Goal: Transaction & Acquisition: Book appointment/travel/reservation

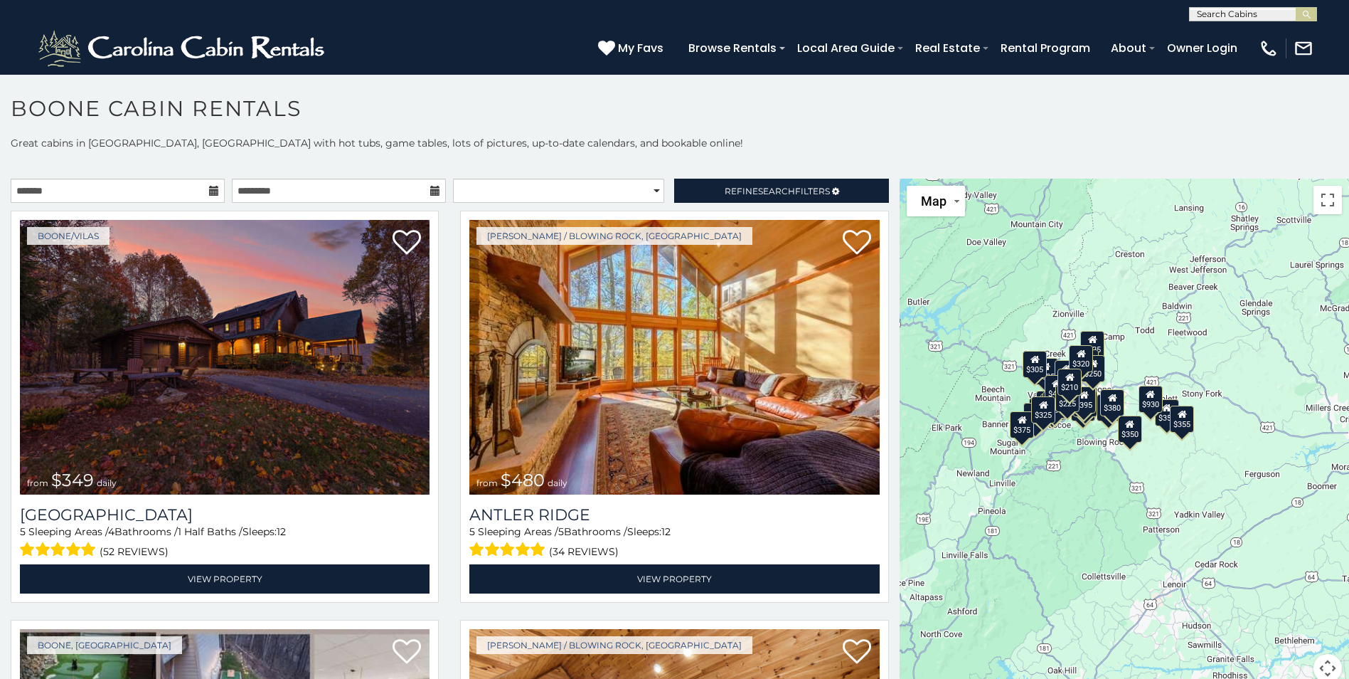
drag, startPoint x: 1085, startPoint y: 527, endPoint x: 923, endPoint y: 500, distance: 163.7
click at [919, 502] on div "$349 $480 $525 $315 $355 $675 $635 $930 $400 $451 $330 $400 $485 $460 $395 $695…" at bounding box center [1125, 439] width 450 height 521
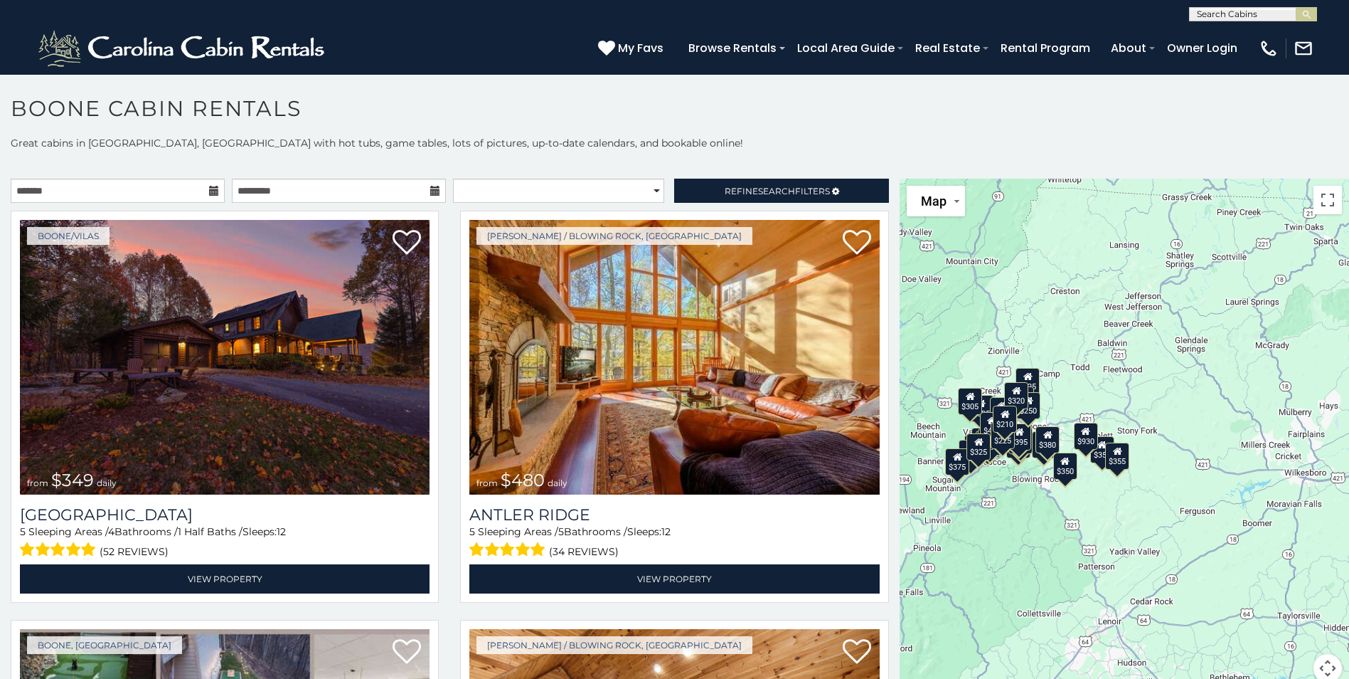
drag, startPoint x: 1140, startPoint y: 502, endPoint x: 1096, endPoint y: 535, distance: 54.9
click at [1096, 535] on div "$349 $480 $525 $315 $355 $675 $635 $930 $400 $451 $330 $400 $485 $460 $395 $695…" at bounding box center [1125, 439] width 450 height 521
click at [1076, 361] on div "$349 $480 $525 $315 $355 $675 $635 $930 $400 $451 $330 $400 $485 $460 $395 $695…" at bounding box center [1125, 439] width 450 height 521
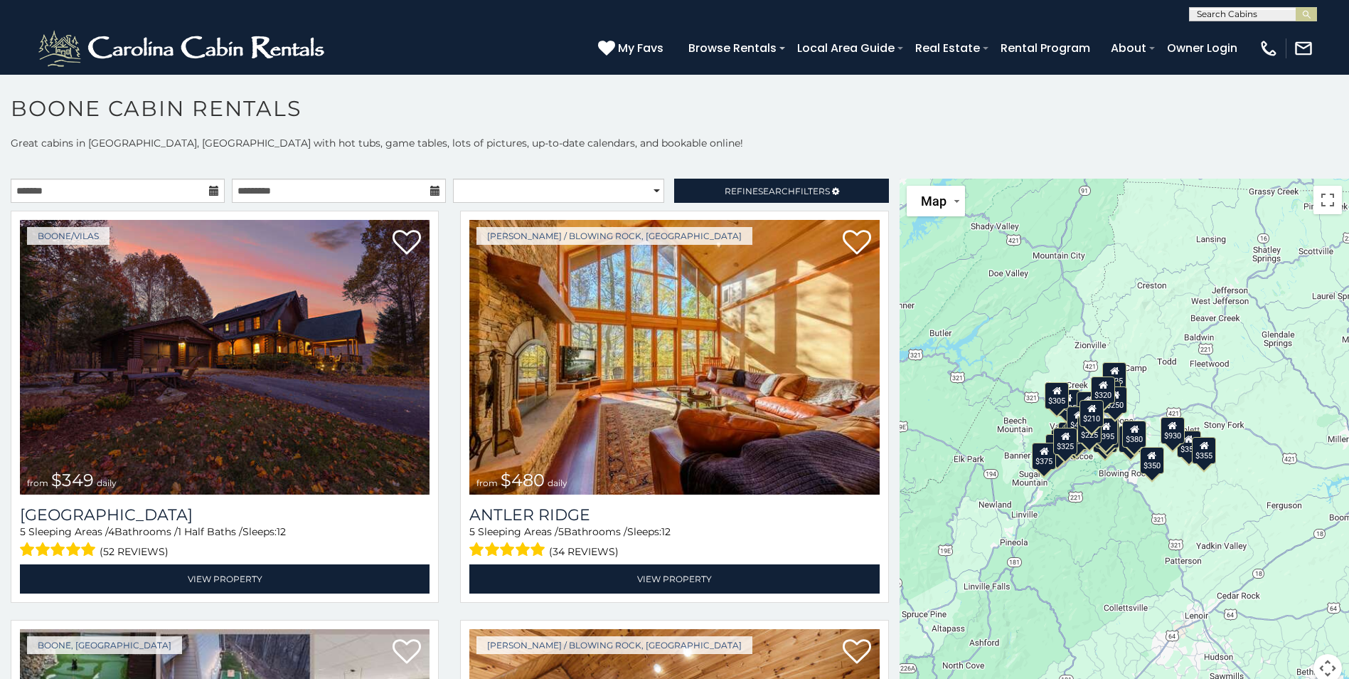
drag, startPoint x: 1065, startPoint y: 399, endPoint x: 1157, endPoint y: 387, distance: 93.3
click at [1157, 387] on div "$349 $480 $525 $315 $355 $675 $635 $930 $400 $451 $330 $400 $485 $460 $395 $695…" at bounding box center [1125, 439] width 450 height 521
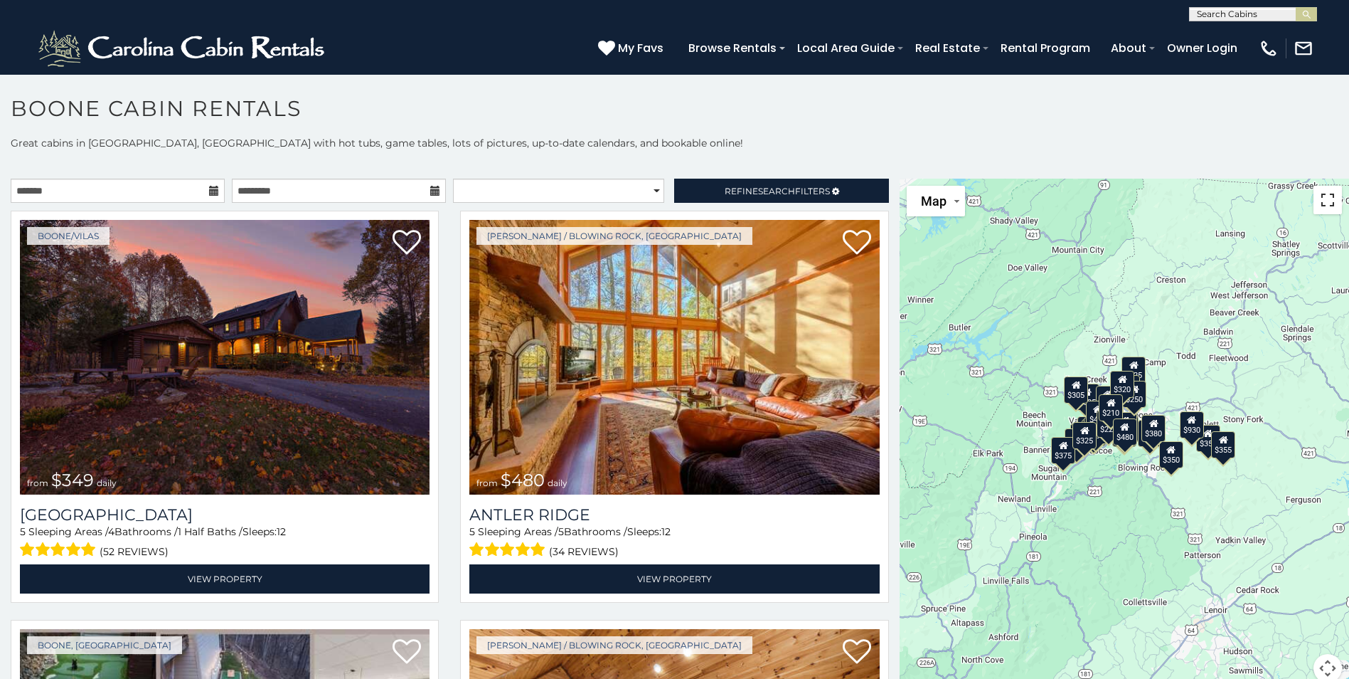
click at [1322, 198] on button "Toggle fullscreen view" at bounding box center [1328, 200] width 28 height 28
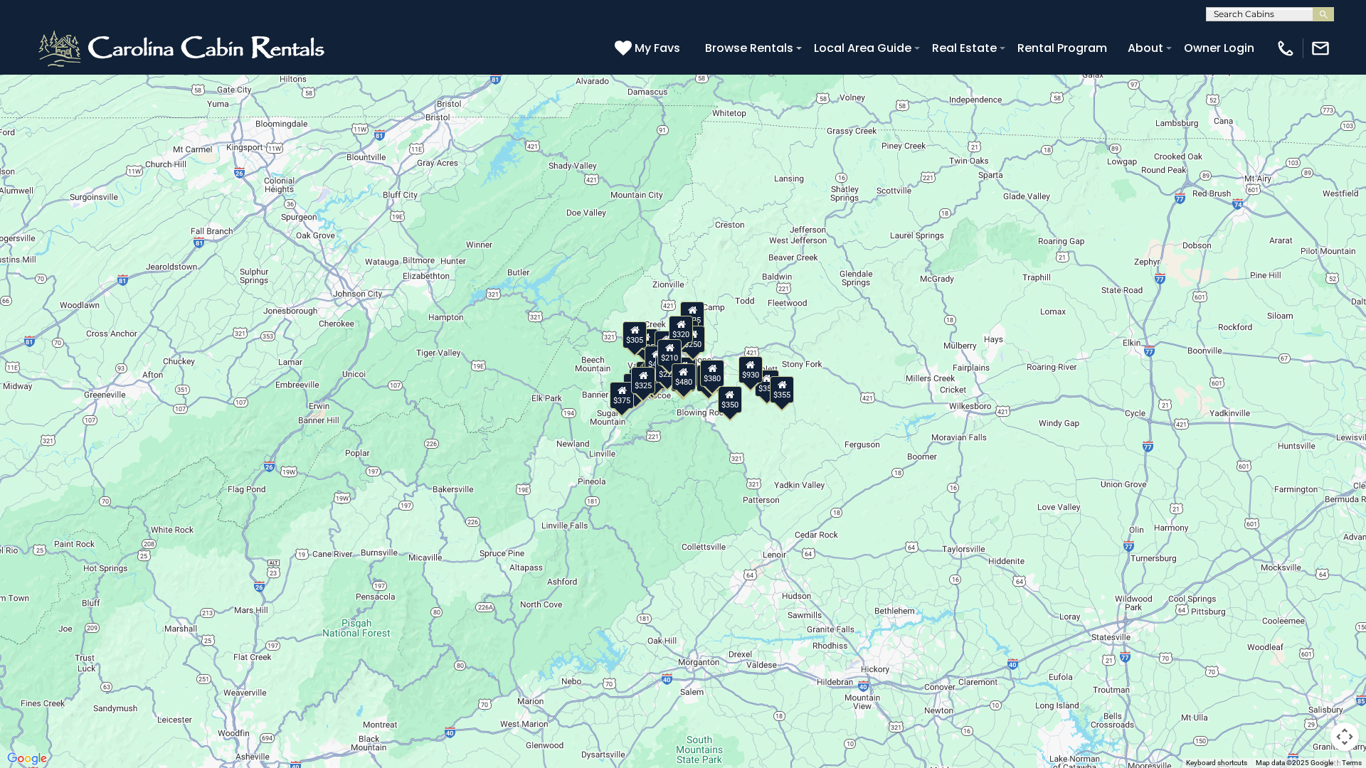
click at [818, 237] on div "$349 $480 $525 $315 $355 $675 $635 $930 $400 $451 $330 $400 $485 $460 $395 $695…" at bounding box center [683, 384] width 1366 height 768
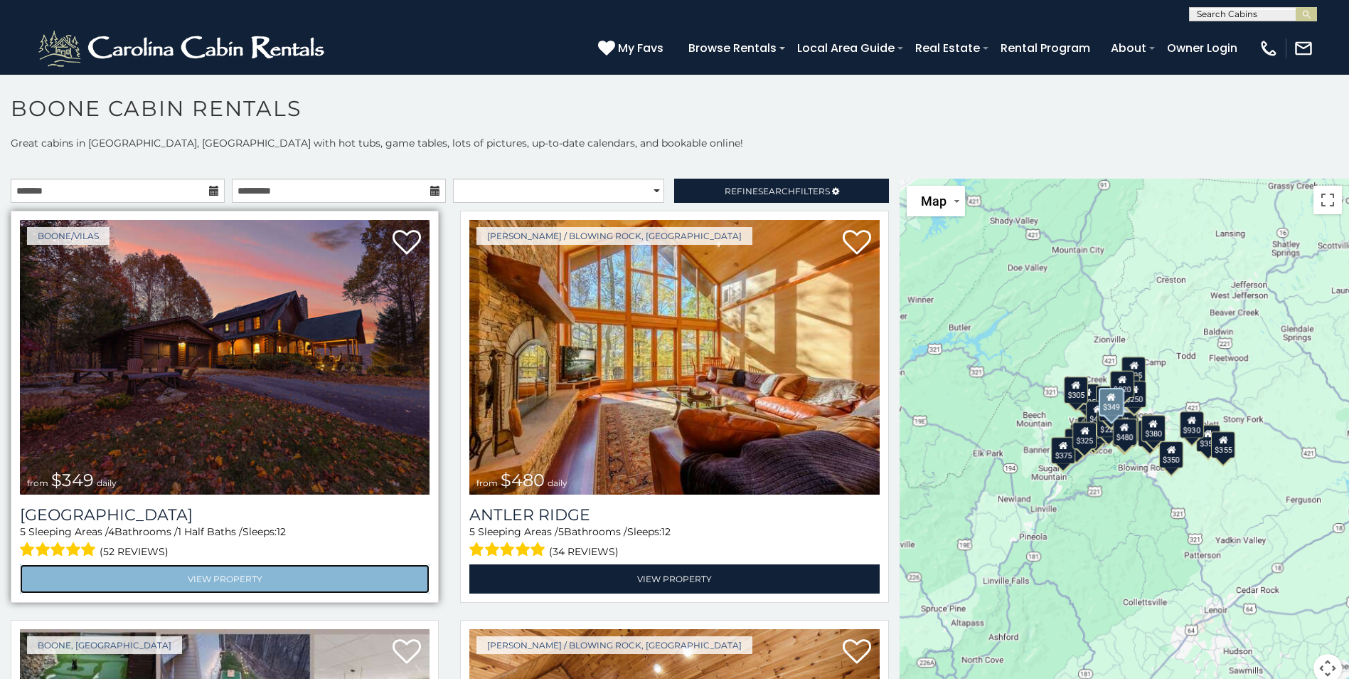
click at [265, 579] on link "View Property" at bounding box center [225, 578] width 410 height 29
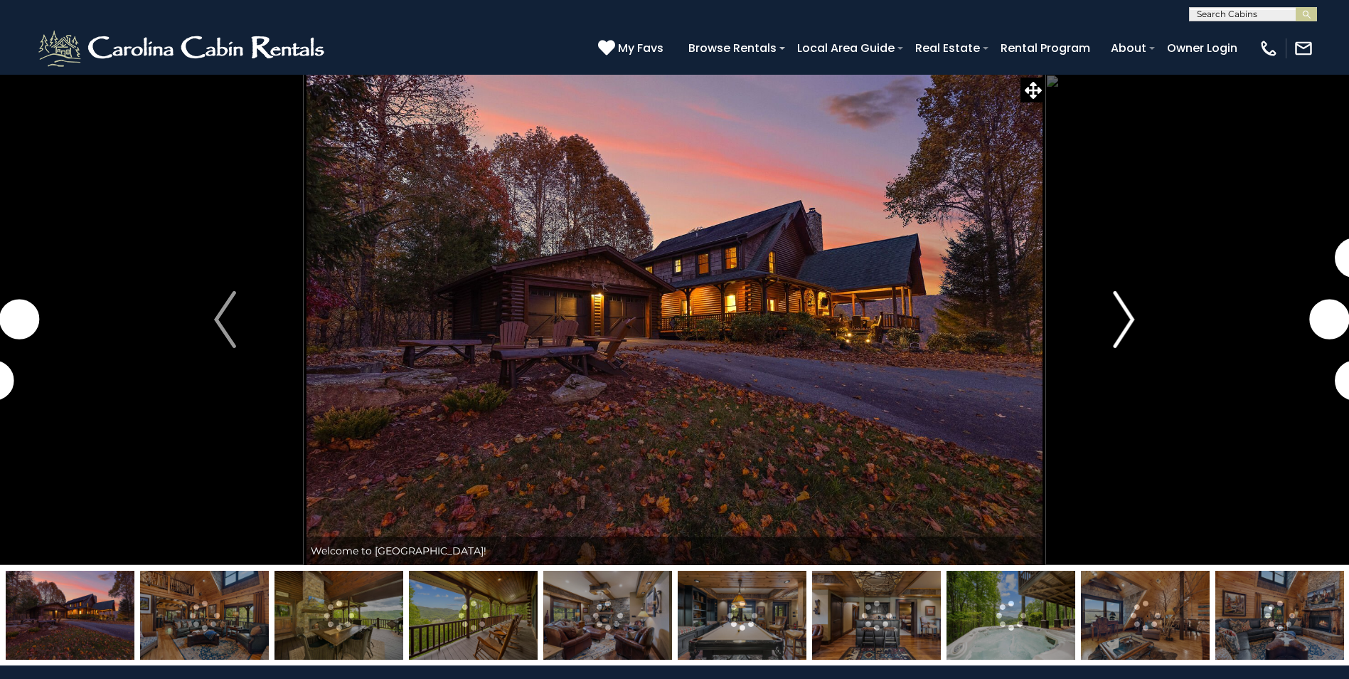
click at [1120, 327] on img "Next" at bounding box center [1123, 319] width 21 height 57
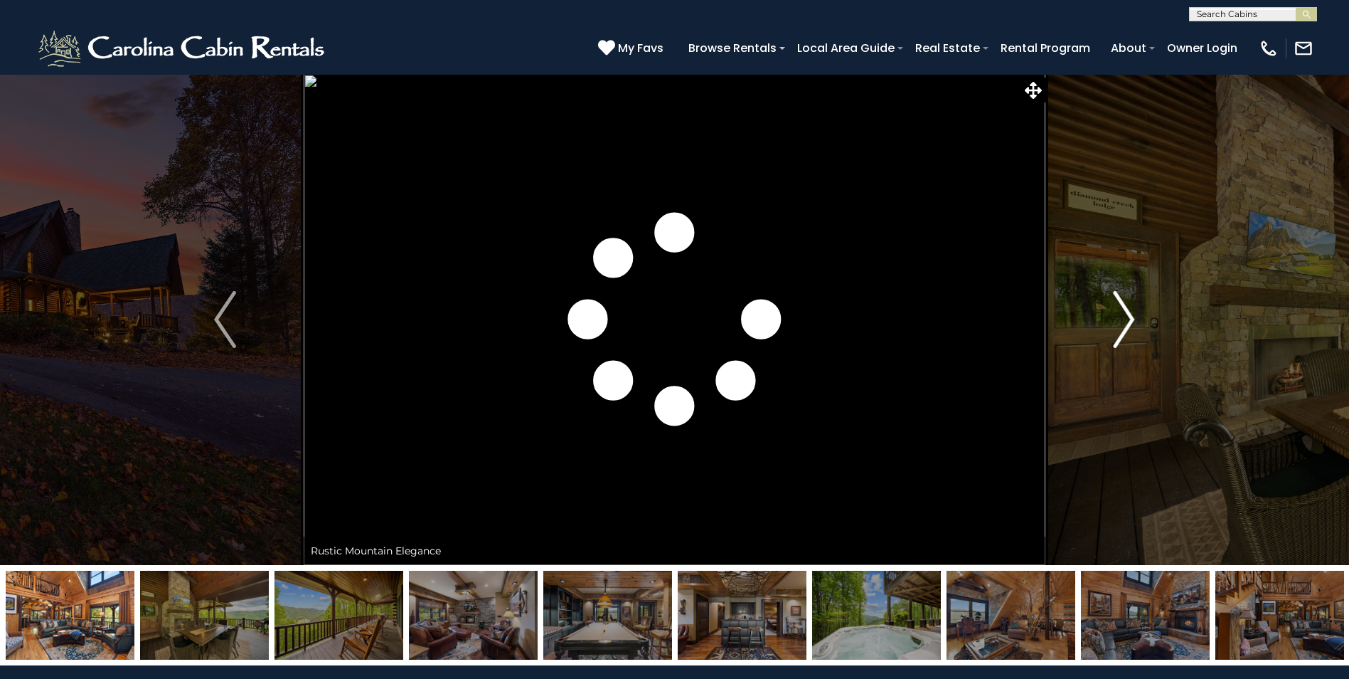
click at [1120, 327] on img "Next" at bounding box center [1123, 319] width 21 height 57
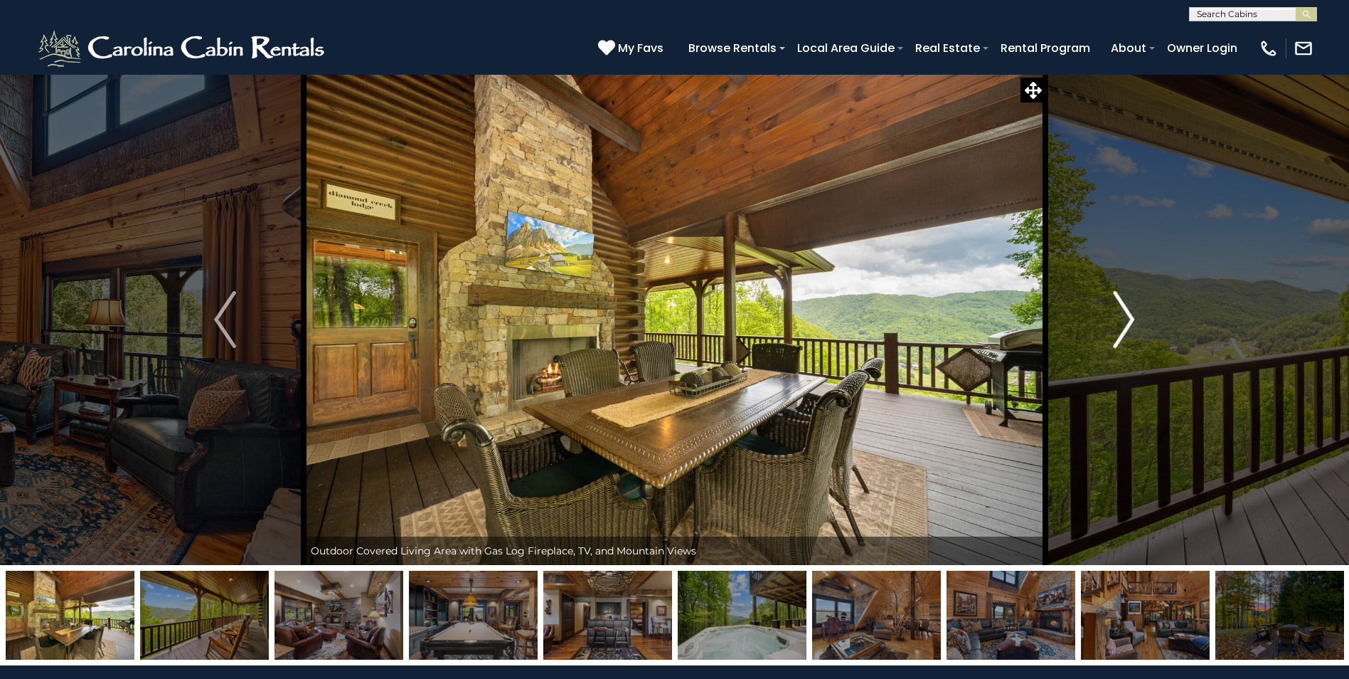
click at [1120, 327] on img "Next" at bounding box center [1123, 319] width 21 height 57
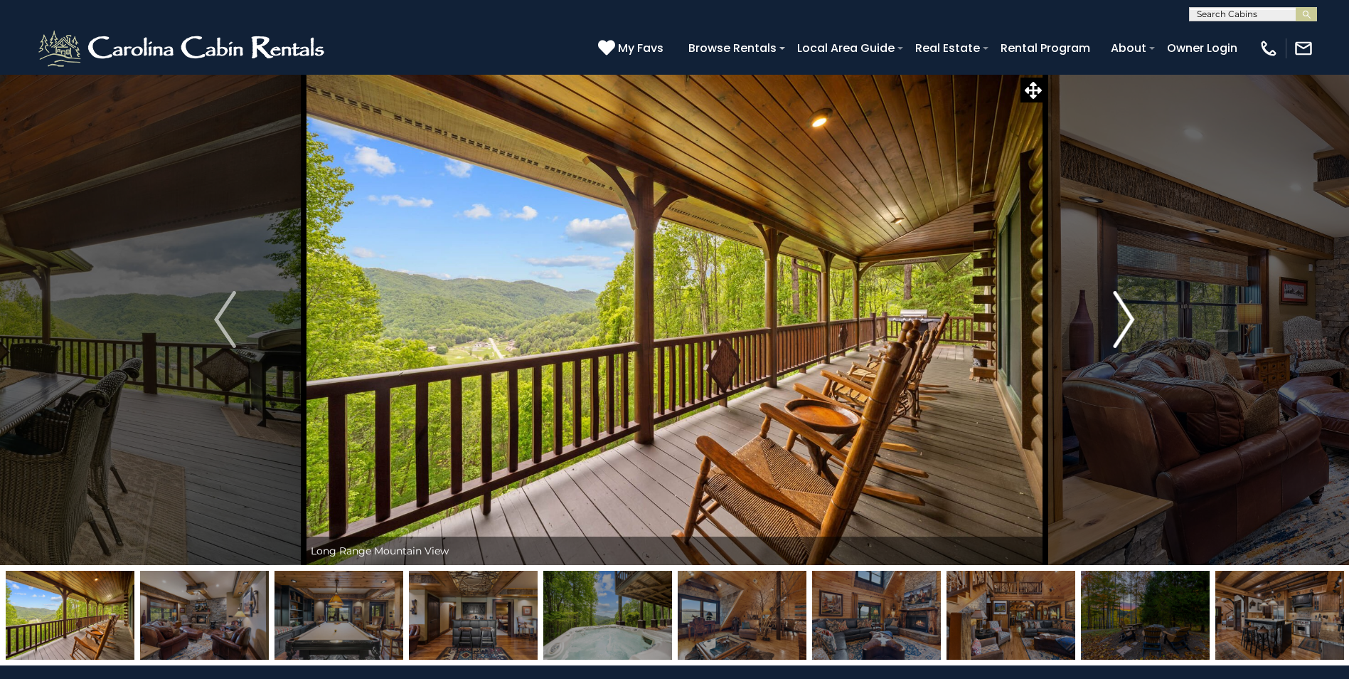
click at [1120, 327] on img "Next" at bounding box center [1123, 319] width 21 height 57
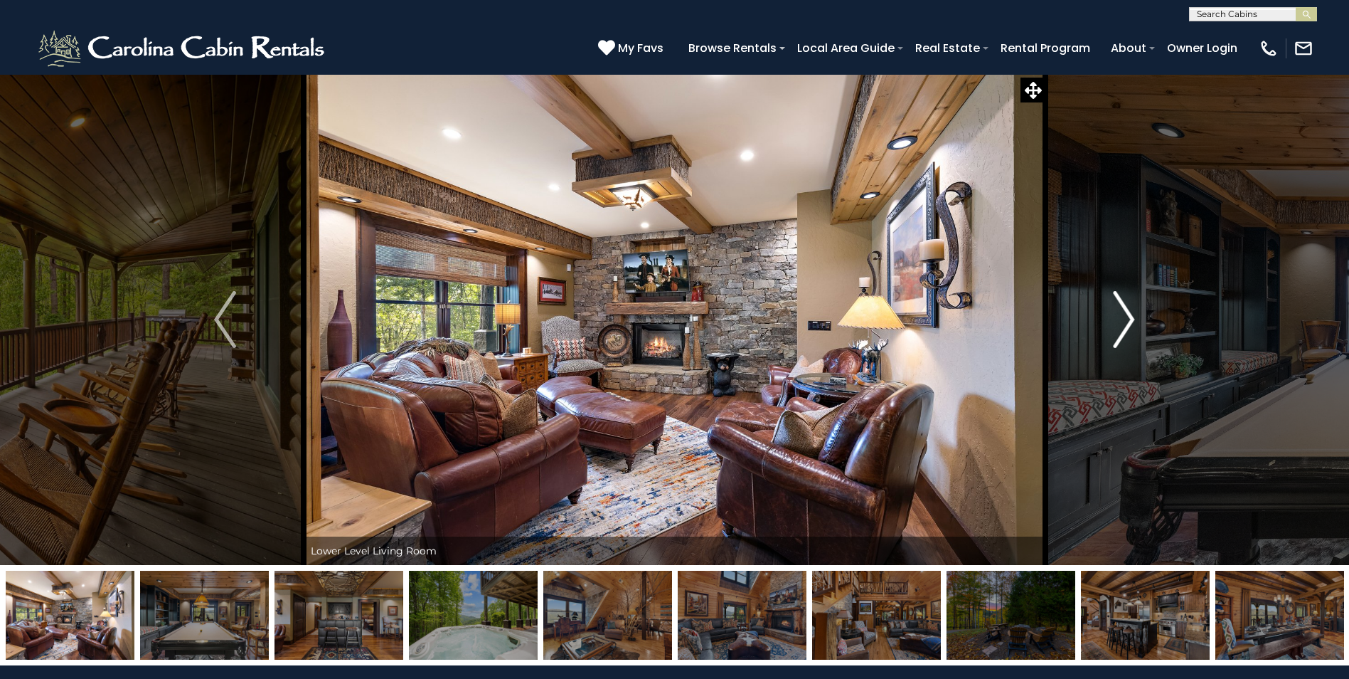
click at [1120, 327] on img "Next" at bounding box center [1123, 319] width 21 height 57
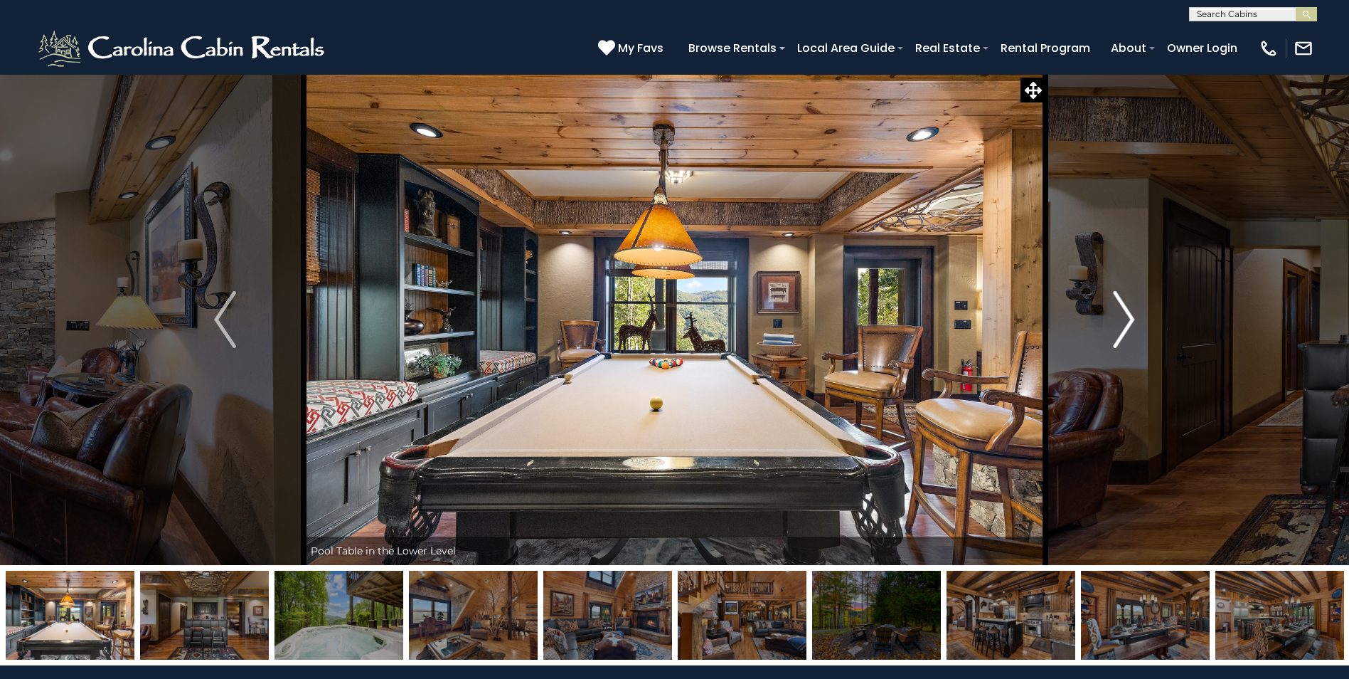
click at [1120, 327] on img "Next" at bounding box center [1123, 319] width 21 height 57
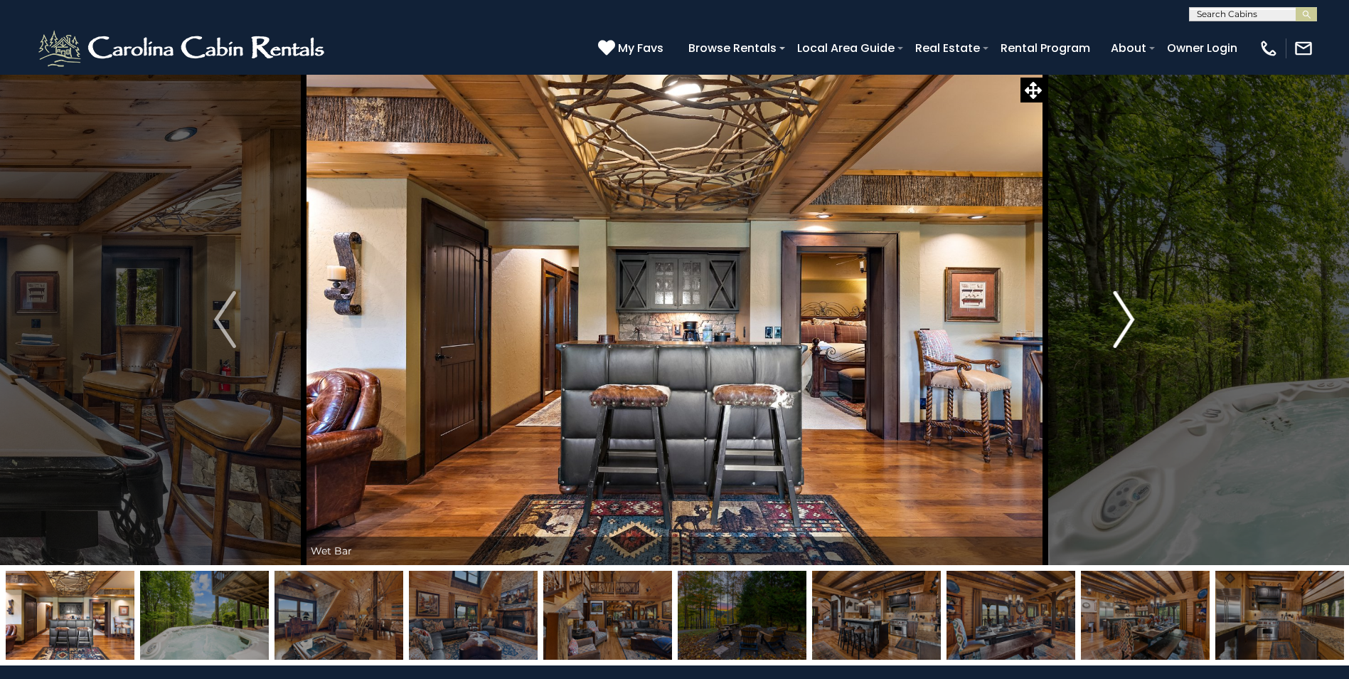
click at [1120, 327] on img "Next" at bounding box center [1123, 319] width 21 height 57
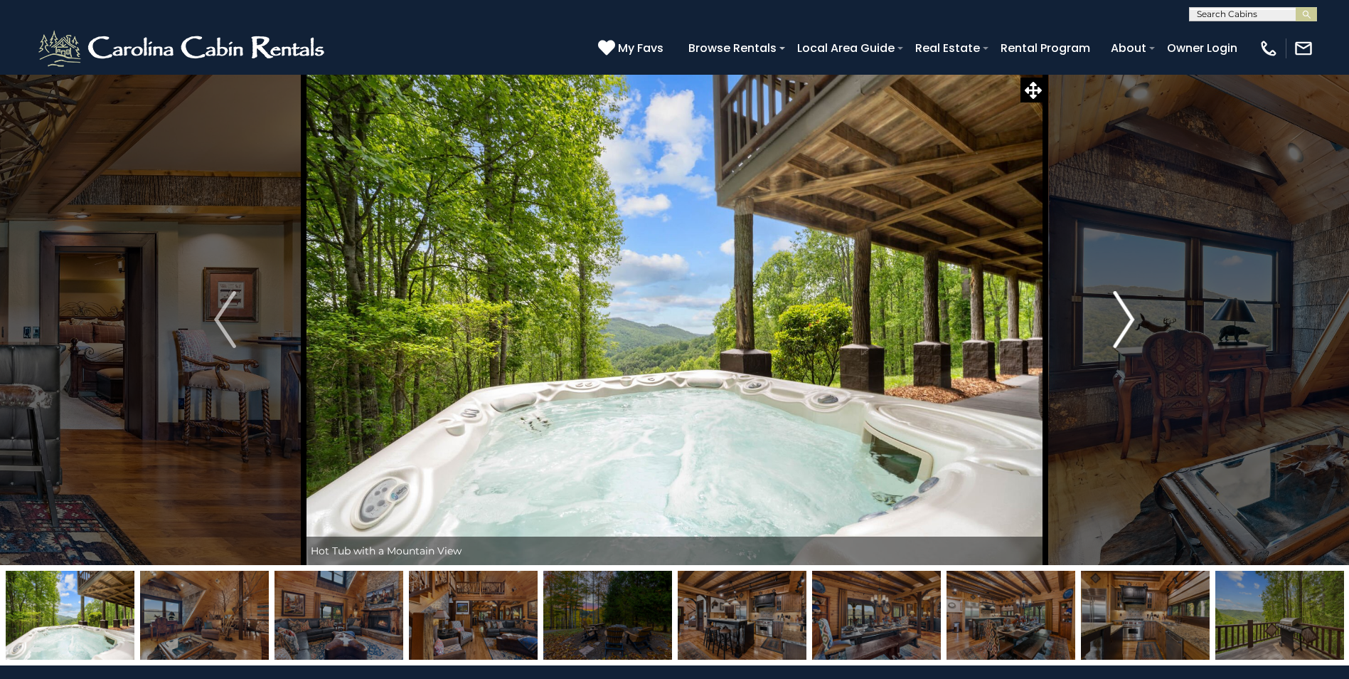
click at [1120, 327] on img "Next" at bounding box center [1123, 319] width 21 height 57
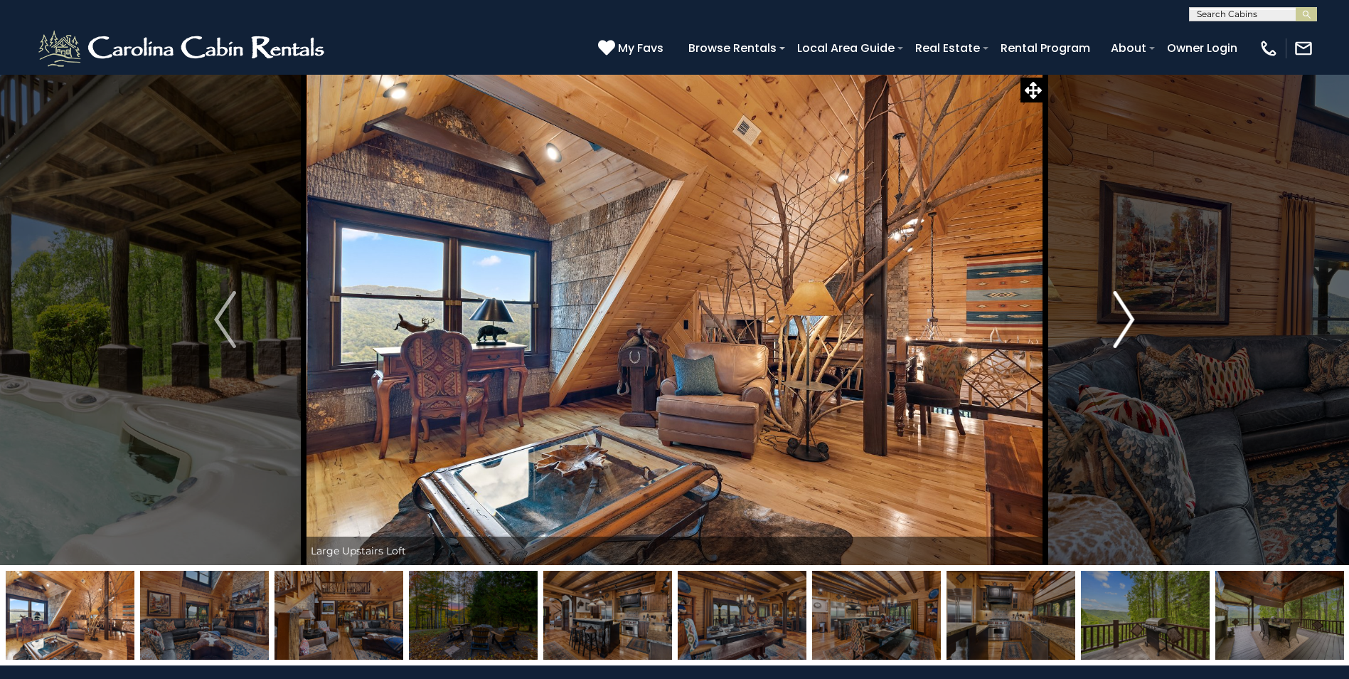
click at [1120, 327] on img "Next" at bounding box center [1123, 319] width 21 height 57
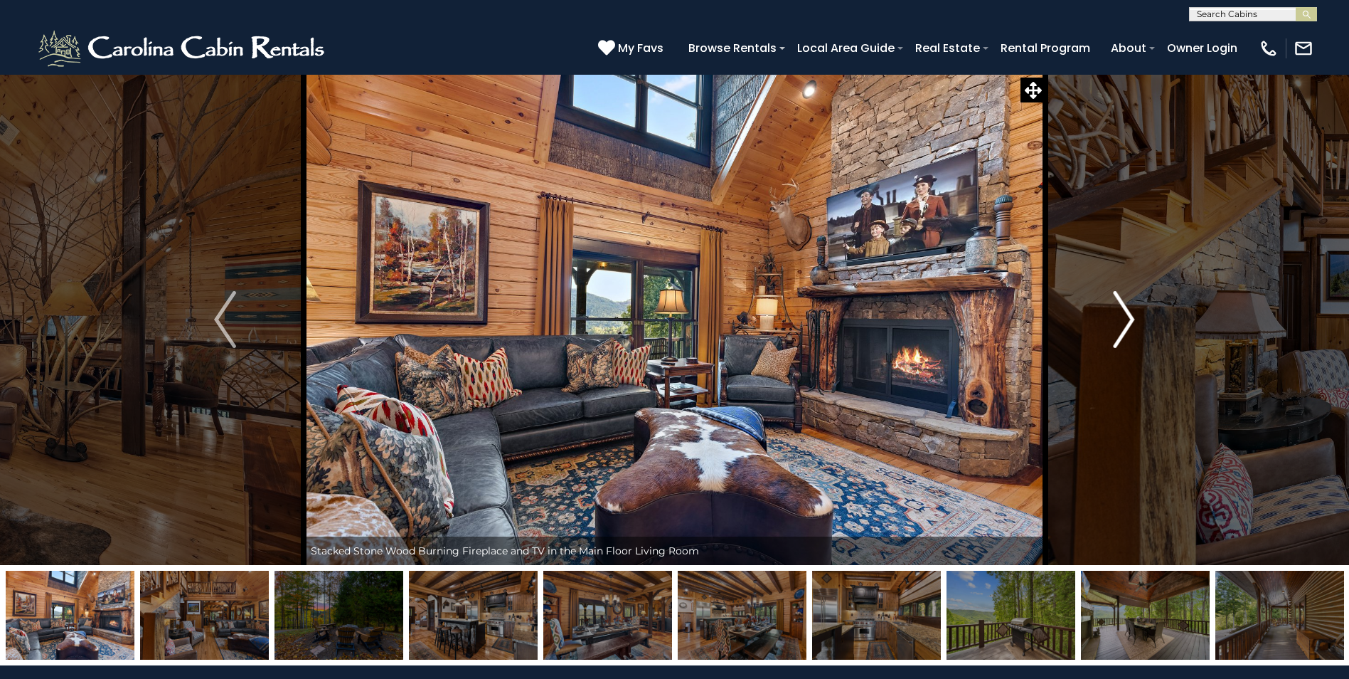
click at [1120, 327] on img "Next" at bounding box center [1123, 319] width 21 height 57
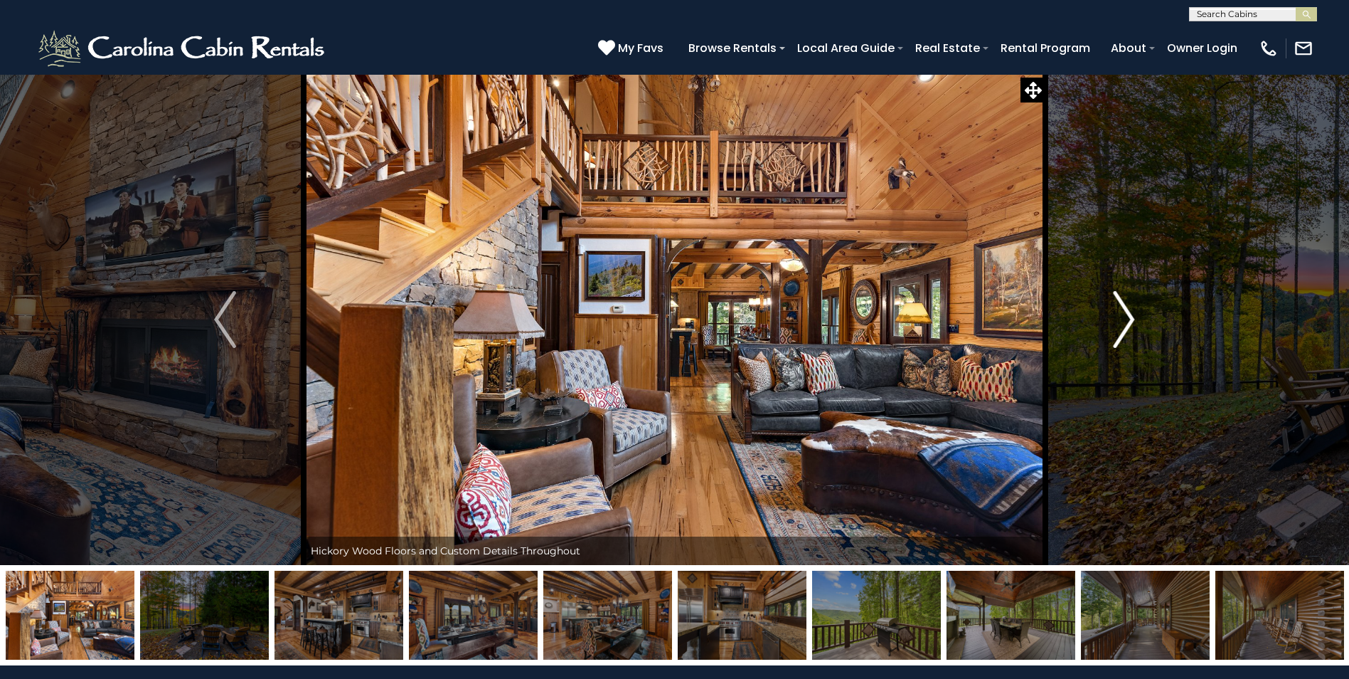
click at [1120, 327] on img "Next" at bounding box center [1123, 319] width 21 height 57
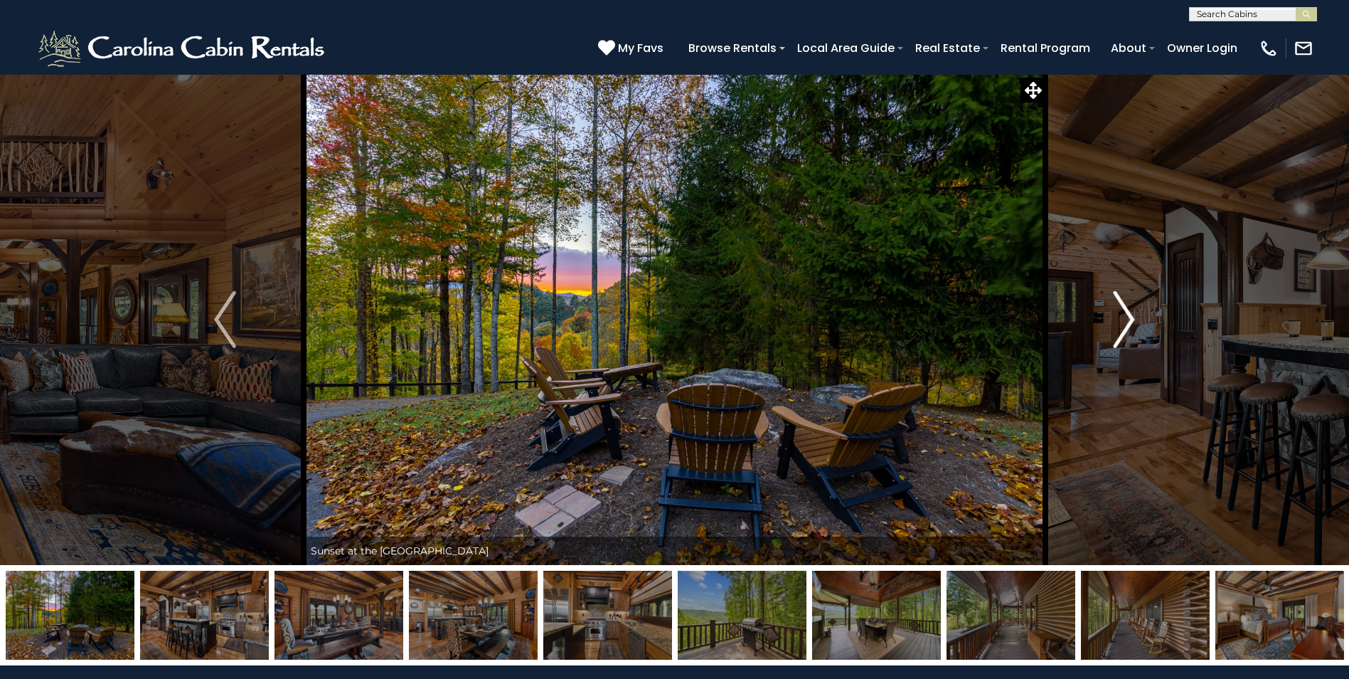
click at [1120, 327] on img "Next" at bounding box center [1123, 319] width 21 height 57
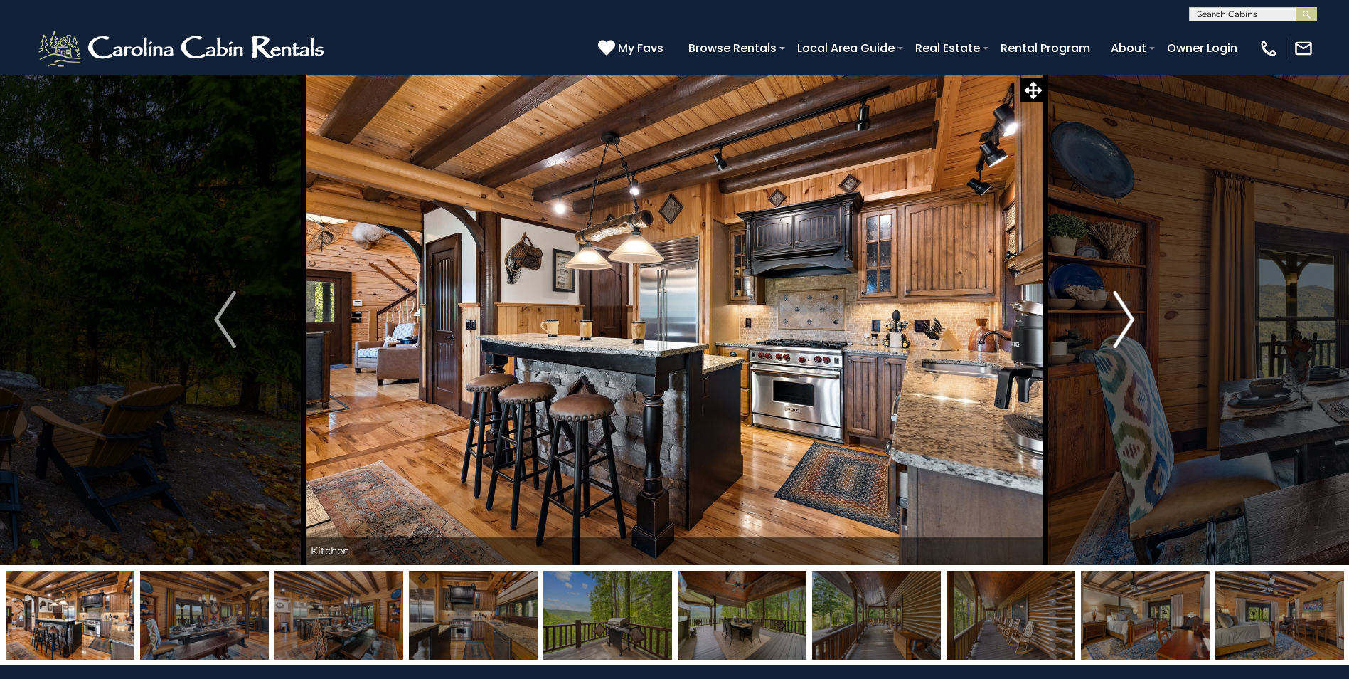
click at [1120, 327] on img "Next" at bounding box center [1123, 319] width 21 height 57
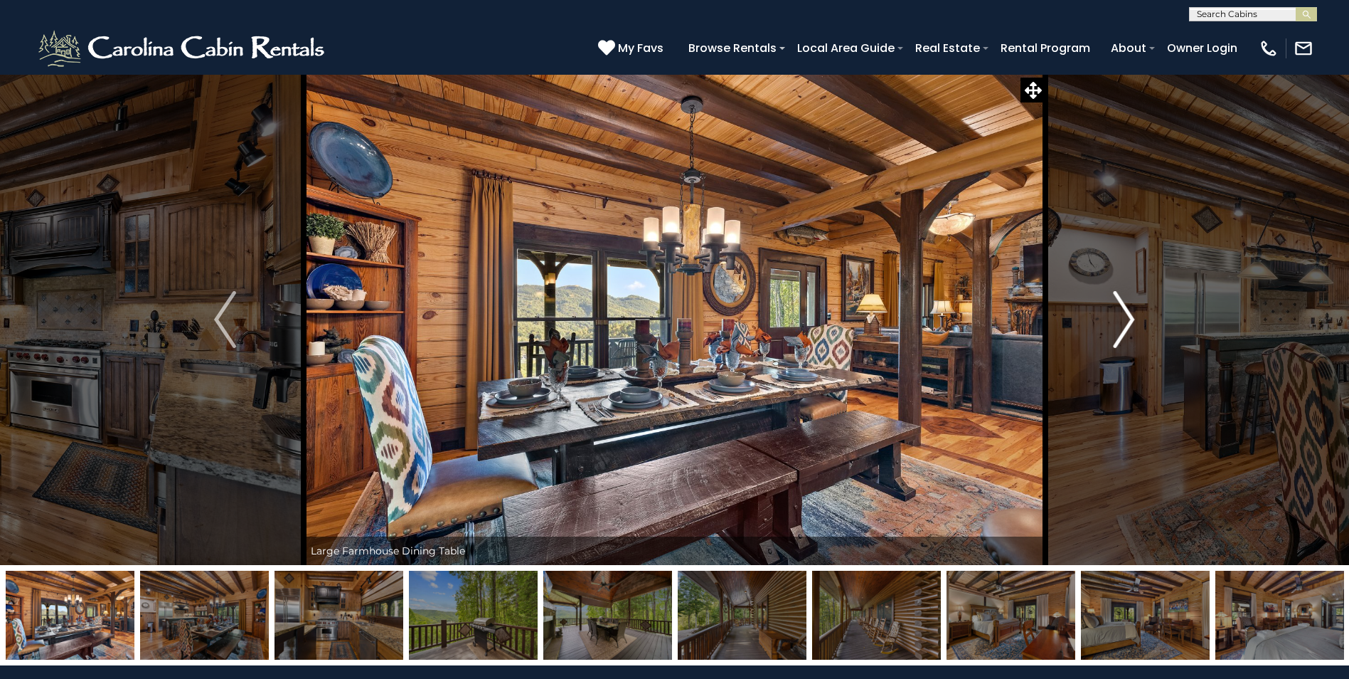
click at [1120, 327] on img "Next" at bounding box center [1123, 319] width 21 height 57
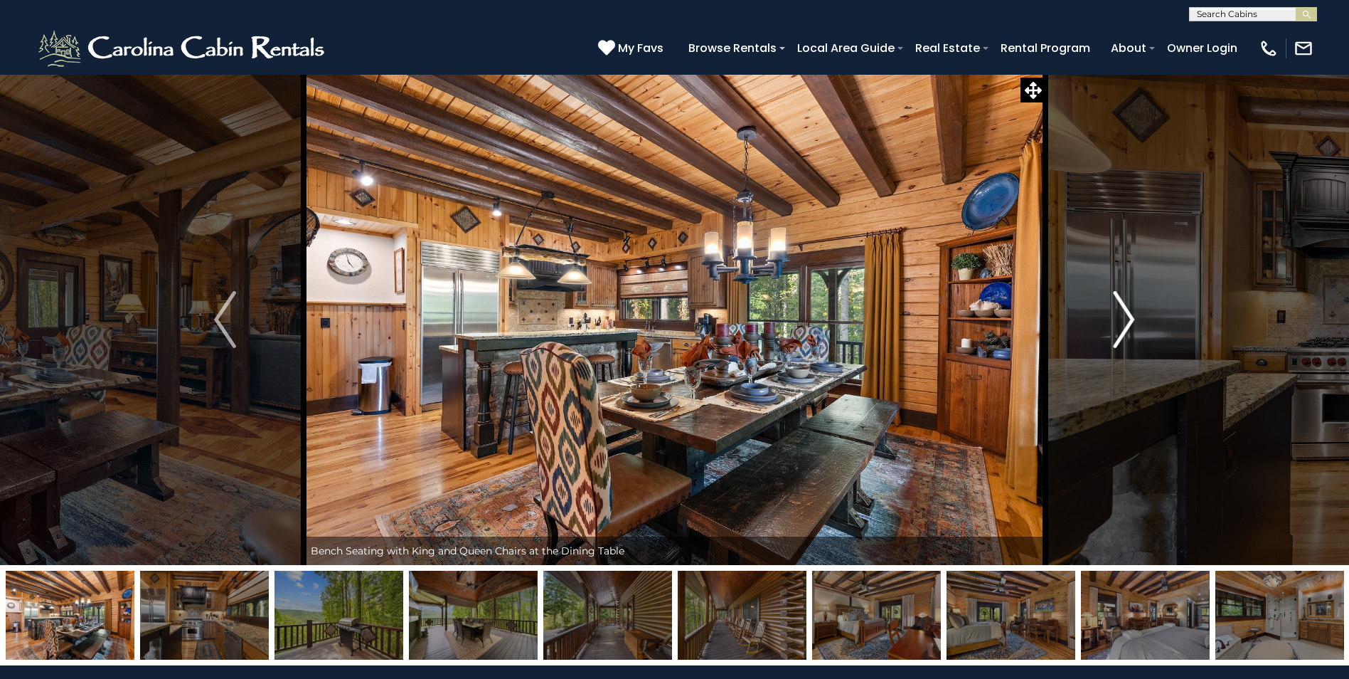
click at [1120, 327] on img "Next" at bounding box center [1123, 319] width 21 height 57
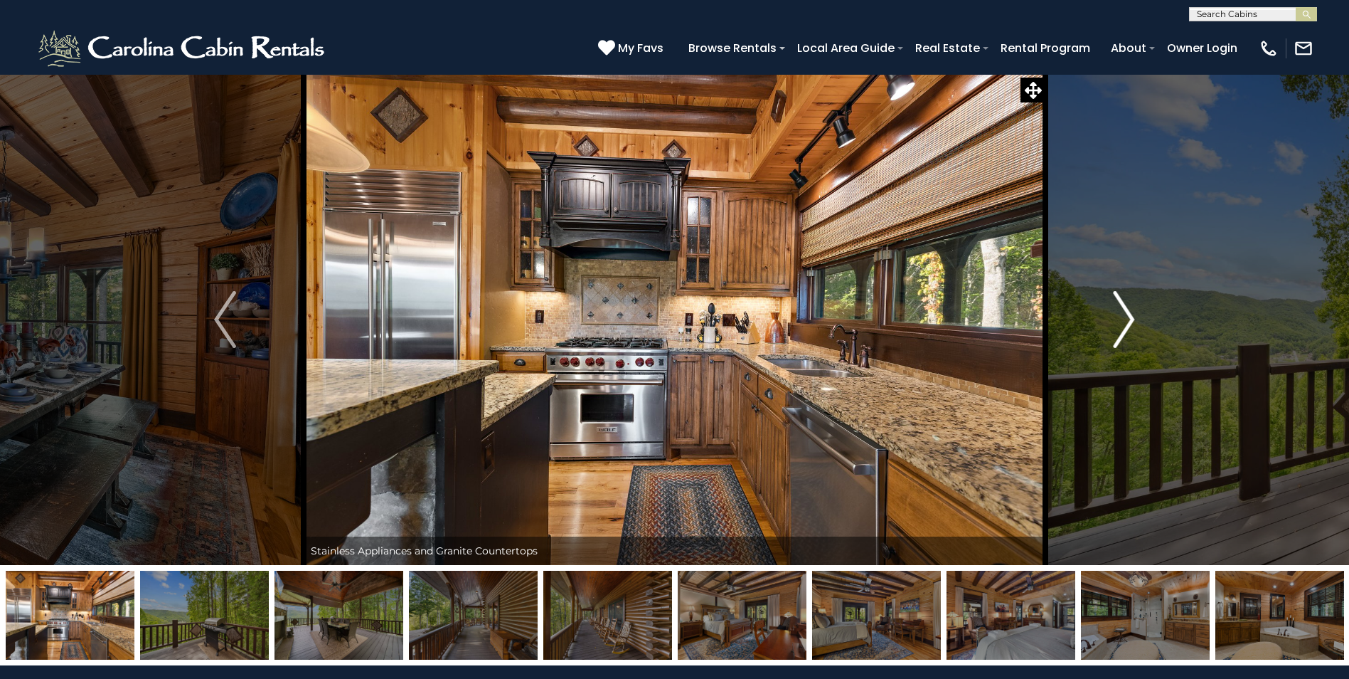
click at [1120, 327] on img "Next" at bounding box center [1123, 319] width 21 height 57
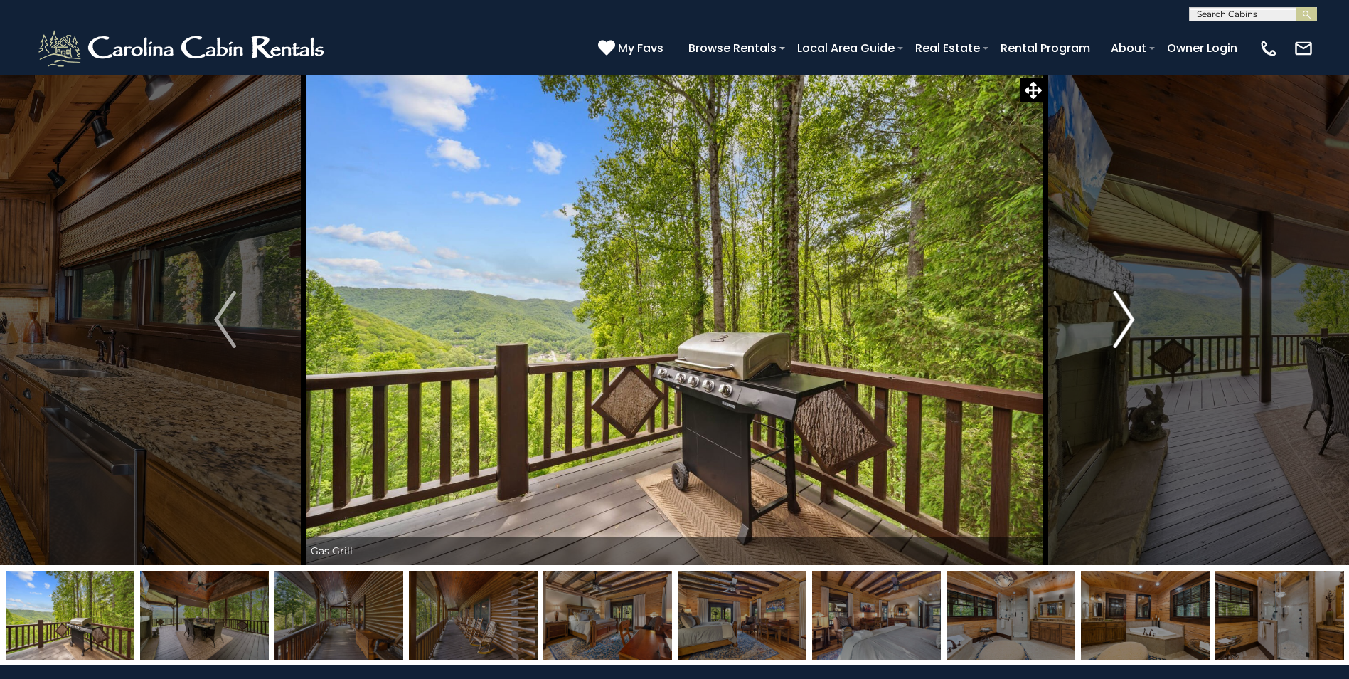
click at [1120, 327] on img "Next" at bounding box center [1123, 319] width 21 height 57
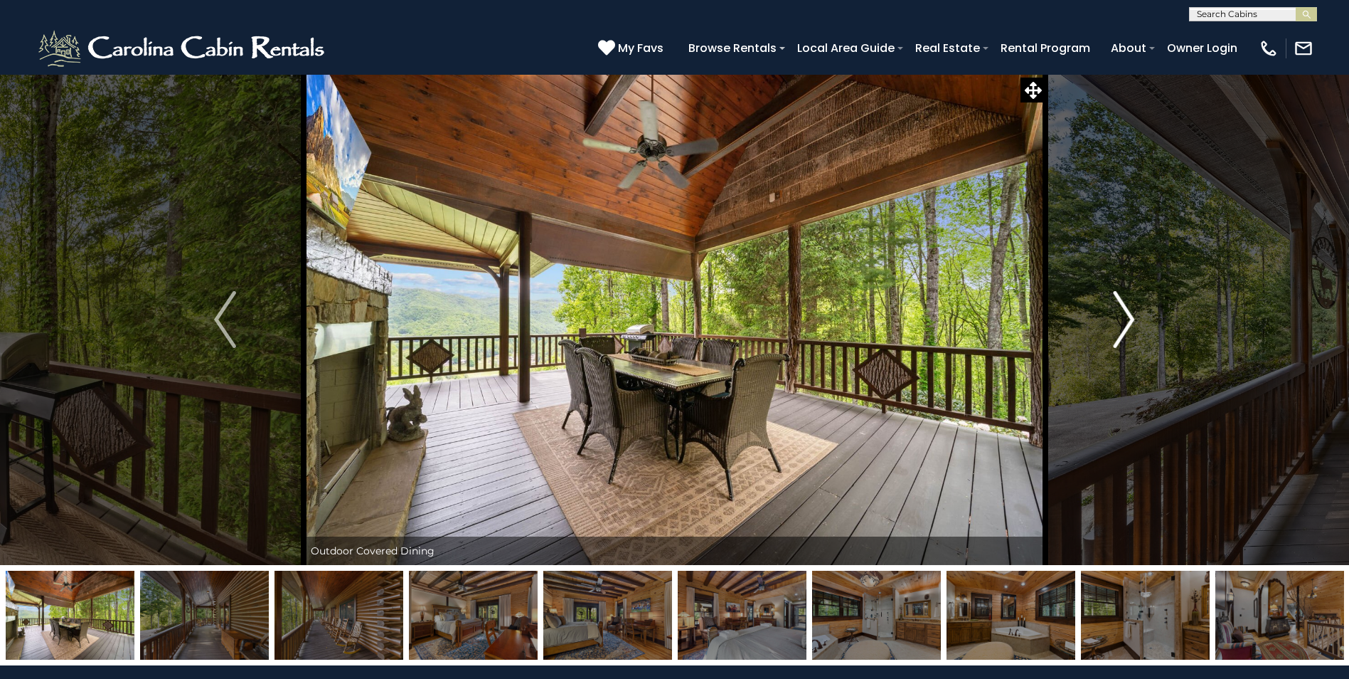
click at [1120, 327] on img "Next" at bounding box center [1123, 319] width 21 height 57
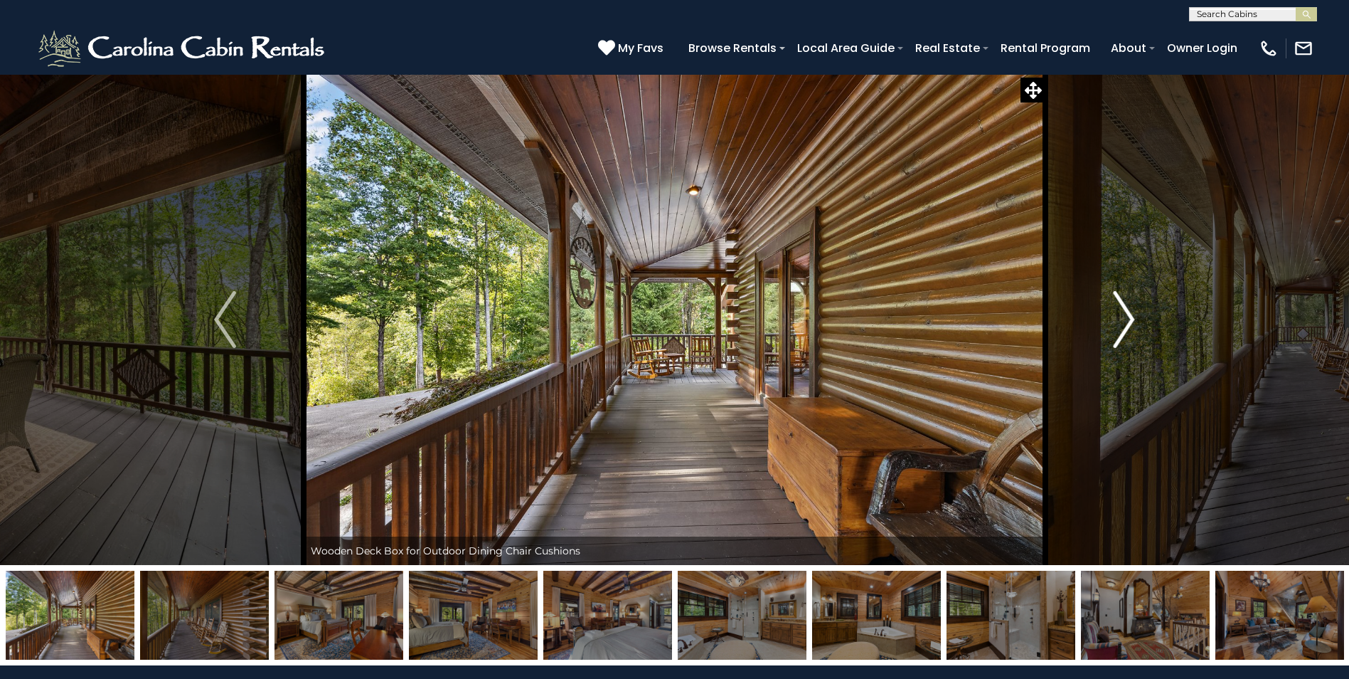
click at [1120, 327] on img "Next" at bounding box center [1123, 319] width 21 height 57
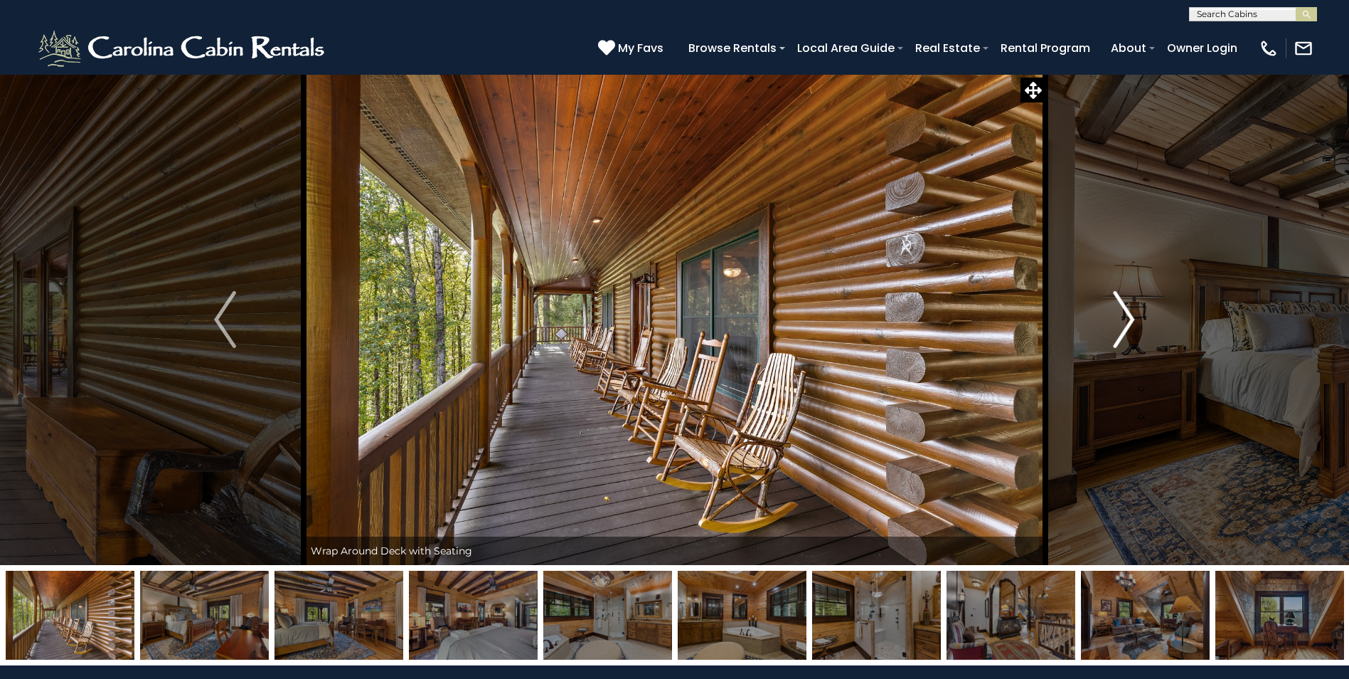
click at [1120, 327] on img "Next" at bounding box center [1123, 319] width 21 height 57
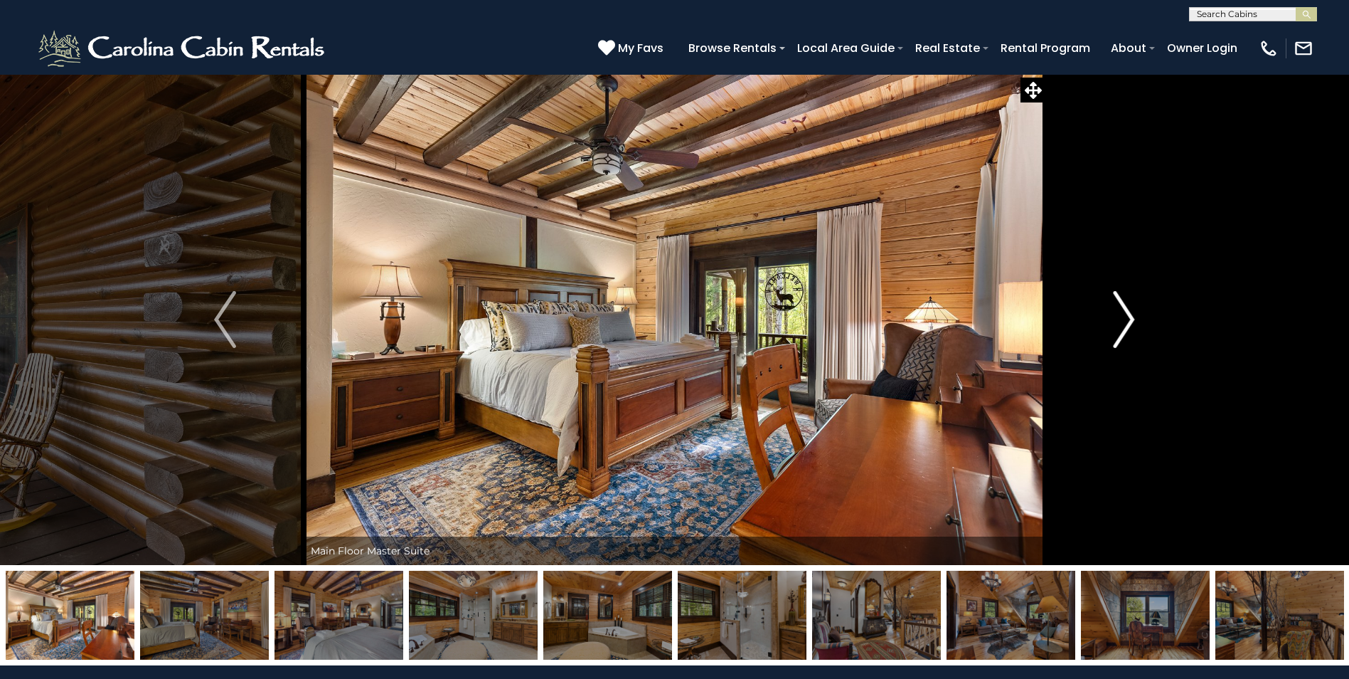
click at [1120, 327] on img "Next" at bounding box center [1123, 319] width 21 height 57
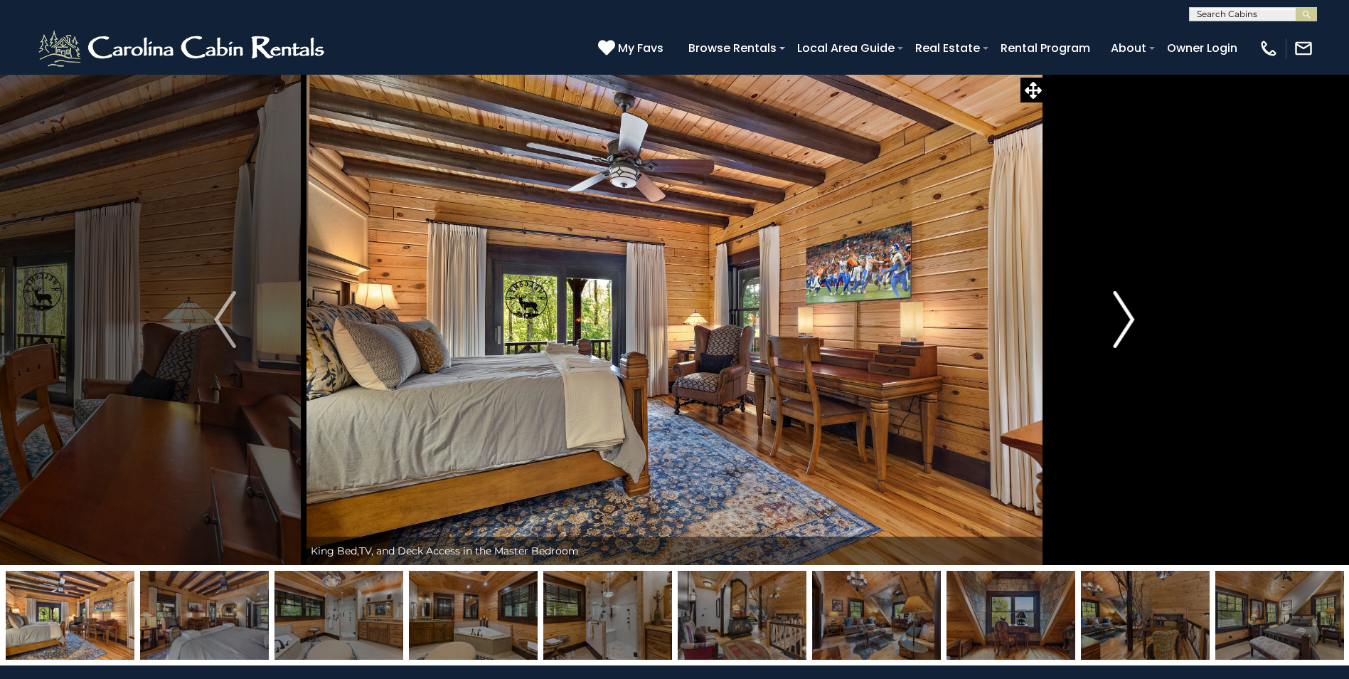
click at [1120, 327] on img "Next" at bounding box center [1123, 319] width 21 height 57
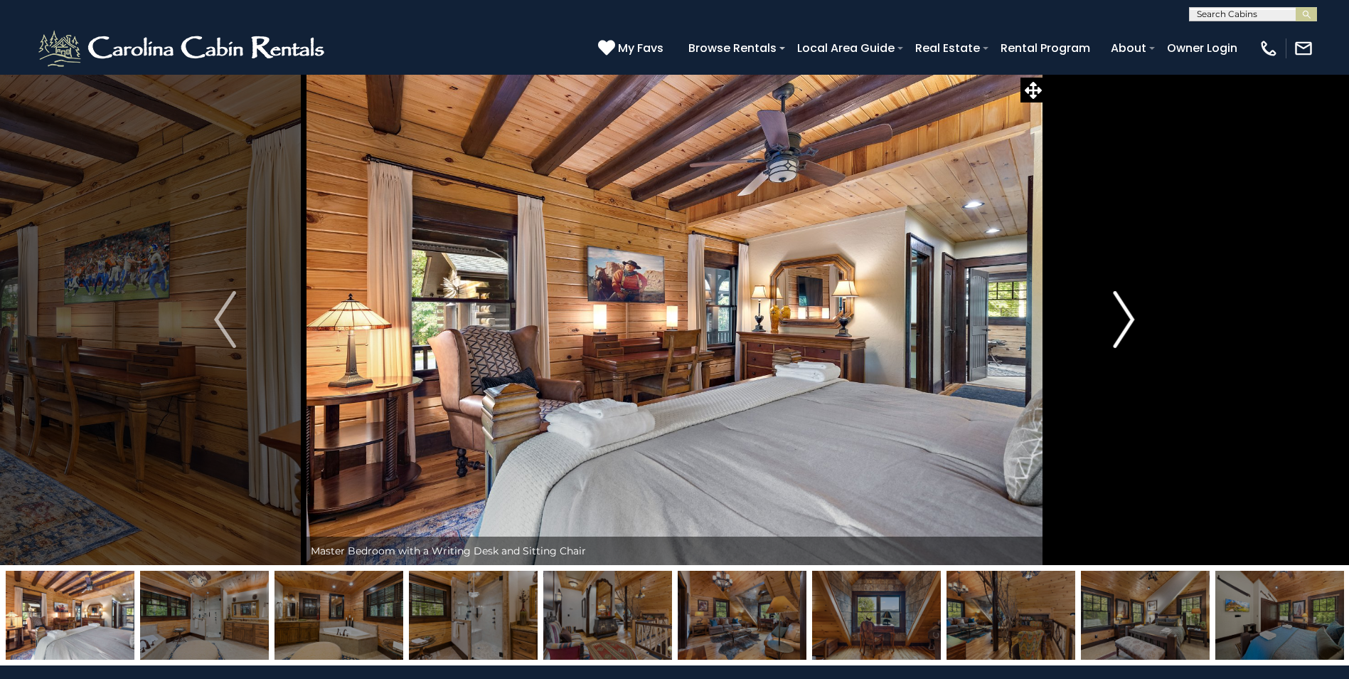
click at [1120, 327] on img "Next" at bounding box center [1123, 319] width 21 height 57
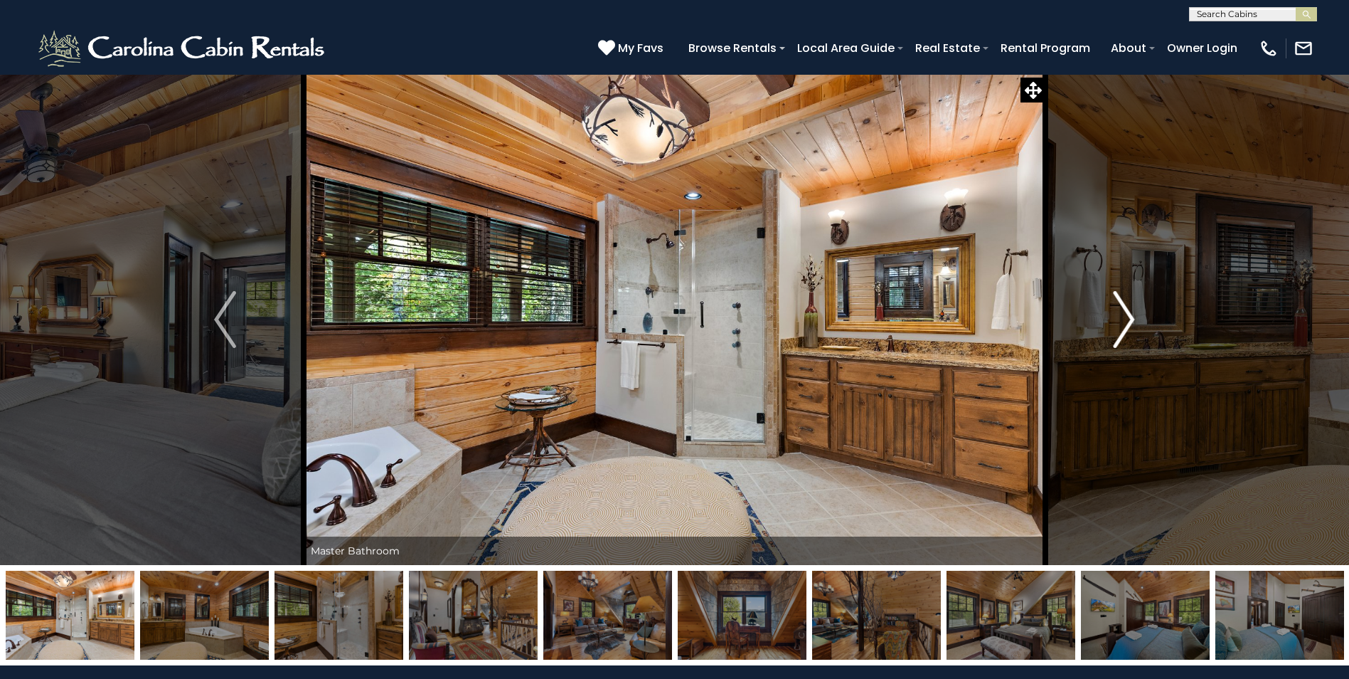
click at [1120, 327] on img "Next" at bounding box center [1123, 319] width 21 height 57
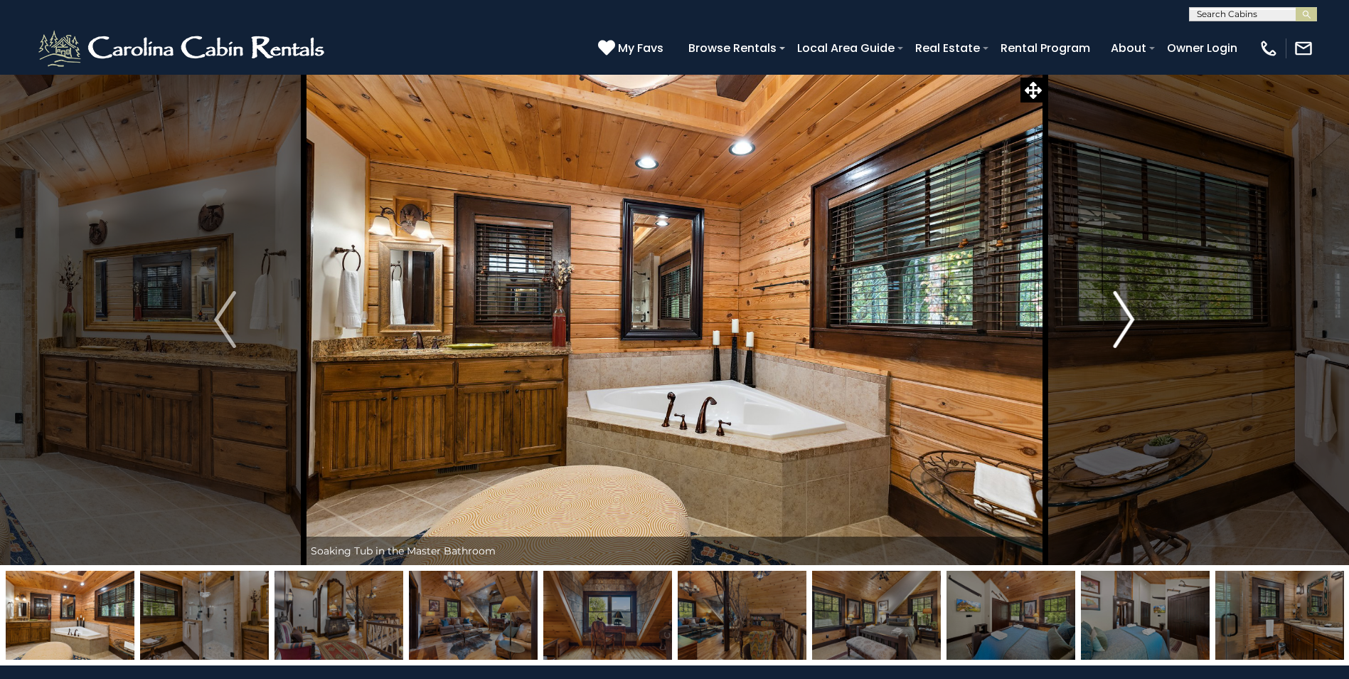
click at [1120, 331] on img "Next" at bounding box center [1123, 319] width 21 height 57
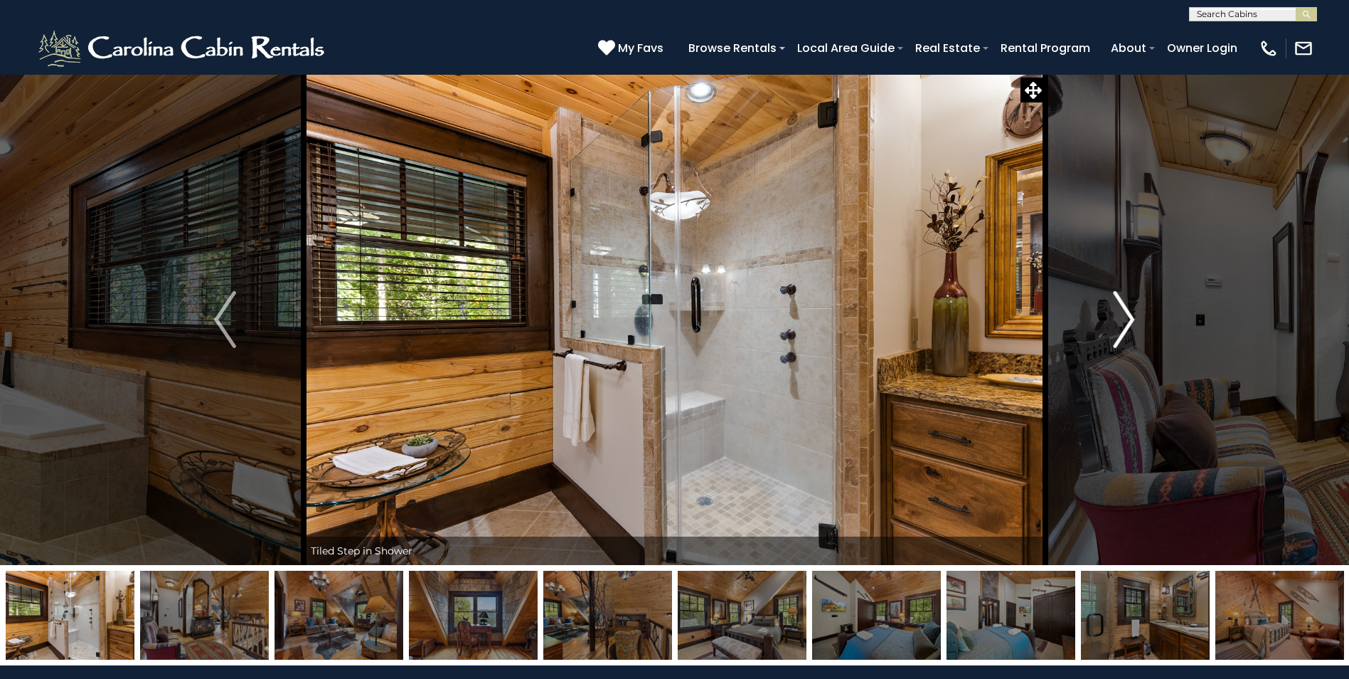
click at [1120, 331] on img "Next" at bounding box center [1123, 319] width 21 height 57
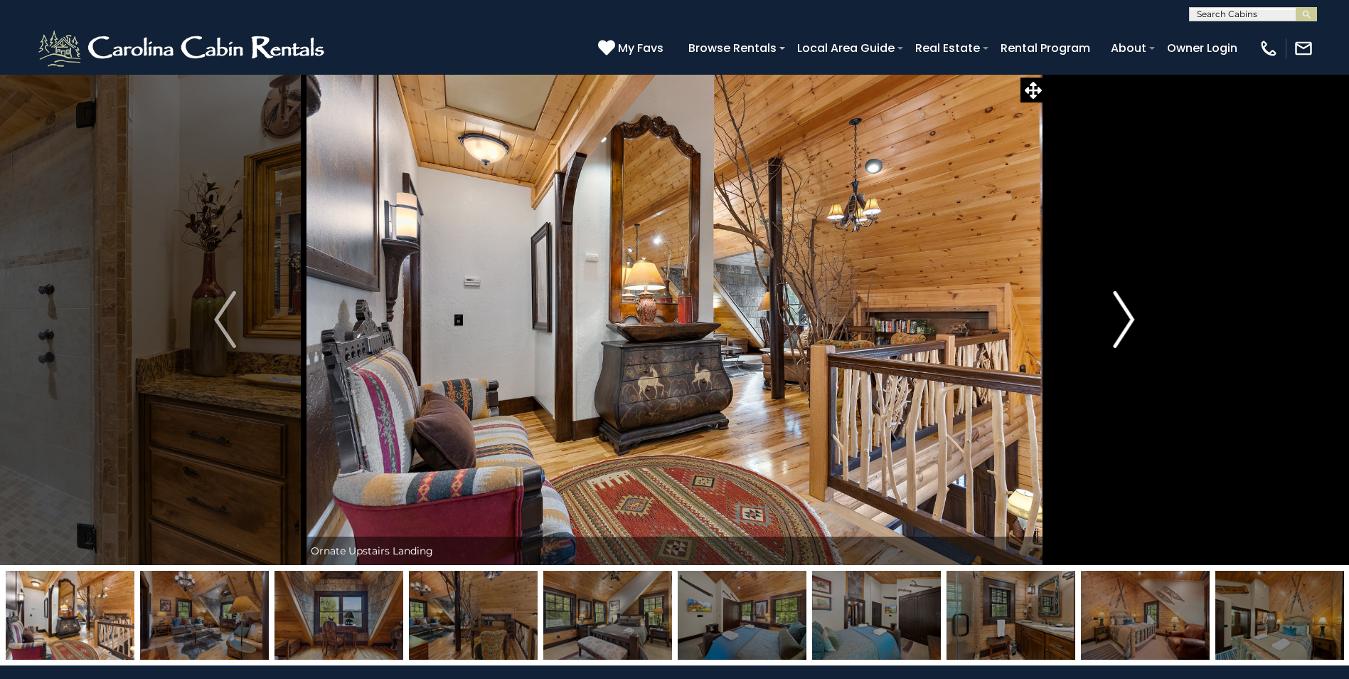
click at [1120, 331] on img "Next" at bounding box center [1123, 319] width 21 height 57
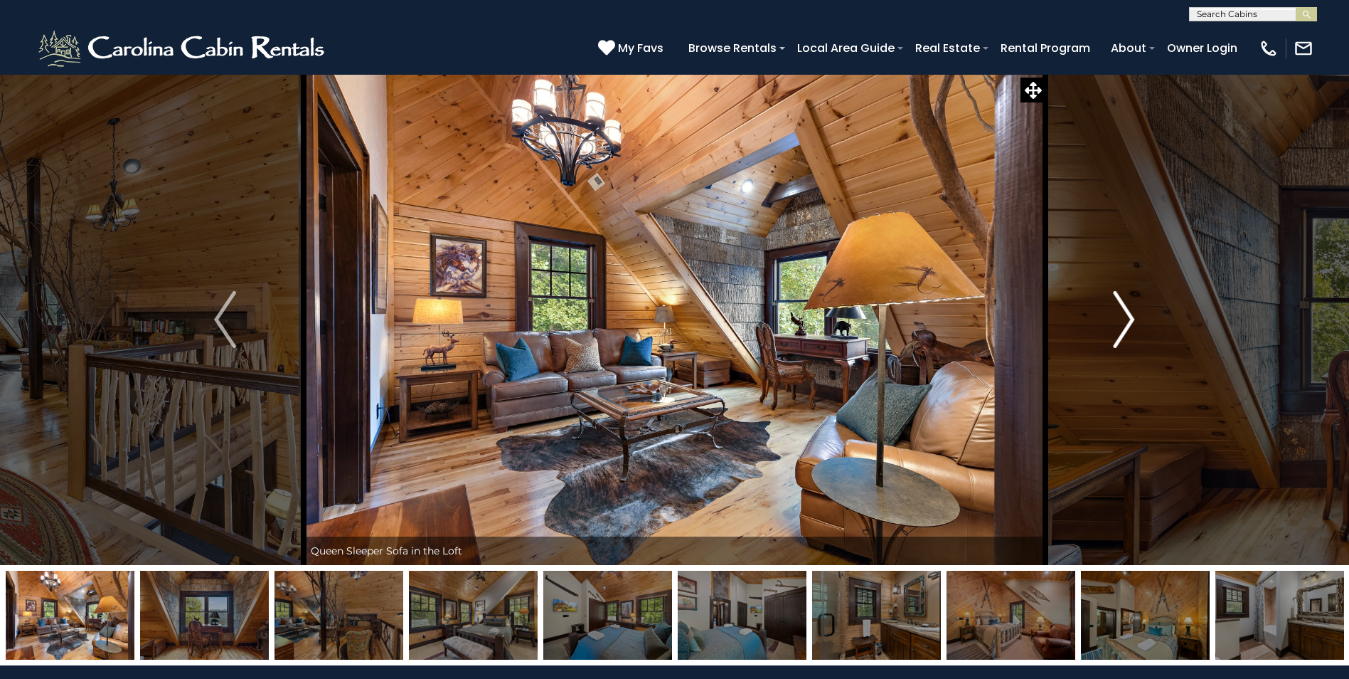
click at [1120, 331] on img "Next" at bounding box center [1123, 319] width 21 height 57
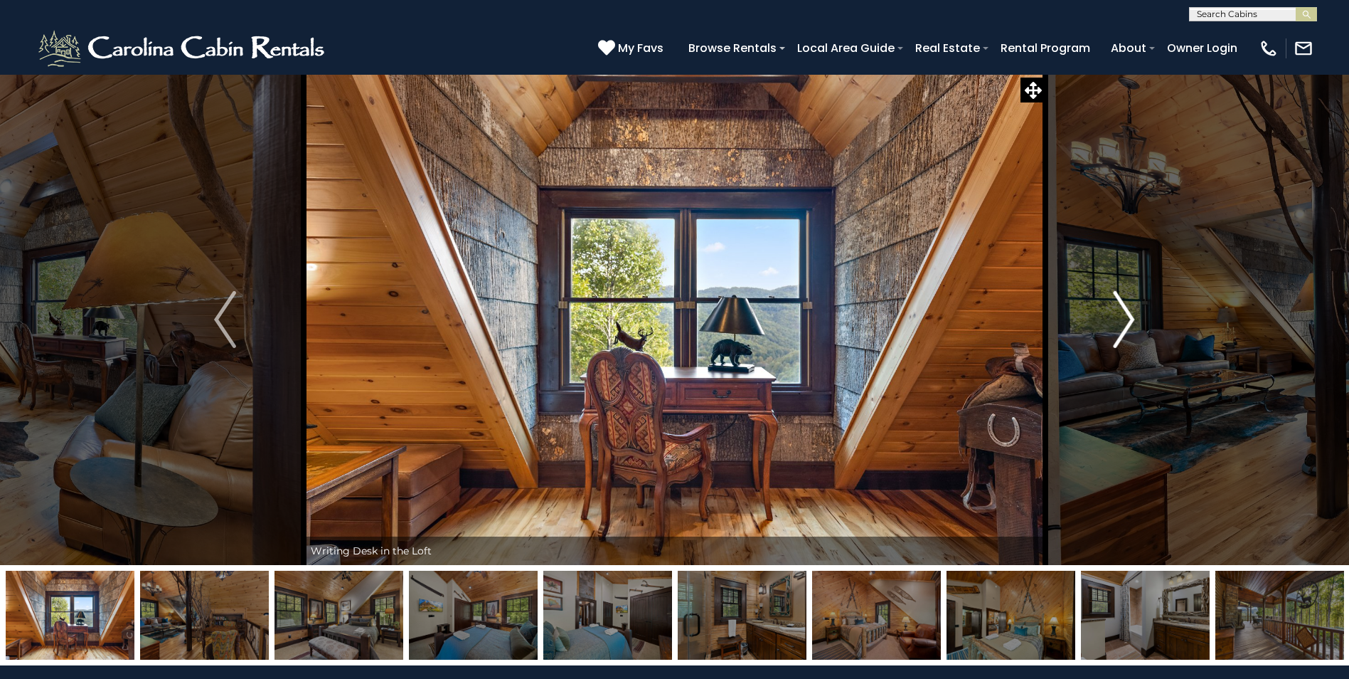
click at [1120, 331] on img "Next" at bounding box center [1123, 319] width 21 height 57
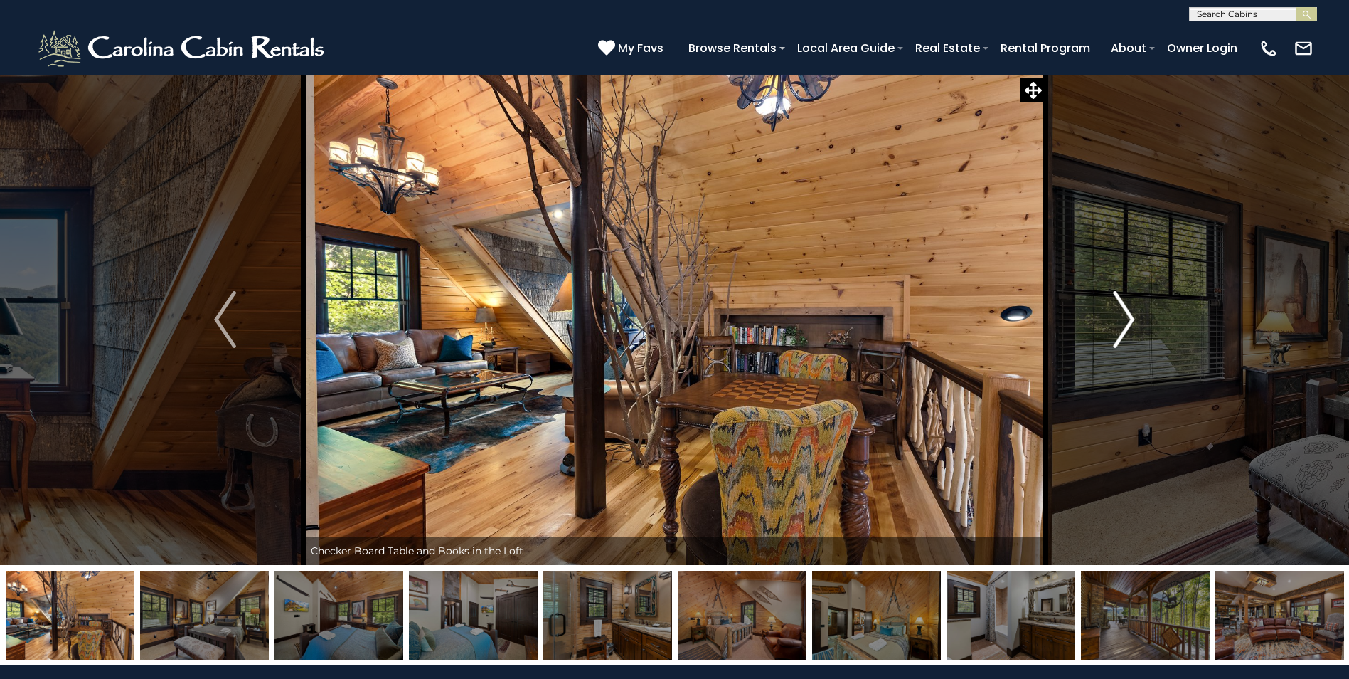
click at [1120, 331] on img "Next" at bounding box center [1123, 319] width 21 height 57
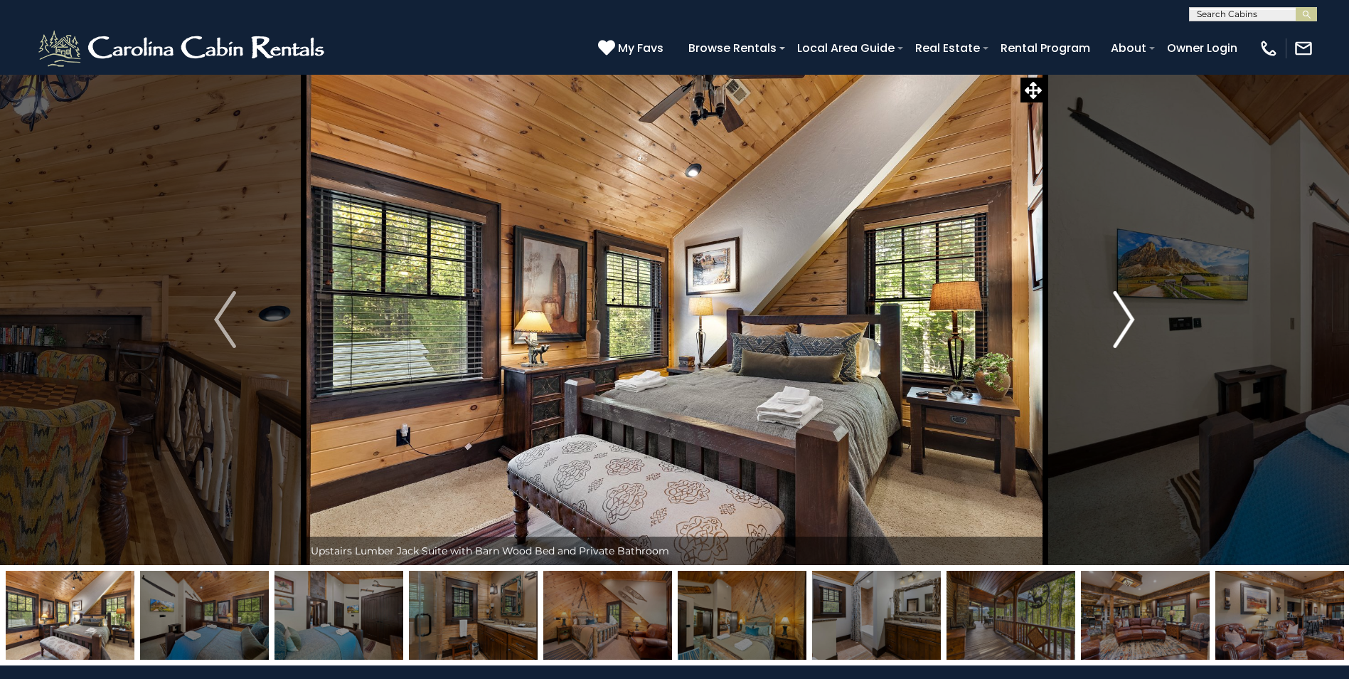
click at [1120, 331] on img "Next" at bounding box center [1123, 319] width 21 height 57
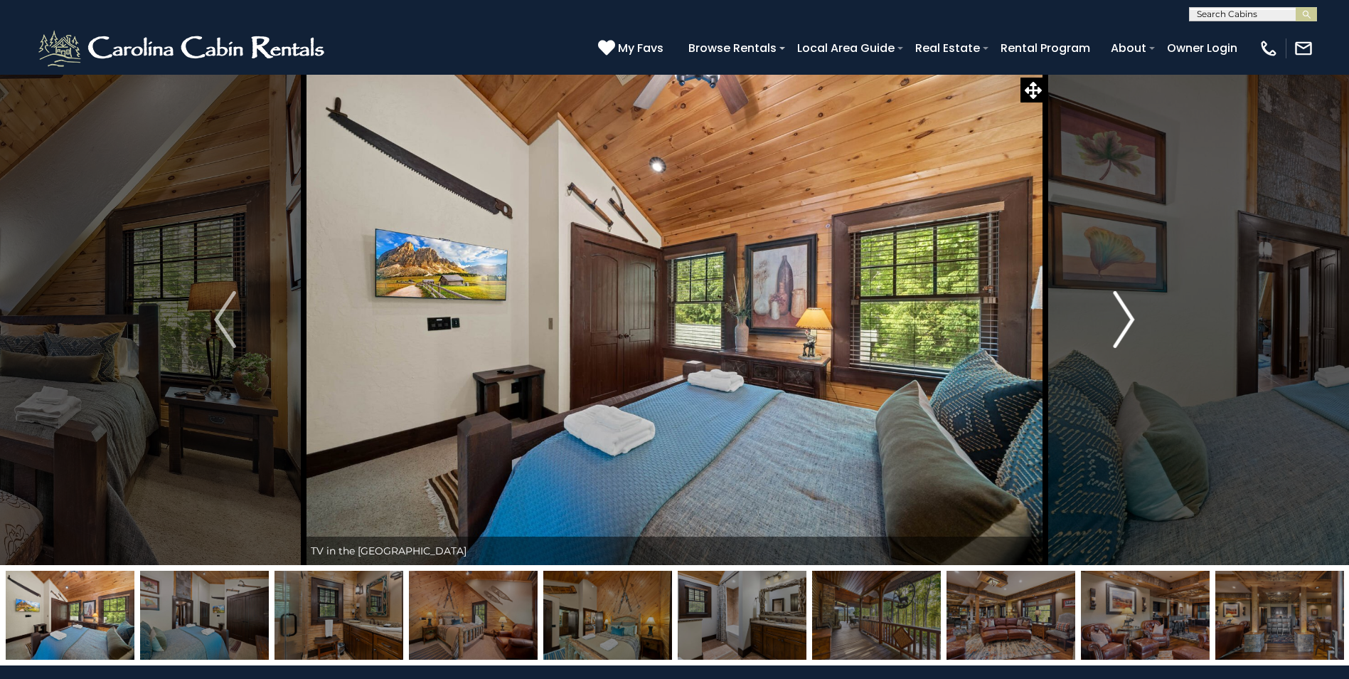
click at [1120, 331] on img "Next" at bounding box center [1123, 319] width 21 height 57
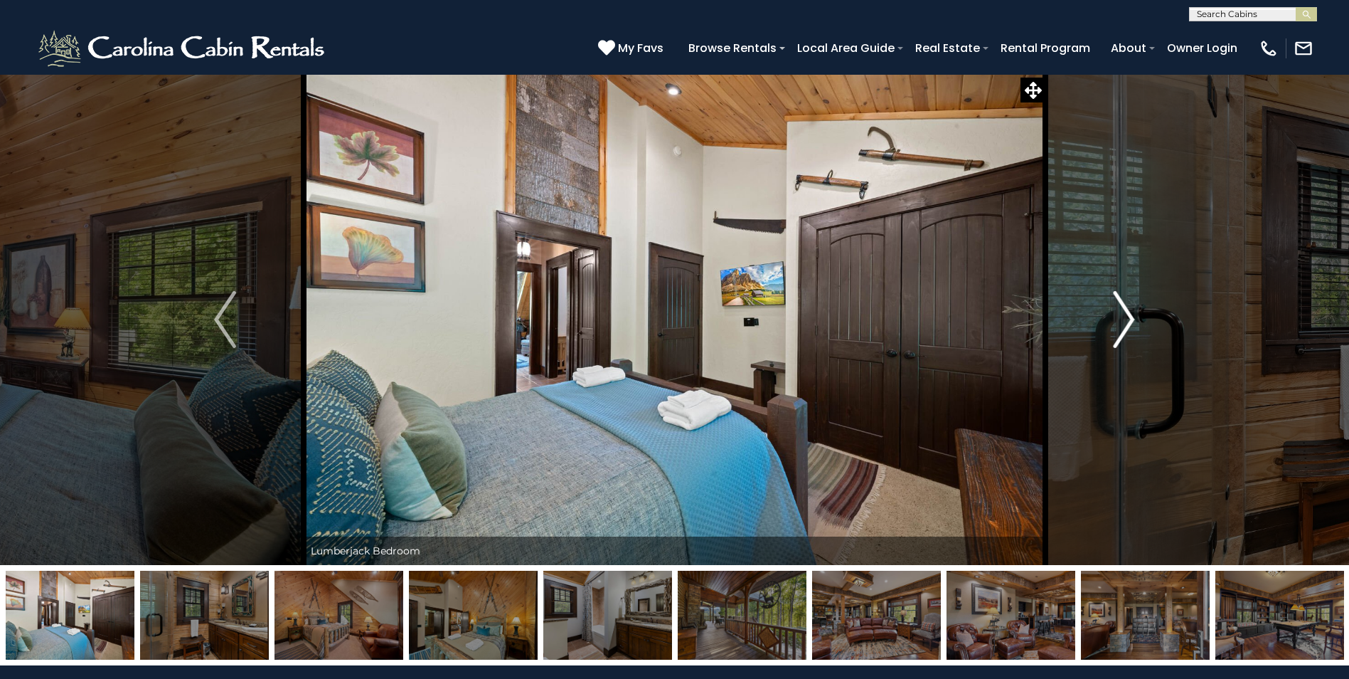
click at [1120, 331] on img "Next" at bounding box center [1123, 319] width 21 height 57
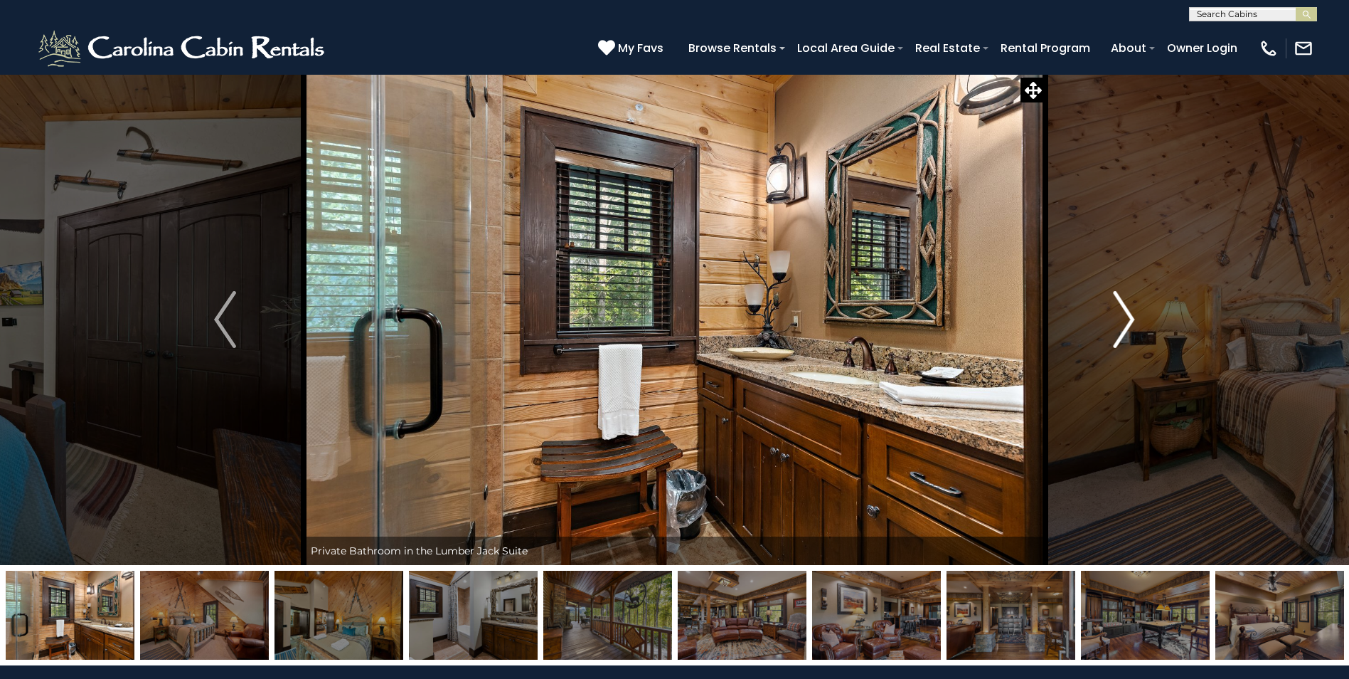
click at [1120, 331] on img "Next" at bounding box center [1123, 319] width 21 height 57
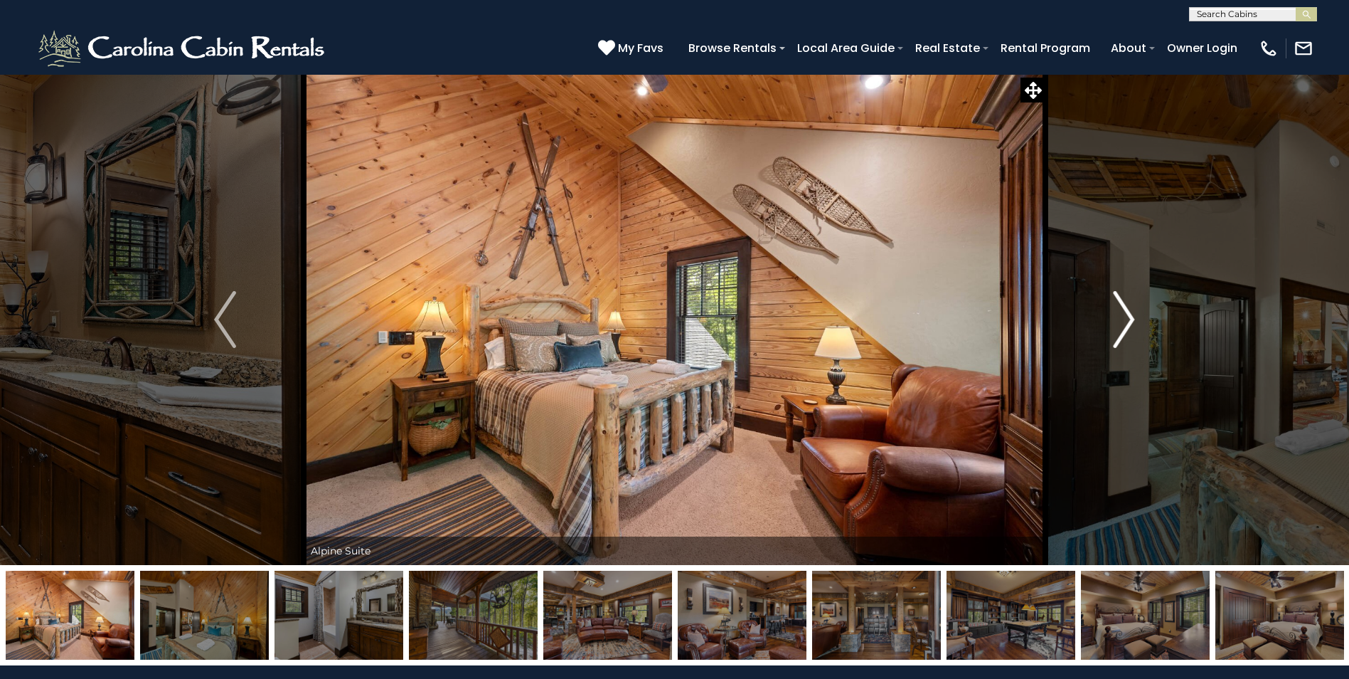
click at [1120, 331] on img "Next" at bounding box center [1123, 319] width 21 height 57
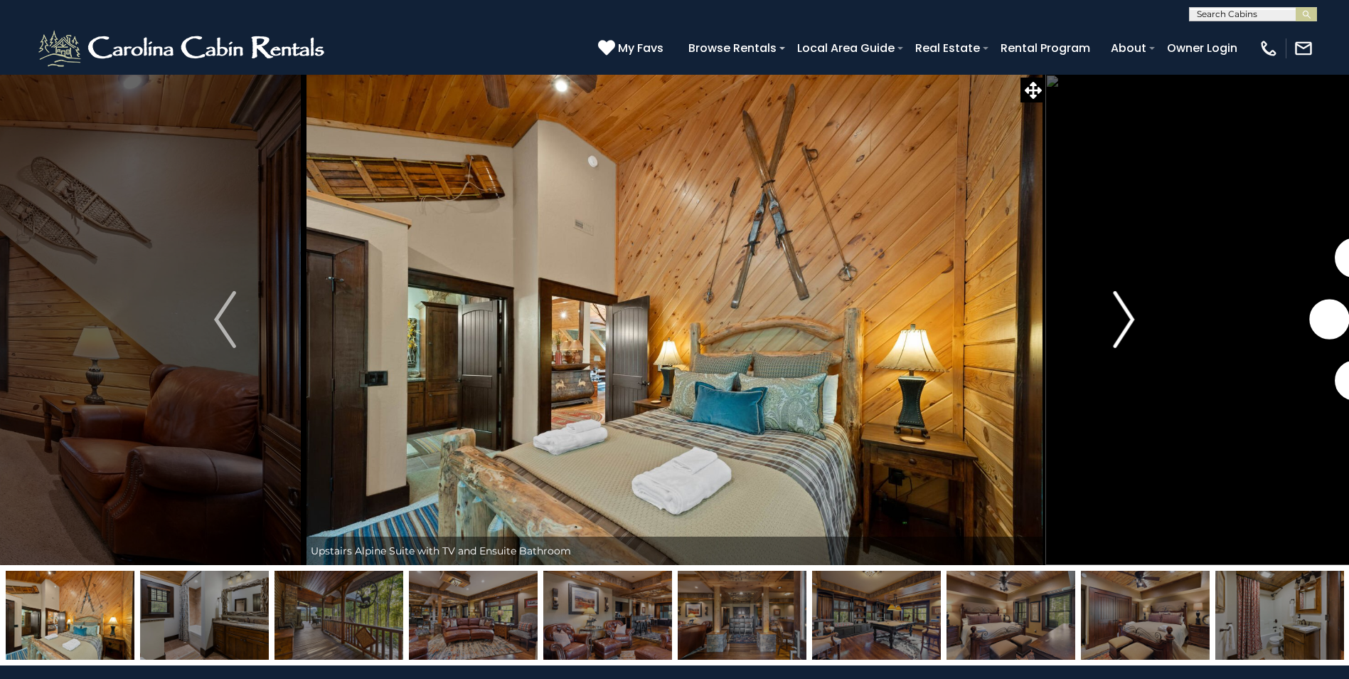
click at [1120, 331] on img "Next" at bounding box center [1123, 319] width 21 height 57
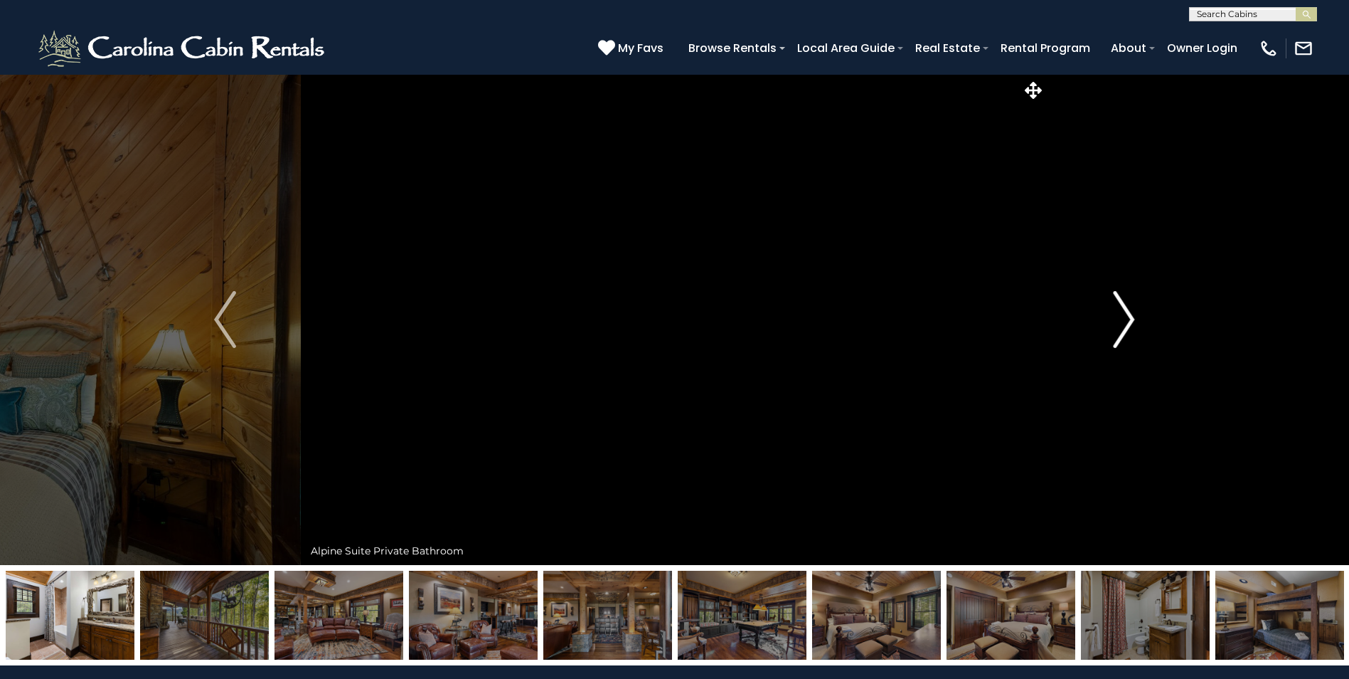
click at [1120, 331] on img "Next" at bounding box center [1123, 319] width 21 height 57
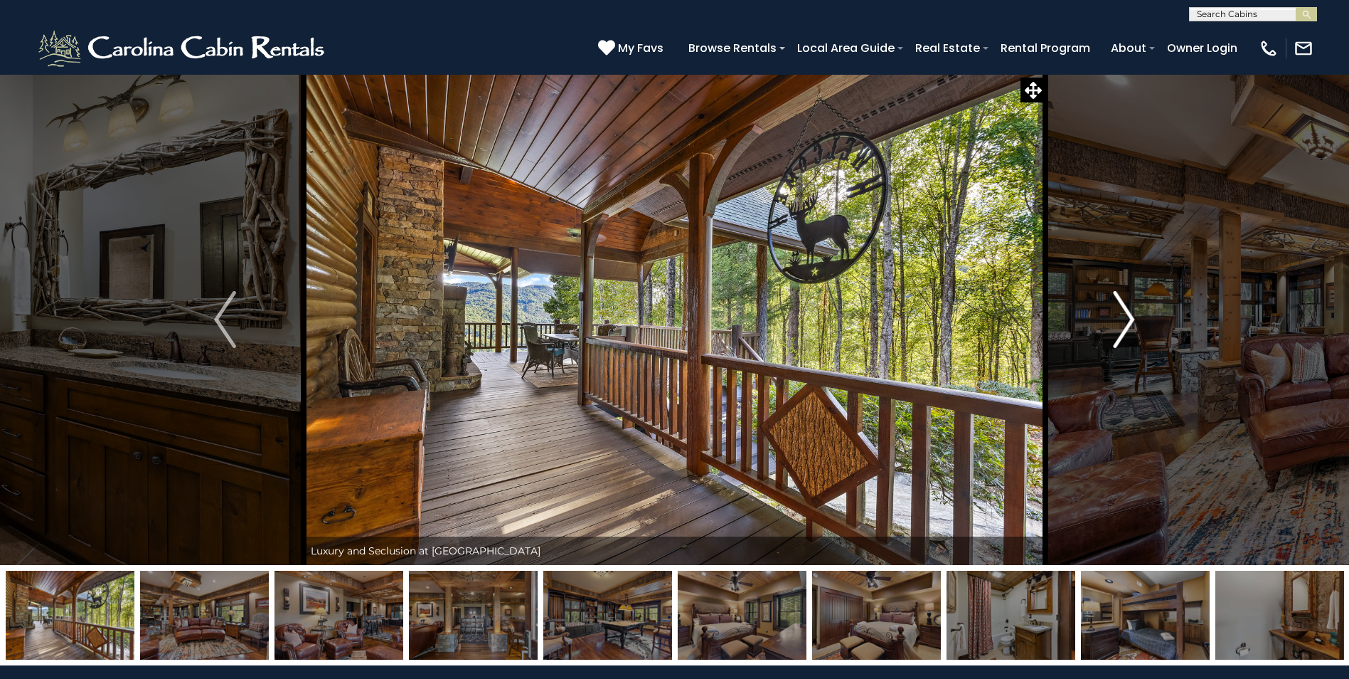
click at [1120, 331] on img "Next" at bounding box center [1123, 319] width 21 height 57
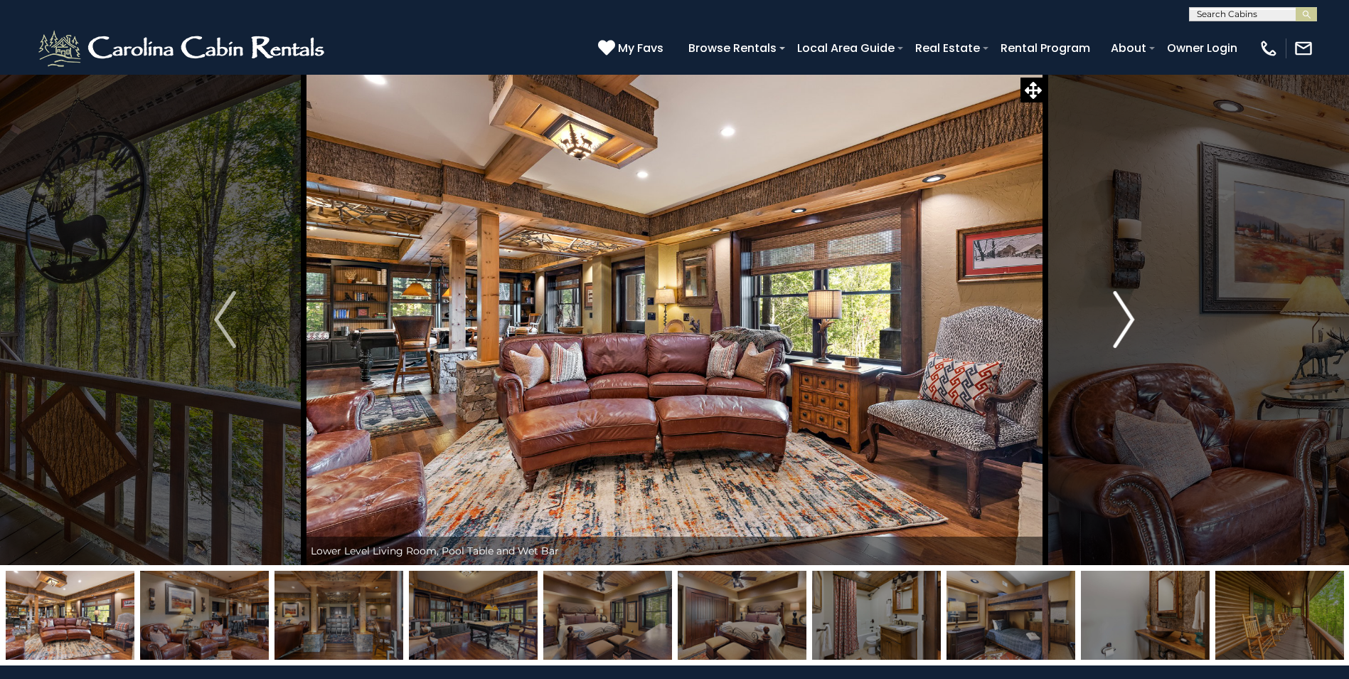
click at [1116, 322] on img "Next" at bounding box center [1123, 319] width 21 height 57
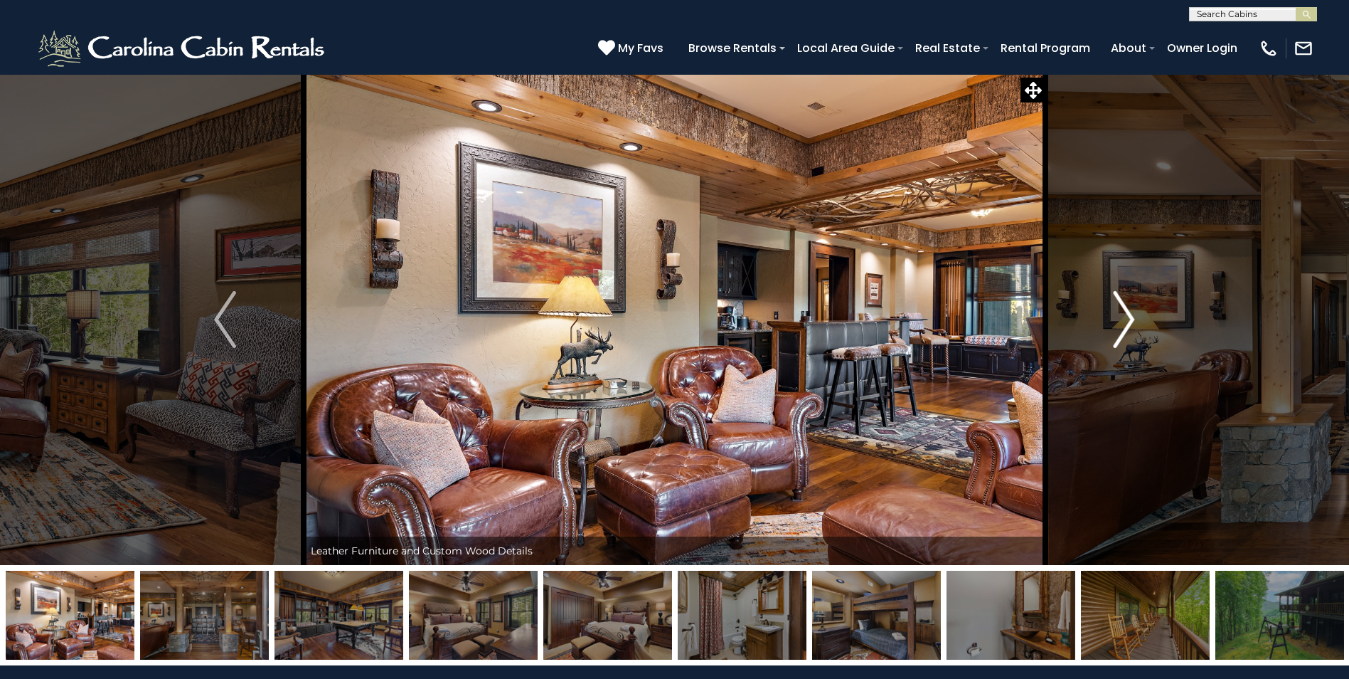
click at [1116, 322] on img "Next" at bounding box center [1123, 319] width 21 height 57
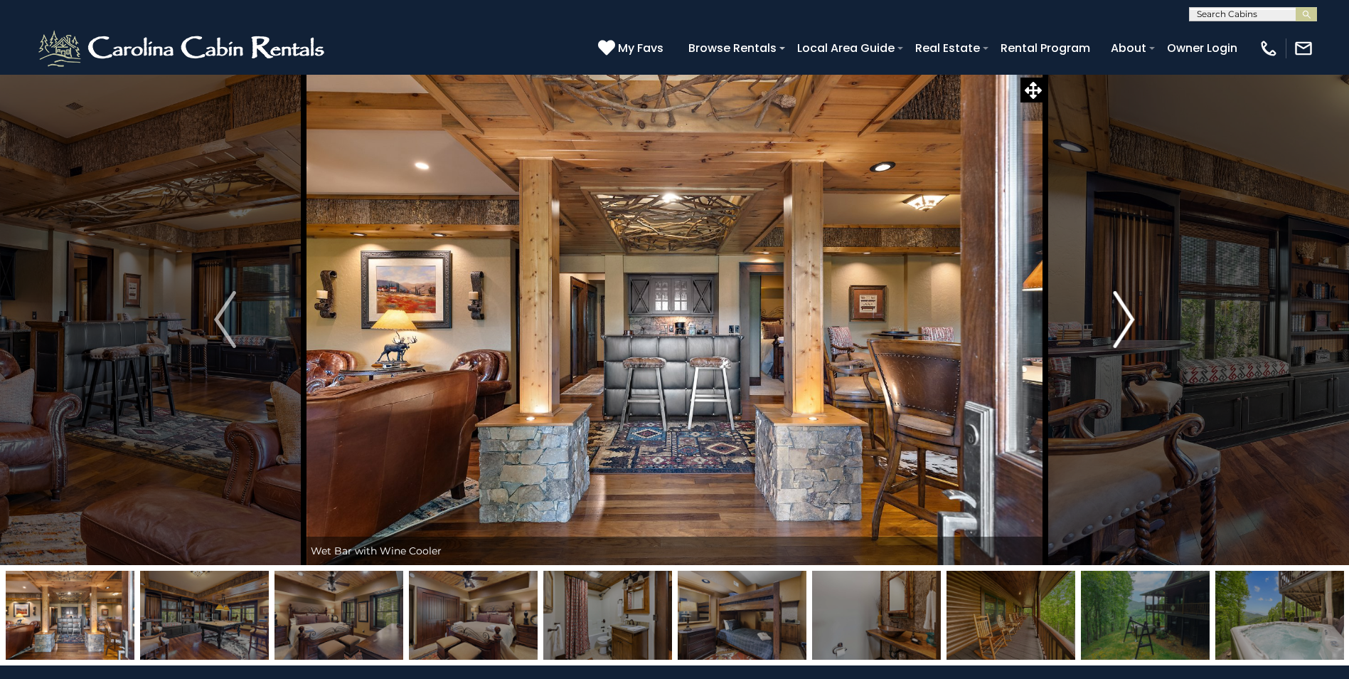
click at [1116, 322] on img "Next" at bounding box center [1123, 319] width 21 height 57
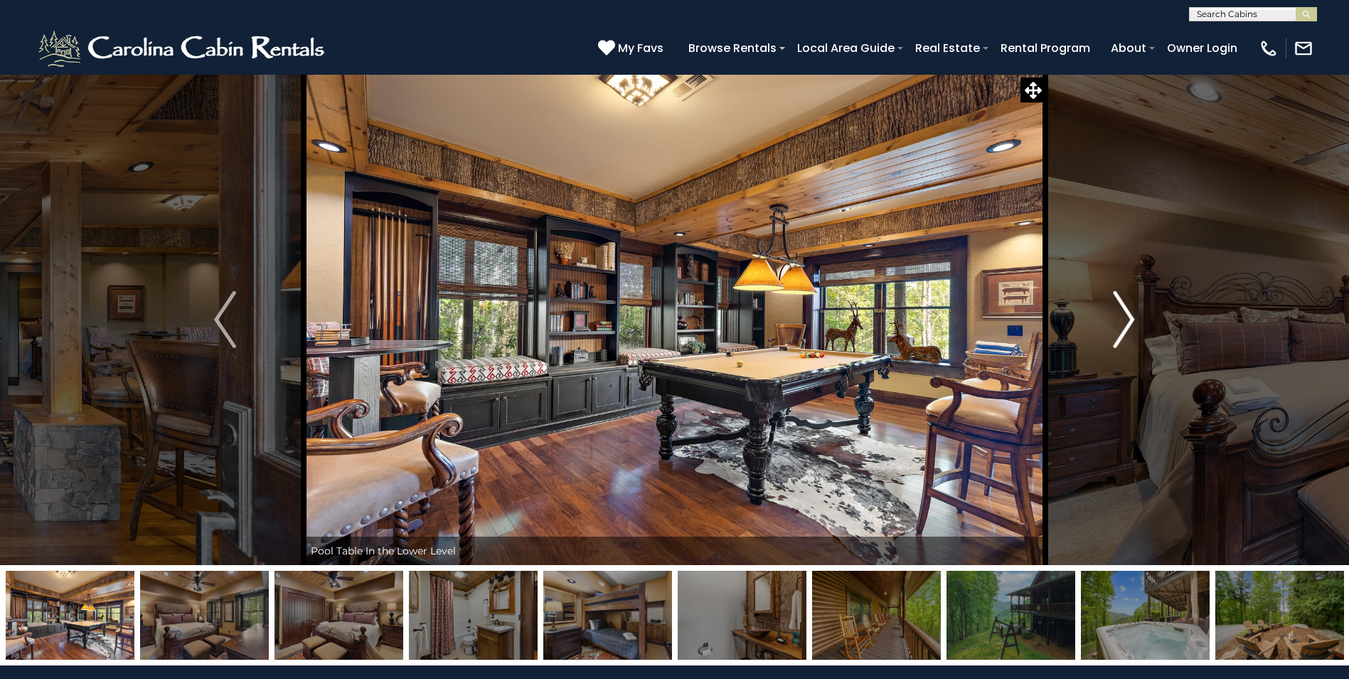
click at [1116, 322] on img "Next" at bounding box center [1123, 319] width 21 height 57
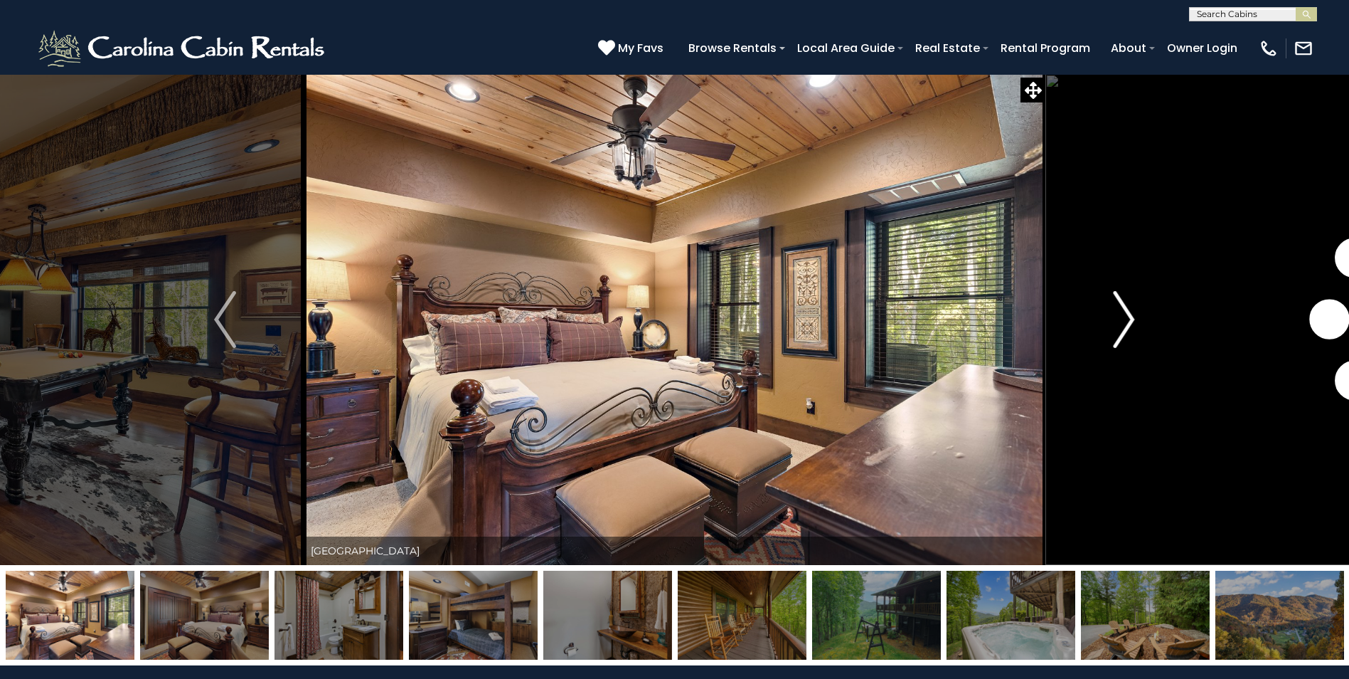
click at [1116, 322] on img "Next" at bounding box center [1123, 319] width 21 height 57
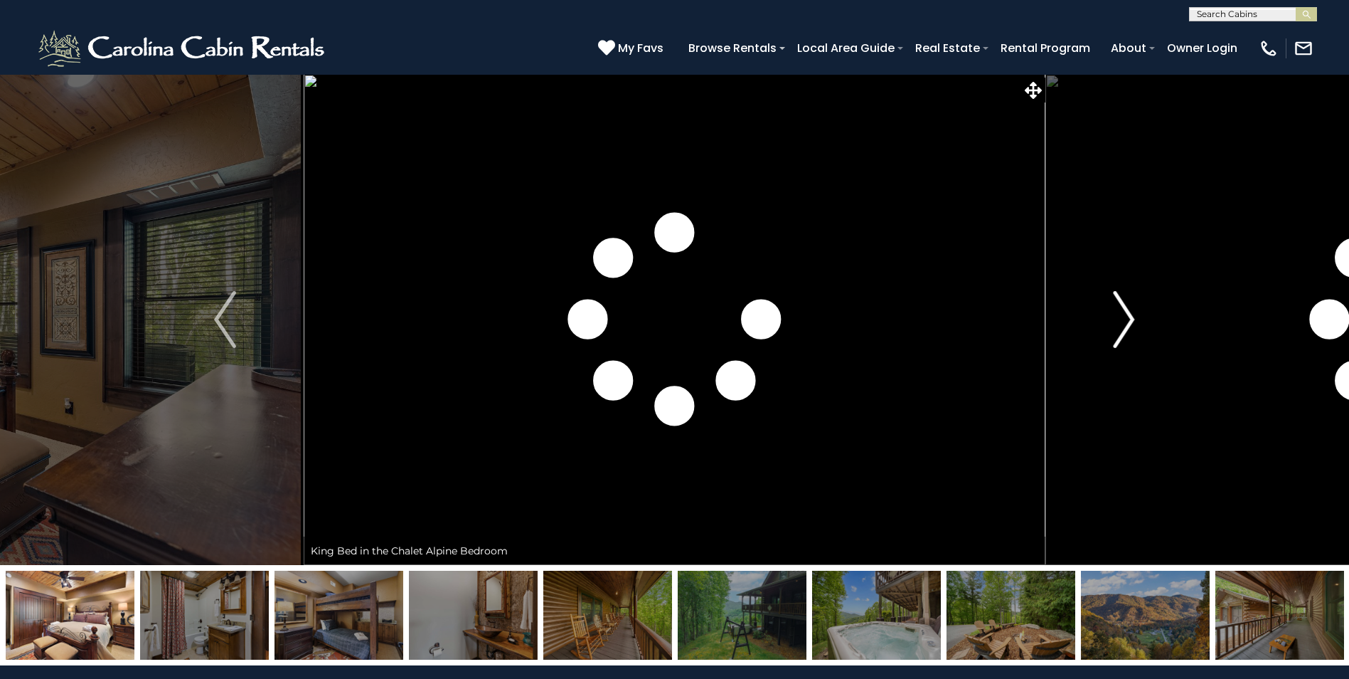
click at [1116, 322] on img "Next" at bounding box center [1123, 319] width 21 height 57
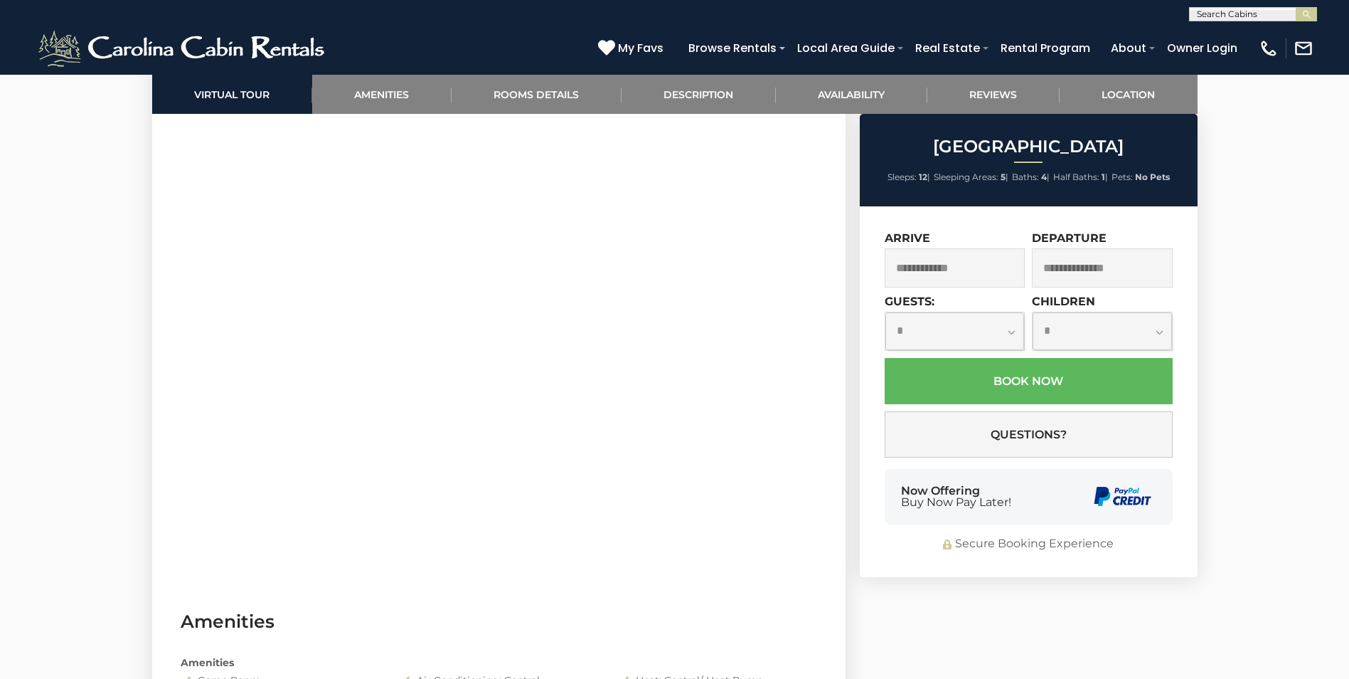
scroll to position [498, 0]
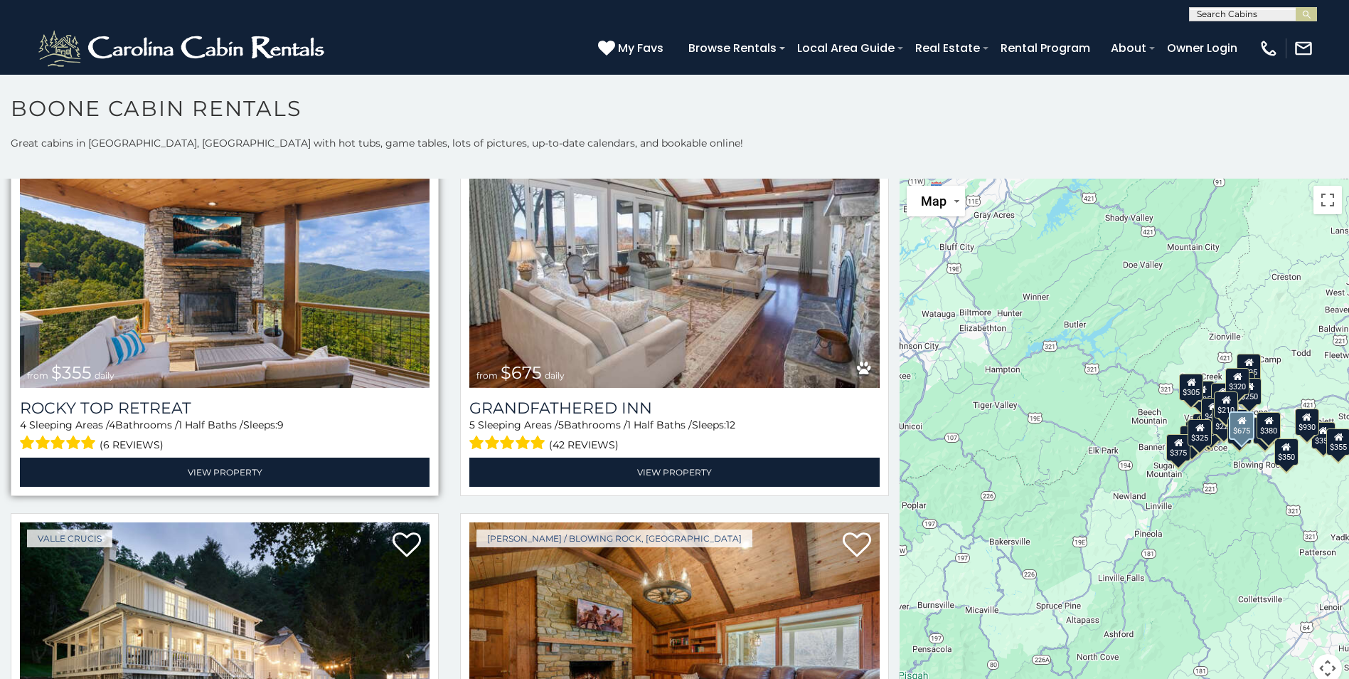
scroll to position [925, 0]
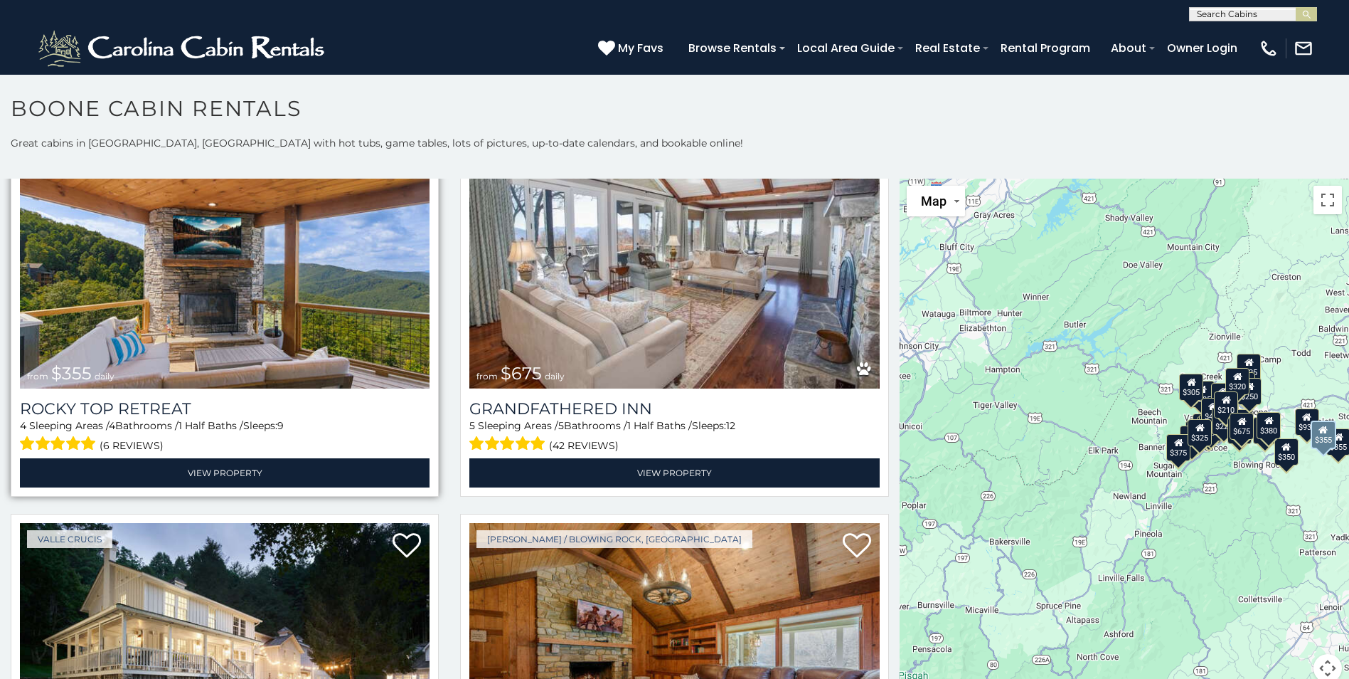
click at [227, 337] on img at bounding box center [225, 251] width 410 height 275
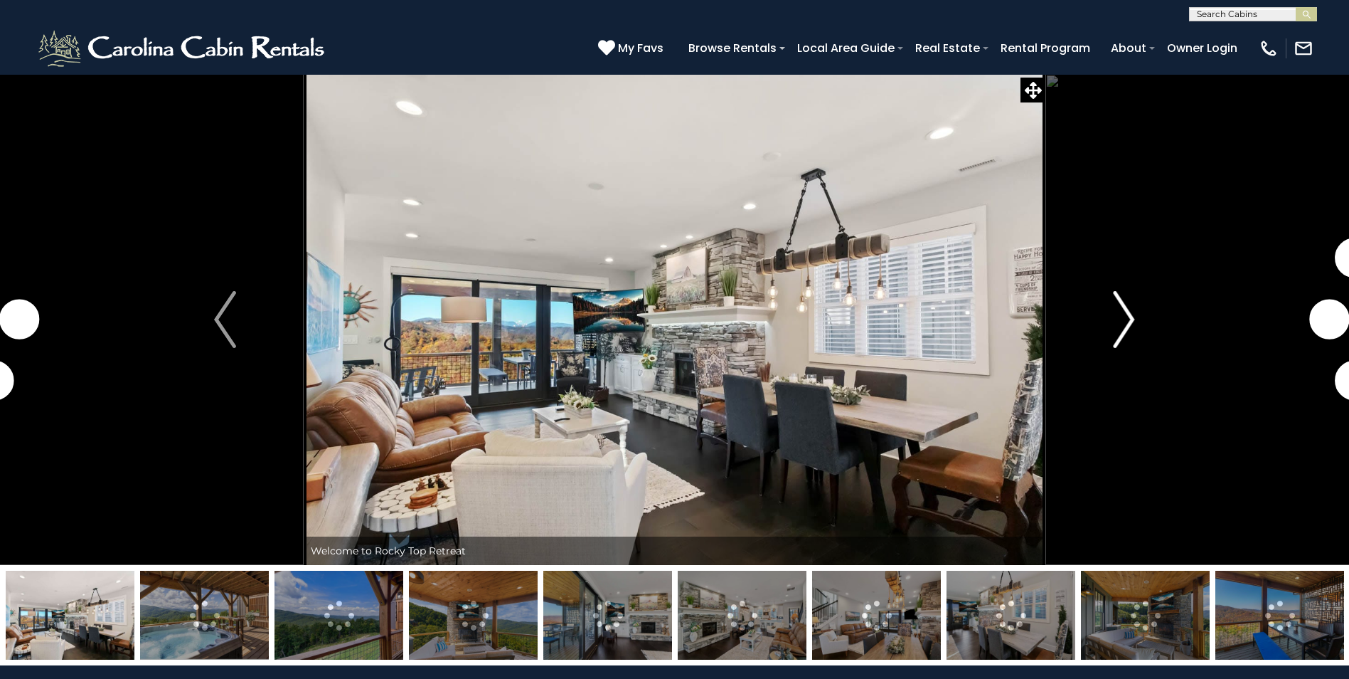
click at [1122, 328] on img "Next" at bounding box center [1123, 319] width 21 height 57
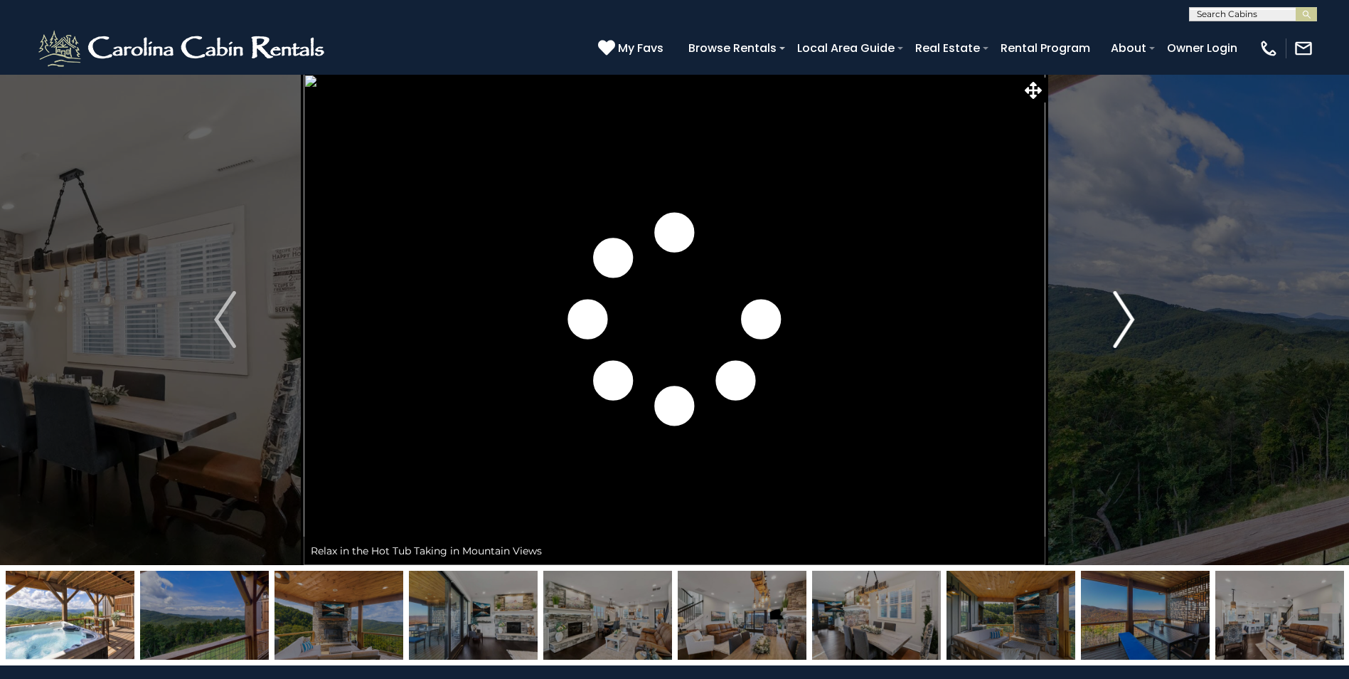
click at [1116, 331] on img "Next" at bounding box center [1123, 319] width 21 height 57
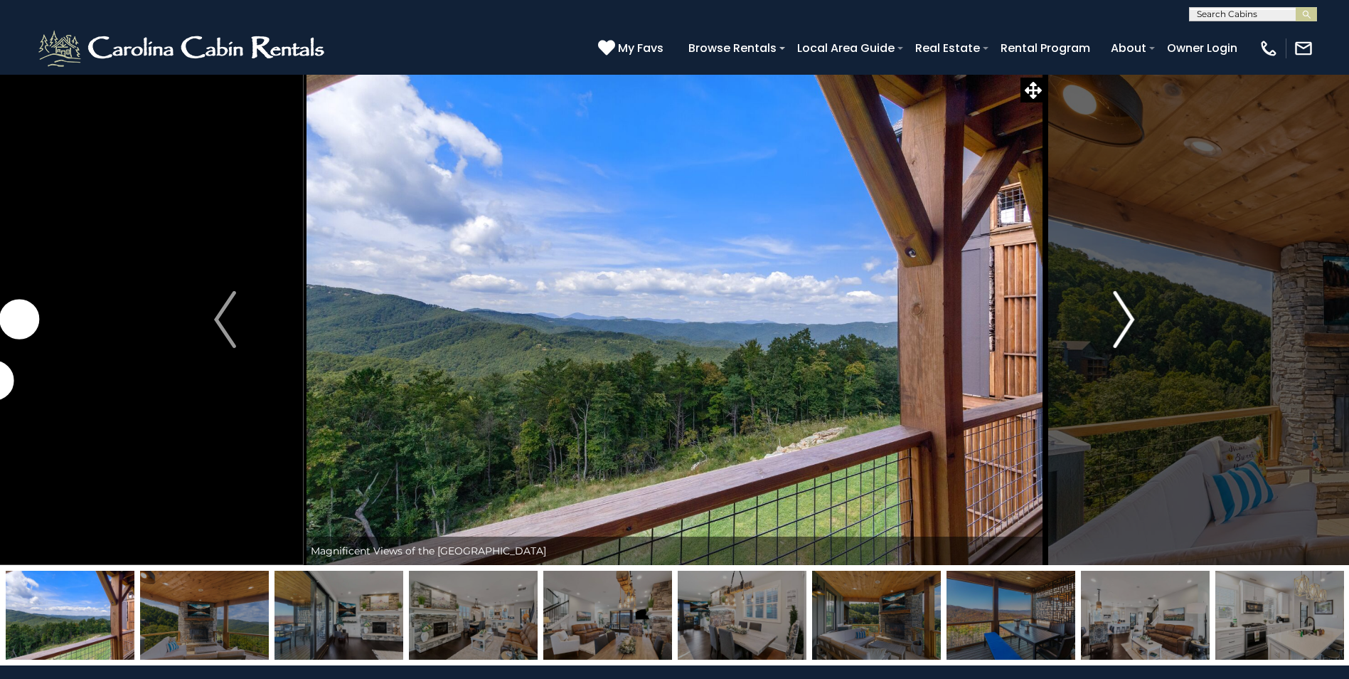
click at [1116, 331] on img "Next" at bounding box center [1123, 319] width 21 height 57
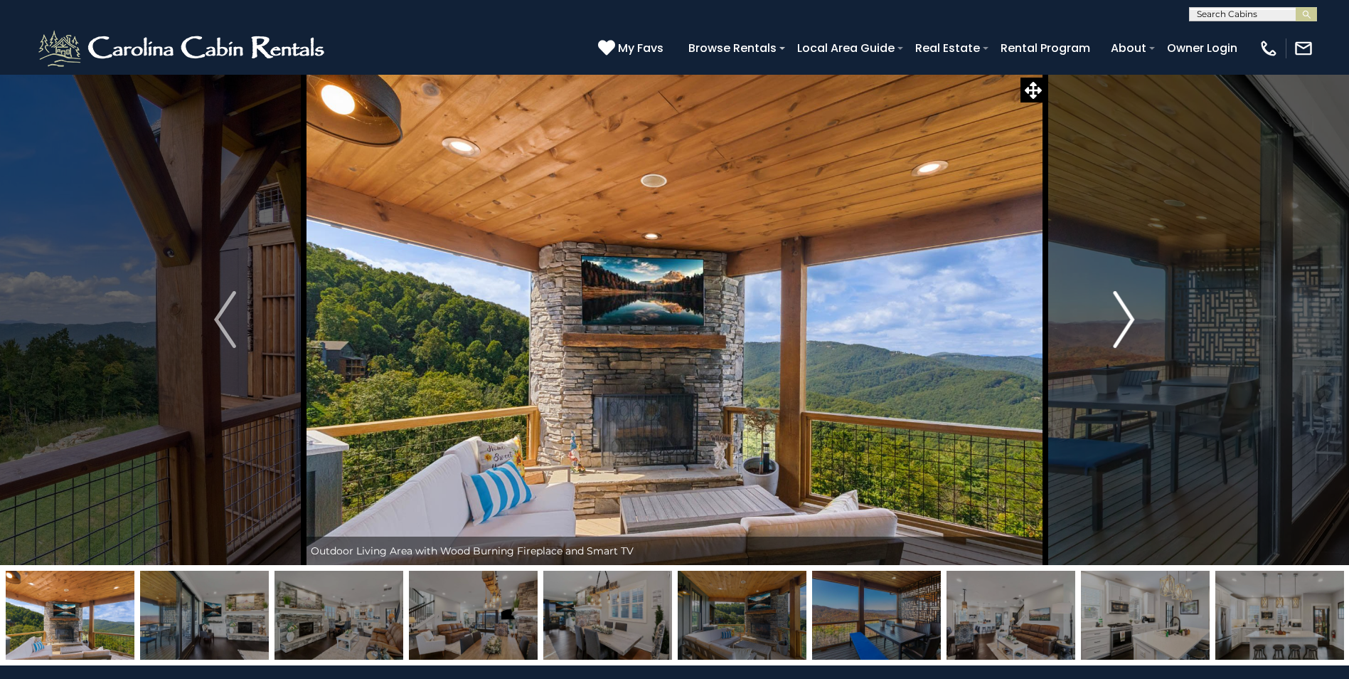
click at [1116, 331] on img "Next" at bounding box center [1123, 319] width 21 height 57
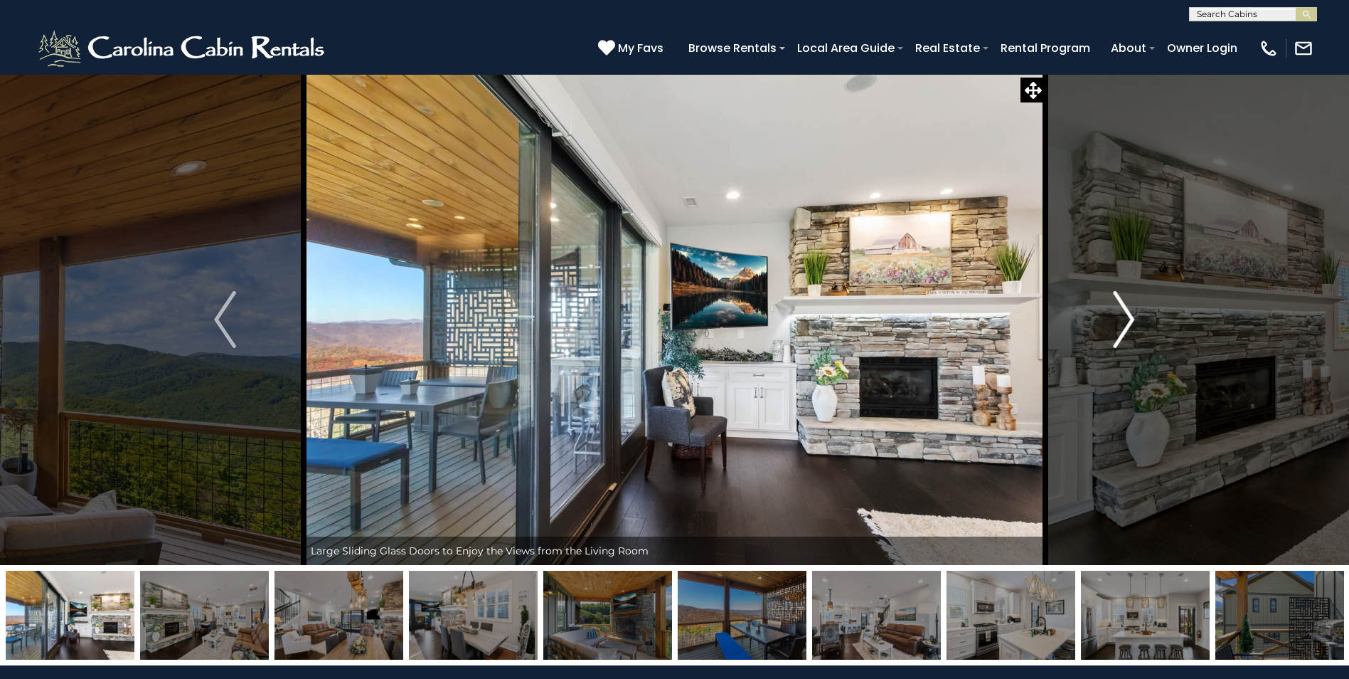
click at [1116, 331] on img "Next" at bounding box center [1123, 319] width 21 height 57
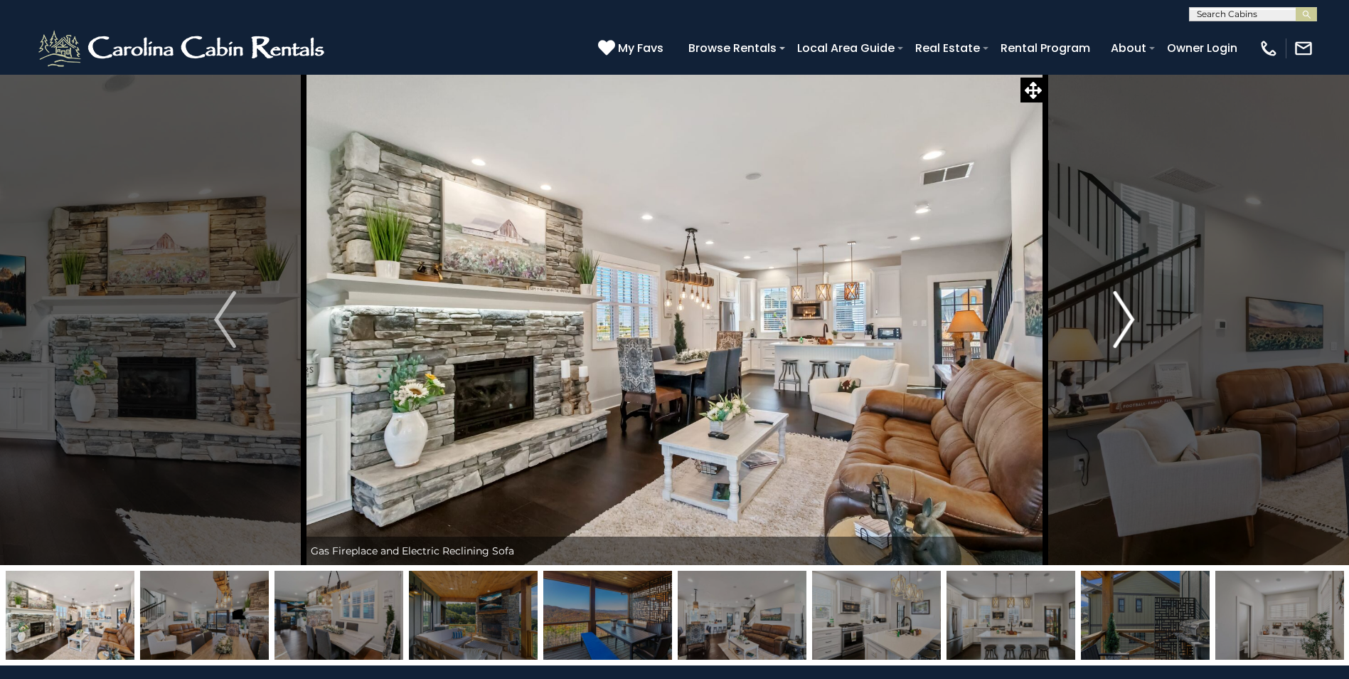
click at [1116, 331] on img "Next" at bounding box center [1123, 319] width 21 height 57
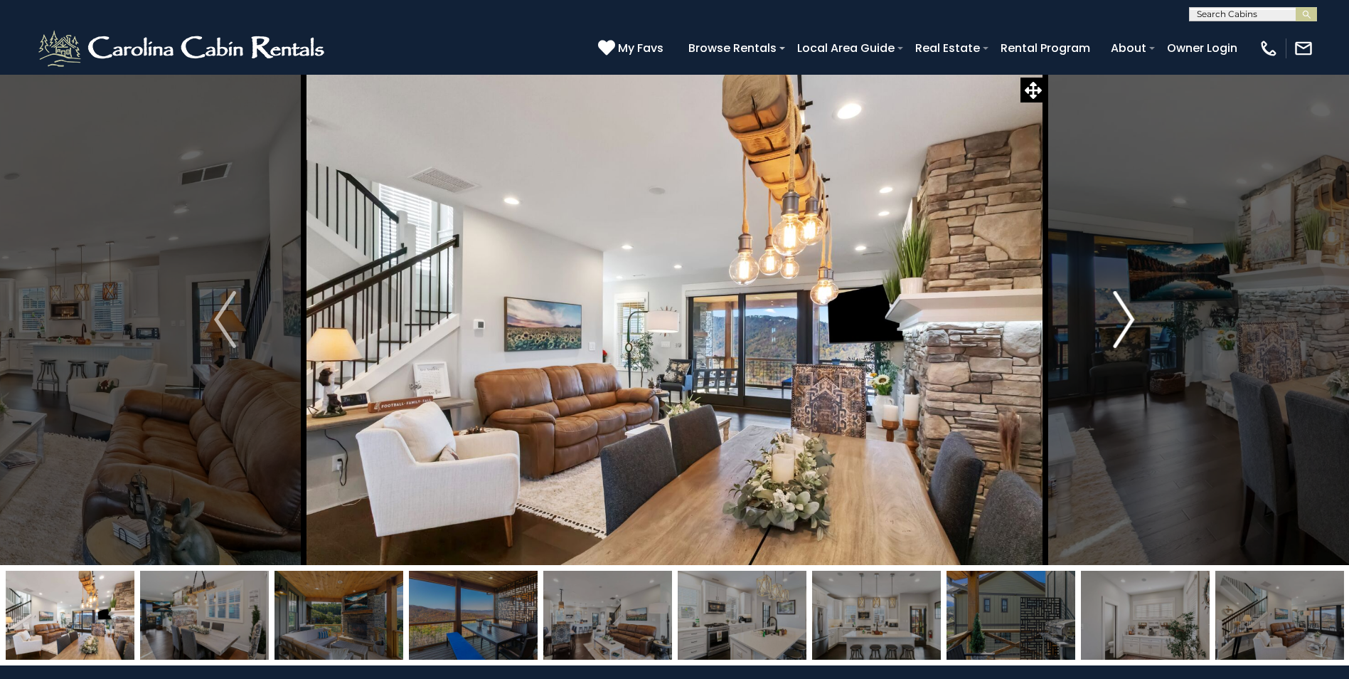
click at [1116, 331] on img "Next" at bounding box center [1123, 319] width 21 height 57
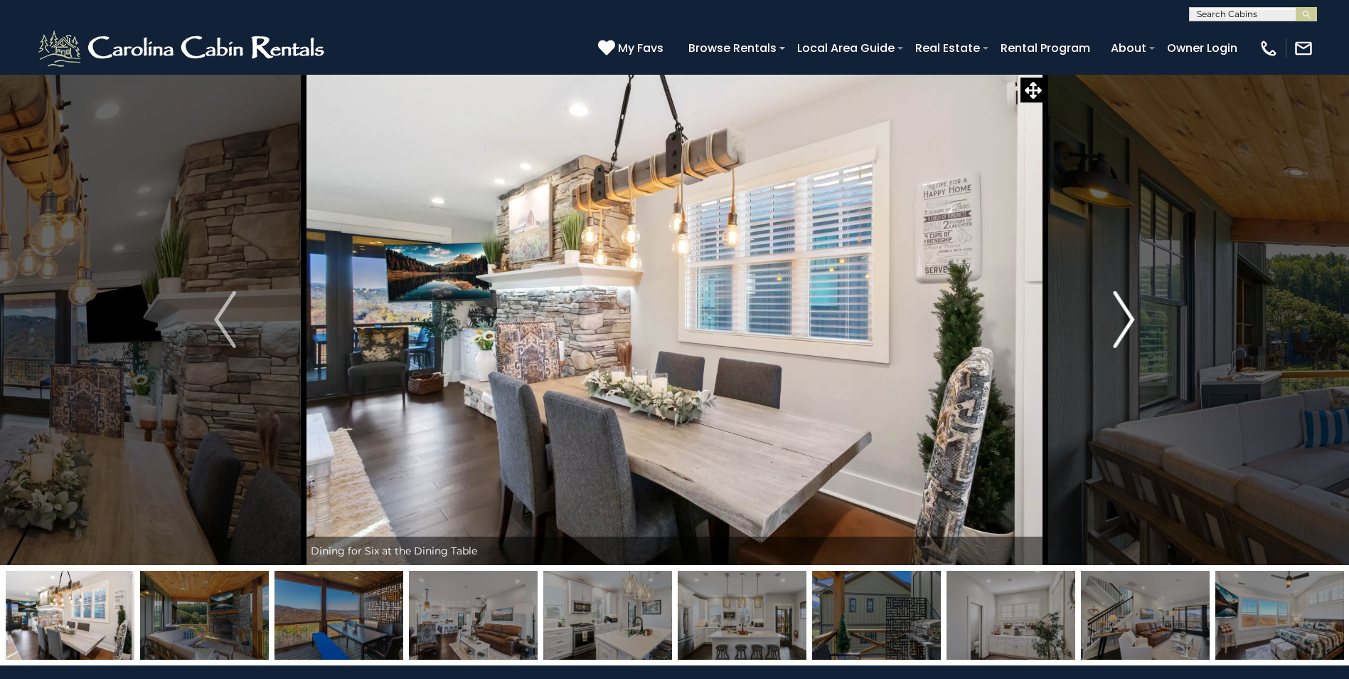
click at [1116, 331] on img "Next" at bounding box center [1123, 319] width 21 height 57
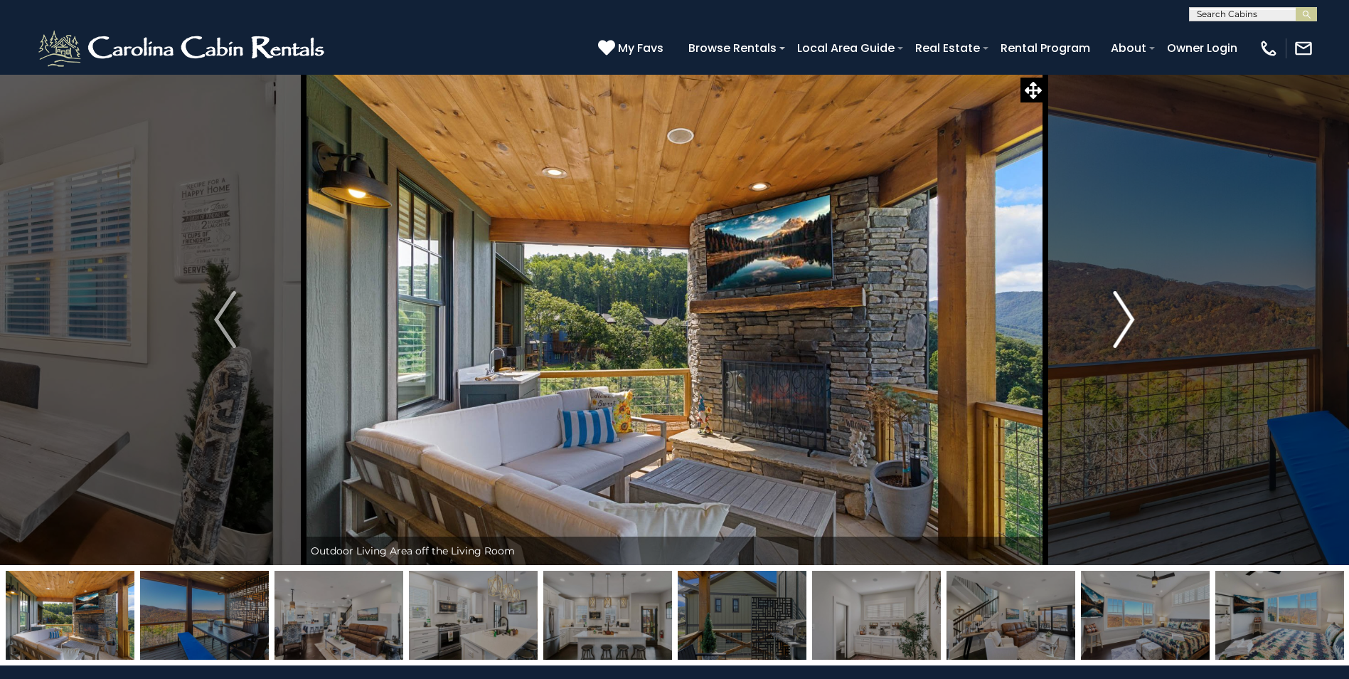
click at [1116, 331] on img "Next" at bounding box center [1123, 319] width 21 height 57
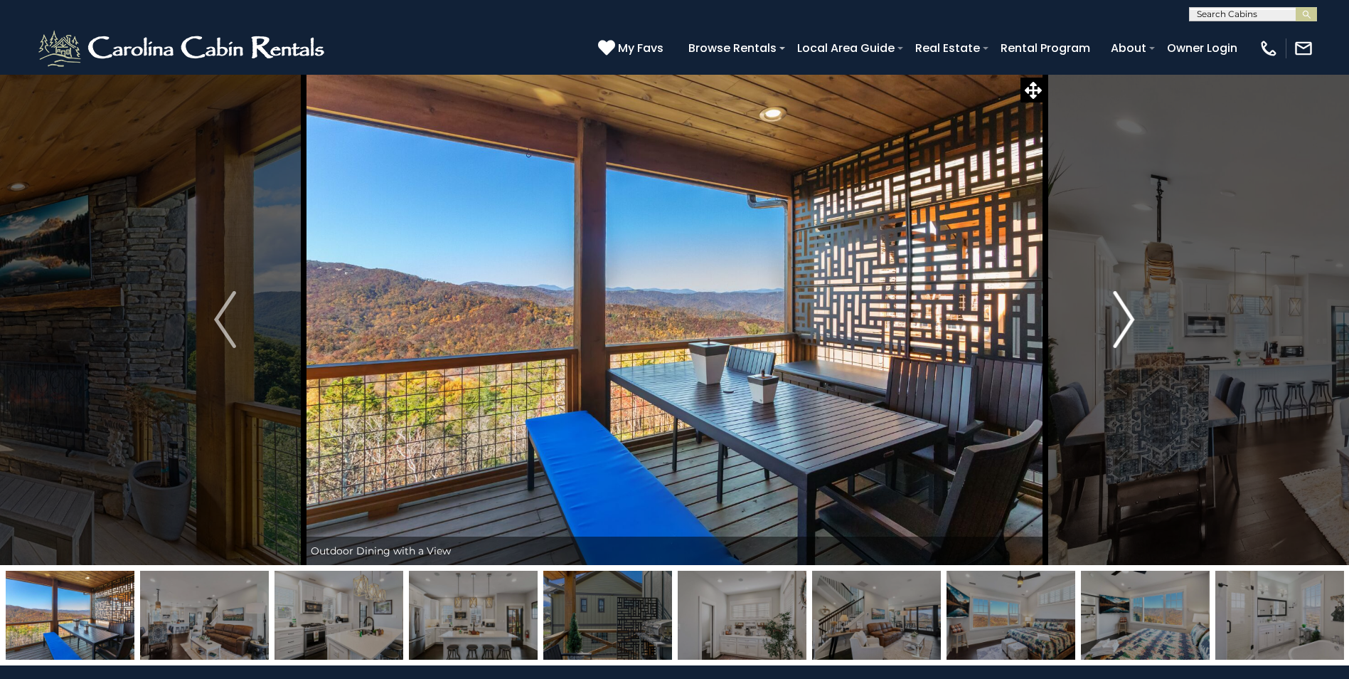
click at [1116, 331] on img "Next" at bounding box center [1123, 319] width 21 height 57
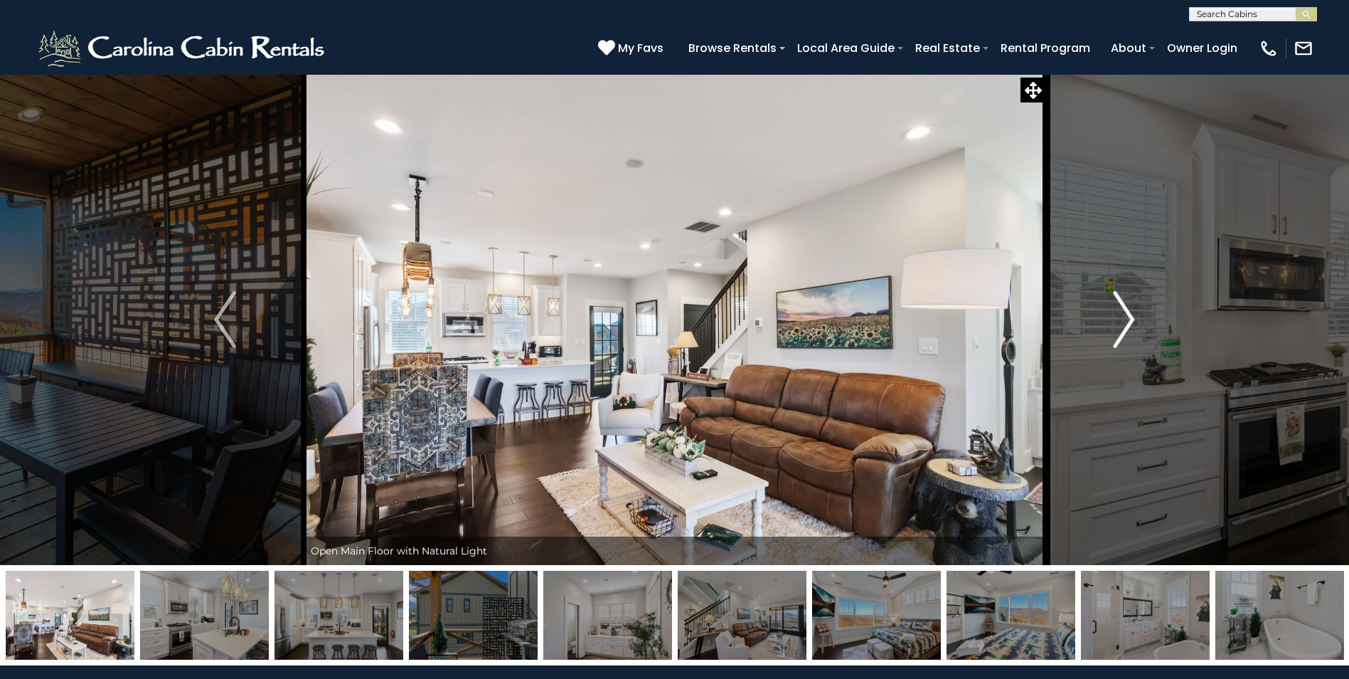
click at [1116, 331] on img "Next" at bounding box center [1123, 319] width 21 height 57
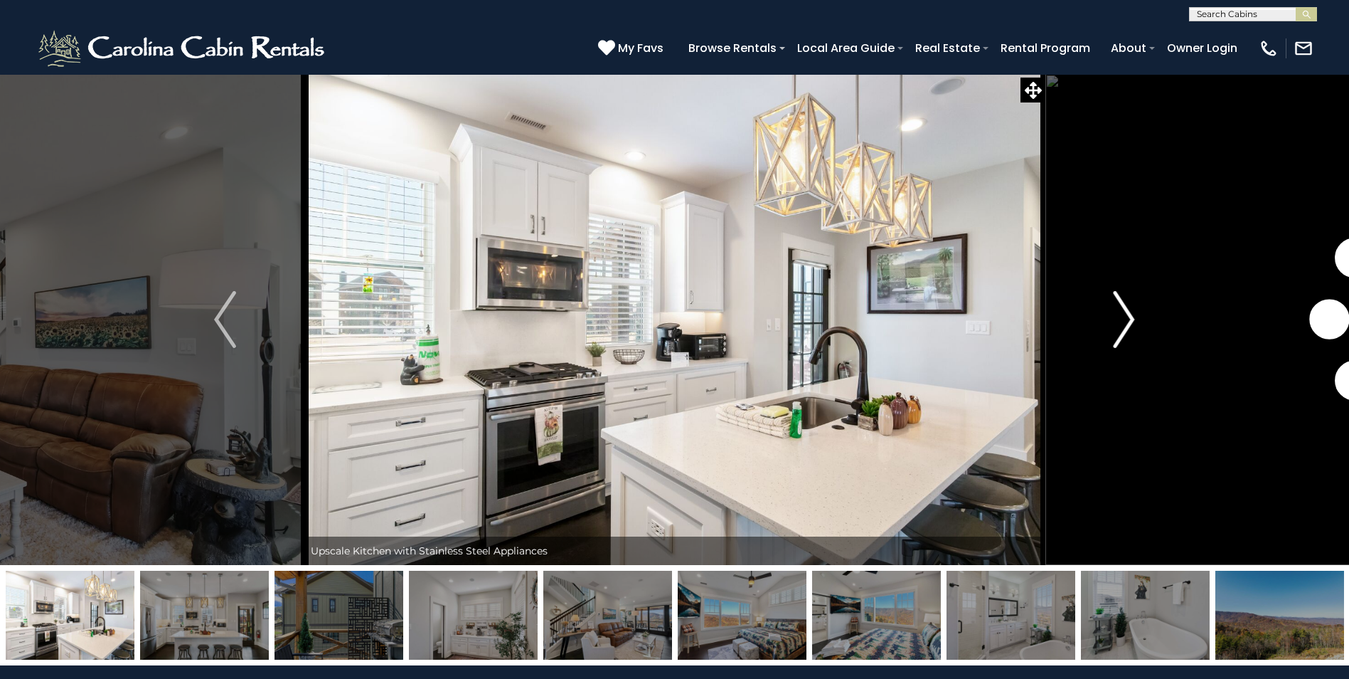
click at [1116, 331] on img "Next" at bounding box center [1123, 319] width 21 height 57
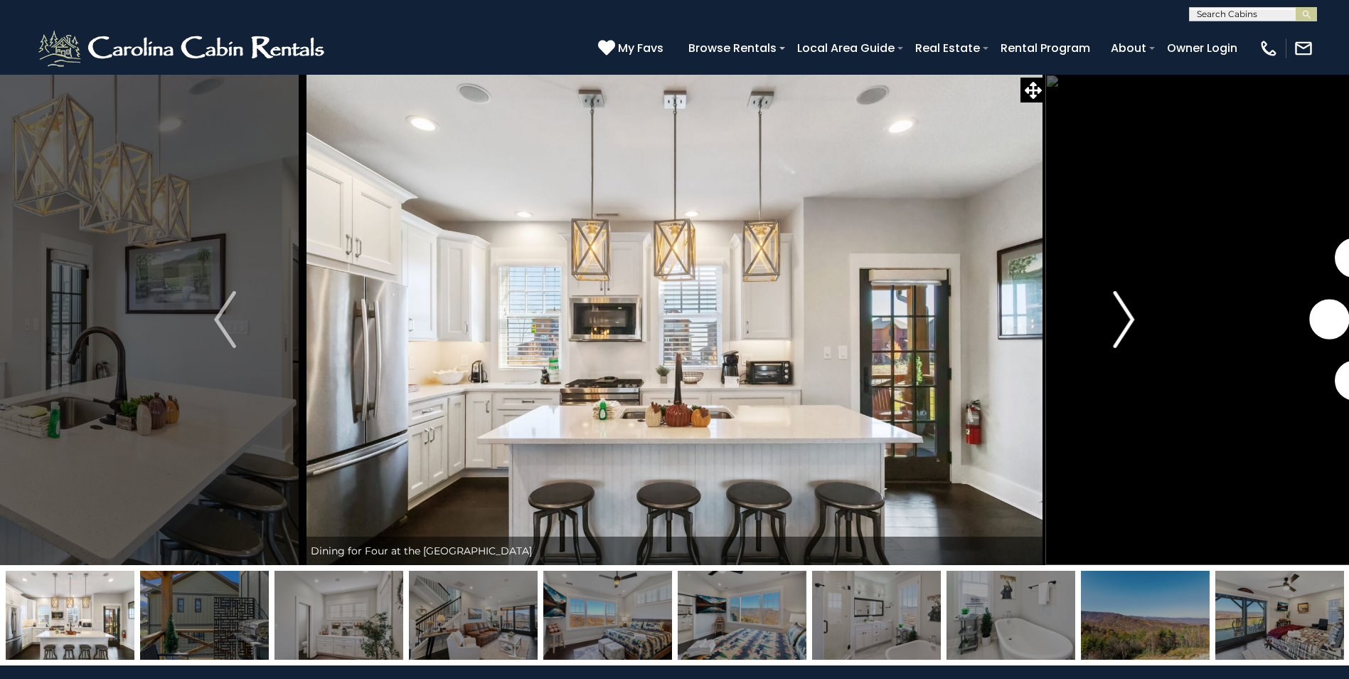
click at [1116, 331] on img "Next" at bounding box center [1123, 319] width 21 height 57
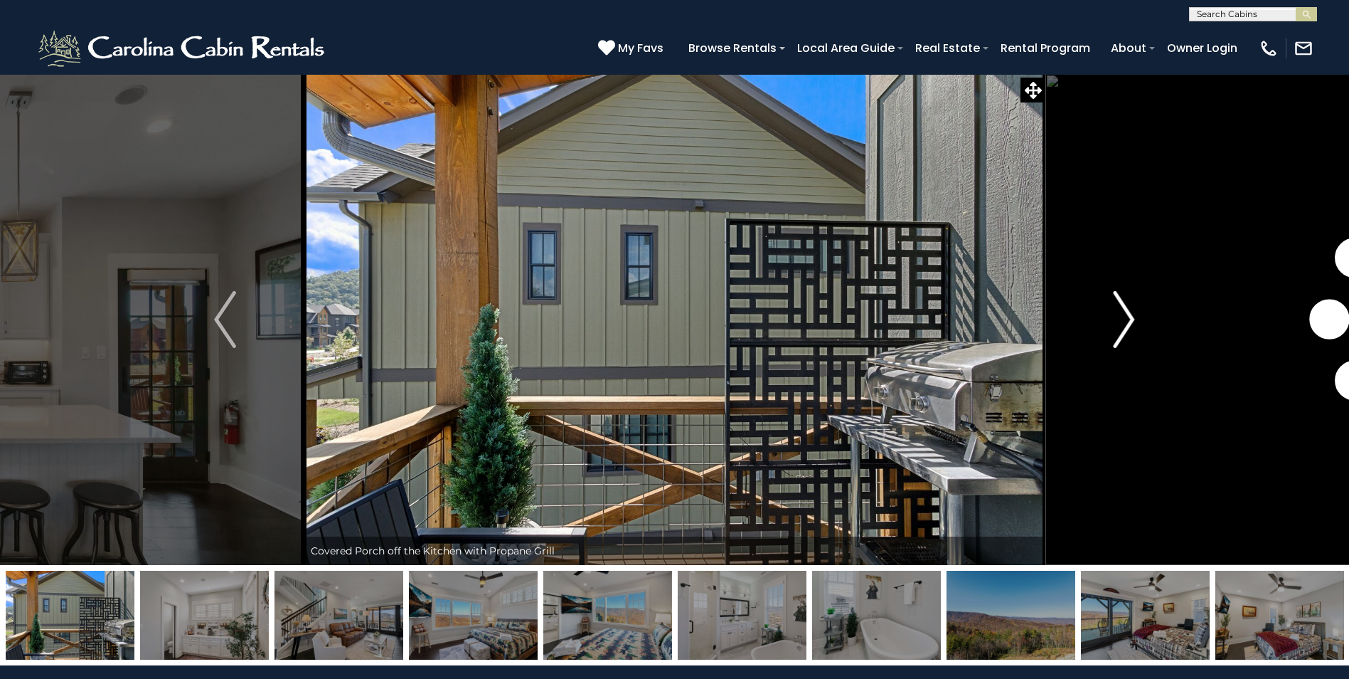
click at [1116, 331] on img "Next" at bounding box center [1123, 319] width 21 height 57
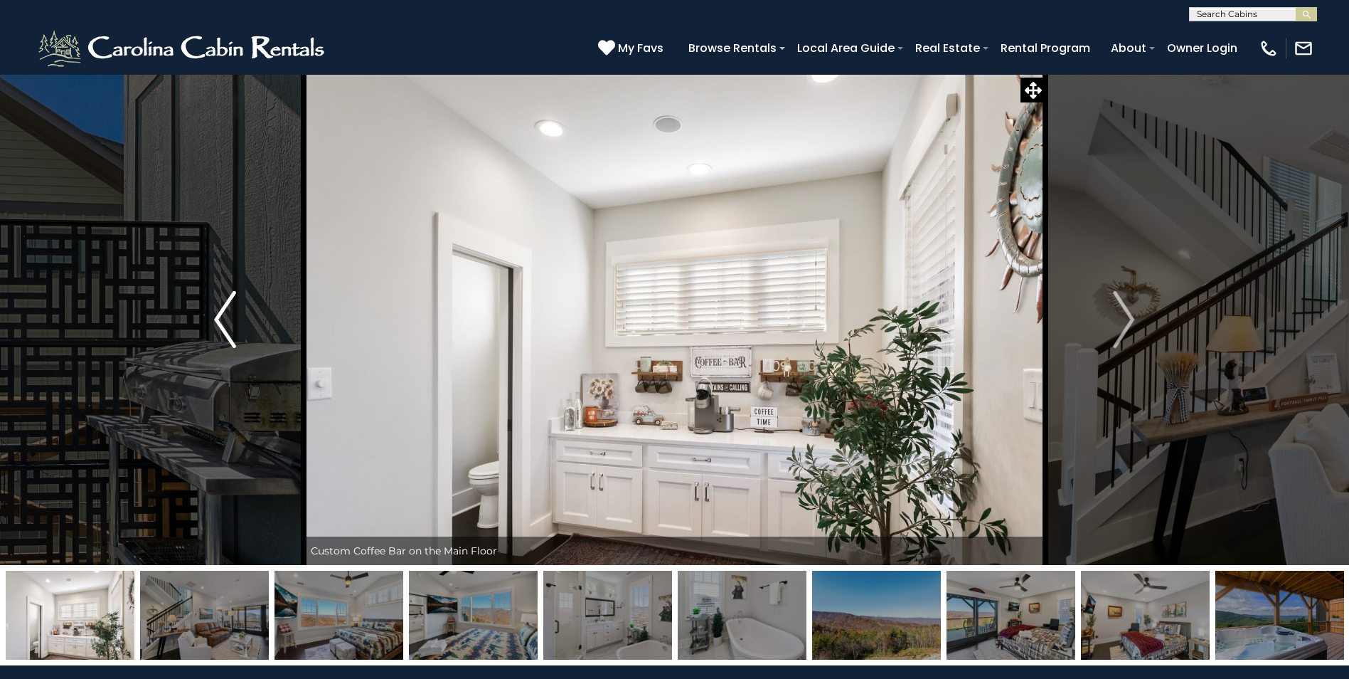
click at [234, 329] on img "Previous" at bounding box center [224, 319] width 21 height 57
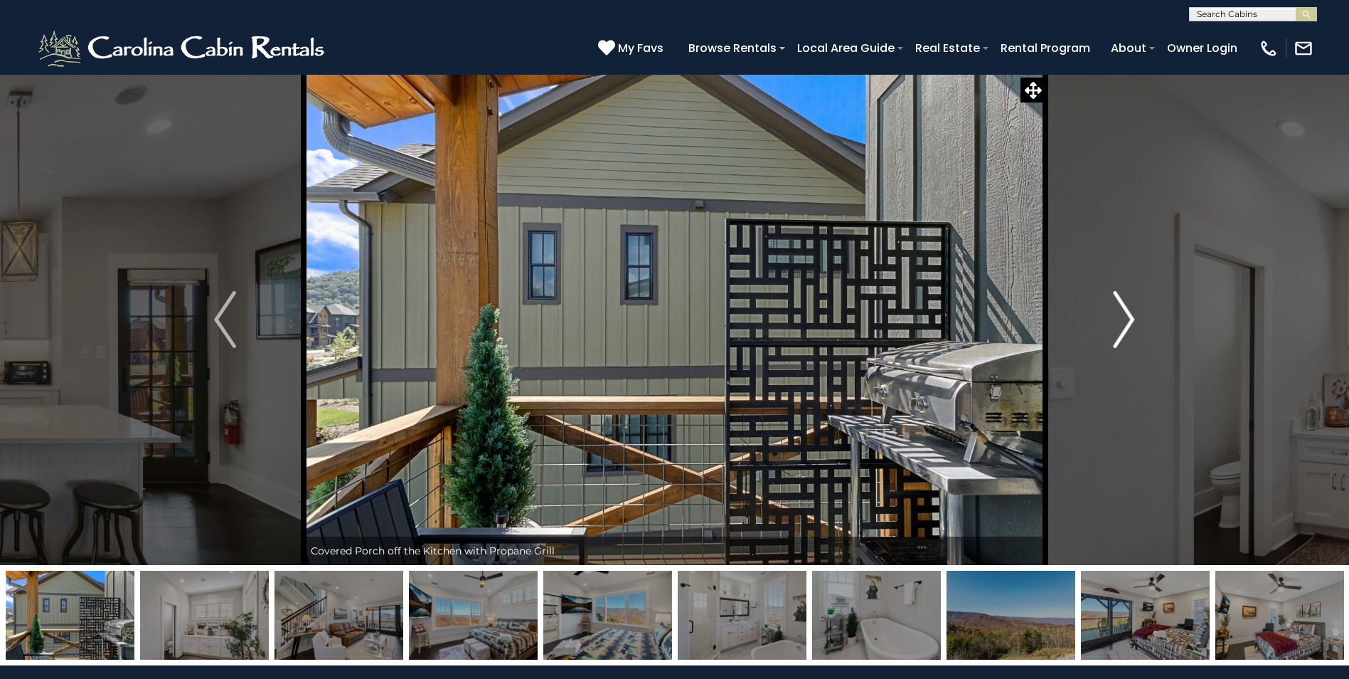
click at [1130, 327] on img "Next" at bounding box center [1123, 319] width 21 height 57
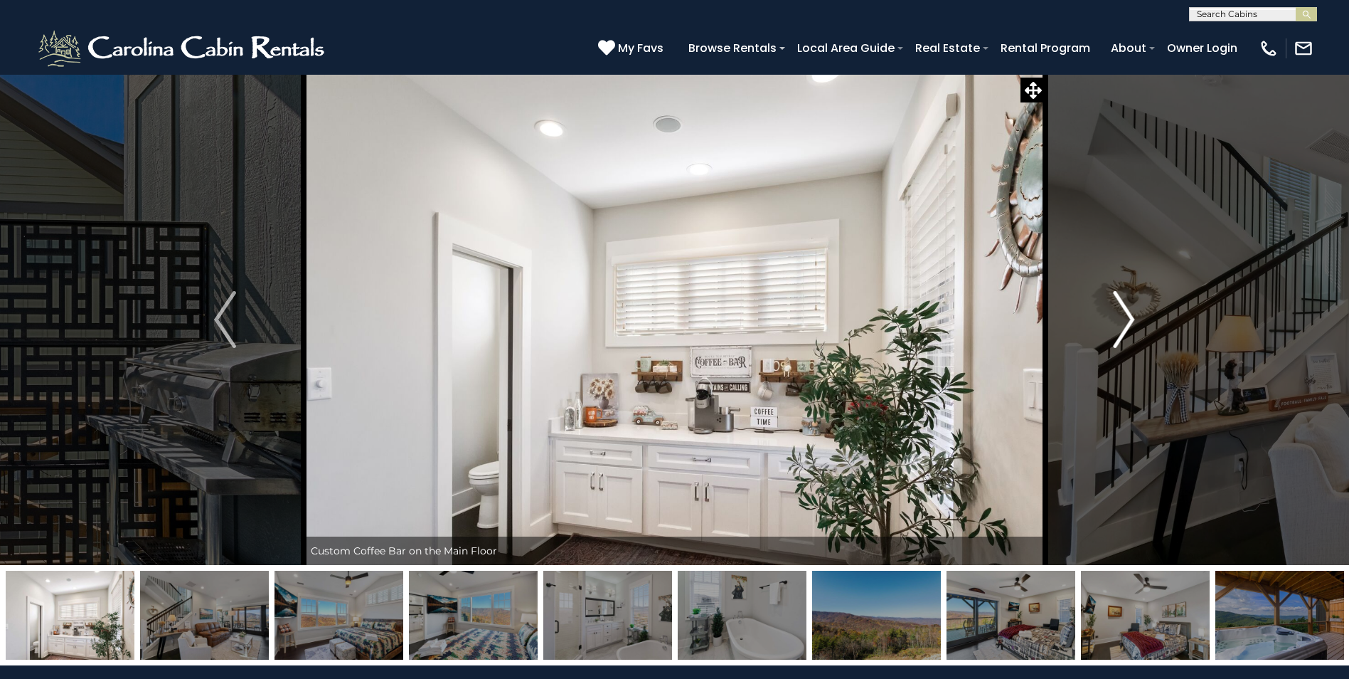
click at [1130, 327] on img "Next" at bounding box center [1123, 319] width 21 height 57
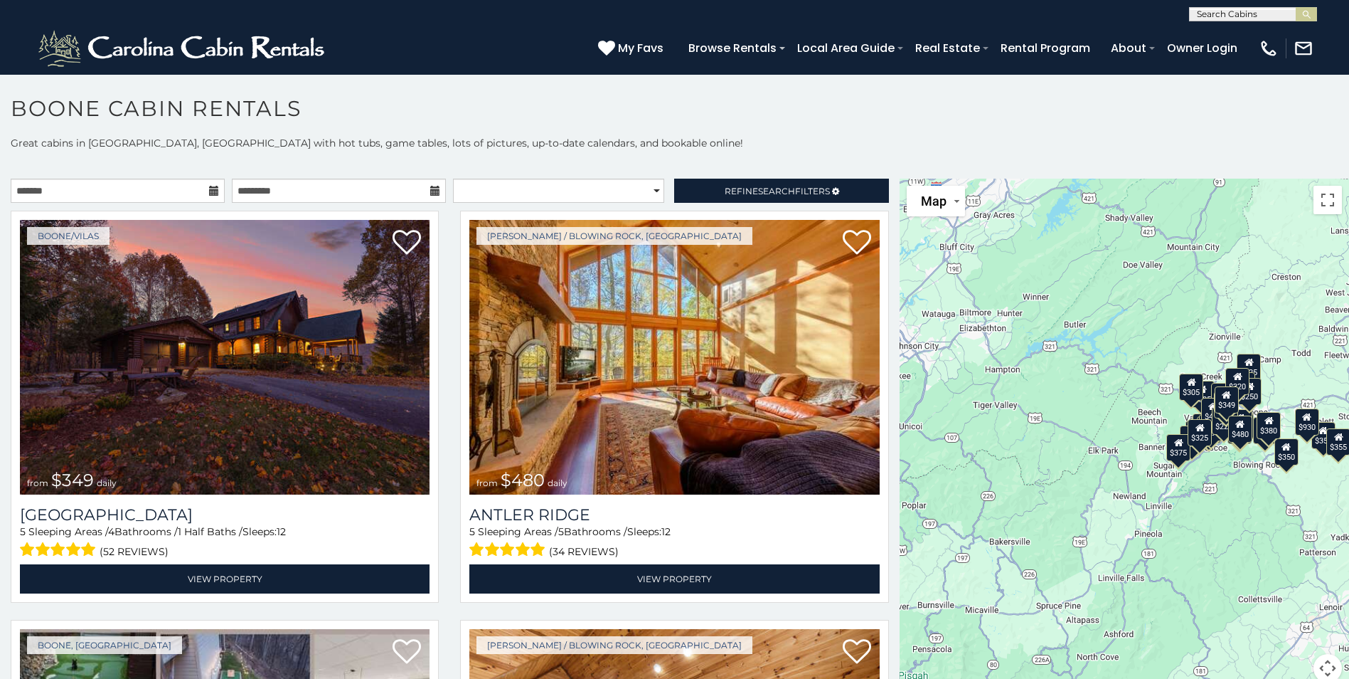
click at [1332, 448] on div "$355" at bounding box center [1339, 441] width 24 height 27
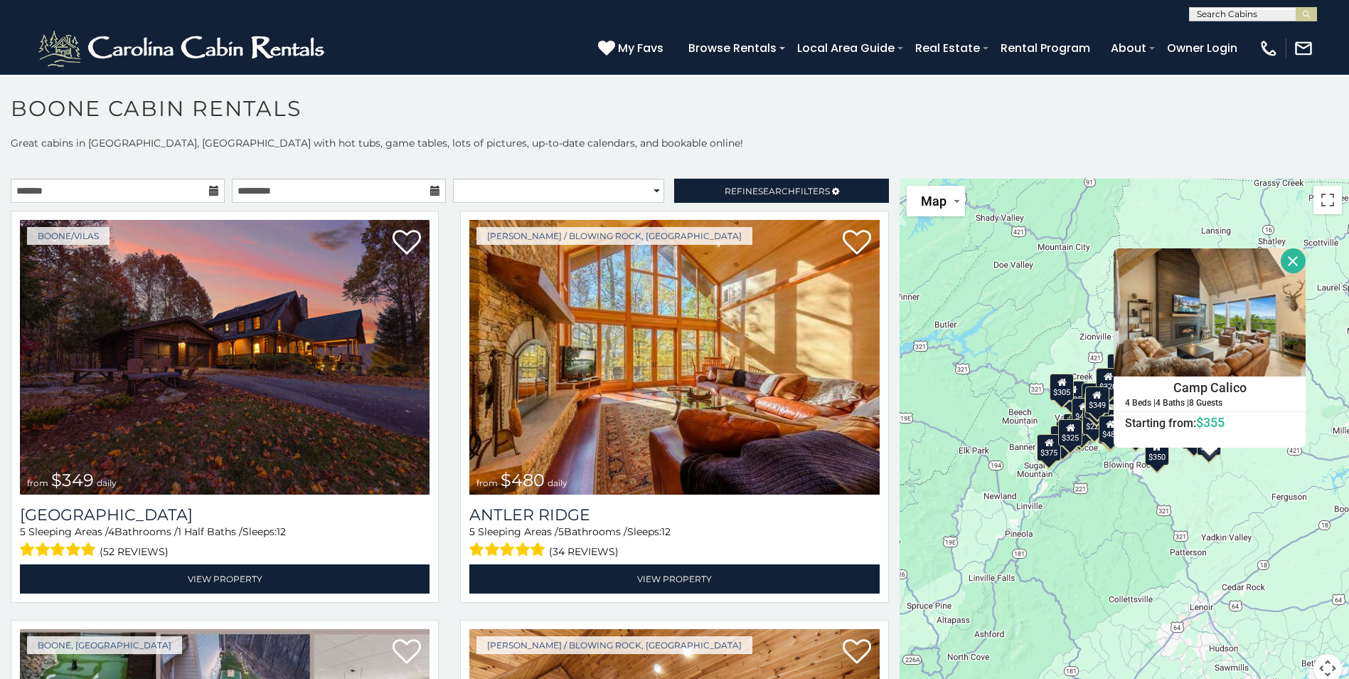
click at [1255, 472] on div "$349 $480 $525 $315 $355 $675 $635 $930 $400 $451 $330 $400 $485 $460 $395 $695…" at bounding box center [1125, 439] width 450 height 521
click at [1285, 262] on button "Close" at bounding box center [1293, 260] width 25 height 25
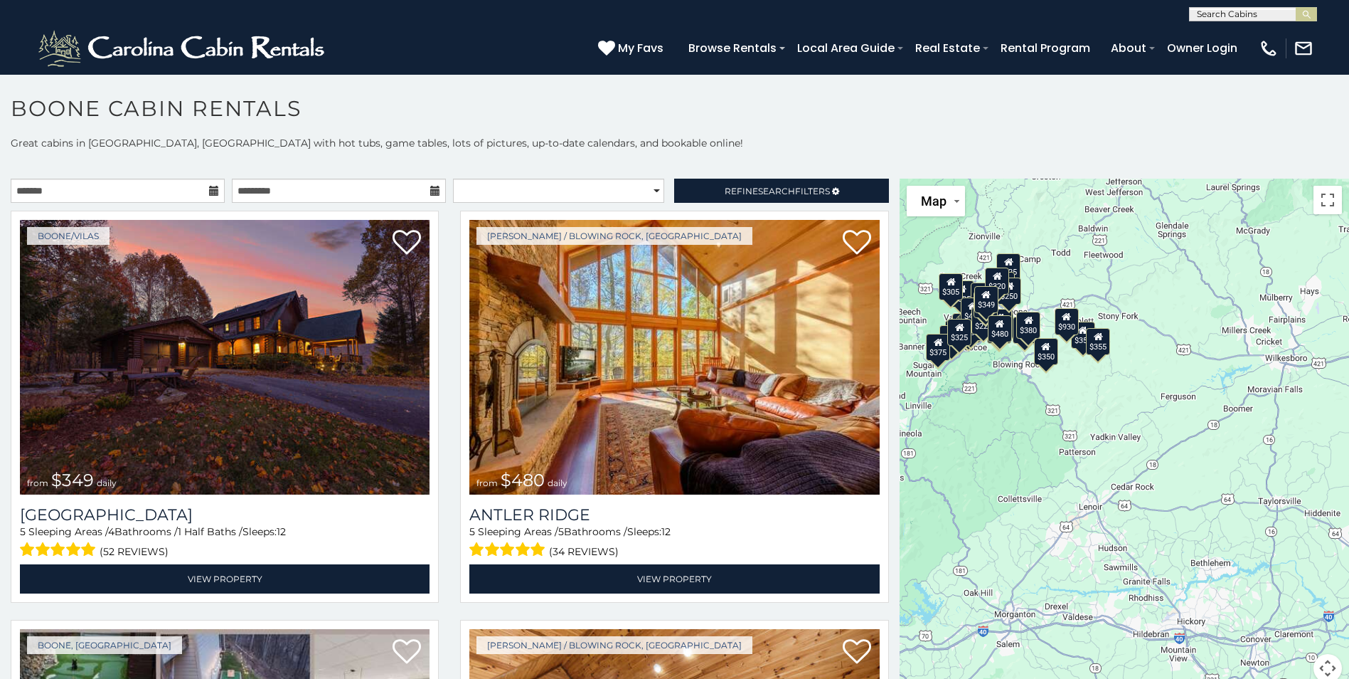
drag, startPoint x: 1268, startPoint y: 493, endPoint x: 1150, endPoint y: 398, distance: 151.9
click at [1155, 401] on div "$349 $480 $525 $315 $355 $675 $635 $930 $400 $451 $330 $400 $485 $460 $395 $695…" at bounding box center [1125, 439] width 450 height 521
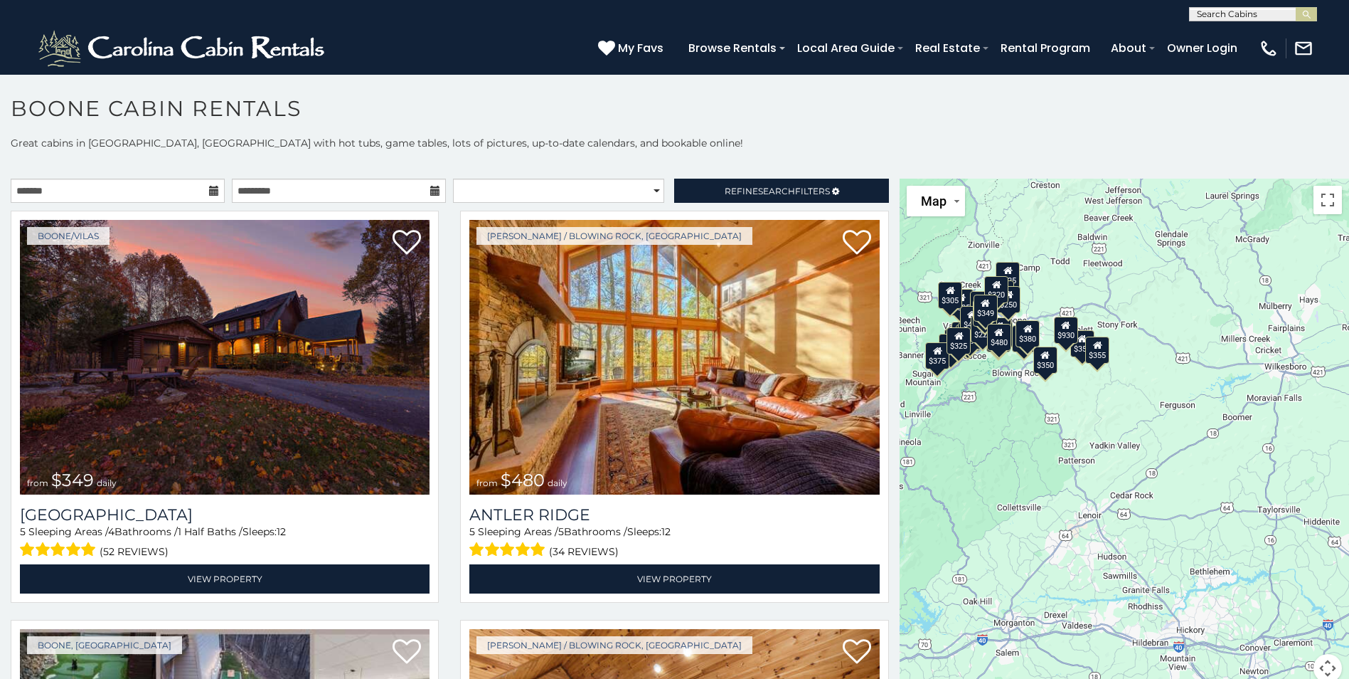
click at [1072, 352] on div "$355" at bounding box center [1083, 343] width 24 height 27
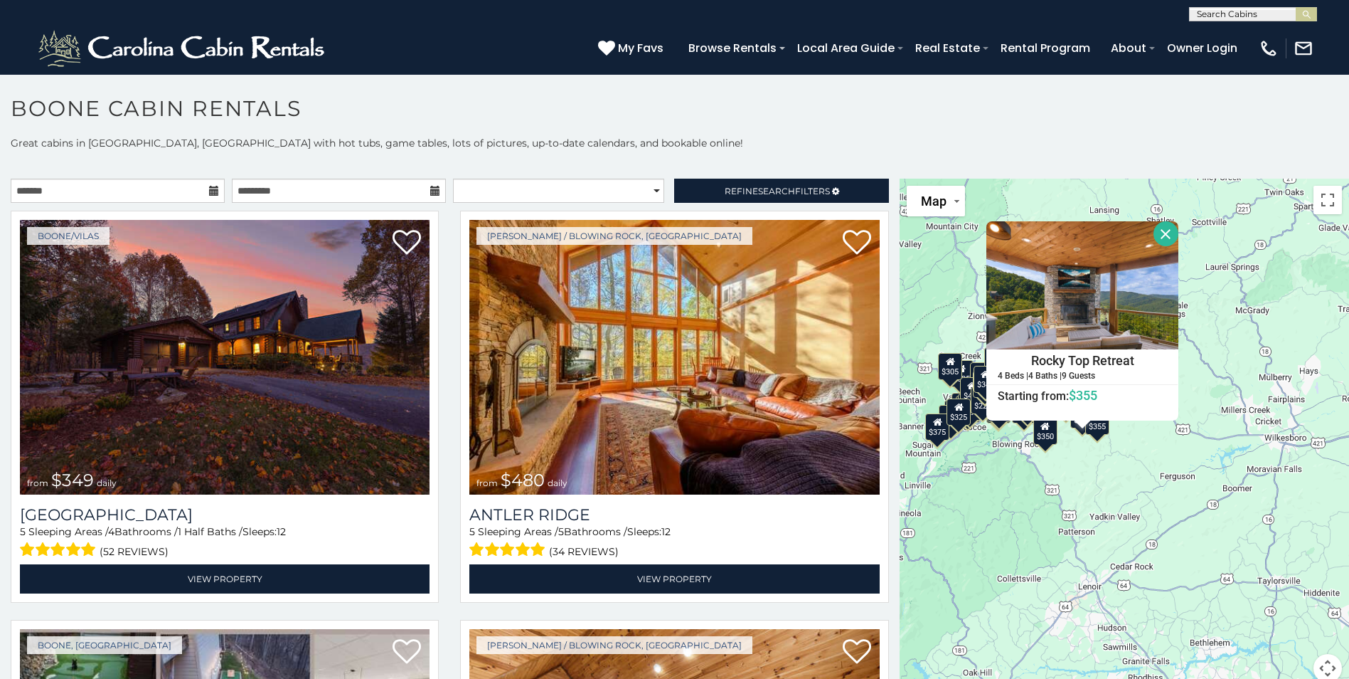
click at [1048, 436] on div "$350" at bounding box center [1046, 431] width 24 height 27
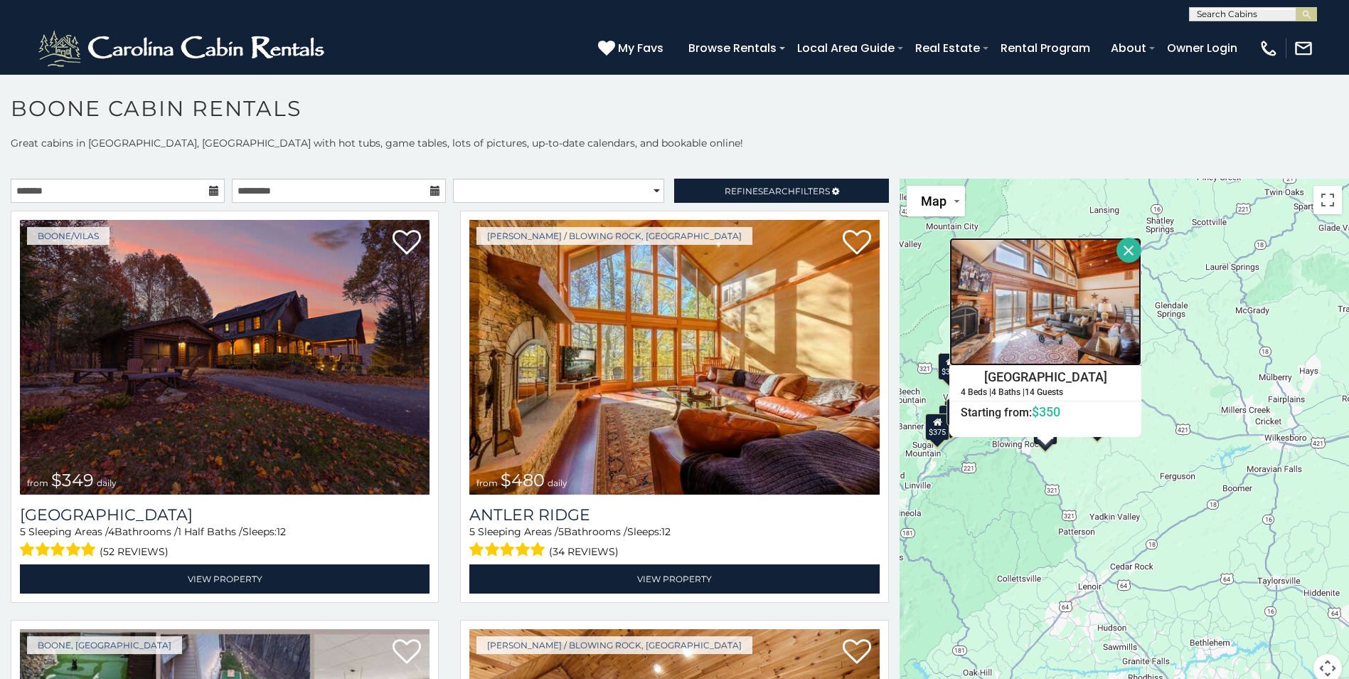
click at [1126, 360] on img at bounding box center [1046, 302] width 192 height 128
click at [209, 190] on icon at bounding box center [214, 191] width 10 height 10
click at [209, 191] on icon at bounding box center [214, 191] width 10 height 10
click at [209, 189] on icon at bounding box center [214, 191] width 10 height 10
click at [179, 191] on input "text" at bounding box center [118, 191] width 214 height 24
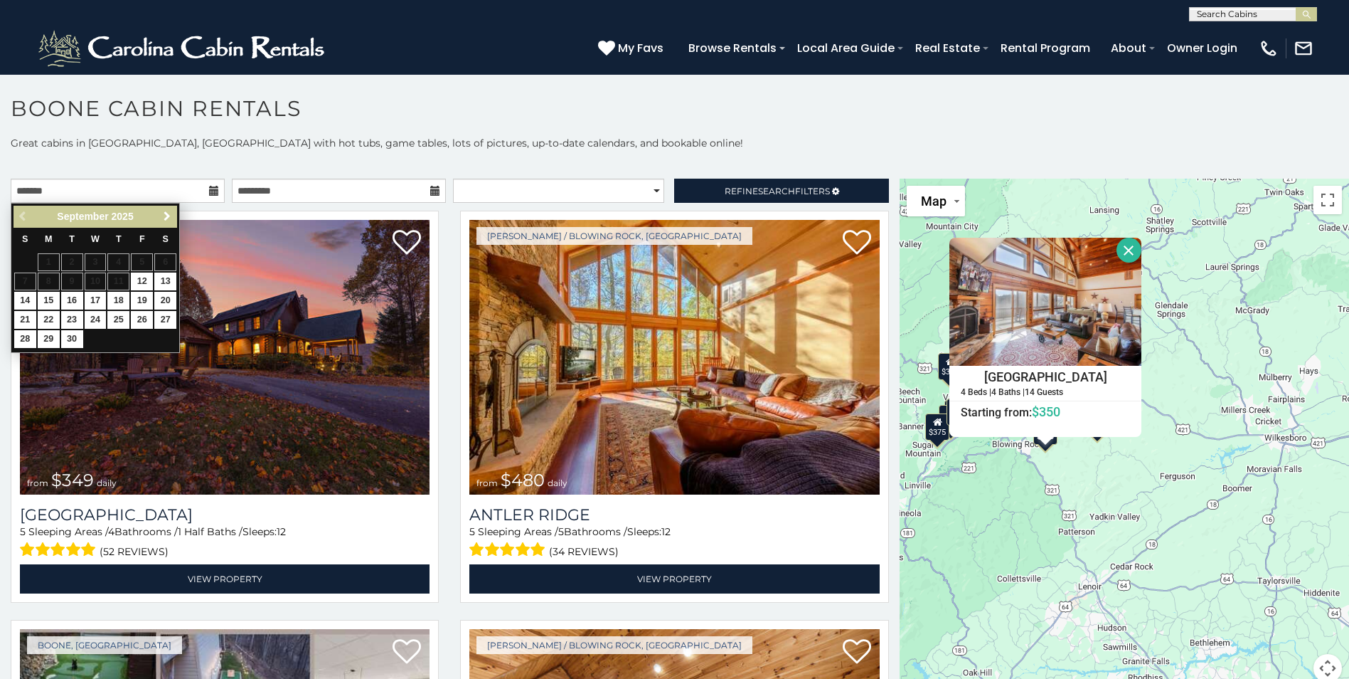
click at [171, 218] on span "Next" at bounding box center [166, 216] width 11 height 11
click at [148, 299] on link "17" at bounding box center [142, 301] width 22 height 18
type input "**********"
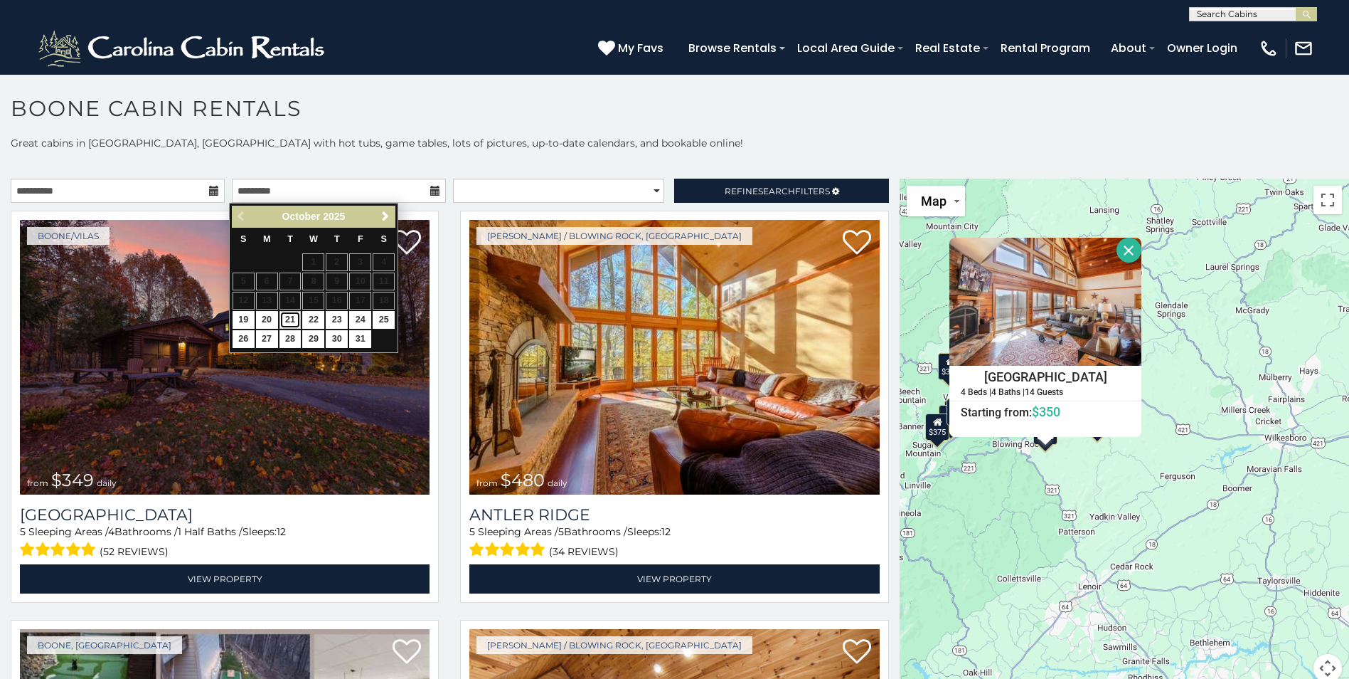
click at [296, 320] on link "21" at bounding box center [291, 320] width 22 height 18
type input "**********"
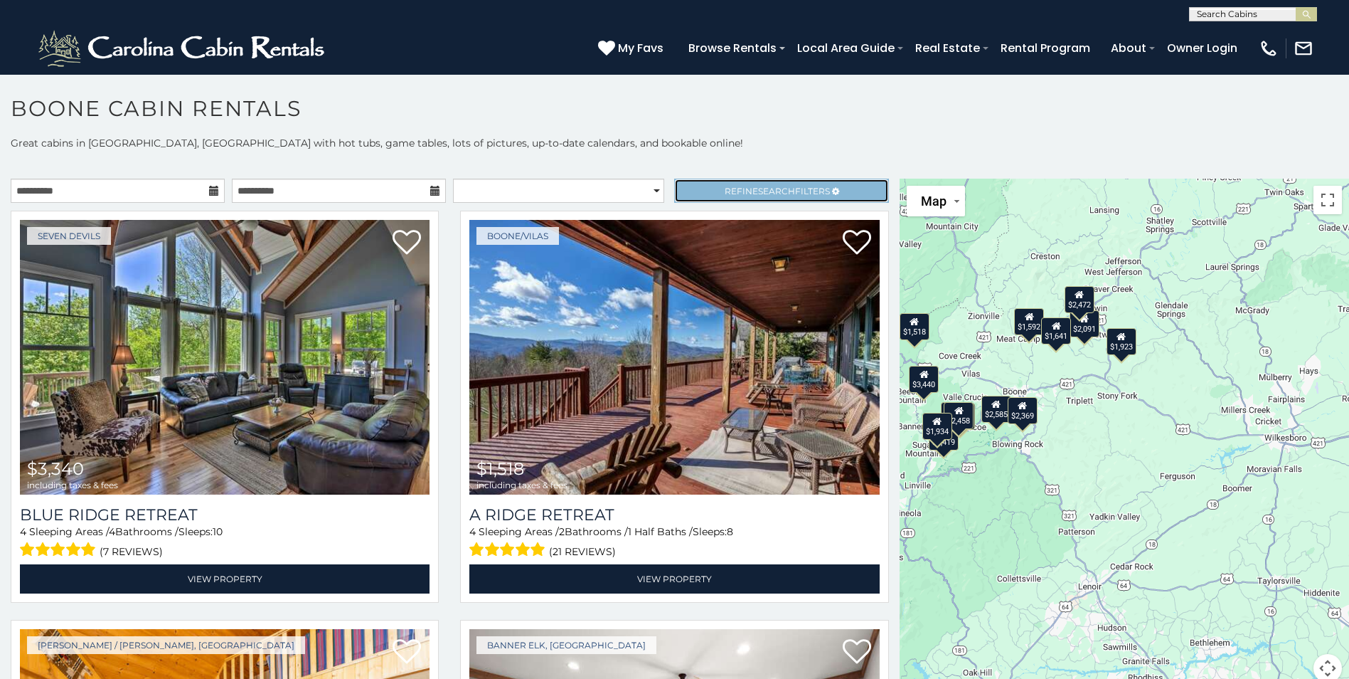
click at [774, 196] on link "Refine Search Filters" at bounding box center [781, 191] width 214 height 24
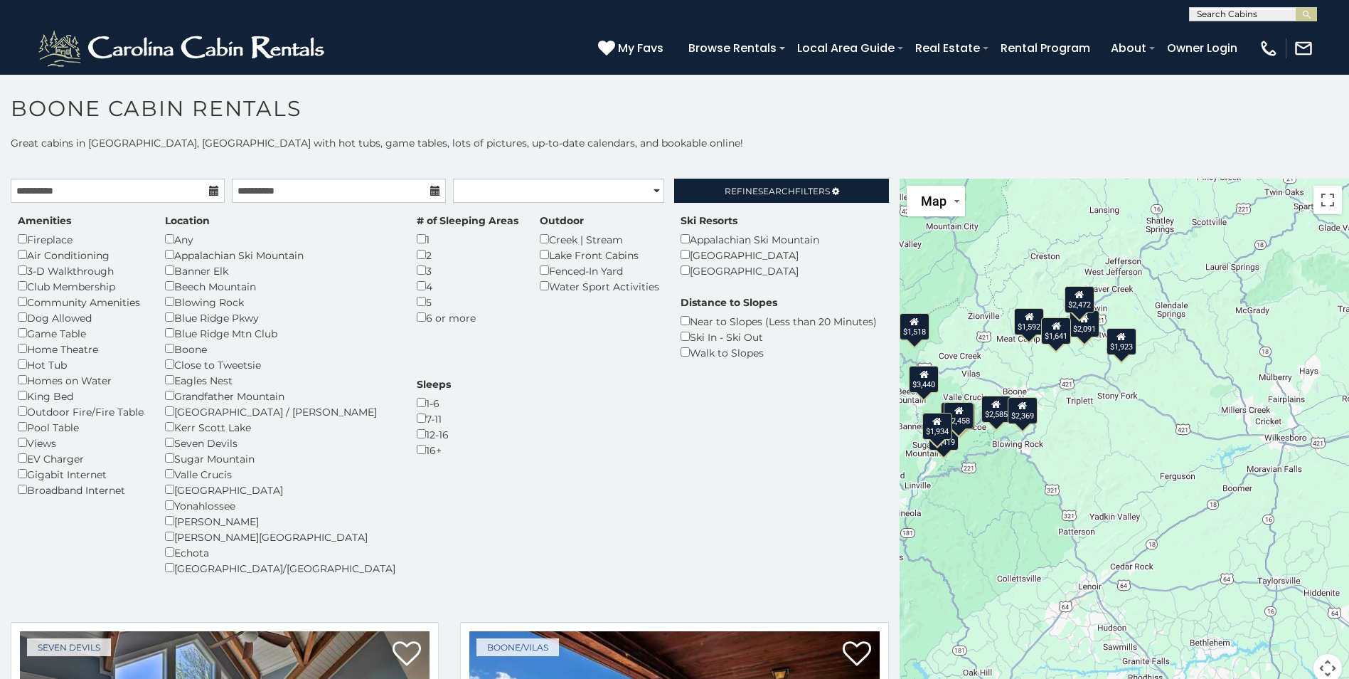
click at [817, 130] on h1 "Boone Cabin Rentals" at bounding box center [674, 115] width 1349 height 41
click at [1053, 334] on div "$1,641" at bounding box center [1056, 330] width 30 height 27
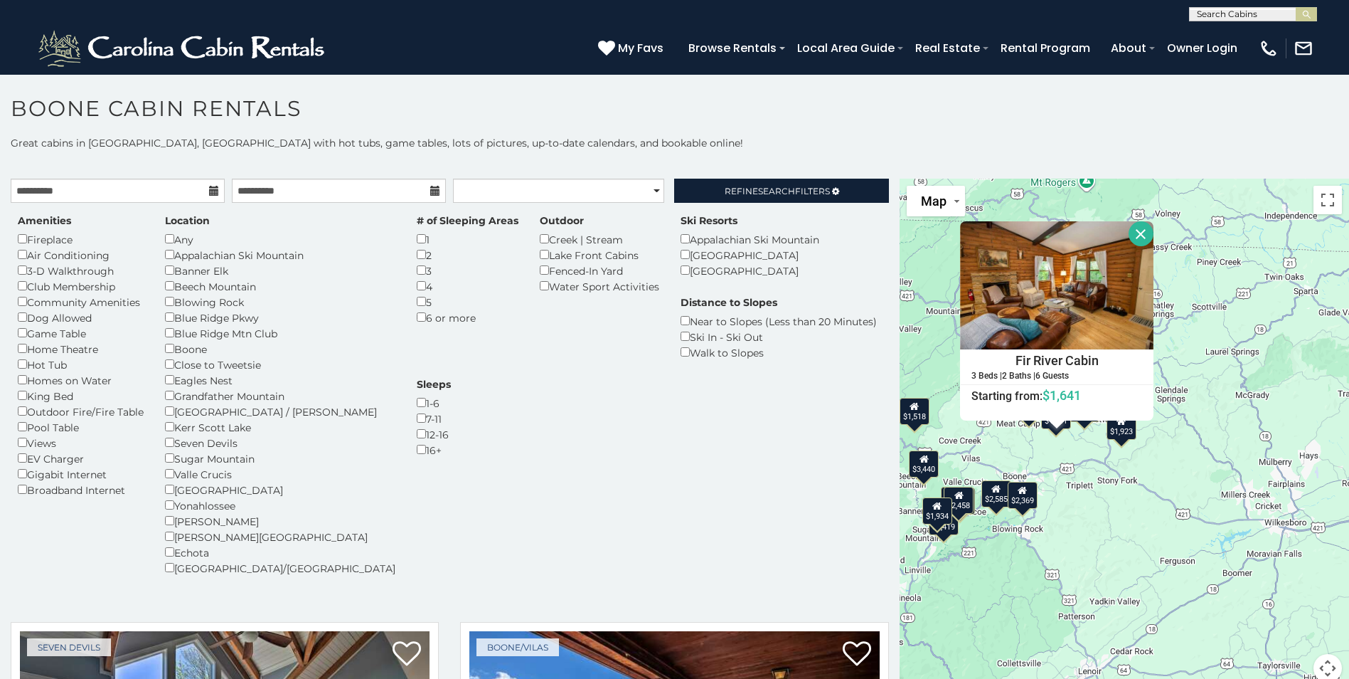
click at [1189, 365] on div "$3,340 $1,518 $2,091 $1,419 $2,585 $1,923 $2,828 $2,458 $1,592 $1,934 $1,641 $2…" at bounding box center [1125, 439] width 450 height 521
click at [1142, 236] on button "Close" at bounding box center [1141, 233] width 25 height 25
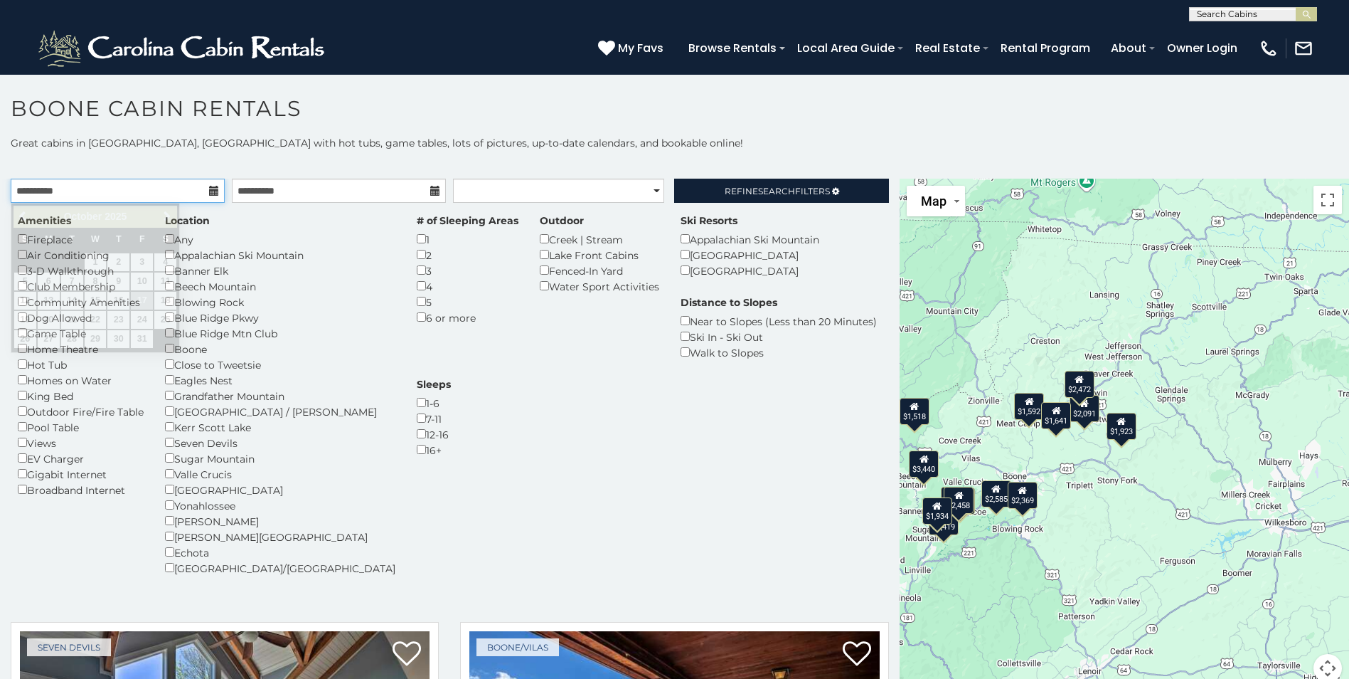
click at [176, 183] on input "**********" at bounding box center [118, 191] width 214 height 24
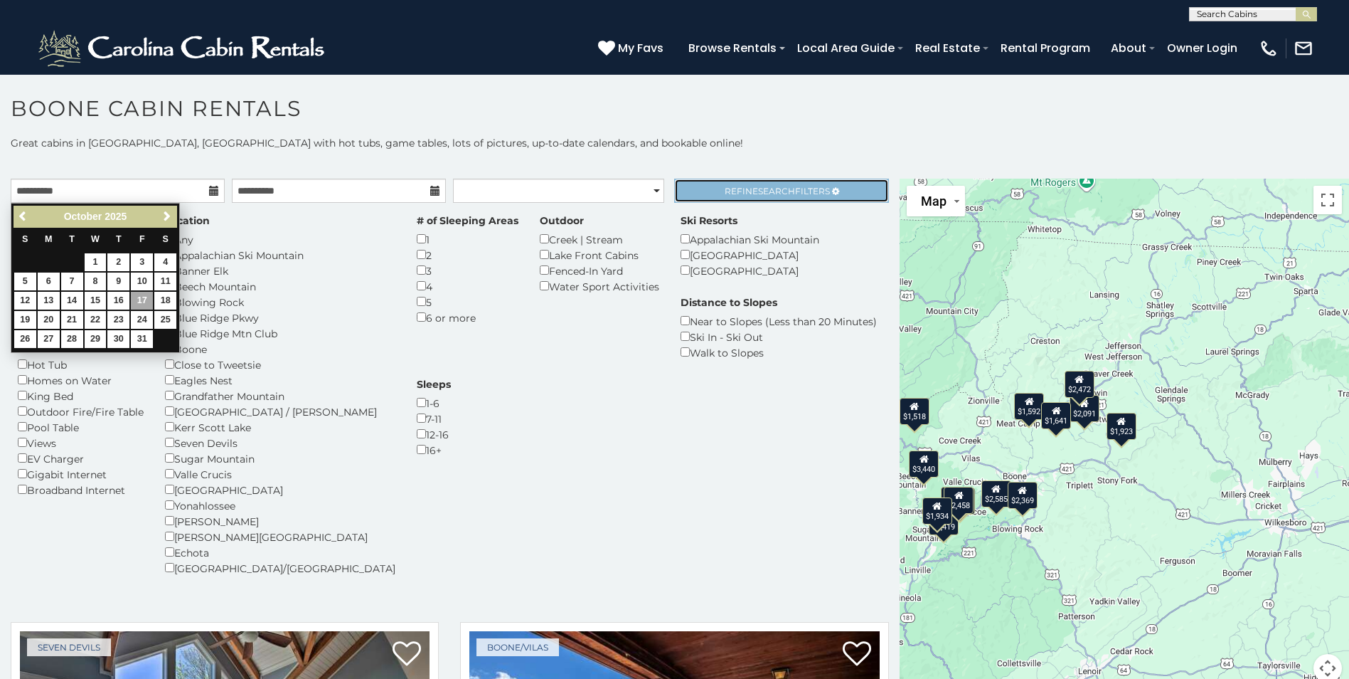
click at [768, 190] on span "Search" at bounding box center [776, 191] width 37 height 11
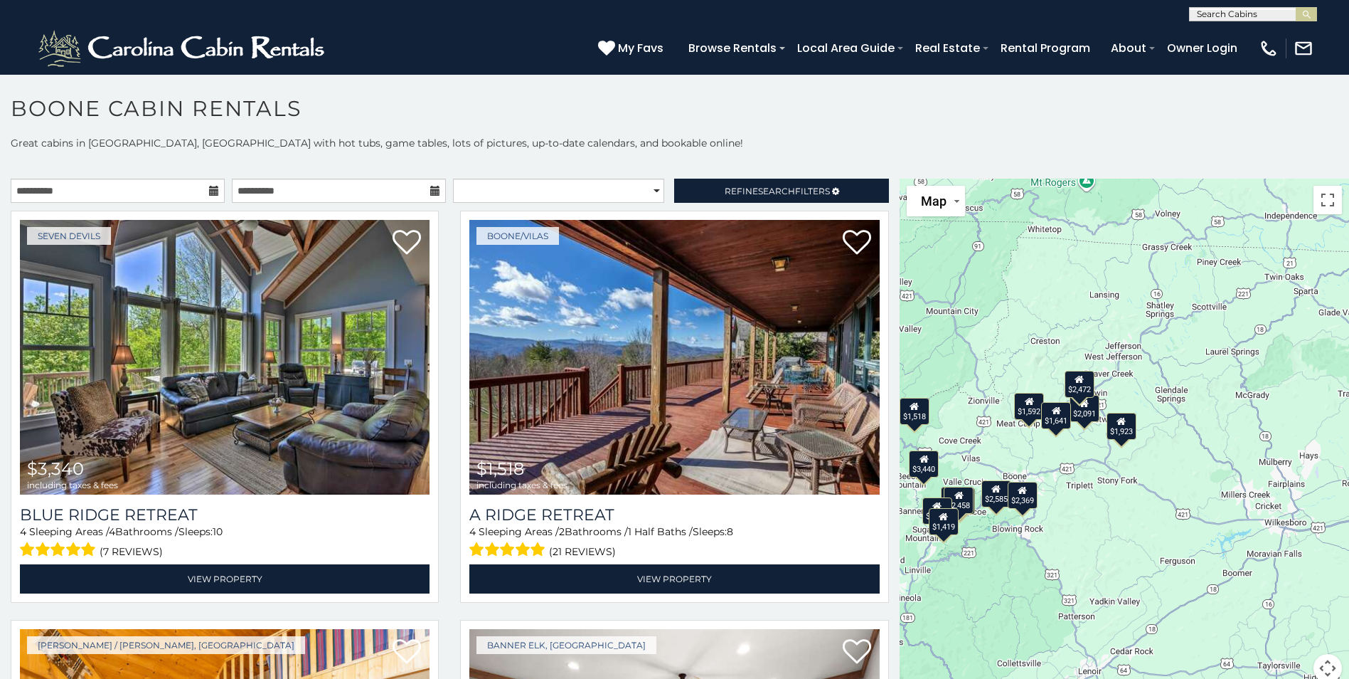
click at [1120, 430] on div "$1,923" at bounding box center [1121, 426] width 30 height 27
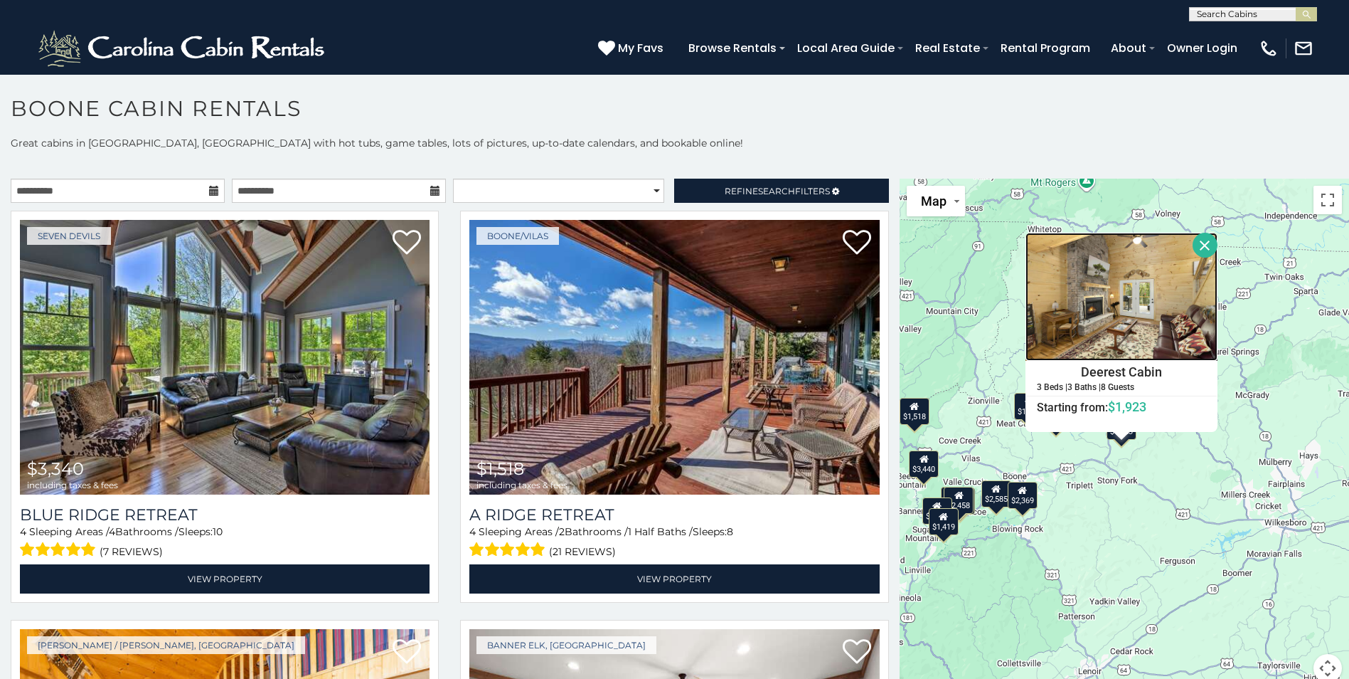
click at [1120, 313] on img at bounding box center [1122, 297] width 192 height 128
click at [1110, 487] on div "$3,340 $1,518 $2,091 $1,419 $2,585 $1,923 $2,828 $2,458 $1,592 $1,934 $1,641 $2…" at bounding box center [1125, 439] width 450 height 521
click at [1202, 245] on button "Close" at bounding box center [1205, 245] width 25 height 25
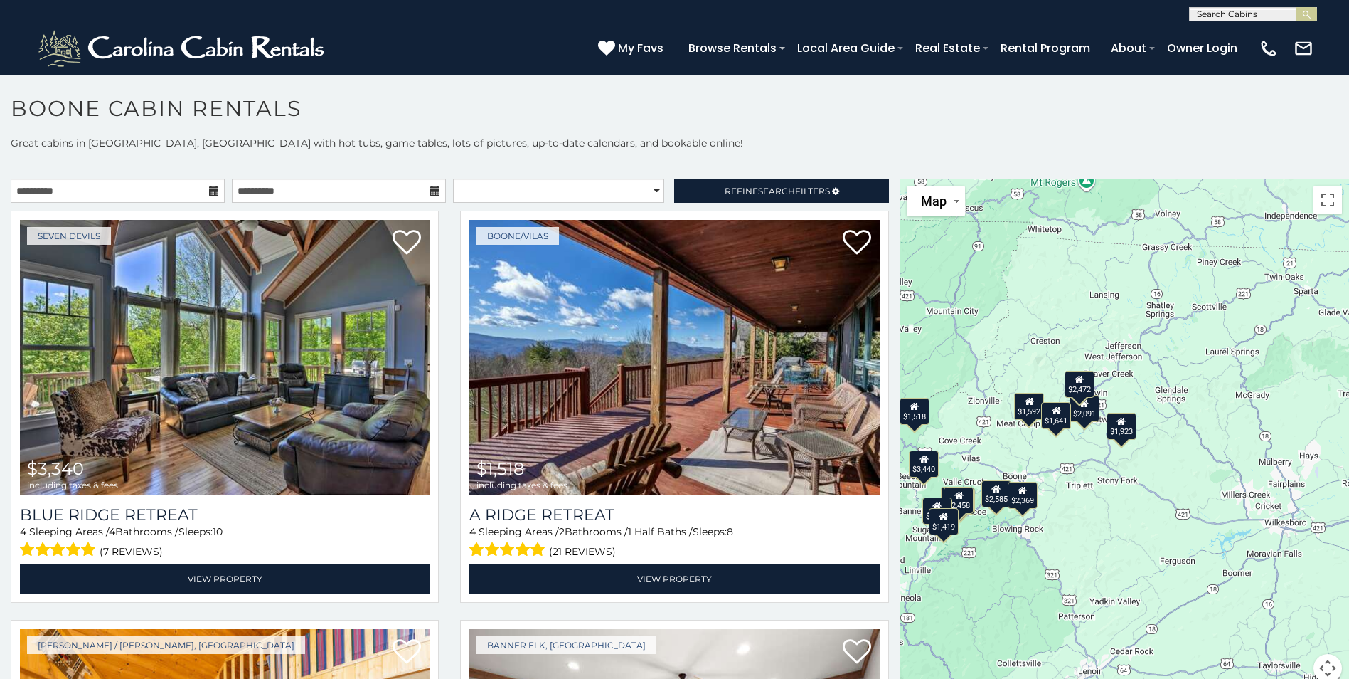
click at [1012, 506] on div "$2,369" at bounding box center [1023, 495] width 30 height 27
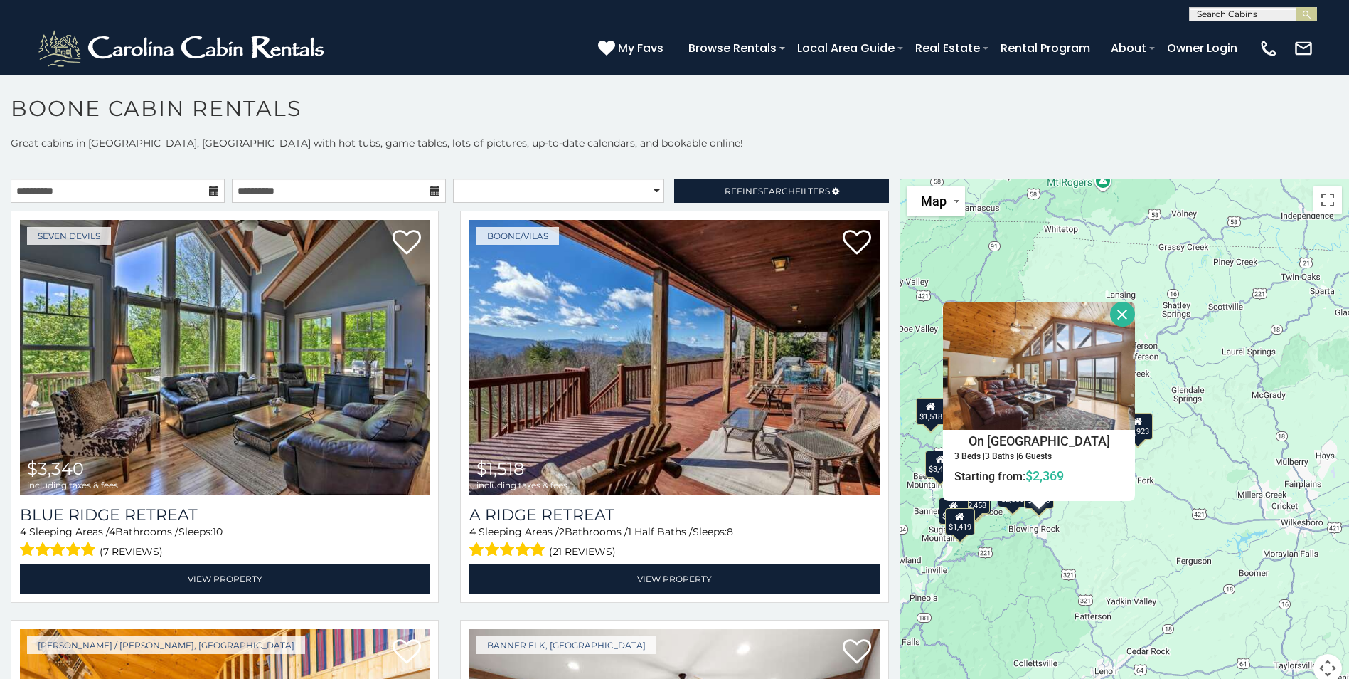
click at [1117, 306] on button "Close" at bounding box center [1122, 314] width 25 height 25
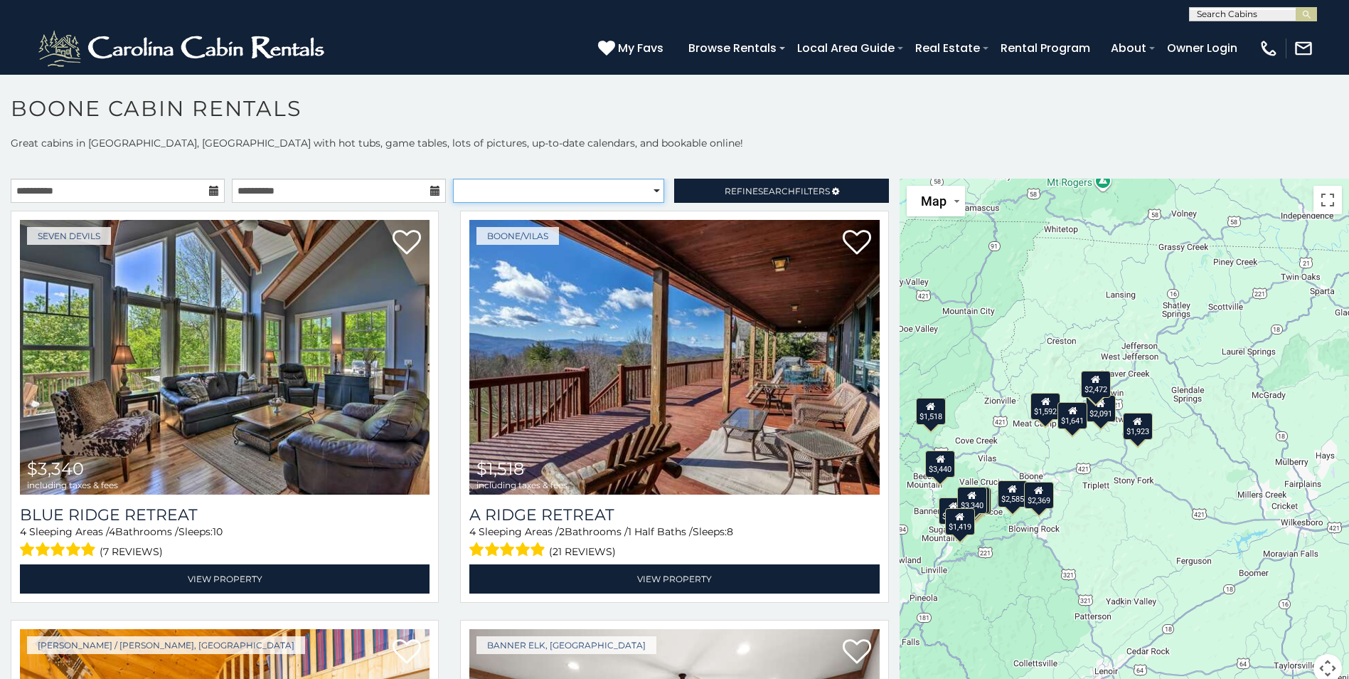
click at [482, 198] on select "**********" at bounding box center [558, 191] width 211 height 24
click at [758, 193] on span "Search" at bounding box center [776, 191] width 37 height 11
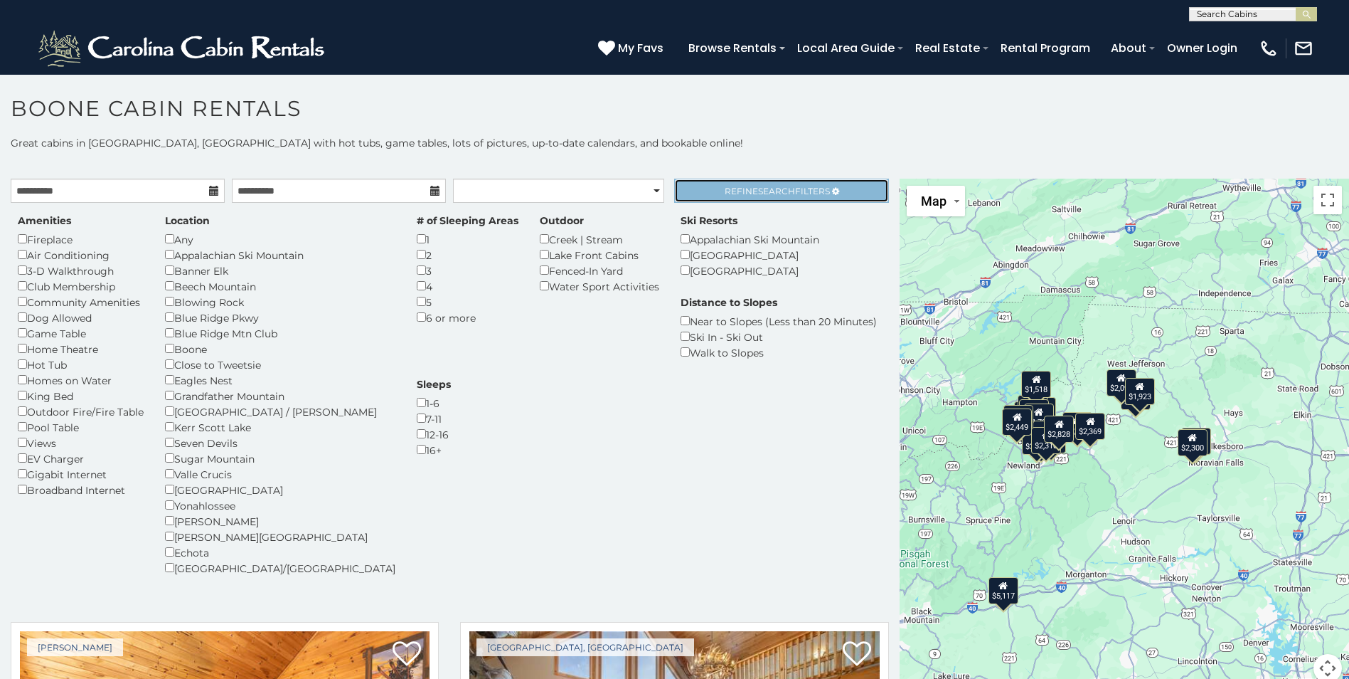
click at [779, 193] on span "Search" at bounding box center [776, 191] width 37 height 11
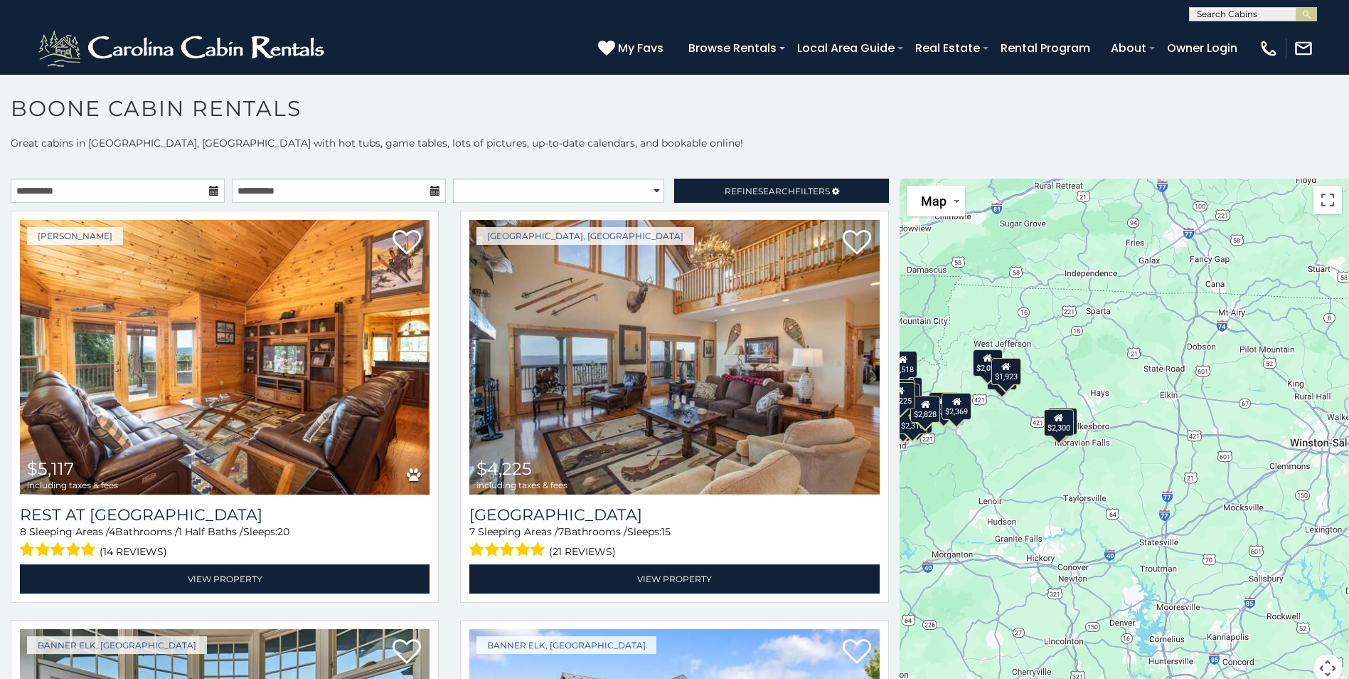
drag, startPoint x: 1198, startPoint y: 517, endPoint x: 1049, endPoint y: 496, distance: 150.9
click at [1049, 496] on div "$5,117 $4,225 $7,339 $3,440 $3,546 $3,148 $3,061 $3,281 $4,200 $3,006 $2,208 $3…" at bounding box center [1125, 439] width 450 height 521
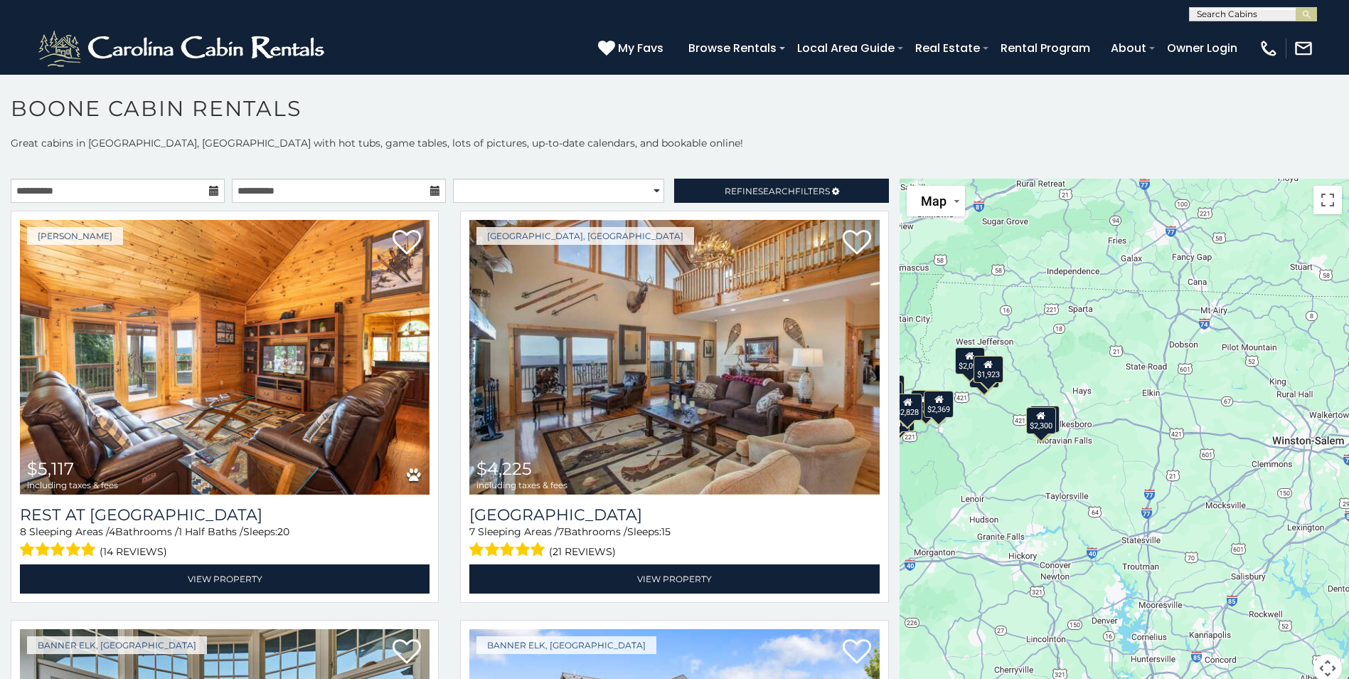
click at [1041, 424] on div "$2,300" at bounding box center [1041, 420] width 30 height 27
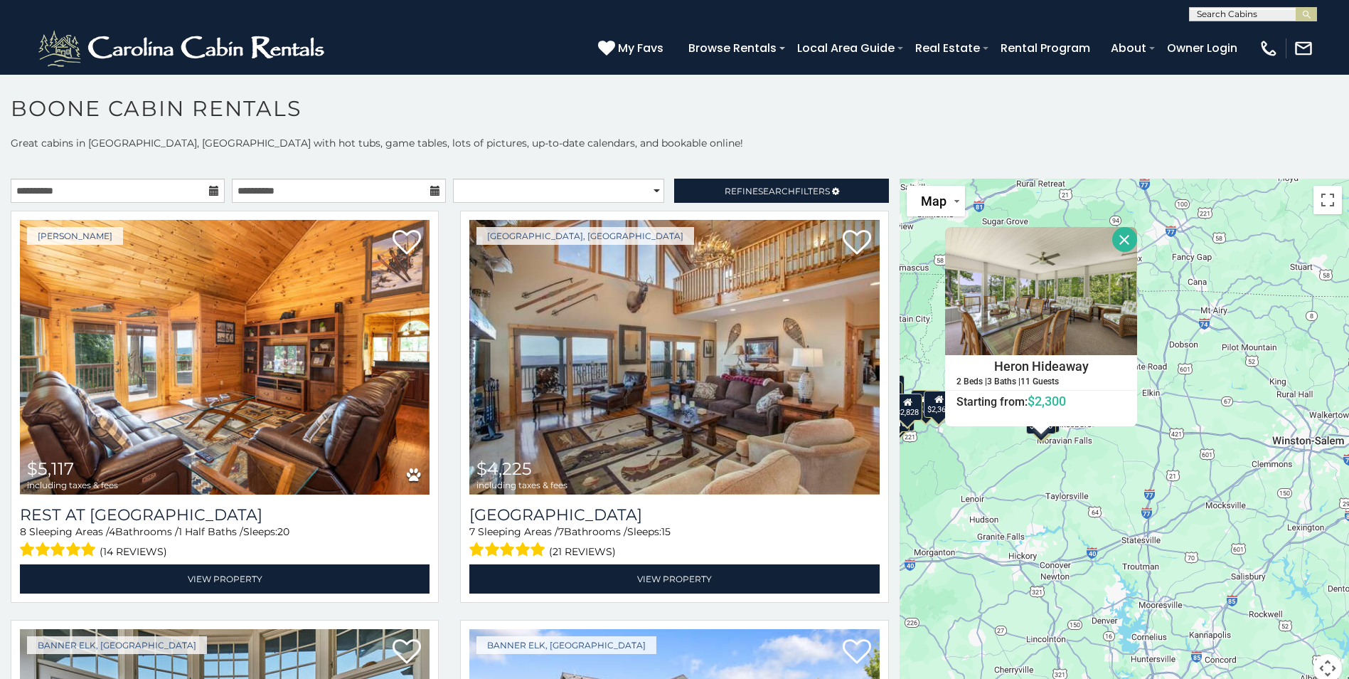
click at [1078, 439] on div "$5,117 $4,225 $7,339 $3,440 $3,546 $3,148 $3,061 $3,281 $4,200 $3,006 $2,208 $3…" at bounding box center [1125, 439] width 450 height 521
click at [1130, 227] on div at bounding box center [1125, 239] width 25 height 25
click at [1123, 233] on button "Close" at bounding box center [1125, 239] width 25 height 25
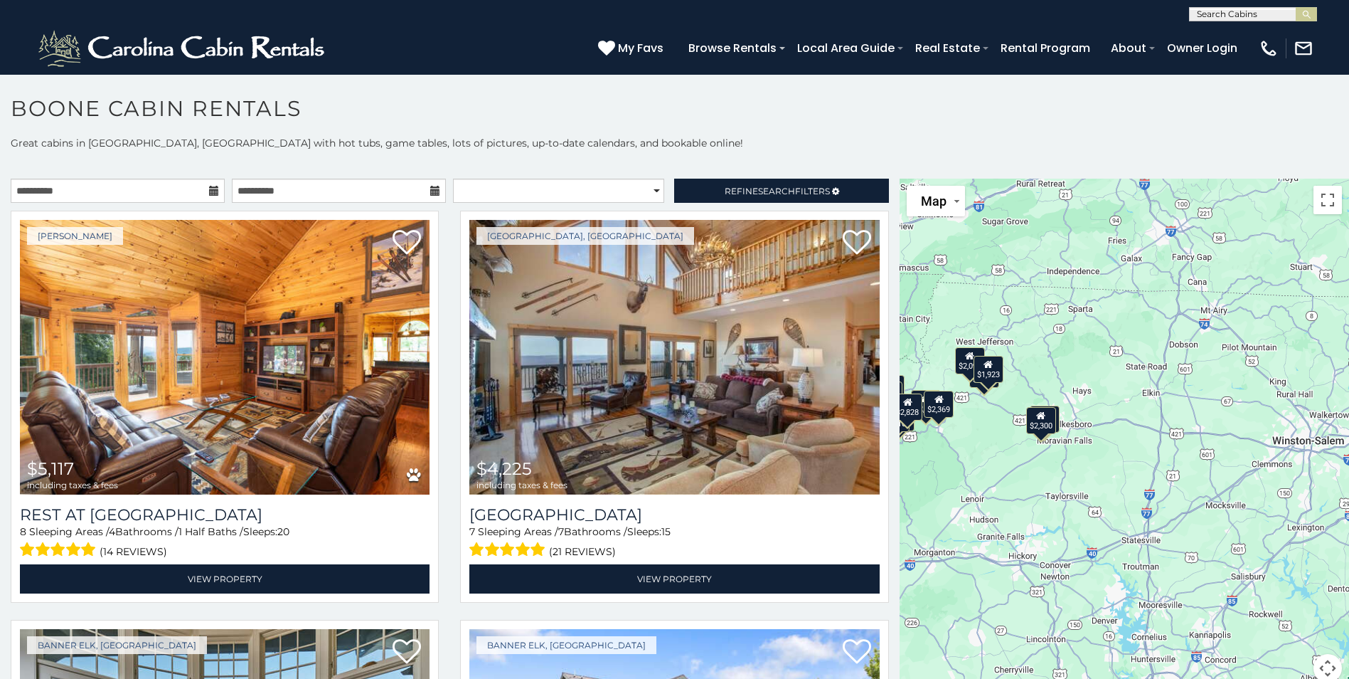
click at [1054, 416] on div "$2,208" at bounding box center [1045, 418] width 30 height 27
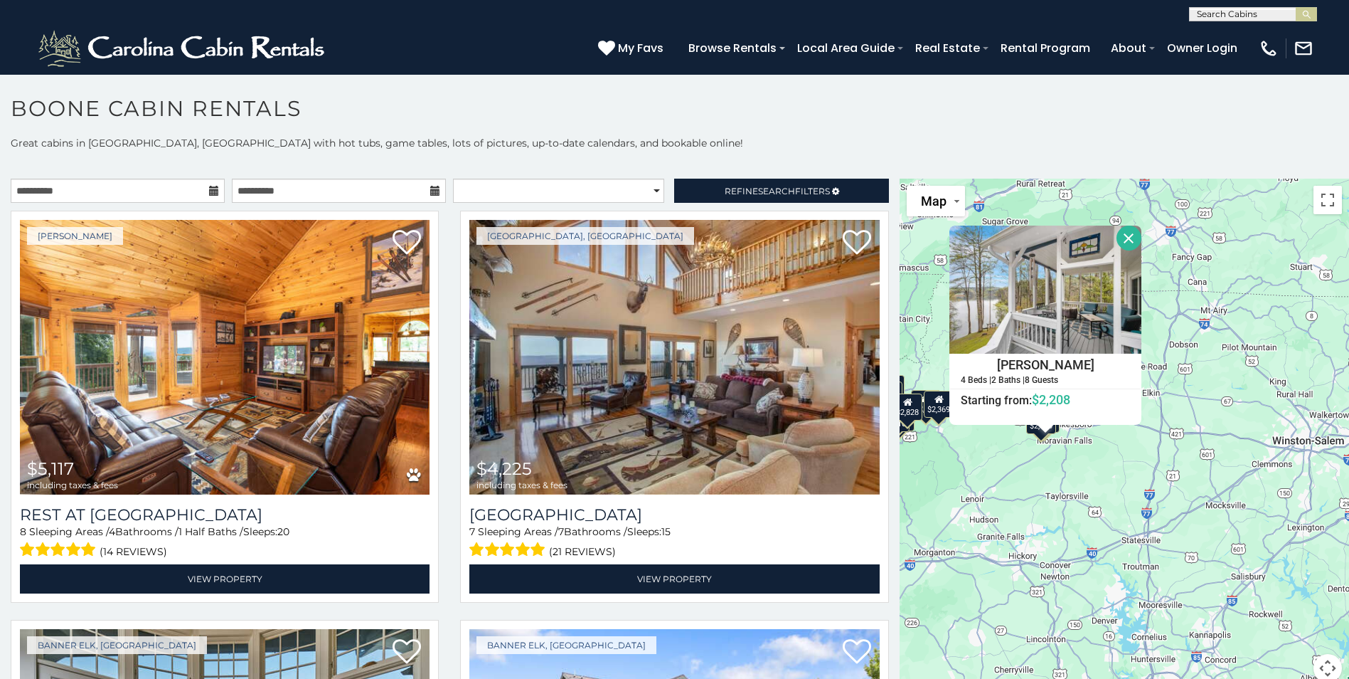
click at [1129, 236] on button "Close" at bounding box center [1129, 238] width 25 height 25
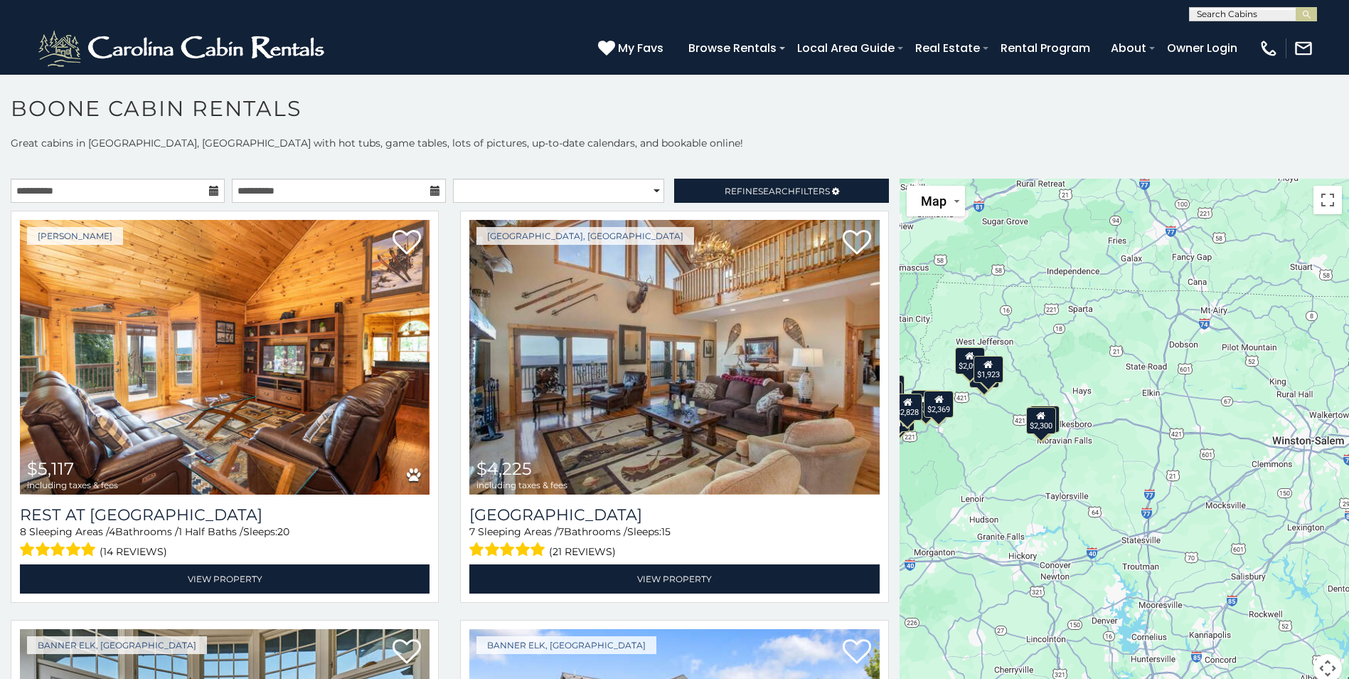
click at [986, 382] on div "$1,923" at bounding box center [988, 369] width 30 height 27
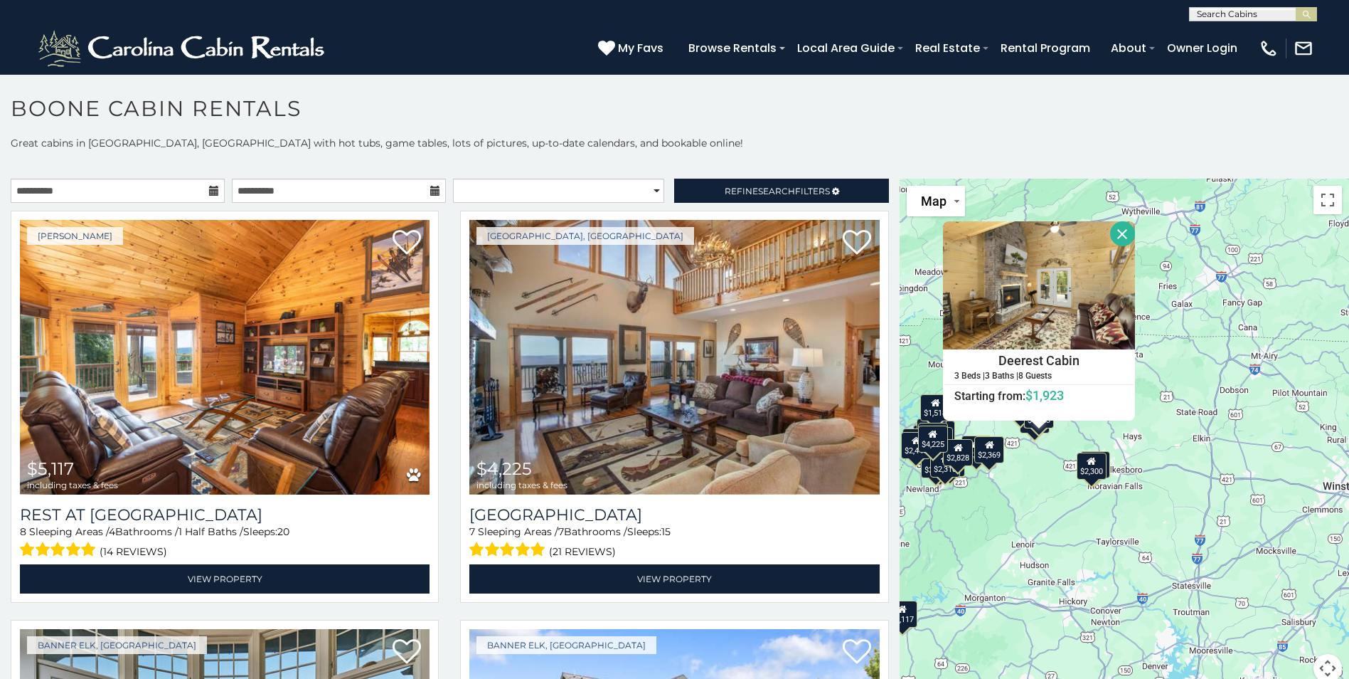
click at [1120, 227] on button "Close" at bounding box center [1122, 233] width 25 height 25
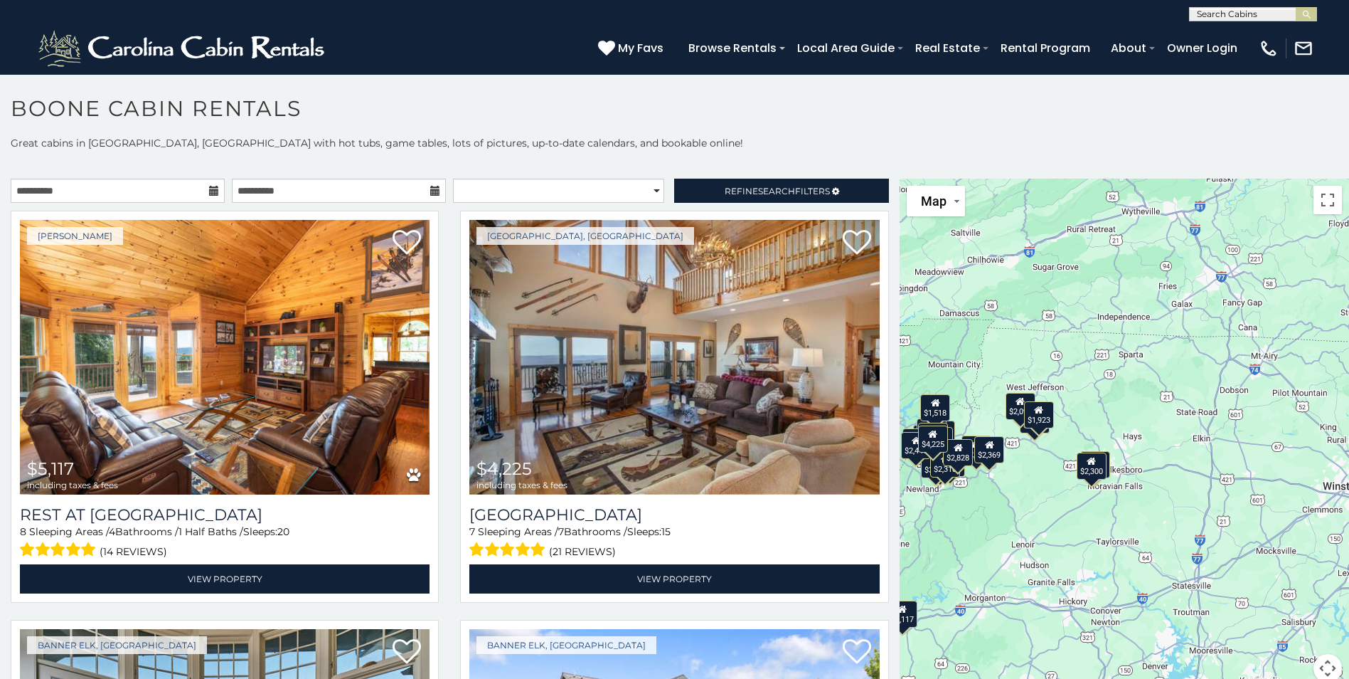
click at [1011, 413] on div "$2,091" at bounding box center [1020, 406] width 30 height 27
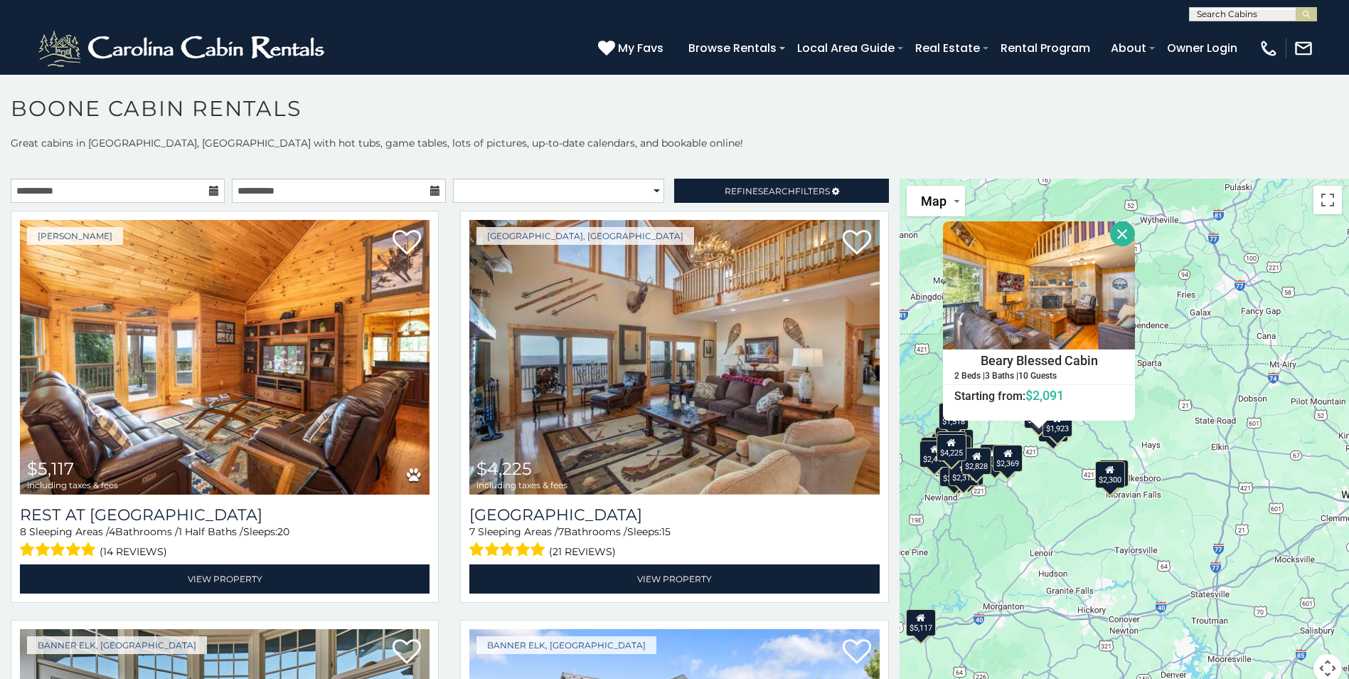
click at [1047, 446] on div "$5,117 $4,225 $7,339 $3,440 $3,546 $3,148 $3,061 $3,281 $4,200 $3,006 $2,208 $3…" at bounding box center [1125, 439] width 450 height 521
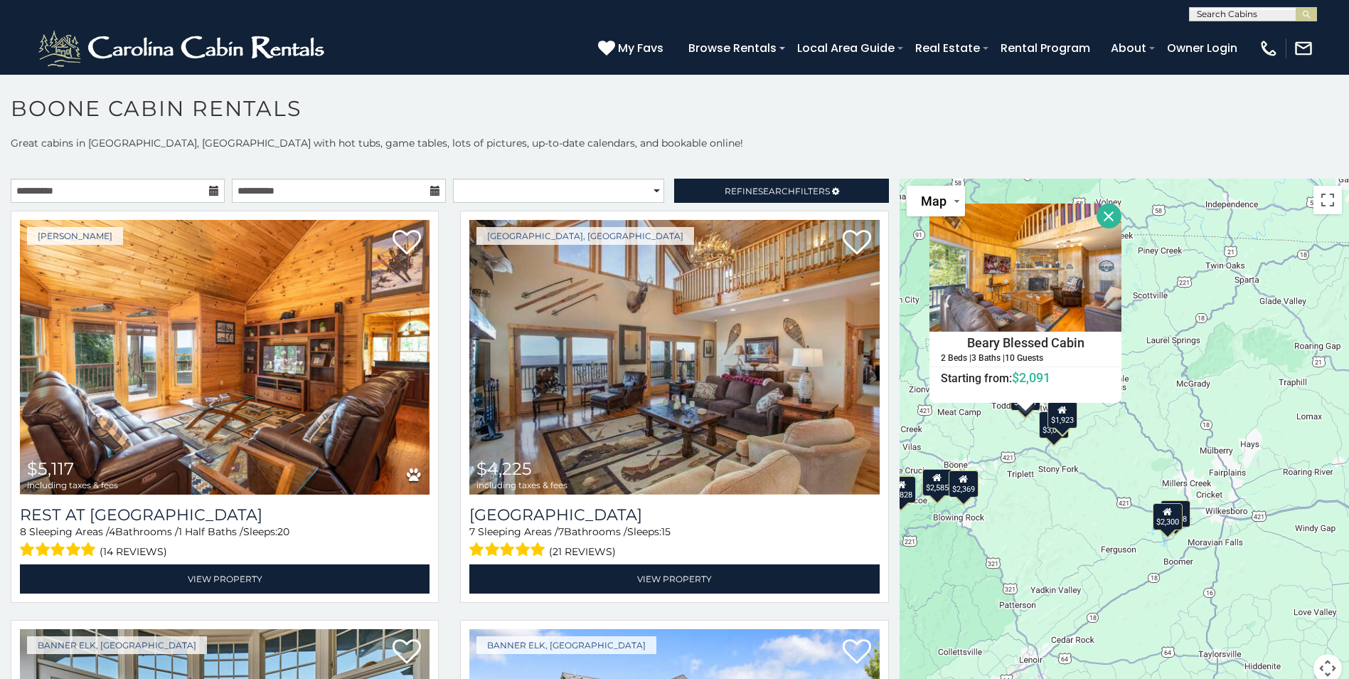
drag, startPoint x: 1096, startPoint y: 210, endPoint x: 1100, endPoint y: 216, distance: 7.6
click at [1097, 210] on button "Close" at bounding box center [1109, 215] width 25 height 25
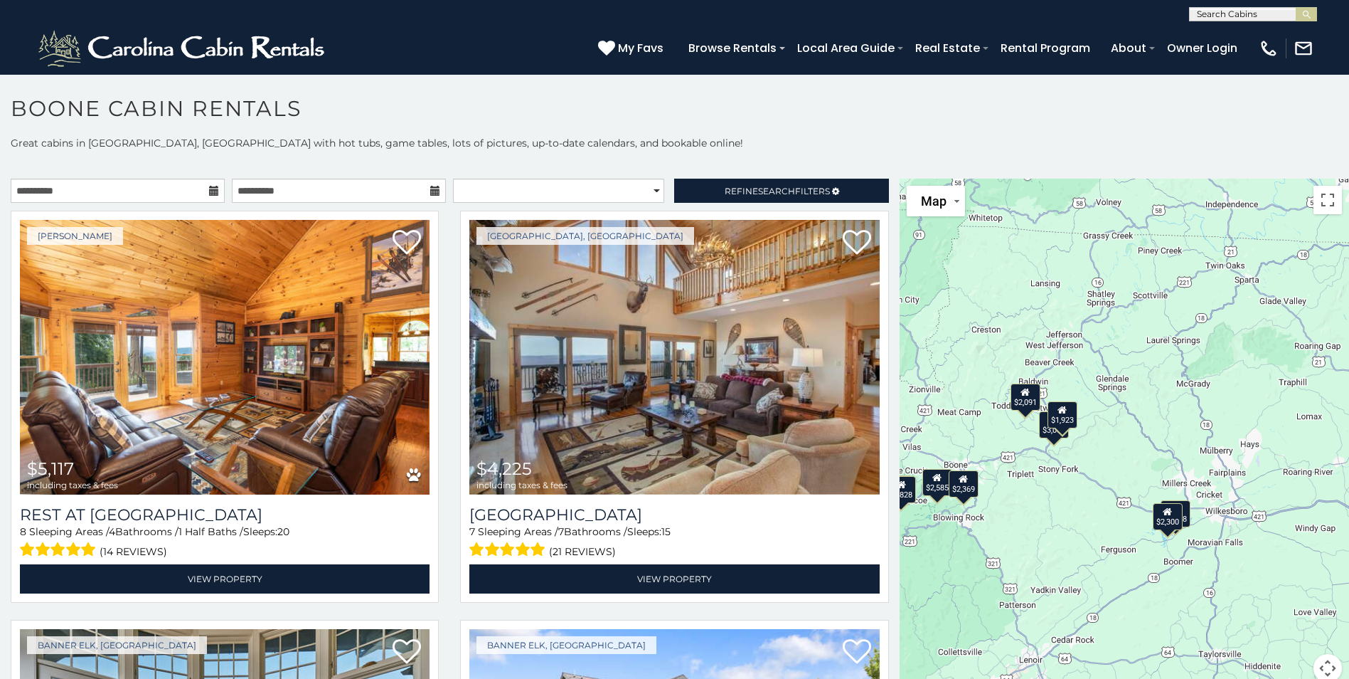
click at [1182, 539] on div "$5,117 $4,225 $7,339 $3,440 $3,546 $3,148 $3,061 $3,281 $4,200 $3,006 $2,208 $3…" at bounding box center [1125, 439] width 450 height 521
click at [1181, 534] on div "$5,117 $4,225 $7,339 $3,440 $3,546 $3,148 $3,061 $3,281 $4,200 $3,006 $2,208 $3…" at bounding box center [1125, 439] width 450 height 521
click at [1182, 522] on div "$2,208" at bounding box center [1176, 513] width 30 height 27
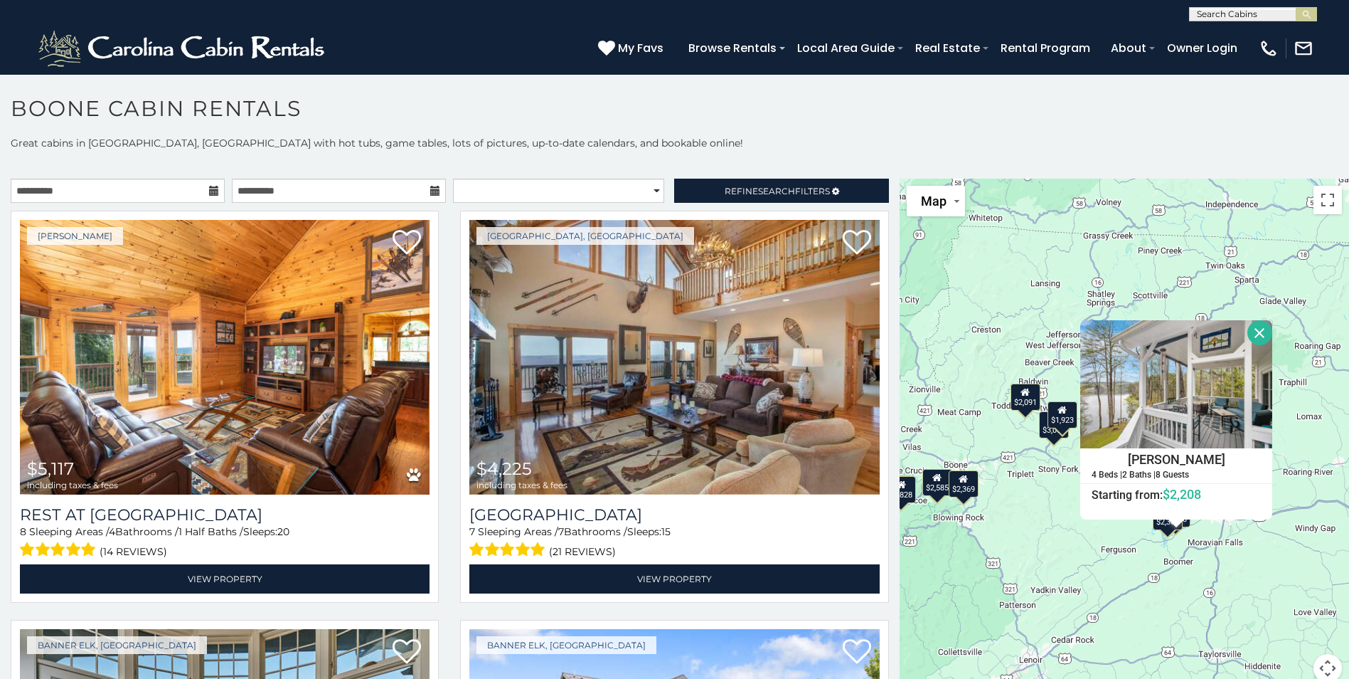
click at [1156, 550] on div "$5,117 $4,225 $7,339 $3,440 $3,546 $3,148 $3,061 $3,281 $4,200 $3,006 $2,208 $3…" at bounding box center [1125, 439] width 450 height 521
click at [1157, 524] on div "$2,300" at bounding box center [1167, 516] width 30 height 27
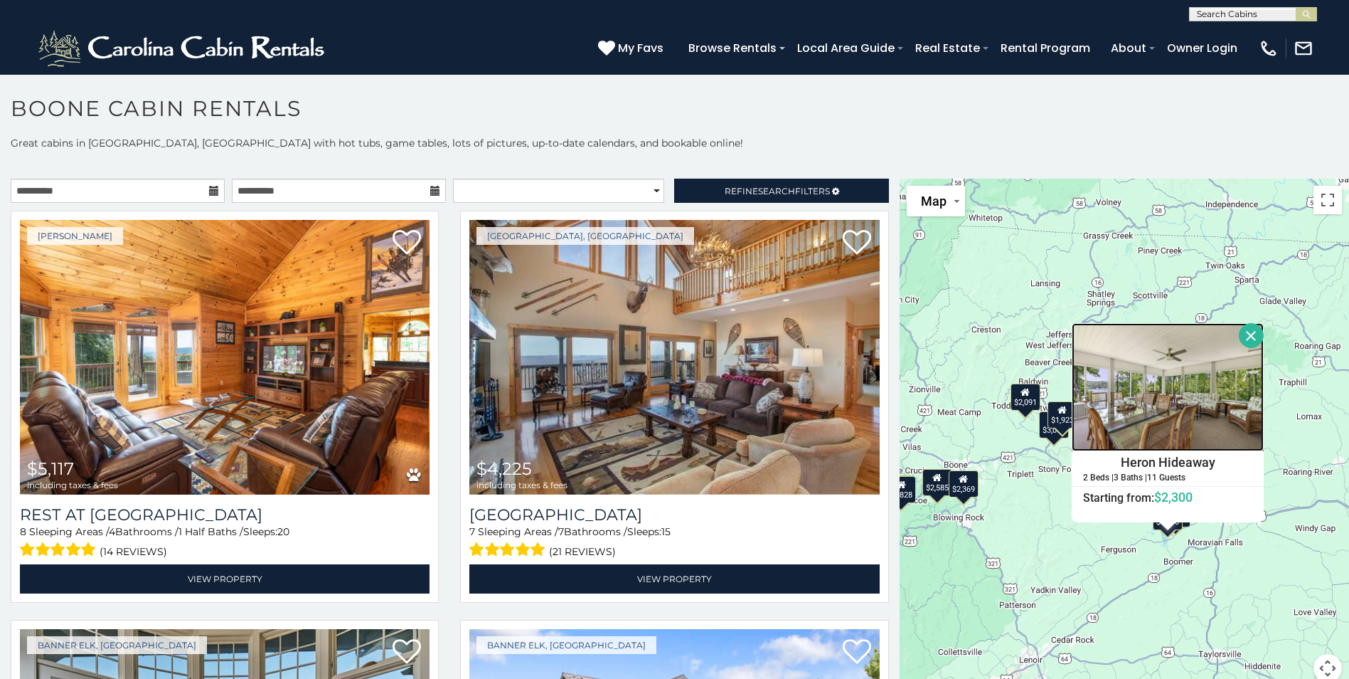
click at [1180, 381] on img at bounding box center [1168, 387] width 192 height 128
click at [1046, 575] on div "$5,117 $4,225 $7,339 $3,440 $3,546 $3,148 $3,061 $3,281 $4,200 $3,006 $2,208 $3…" at bounding box center [1125, 439] width 450 height 521
click at [962, 487] on div "$2,369" at bounding box center [964, 483] width 30 height 27
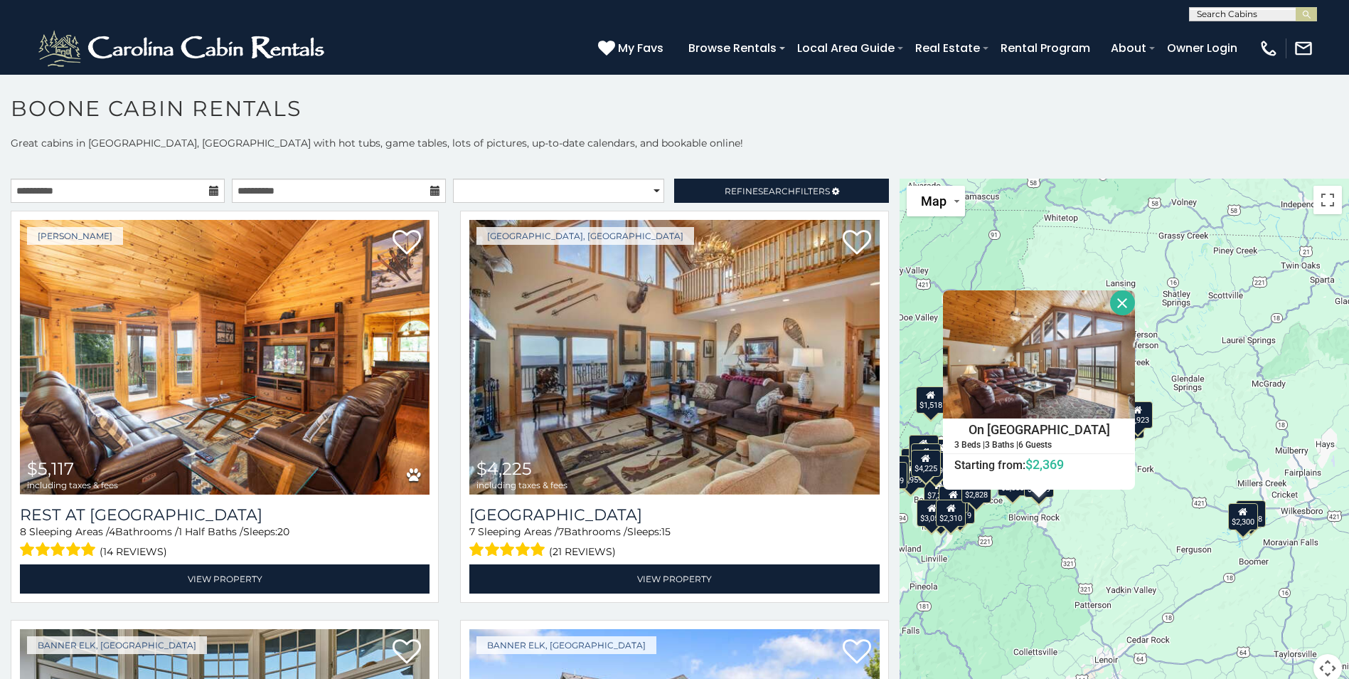
click at [955, 516] on div "$2,310" at bounding box center [951, 512] width 30 height 27
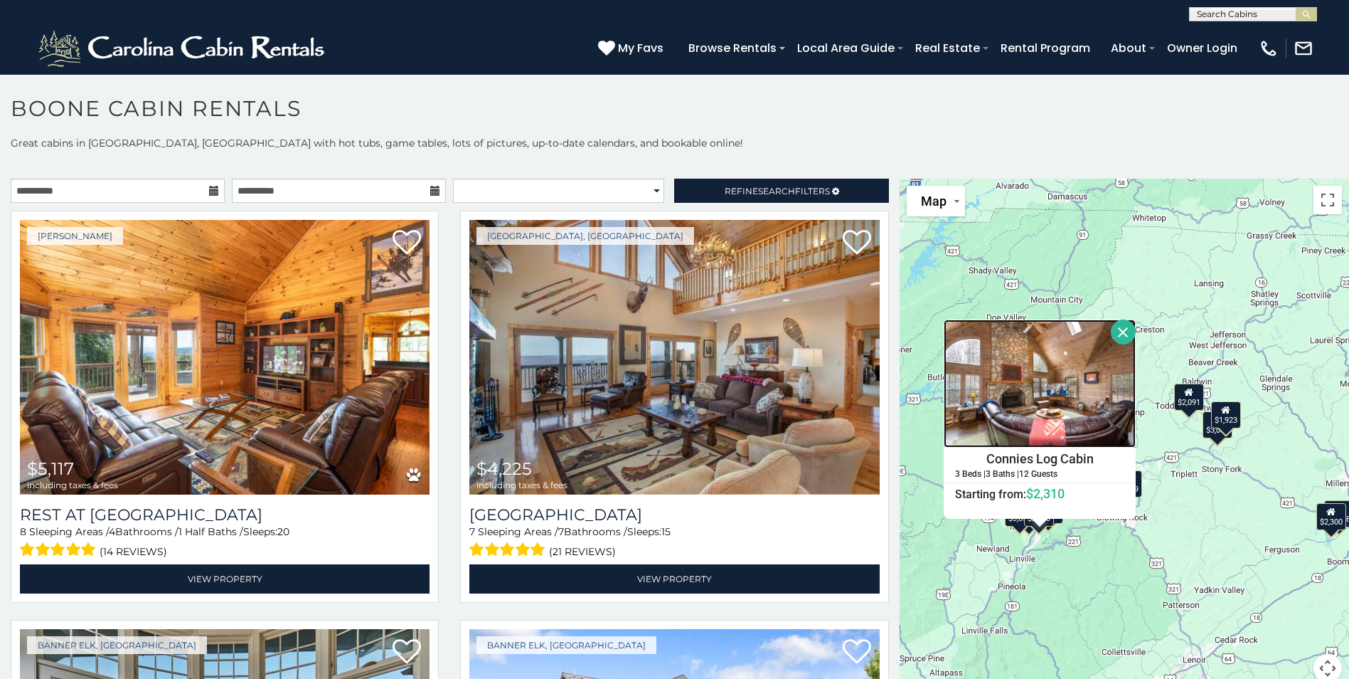
click at [1027, 398] on img at bounding box center [1040, 383] width 192 height 128
click at [770, 189] on span "Search" at bounding box center [776, 191] width 37 height 11
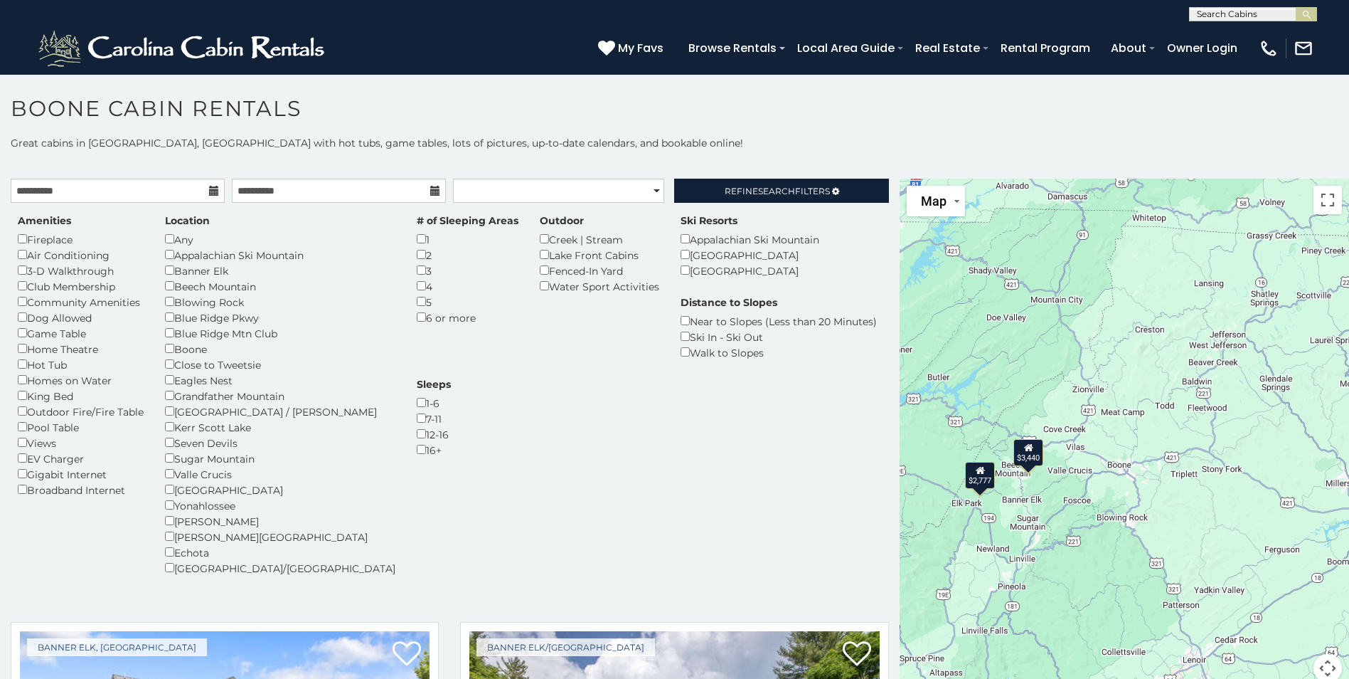
click at [1029, 453] on div "$3,440" at bounding box center [1029, 452] width 30 height 27
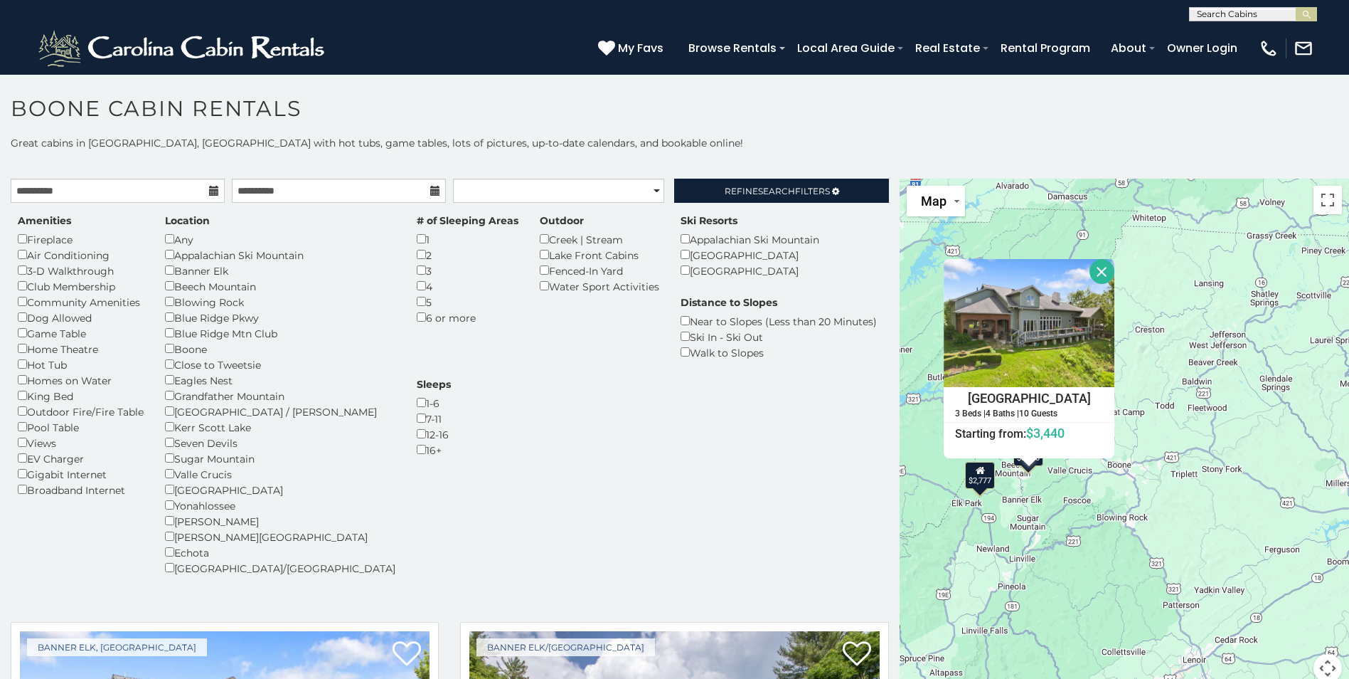
click at [979, 481] on div "$2,777" at bounding box center [980, 475] width 30 height 27
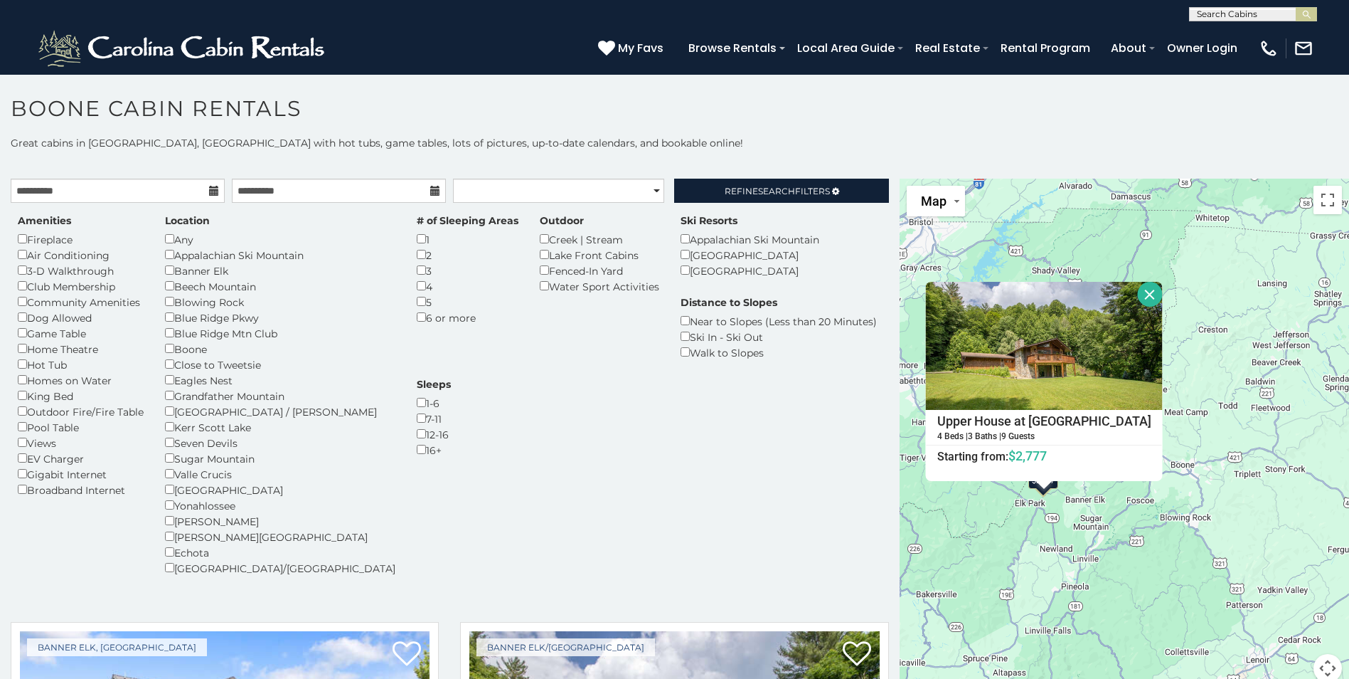
drag, startPoint x: 1130, startPoint y: 280, endPoint x: 1128, endPoint y: 292, distance: 11.6
click at [1130, 282] on div "$3,440 $2,777 Upper House at Tiffanys Estate 4 Beds | 3 Baths | 9 Guests Distan…" at bounding box center [1125, 439] width 450 height 521
click at [1137, 292] on button "Close" at bounding box center [1149, 294] width 25 height 25
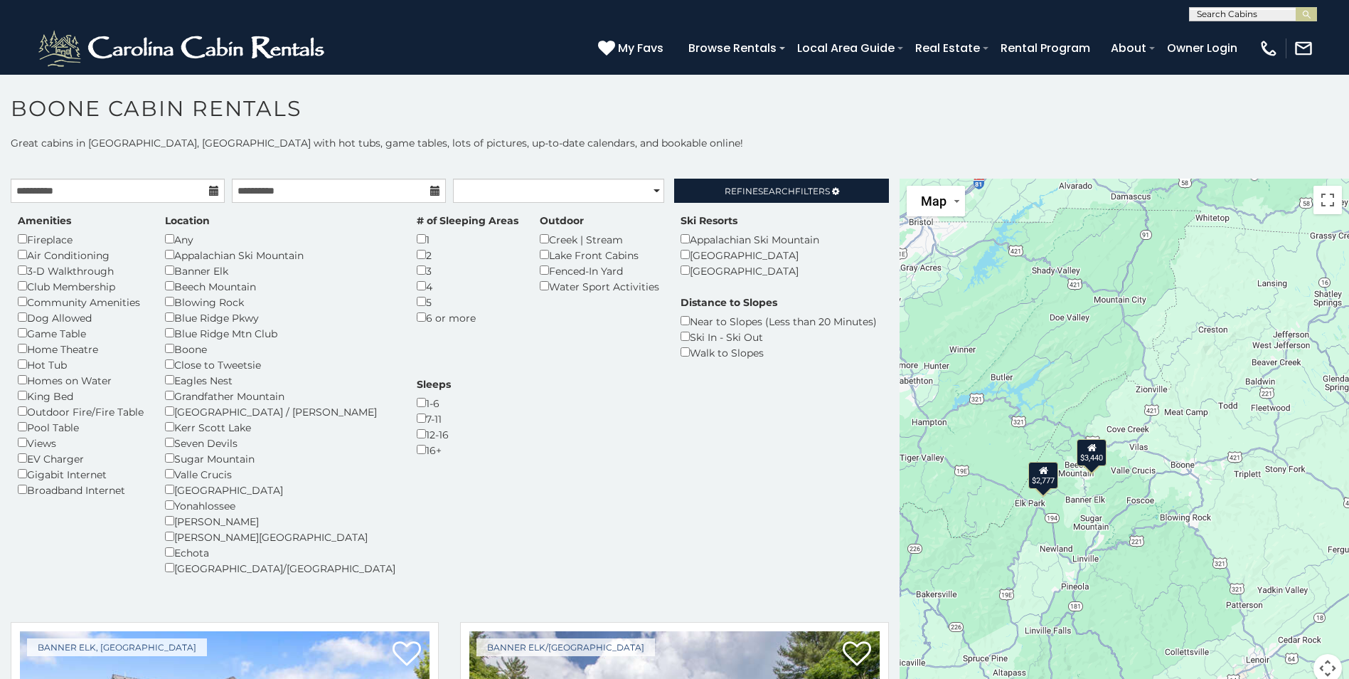
click at [1090, 455] on div "$3,440" at bounding box center [1092, 452] width 30 height 27
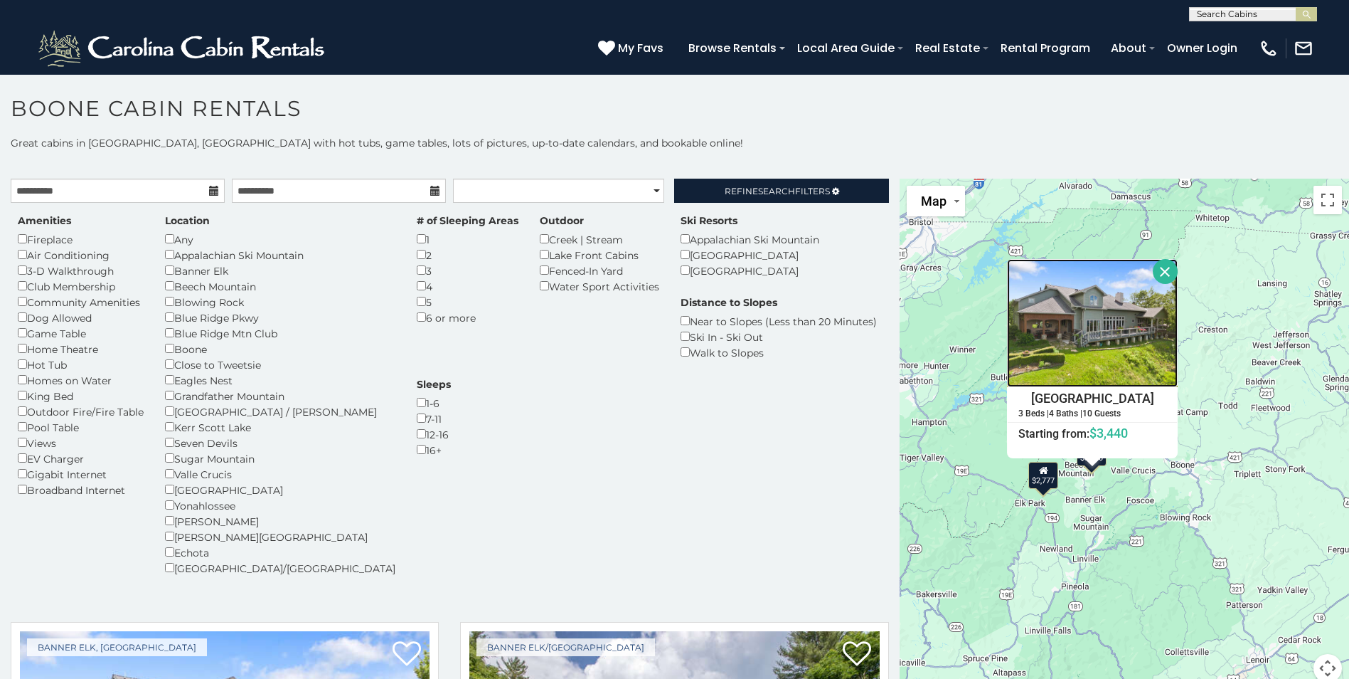
click at [1049, 310] on img at bounding box center [1092, 323] width 171 height 128
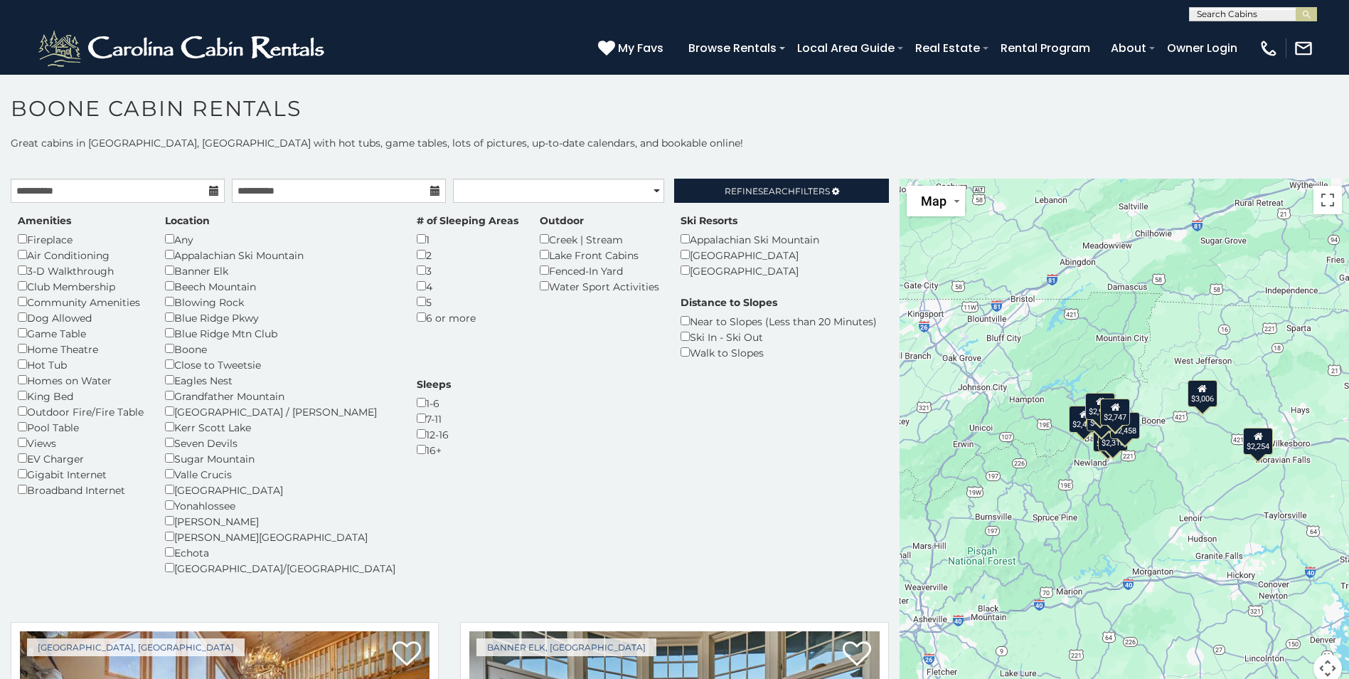
click at [1108, 414] on div "$2,747" at bounding box center [1115, 411] width 30 height 27
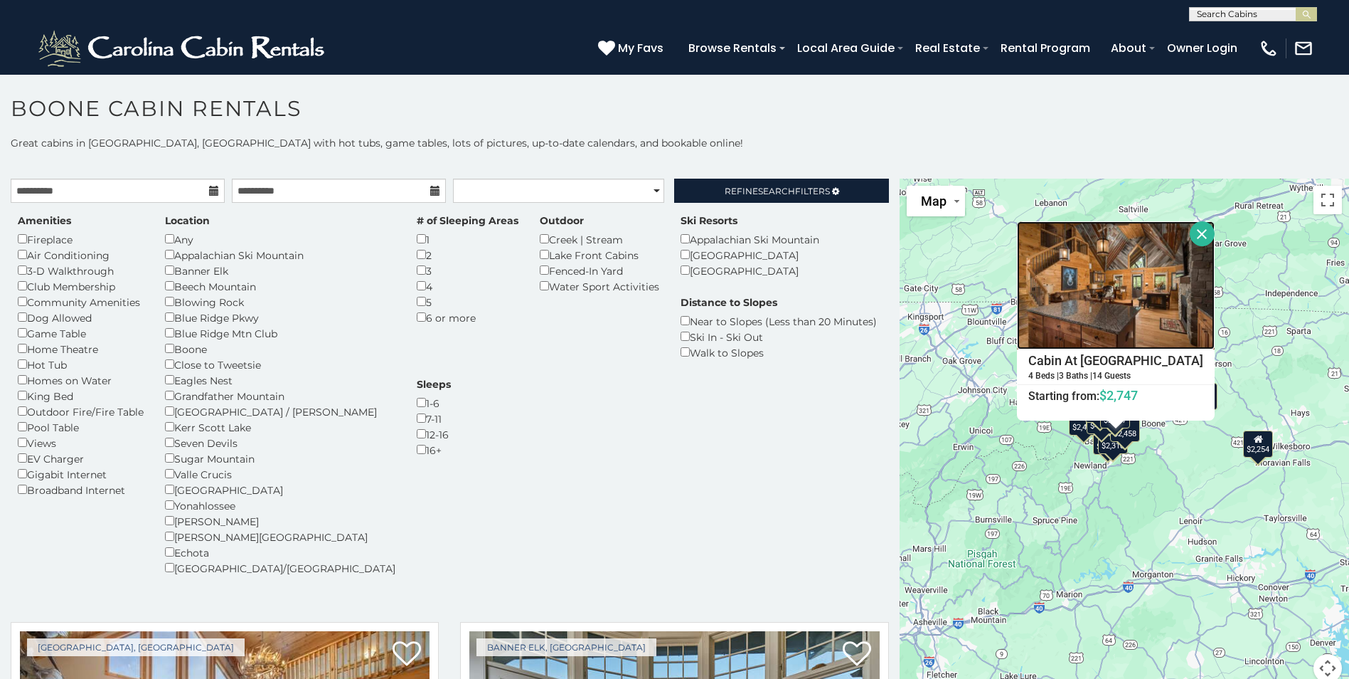
click at [1135, 321] on img at bounding box center [1116, 285] width 198 height 128
click at [1105, 452] on div "$2,310" at bounding box center [1113, 440] width 30 height 27
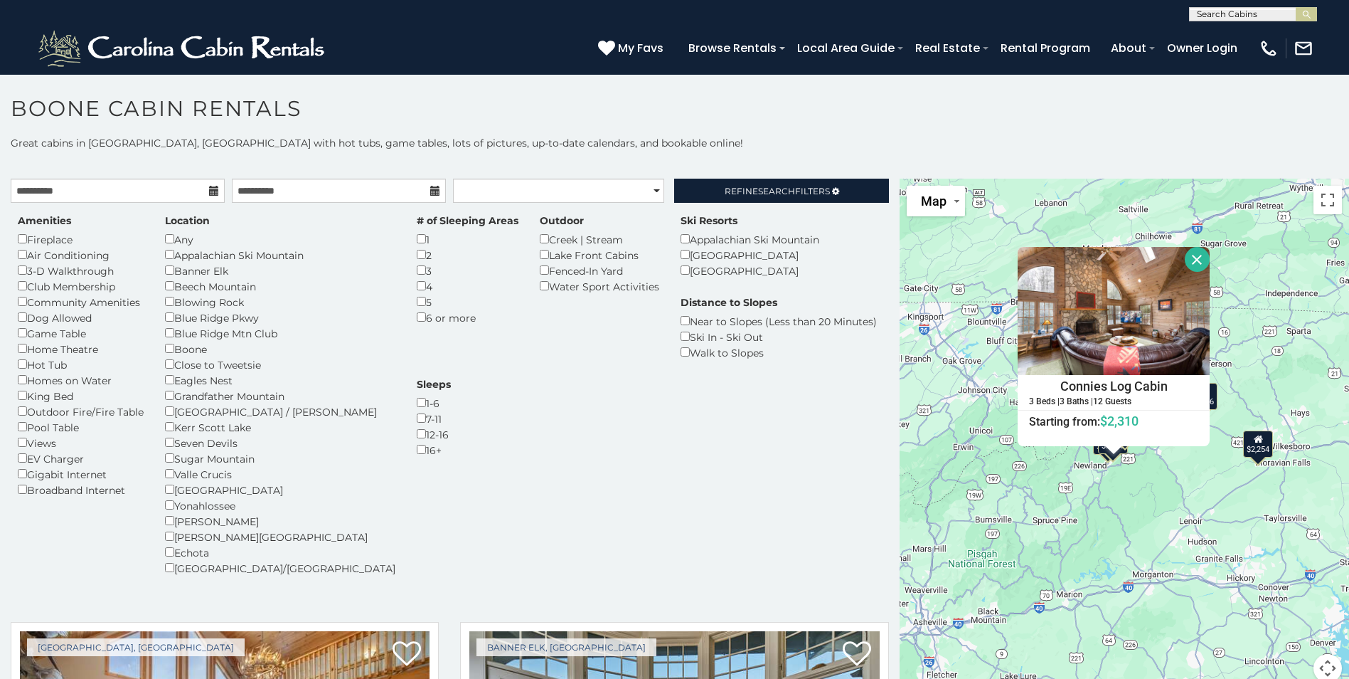
click at [1091, 493] on div "$4,225 $7,339 $3,148 $2,449 $3,006 $2,170 $2,310 $3,101 $3,149 $2,458 $4,994 $2…" at bounding box center [1125, 439] width 450 height 521
click at [1190, 262] on button "Close" at bounding box center [1197, 259] width 25 height 25
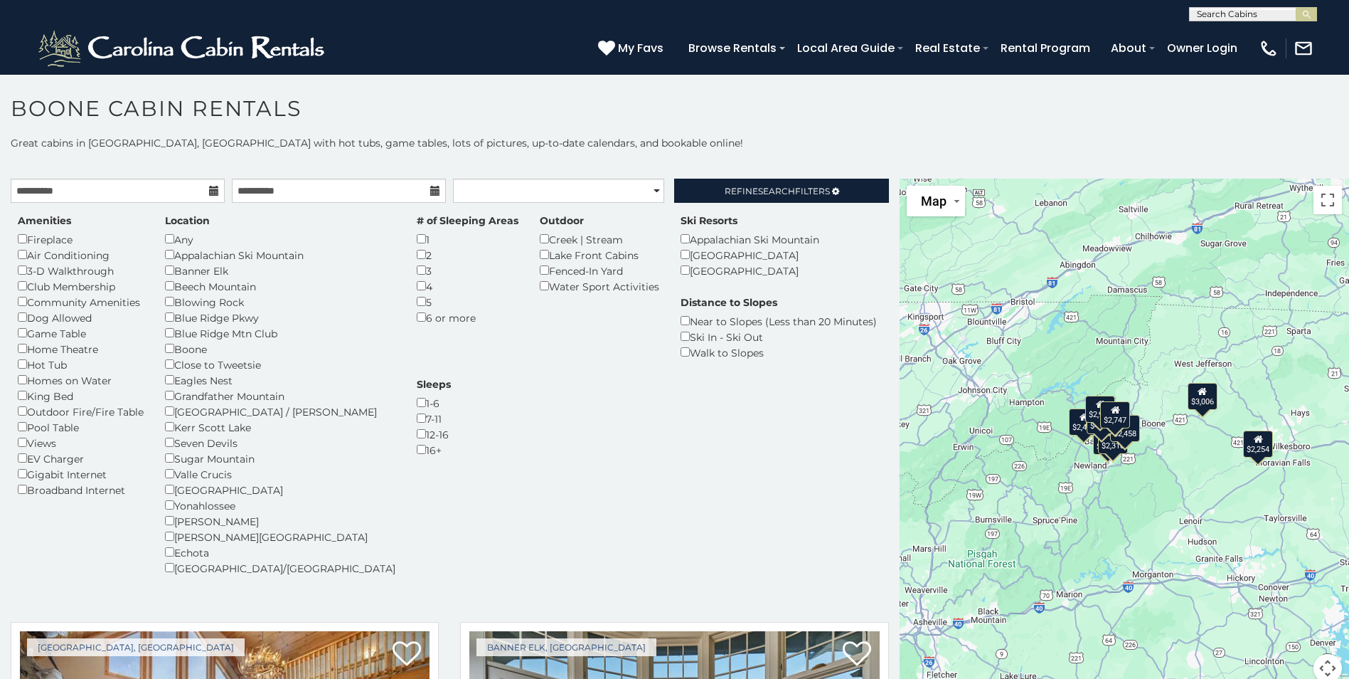
click at [1072, 427] on div "$2,449" at bounding box center [1084, 421] width 30 height 27
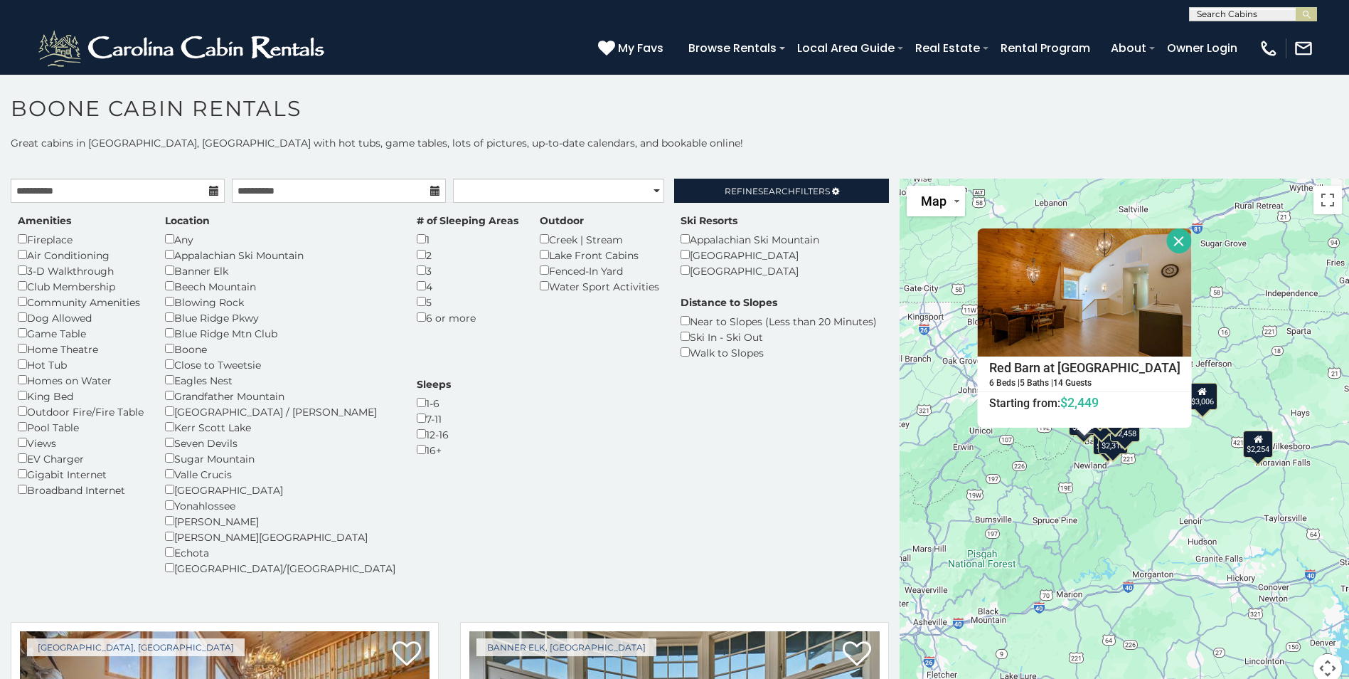
click at [1155, 514] on div "$4,225 $7,339 $3,148 $2,449 $3,006 $2,170 $2,310 $3,101 $3,149 $2,458 $4,994 $2…" at bounding box center [1125, 439] width 450 height 521
click at [1154, 518] on div "$4,225 $7,339 $3,148 $2,449 $3,006 $2,170 $2,310 $3,101 $3,149 $2,458 $4,994 $2…" at bounding box center [1125, 439] width 450 height 521
click at [1260, 449] on div "$2,254" at bounding box center [1258, 443] width 30 height 27
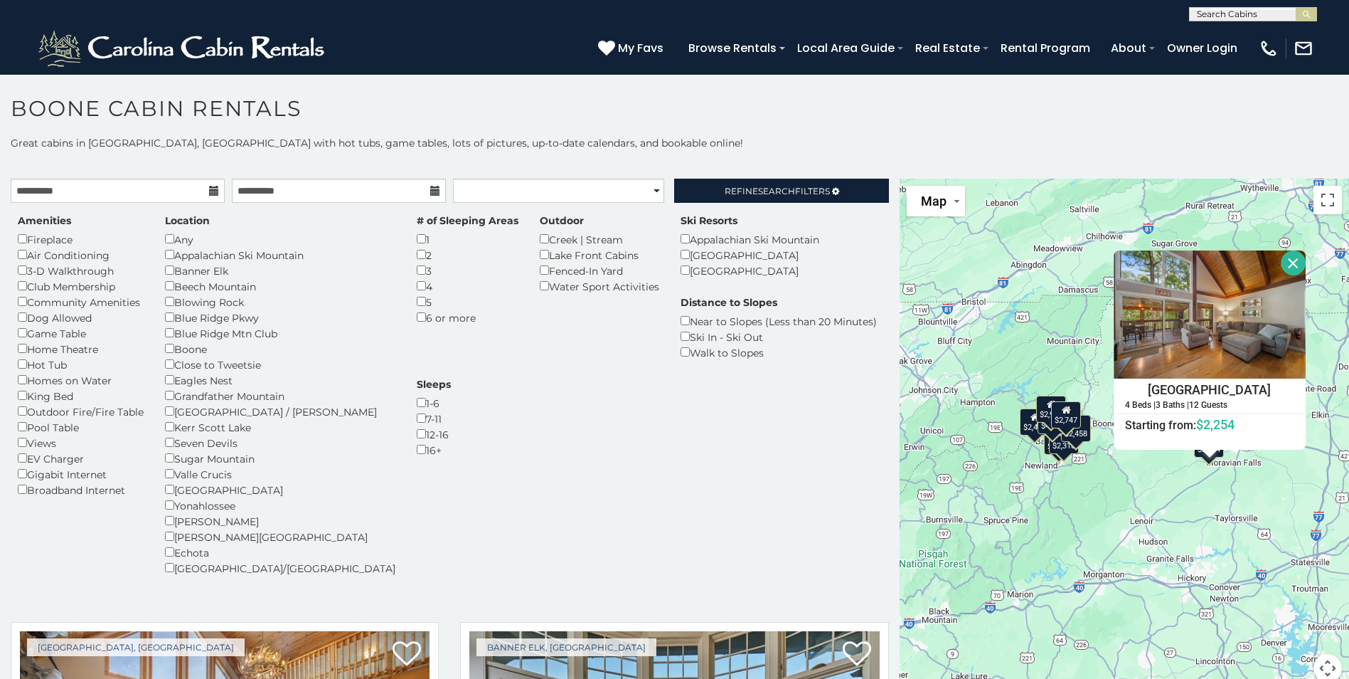
click at [1167, 470] on div "$4,225 $7,339 $3,148 $2,449 $3,006 $2,170 $2,310 $3,101 $3,149 $2,458 $4,994 $2…" at bounding box center [1125, 439] width 450 height 521
click at [1283, 262] on button "Close" at bounding box center [1293, 262] width 25 height 25
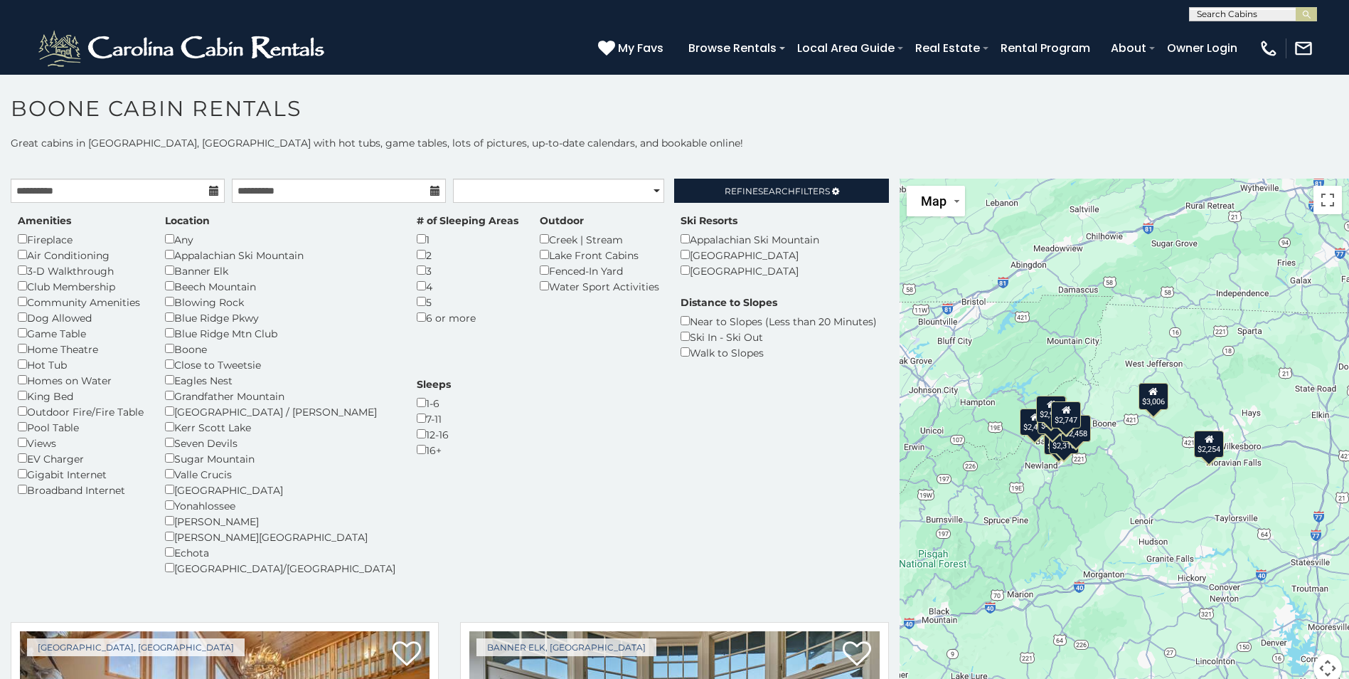
click at [1160, 405] on div "$3,006" at bounding box center [1153, 396] width 30 height 27
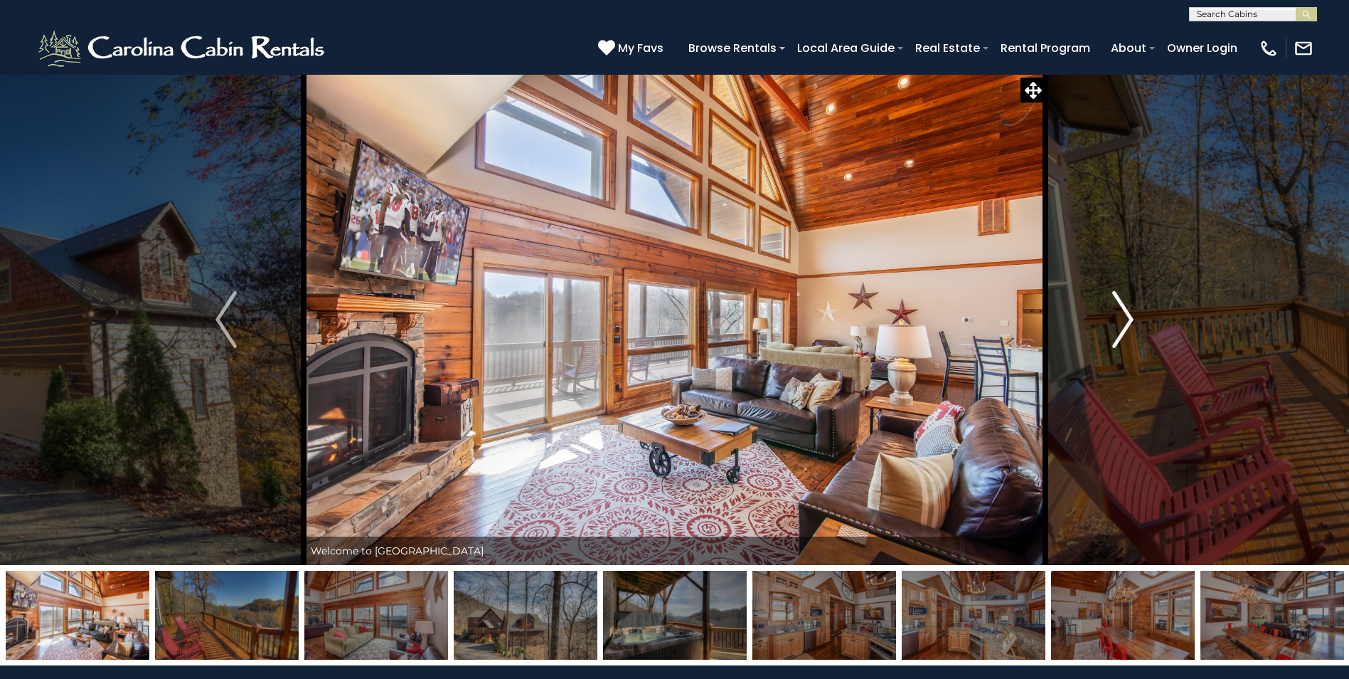
click at [1132, 338] on img "Next" at bounding box center [1123, 319] width 21 height 57
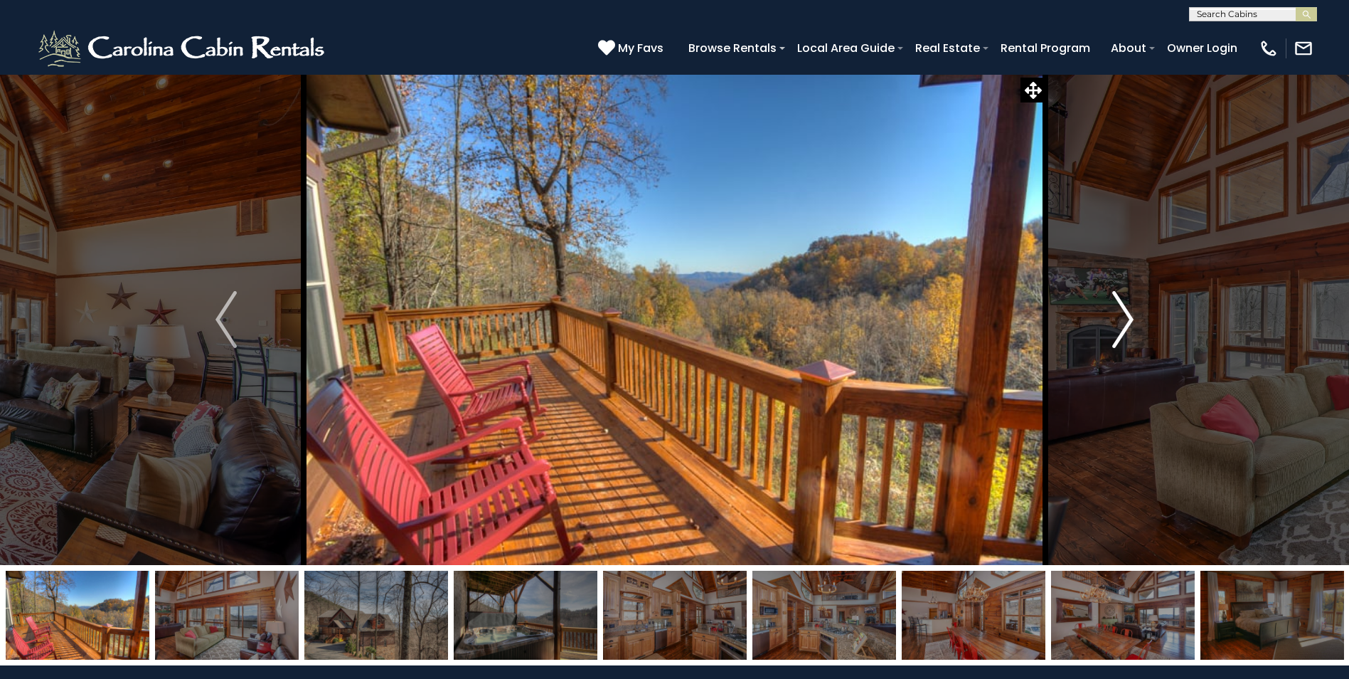
click at [1125, 336] on img "Next" at bounding box center [1123, 319] width 21 height 57
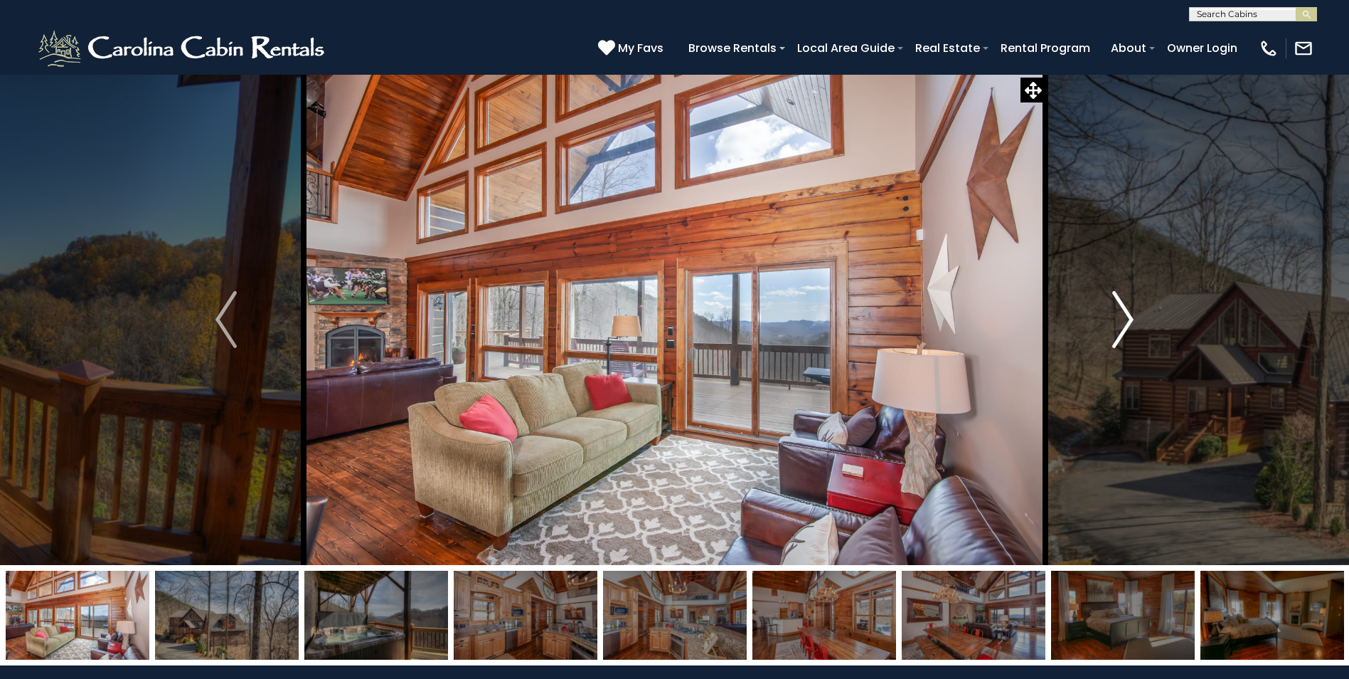
click at [1125, 336] on img "Next" at bounding box center [1123, 319] width 21 height 57
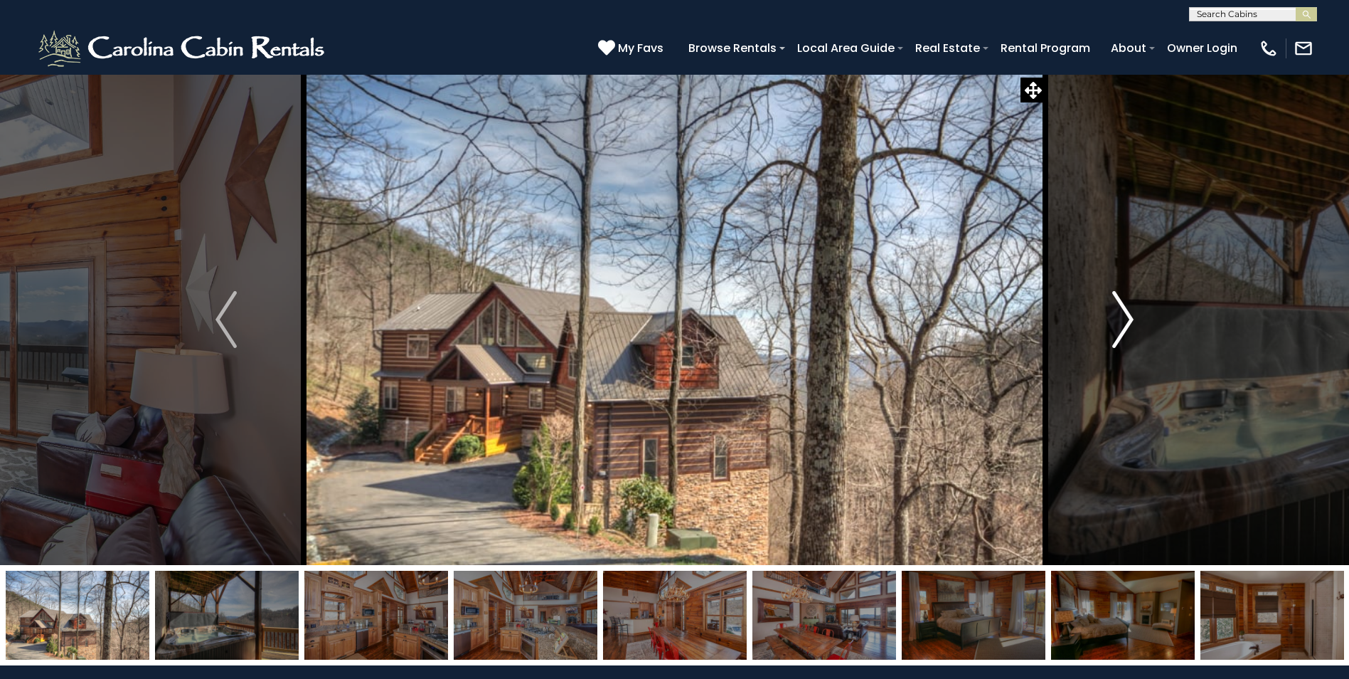
click at [1125, 336] on img "Next" at bounding box center [1123, 319] width 21 height 57
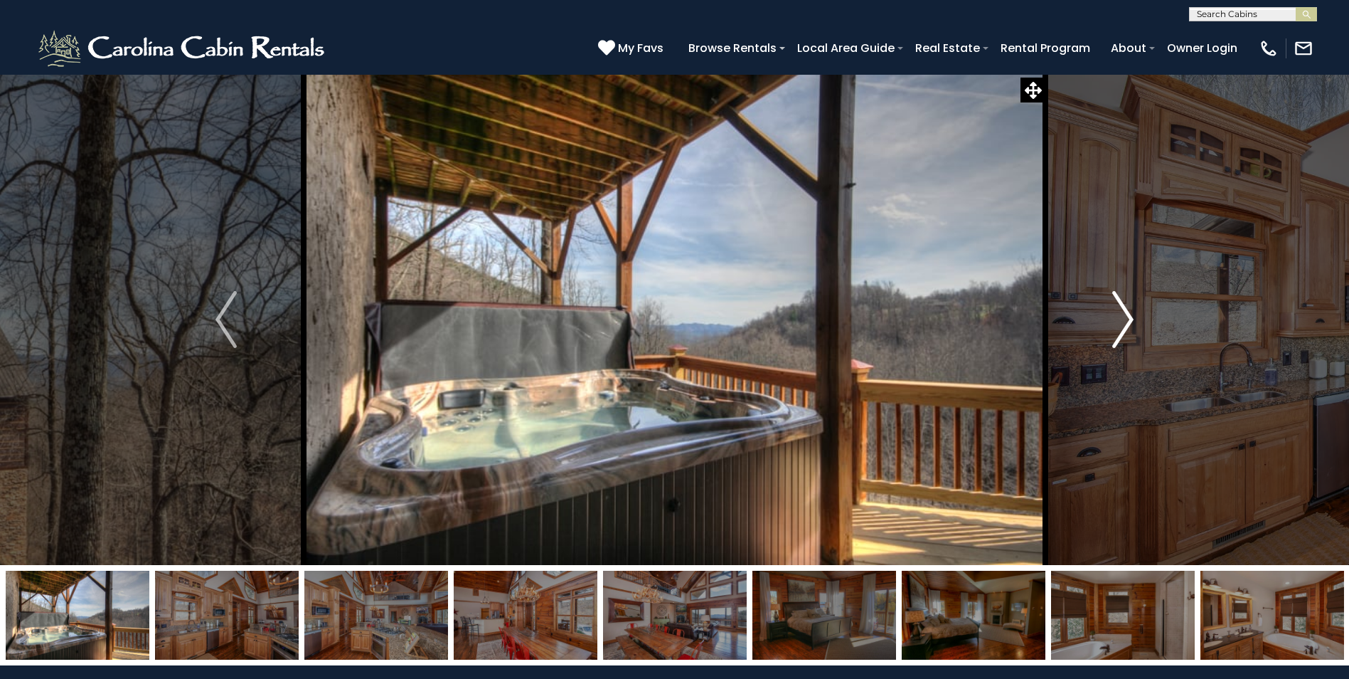
click at [1125, 336] on img "Next" at bounding box center [1123, 319] width 21 height 57
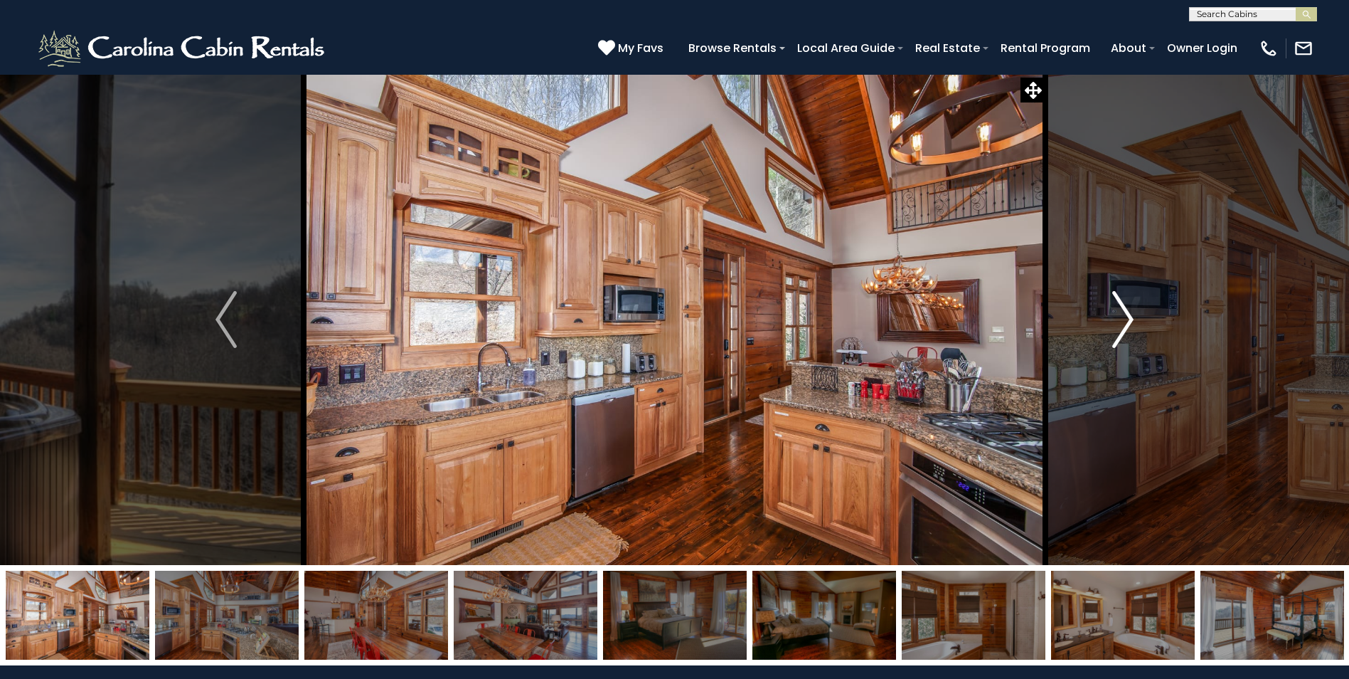
click at [1125, 336] on img "Next" at bounding box center [1123, 319] width 21 height 57
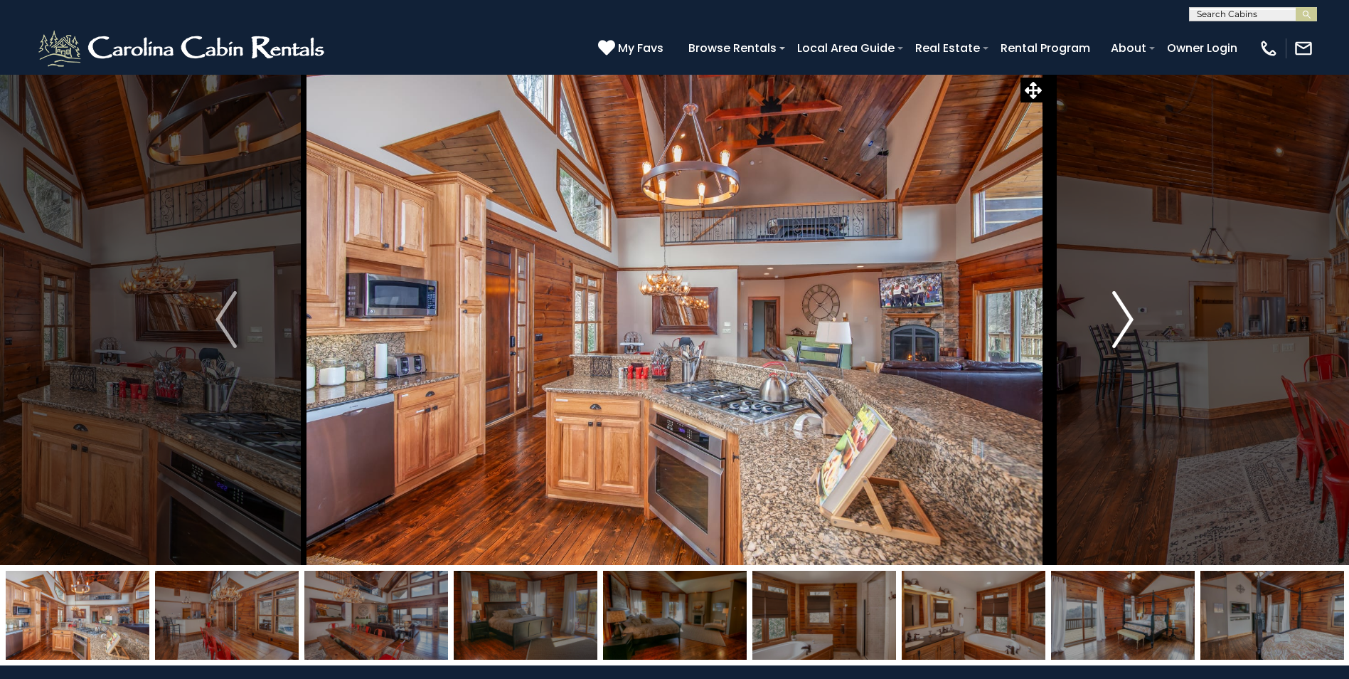
click at [1125, 336] on img "Next" at bounding box center [1123, 319] width 21 height 57
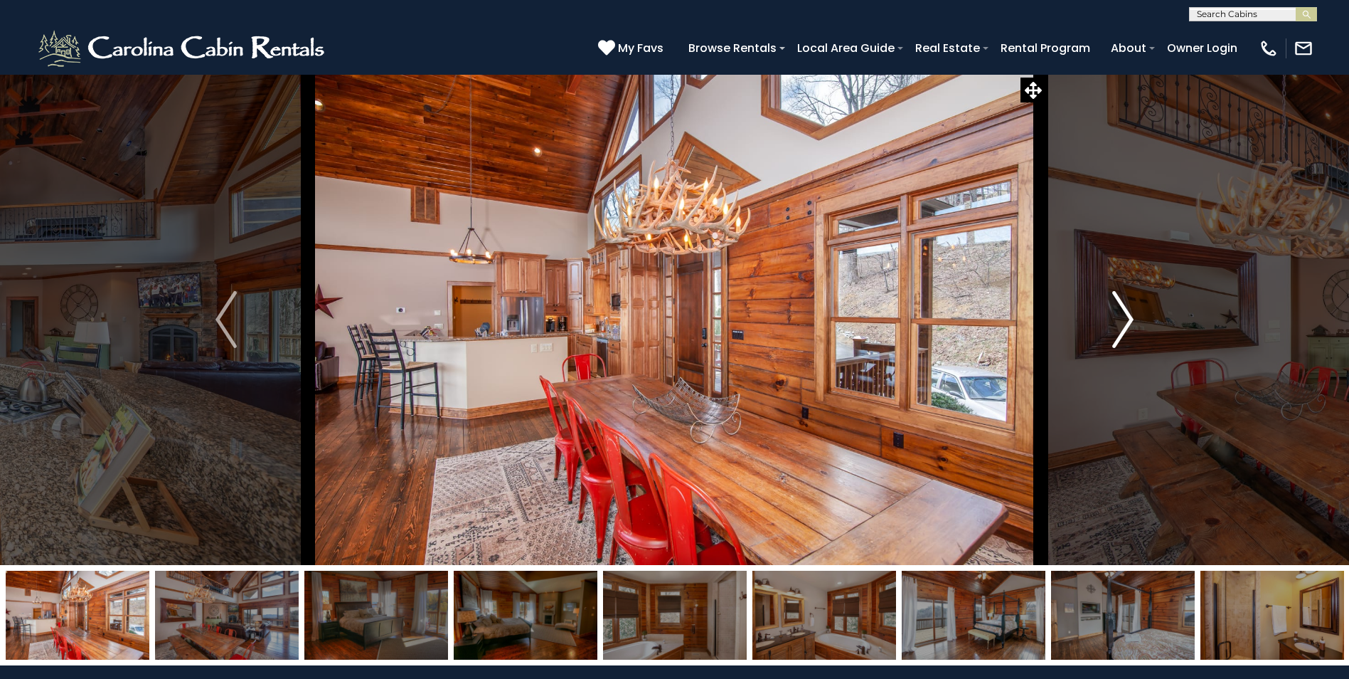
click at [1125, 336] on img "Next" at bounding box center [1123, 319] width 21 height 57
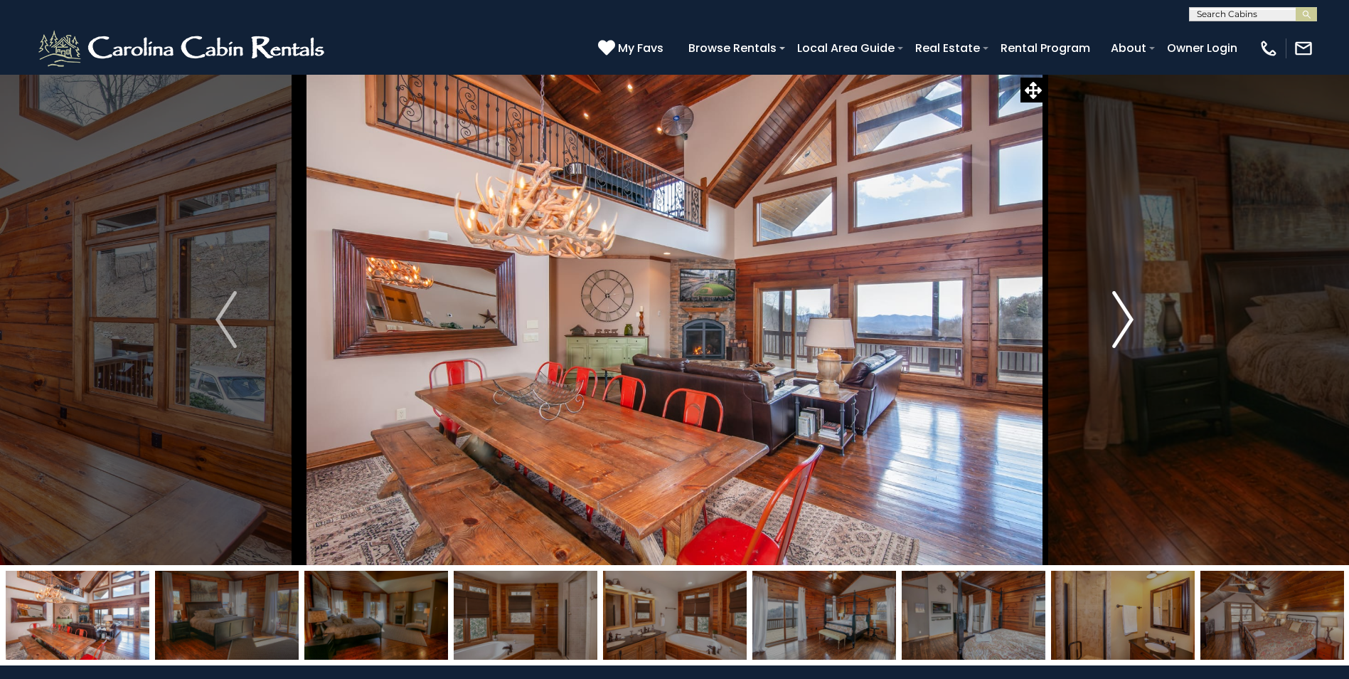
click at [1125, 336] on img "Next" at bounding box center [1123, 319] width 21 height 57
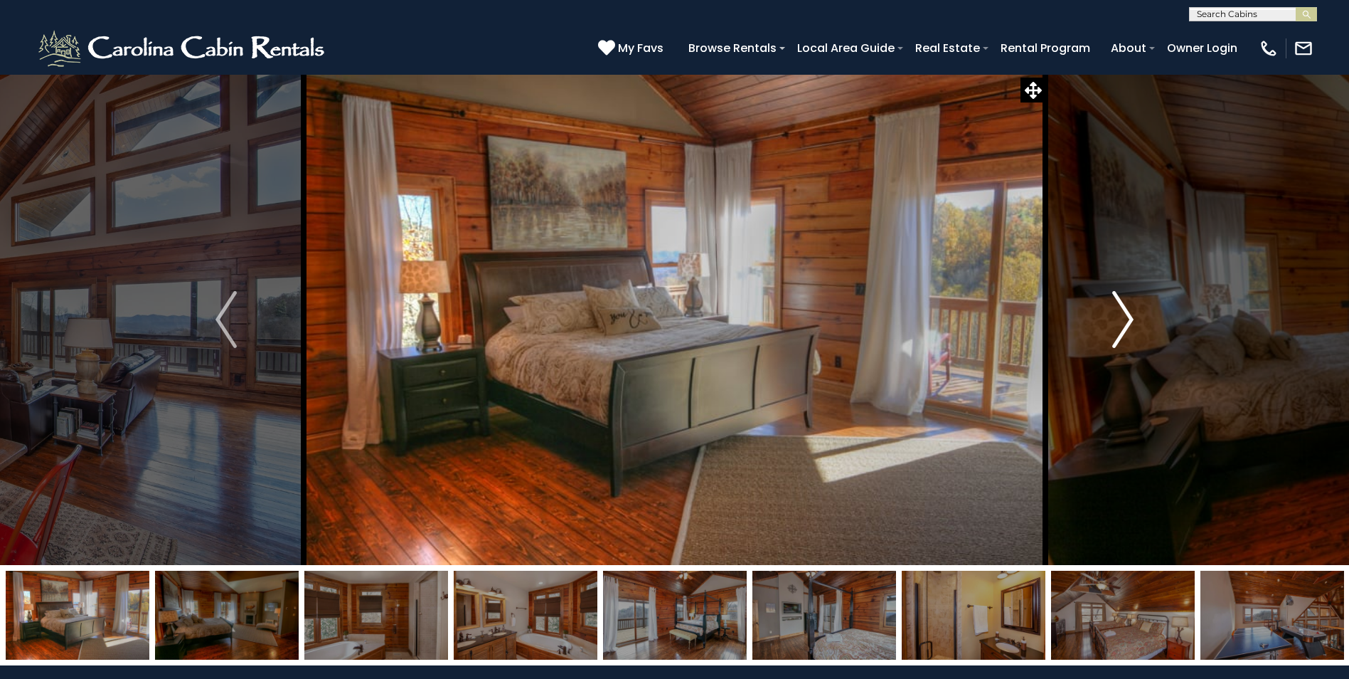
click at [1125, 336] on img "Next" at bounding box center [1123, 319] width 21 height 57
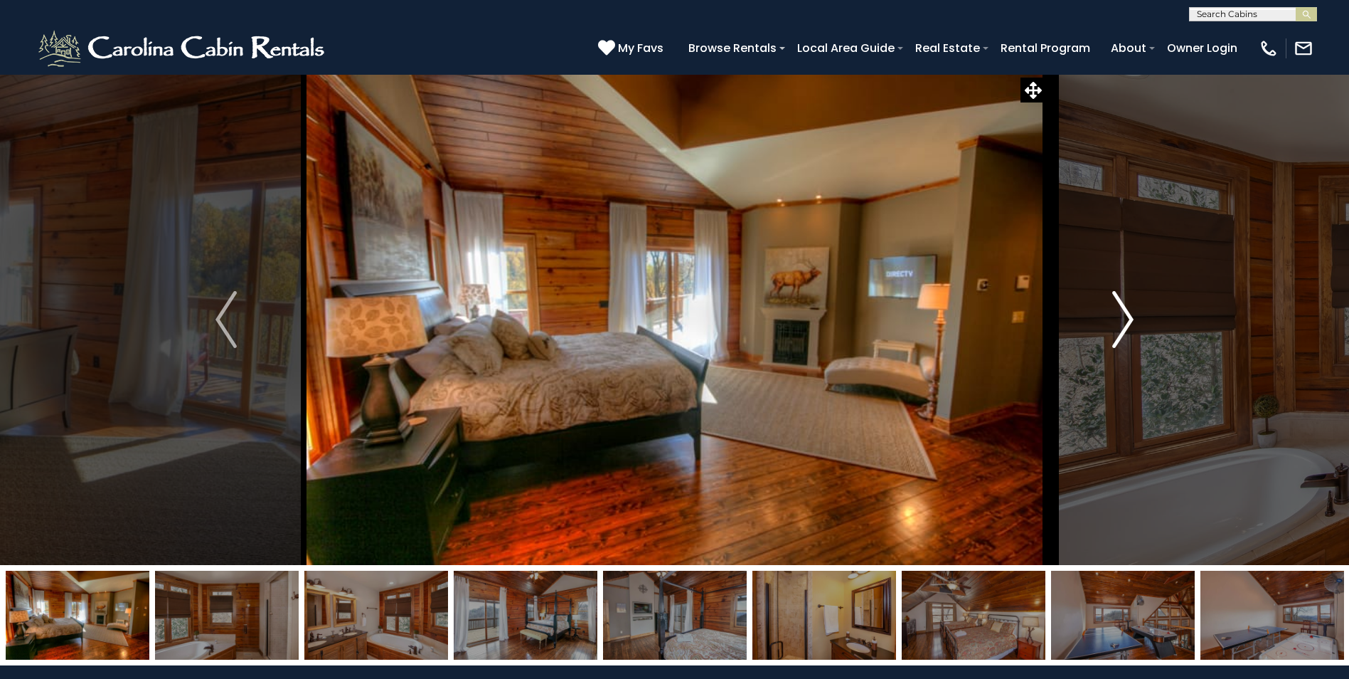
click at [1125, 336] on img "Next" at bounding box center [1123, 319] width 21 height 57
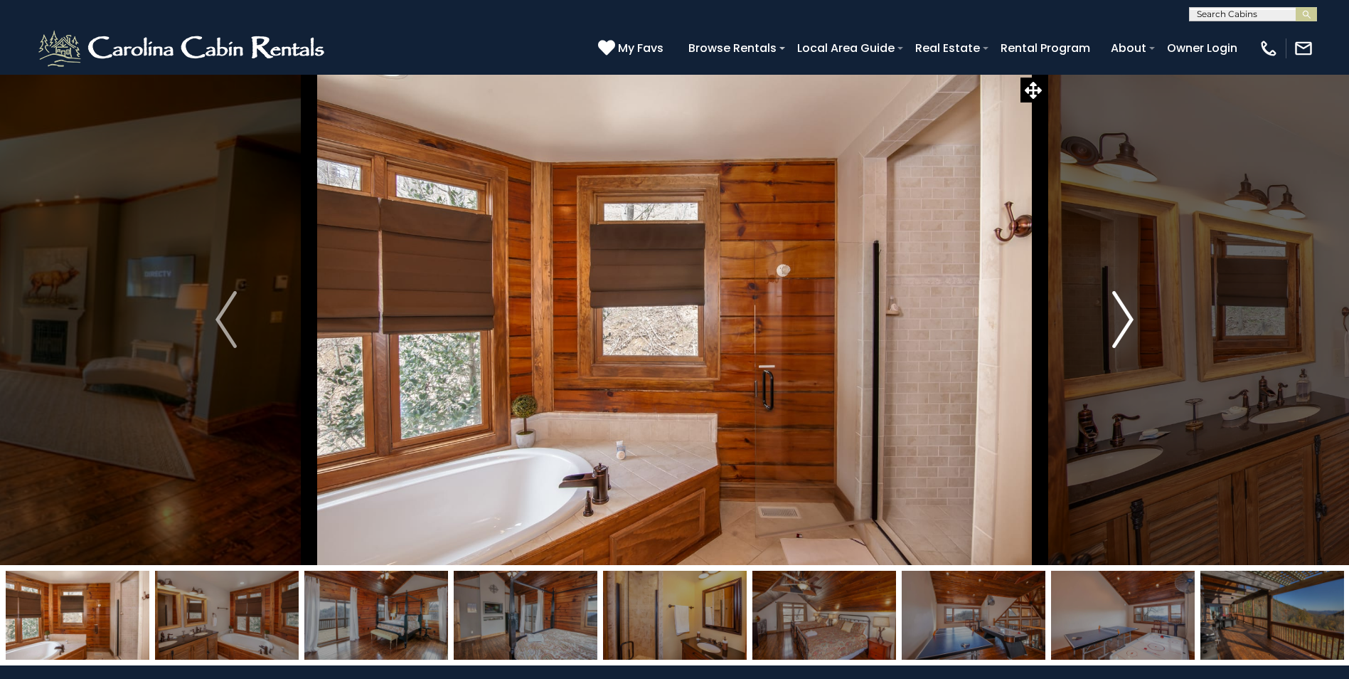
click at [1125, 336] on img "Next" at bounding box center [1123, 319] width 21 height 57
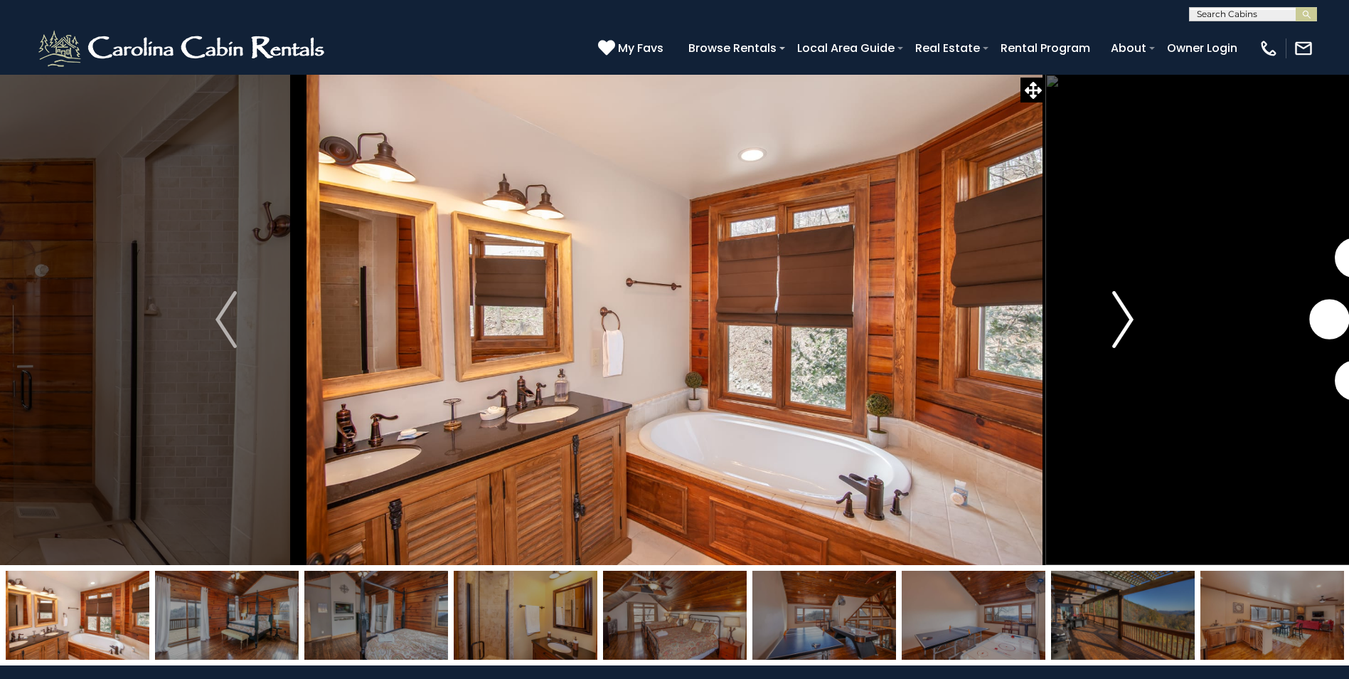
click at [1125, 336] on img "Next" at bounding box center [1123, 319] width 21 height 57
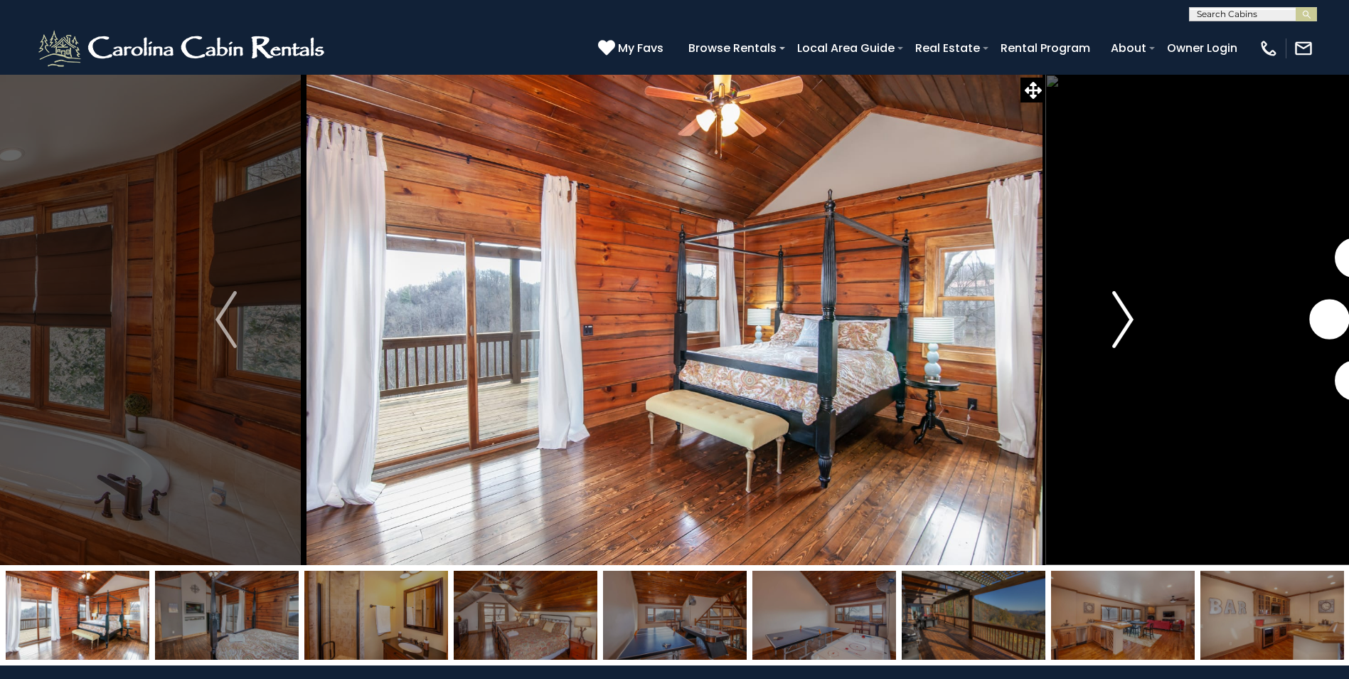
click at [1125, 336] on img "Next" at bounding box center [1123, 319] width 21 height 57
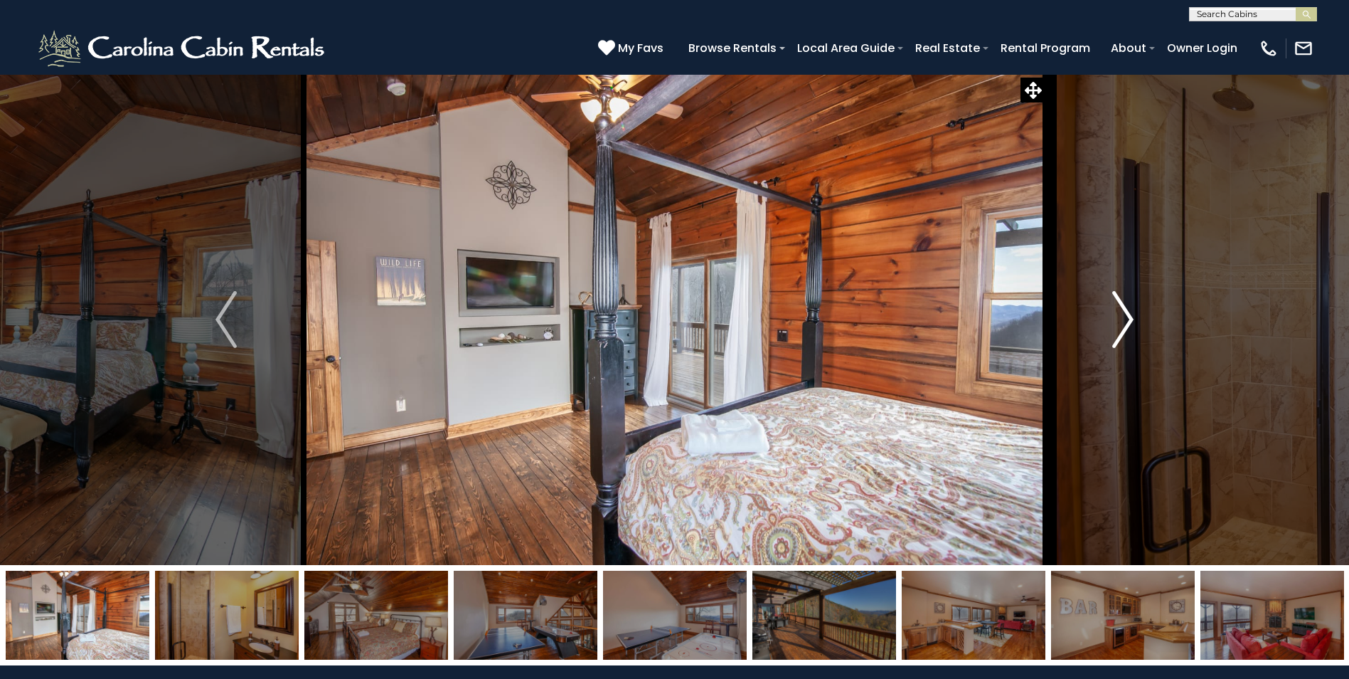
click at [1125, 336] on img "Next" at bounding box center [1123, 319] width 21 height 57
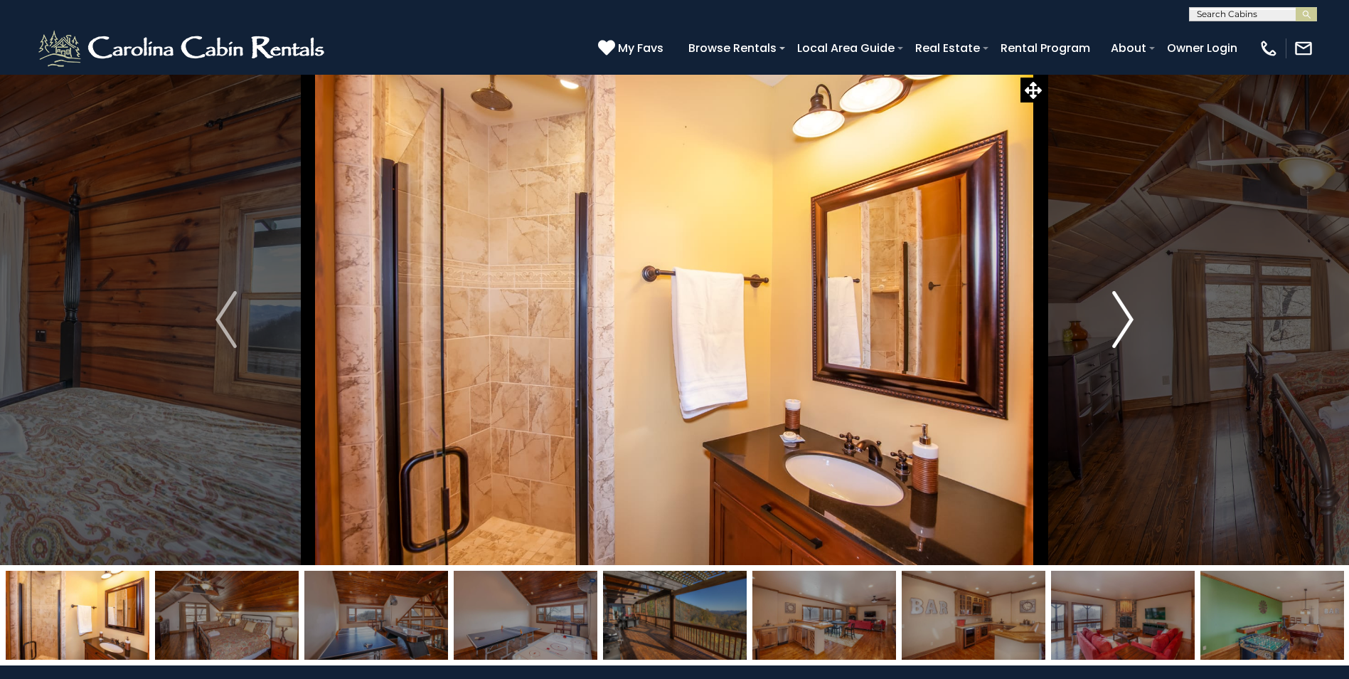
click at [1125, 336] on img "Next" at bounding box center [1123, 319] width 21 height 57
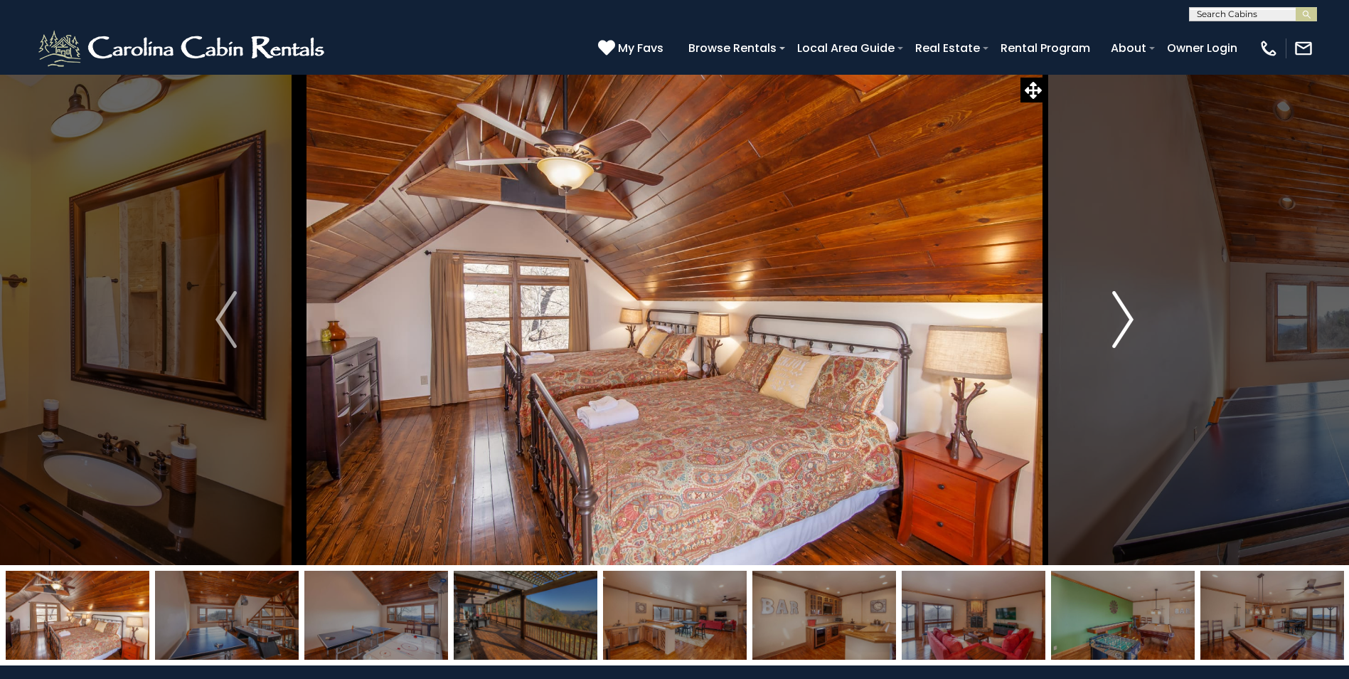
click at [1125, 336] on img "Next" at bounding box center [1123, 319] width 21 height 57
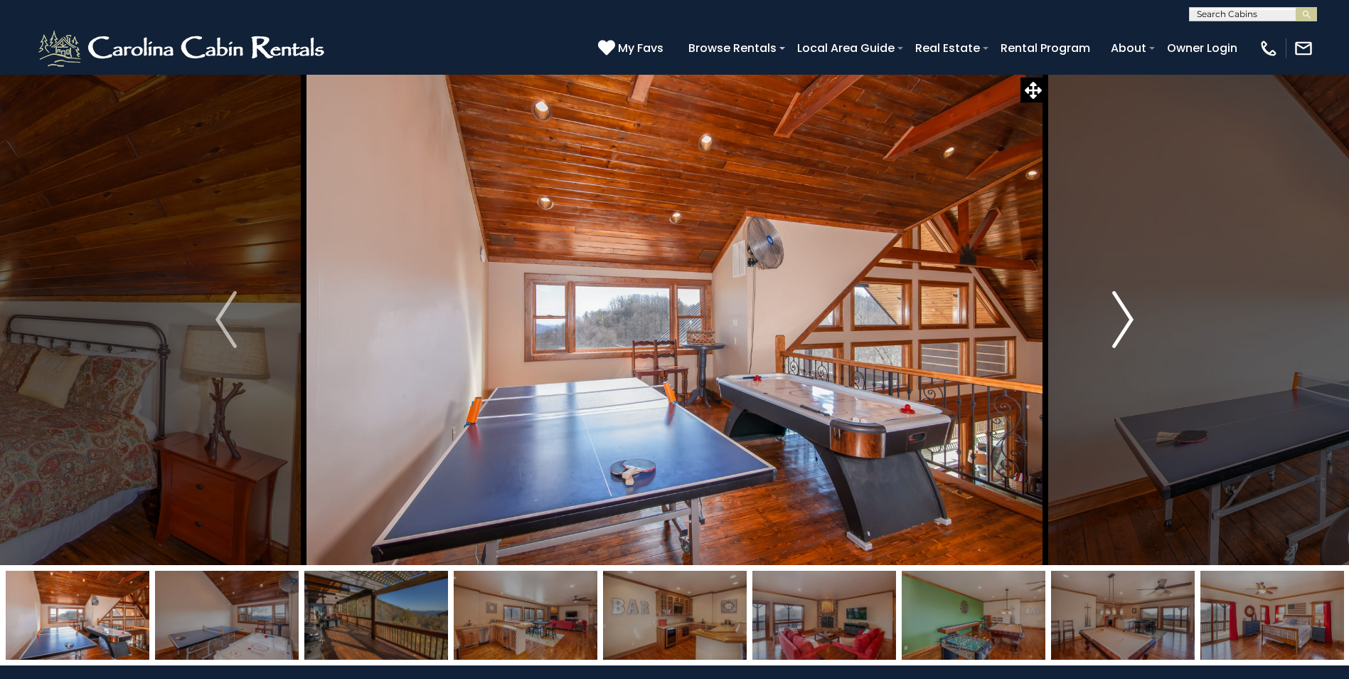
click at [1125, 336] on img "Next" at bounding box center [1123, 319] width 21 height 57
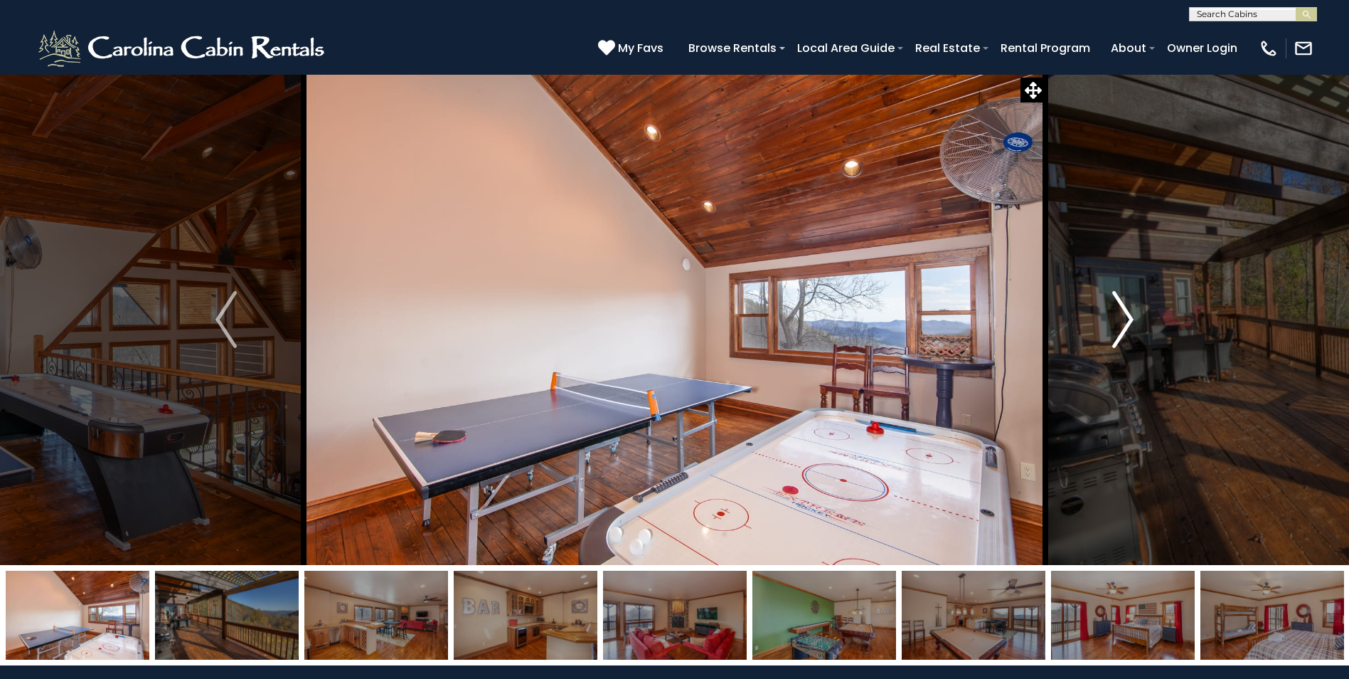
click at [1125, 336] on img "Next" at bounding box center [1123, 319] width 21 height 57
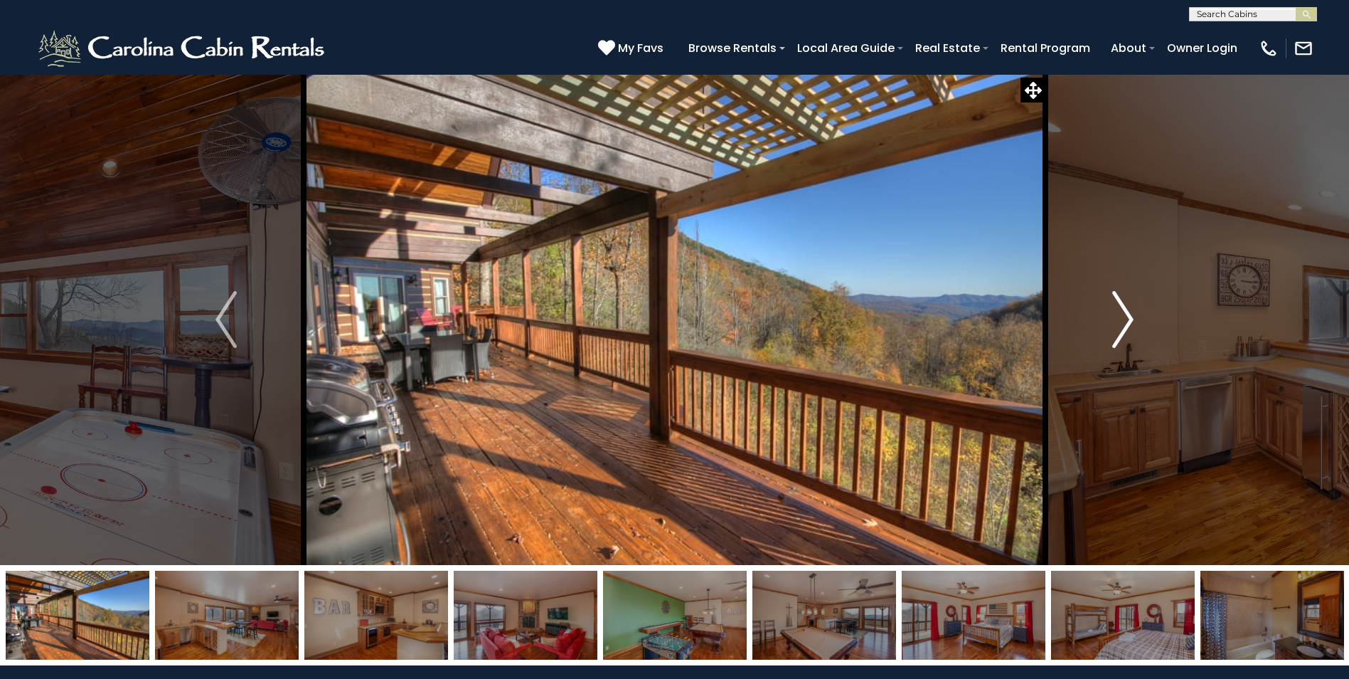
click at [1125, 336] on img "Next" at bounding box center [1123, 319] width 21 height 57
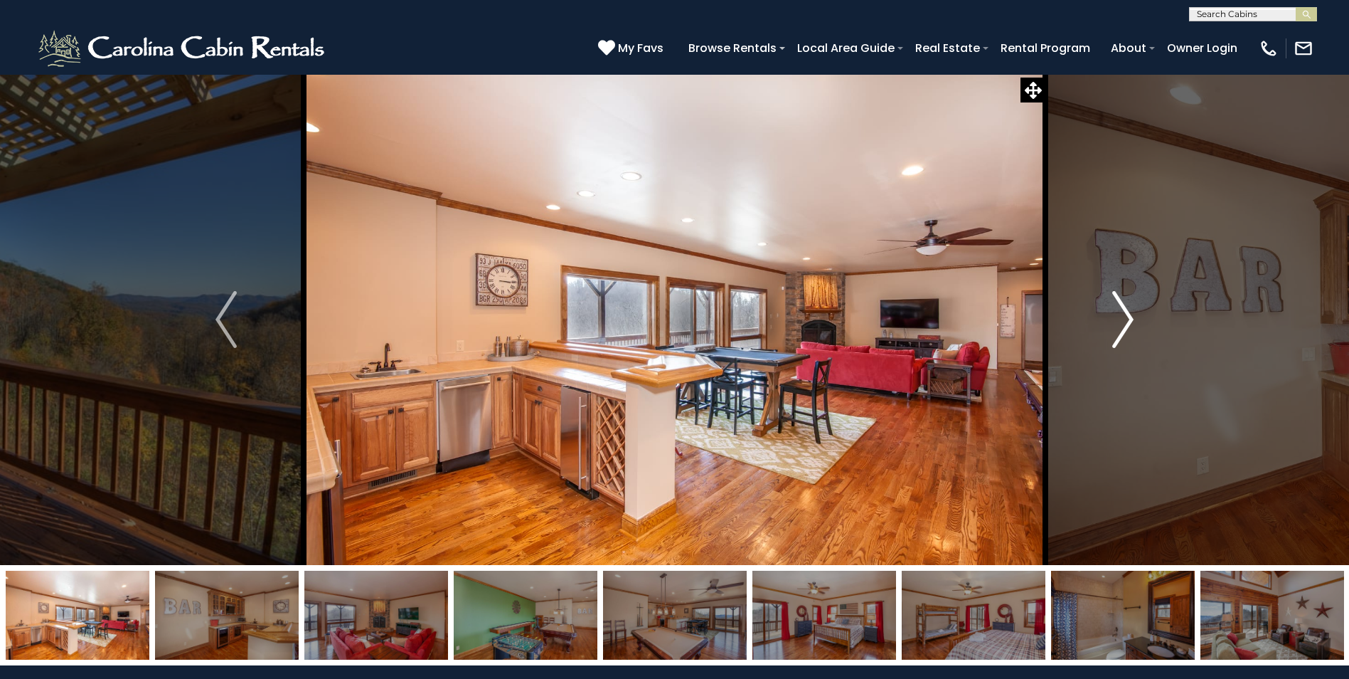
click at [1125, 336] on img "Next" at bounding box center [1123, 319] width 21 height 57
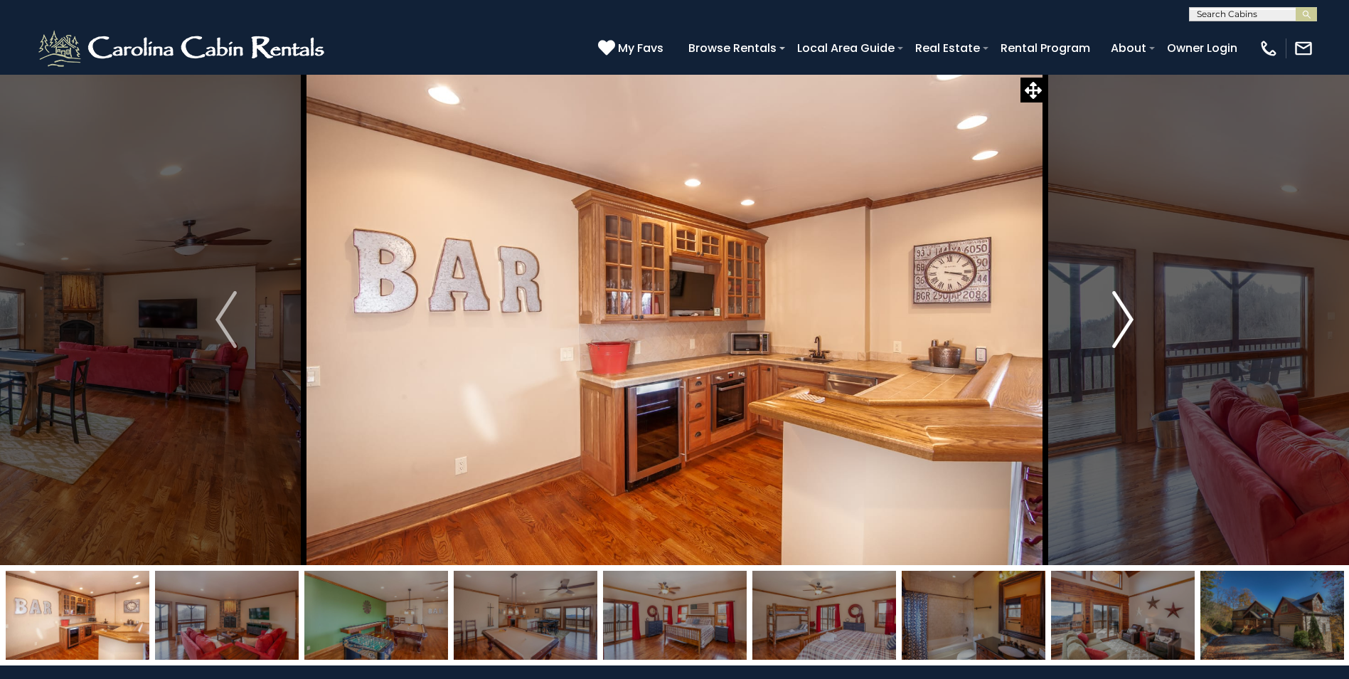
click at [1125, 336] on img "Next" at bounding box center [1123, 319] width 21 height 57
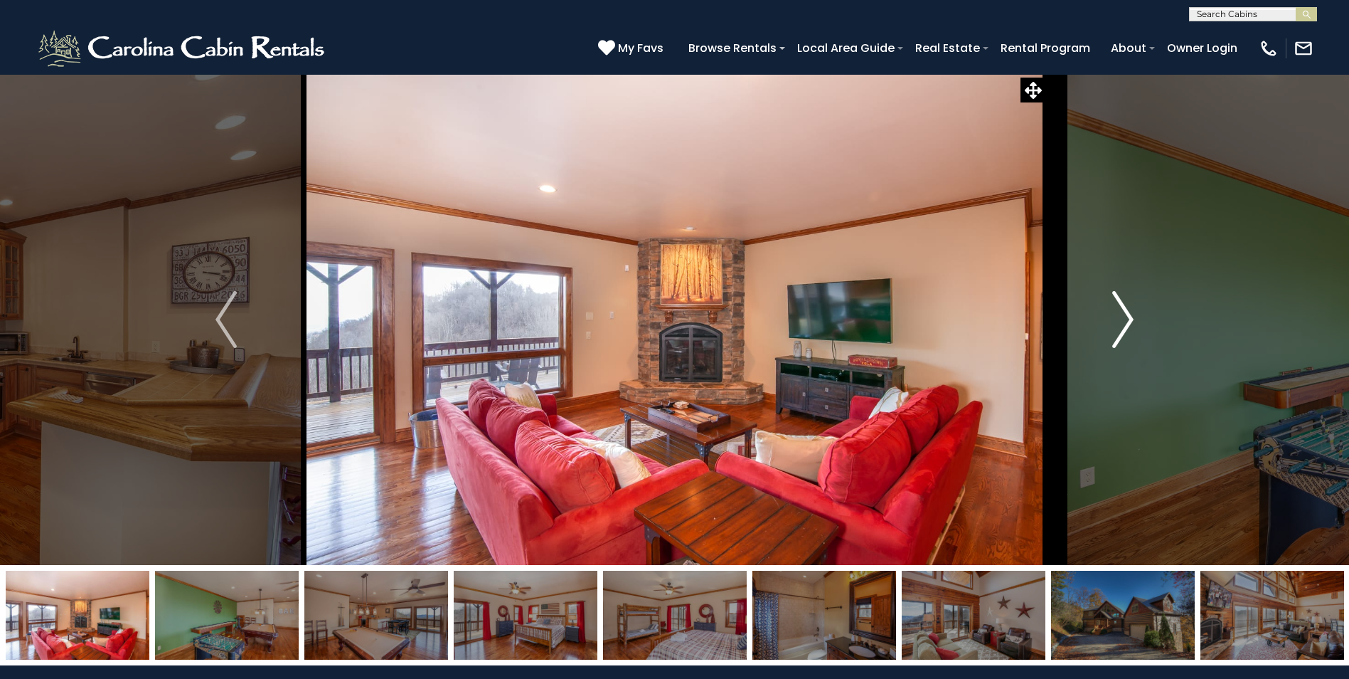
click at [1125, 336] on img "Next" at bounding box center [1123, 319] width 21 height 57
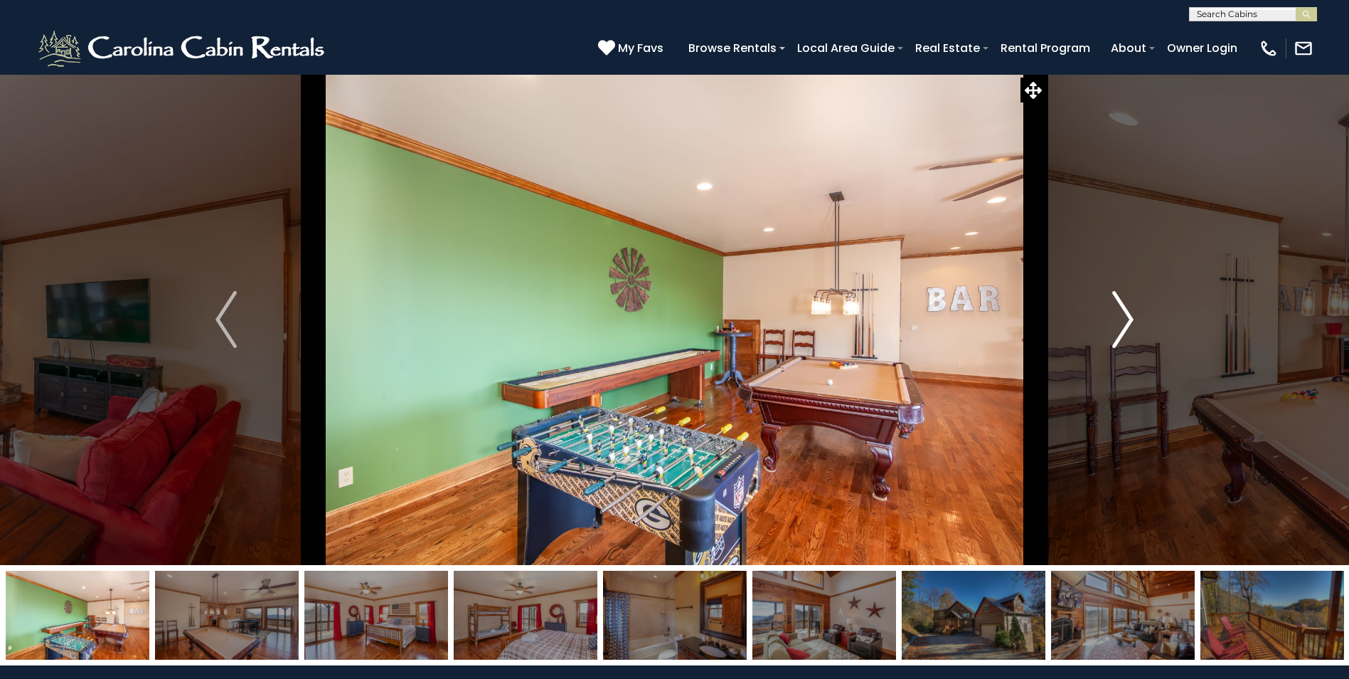
click at [1125, 336] on img "Next" at bounding box center [1123, 319] width 21 height 57
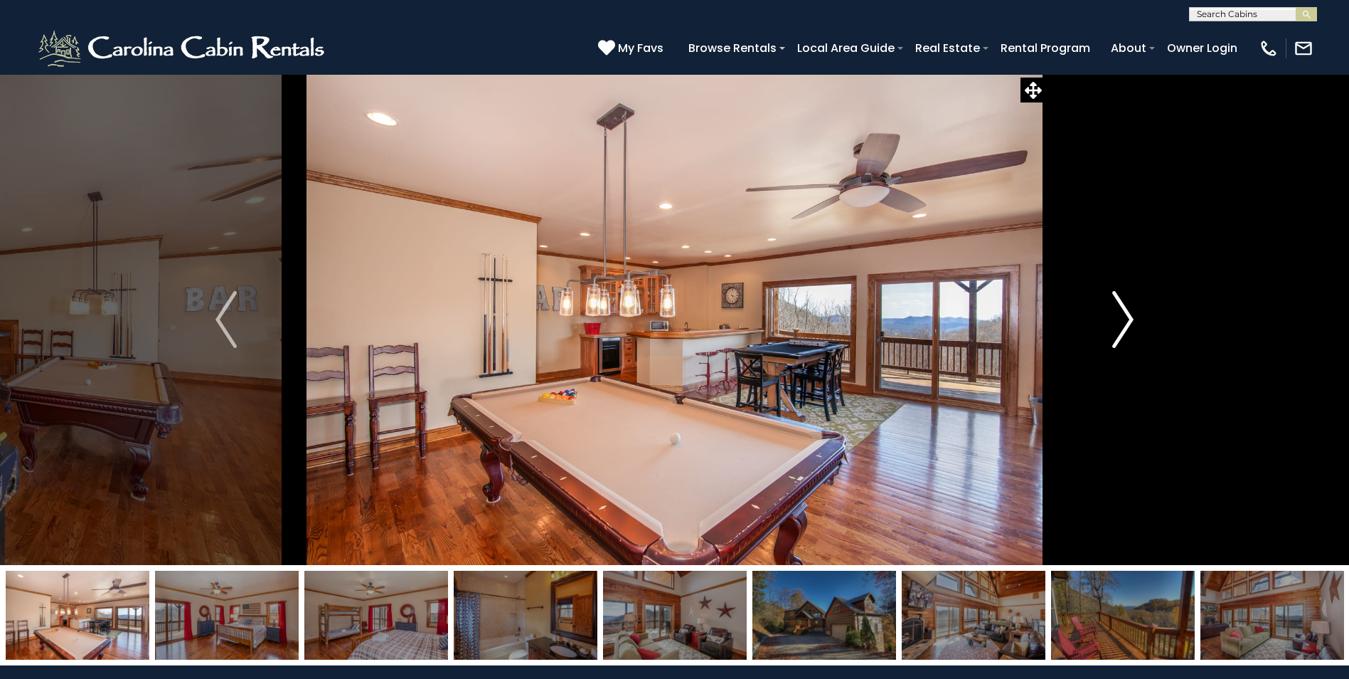
click at [1125, 336] on img "Next" at bounding box center [1123, 319] width 21 height 57
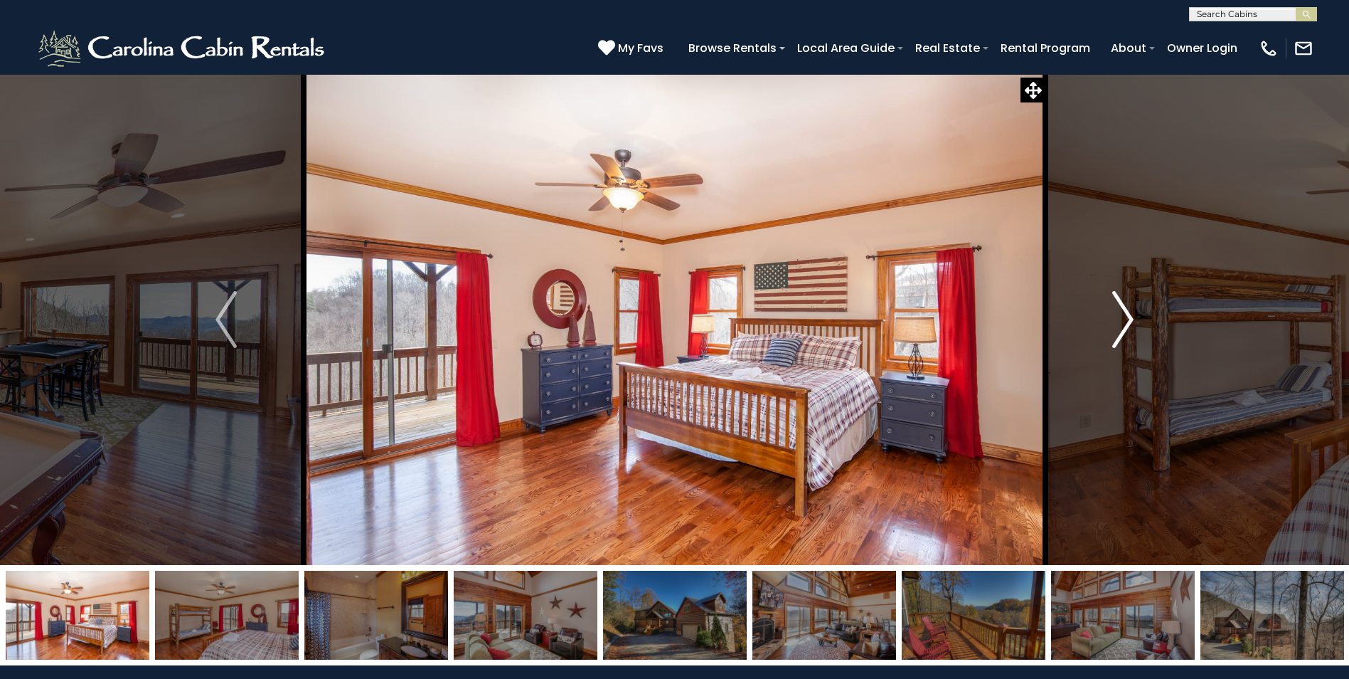
click at [1125, 335] on img "Next" at bounding box center [1123, 319] width 21 height 57
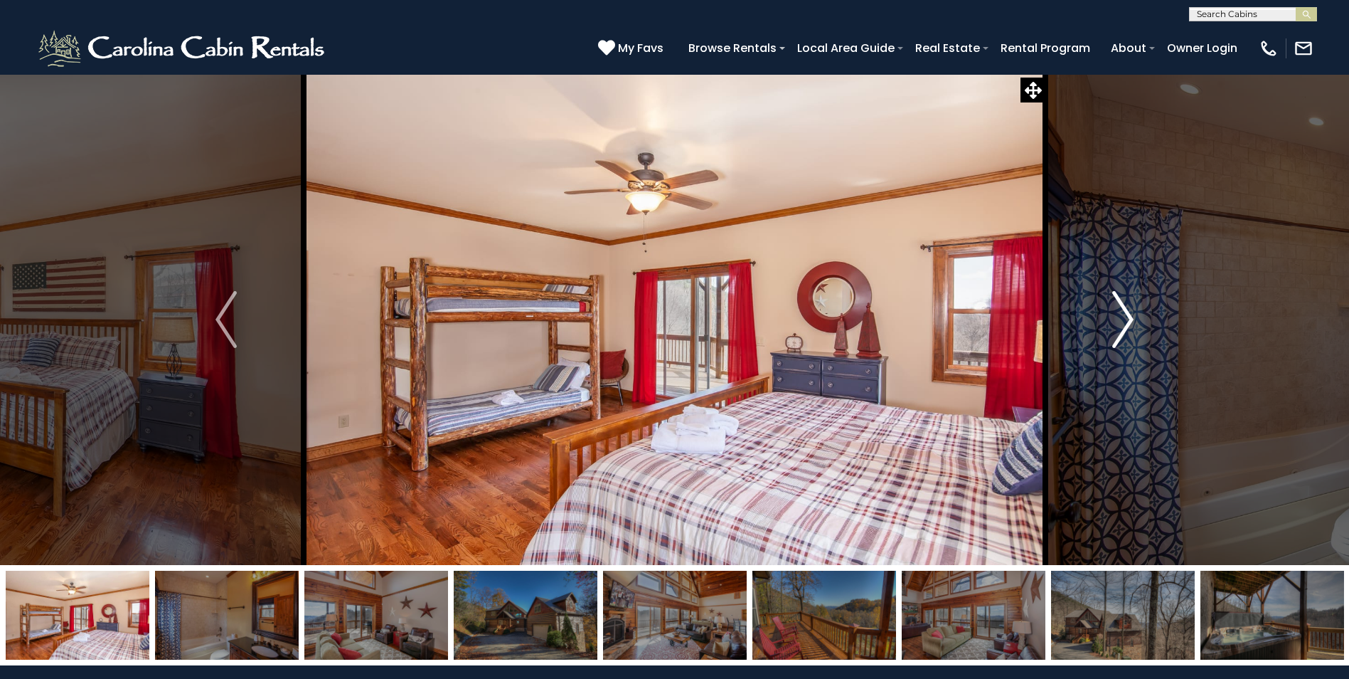
click at [1125, 335] on img "Next" at bounding box center [1123, 319] width 21 height 57
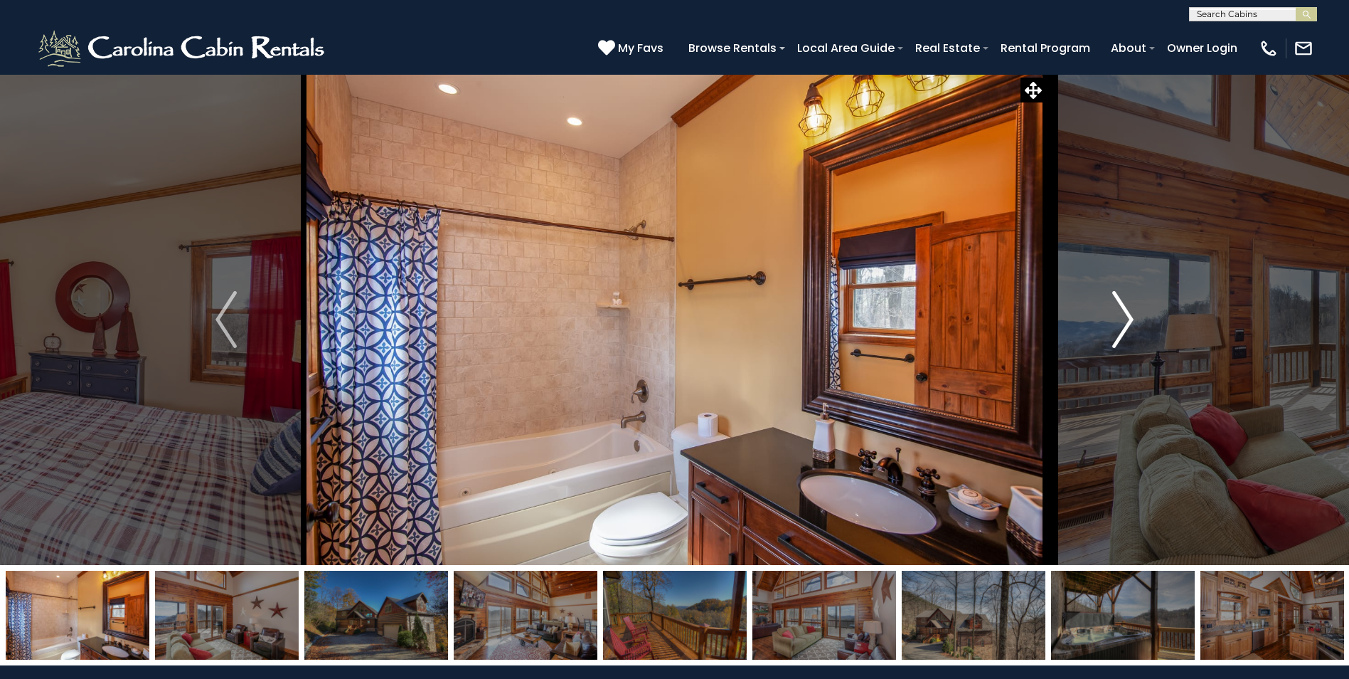
click at [1125, 335] on img "Next" at bounding box center [1123, 319] width 21 height 57
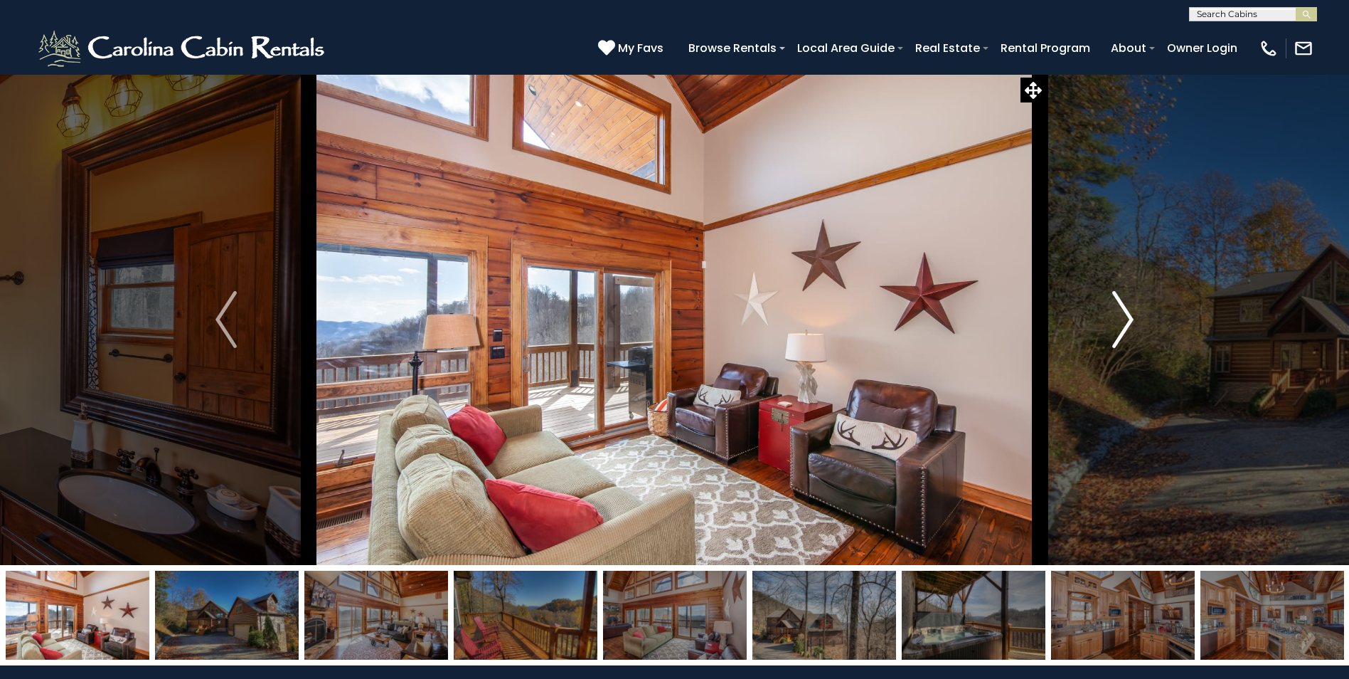
click at [1125, 335] on img "Next" at bounding box center [1123, 319] width 21 height 57
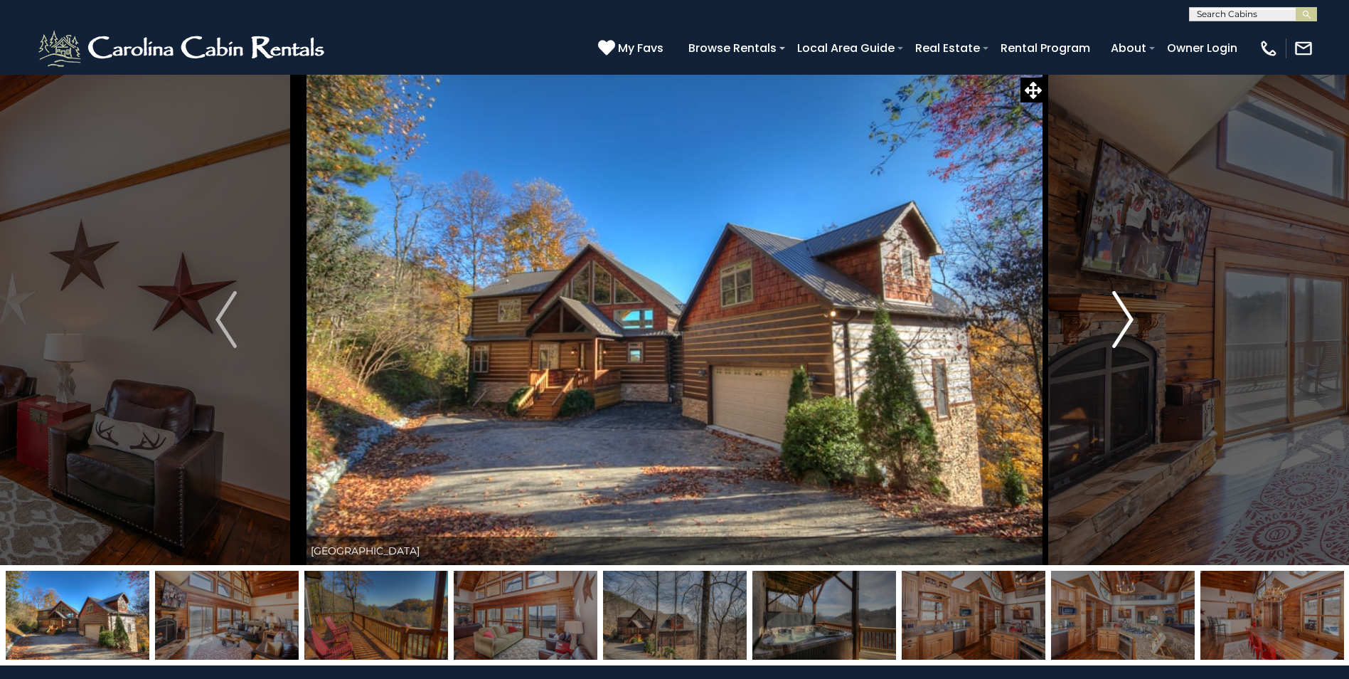
click at [1121, 340] on img "Next" at bounding box center [1123, 319] width 21 height 57
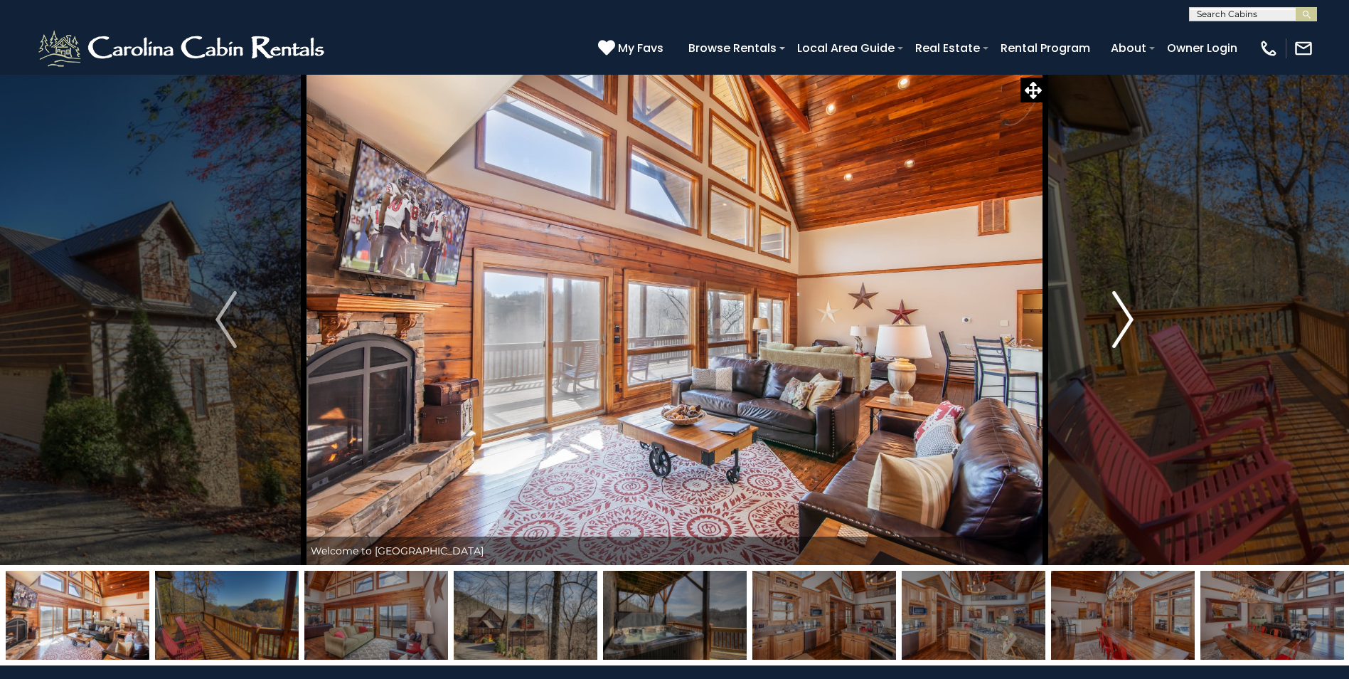
click at [1121, 340] on img "Next" at bounding box center [1123, 319] width 21 height 57
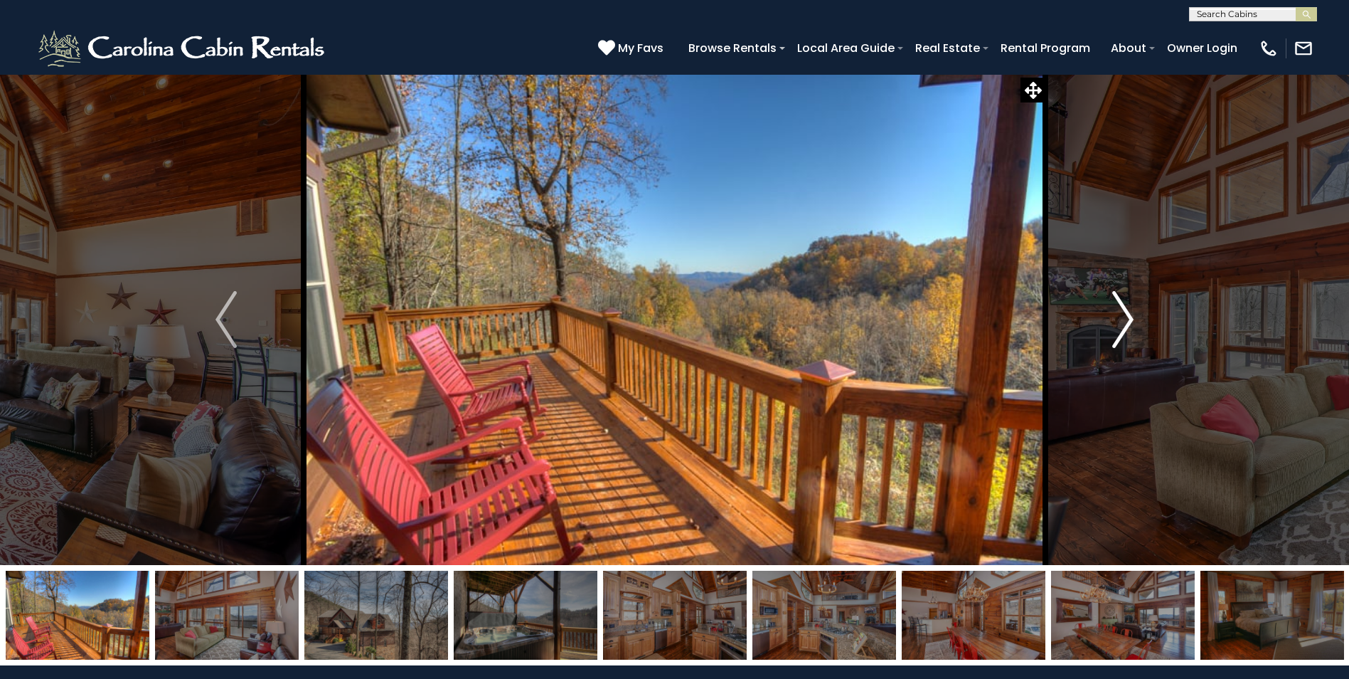
click at [1121, 340] on img "Next" at bounding box center [1123, 319] width 21 height 57
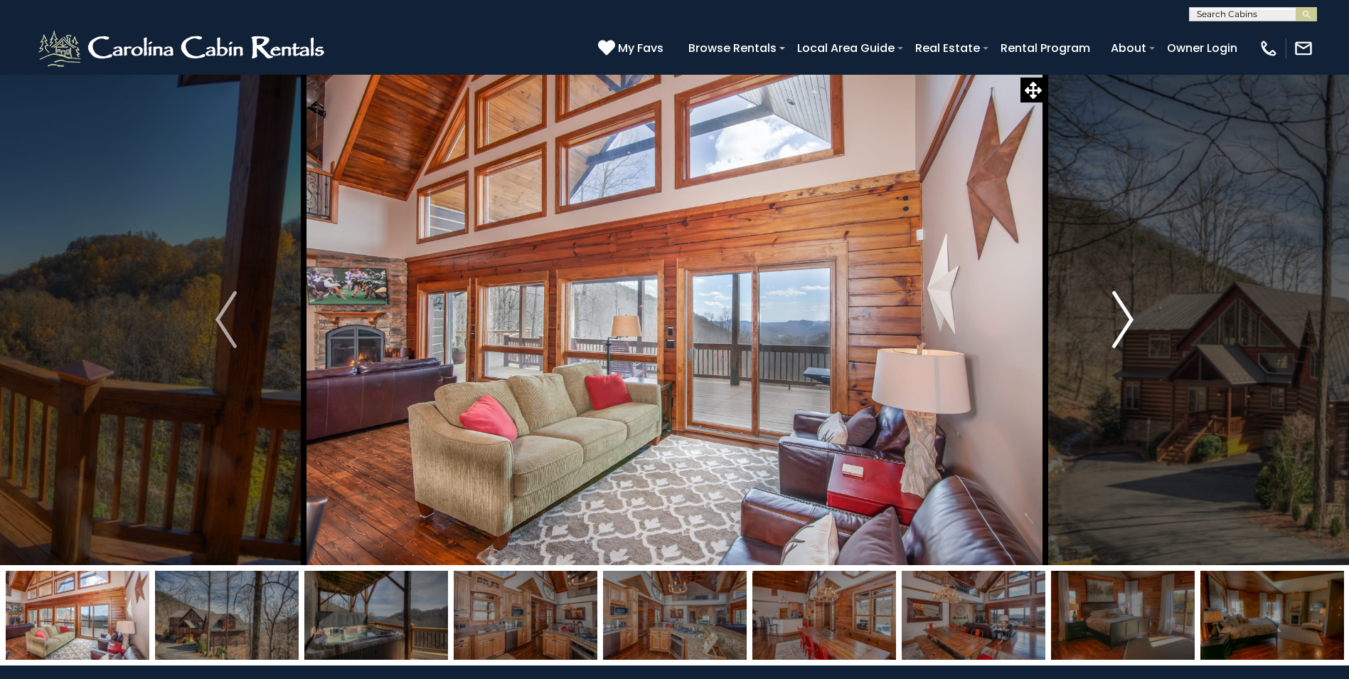
click at [1121, 340] on img "Next" at bounding box center [1123, 319] width 21 height 57
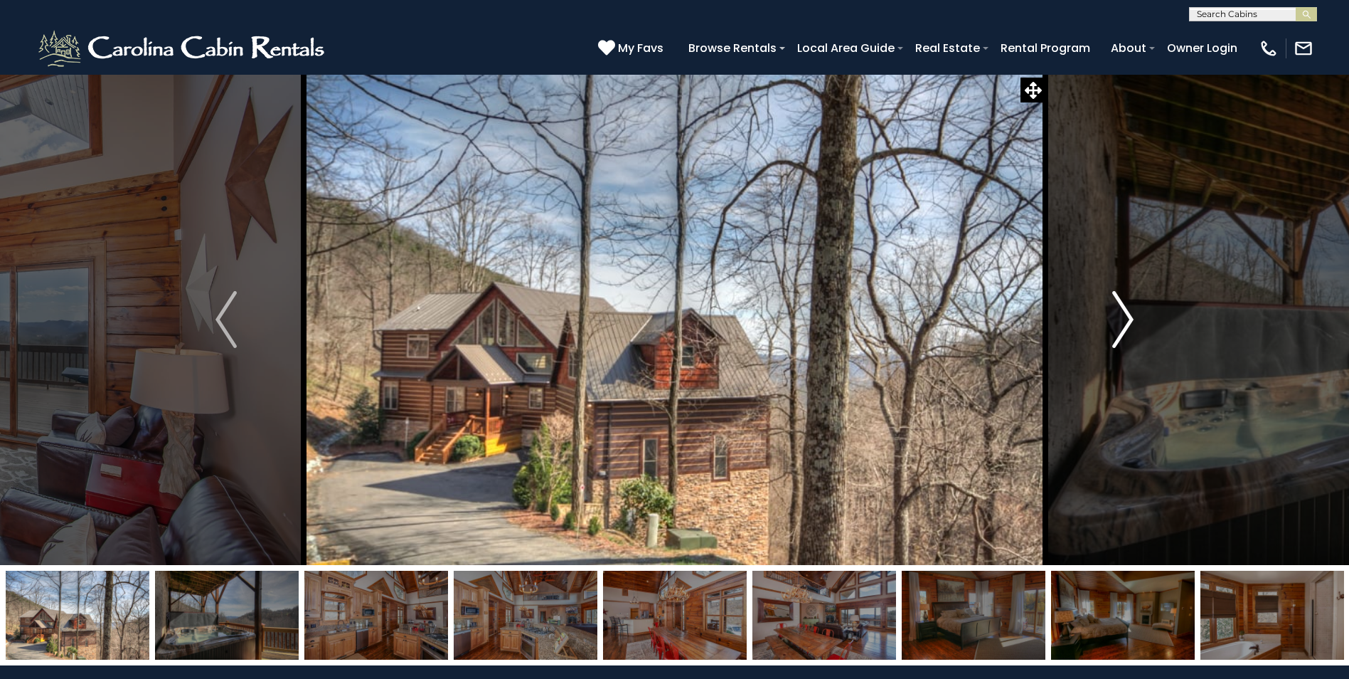
click at [1121, 340] on img "Next" at bounding box center [1123, 319] width 21 height 57
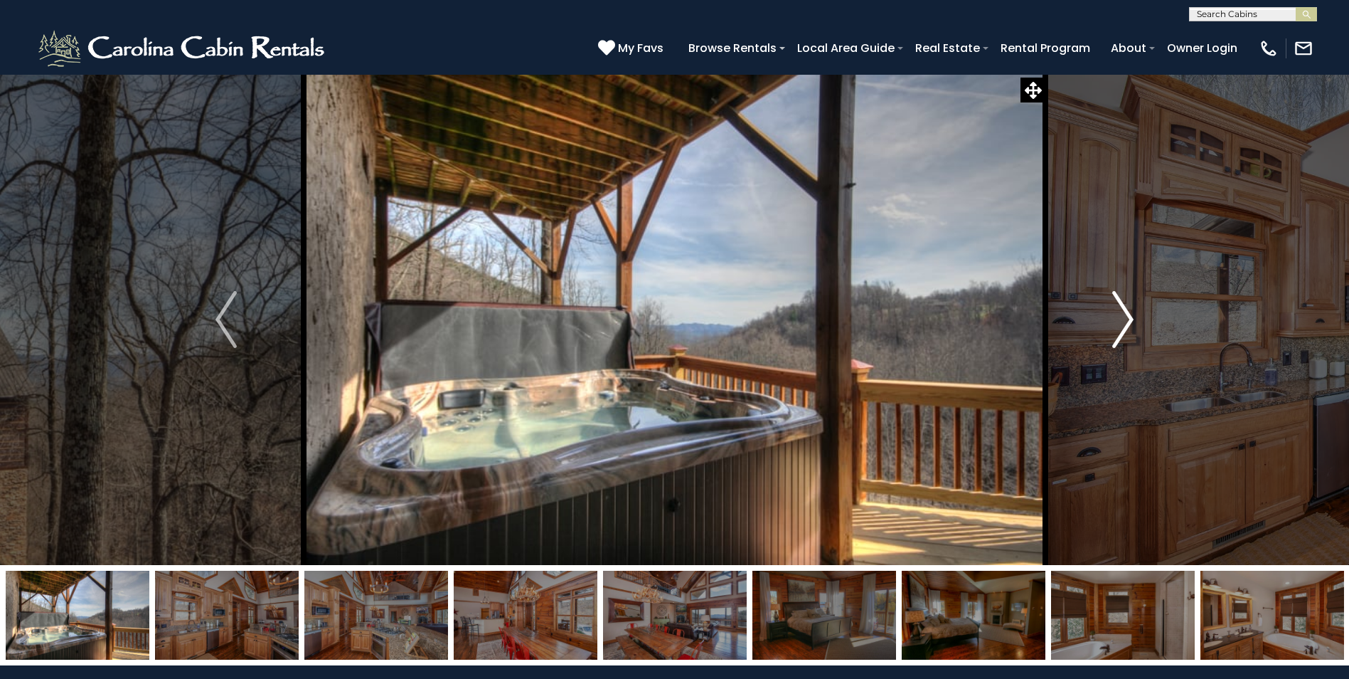
click at [1121, 340] on img "Next" at bounding box center [1123, 319] width 21 height 57
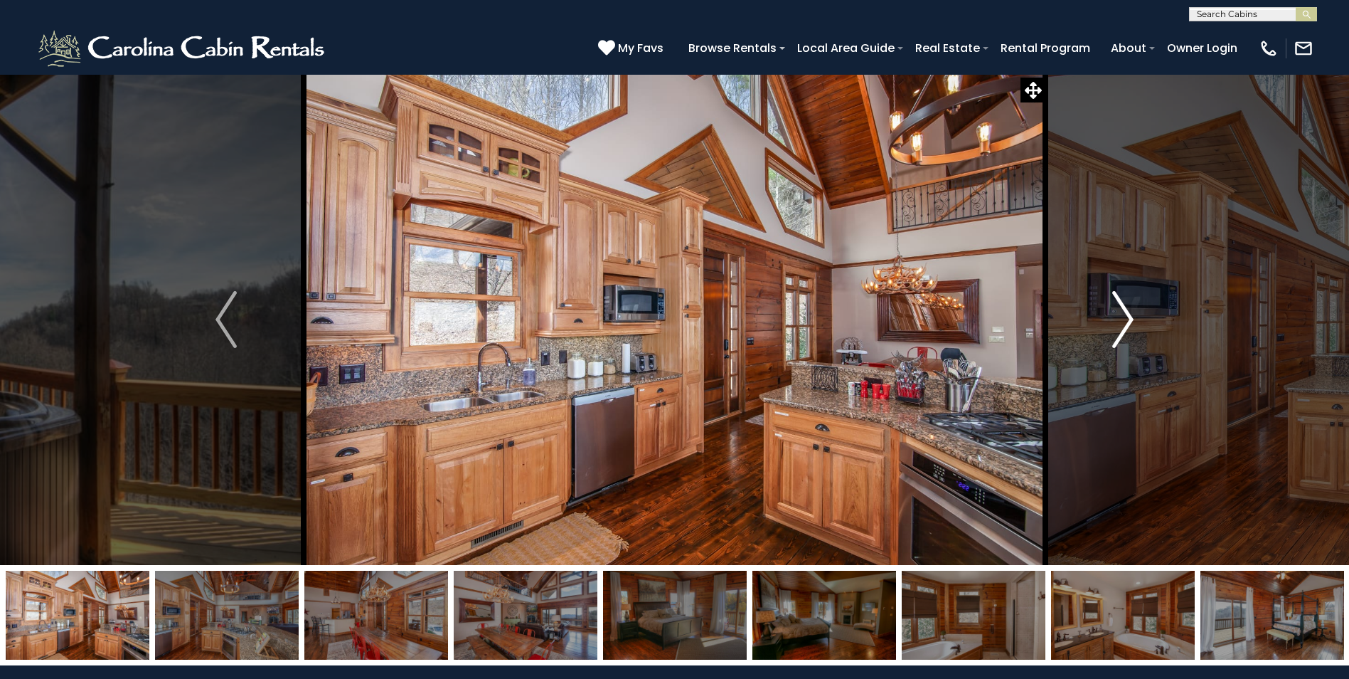
click at [1121, 340] on img "Next" at bounding box center [1123, 319] width 21 height 57
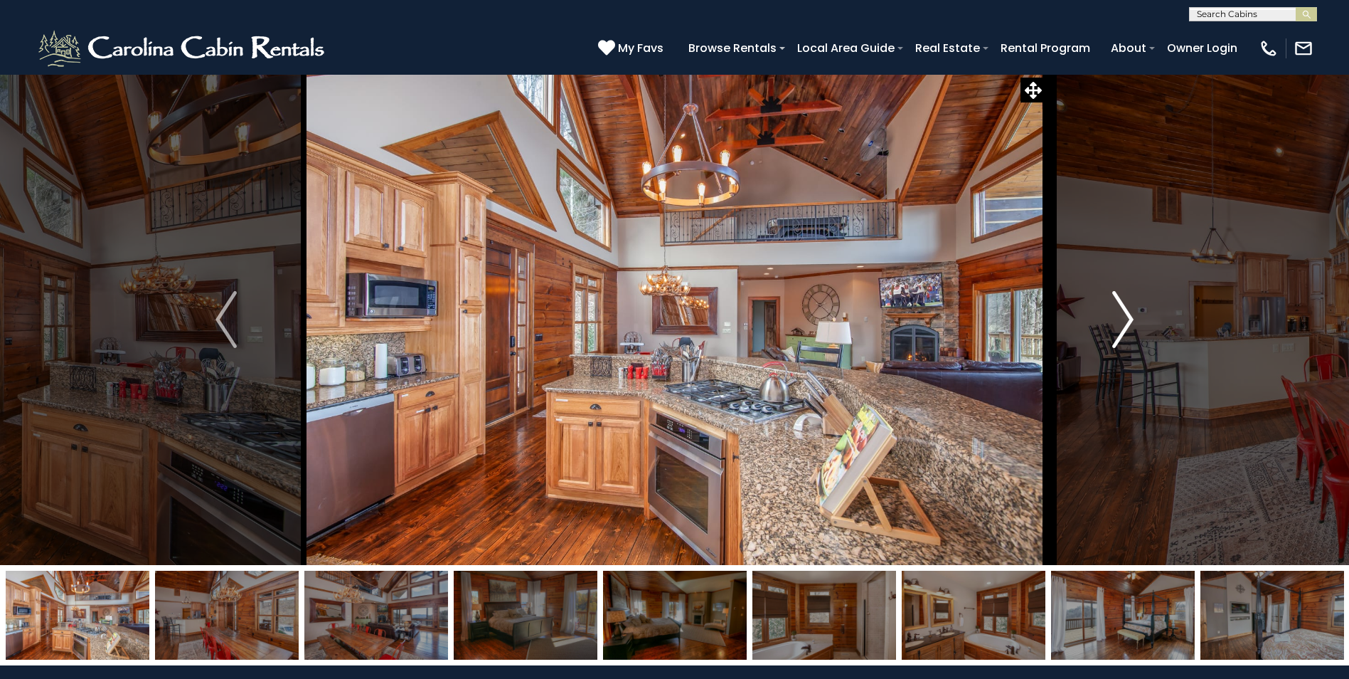
click at [1121, 340] on img "Next" at bounding box center [1123, 319] width 21 height 57
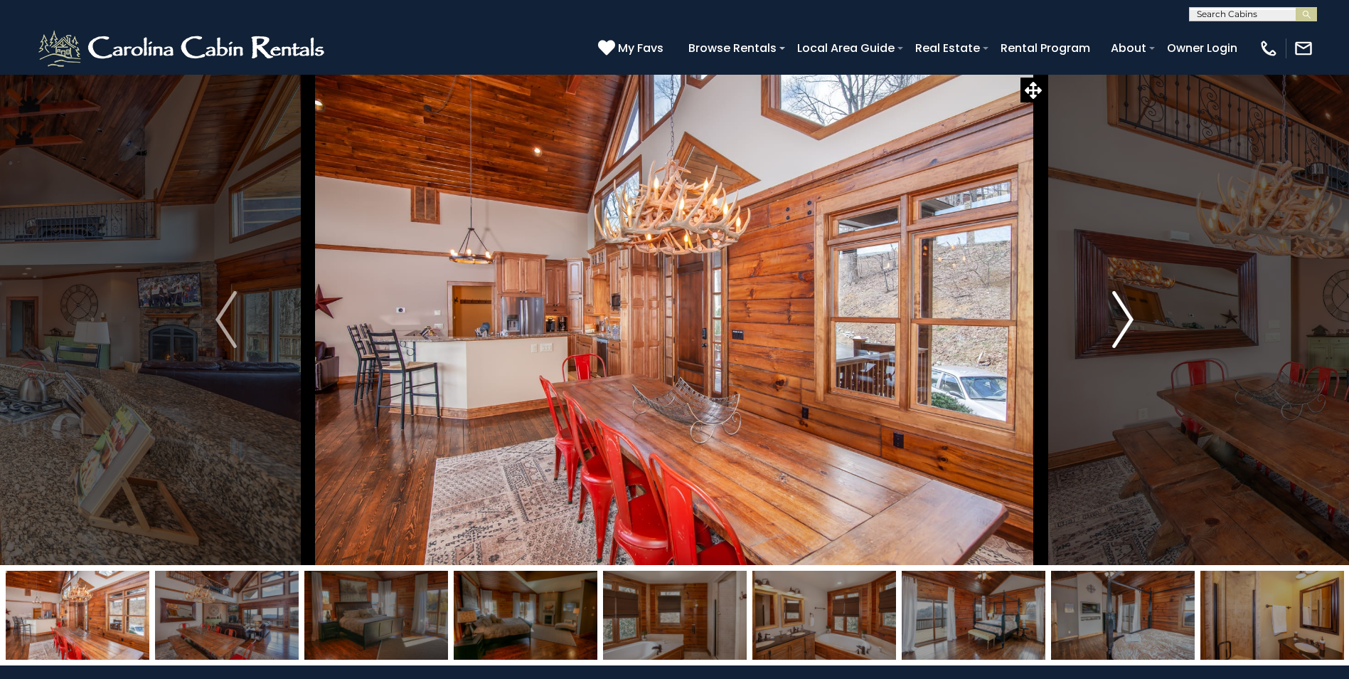
click at [1121, 340] on img "Next" at bounding box center [1123, 319] width 21 height 57
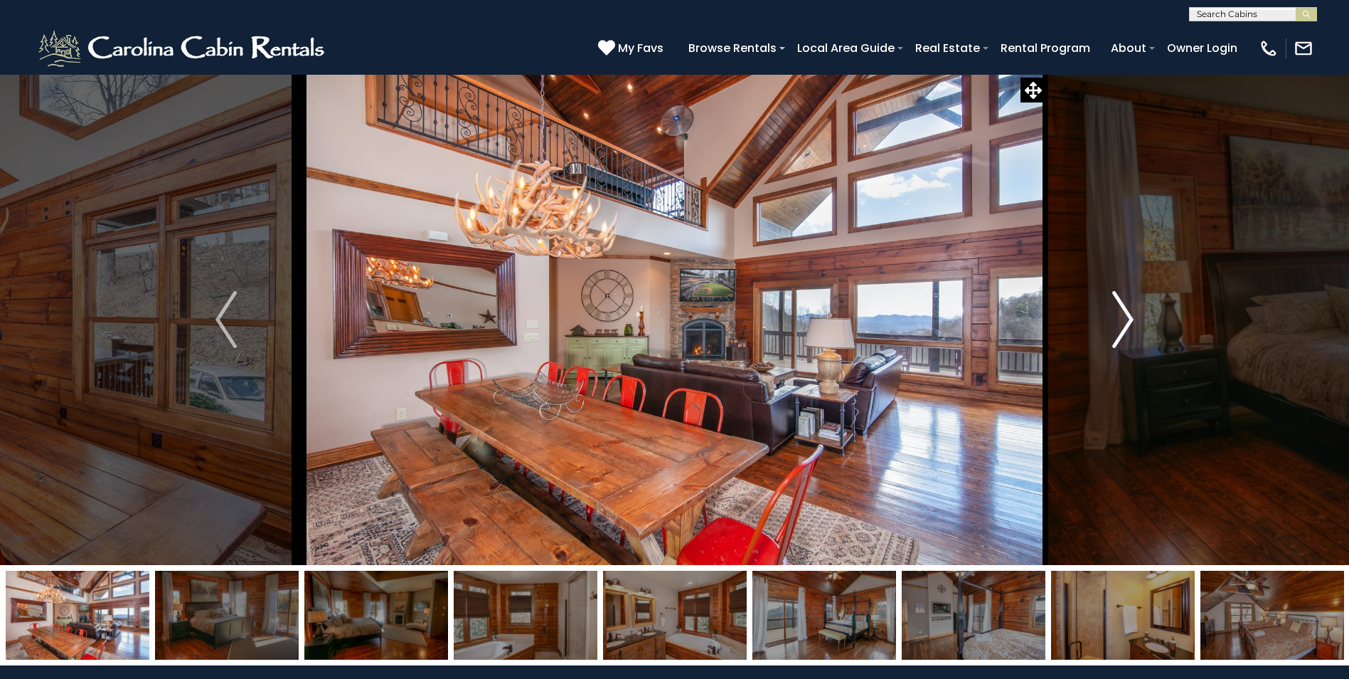
click at [1121, 340] on img "Next" at bounding box center [1123, 319] width 21 height 57
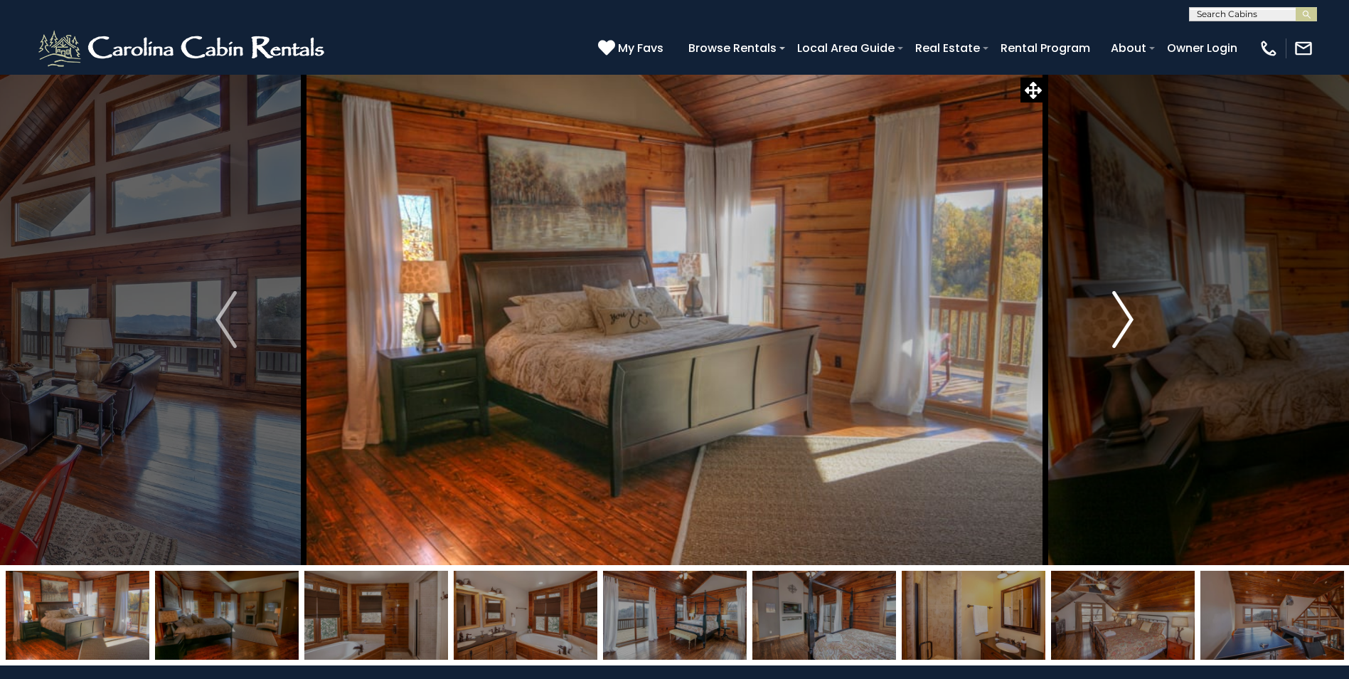
click at [1121, 340] on img "Next" at bounding box center [1123, 319] width 21 height 57
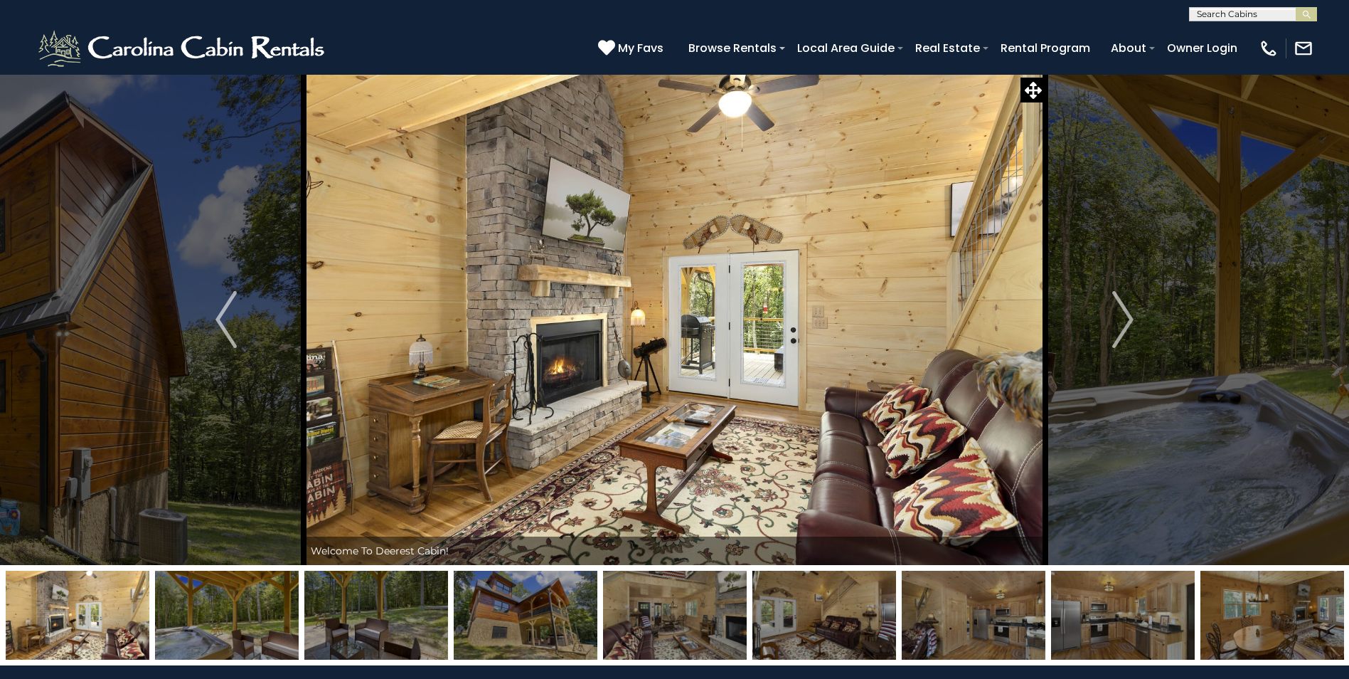
click at [560, 627] on img at bounding box center [526, 615] width 144 height 89
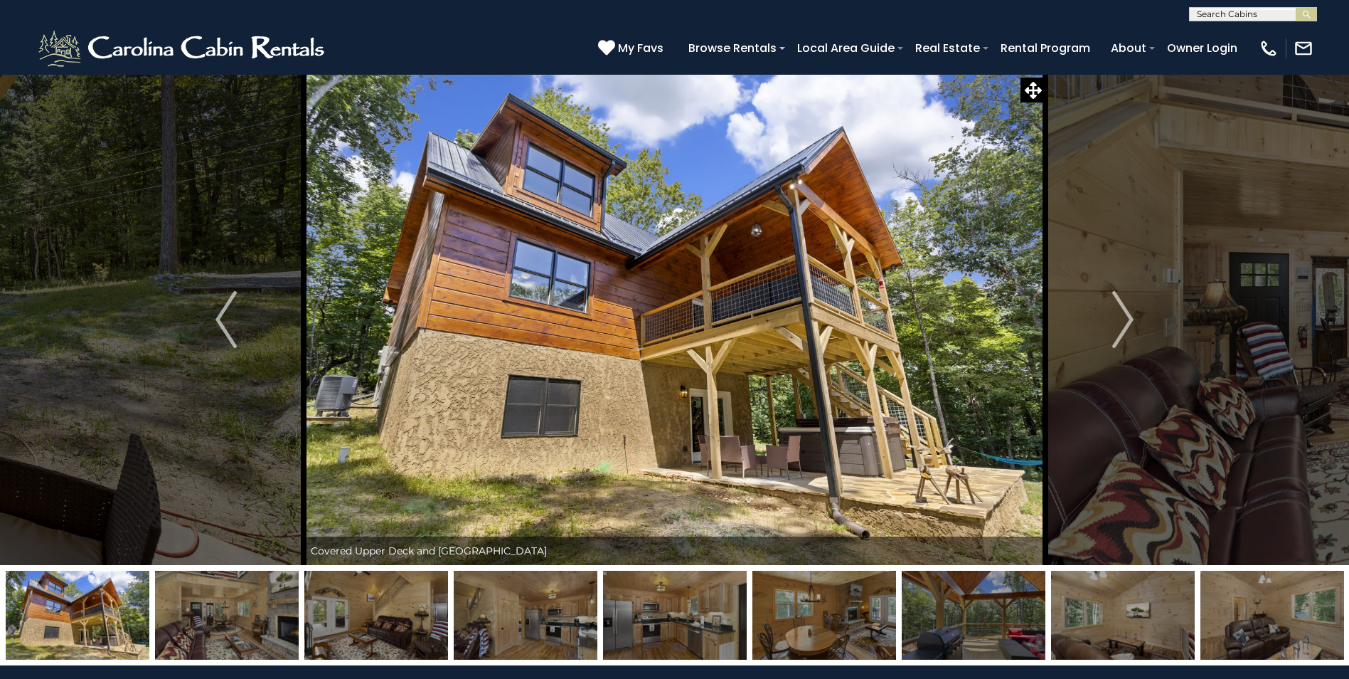
click at [1173, 622] on img at bounding box center [1123, 615] width 144 height 89
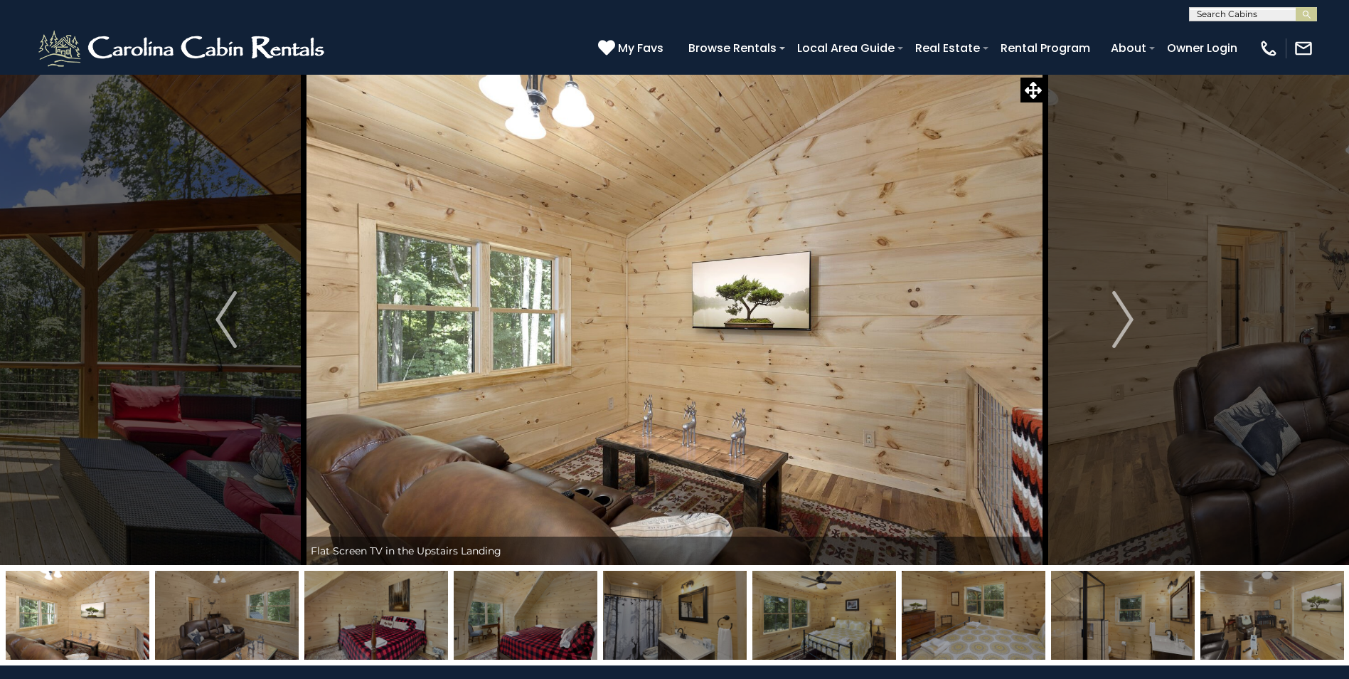
click at [1300, 610] on img at bounding box center [1273, 615] width 144 height 89
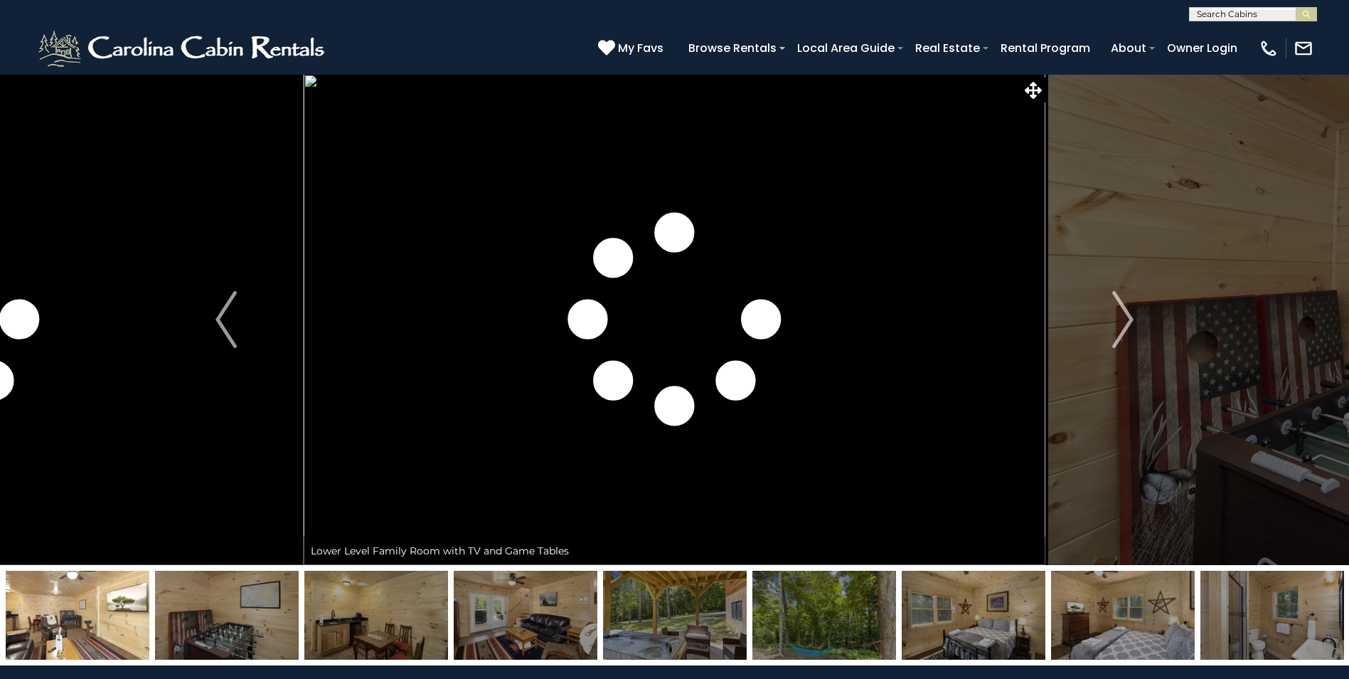
click at [622, 617] on img at bounding box center [675, 615] width 144 height 89
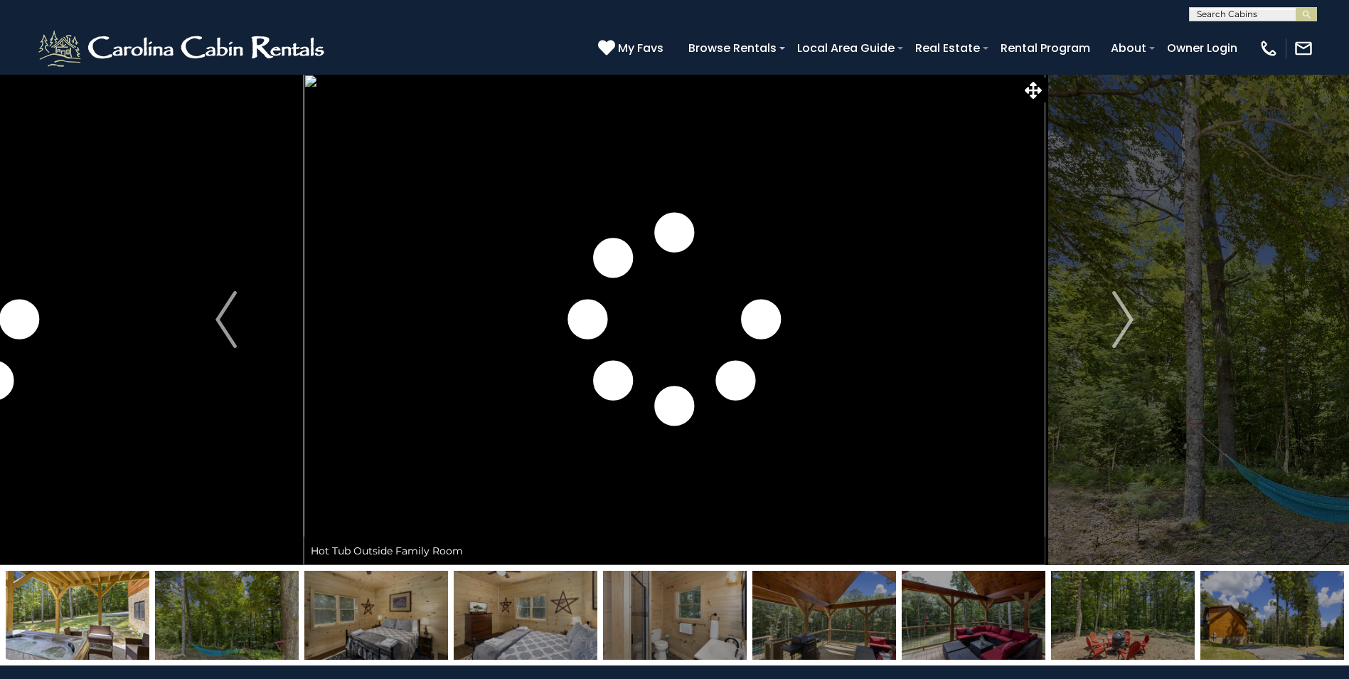
click at [1251, 620] on img at bounding box center [1273, 615] width 144 height 89
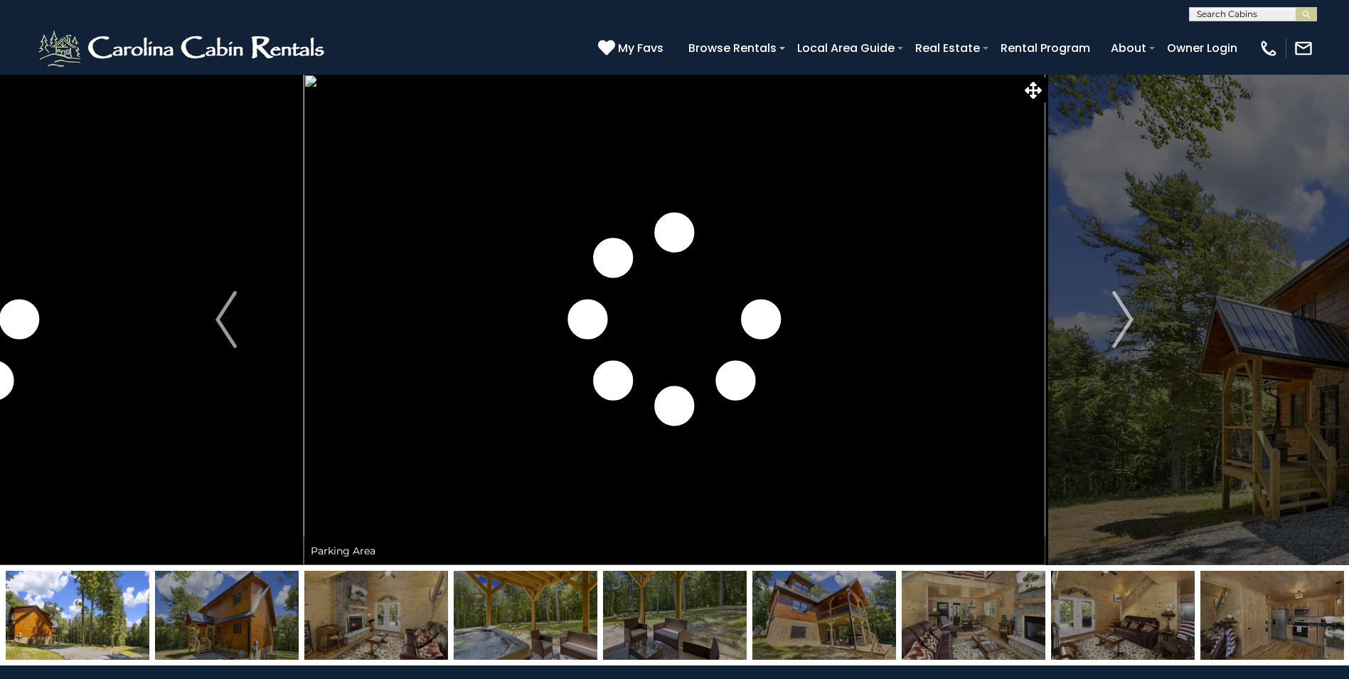
click at [1251, 620] on img at bounding box center [1273, 615] width 144 height 89
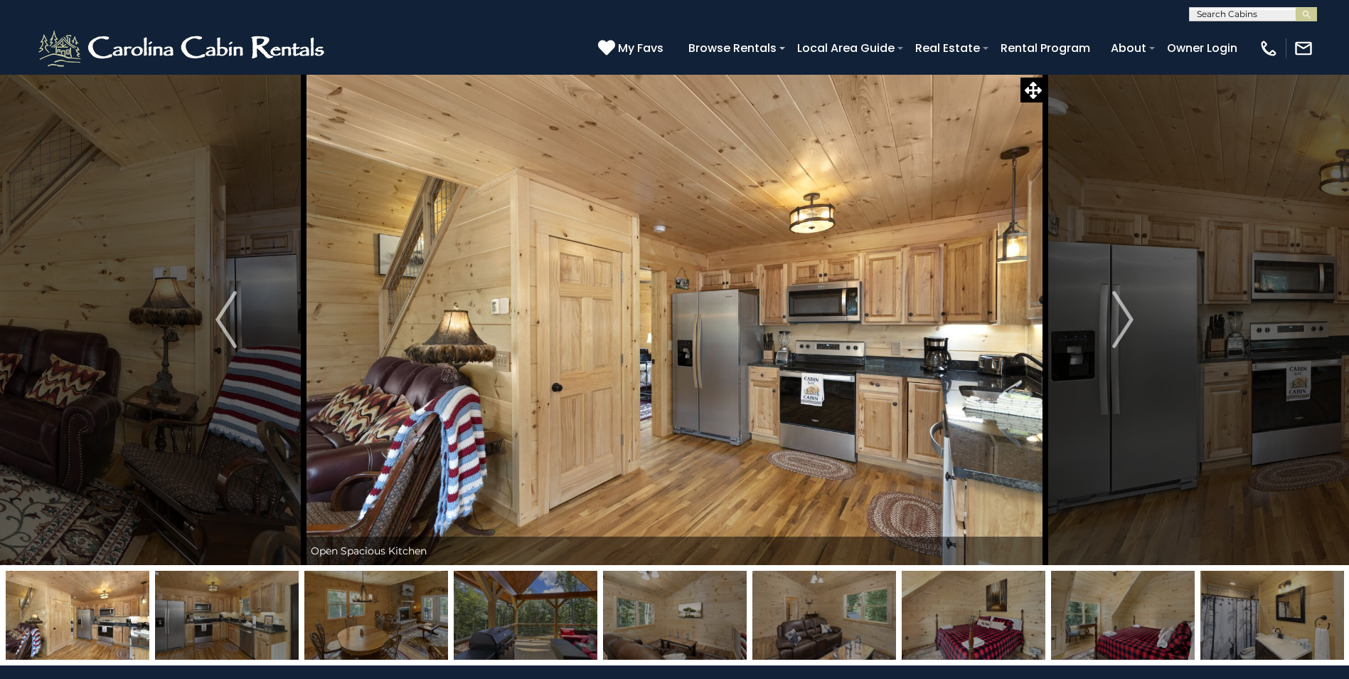
click at [1278, 620] on img at bounding box center [1273, 615] width 144 height 89
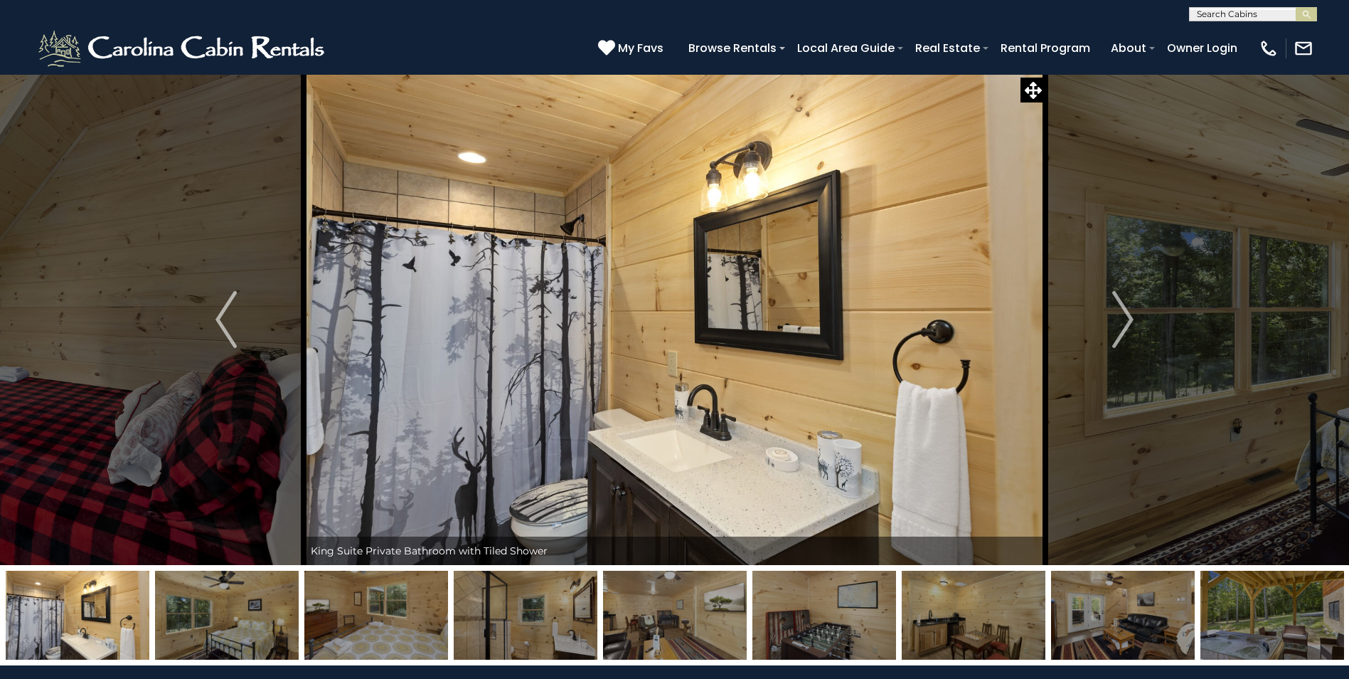
click at [1303, 622] on img at bounding box center [1273, 615] width 144 height 89
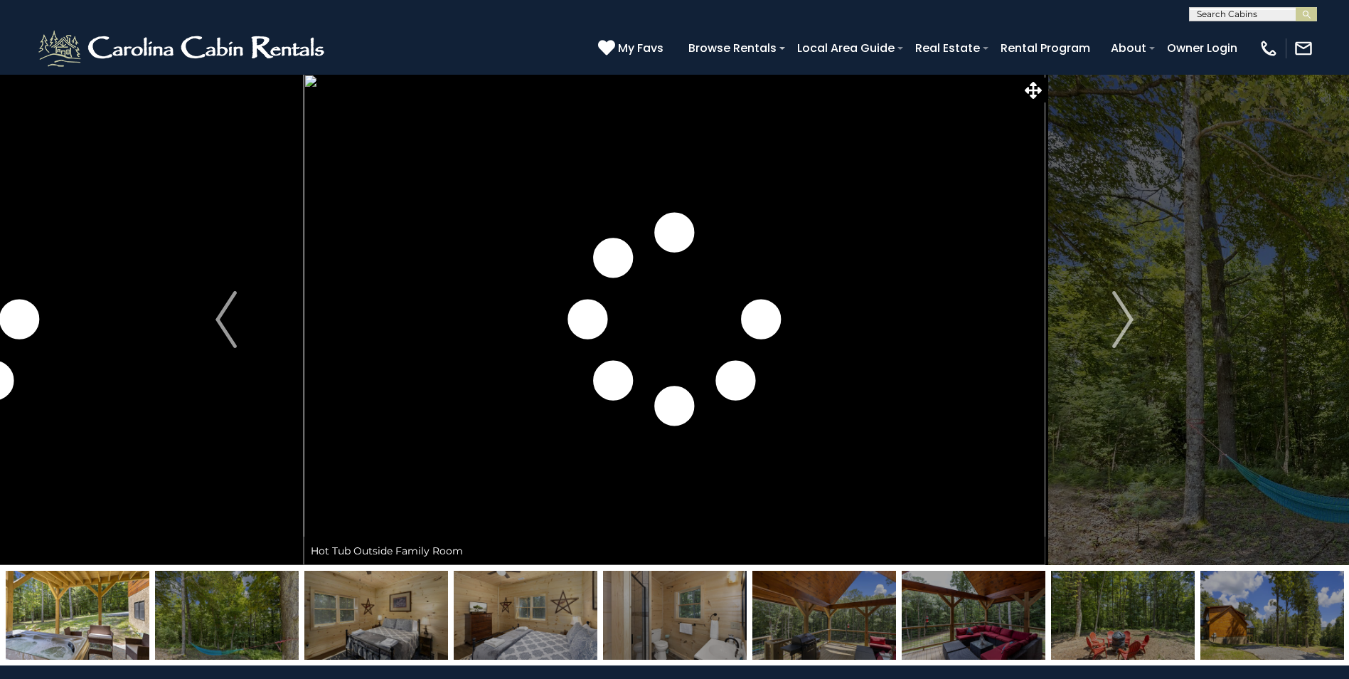
click at [1301, 622] on img at bounding box center [1273, 615] width 144 height 89
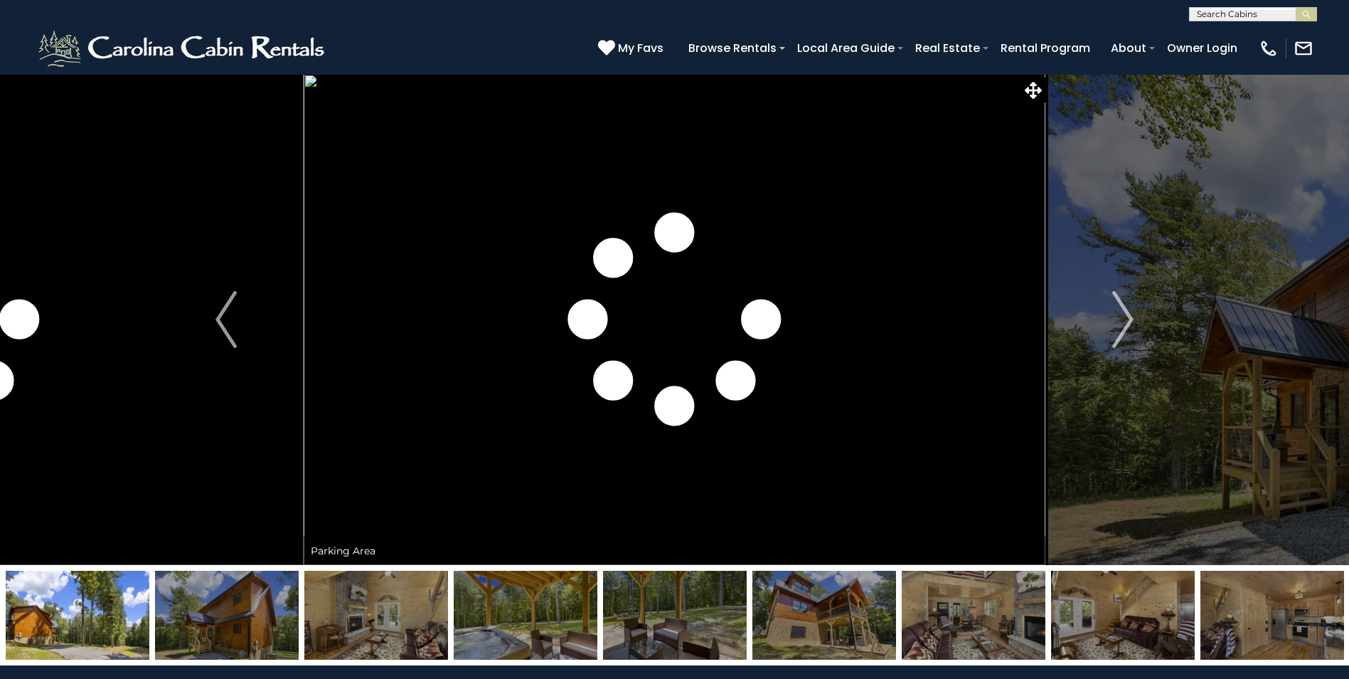
click at [1301, 622] on img at bounding box center [1273, 615] width 144 height 89
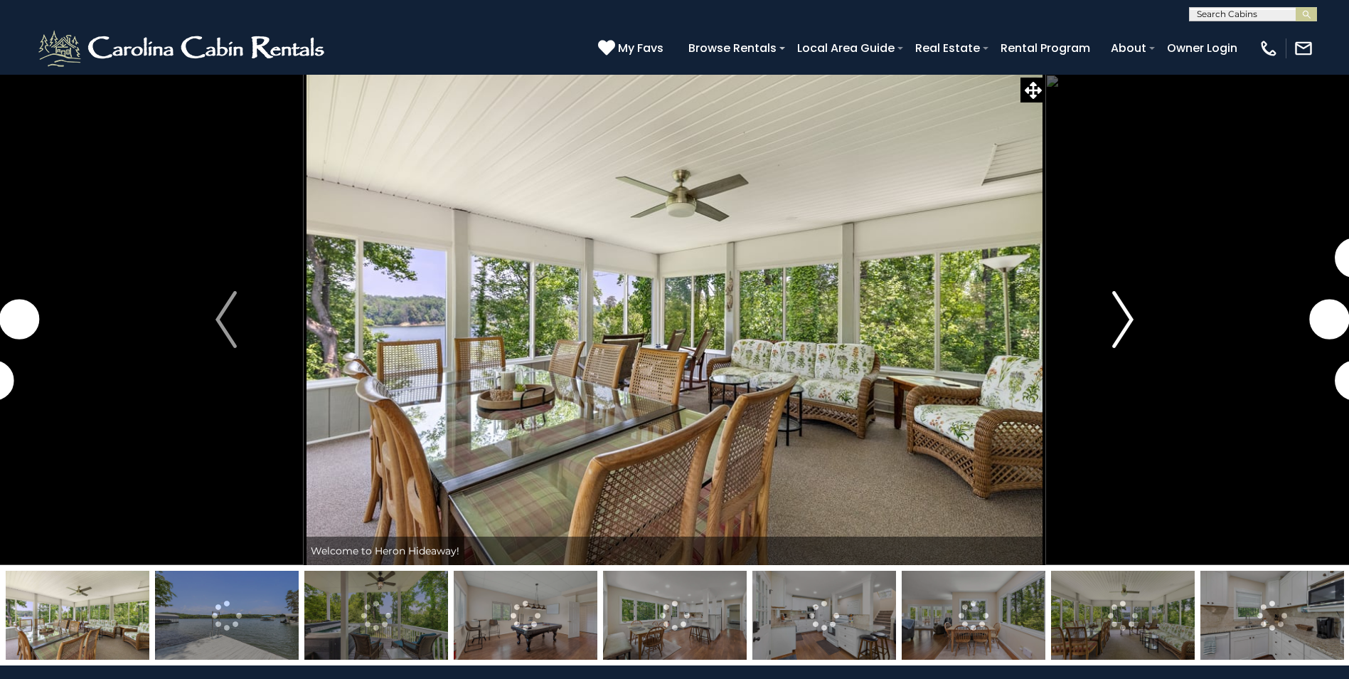
click at [1130, 315] on img "Next" at bounding box center [1123, 319] width 21 height 57
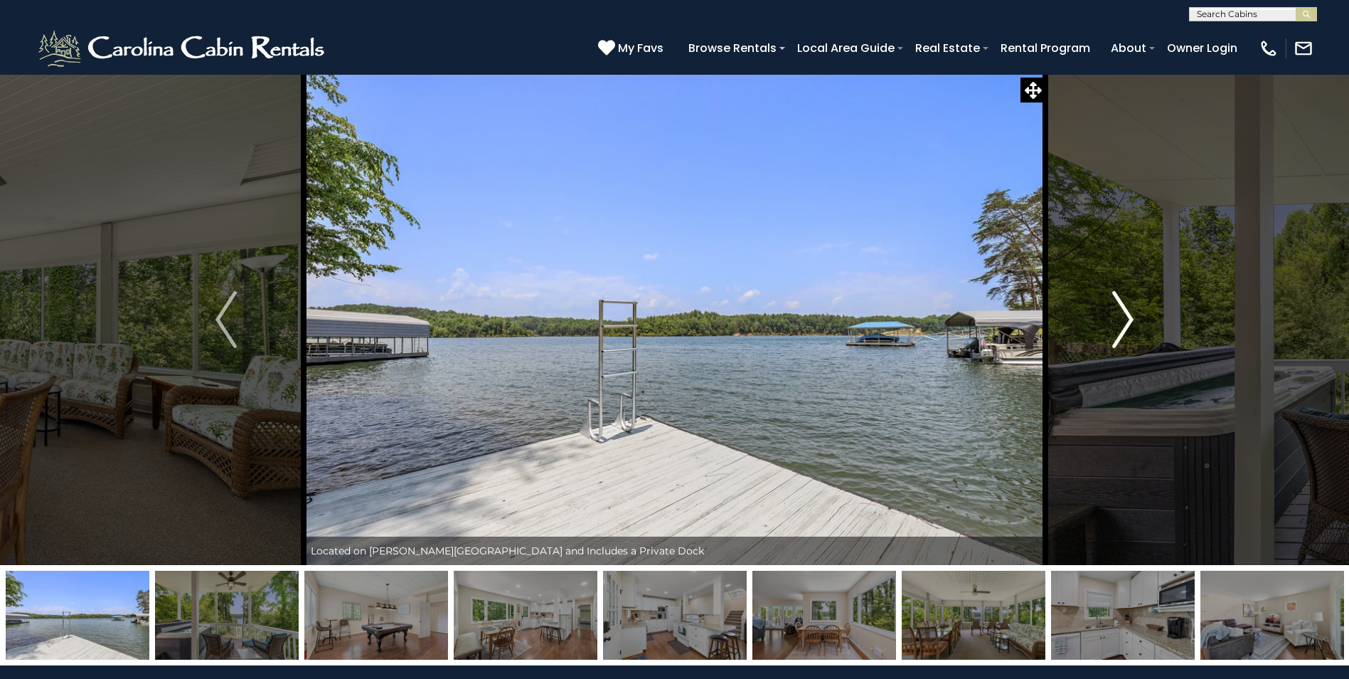
click at [1120, 324] on img "Next" at bounding box center [1123, 319] width 21 height 57
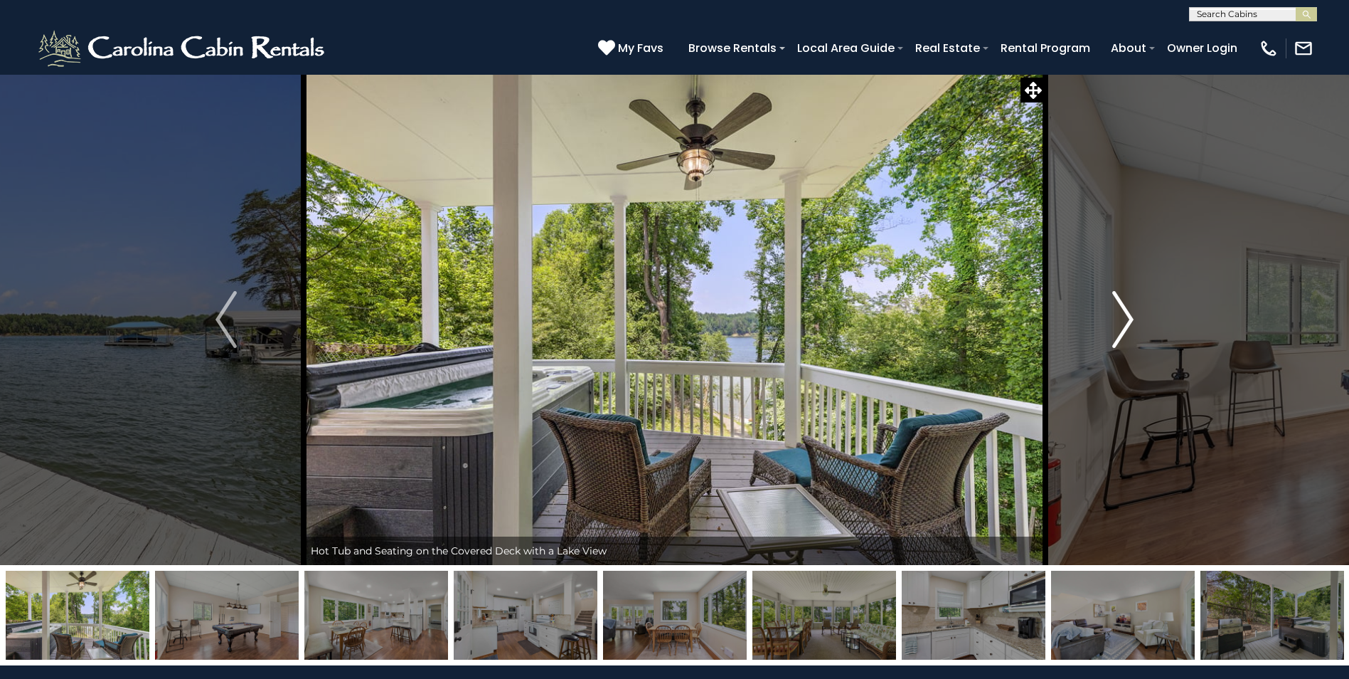
click at [1120, 324] on img "Next" at bounding box center [1123, 319] width 21 height 57
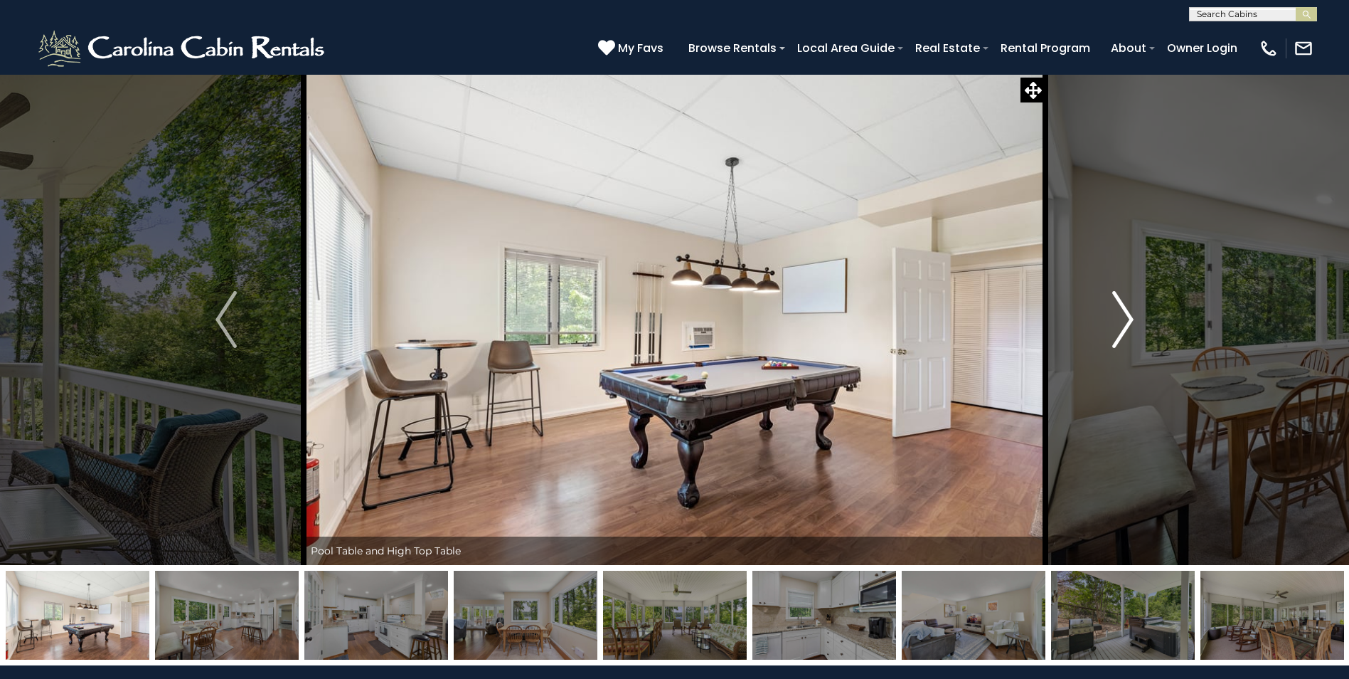
click at [1120, 324] on img "Next" at bounding box center [1123, 319] width 21 height 57
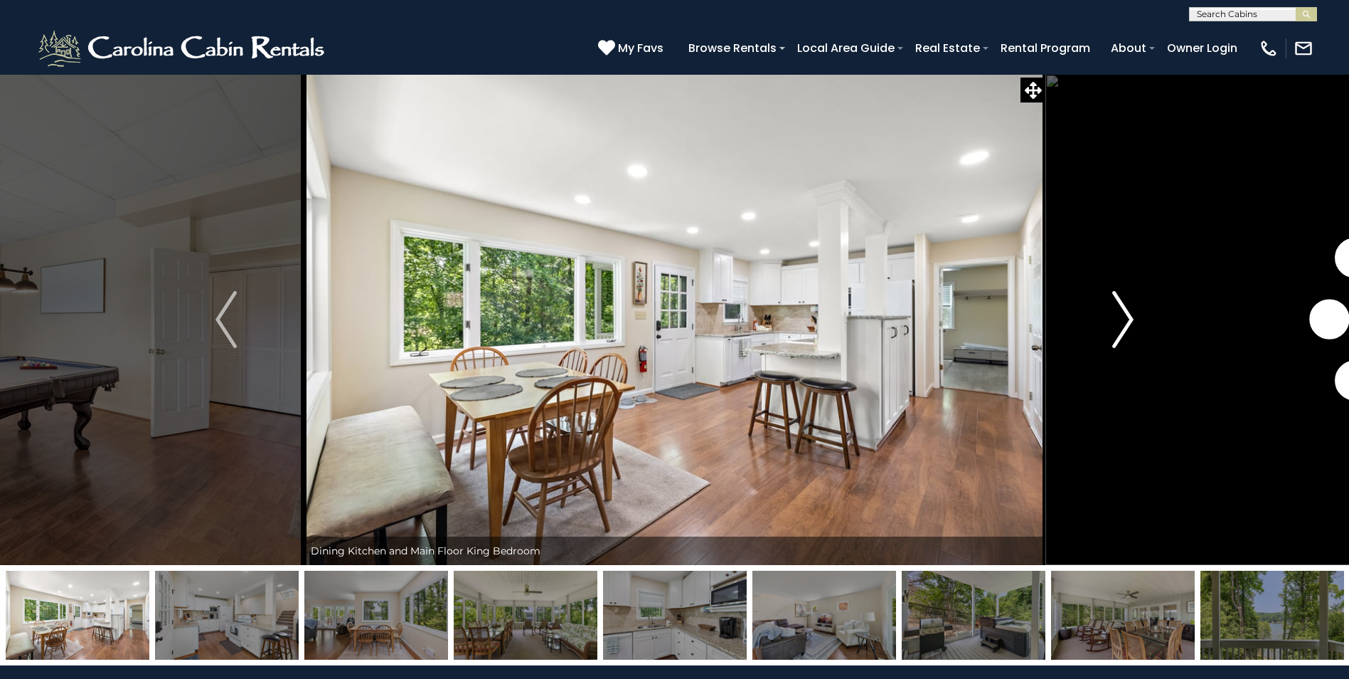
click at [1120, 324] on img "Next" at bounding box center [1123, 319] width 21 height 57
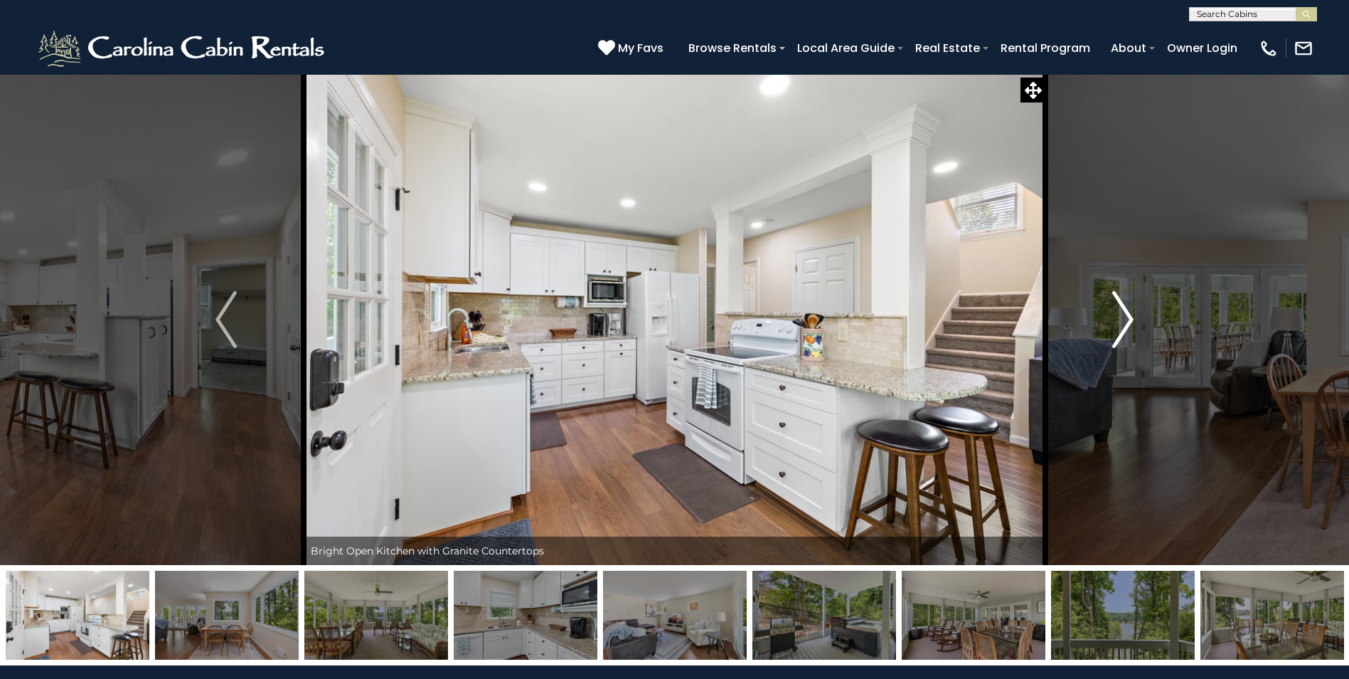
click at [1120, 324] on img "Next" at bounding box center [1123, 319] width 21 height 57
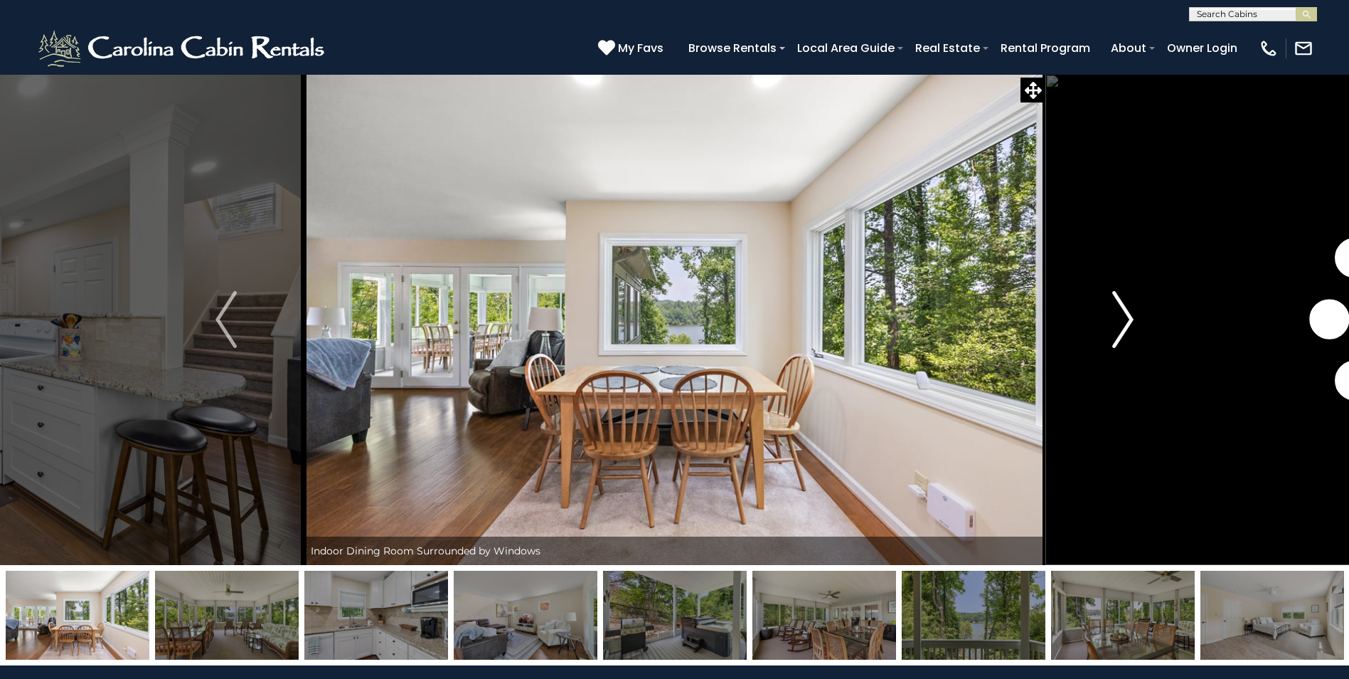
click at [1120, 324] on img "Next" at bounding box center [1123, 319] width 21 height 57
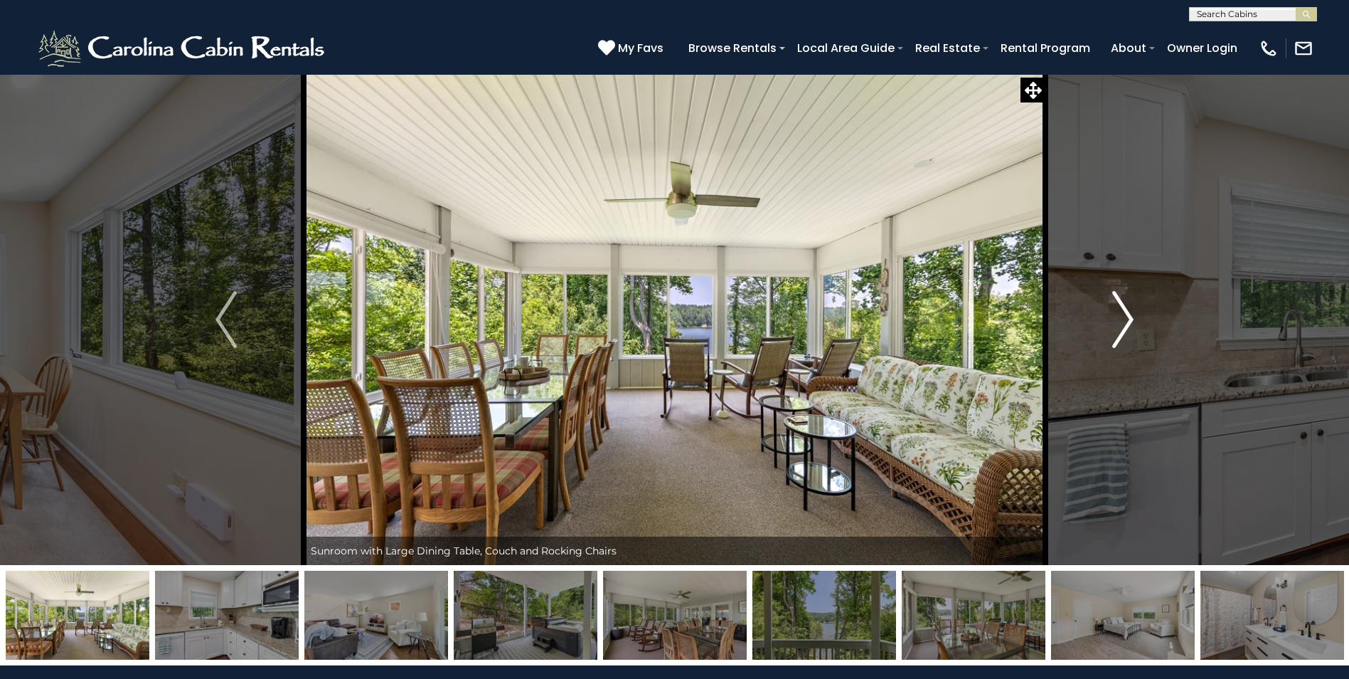
click at [1120, 324] on img "Next" at bounding box center [1123, 319] width 21 height 57
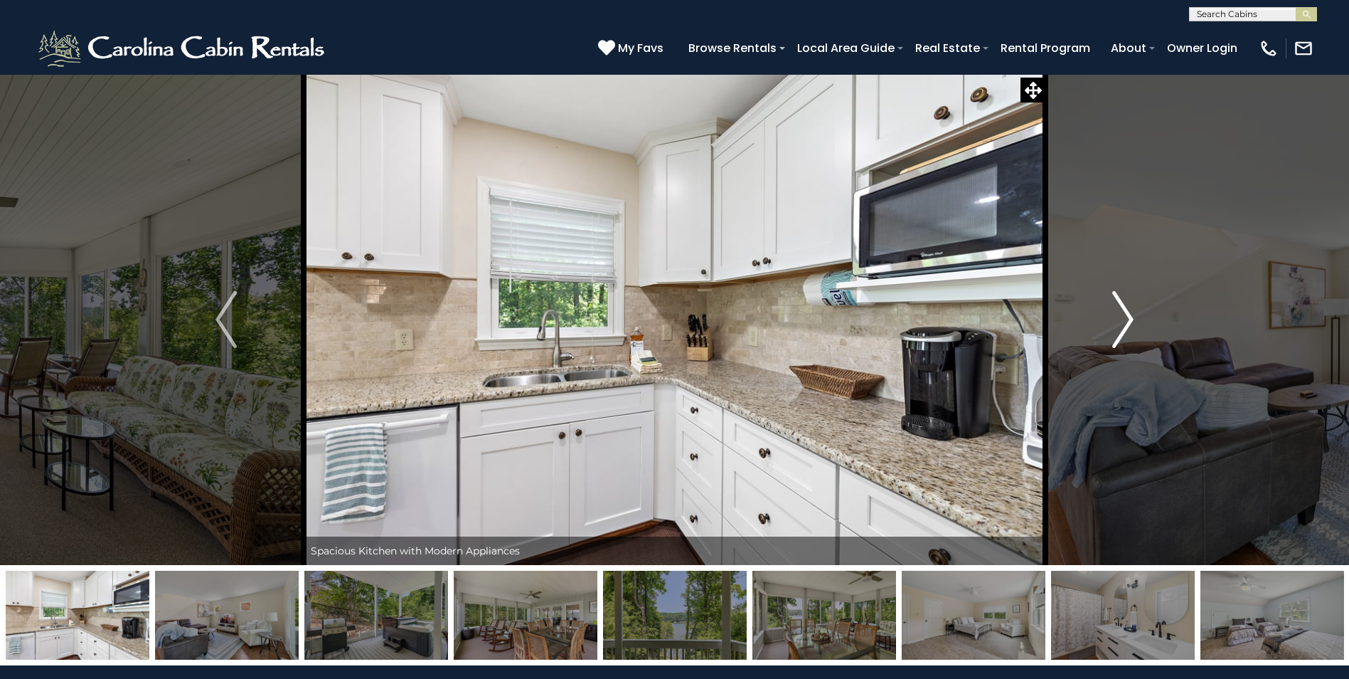
click at [1120, 324] on img "Next" at bounding box center [1123, 319] width 21 height 57
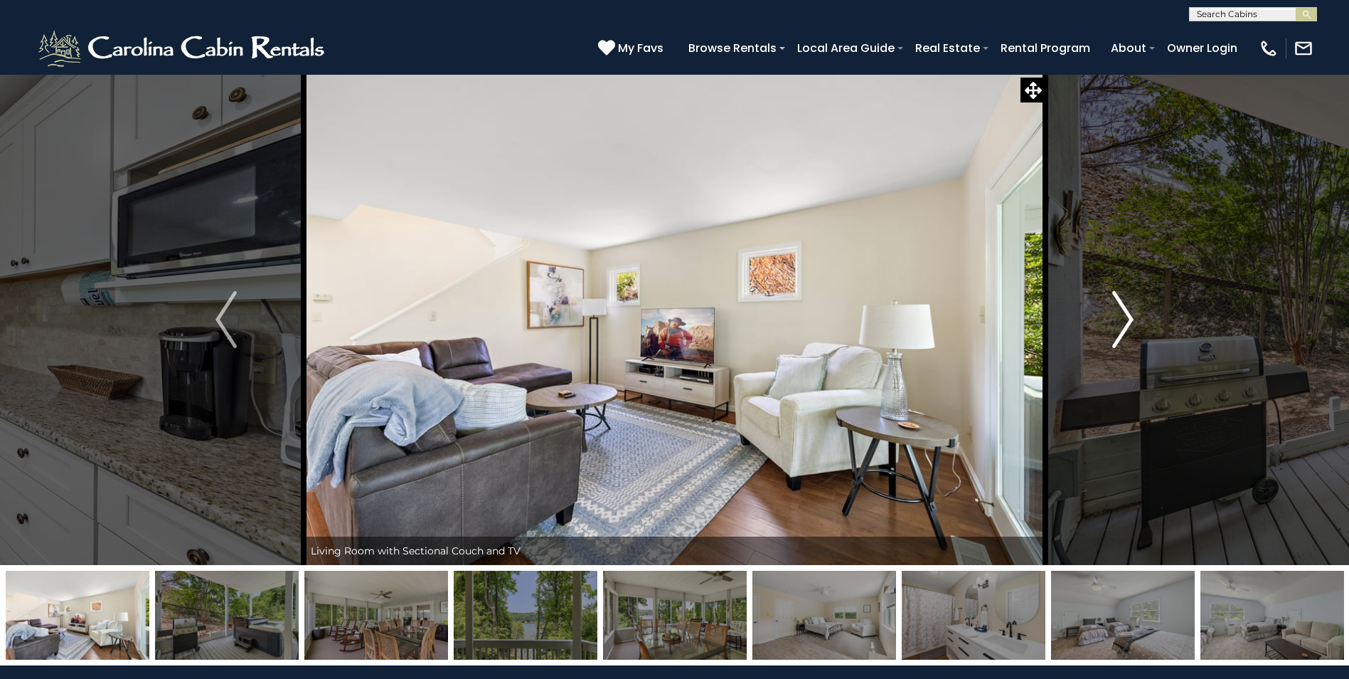
click at [1120, 324] on img "Next" at bounding box center [1123, 319] width 21 height 57
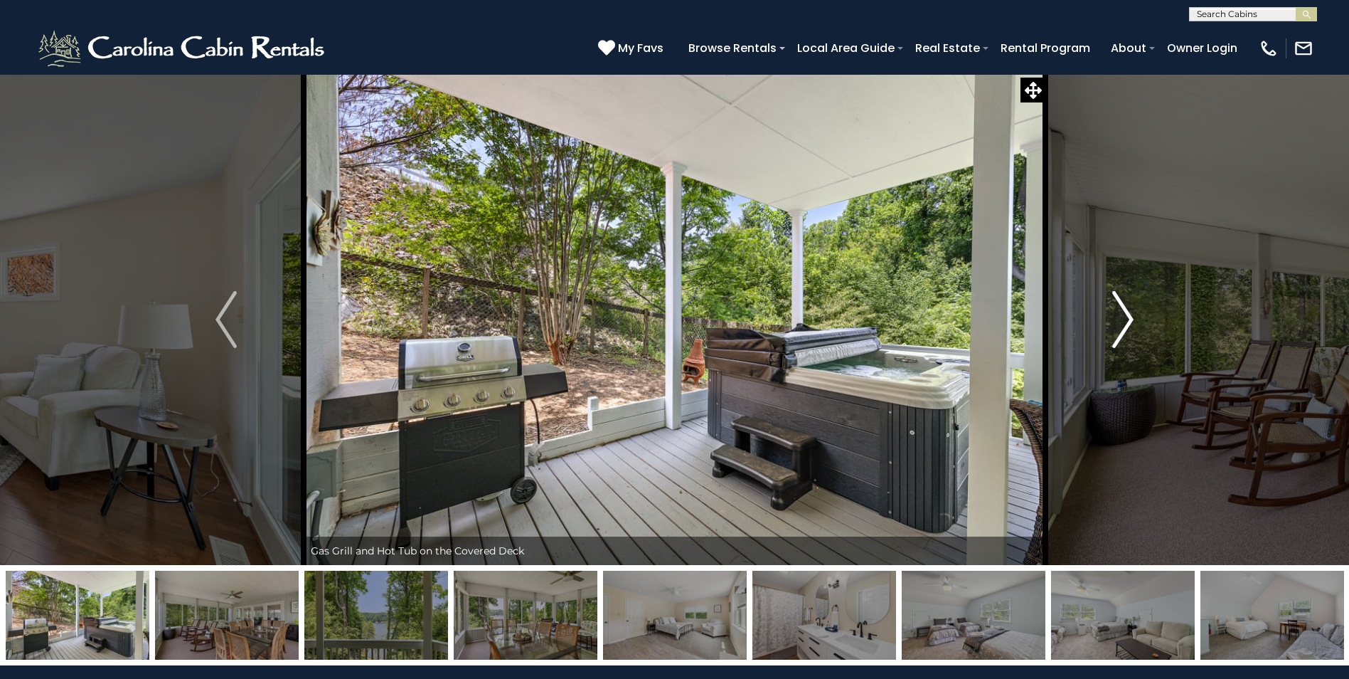
click at [1120, 324] on img "Next" at bounding box center [1123, 319] width 21 height 57
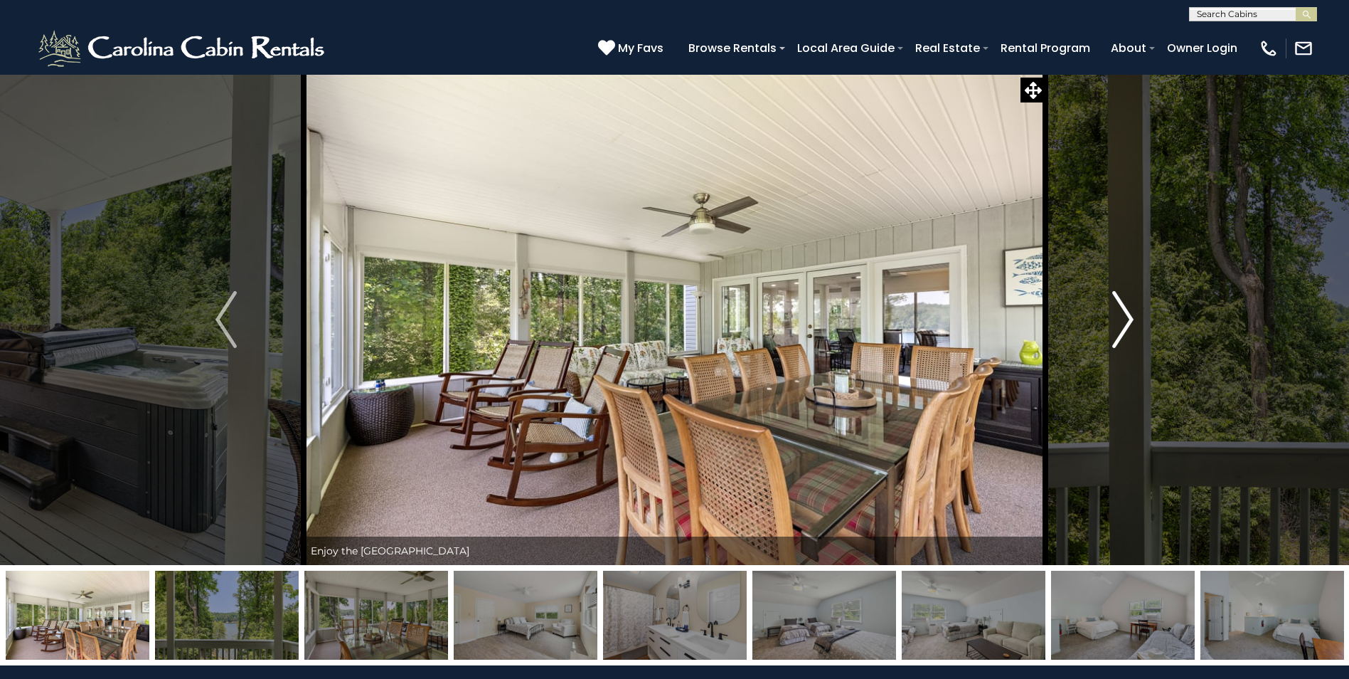
click at [1120, 324] on img "Next" at bounding box center [1123, 319] width 21 height 57
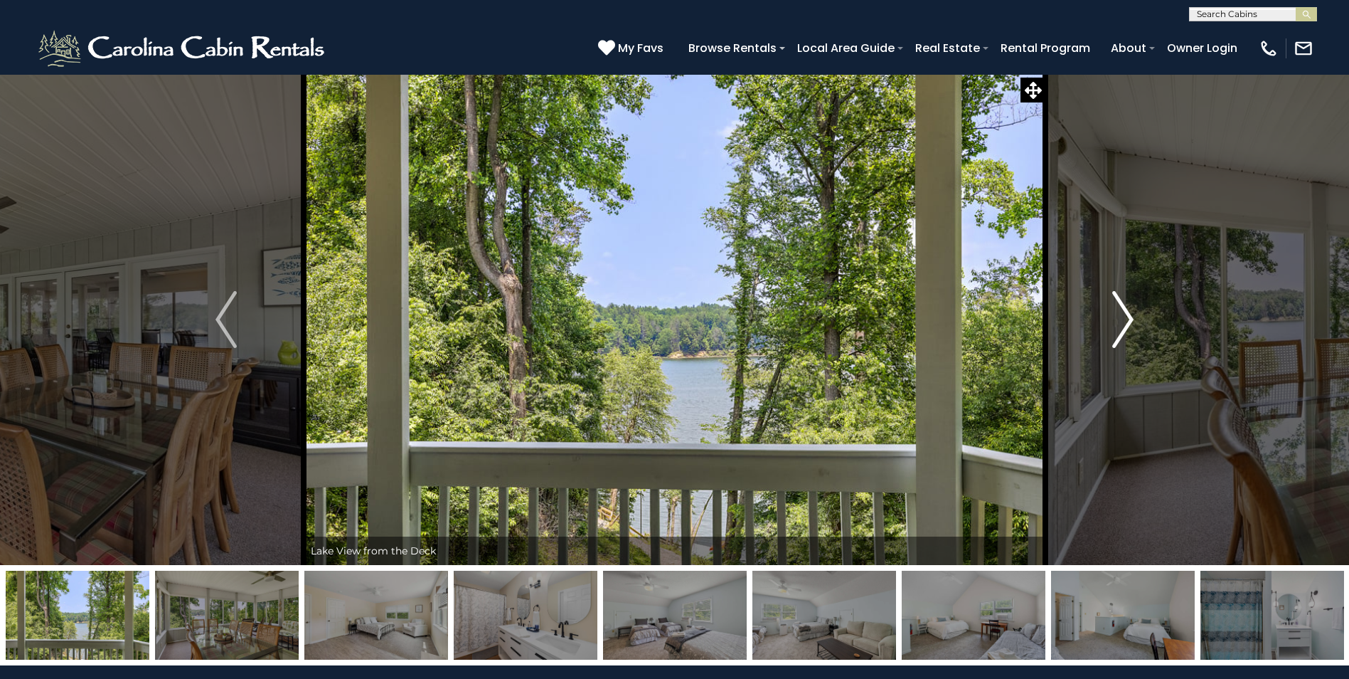
click at [1120, 324] on img "Next" at bounding box center [1123, 319] width 21 height 57
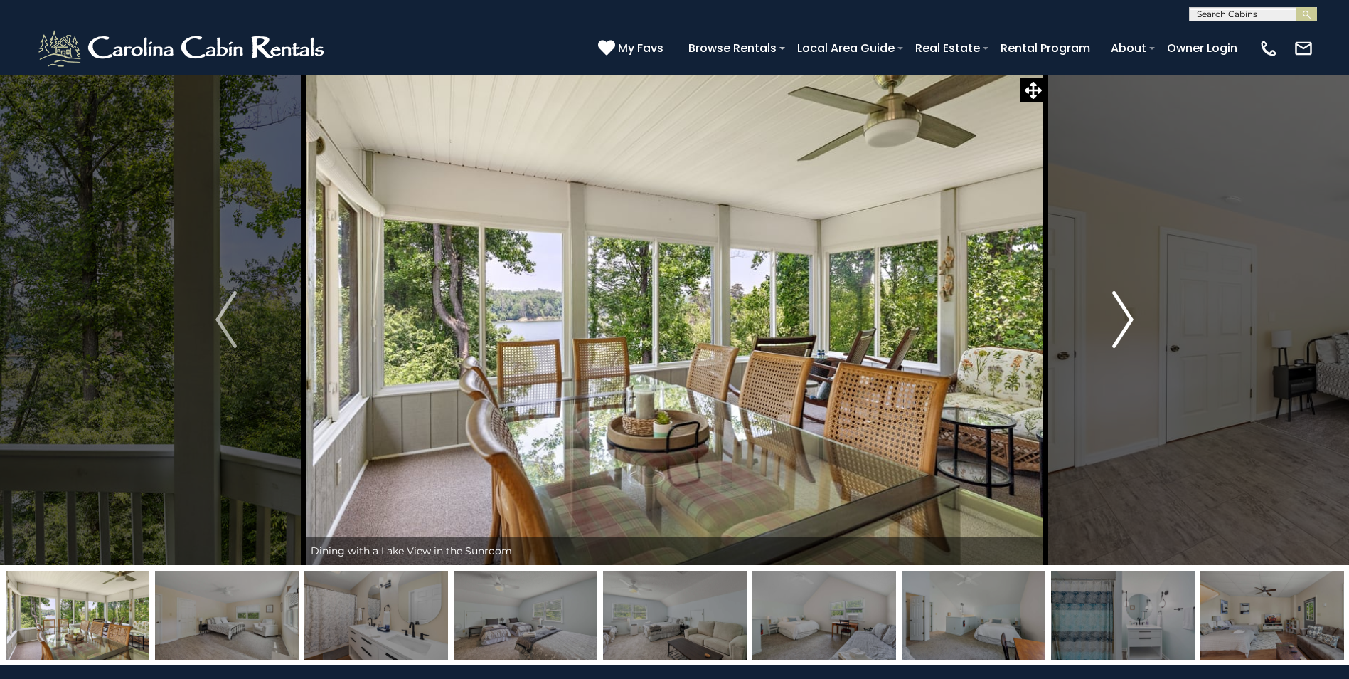
click at [1120, 324] on img "Next" at bounding box center [1123, 319] width 21 height 57
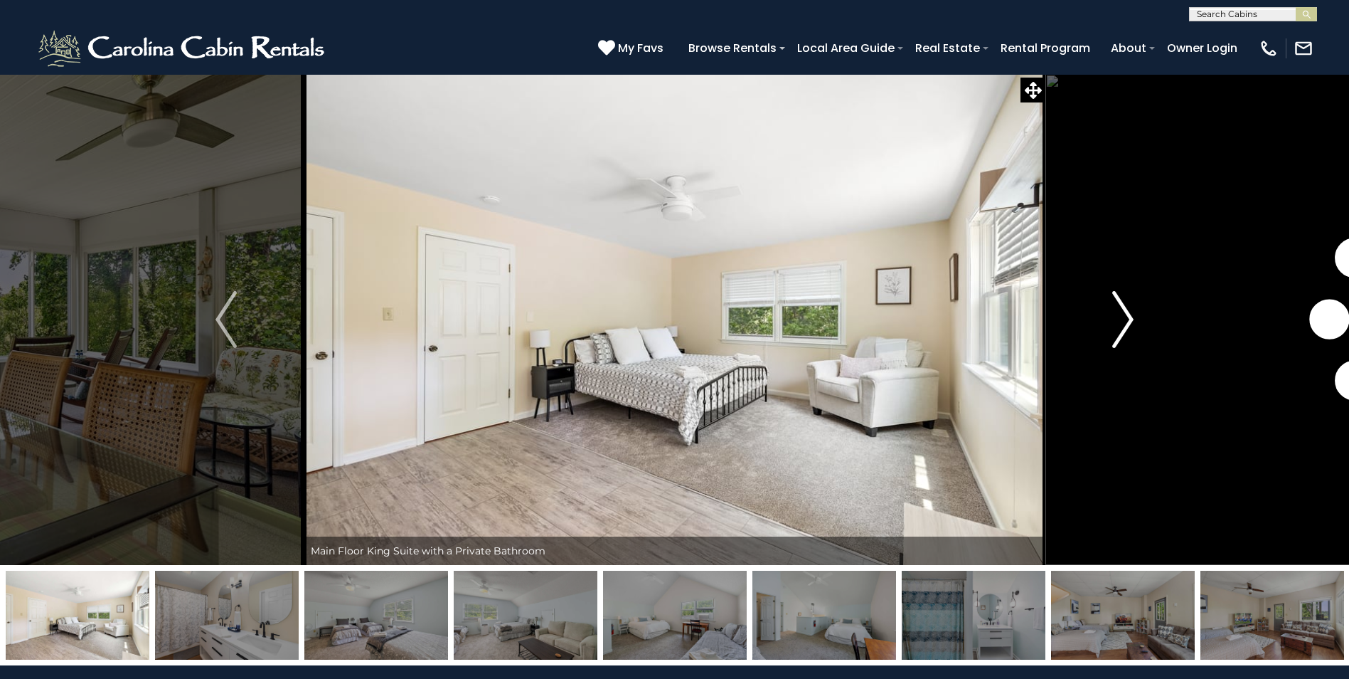
click at [1120, 324] on img "Next" at bounding box center [1123, 319] width 21 height 57
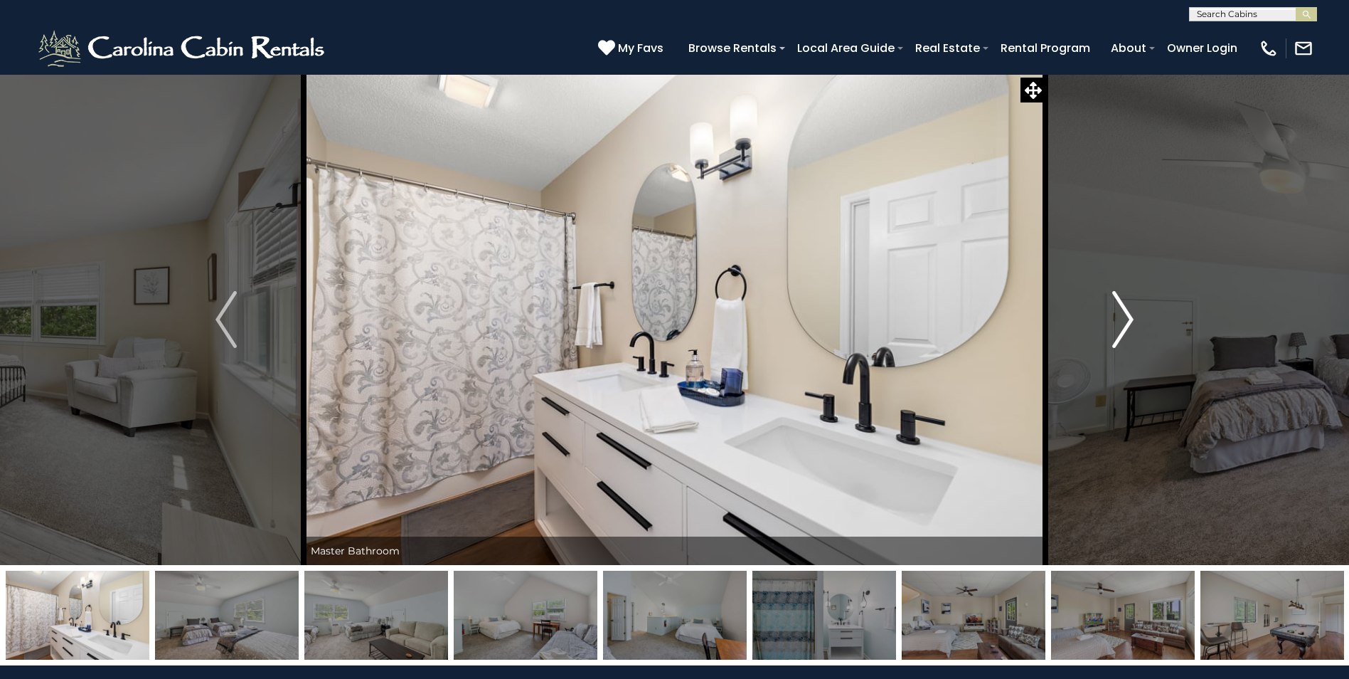
click at [1120, 324] on img "Next" at bounding box center [1123, 319] width 21 height 57
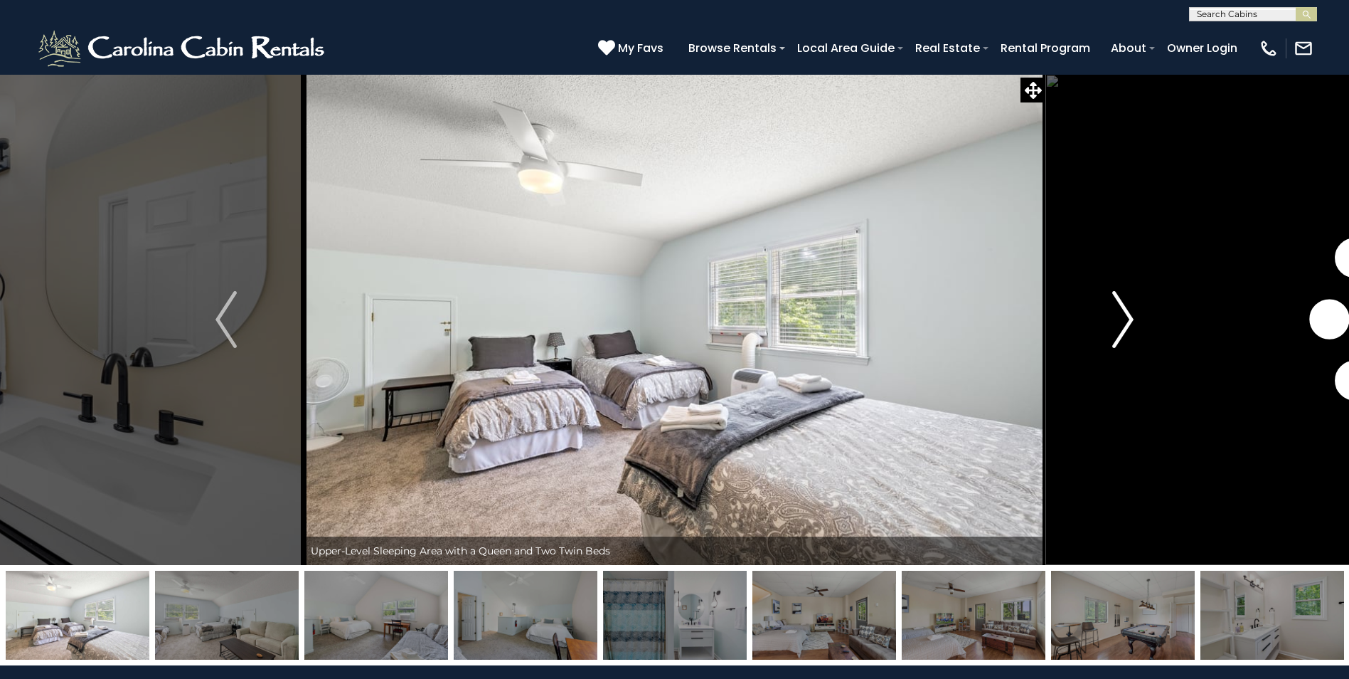
click at [1120, 324] on img "Next" at bounding box center [1123, 319] width 21 height 57
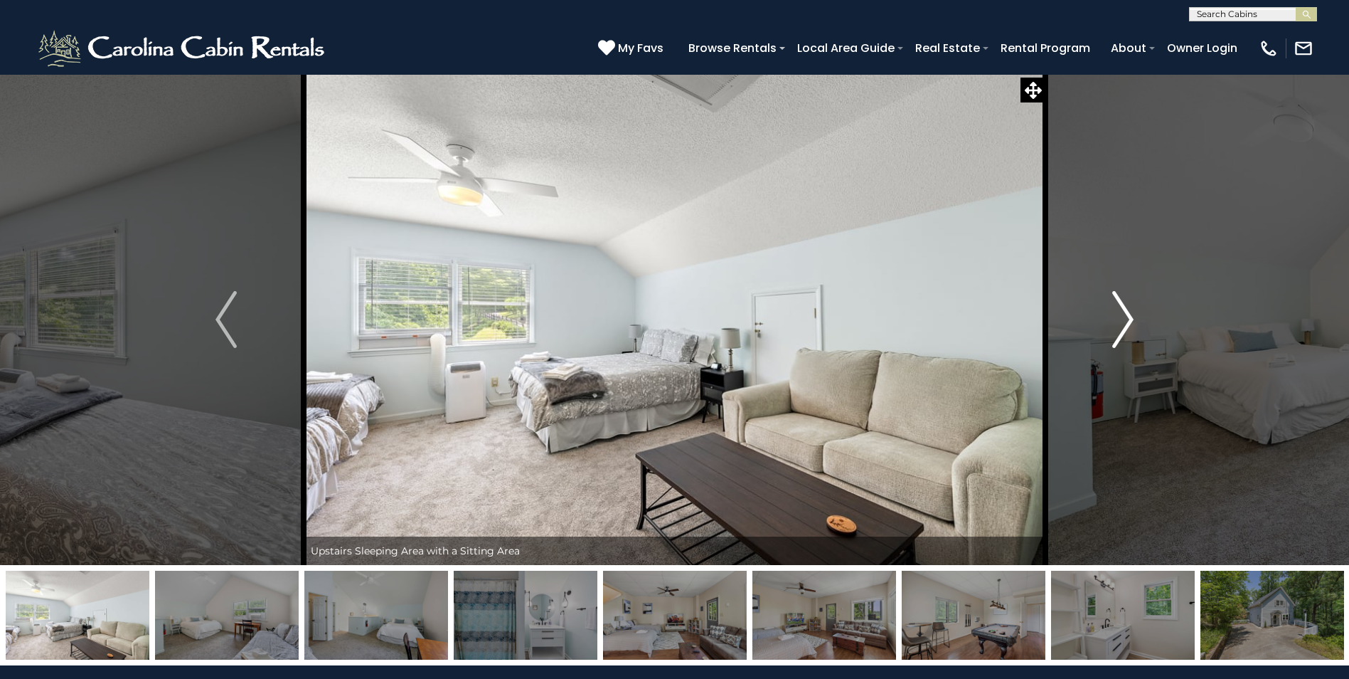
click at [1120, 324] on img "Next" at bounding box center [1123, 319] width 21 height 57
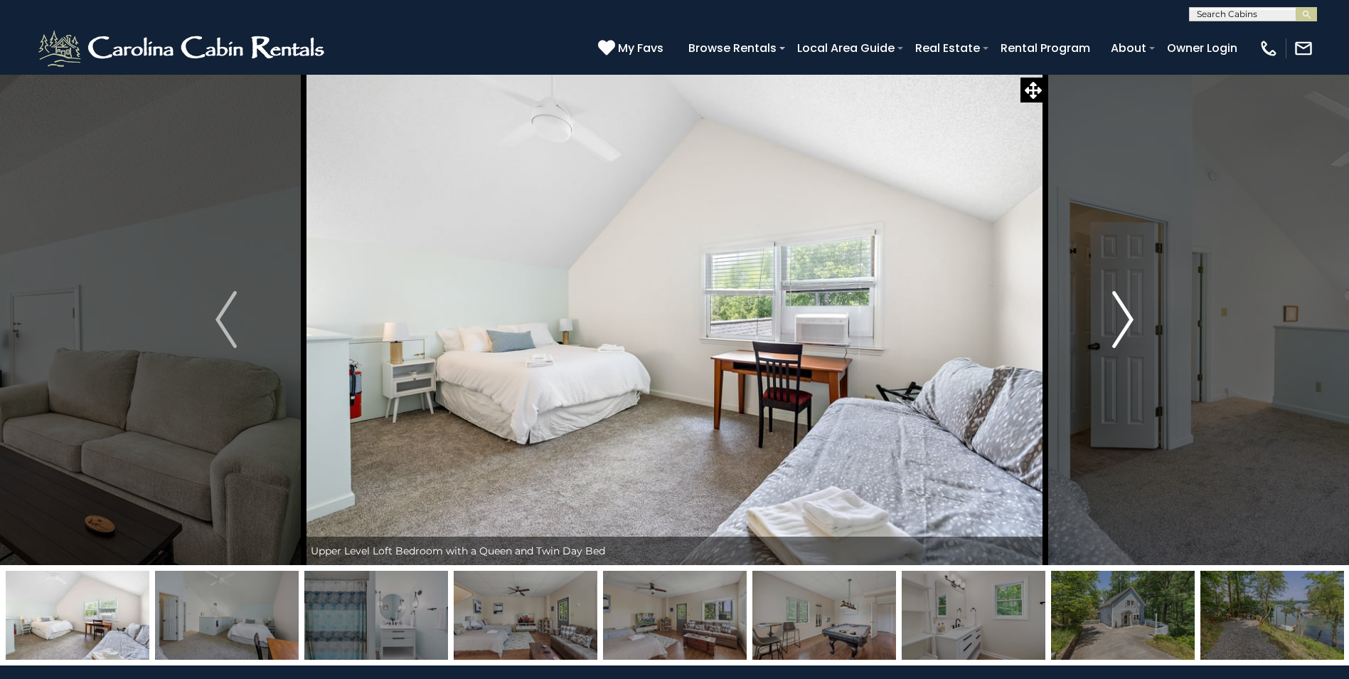
click at [1120, 324] on img "Next" at bounding box center [1123, 319] width 21 height 57
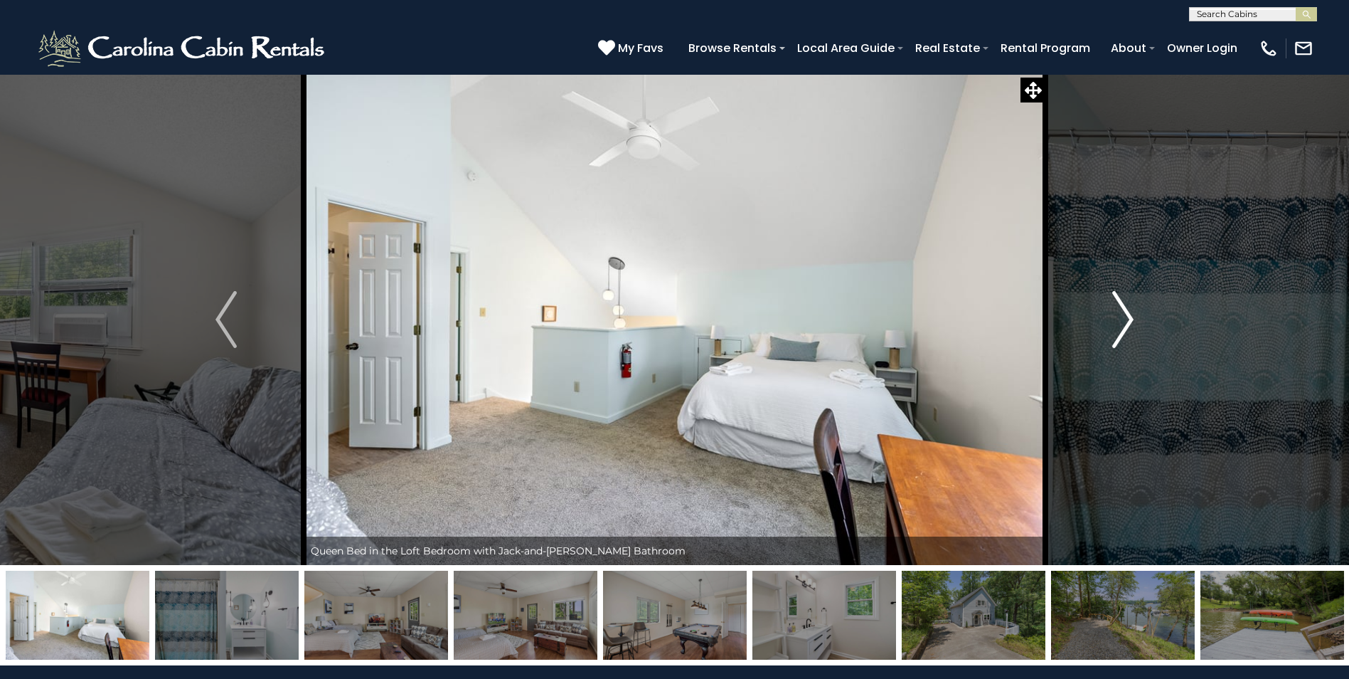
click at [1120, 324] on img "Next" at bounding box center [1123, 319] width 21 height 57
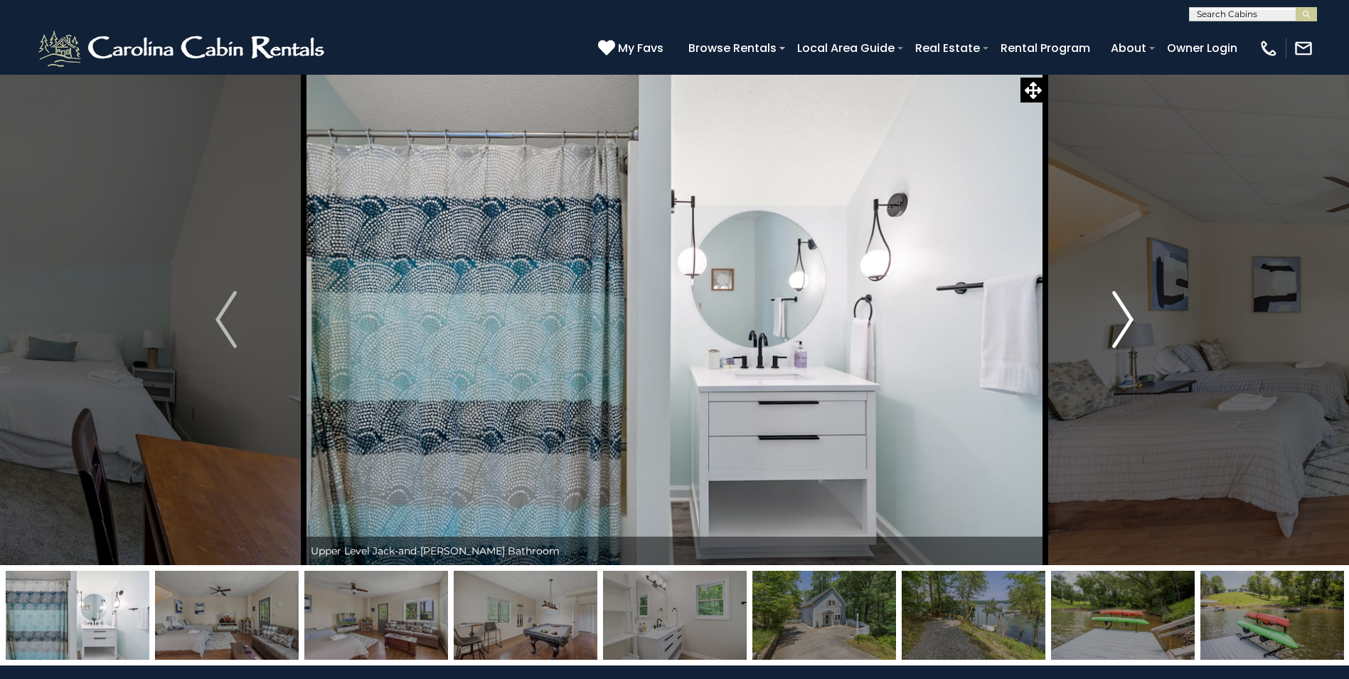
click at [1120, 324] on img "Next" at bounding box center [1123, 319] width 21 height 57
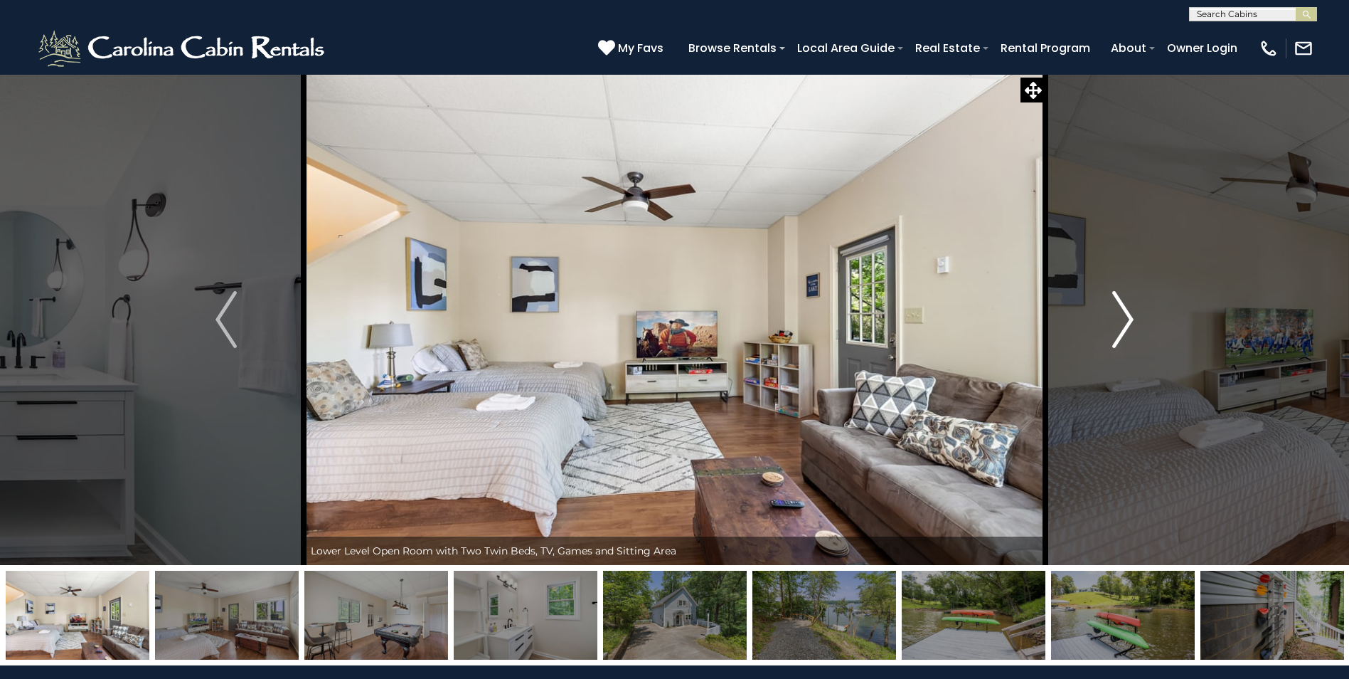
click at [1120, 324] on img "Next" at bounding box center [1123, 319] width 21 height 57
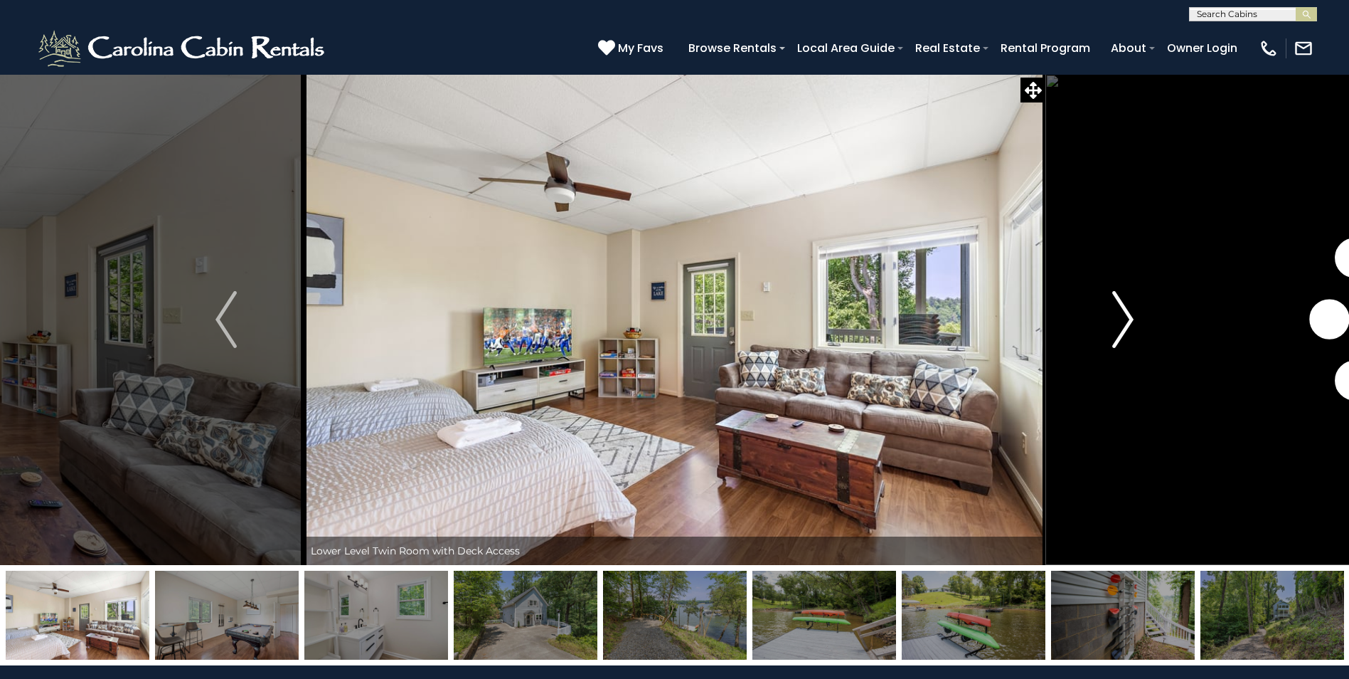
click at [1120, 324] on img "Next" at bounding box center [1123, 319] width 21 height 57
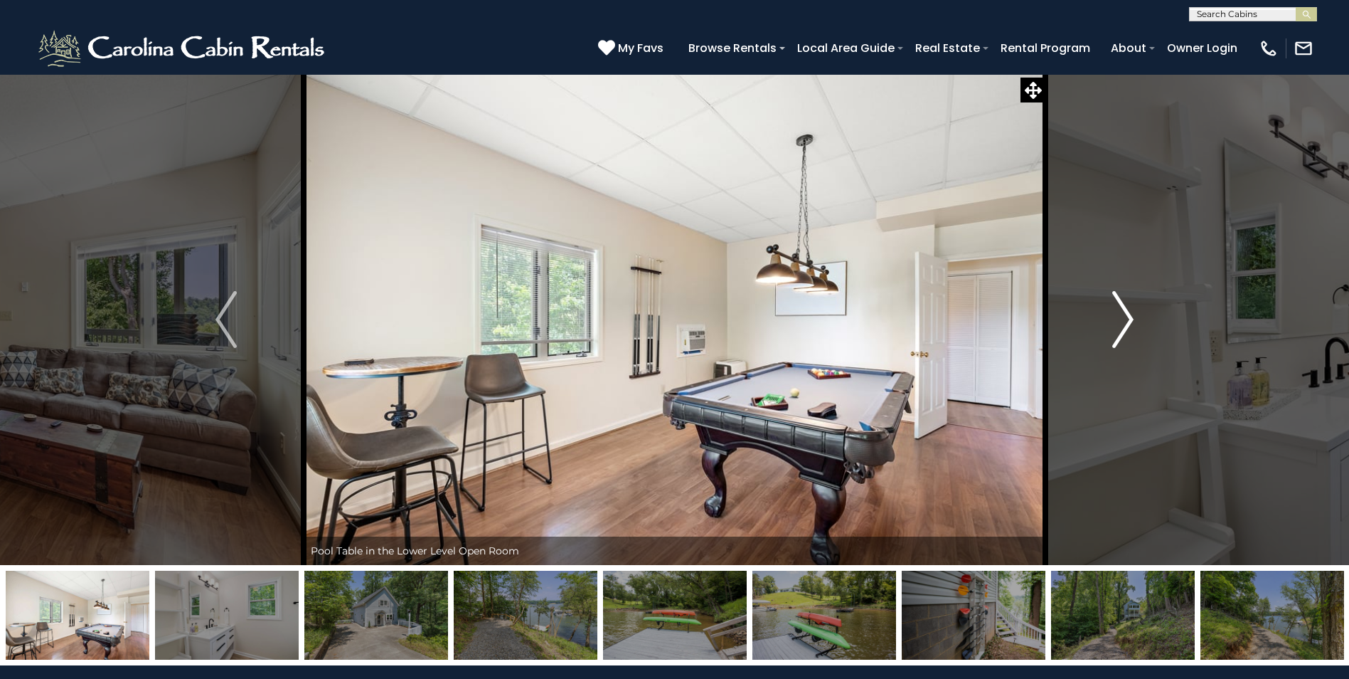
click at [1120, 324] on img "Next" at bounding box center [1123, 319] width 21 height 57
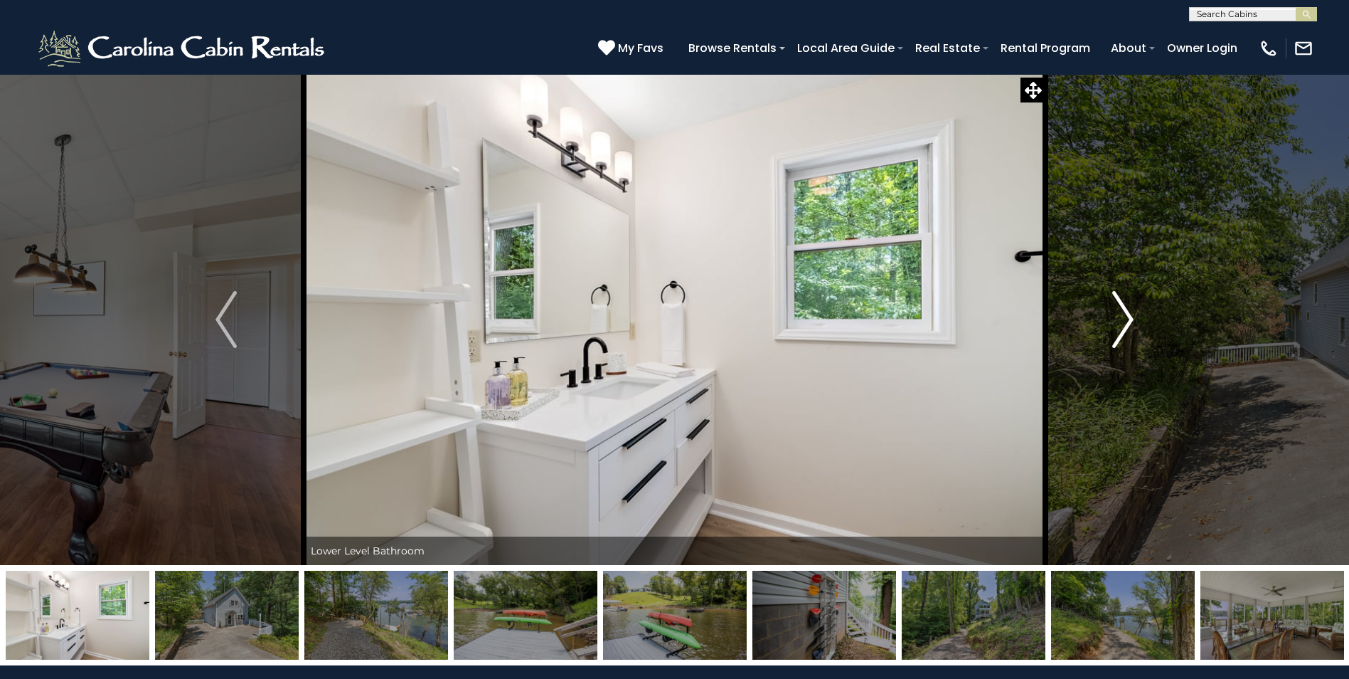
click at [1120, 324] on img "Next" at bounding box center [1123, 319] width 21 height 57
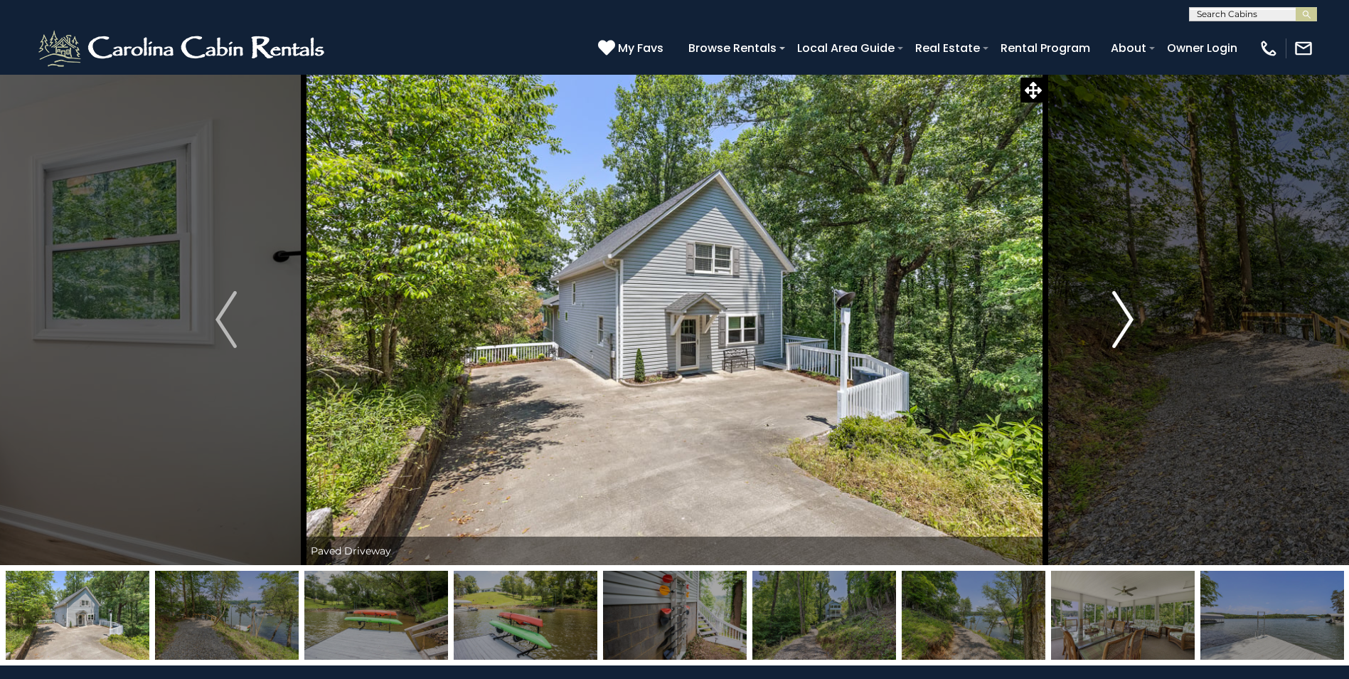
click at [1120, 324] on img "Next" at bounding box center [1123, 319] width 21 height 57
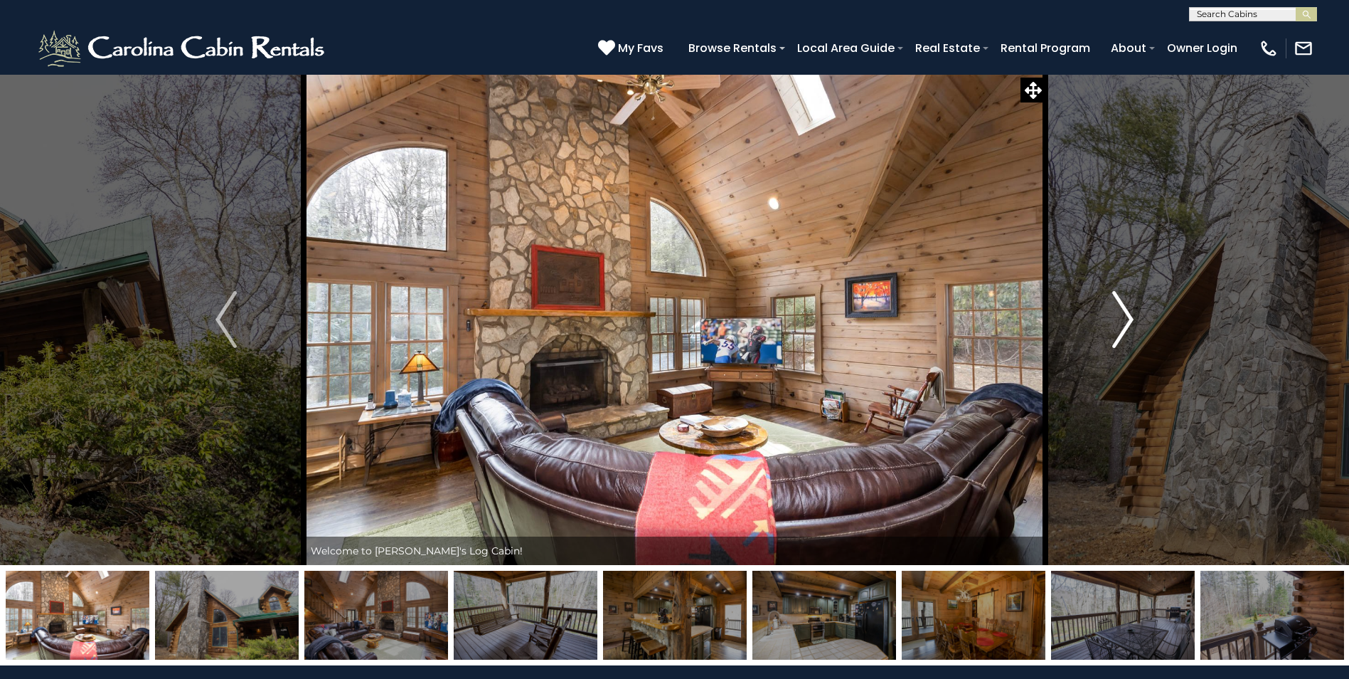
click at [1118, 322] on img "Next" at bounding box center [1123, 319] width 21 height 57
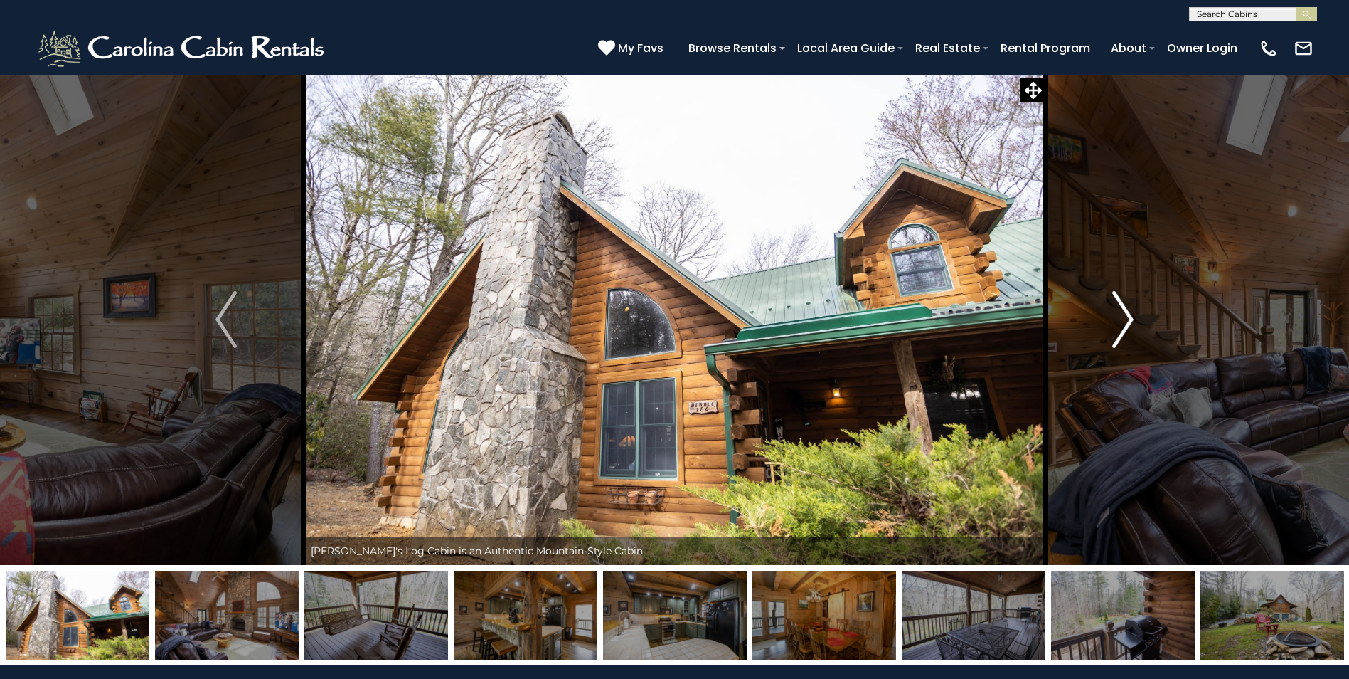
click at [1110, 337] on button "Next" at bounding box center [1123, 319] width 155 height 491
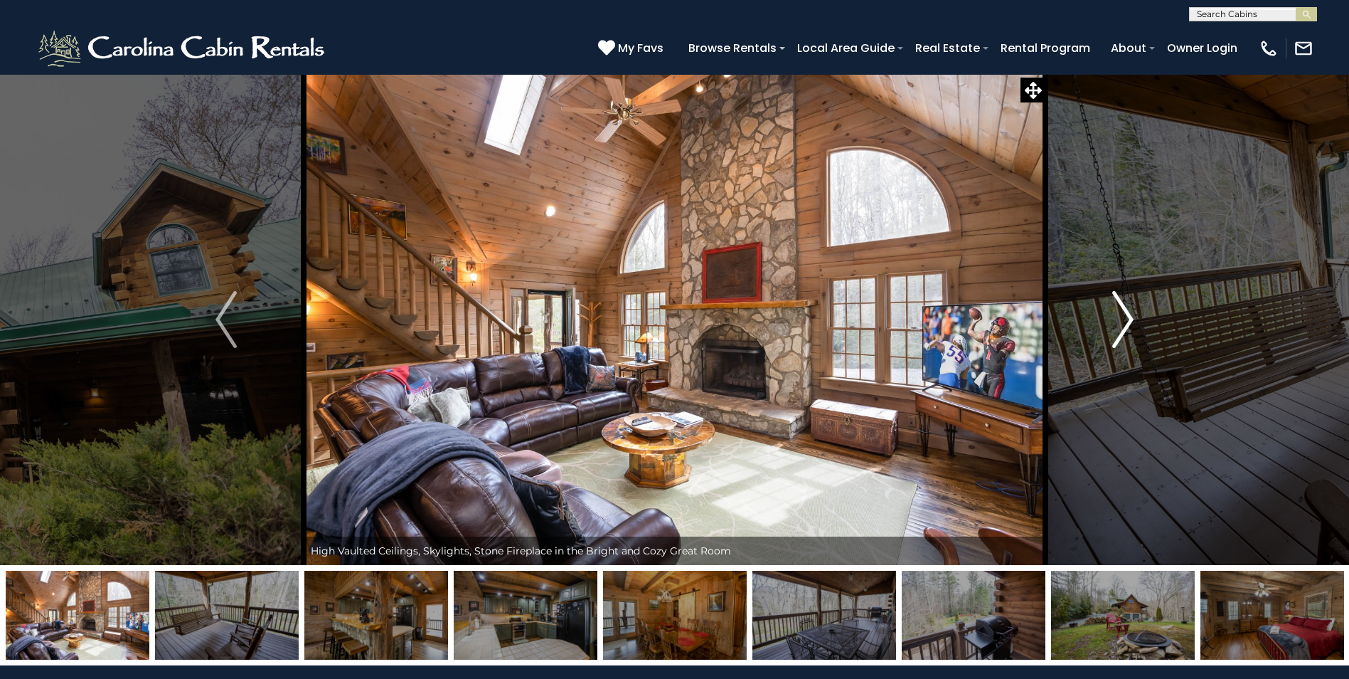
click at [1110, 337] on button "Next" at bounding box center [1123, 319] width 155 height 491
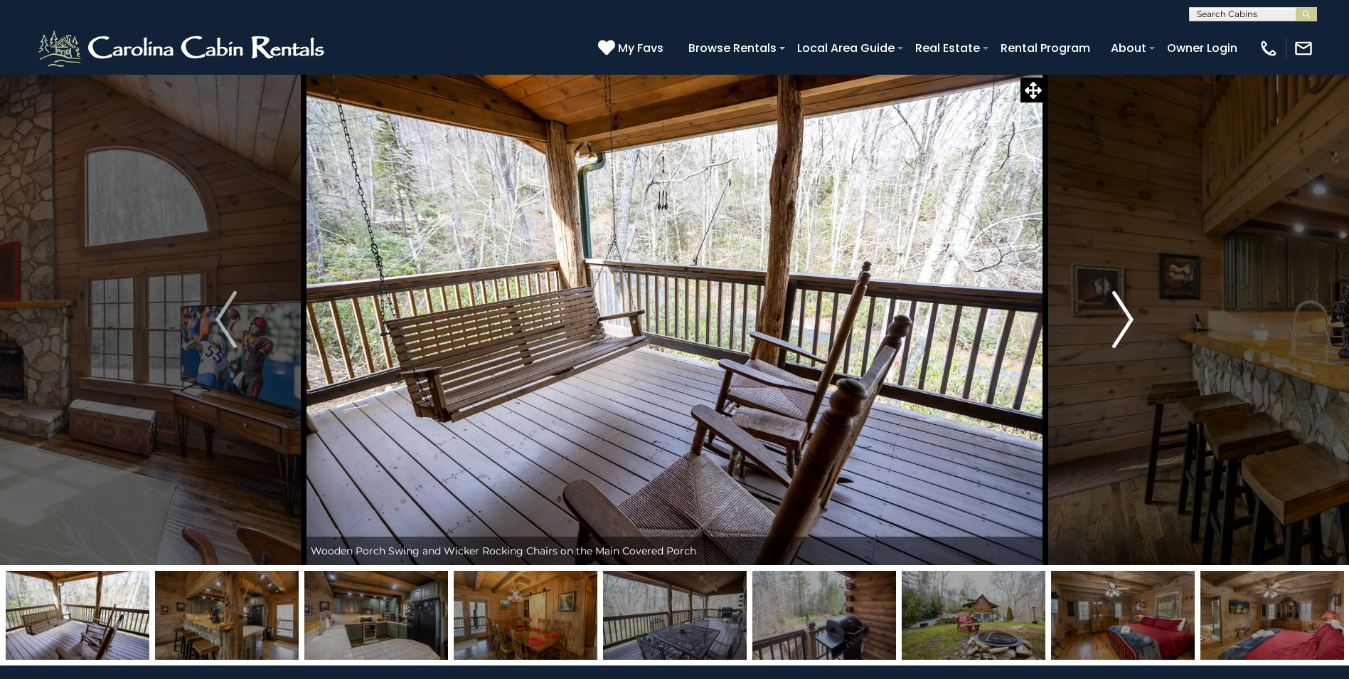
click at [1110, 337] on button "Next" at bounding box center [1123, 319] width 155 height 491
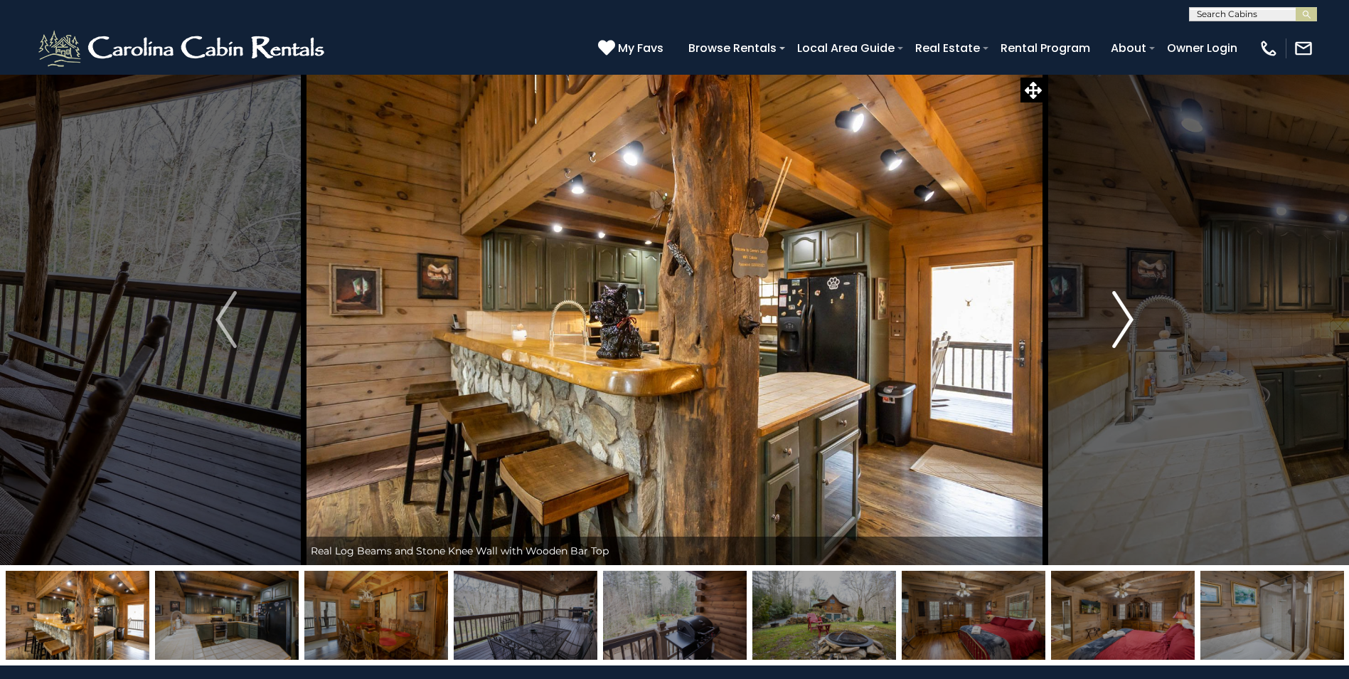
click at [1110, 337] on button "Next" at bounding box center [1123, 319] width 155 height 491
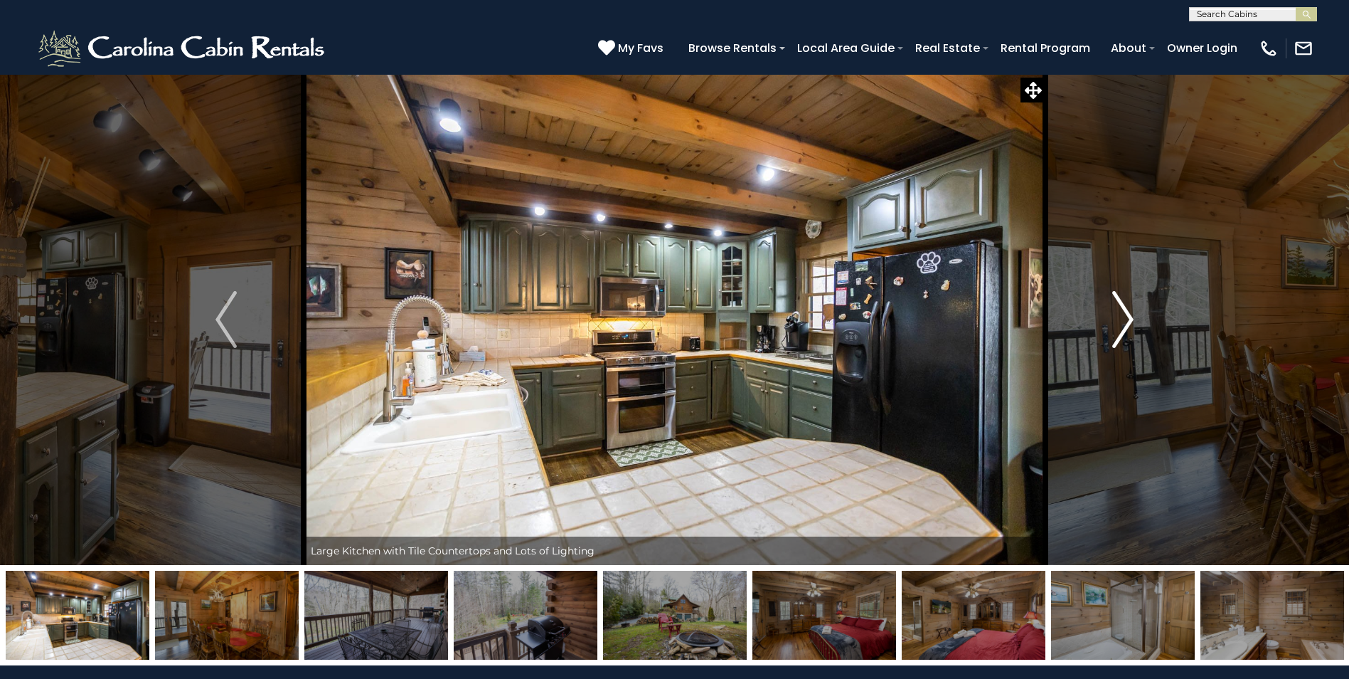
click at [1110, 337] on button "Next" at bounding box center [1123, 319] width 155 height 491
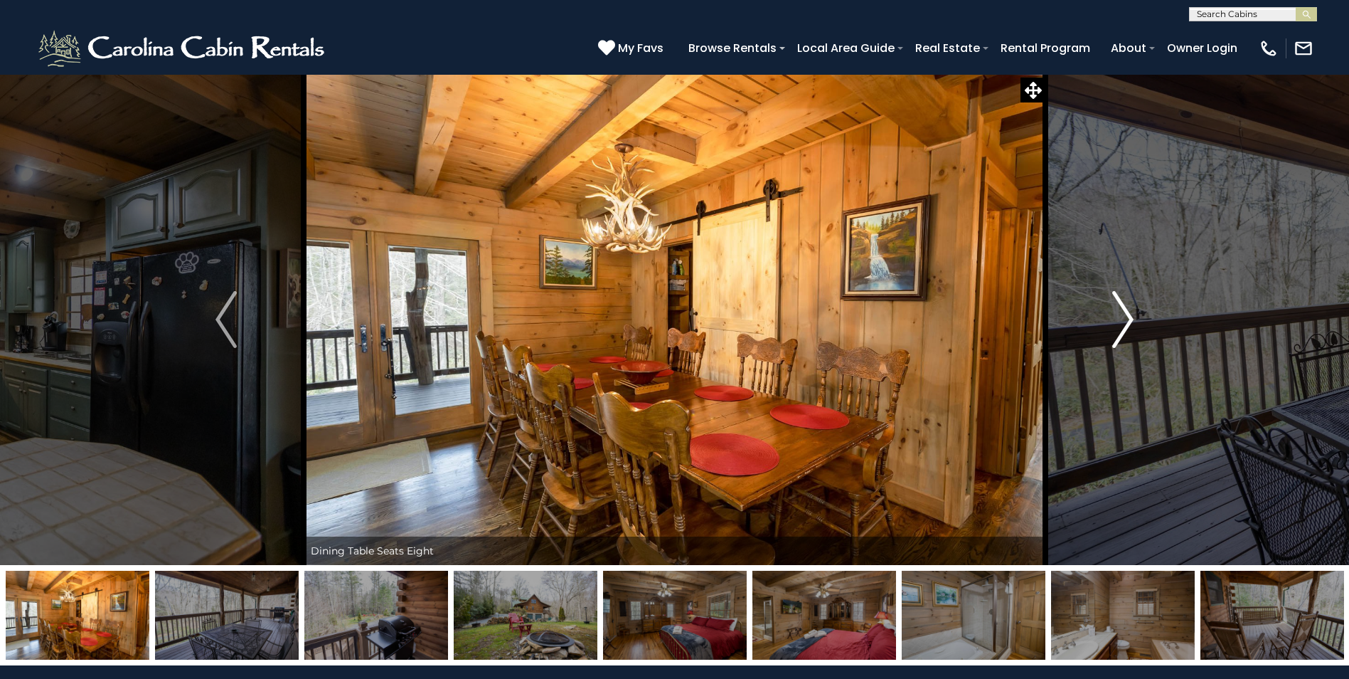
click at [1110, 337] on button "Next" at bounding box center [1123, 319] width 155 height 491
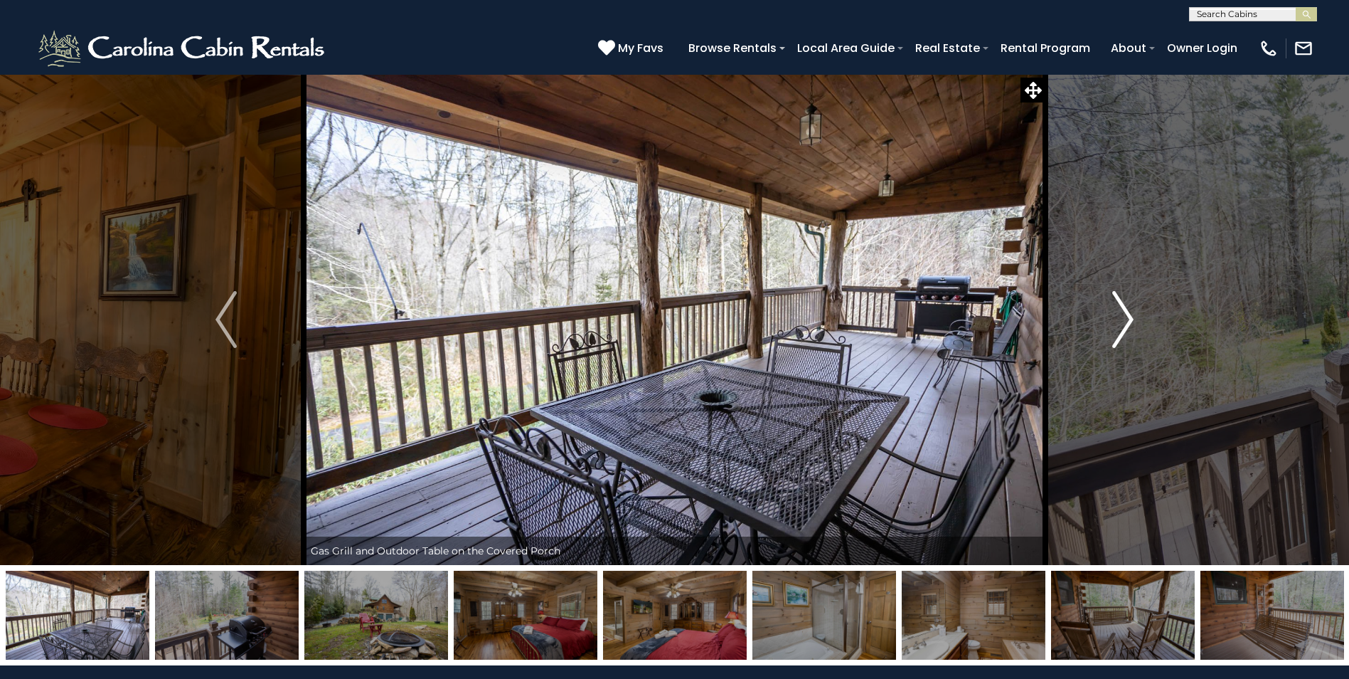
click at [1110, 337] on button "Next" at bounding box center [1123, 319] width 155 height 491
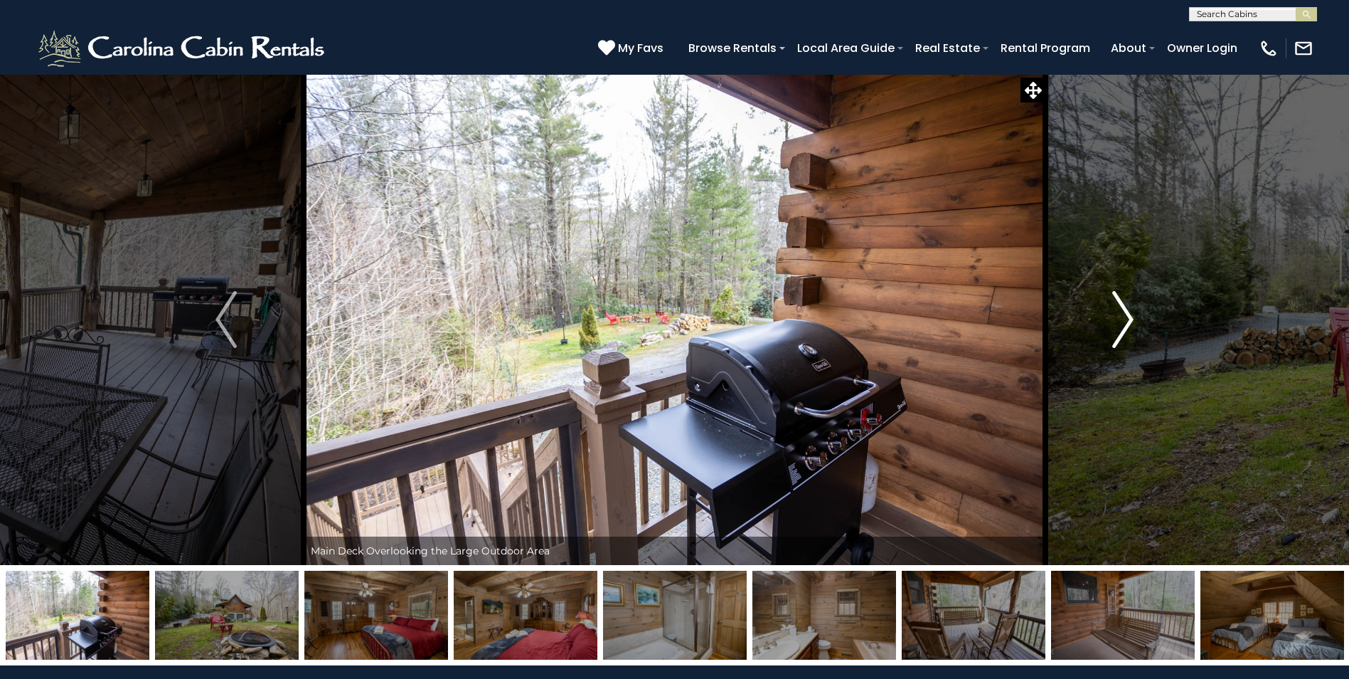
click at [1110, 337] on button "Next" at bounding box center [1123, 319] width 155 height 491
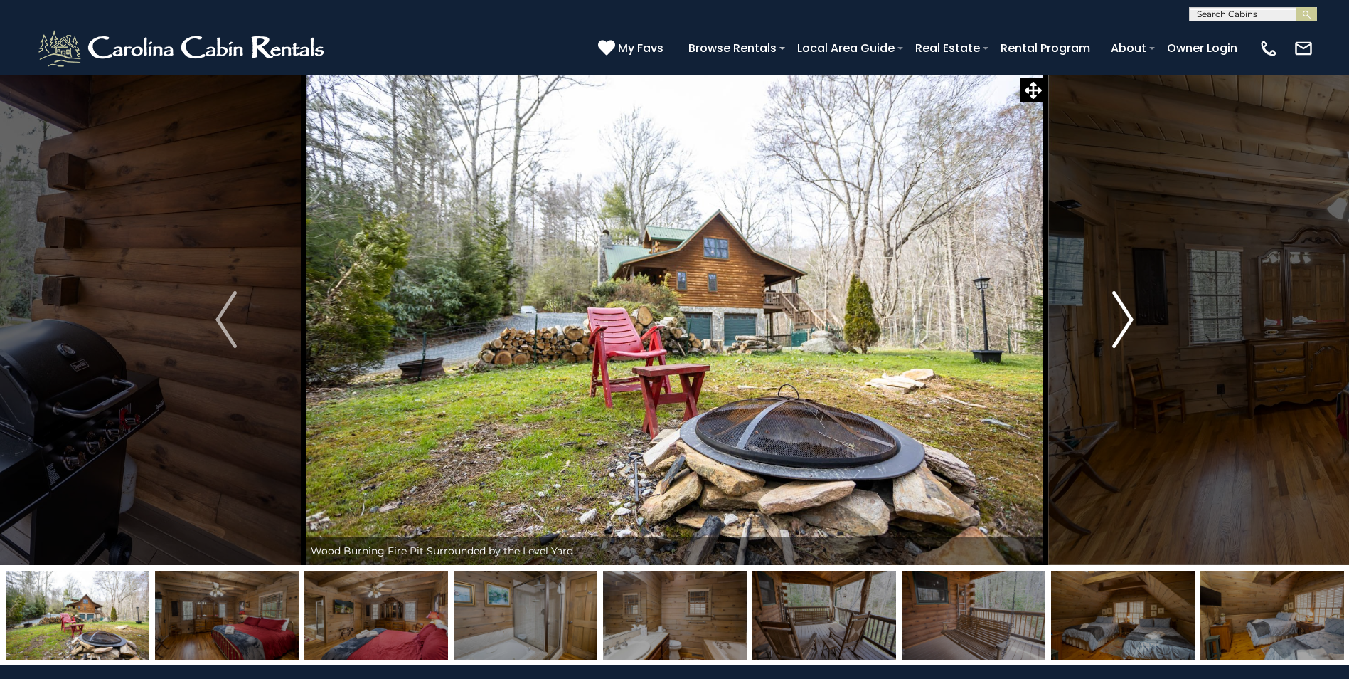
click at [1110, 337] on button "Next" at bounding box center [1123, 319] width 155 height 491
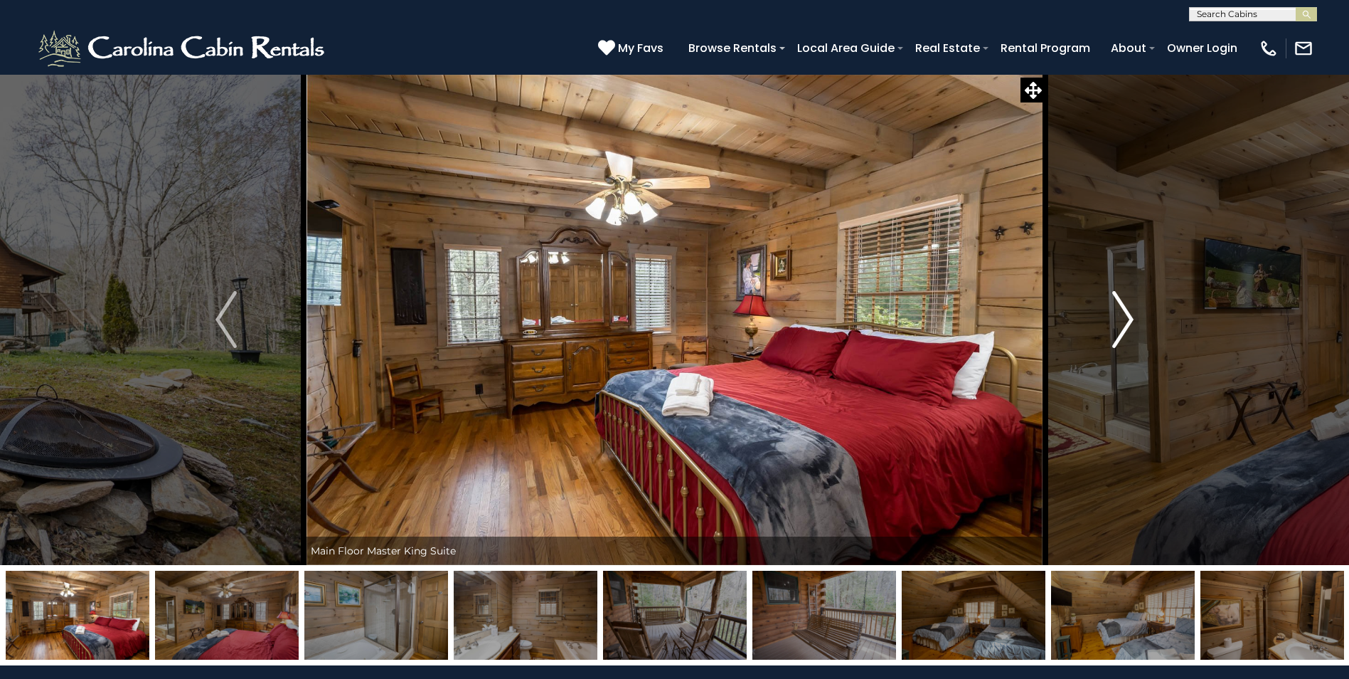
click at [1110, 337] on button "Next" at bounding box center [1123, 319] width 155 height 491
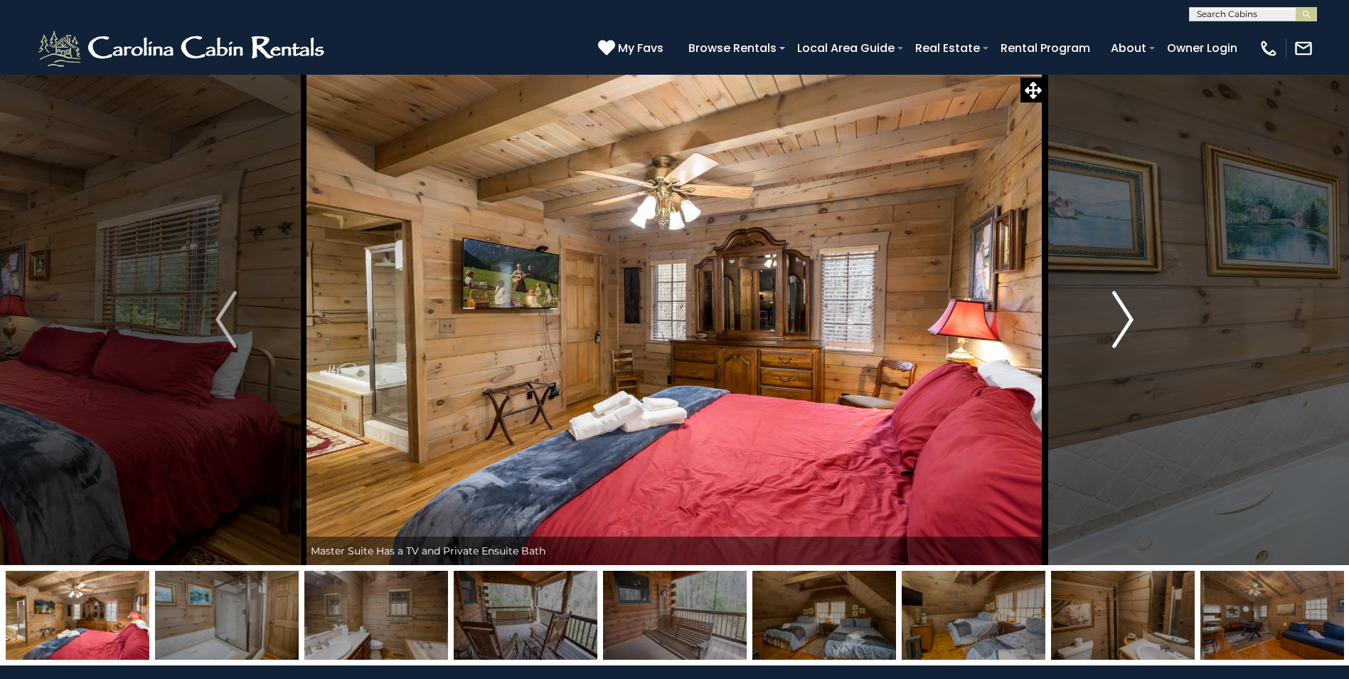
click at [1110, 337] on button "Next" at bounding box center [1123, 319] width 155 height 491
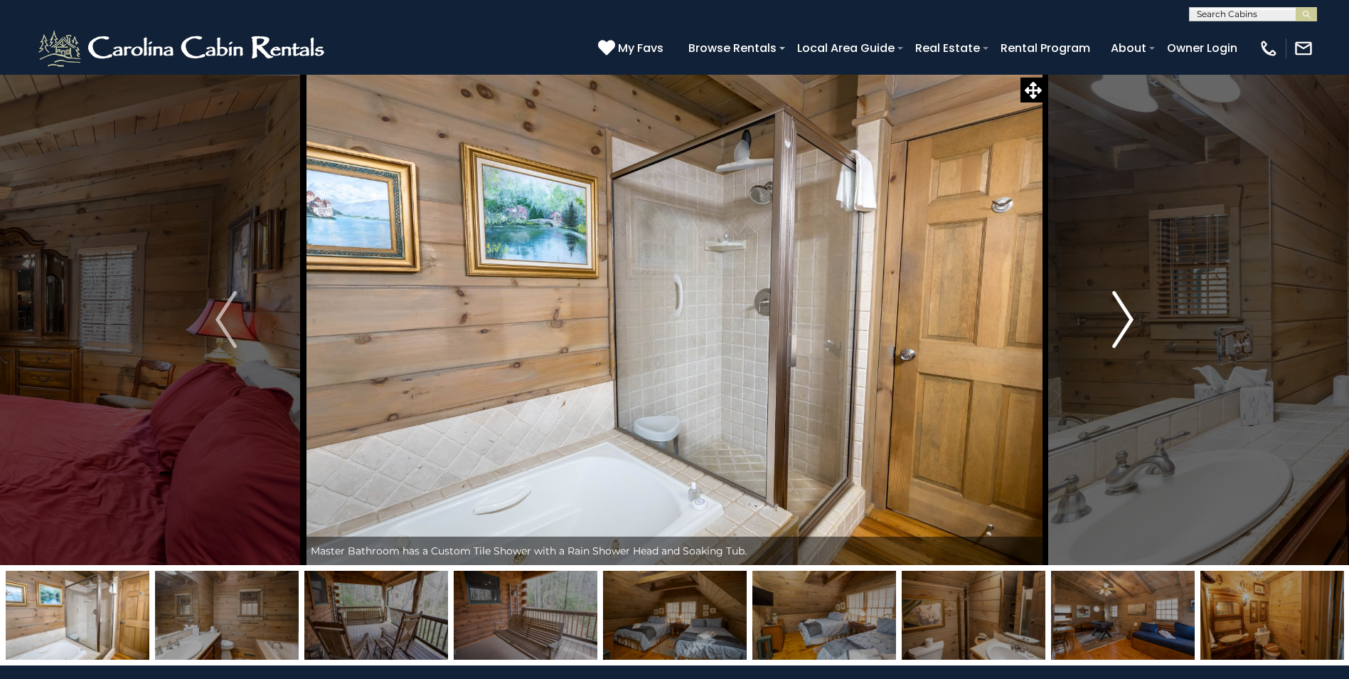
click at [1110, 337] on button "Next" at bounding box center [1123, 319] width 155 height 491
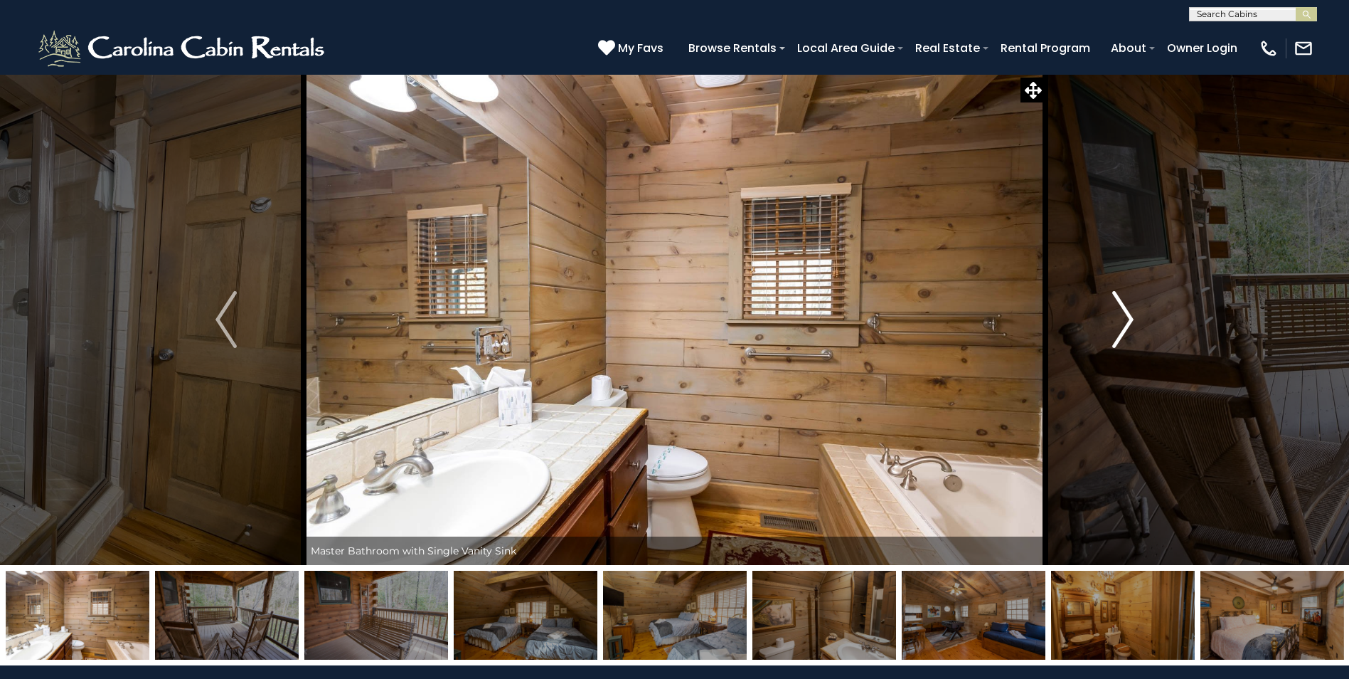
click at [1110, 337] on button "Next" at bounding box center [1123, 319] width 155 height 491
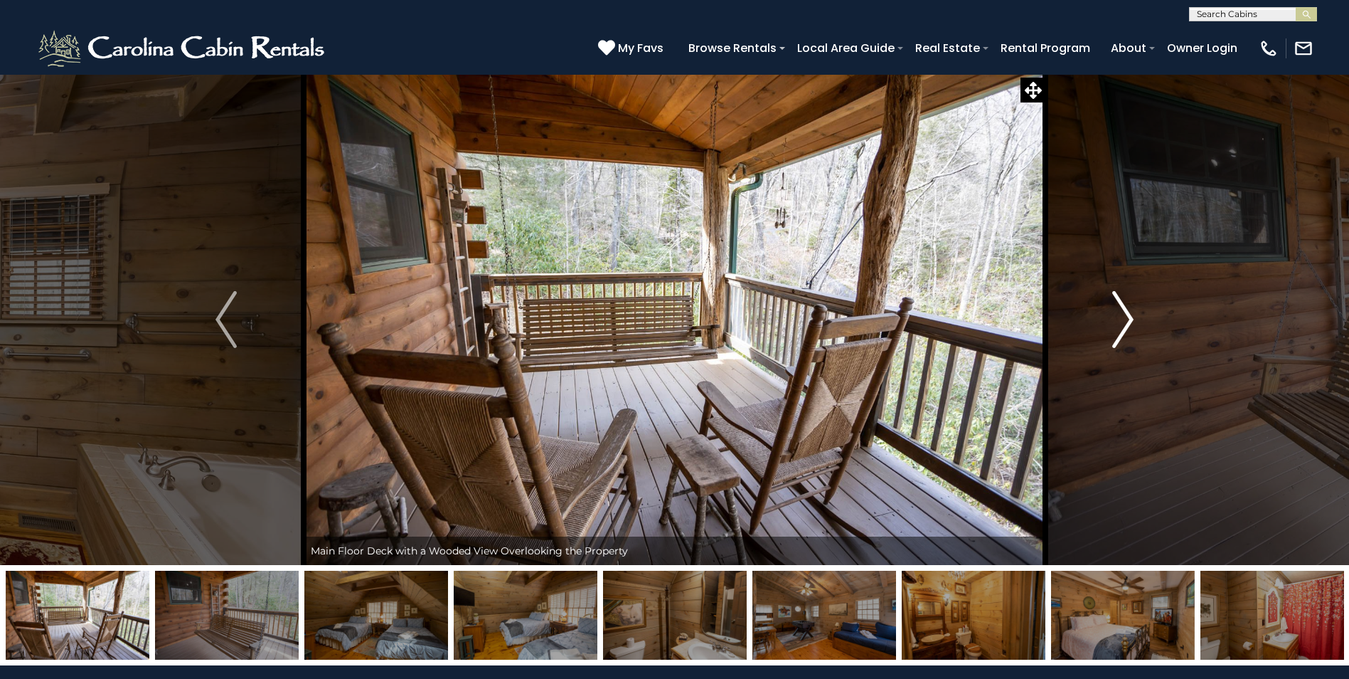
click at [1110, 337] on button "Next" at bounding box center [1123, 319] width 155 height 491
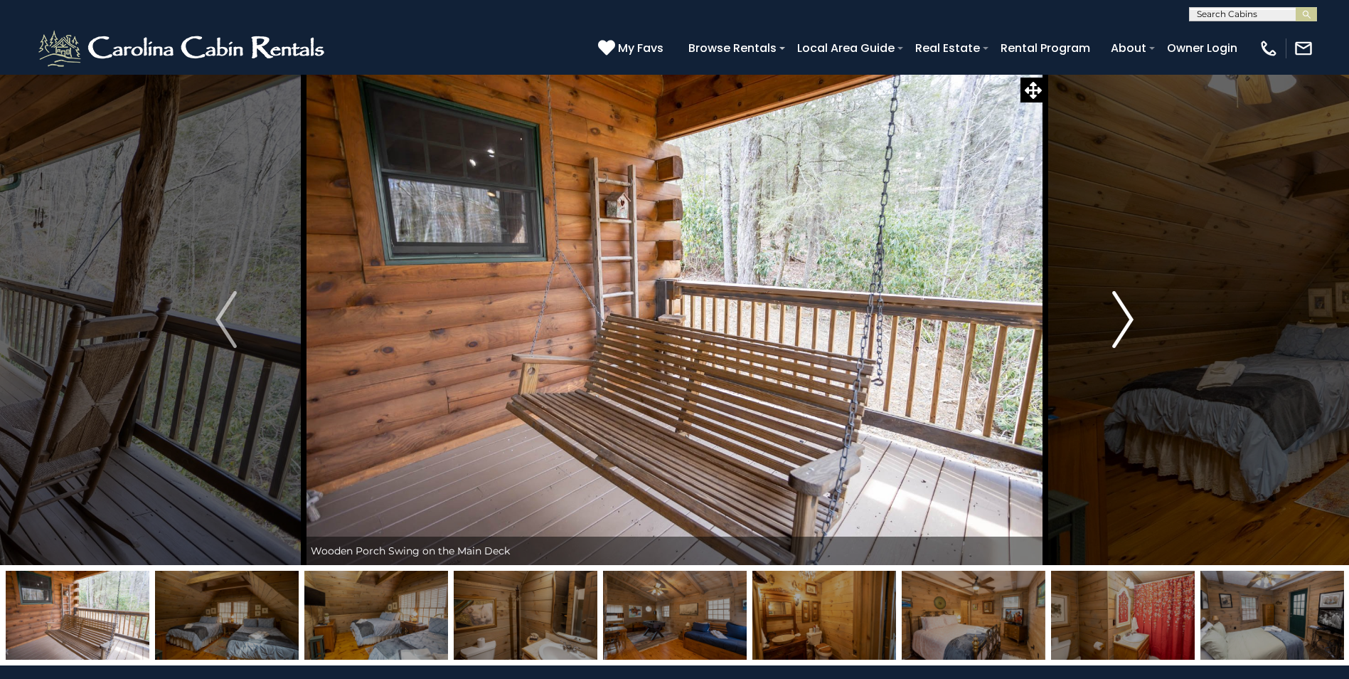
click at [1110, 337] on button "Next" at bounding box center [1123, 319] width 155 height 491
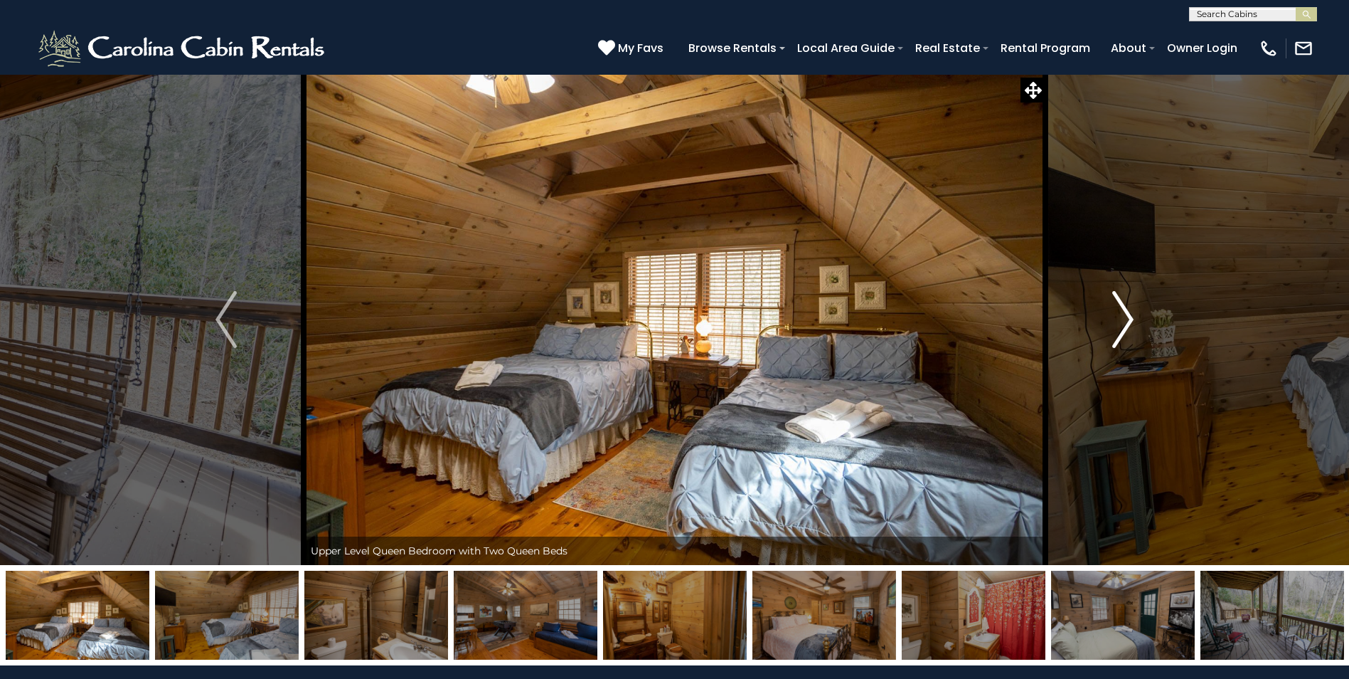
click at [1110, 337] on button "Next" at bounding box center [1123, 319] width 155 height 491
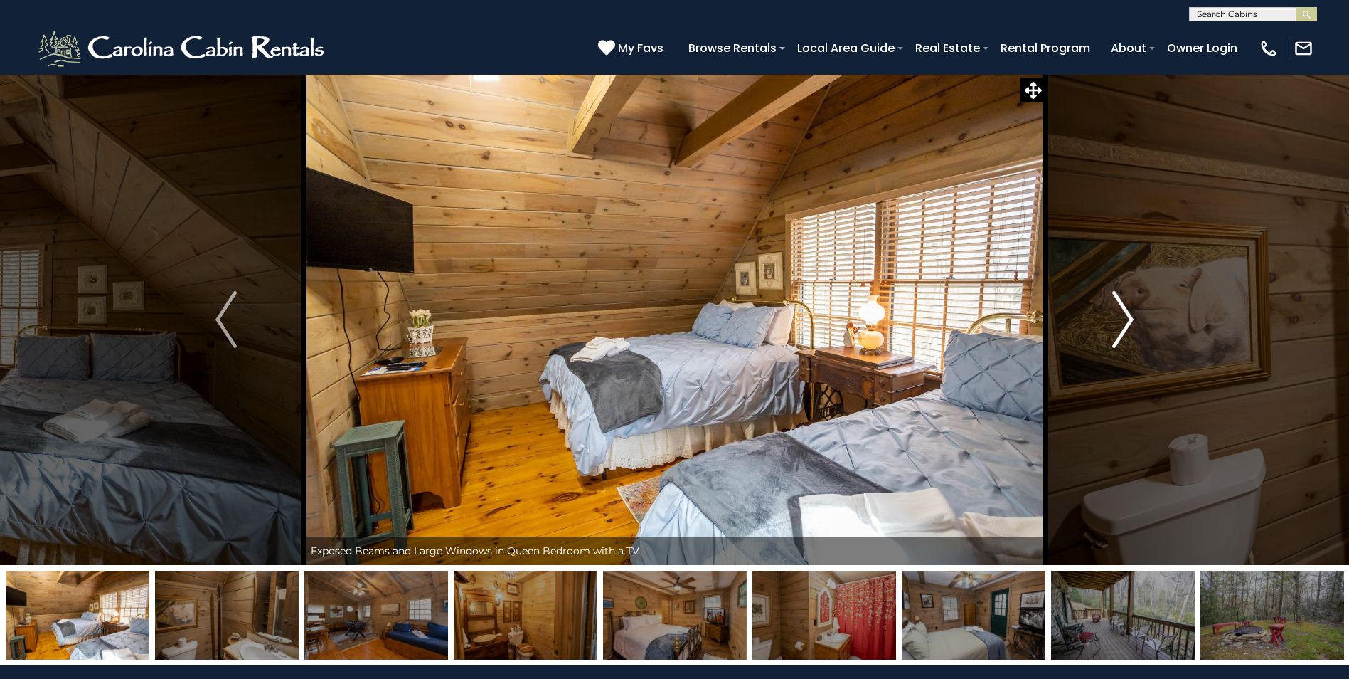
click at [1110, 337] on button "Next" at bounding box center [1123, 319] width 155 height 491
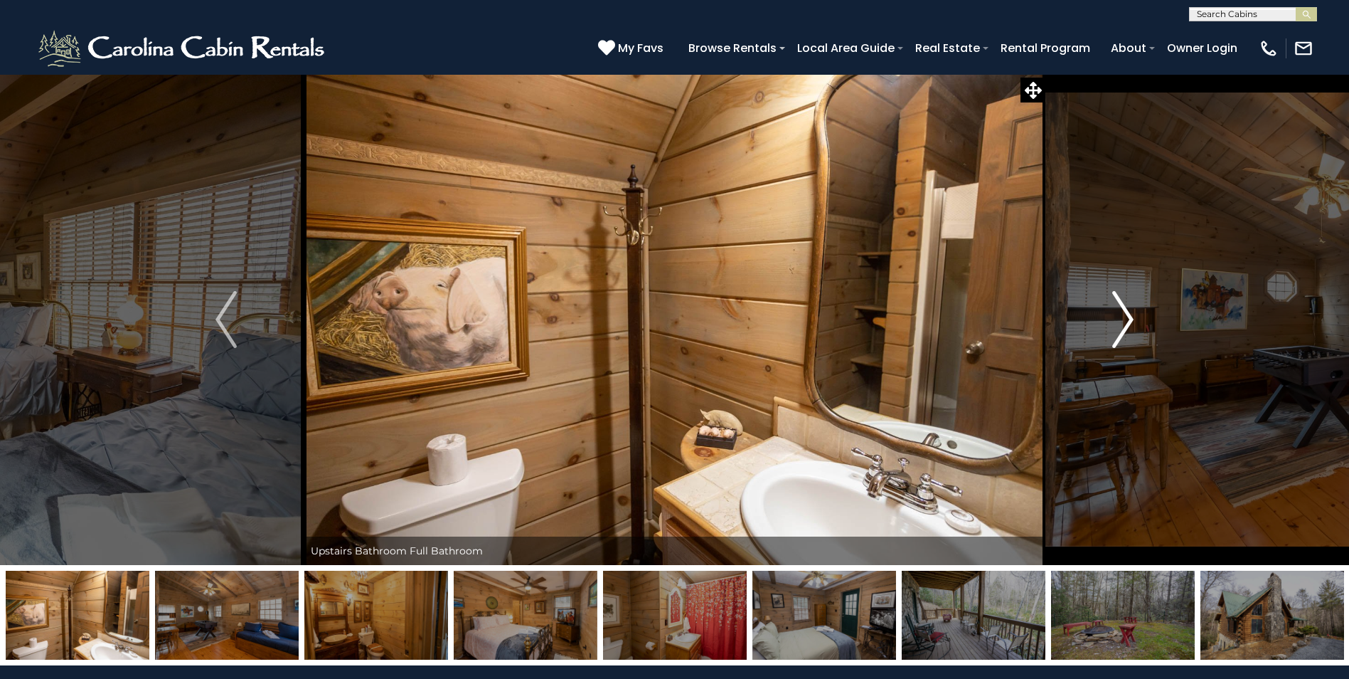
click at [1110, 337] on button "Next" at bounding box center [1123, 319] width 155 height 491
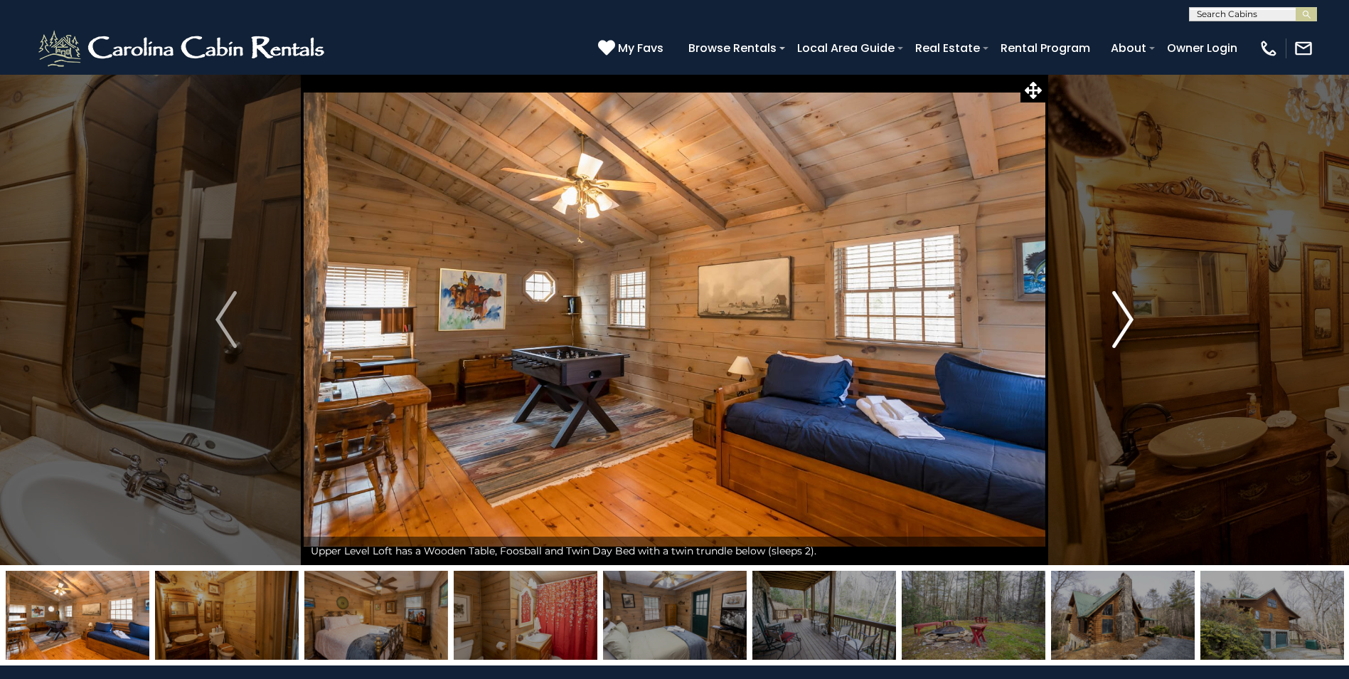
click at [1110, 337] on button "Next" at bounding box center [1123, 319] width 155 height 491
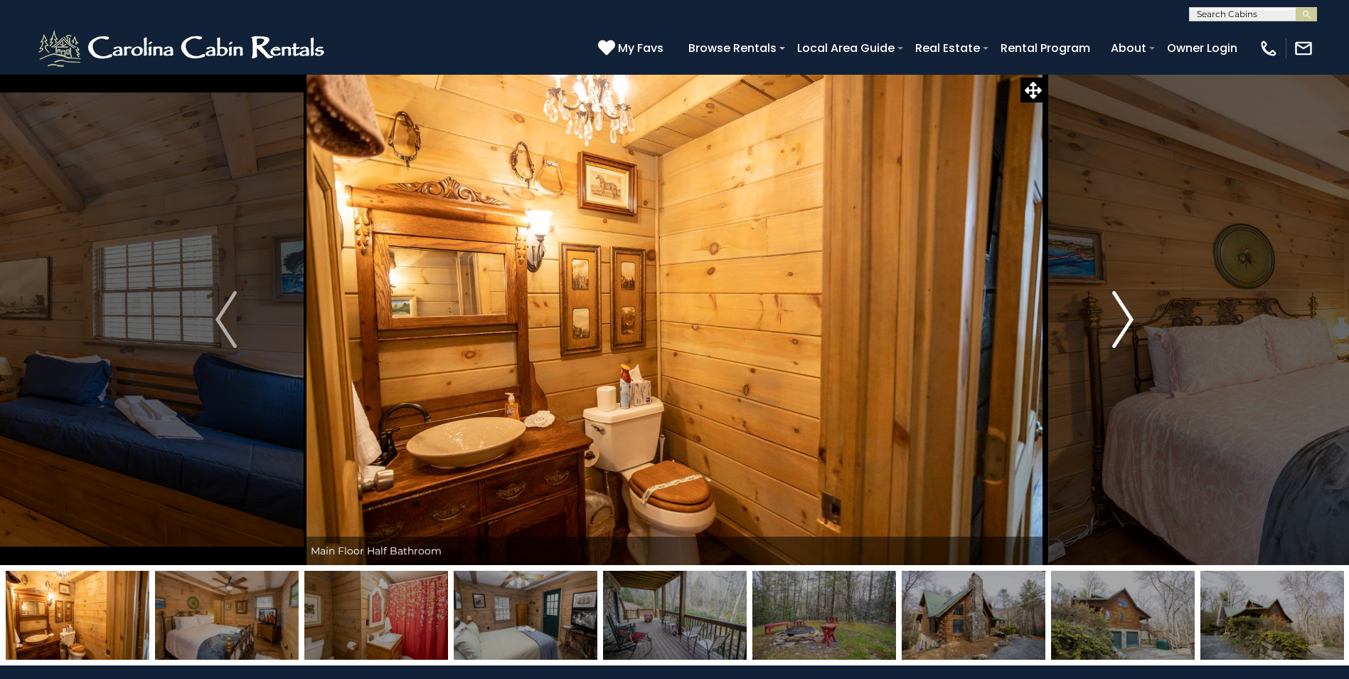
click at [1110, 337] on button "Next" at bounding box center [1123, 319] width 155 height 491
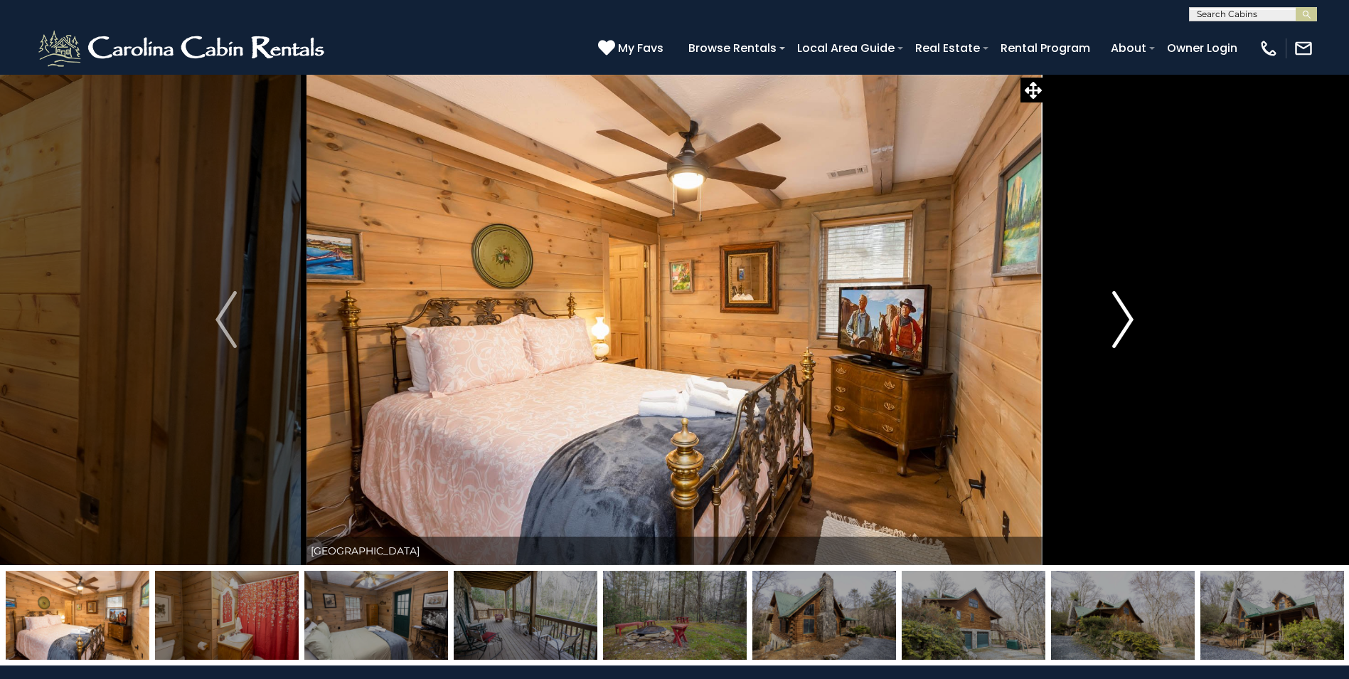
click at [1110, 337] on button "Next" at bounding box center [1123, 319] width 155 height 491
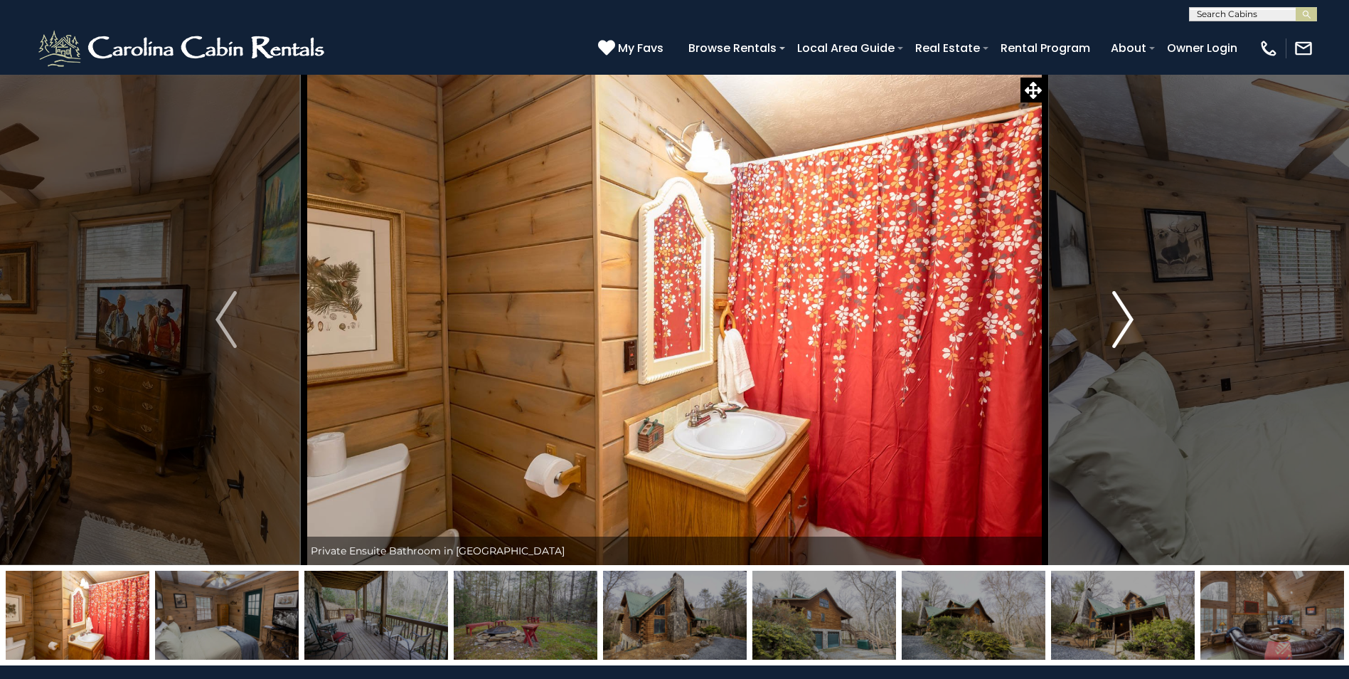
click at [1110, 337] on button "Next" at bounding box center [1123, 319] width 155 height 491
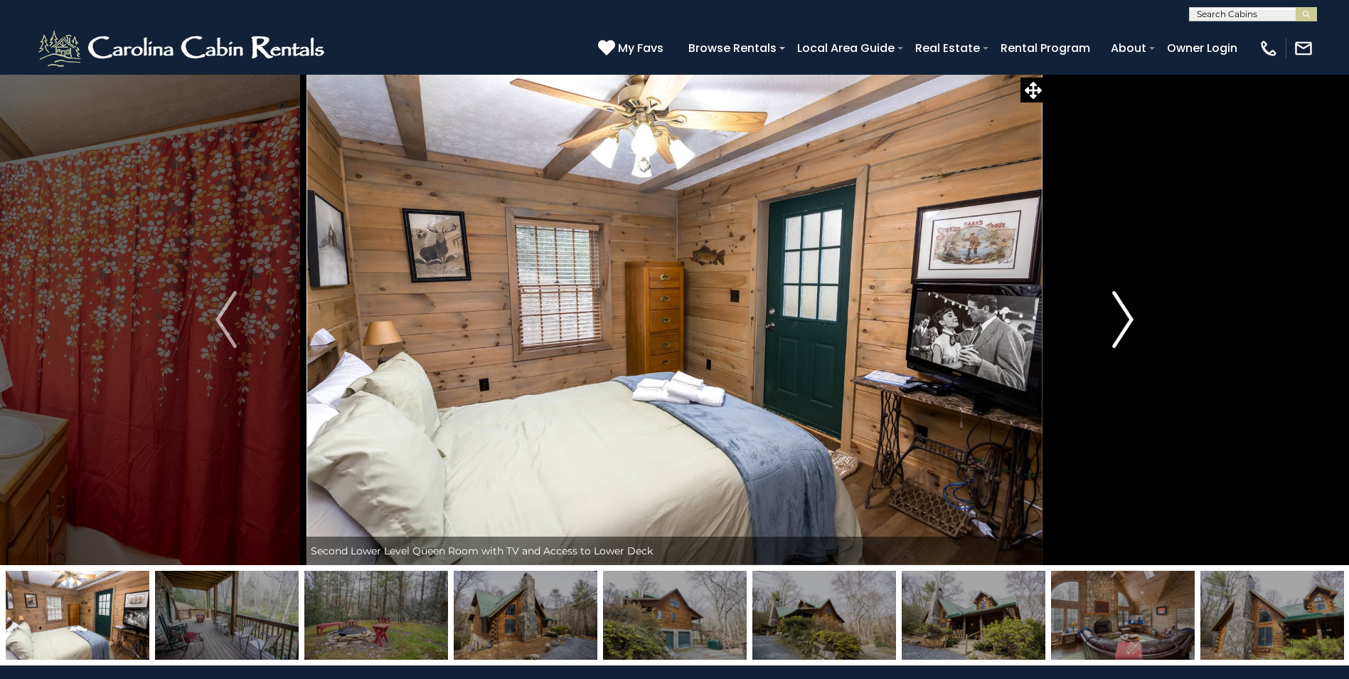
click at [1110, 337] on button "Next" at bounding box center [1123, 319] width 155 height 491
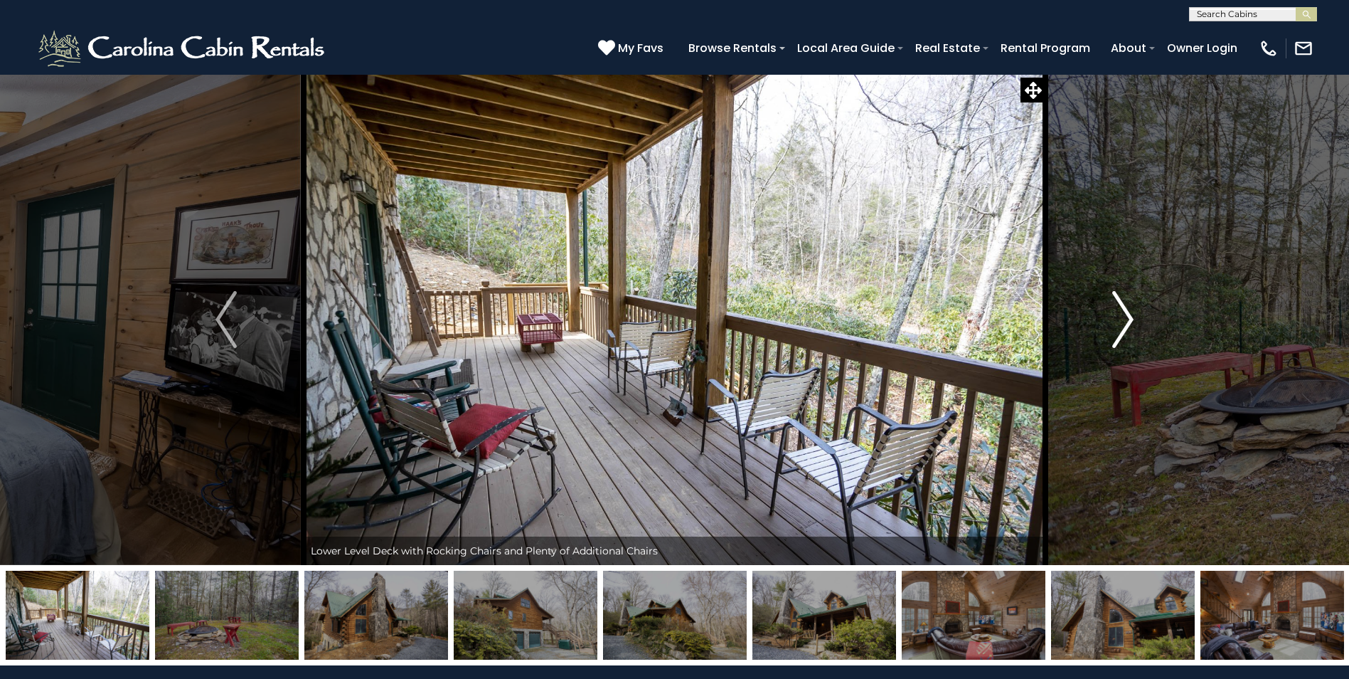
click at [1110, 337] on button "Next" at bounding box center [1123, 319] width 155 height 491
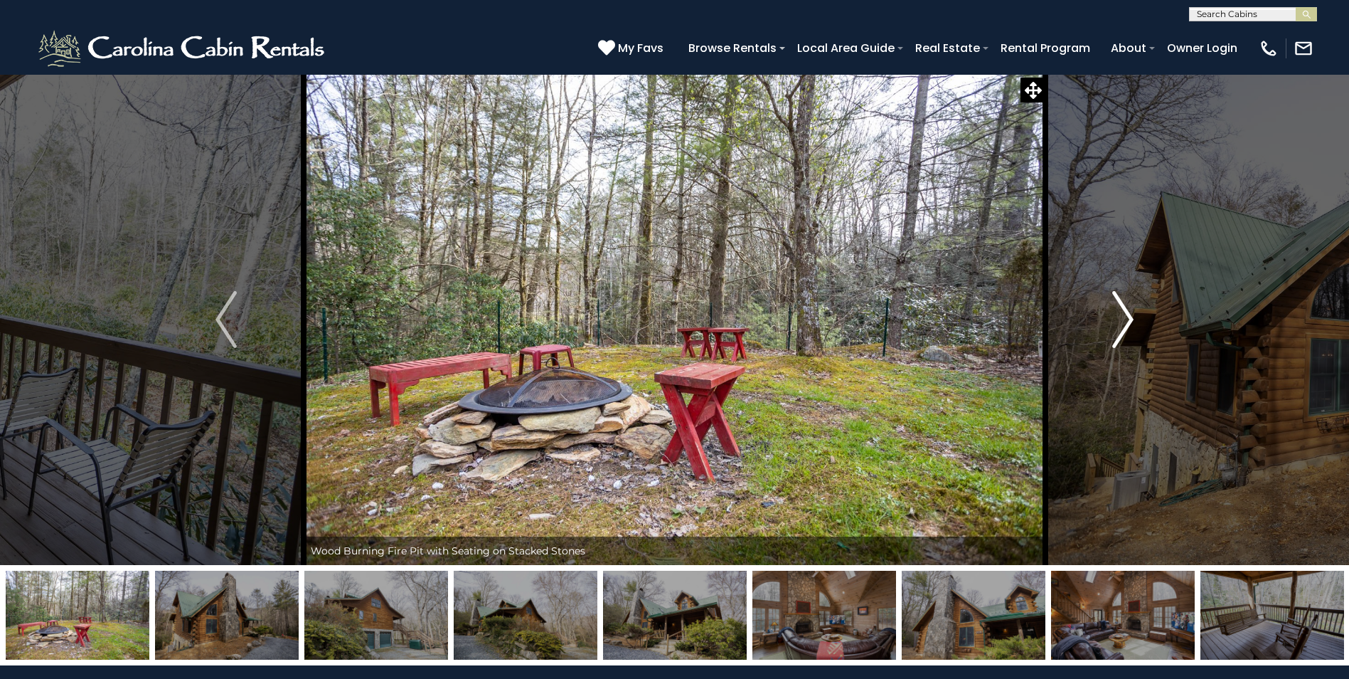
click at [1110, 337] on button "Next" at bounding box center [1123, 319] width 155 height 491
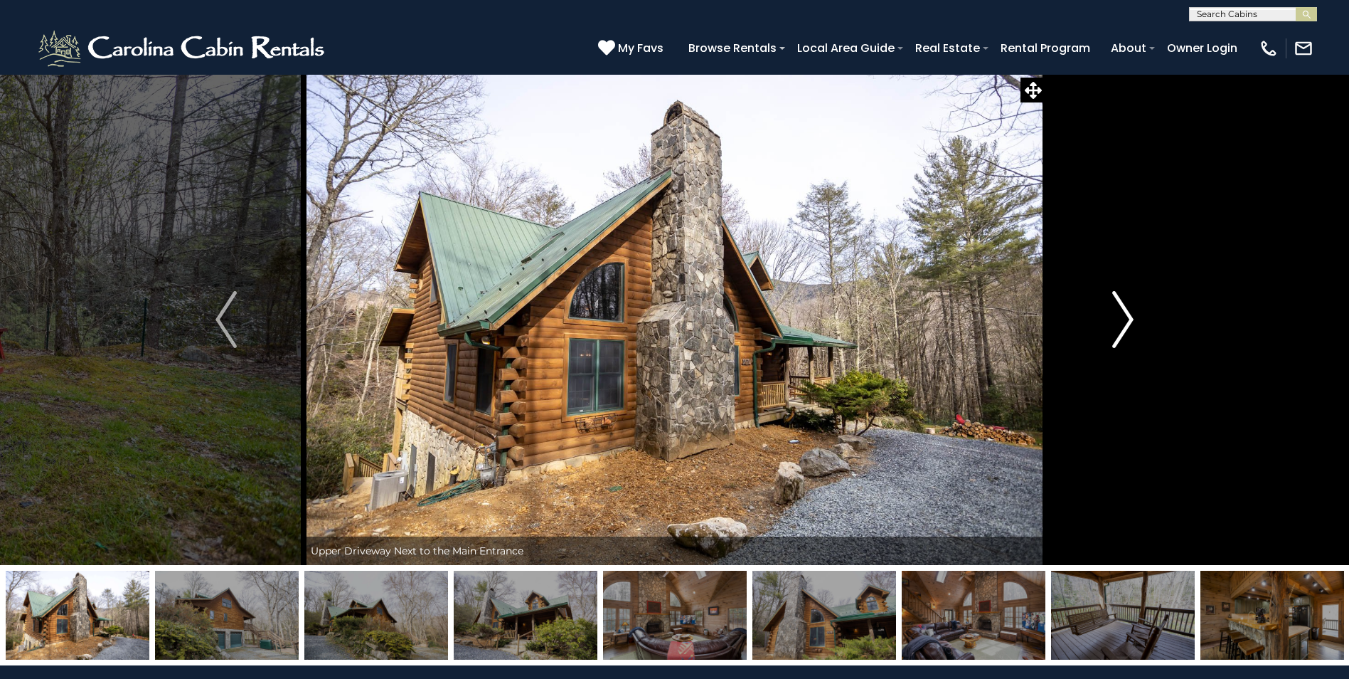
click at [1110, 337] on button "Next" at bounding box center [1123, 319] width 155 height 491
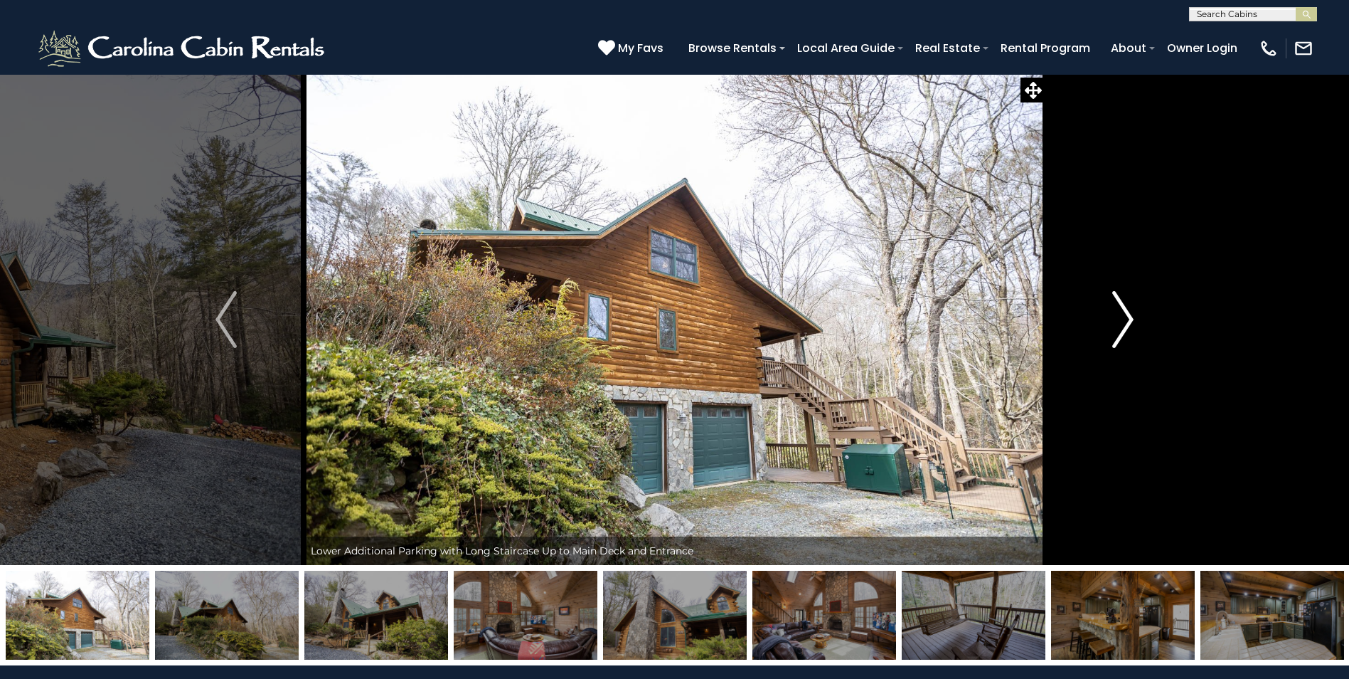
click at [1110, 337] on button "Next" at bounding box center [1123, 319] width 155 height 491
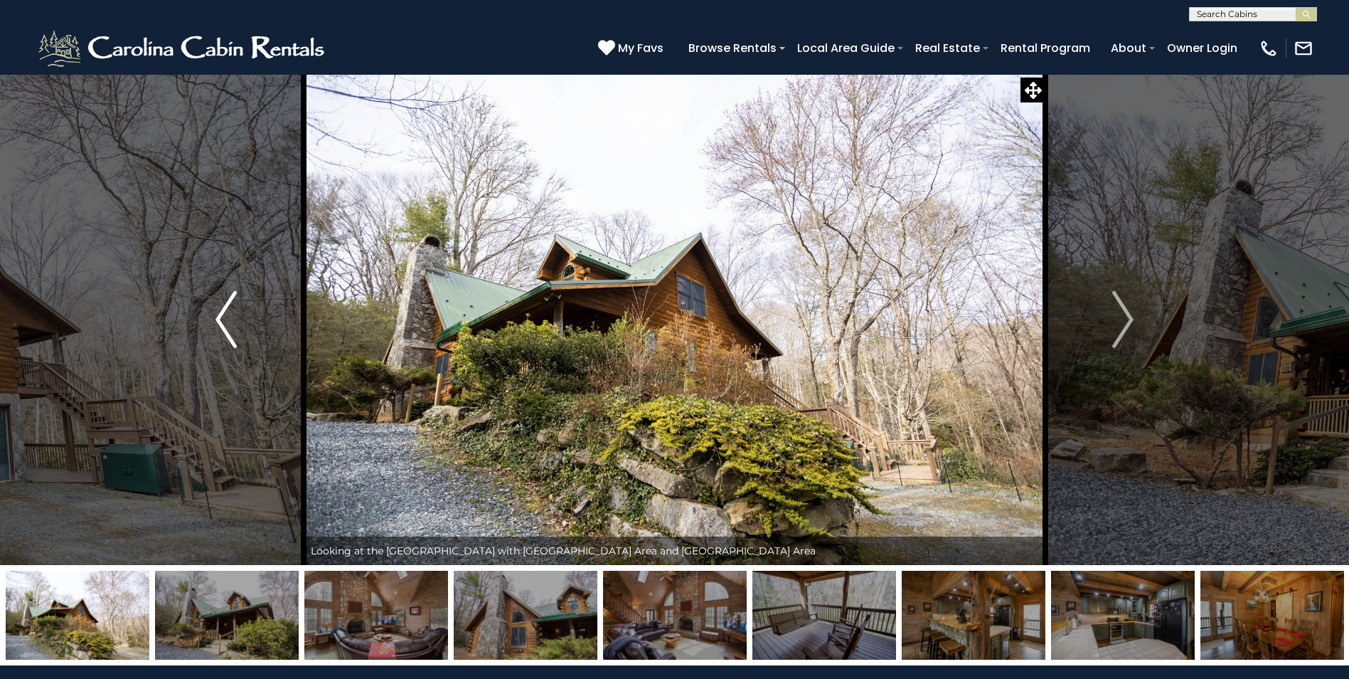
click at [228, 327] on img "Previous" at bounding box center [226, 319] width 21 height 57
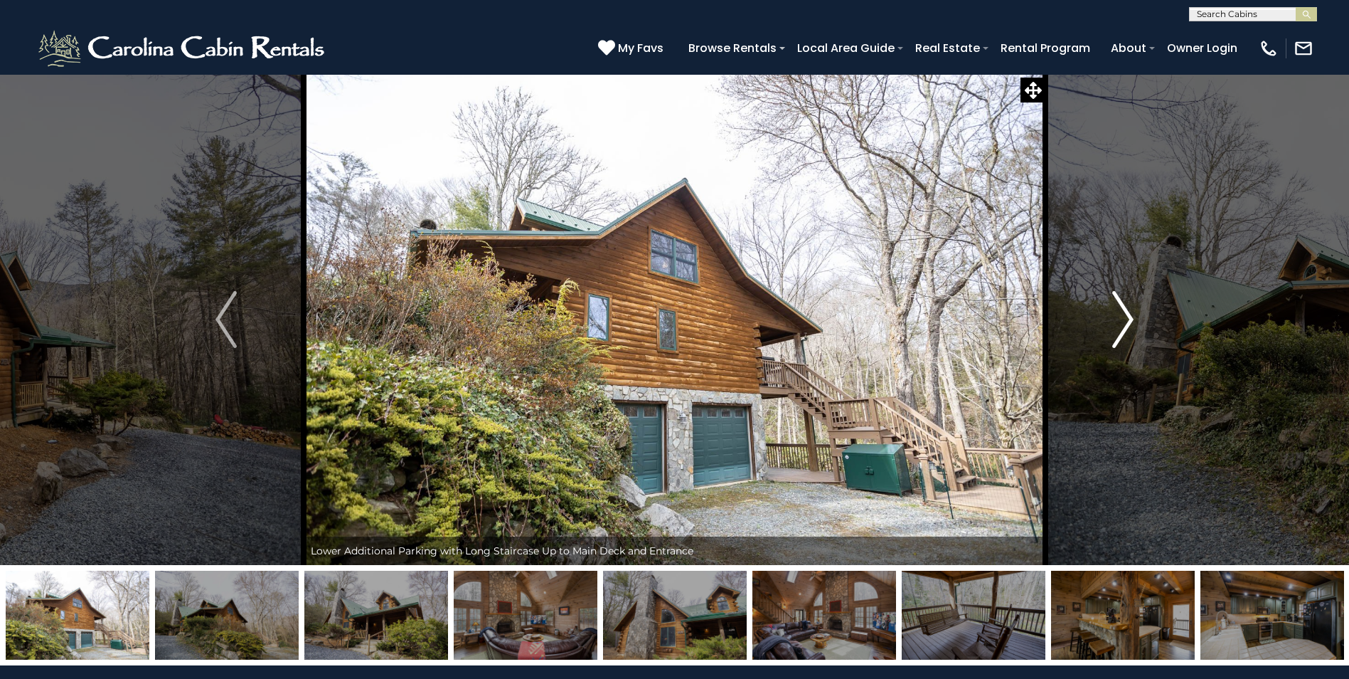
click at [1134, 327] on img "Next" at bounding box center [1123, 319] width 21 height 57
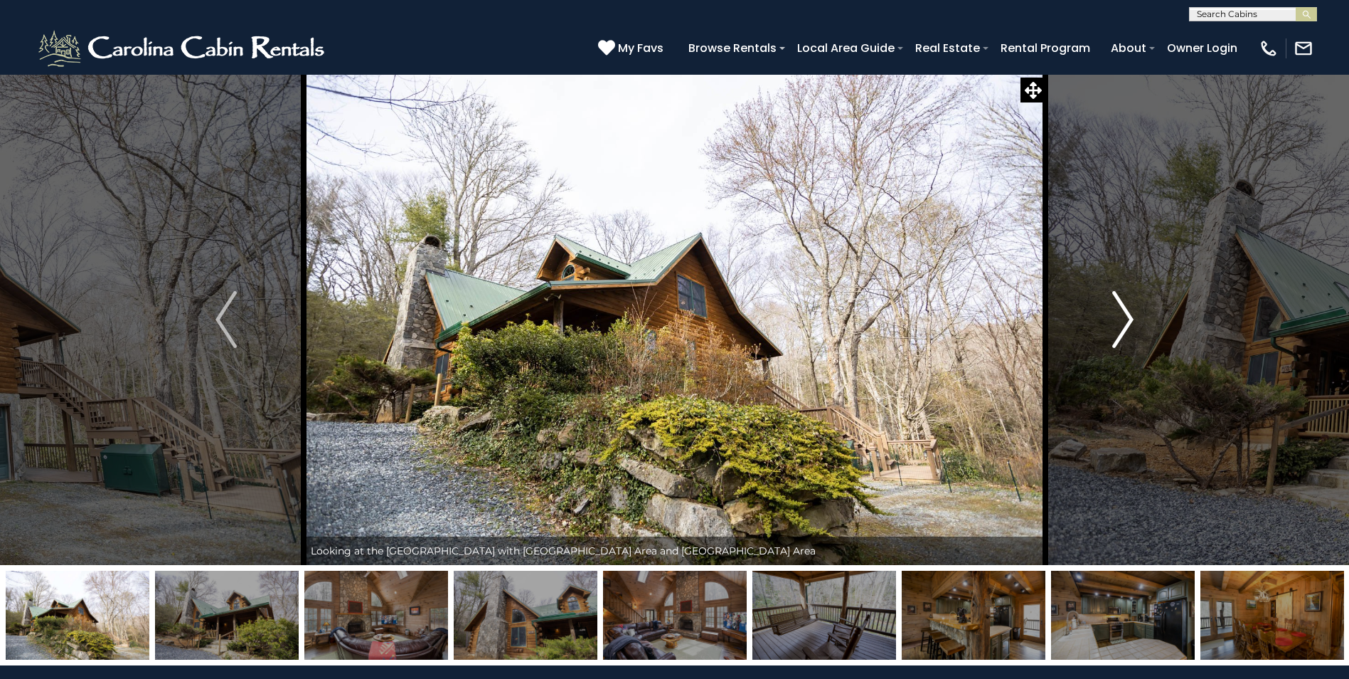
click at [1134, 327] on img "Next" at bounding box center [1123, 319] width 21 height 57
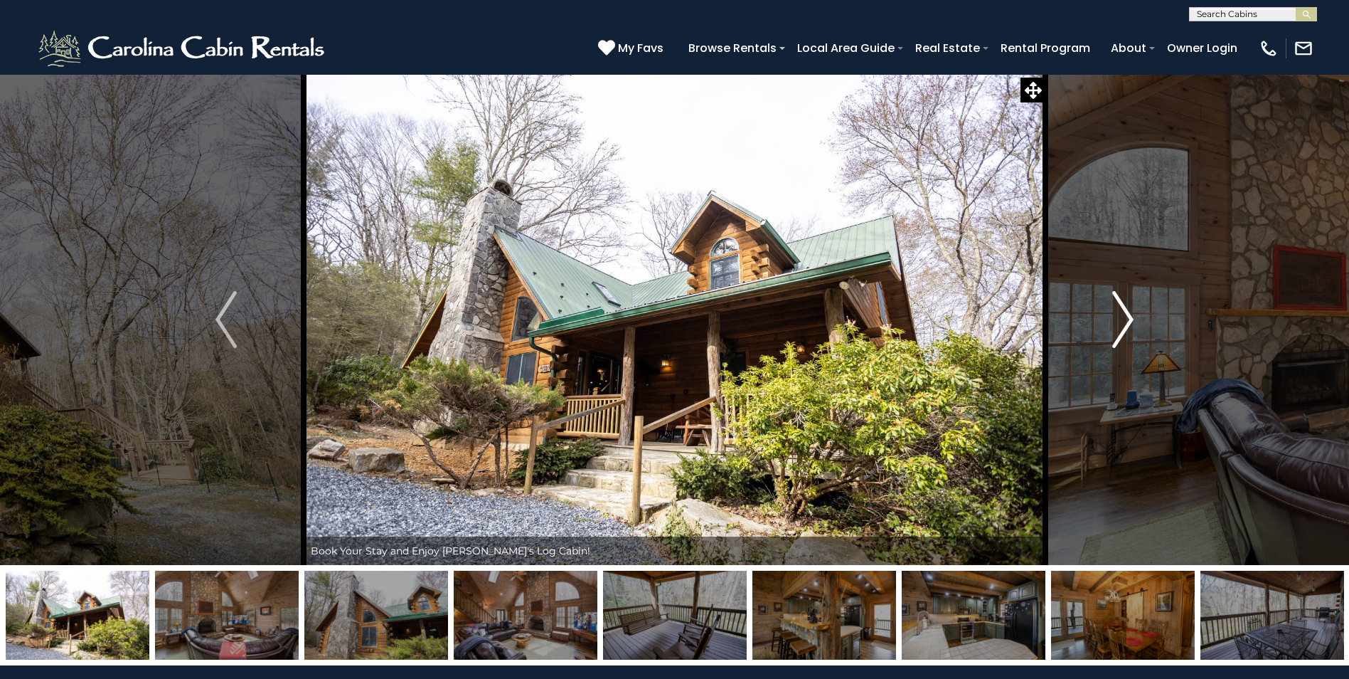
click at [1134, 327] on img "Next" at bounding box center [1123, 319] width 21 height 57
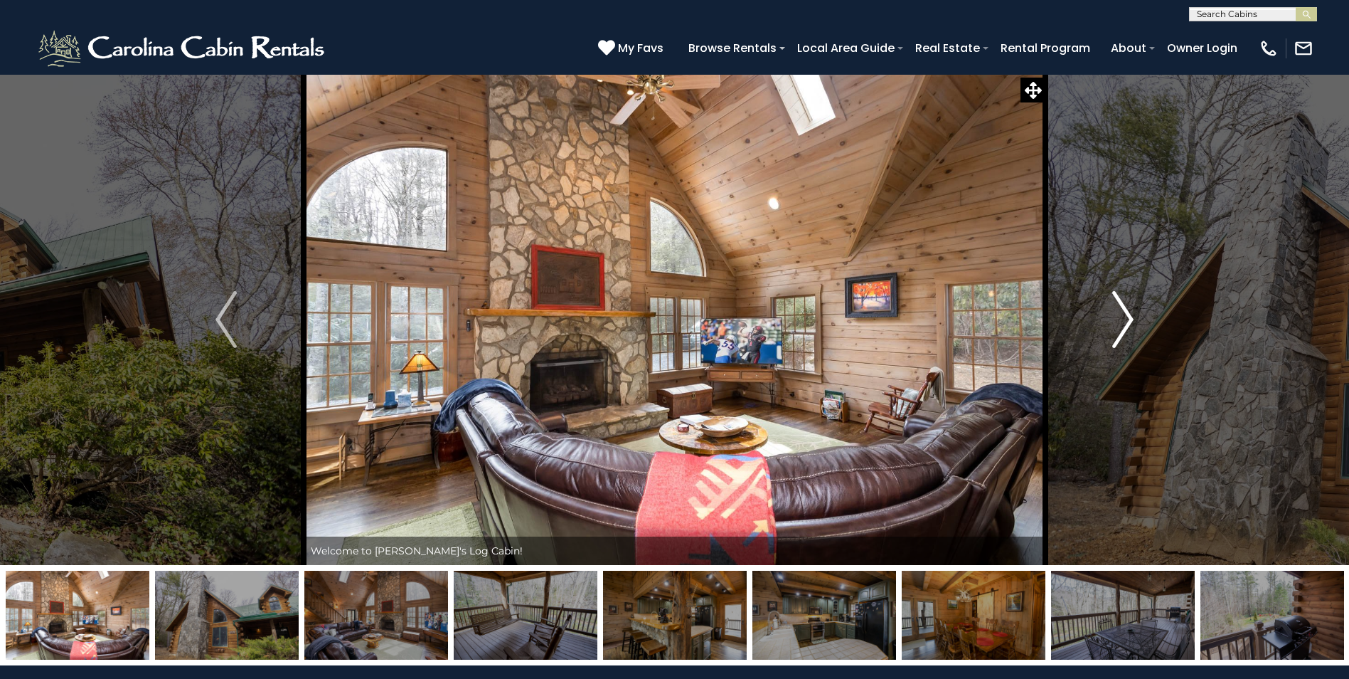
click at [1134, 327] on img "Next" at bounding box center [1123, 319] width 21 height 57
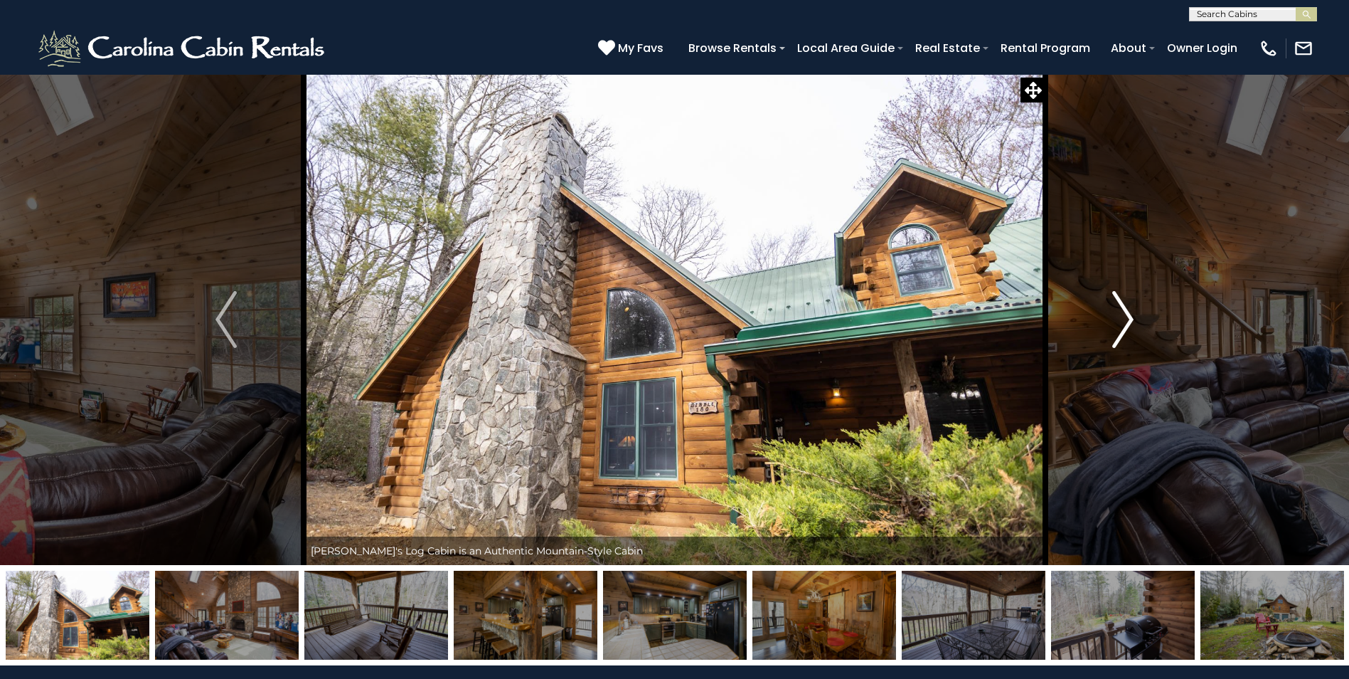
click at [1134, 327] on img "Next" at bounding box center [1123, 319] width 21 height 57
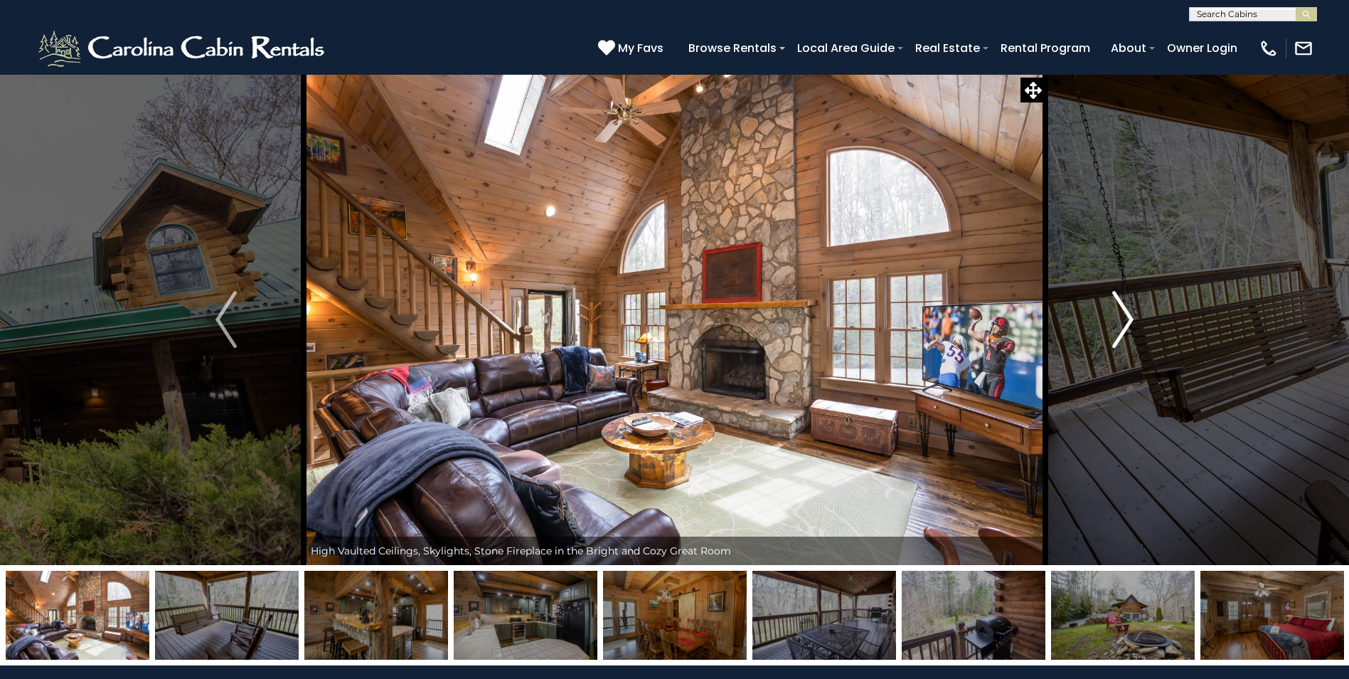
click at [1134, 327] on img "Next" at bounding box center [1123, 319] width 21 height 57
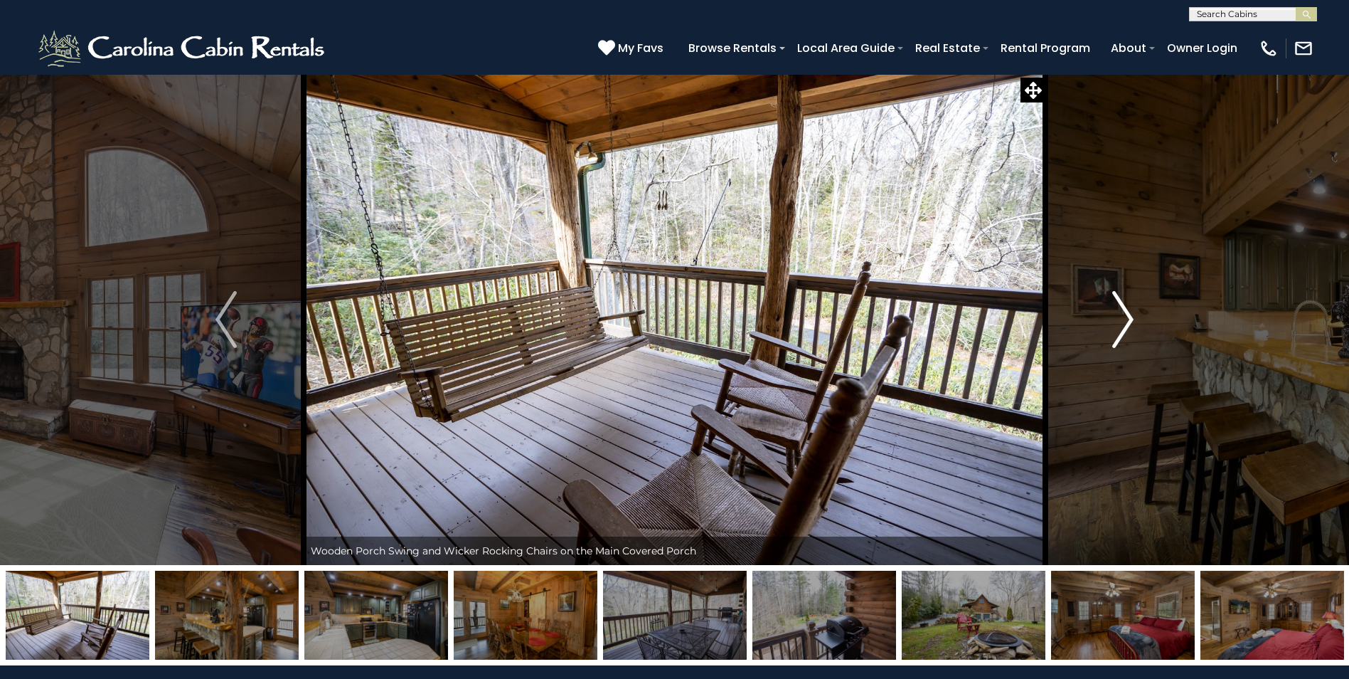
click at [1134, 327] on img "Next" at bounding box center [1123, 319] width 21 height 57
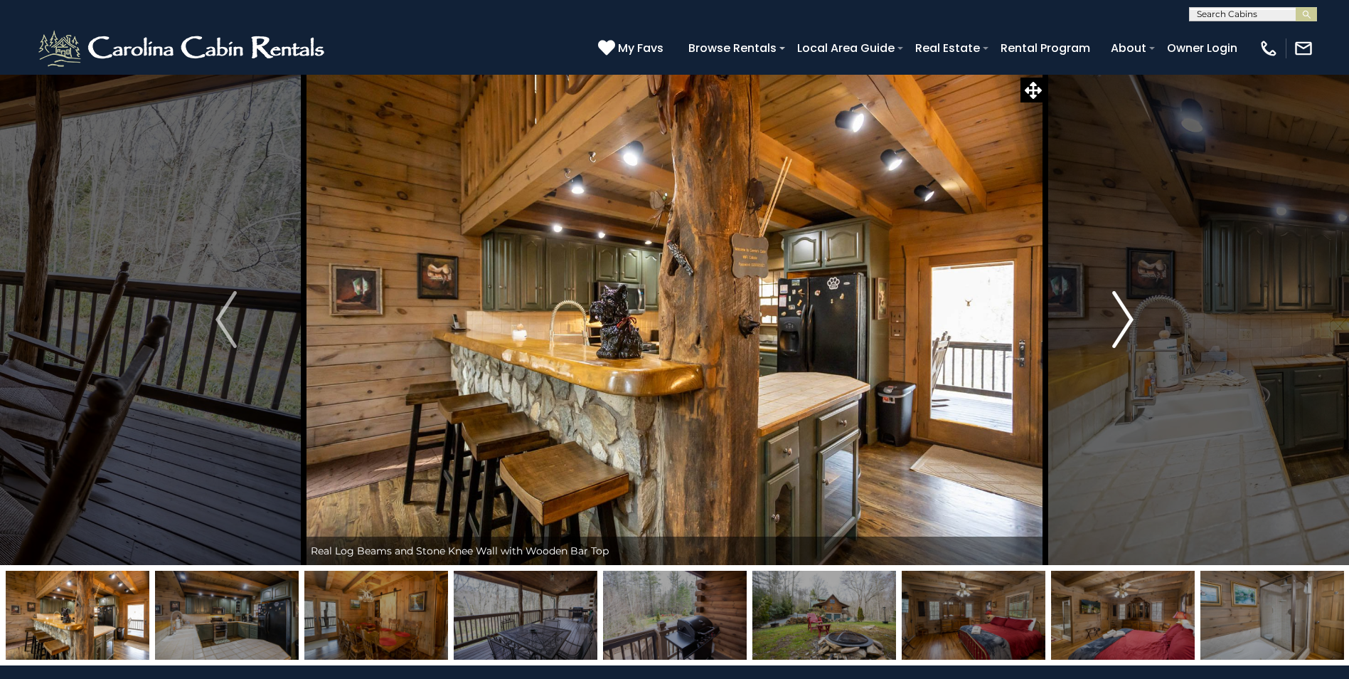
click at [1134, 327] on img "Next" at bounding box center [1123, 319] width 21 height 57
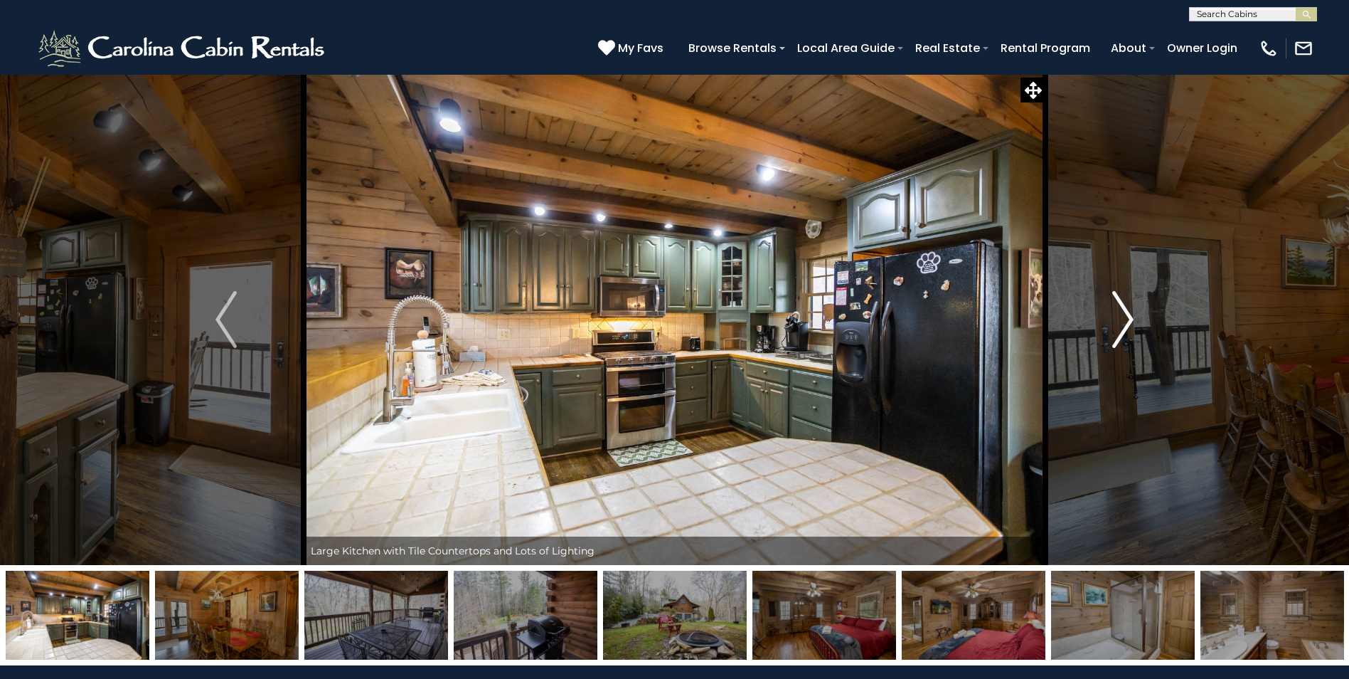
click at [1134, 327] on img "Next" at bounding box center [1123, 319] width 21 height 57
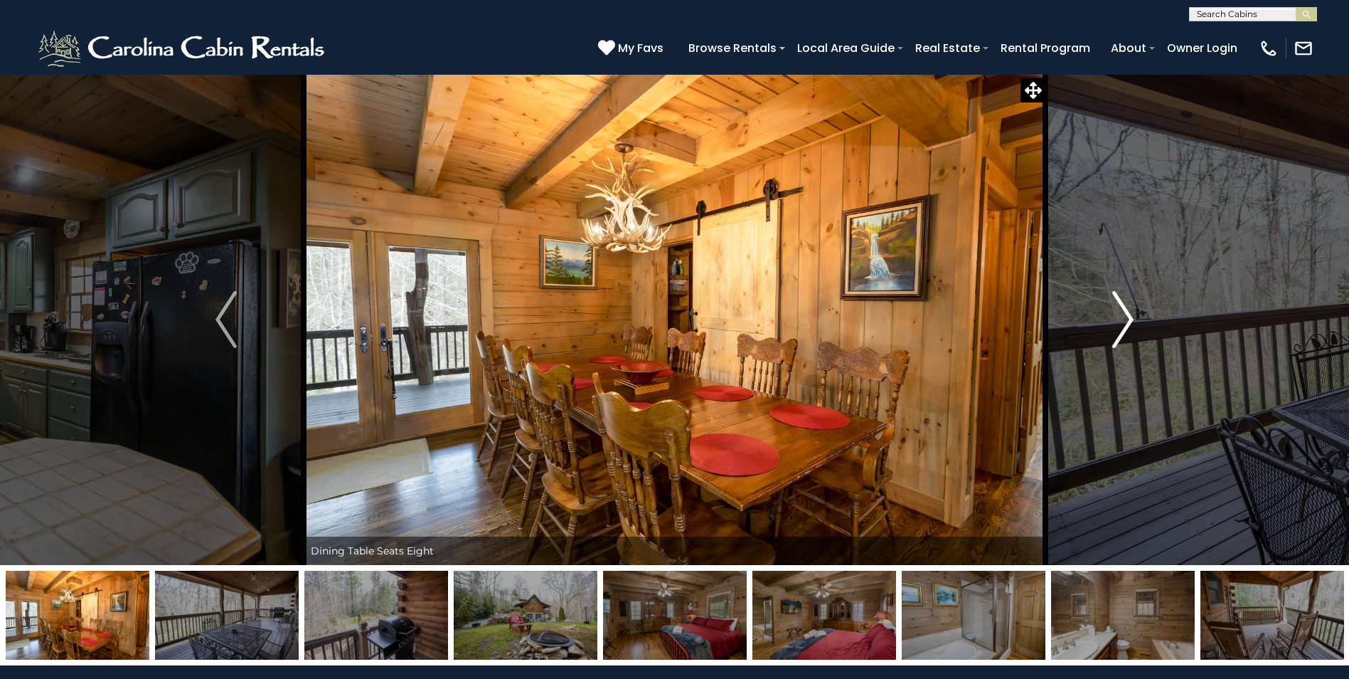
click at [1134, 327] on img "Next" at bounding box center [1123, 319] width 21 height 57
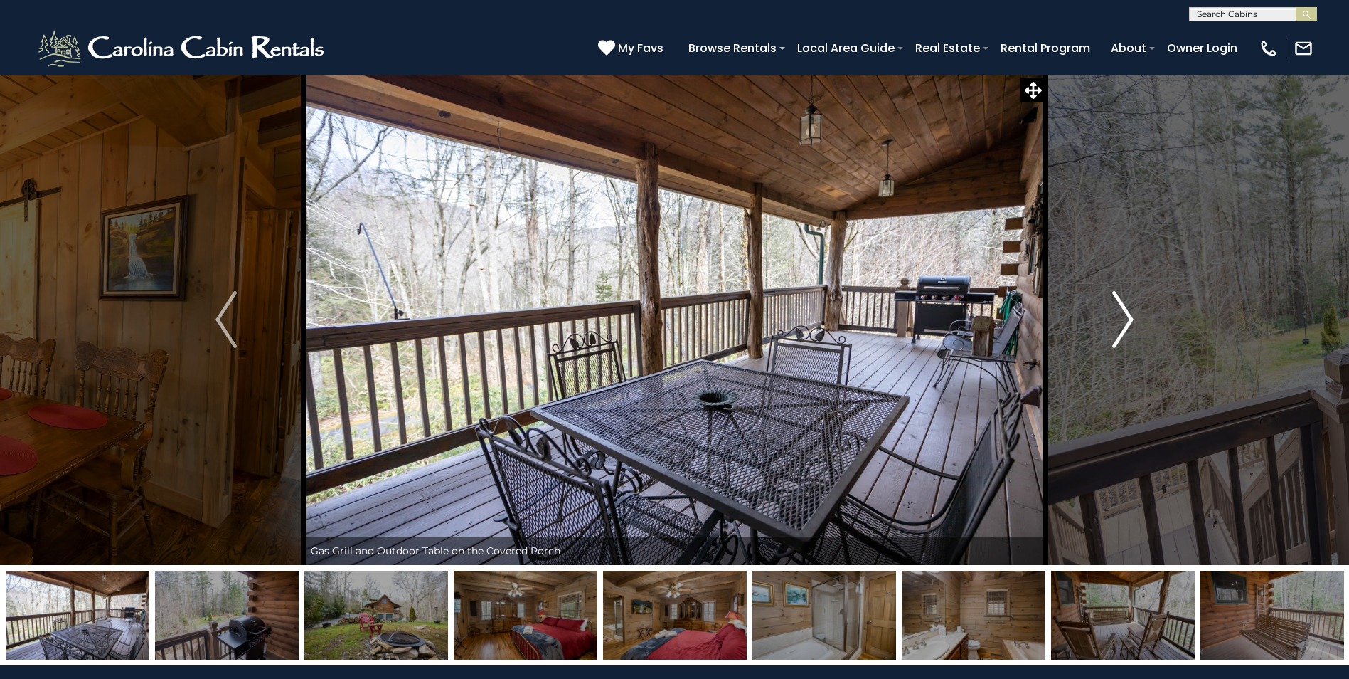
click at [1134, 327] on img "Next" at bounding box center [1123, 319] width 21 height 57
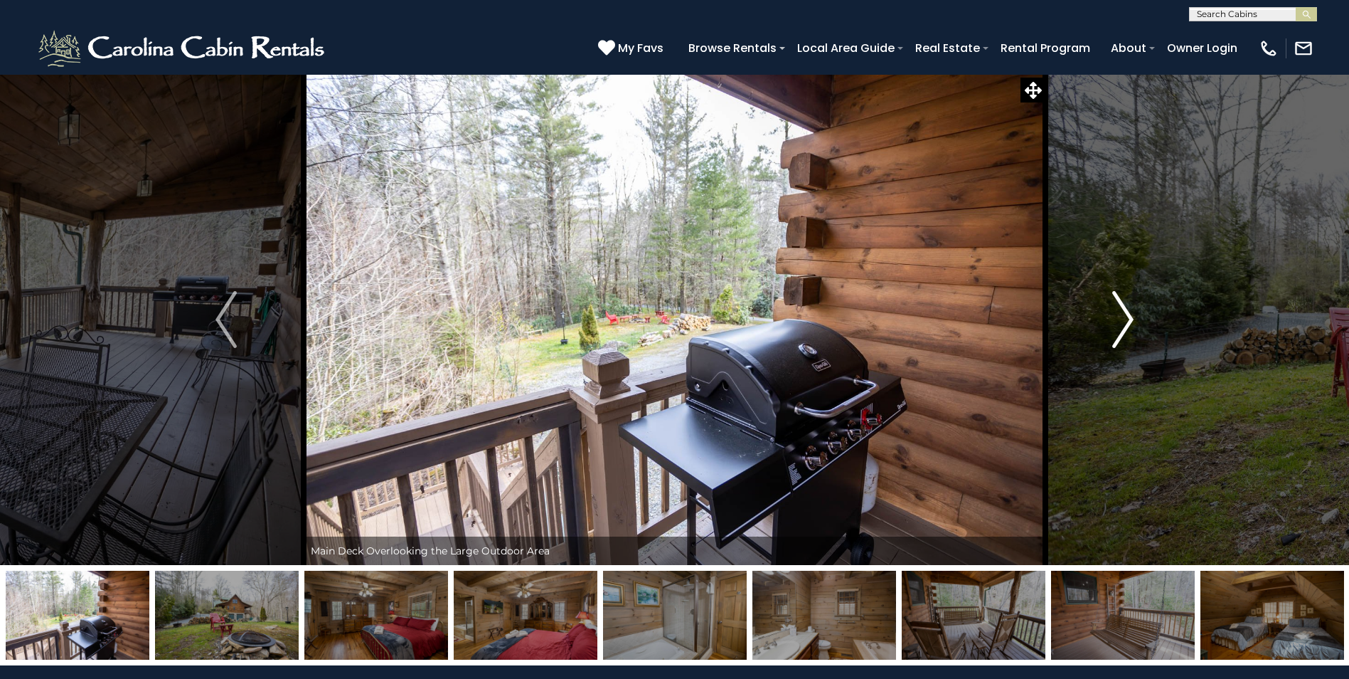
click at [1134, 327] on img "Next" at bounding box center [1123, 319] width 21 height 57
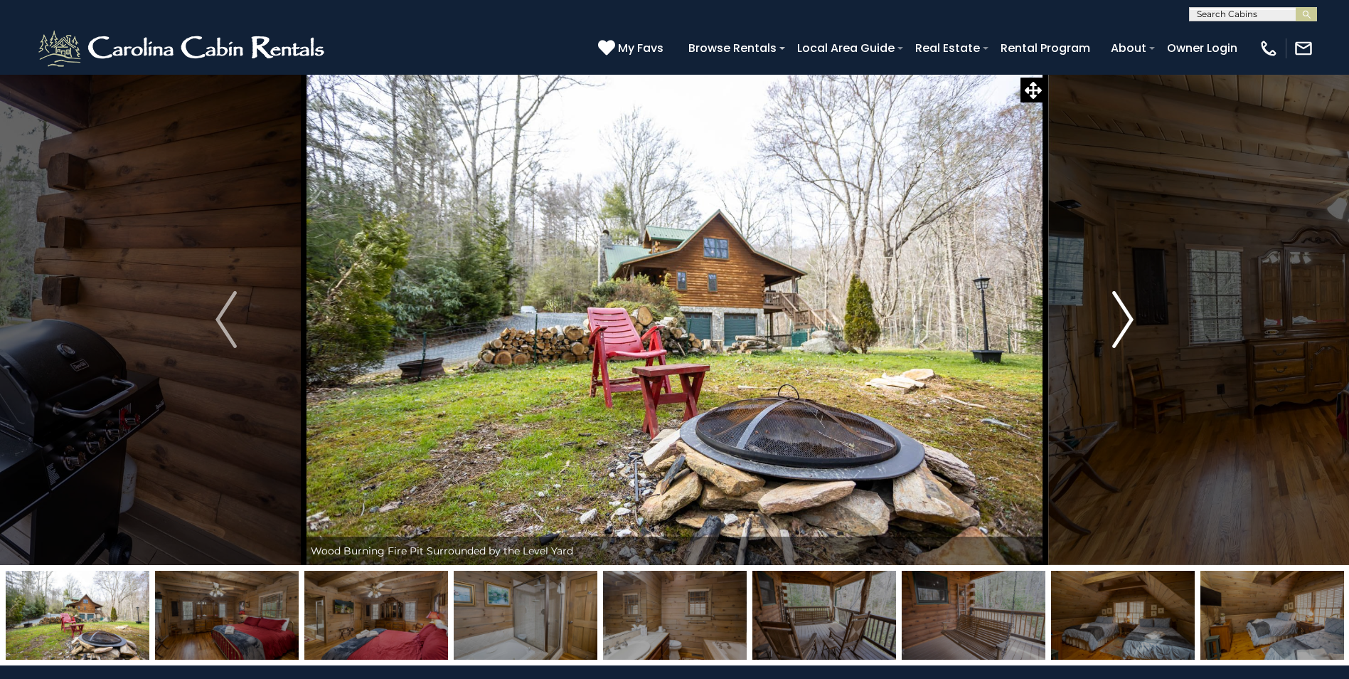
click at [1134, 327] on img "Next" at bounding box center [1123, 319] width 21 height 57
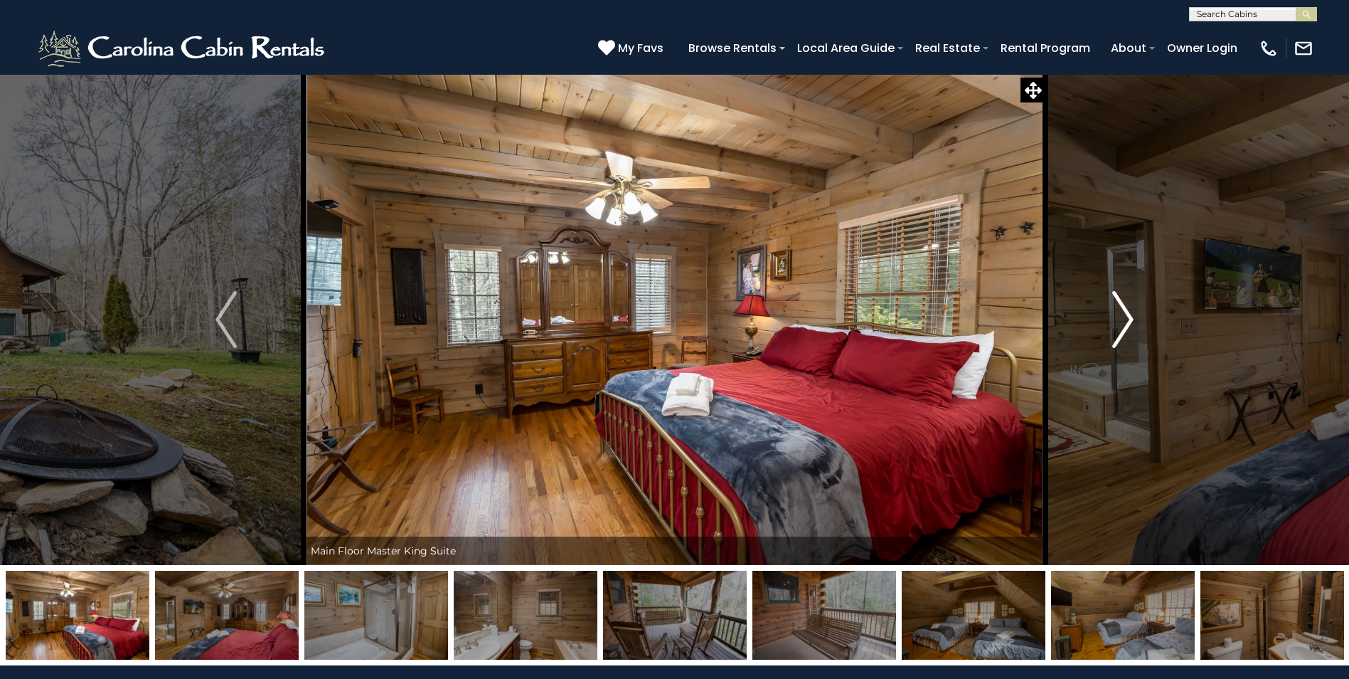
click at [1134, 327] on img "Next" at bounding box center [1123, 319] width 21 height 57
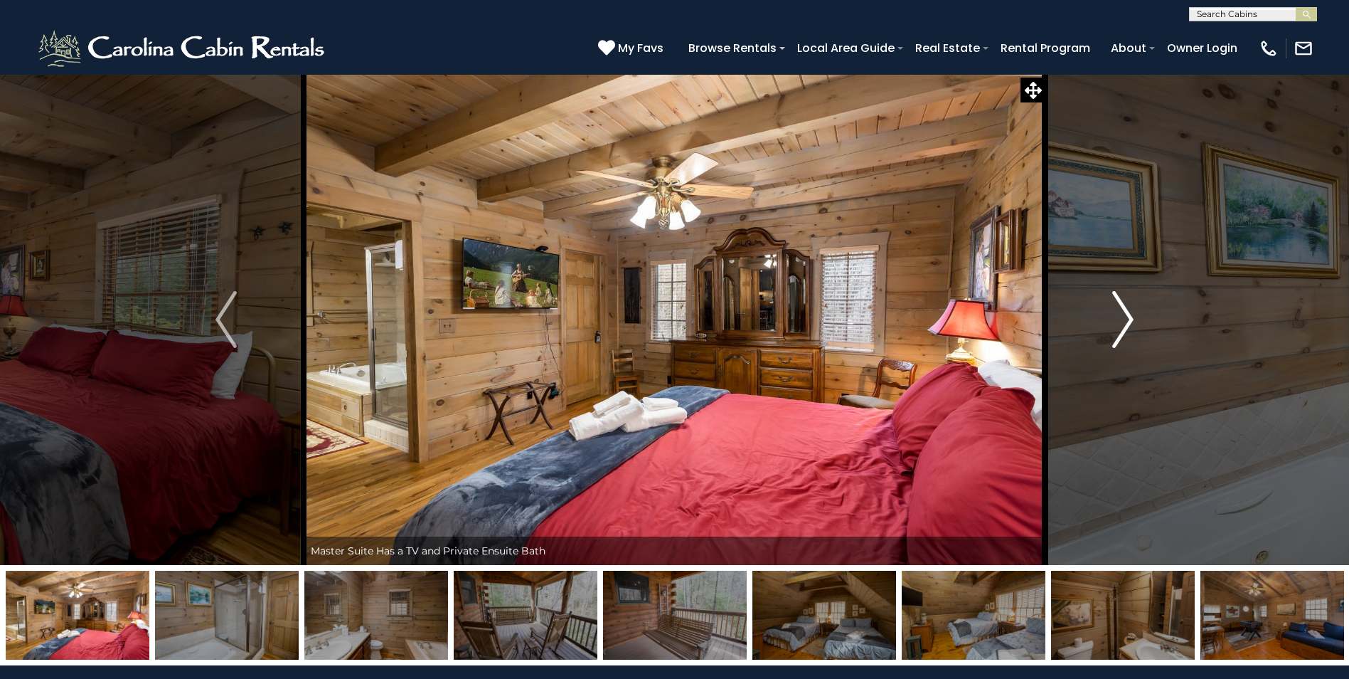
click at [1134, 327] on img "Next" at bounding box center [1123, 319] width 21 height 57
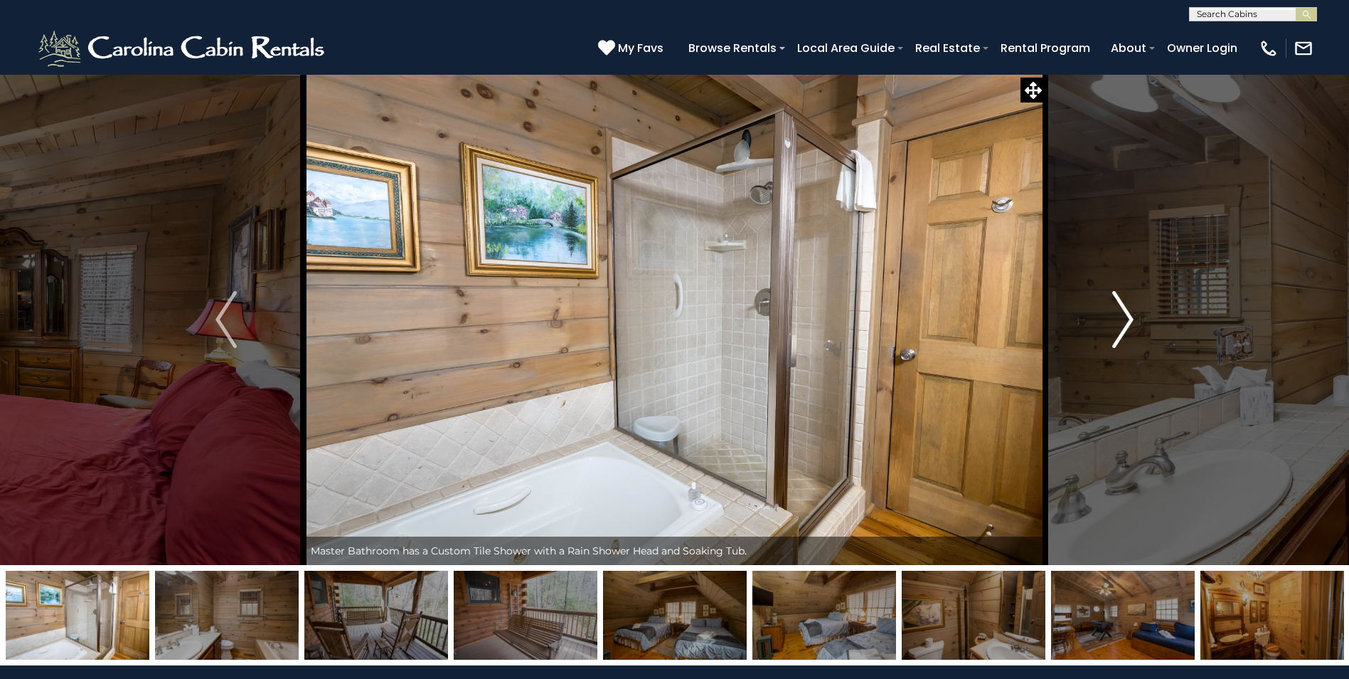
click at [1134, 327] on img "Next" at bounding box center [1123, 319] width 21 height 57
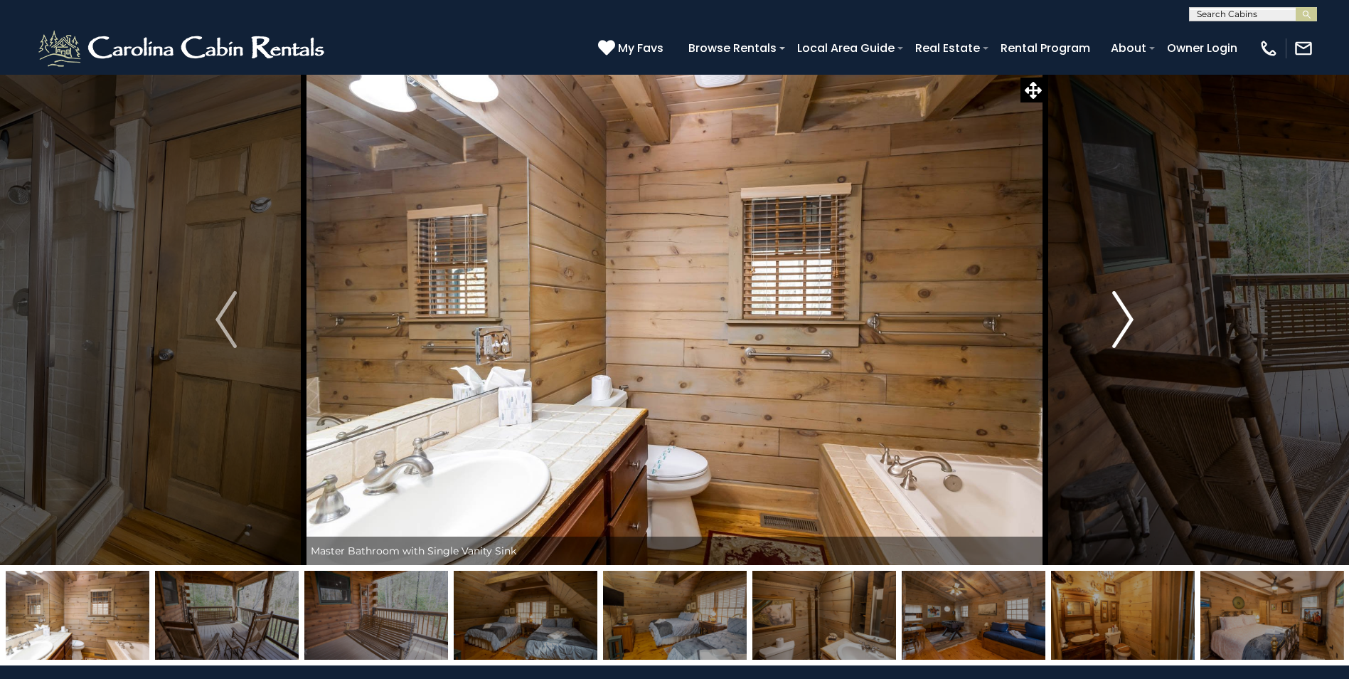
click at [1134, 327] on img "Next" at bounding box center [1123, 319] width 21 height 57
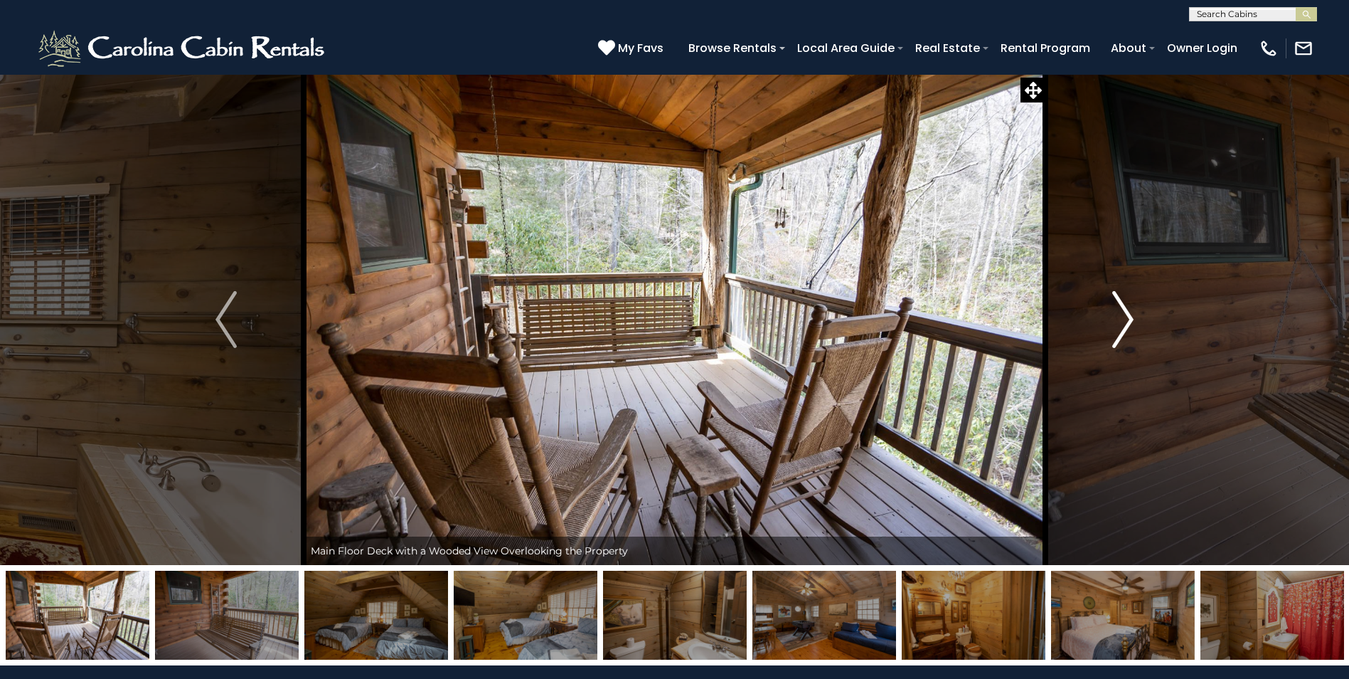
click at [1134, 327] on img "Next" at bounding box center [1123, 319] width 21 height 57
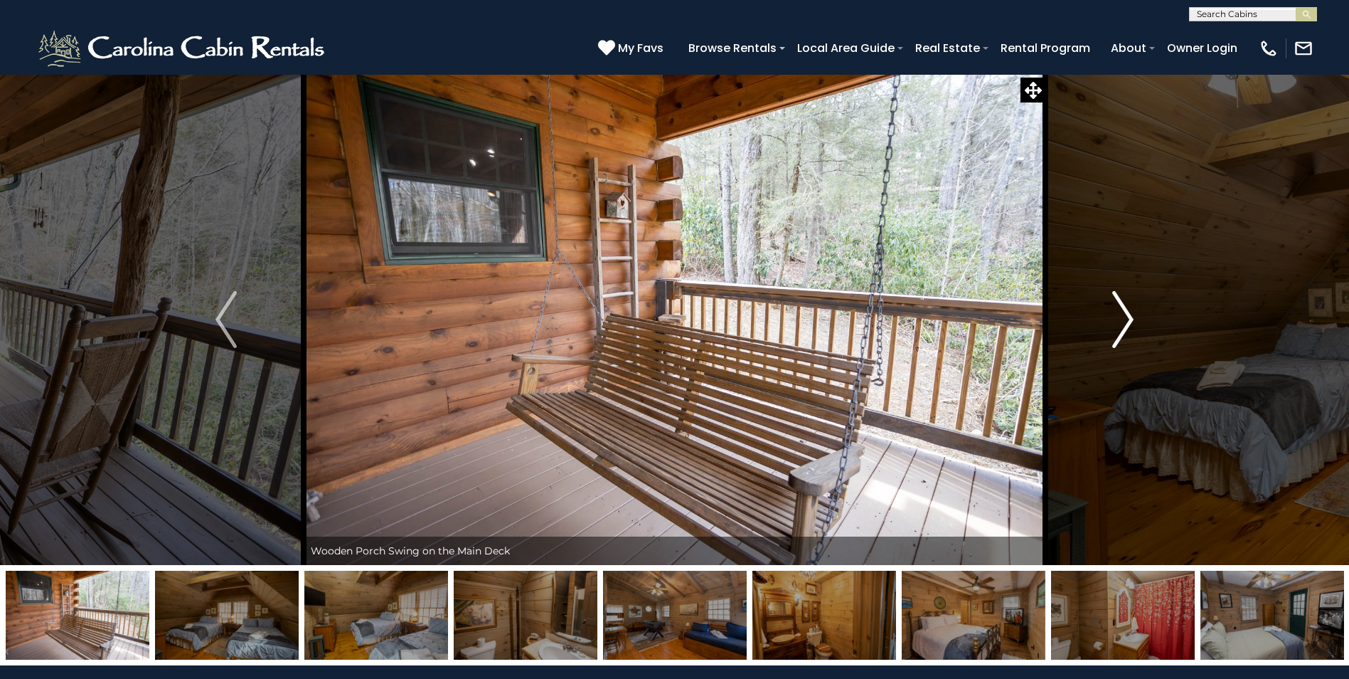
click at [1134, 327] on img "Next" at bounding box center [1123, 319] width 21 height 57
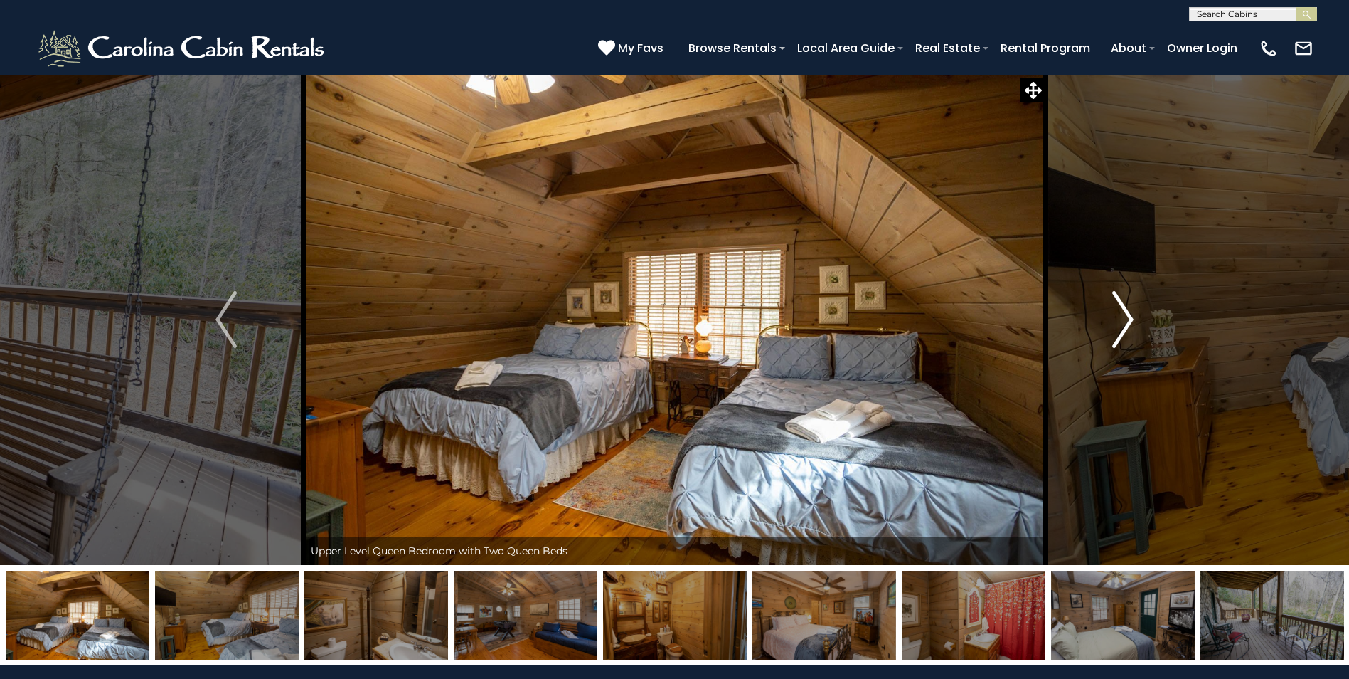
click at [1134, 327] on img "Next" at bounding box center [1123, 319] width 21 height 57
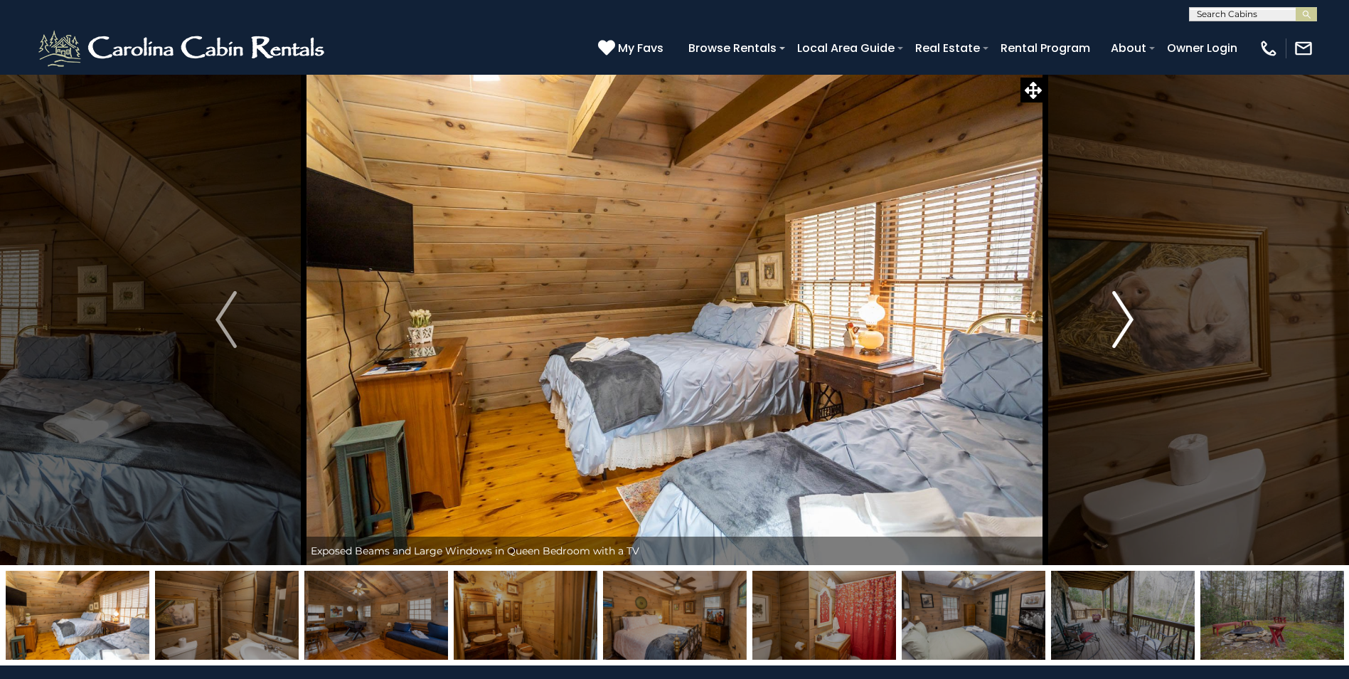
click at [1134, 327] on img "Next" at bounding box center [1123, 319] width 21 height 57
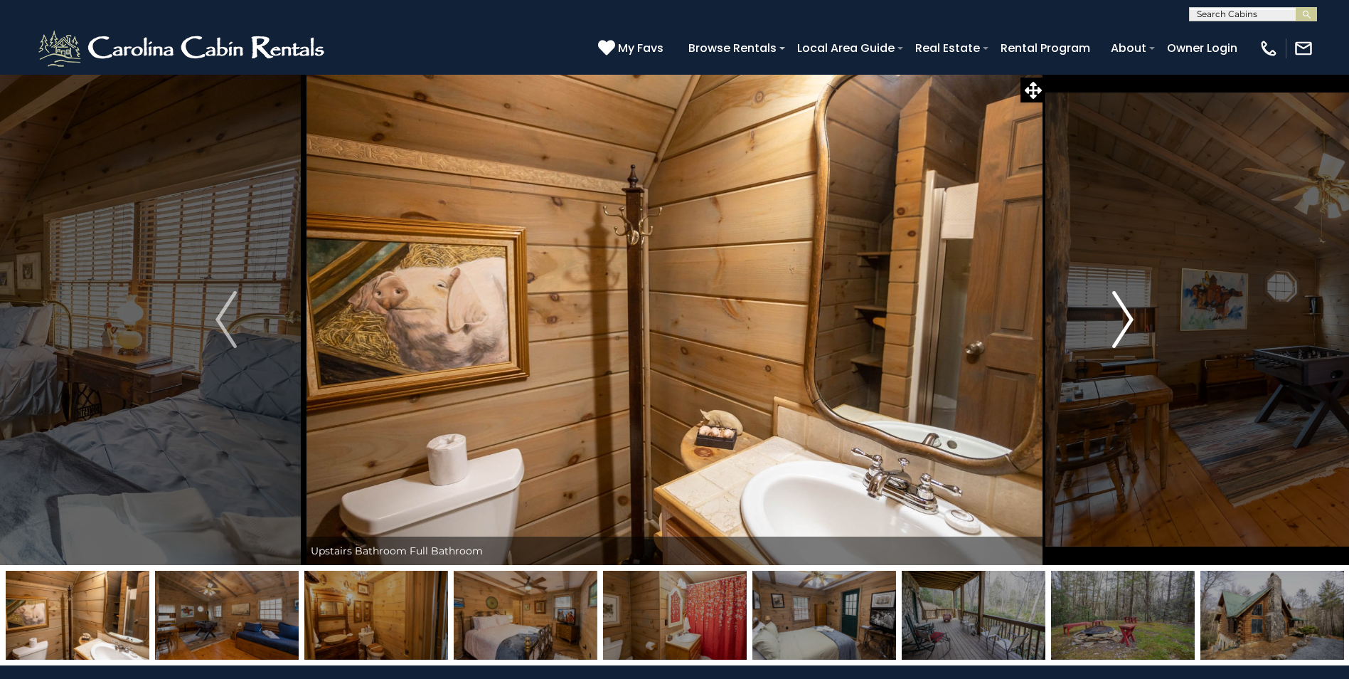
click at [1134, 327] on img "Next" at bounding box center [1123, 319] width 21 height 57
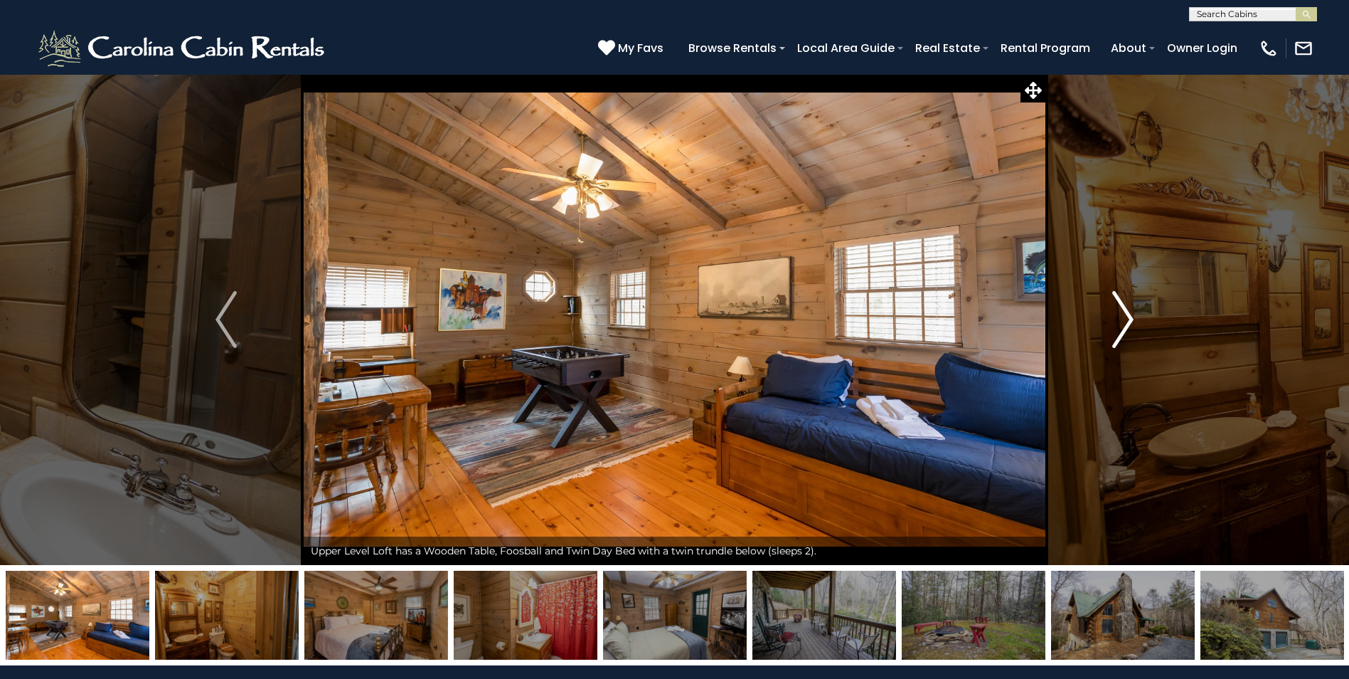
click at [1134, 327] on img "Next" at bounding box center [1123, 319] width 21 height 57
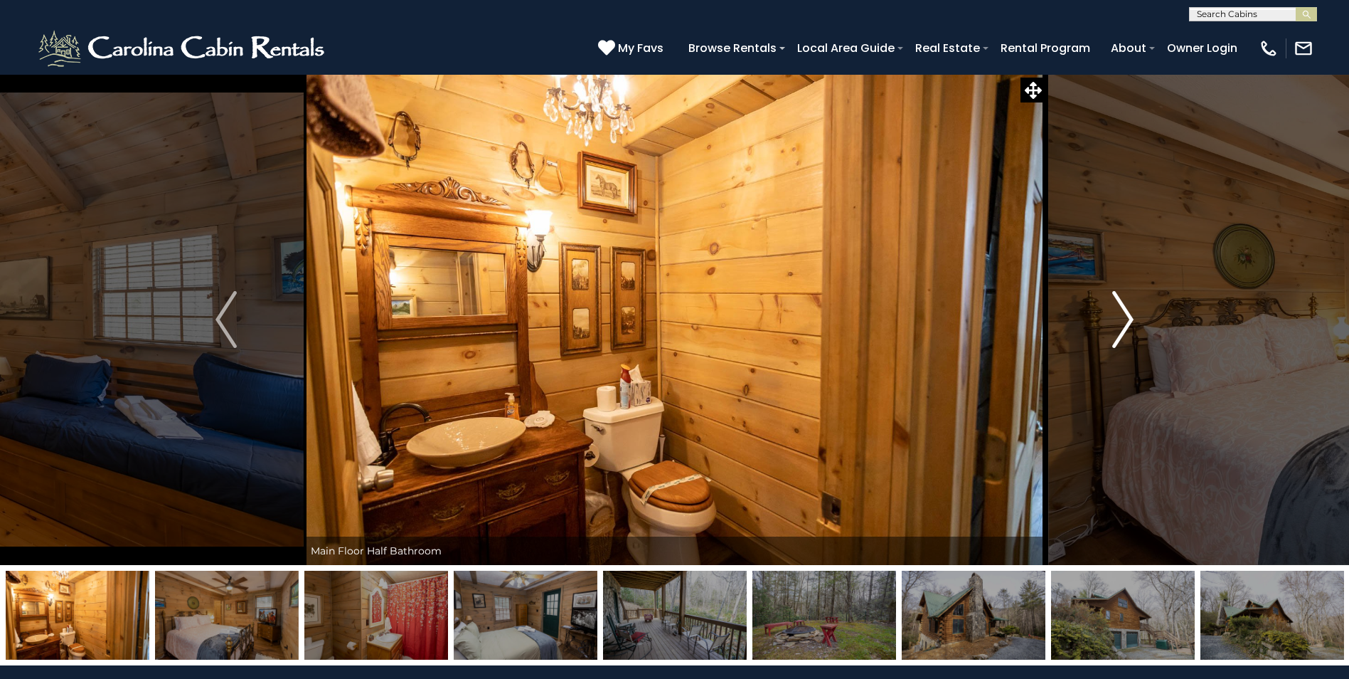
click at [1134, 327] on img "Next" at bounding box center [1123, 319] width 21 height 57
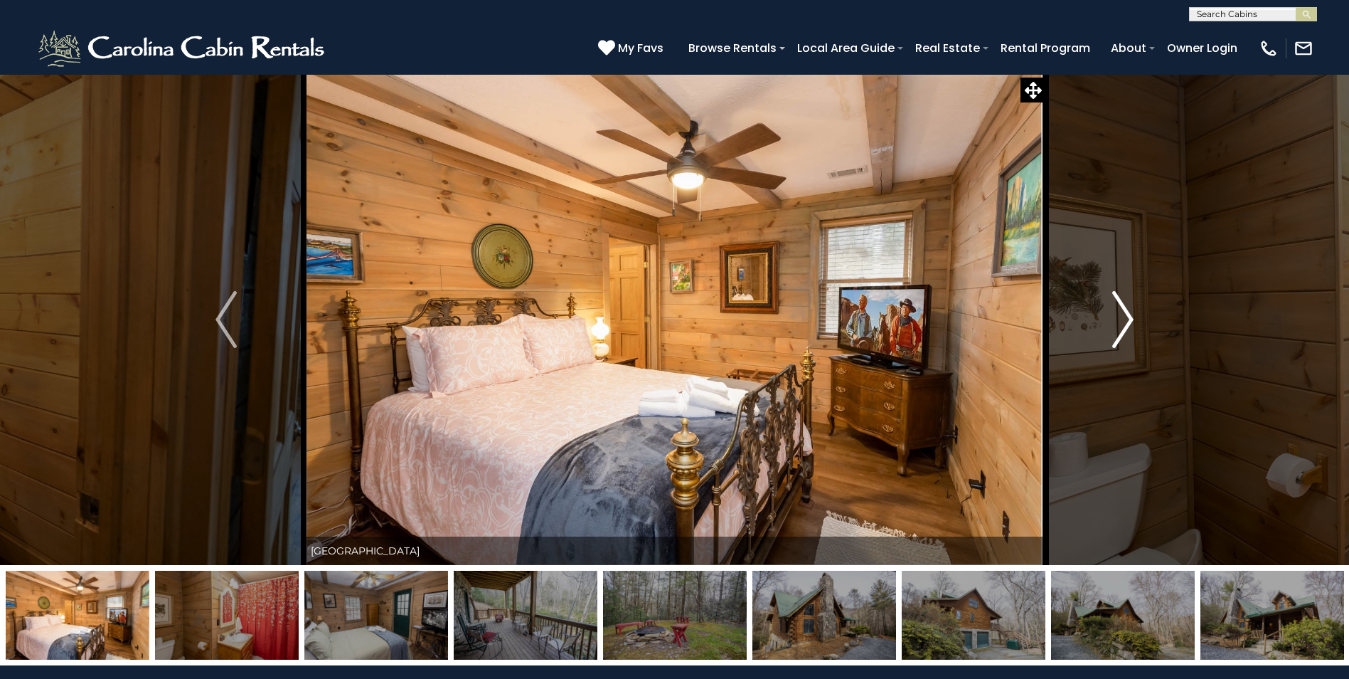
click at [1134, 327] on img "Next" at bounding box center [1123, 319] width 21 height 57
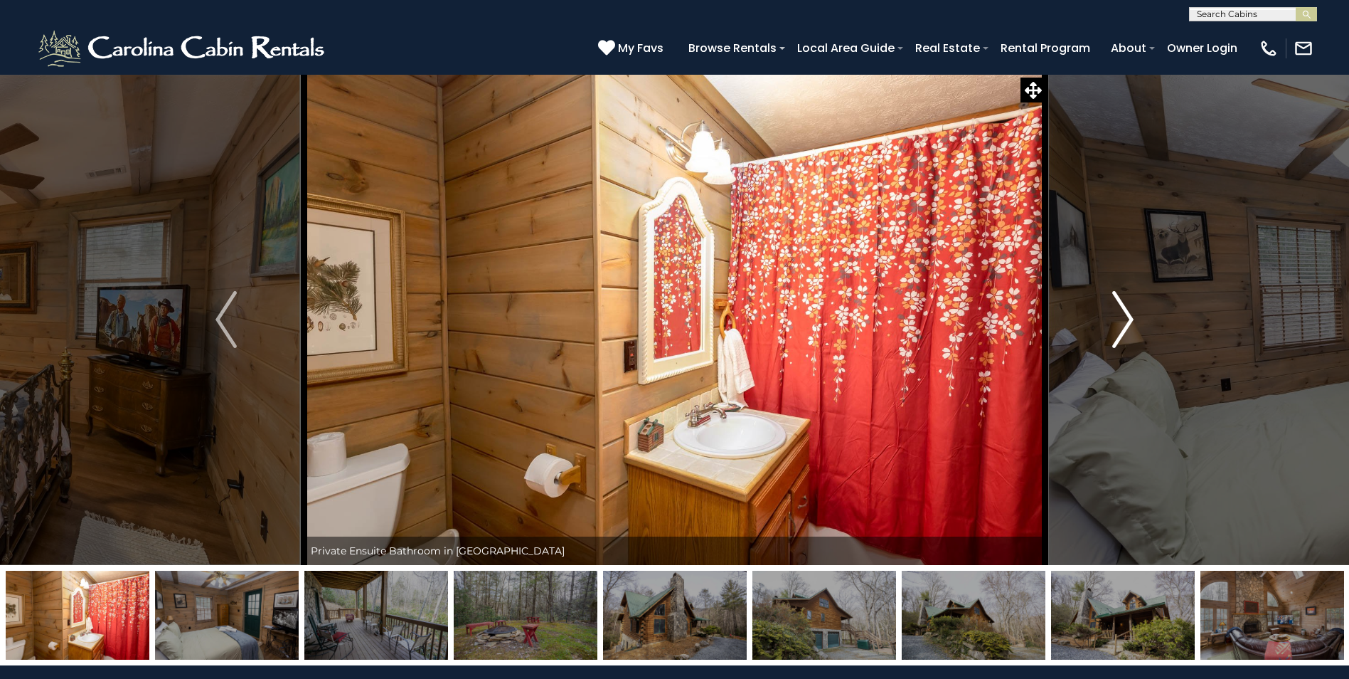
click at [1134, 327] on img "Next" at bounding box center [1123, 319] width 21 height 57
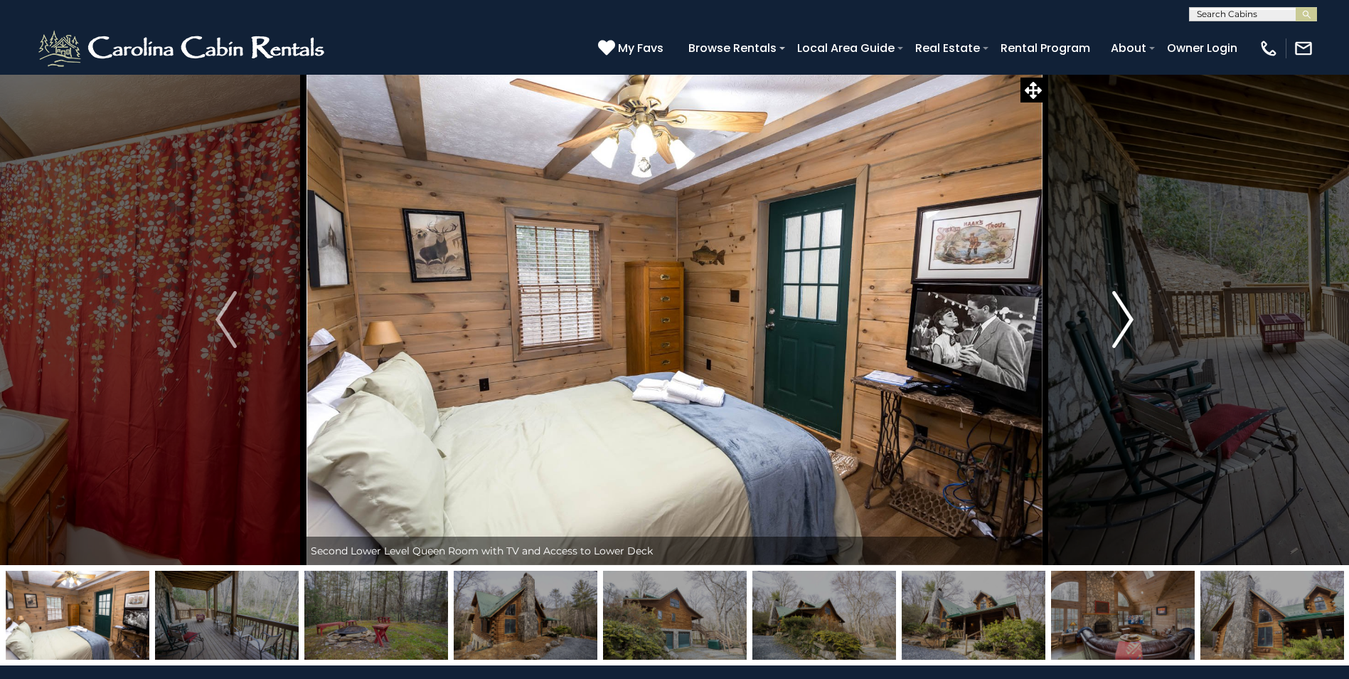
click at [1134, 327] on img "Next" at bounding box center [1123, 319] width 21 height 57
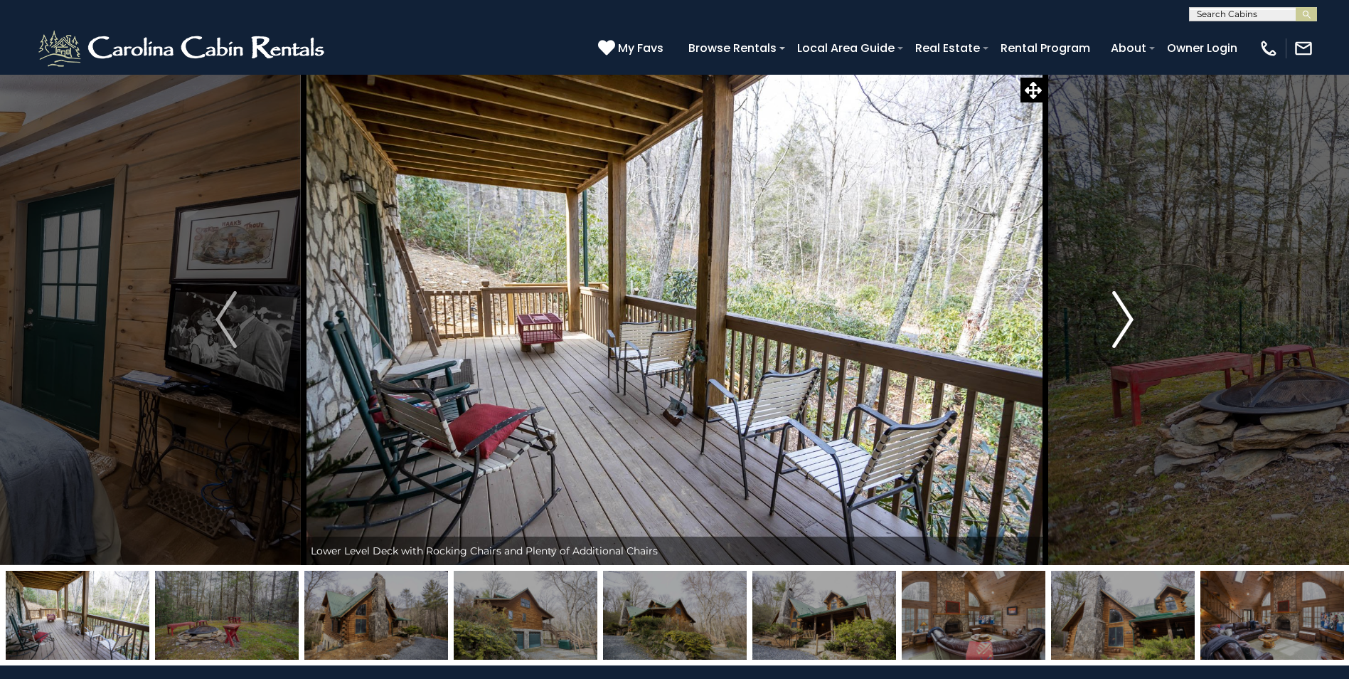
click at [1134, 327] on img "Next" at bounding box center [1123, 319] width 21 height 57
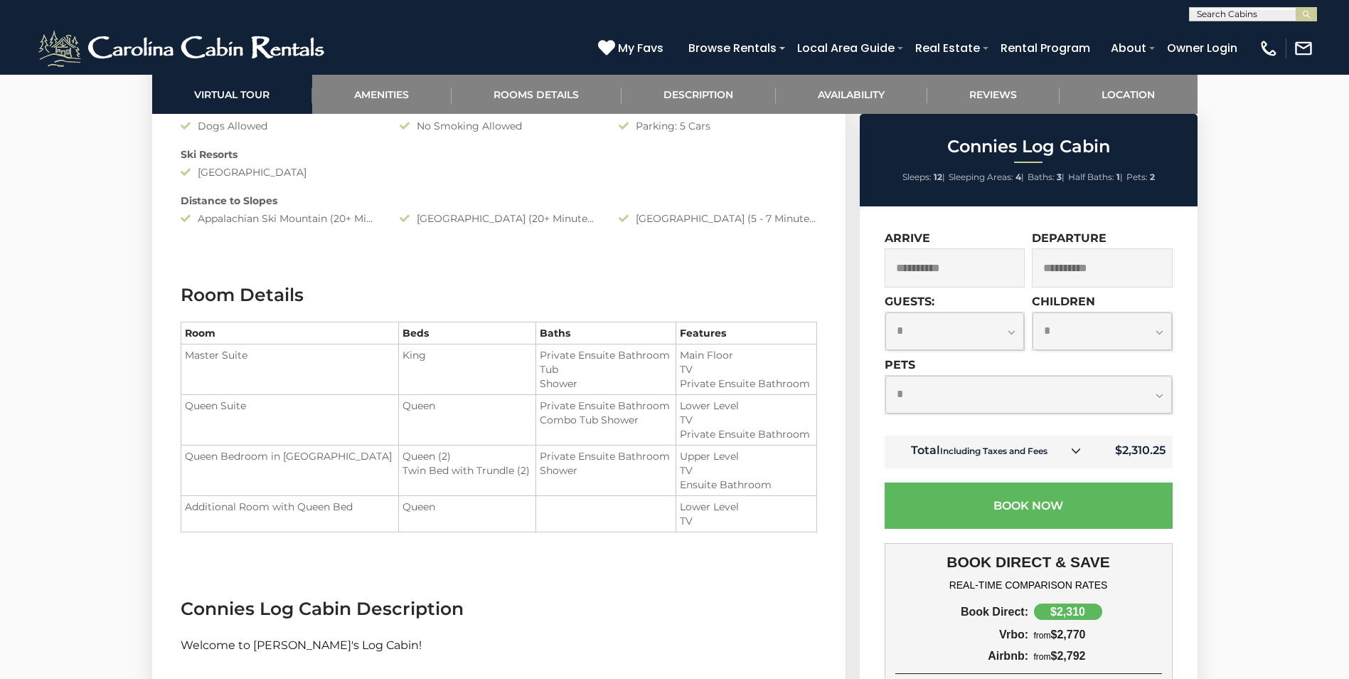
scroll to position [1494, 0]
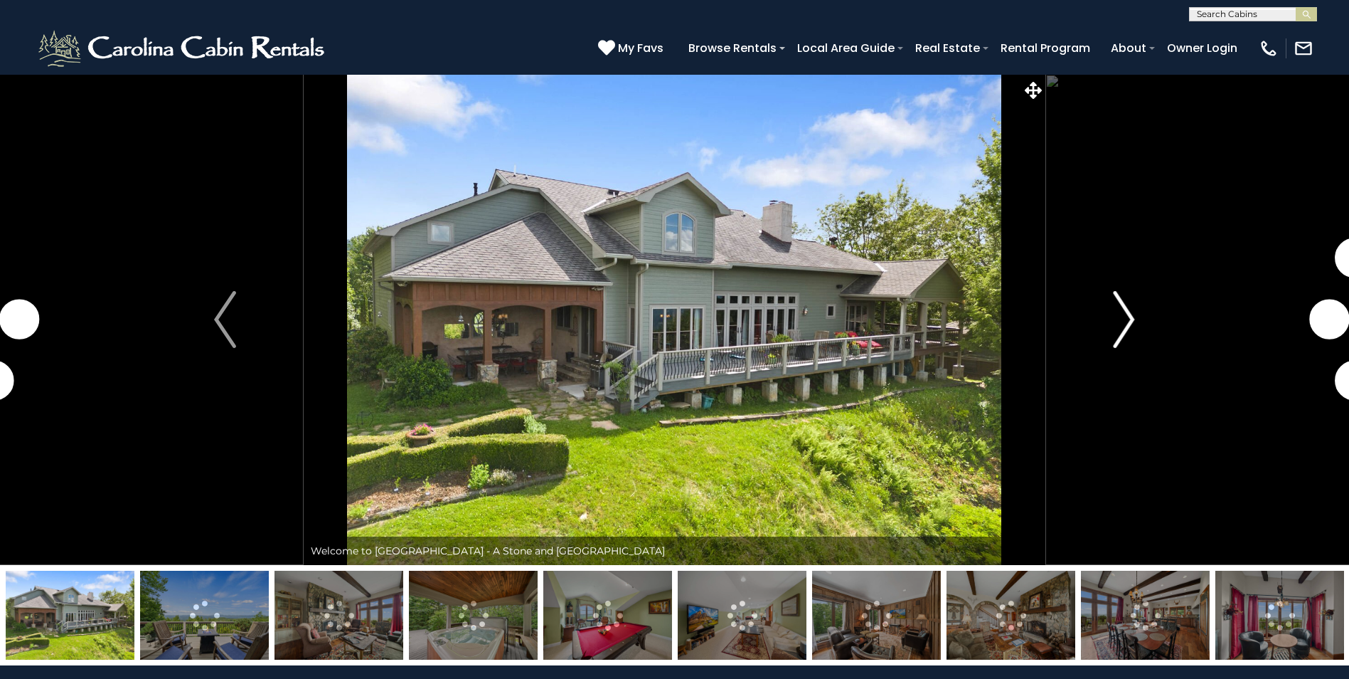
click at [1119, 336] on img "Next" at bounding box center [1123, 319] width 21 height 57
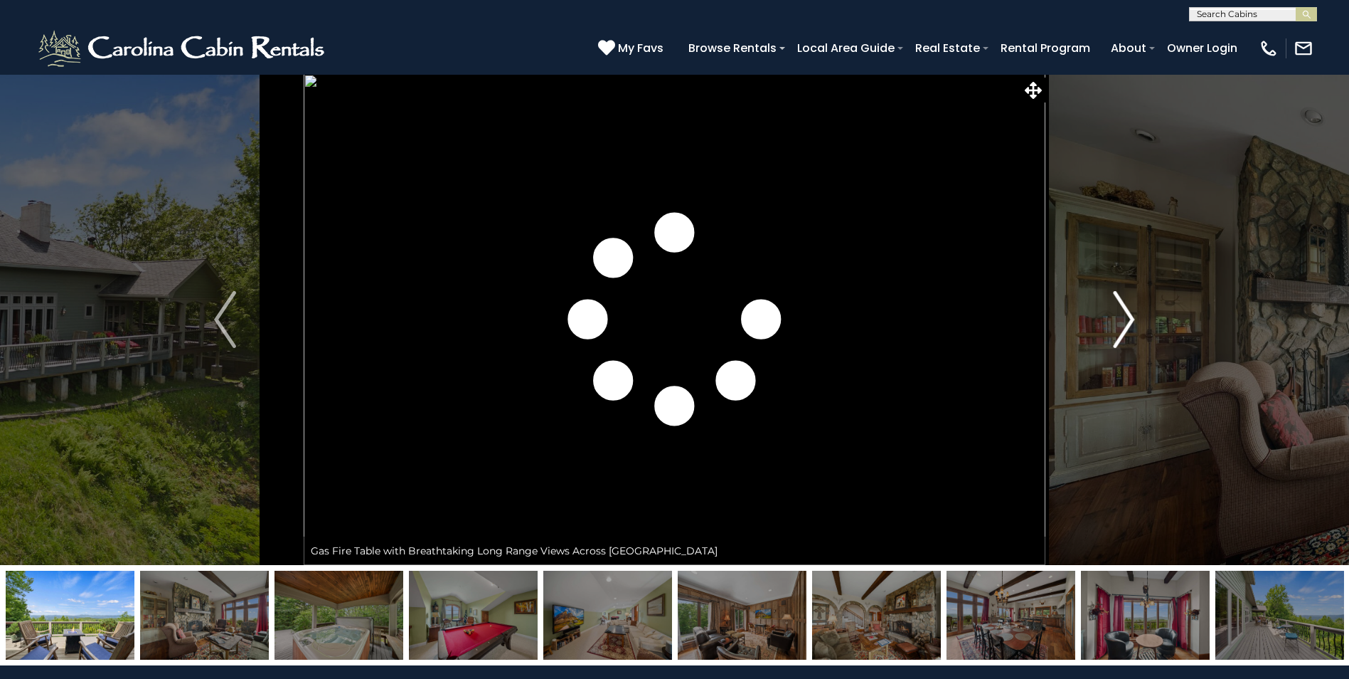
click at [1119, 336] on img "Next" at bounding box center [1123, 319] width 21 height 57
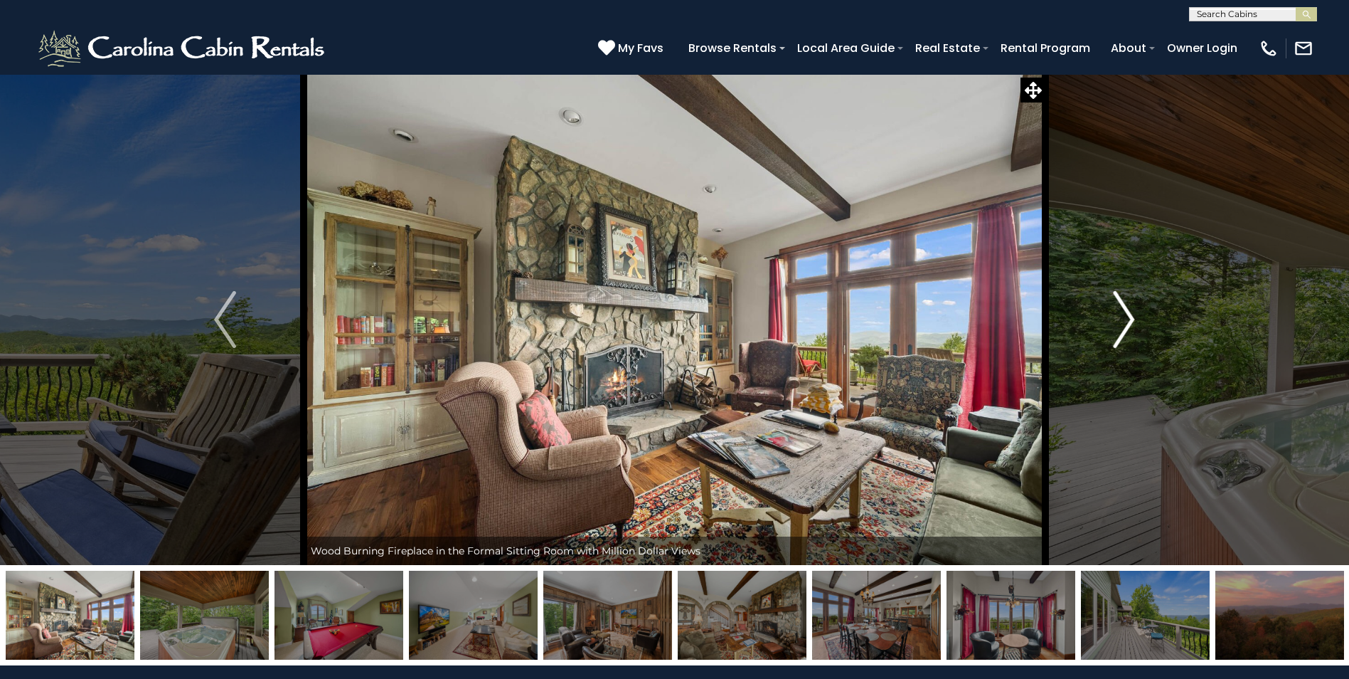
click at [1124, 338] on img "Next" at bounding box center [1123, 319] width 21 height 57
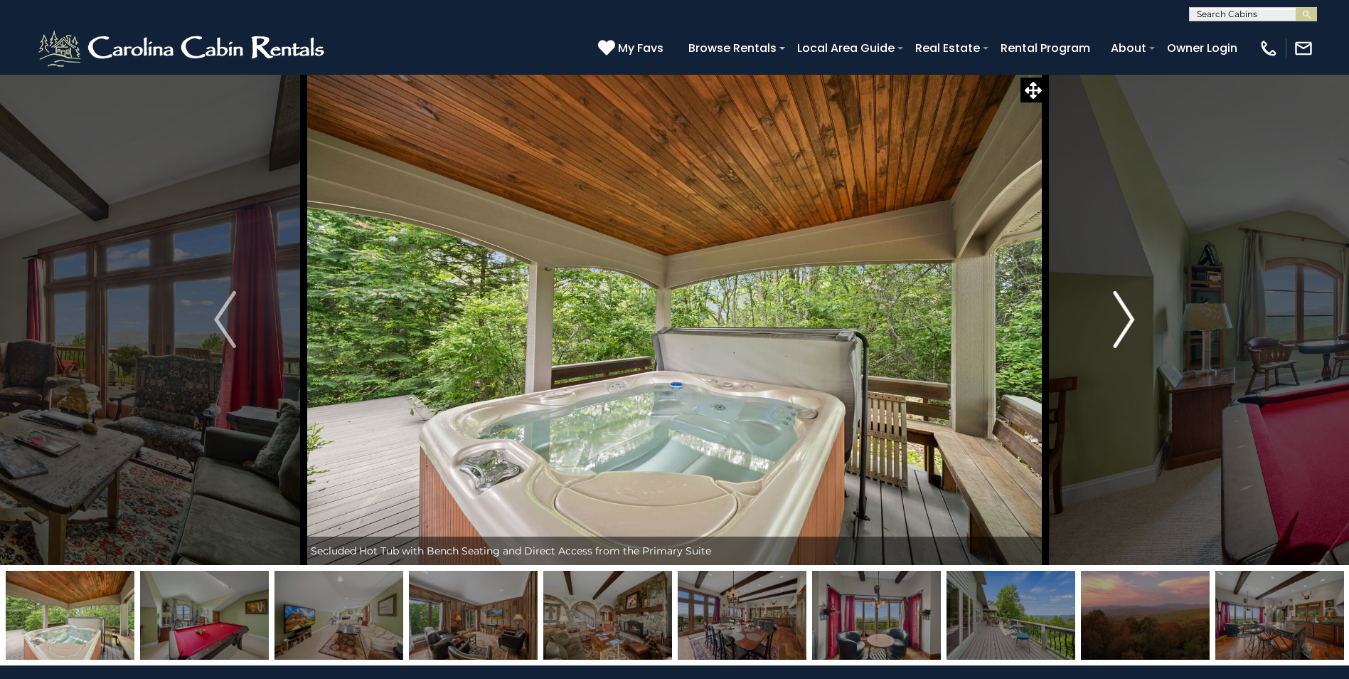
click at [1124, 338] on img "Next" at bounding box center [1123, 319] width 21 height 57
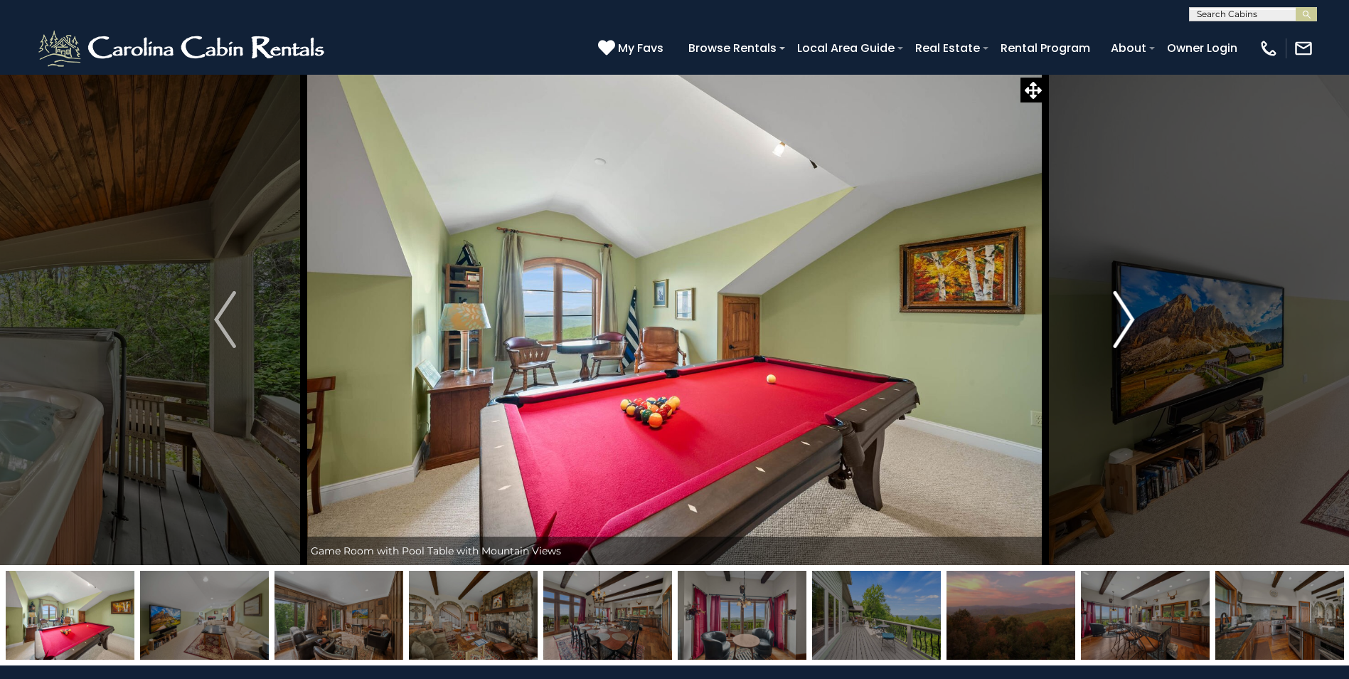
click at [1121, 333] on img "Next" at bounding box center [1123, 319] width 21 height 57
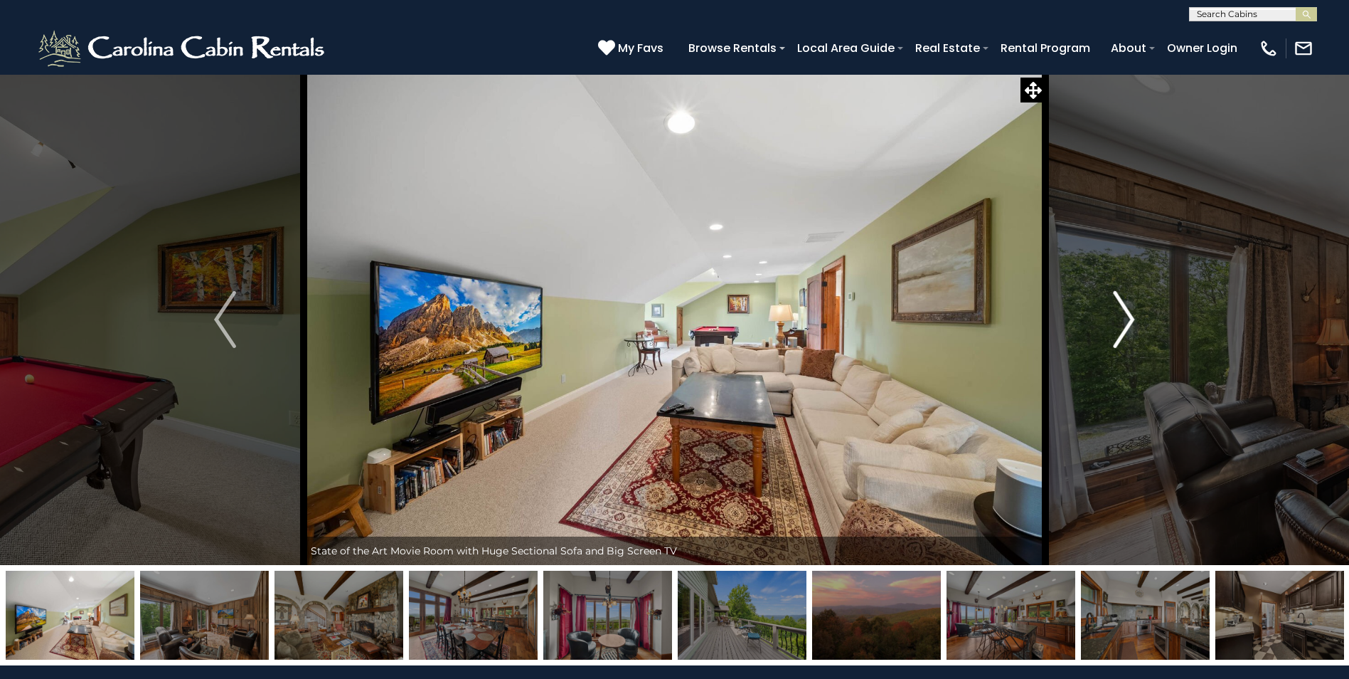
click at [1121, 333] on img "Next" at bounding box center [1123, 319] width 21 height 57
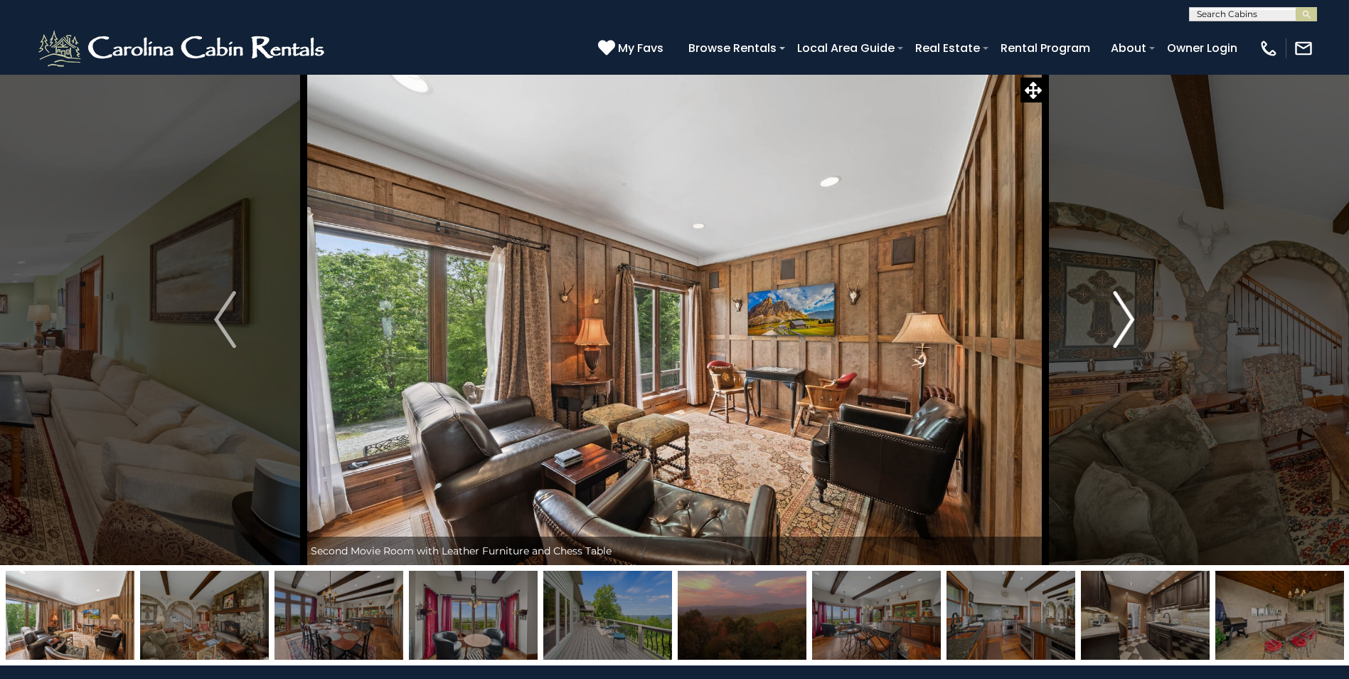
click at [1120, 335] on img "Next" at bounding box center [1123, 319] width 21 height 57
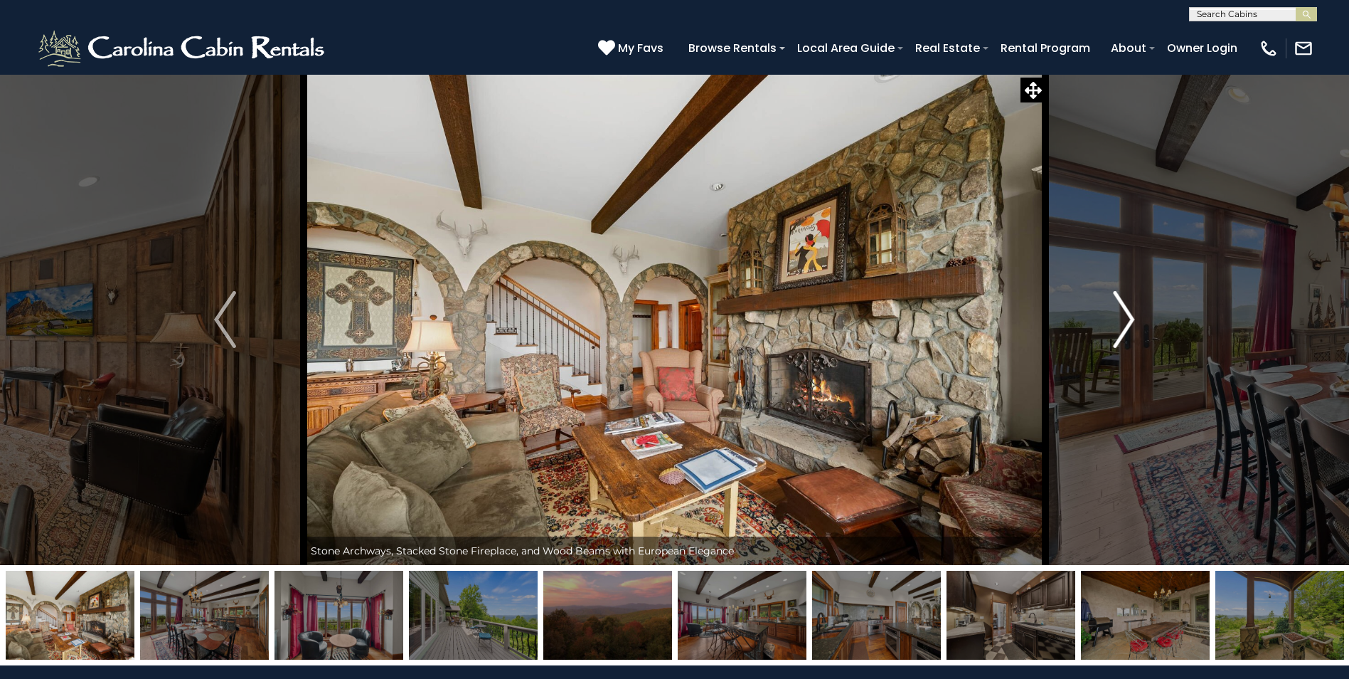
click at [1120, 335] on img "Next" at bounding box center [1123, 319] width 21 height 57
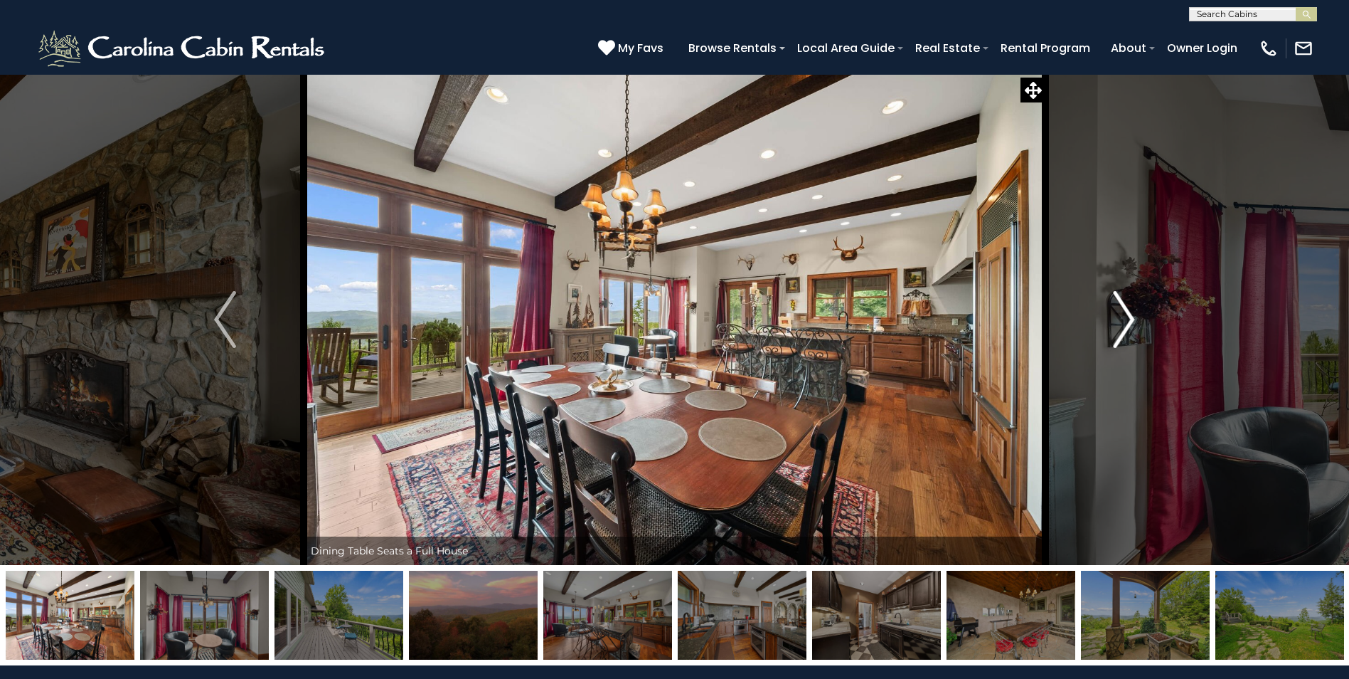
click at [1121, 334] on img "Next" at bounding box center [1123, 319] width 21 height 57
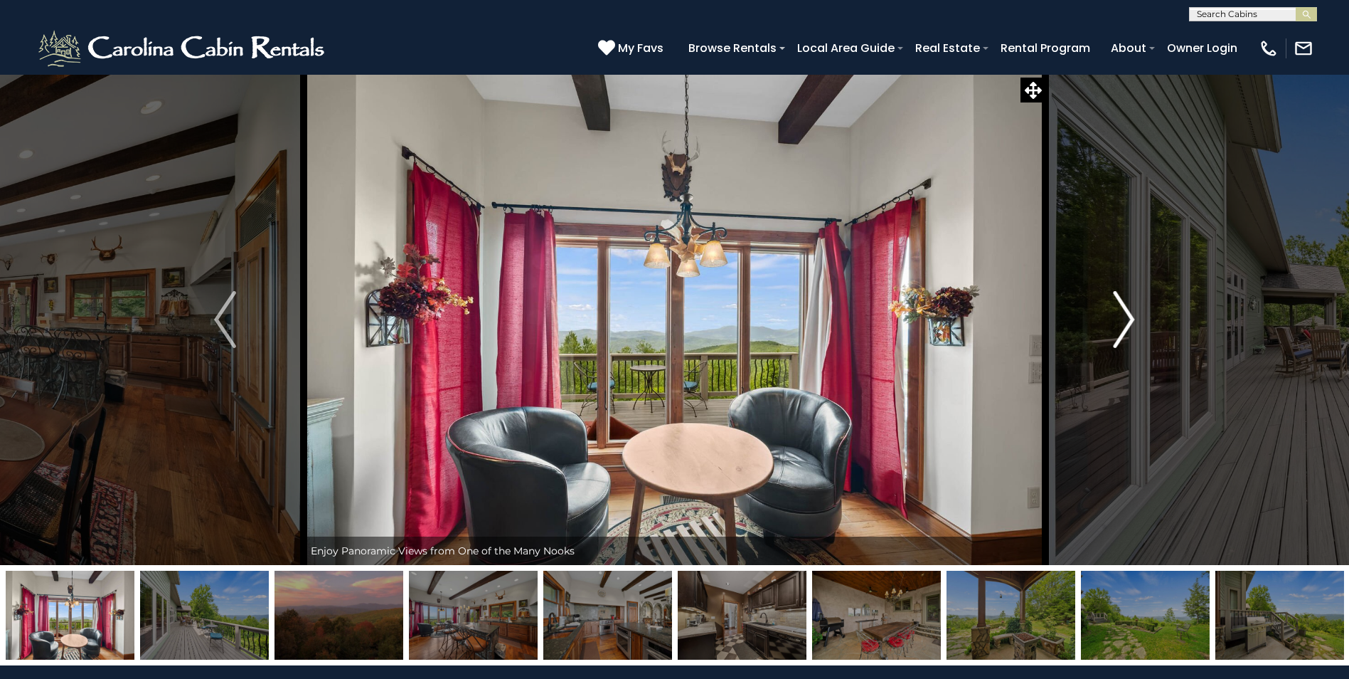
click at [1121, 334] on img "Next" at bounding box center [1123, 319] width 21 height 57
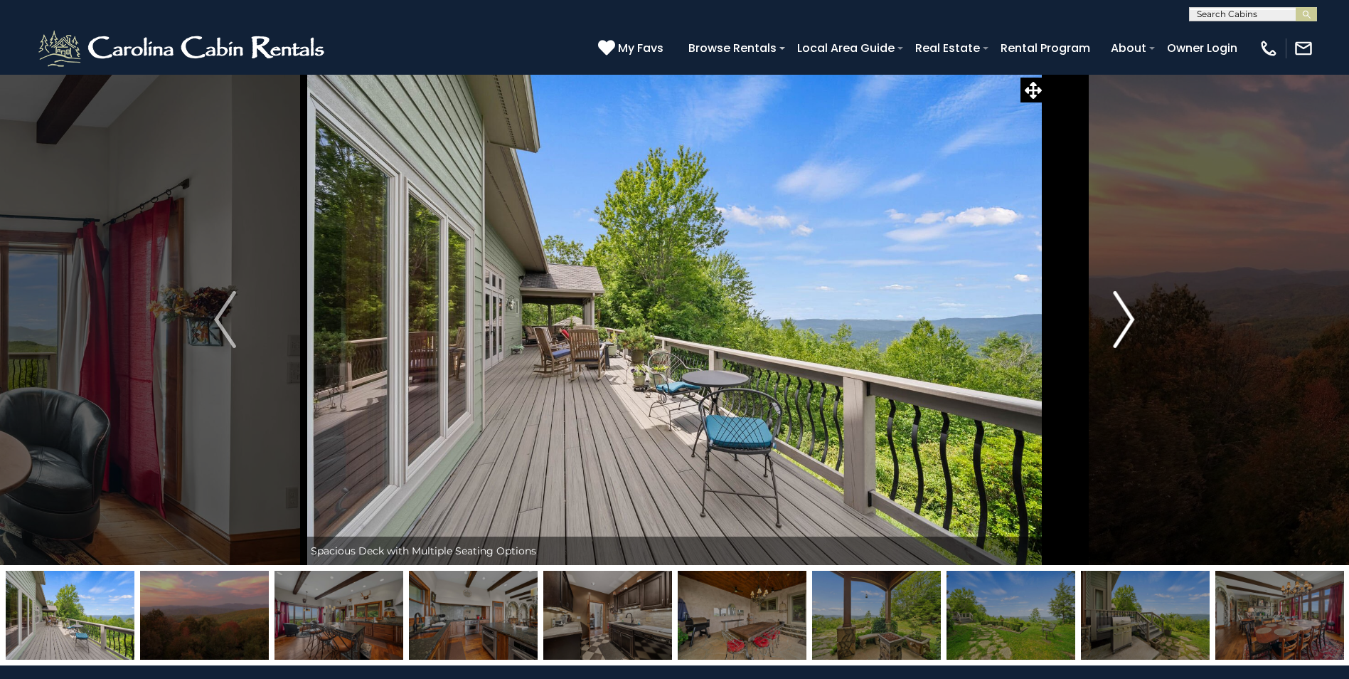
click at [1121, 334] on img "Next" at bounding box center [1123, 319] width 21 height 57
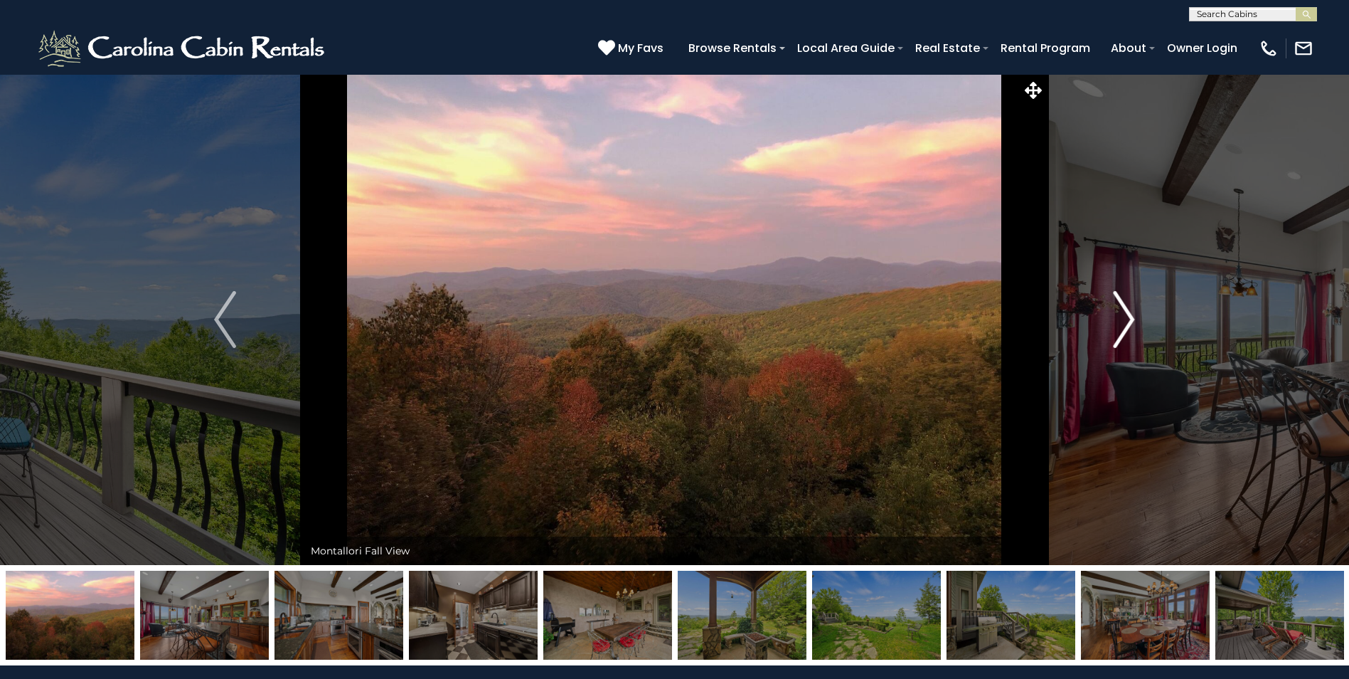
click at [1121, 334] on img "Next" at bounding box center [1123, 319] width 21 height 57
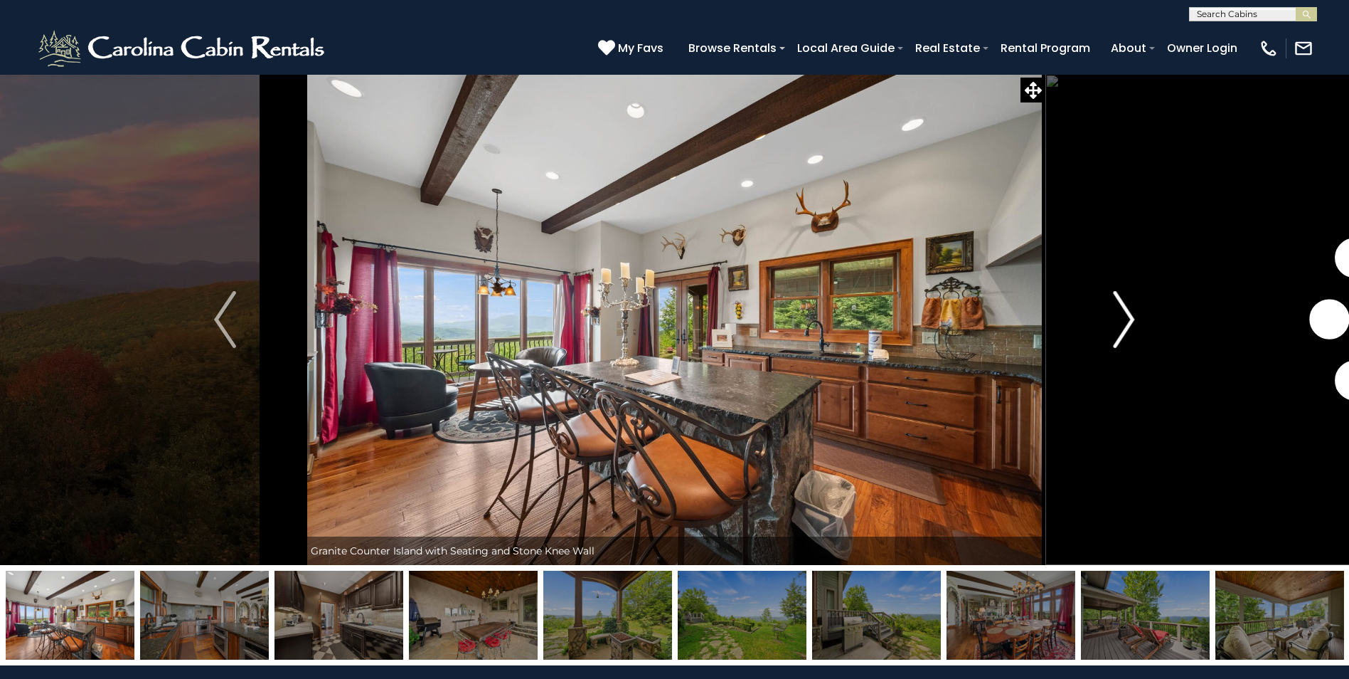
click at [1121, 334] on img "Next" at bounding box center [1123, 319] width 21 height 57
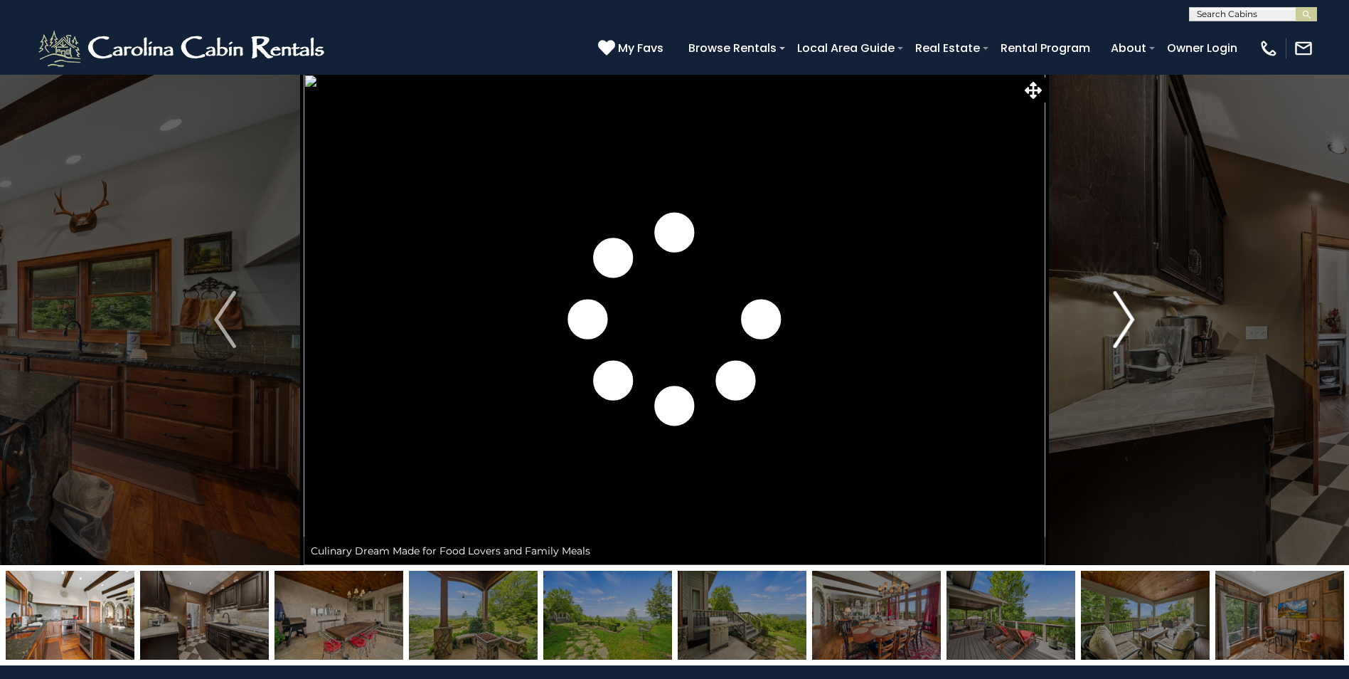
click at [1121, 334] on img "Next" at bounding box center [1123, 319] width 21 height 57
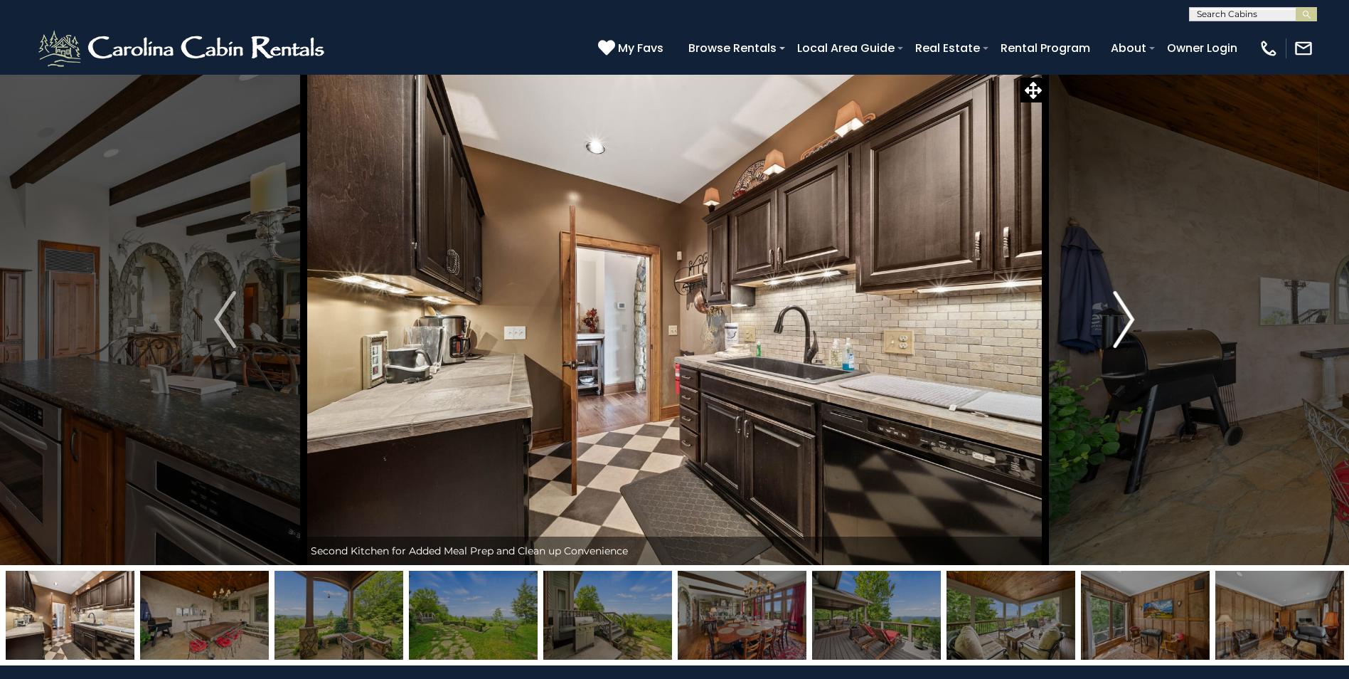
click at [1121, 334] on img "Next" at bounding box center [1123, 319] width 21 height 57
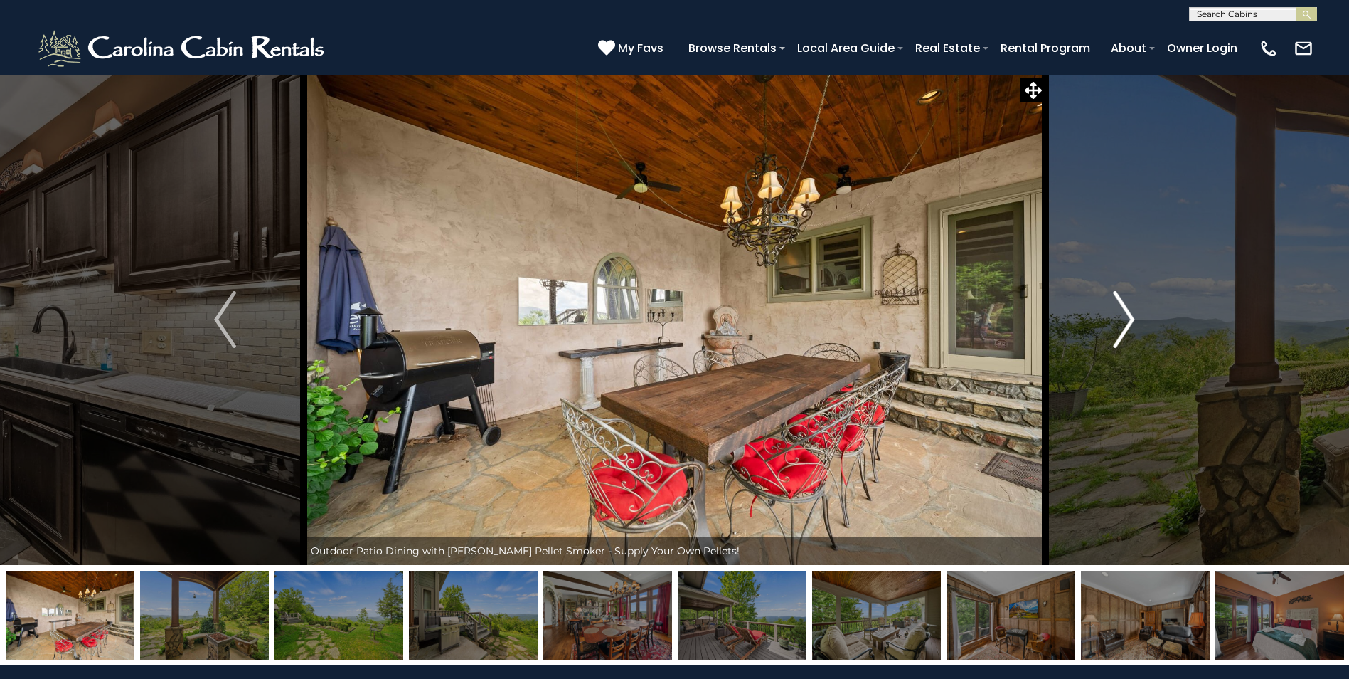
click at [1121, 334] on img "Next" at bounding box center [1123, 319] width 21 height 57
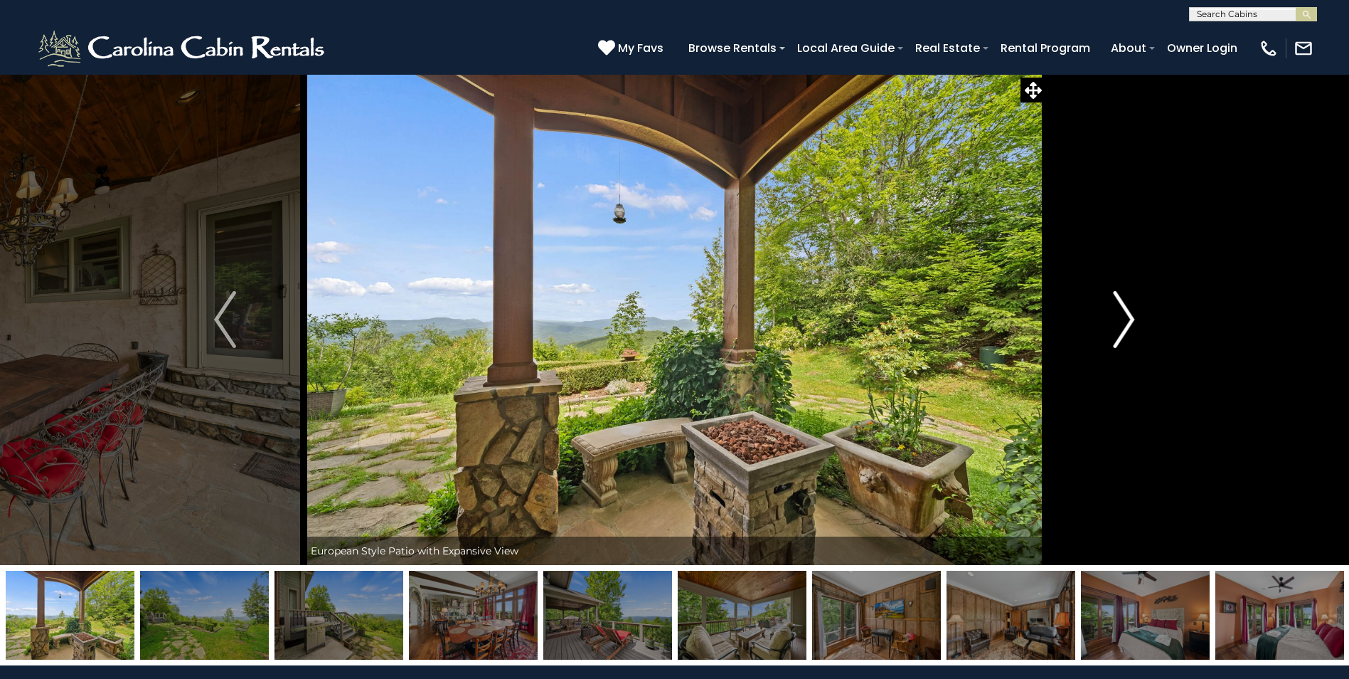
click at [1121, 334] on img "Next" at bounding box center [1123, 319] width 21 height 57
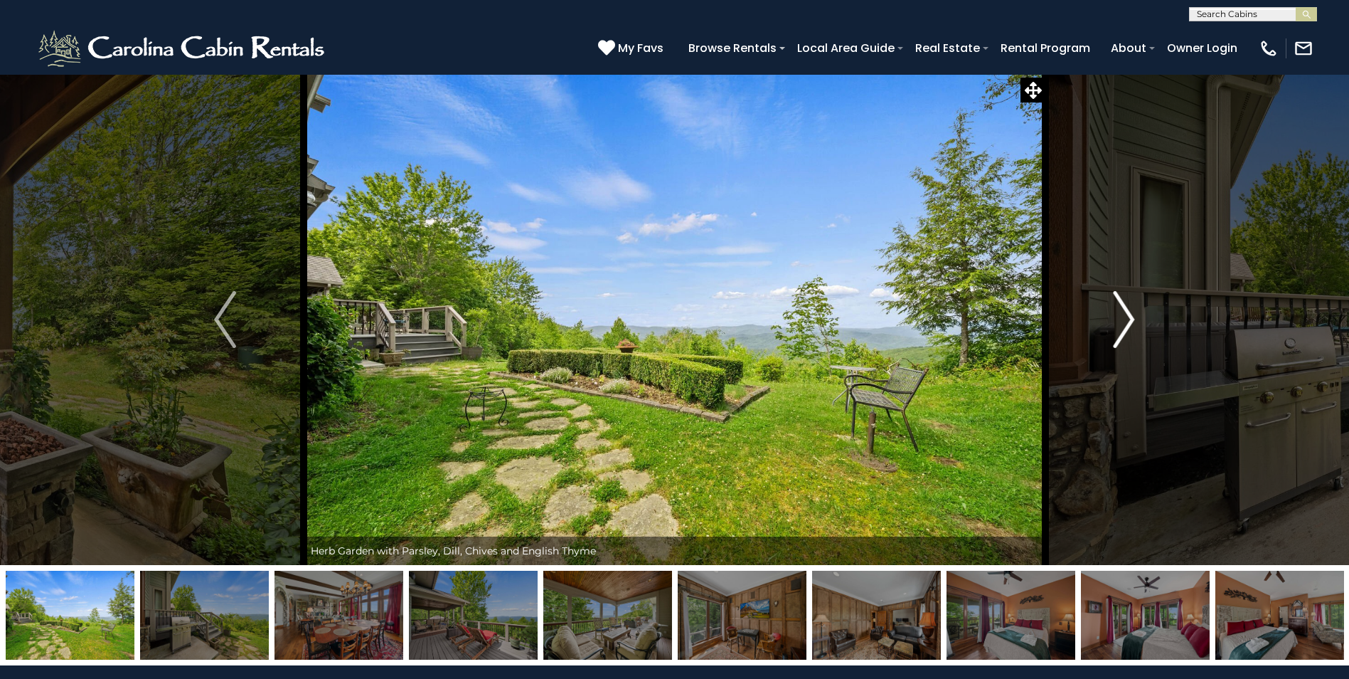
click at [1121, 334] on img "Next" at bounding box center [1123, 319] width 21 height 57
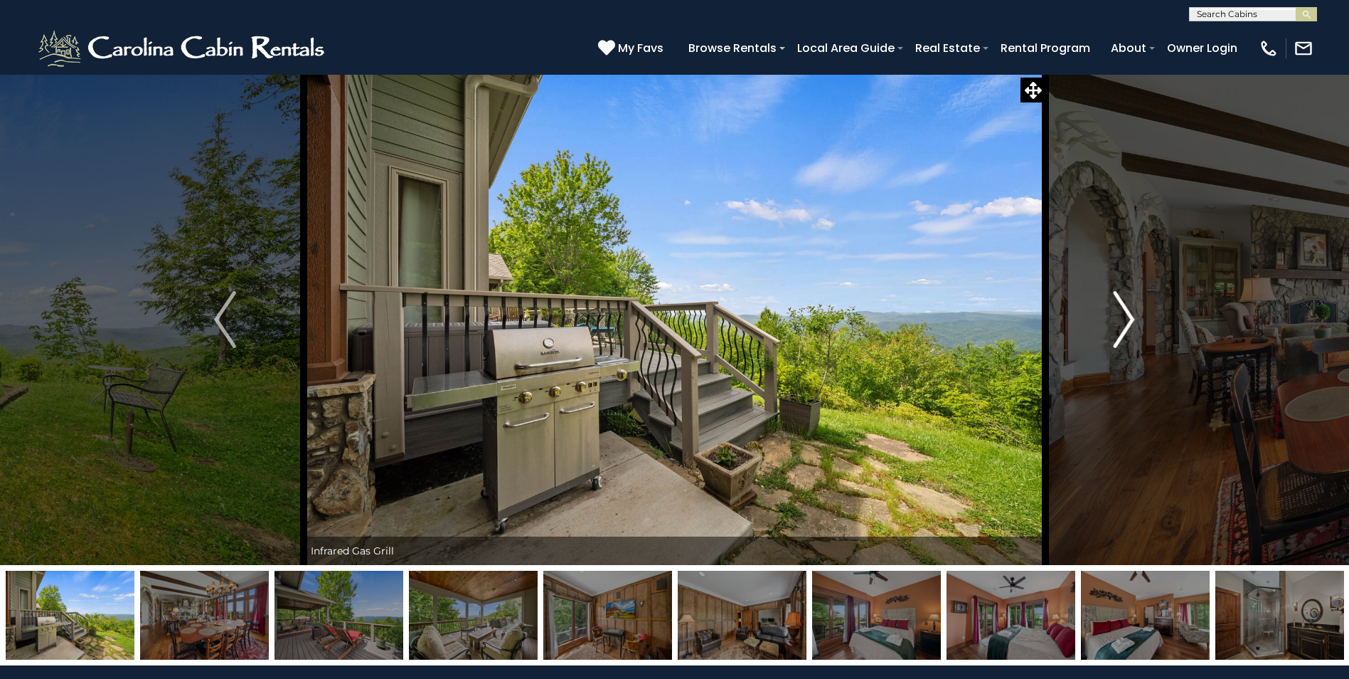
click at [1121, 334] on img "Next" at bounding box center [1123, 319] width 21 height 57
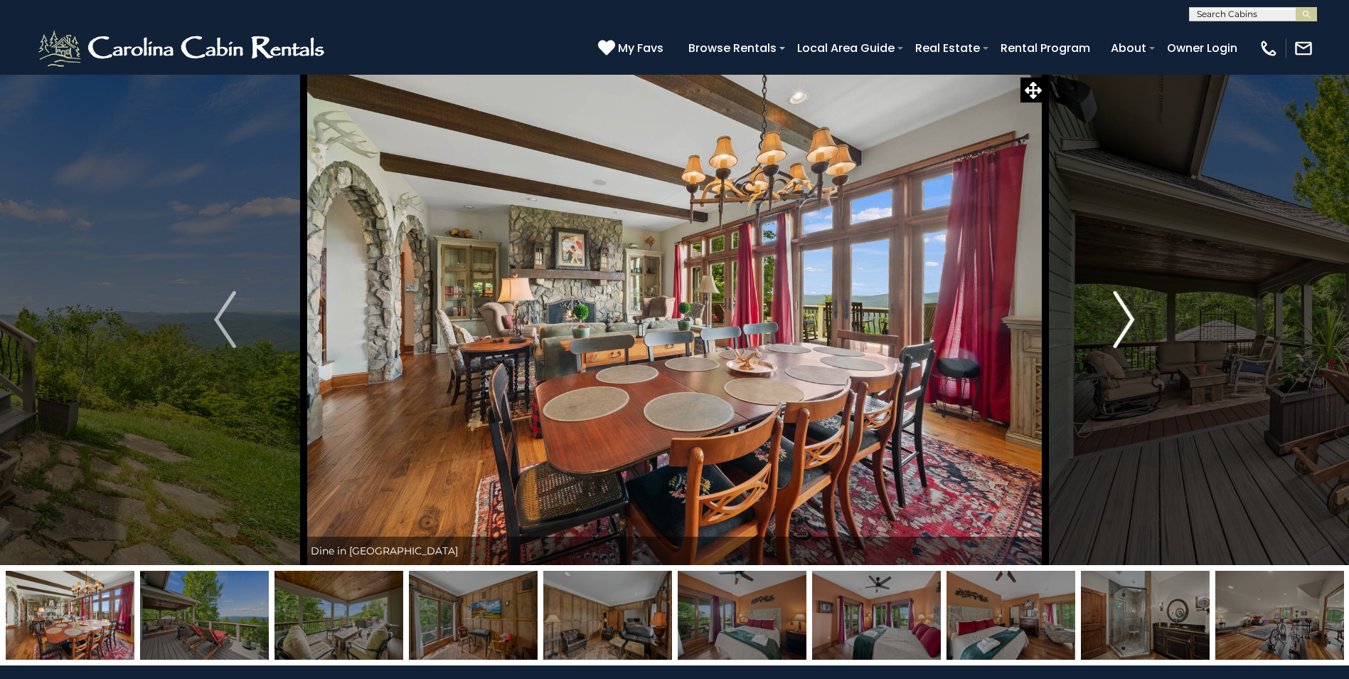
click at [1121, 334] on img "Next" at bounding box center [1123, 319] width 21 height 57
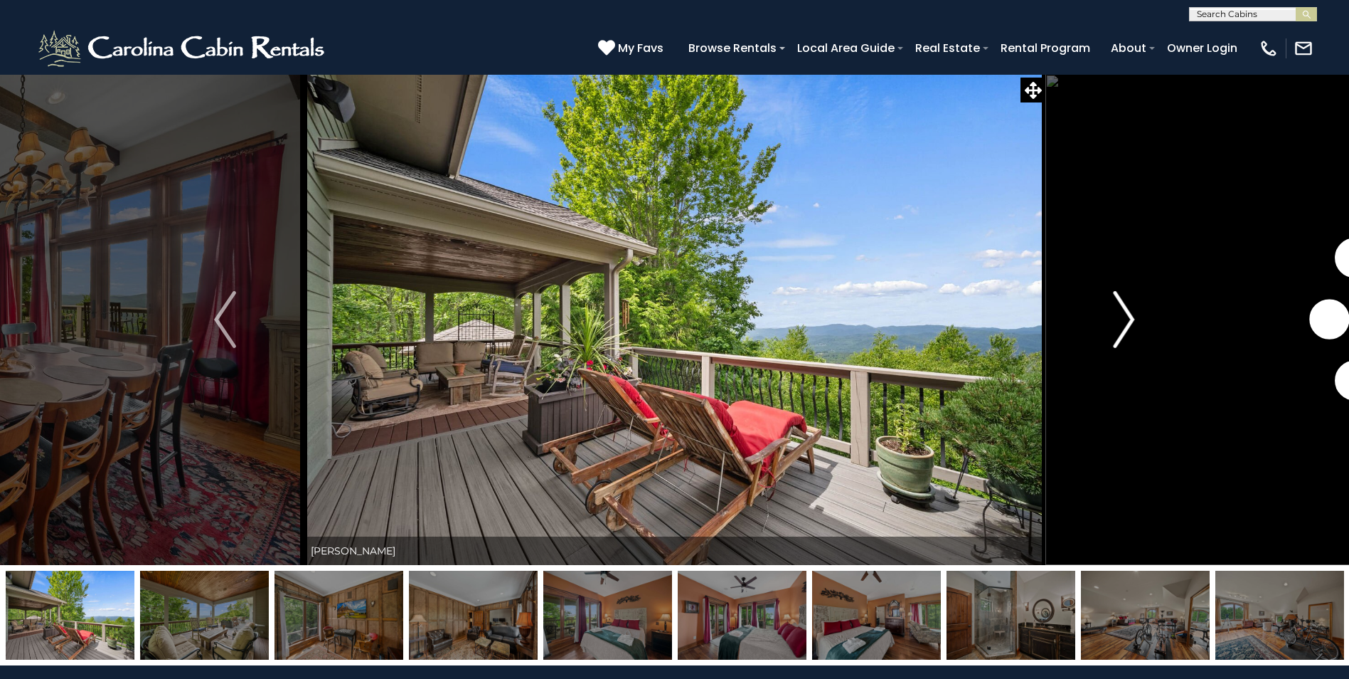
click at [1121, 334] on img "Next" at bounding box center [1123, 319] width 21 height 57
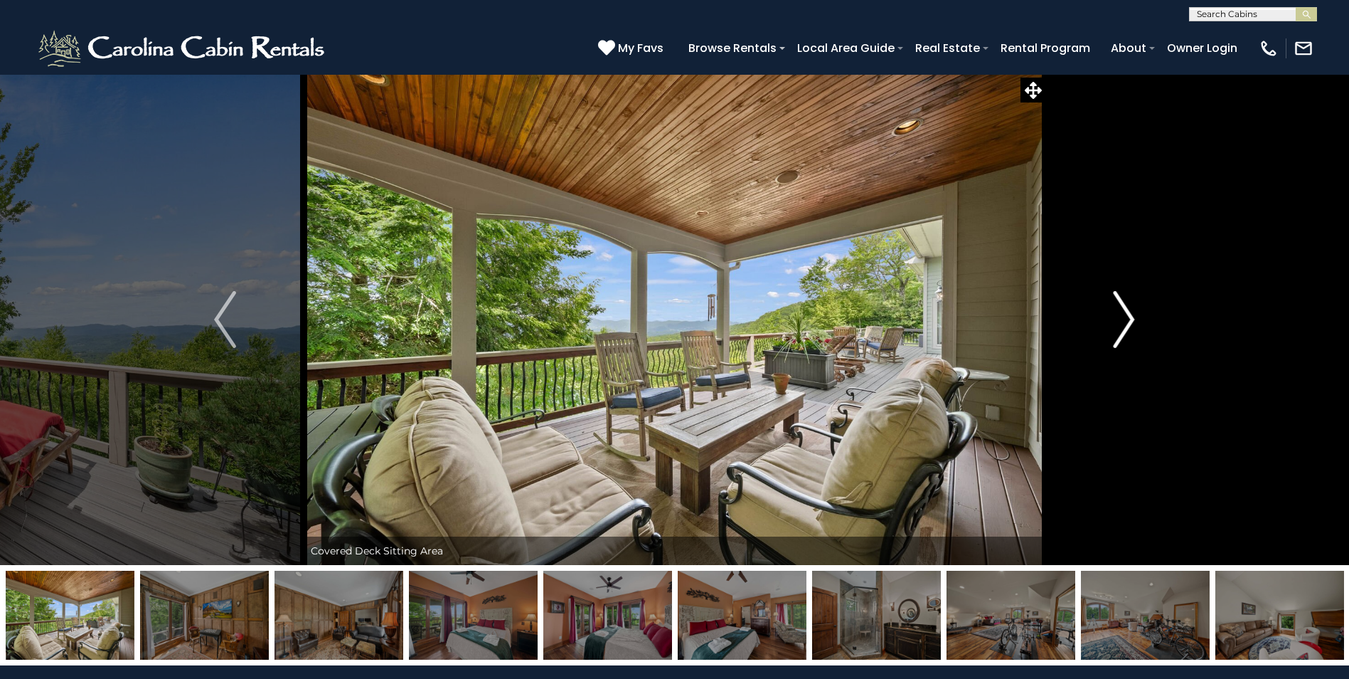
click at [1121, 334] on img "Next" at bounding box center [1123, 319] width 21 height 57
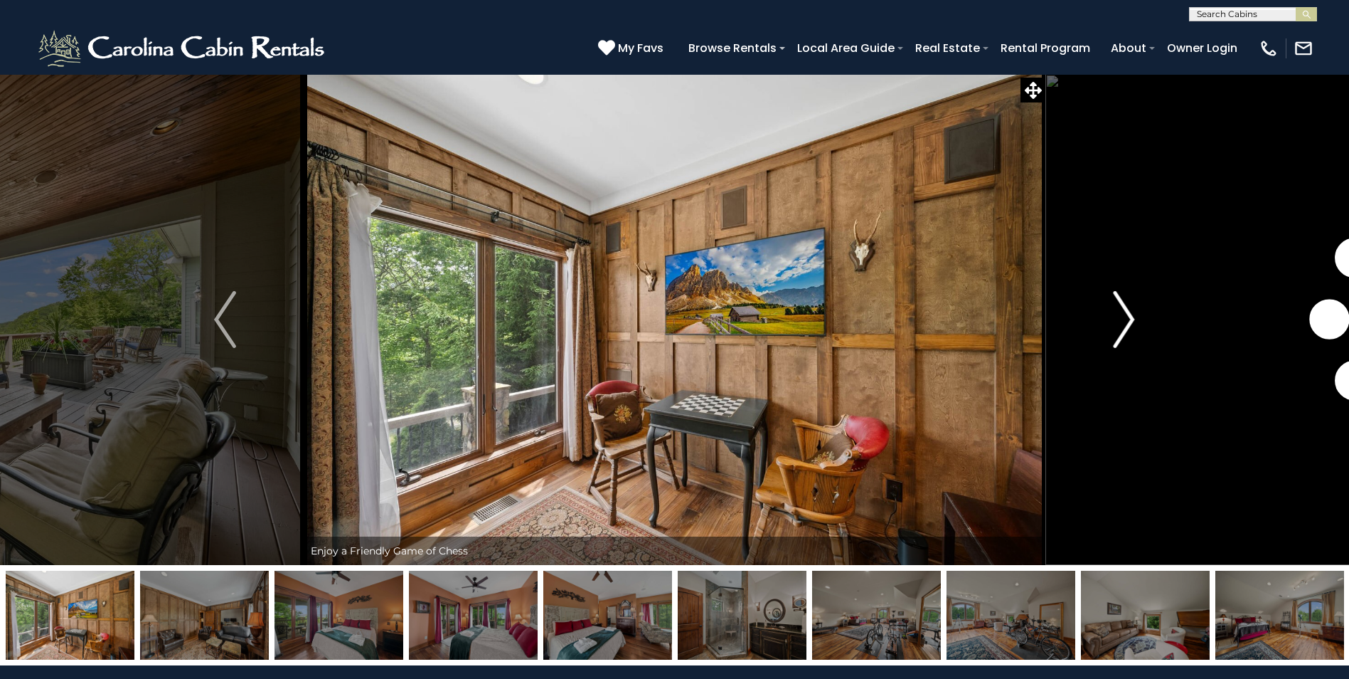
click at [1121, 334] on img "Next" at bounding box center [1123, 319] width 21 height 57
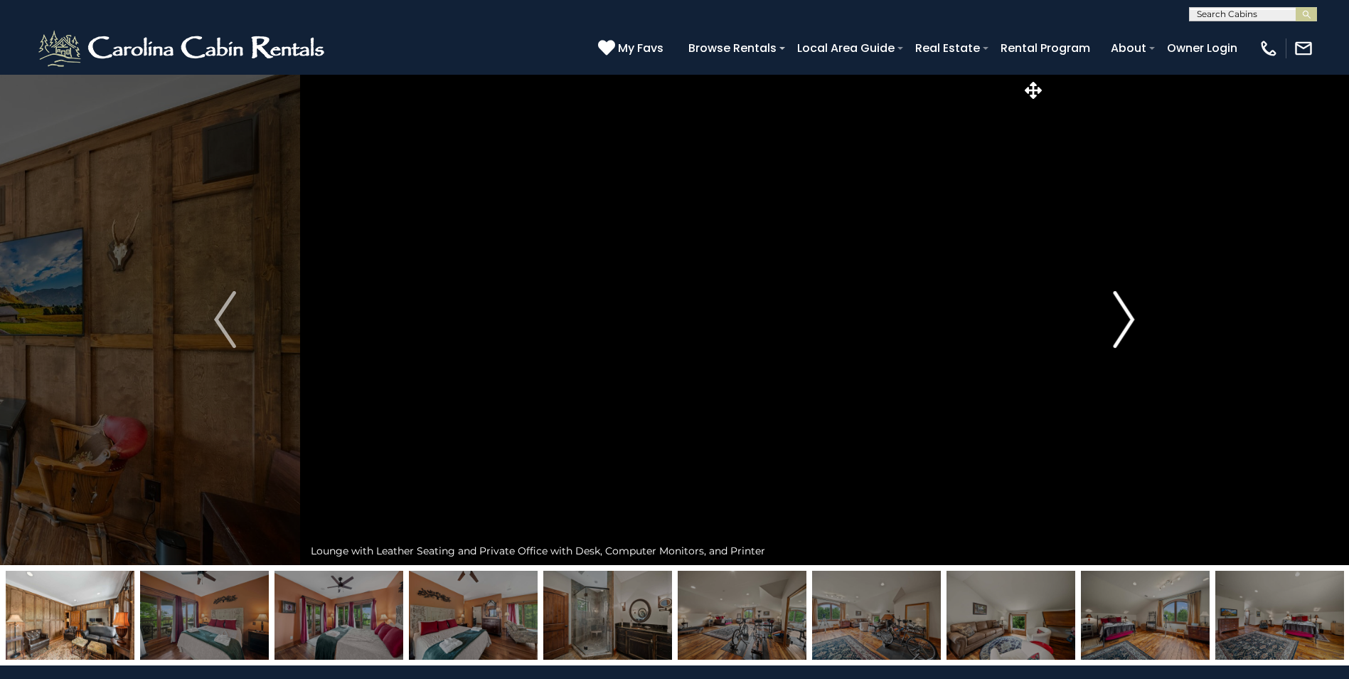
click at [1121, 334] on img "Next" at bounding box center [1123, 319] width 21 height 57
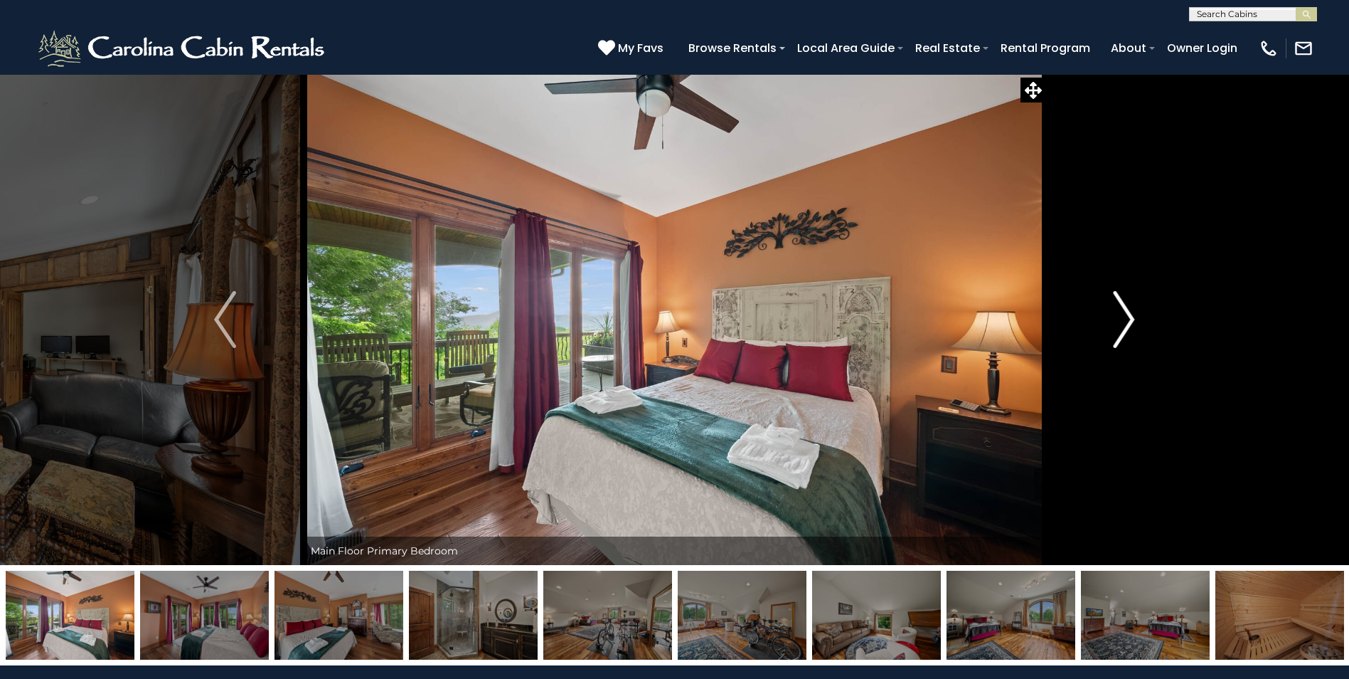
click at [1121, 334] on img "Next" at bounding box center [1123, 319] width 21 height 57
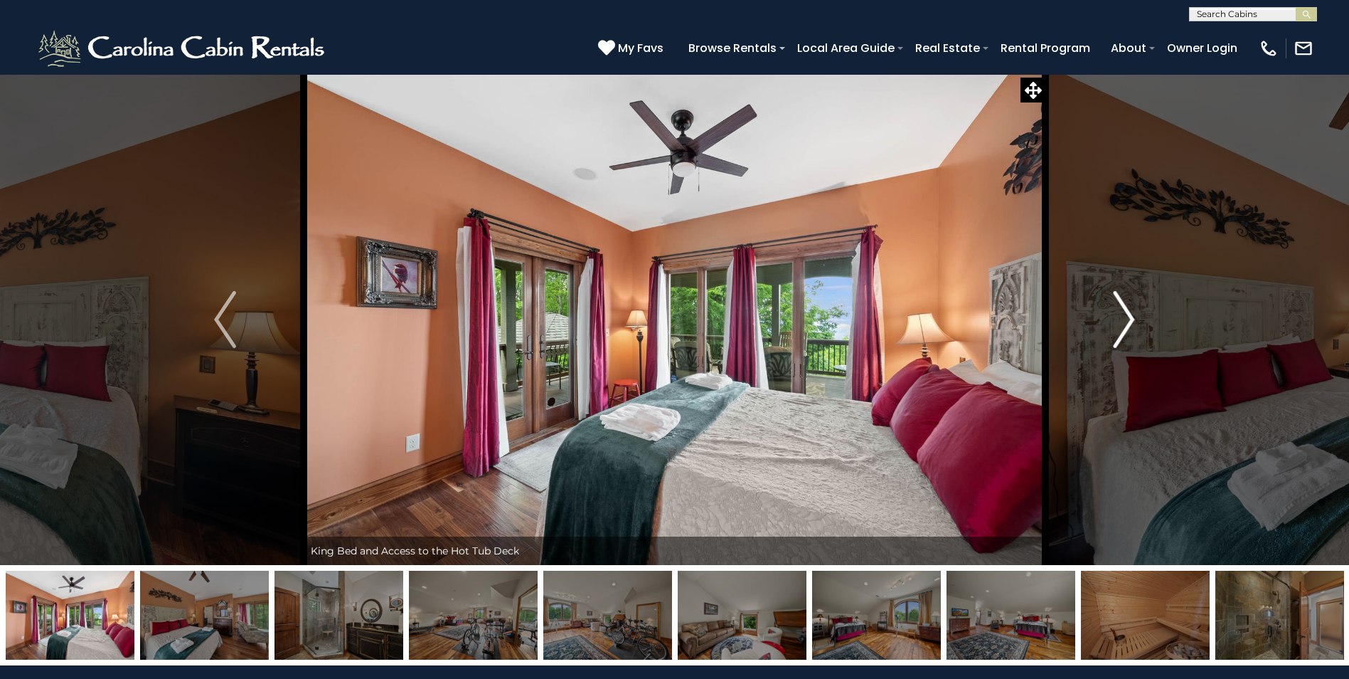
click at [1121, 334] on img "Next" at bounding box center [1123, 319] width 21 height 57
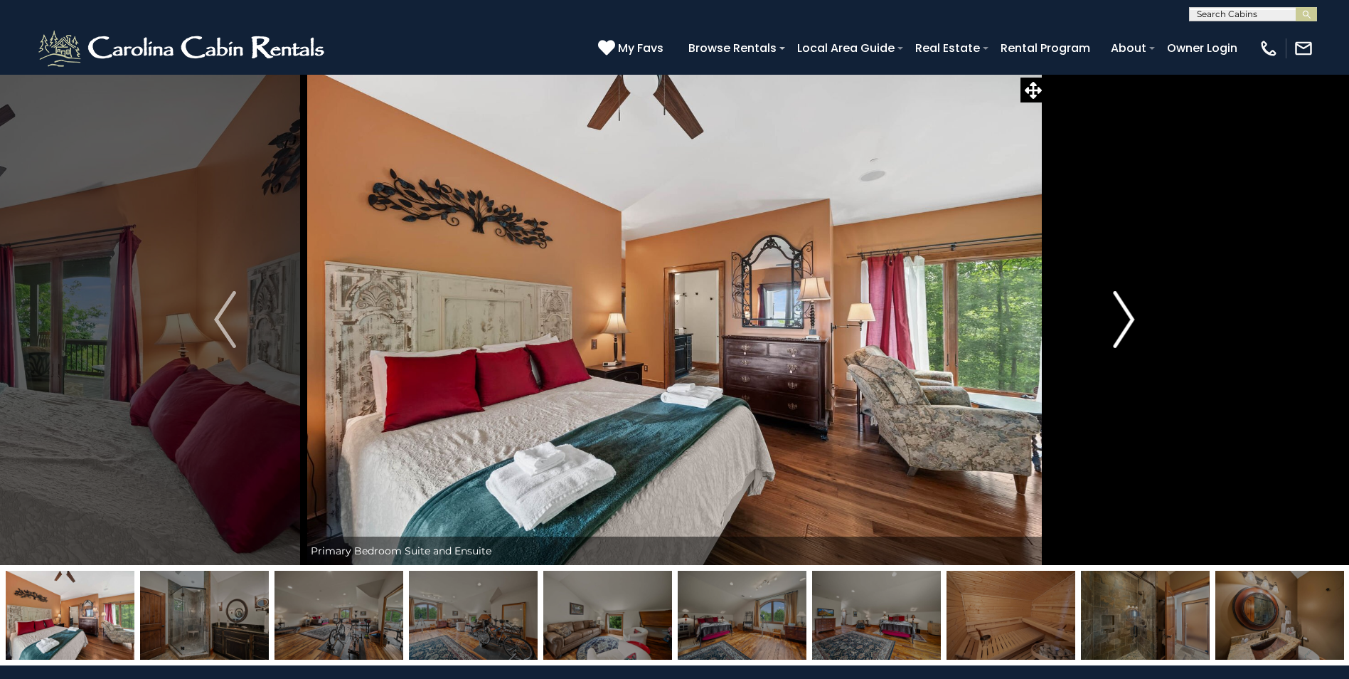
click at [1121, 334] on img "Next" at bounding box center [1123, 319] width 21 height 57
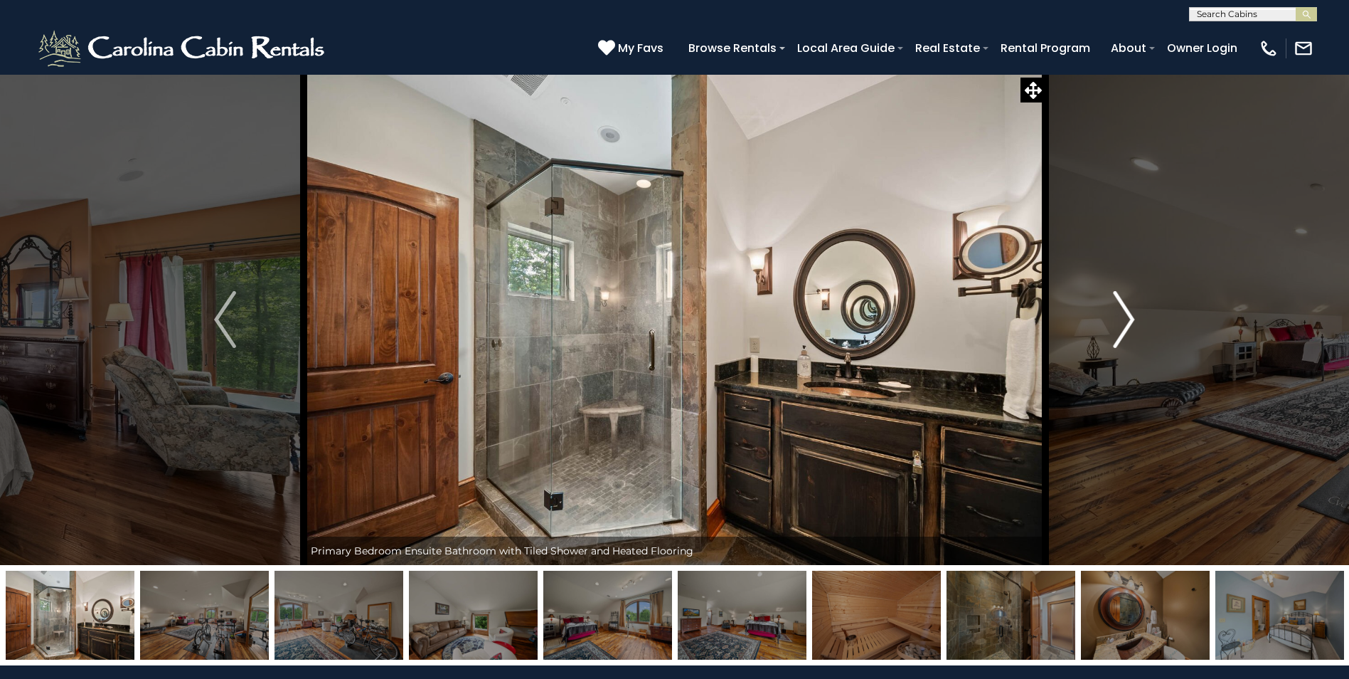
click at [1122, 329] on img "Next" at bounding box center [1123, 319] width 21 height 57
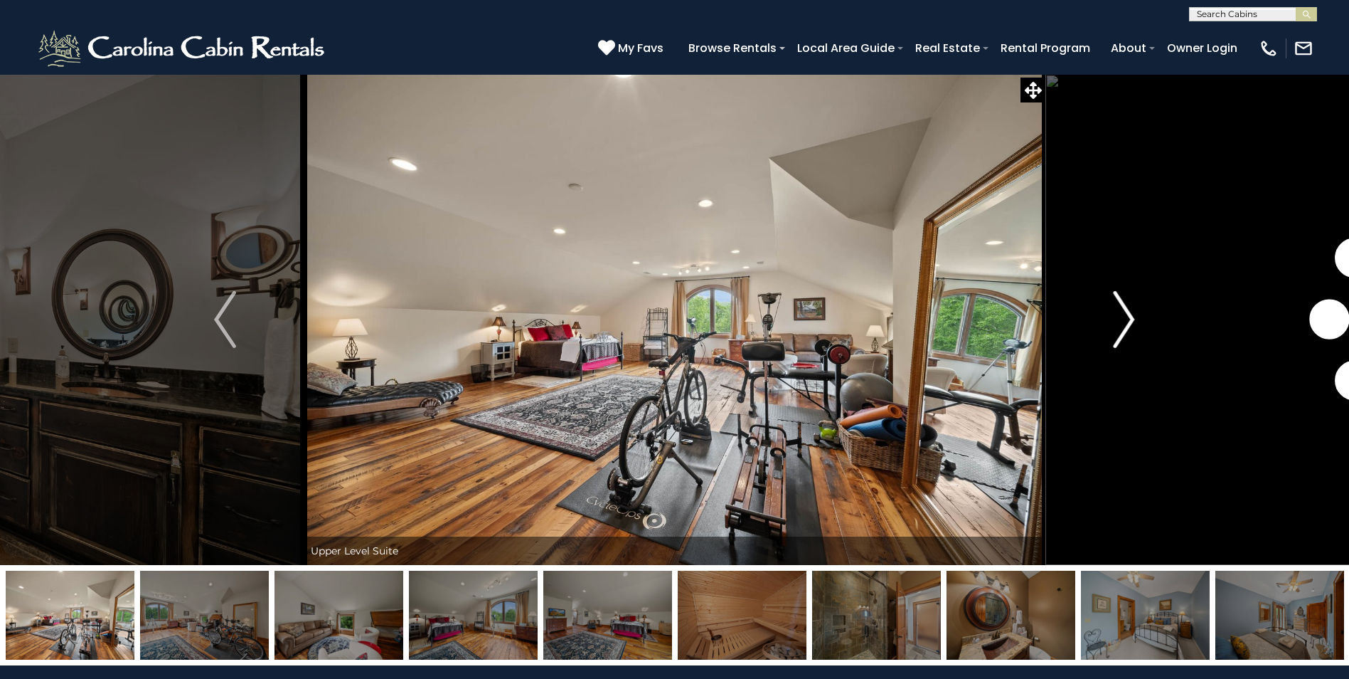
click at [1122, 329] on img "Next" at bounding box center [1123, 319] width 21 height 57
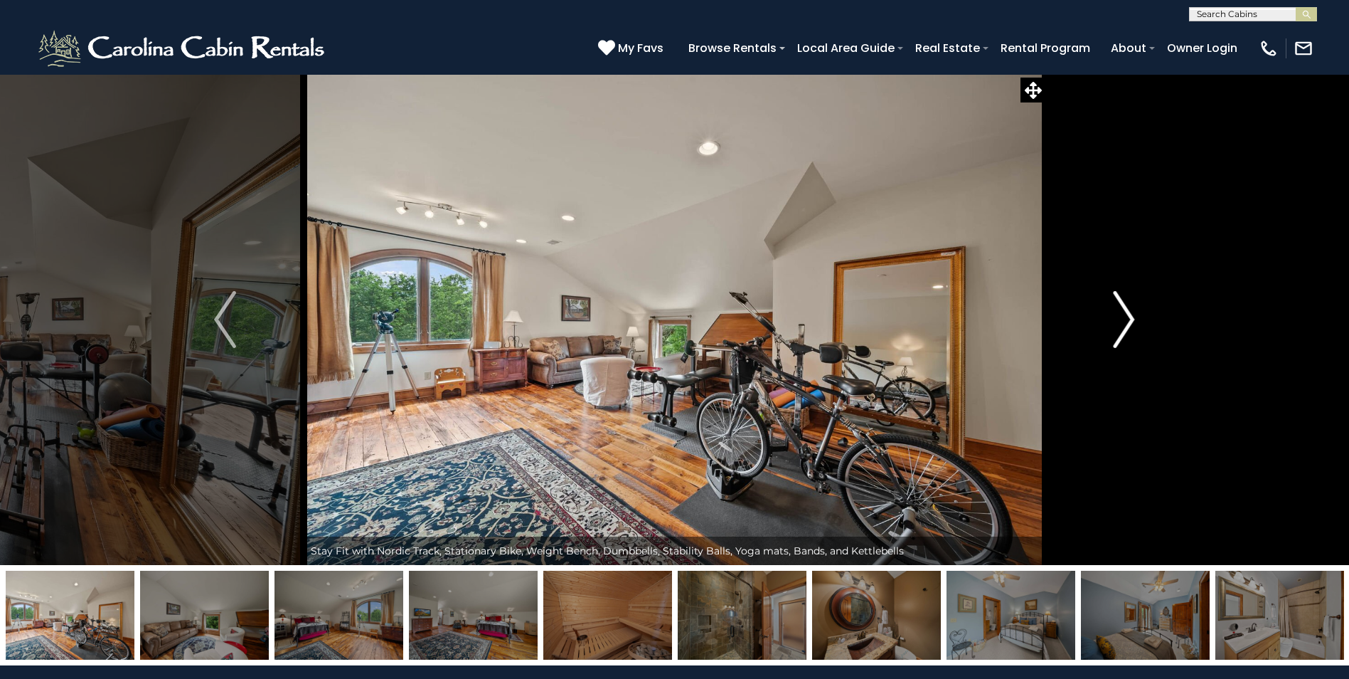
click at [1120, 324] on img "Next" at bounding box center [1123, 319] width 21 height 57
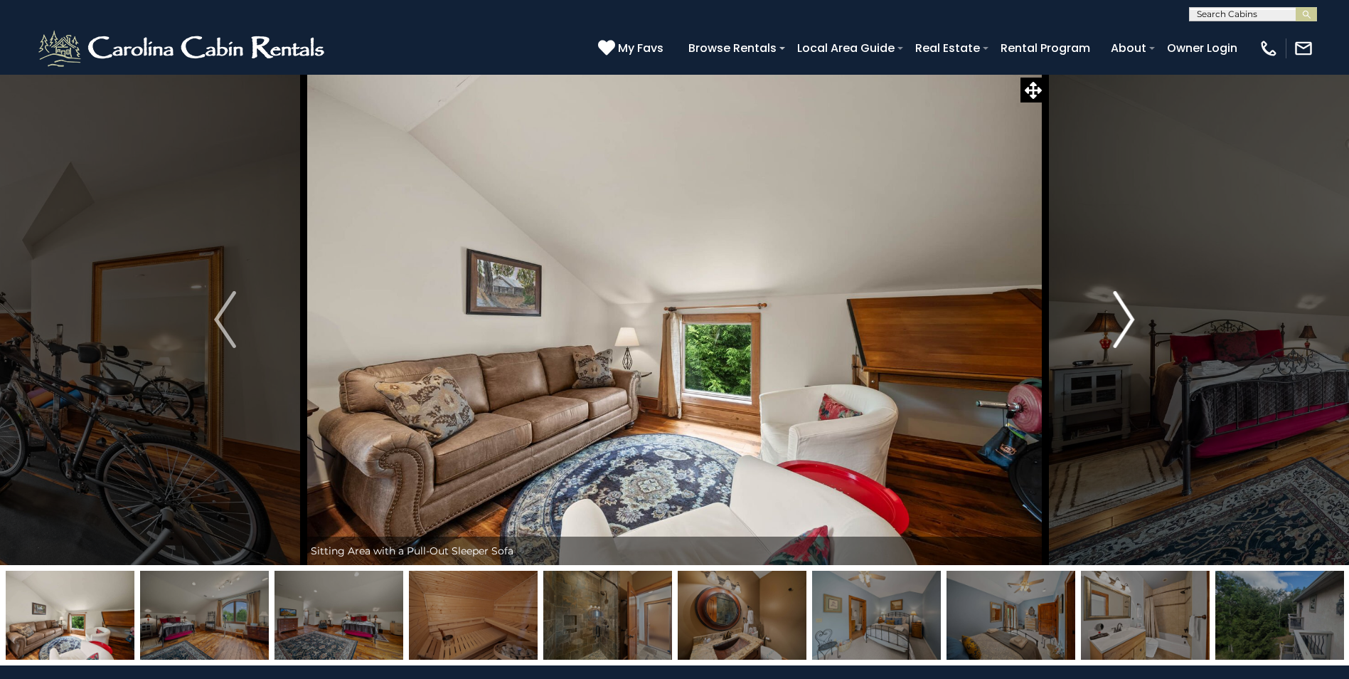
click at [1120, 324] on img "Next" at bounding box center [1123, 319] width 21 height 57
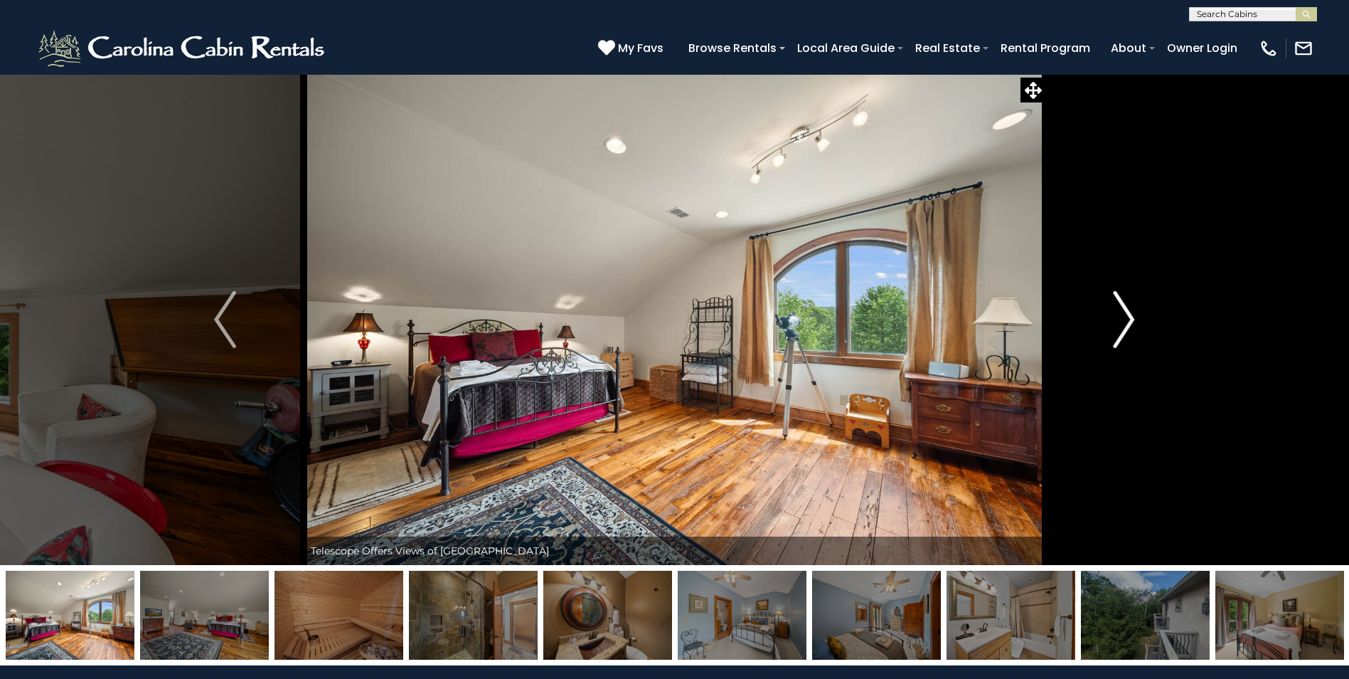
click at [1120, 324] on img "Next" at bounding box center [1123, 319] width 21 height 57
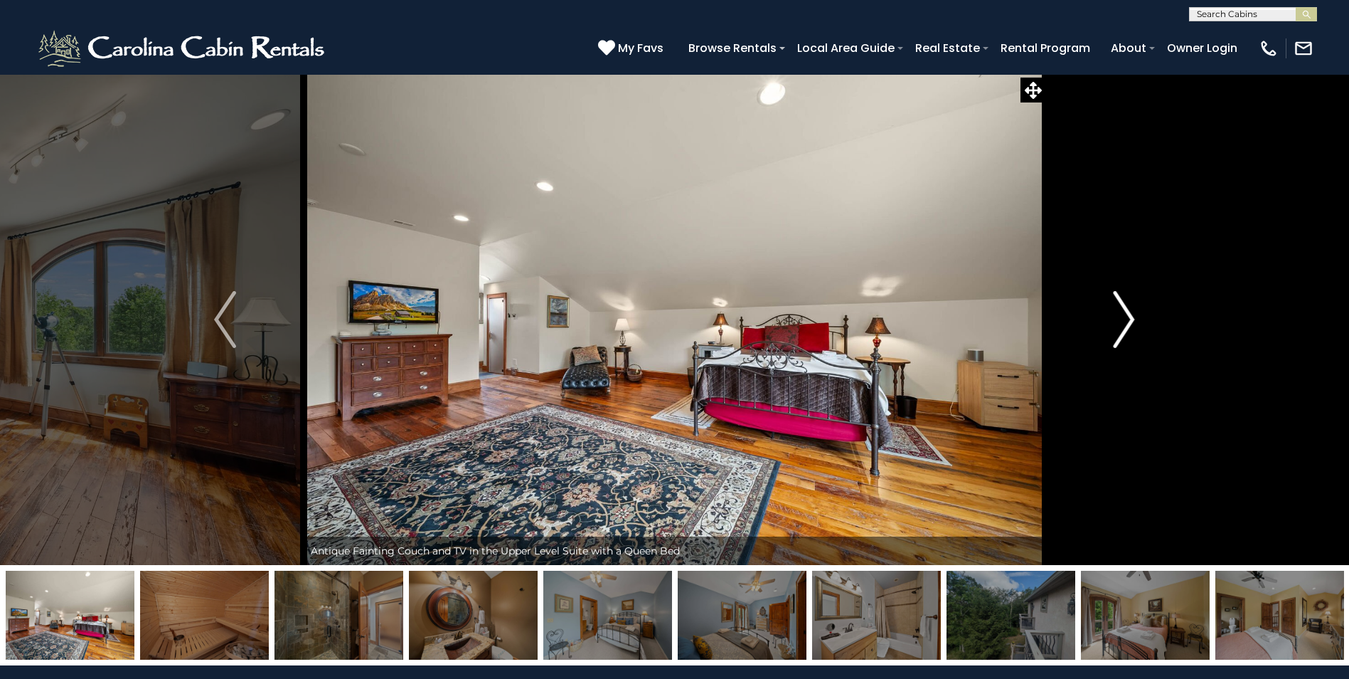
click at [1120, 324] on img "Next" at bounding box center [1123, 319] width 21 height 57
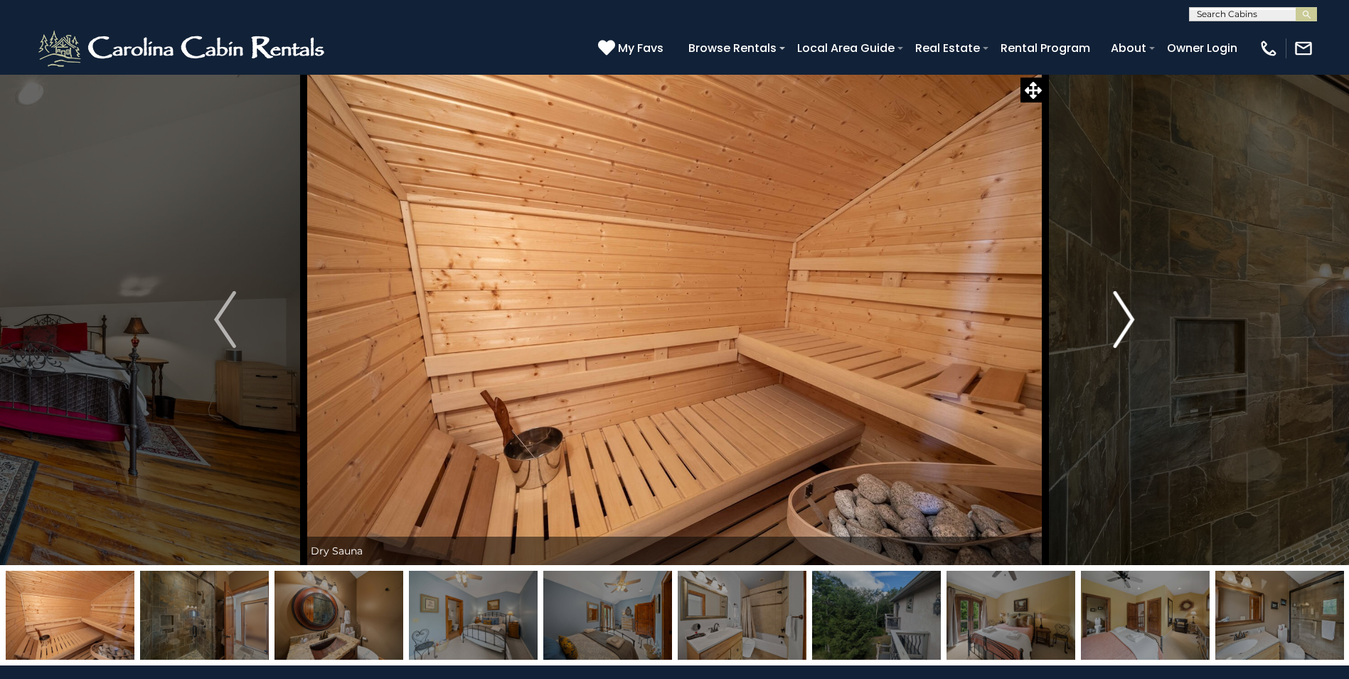
click at [1120, 324] on img "Next" at bounding box center [1123, 319] width 21 height 57
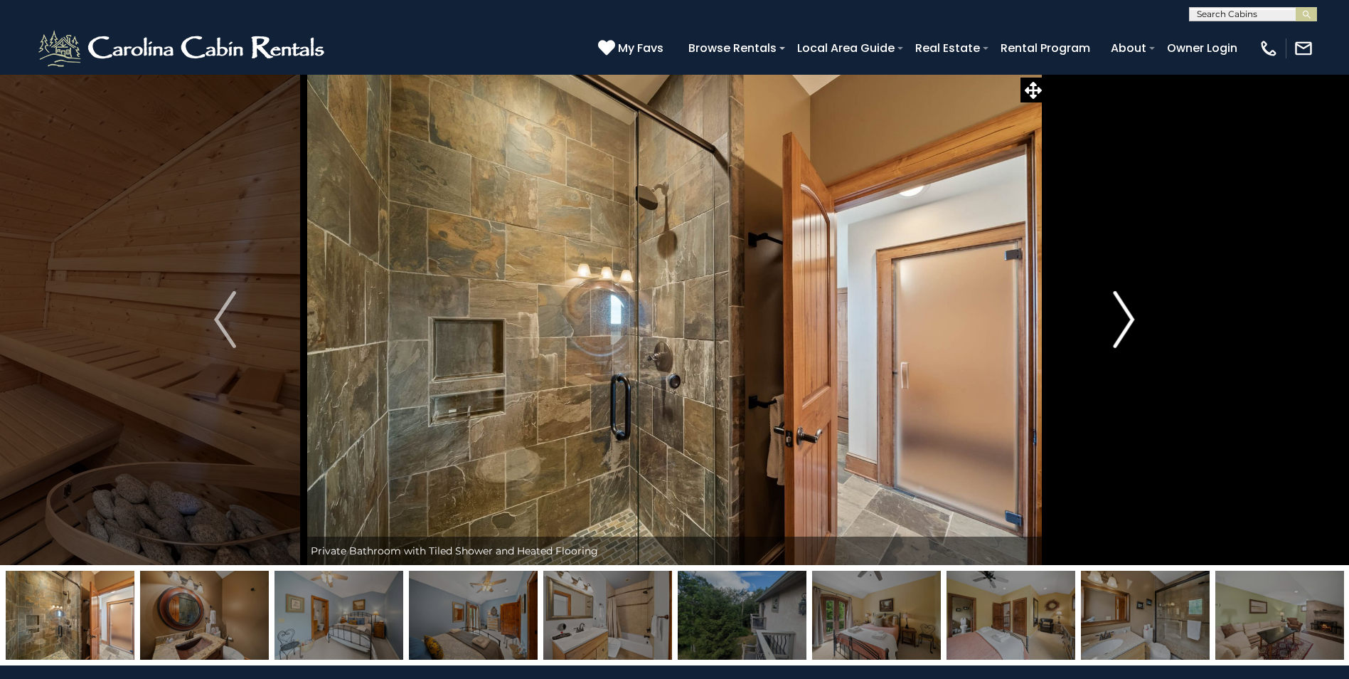
click at [1120, 324] on img "Next" at bounding box center [1123, 319] width 21 height 57
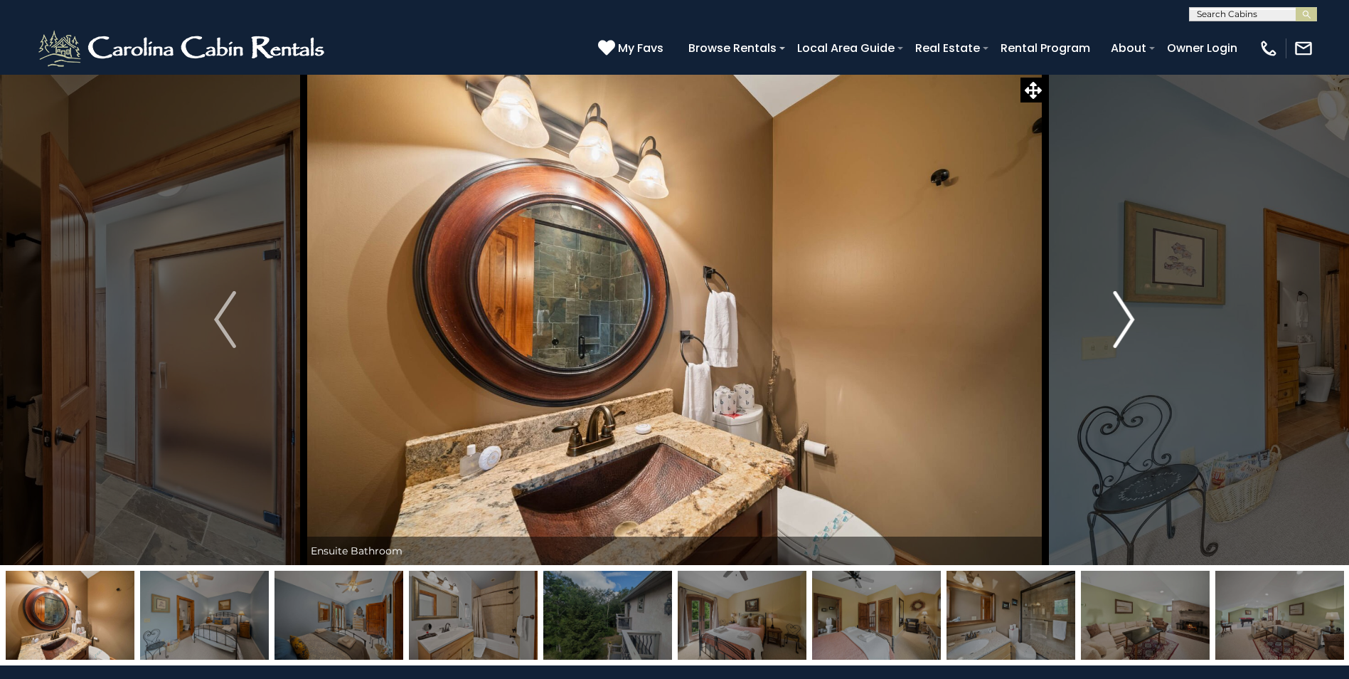
click at [1120, 324] on img "Next" at bounding box center [1123, 319] width 21 height 57
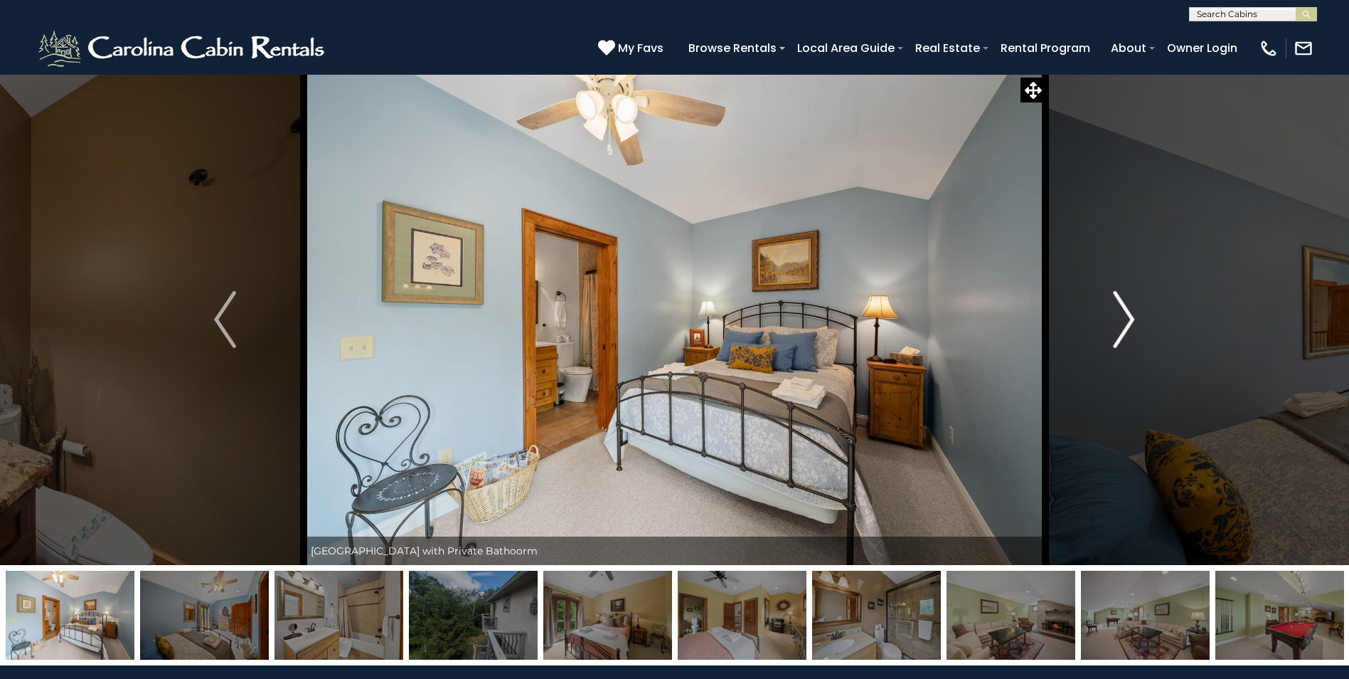
click at [1120, 324] on img "Next" at bounding box center [1123, 319] width 21 height 57
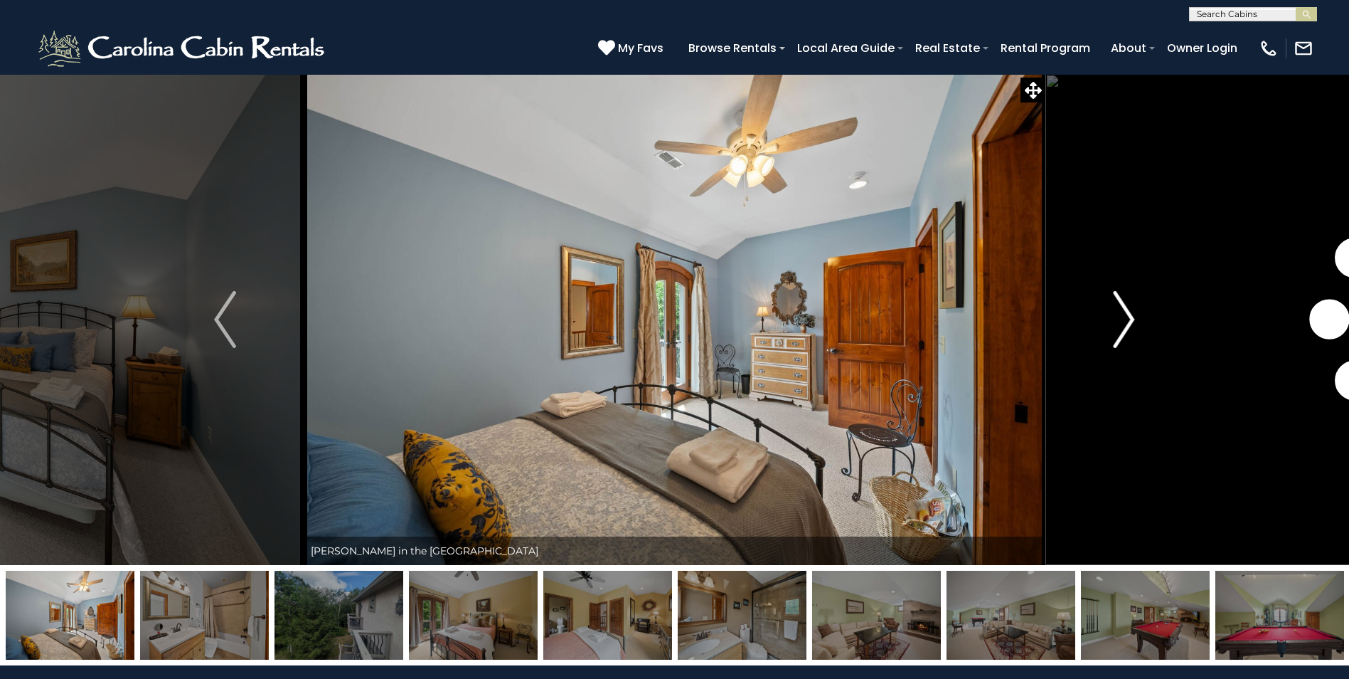
click at [1120, 324] on img "Next" at bounding box center [1123, 319] width 21 height 57
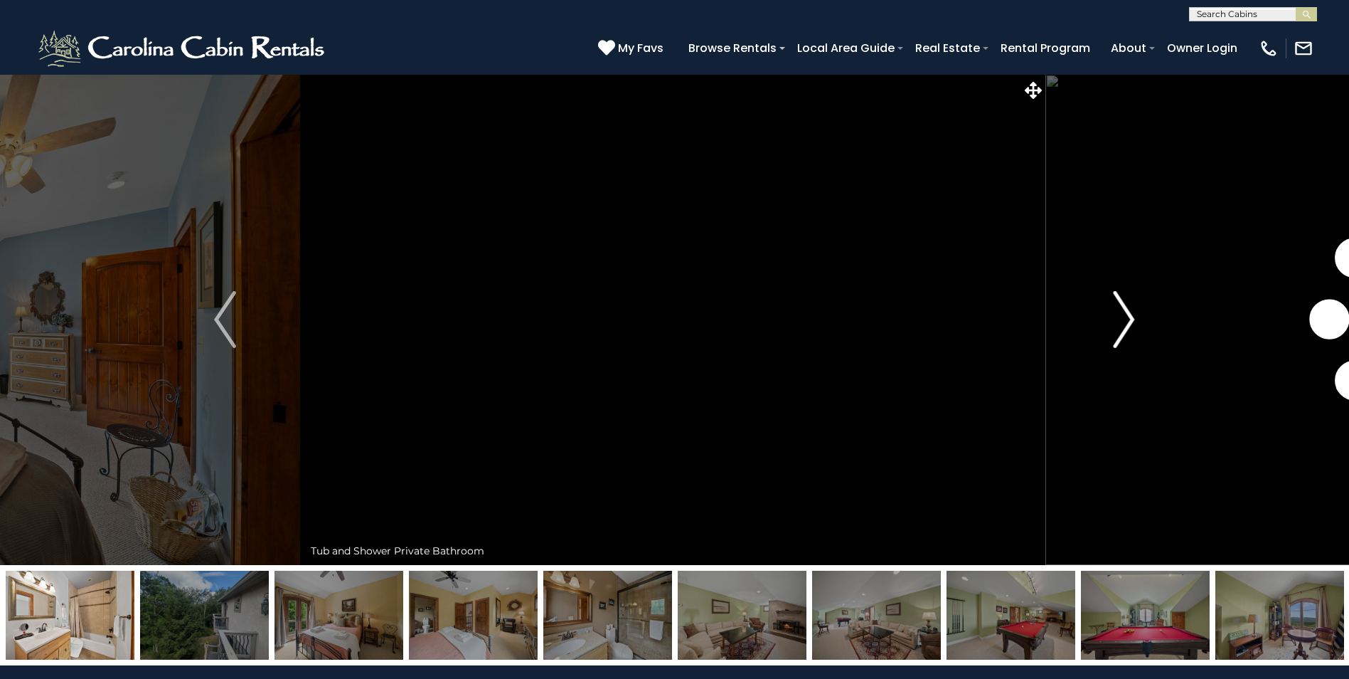
click at [1120, 324] on img "Next" at bounding box center [1123, 319] width 21 height 57
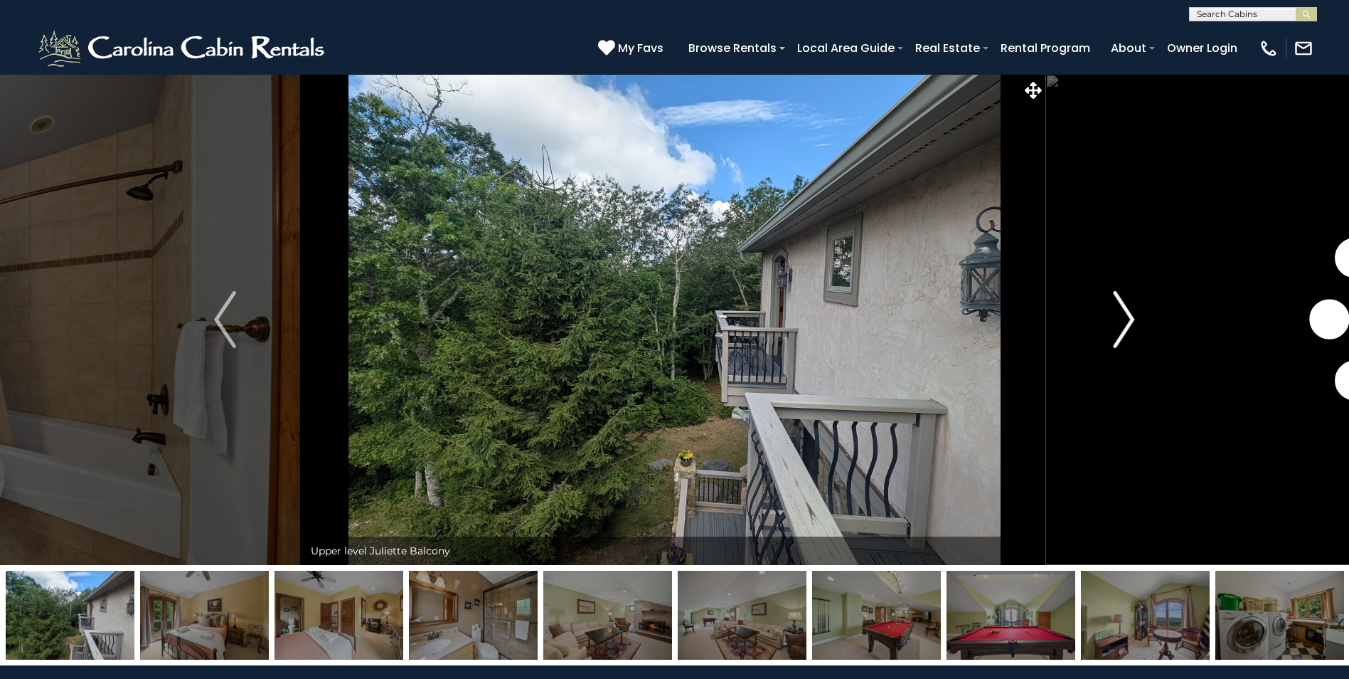
click at [1120, 324] on img "Next" at bounding box center [1123, 319] width 21 height 57
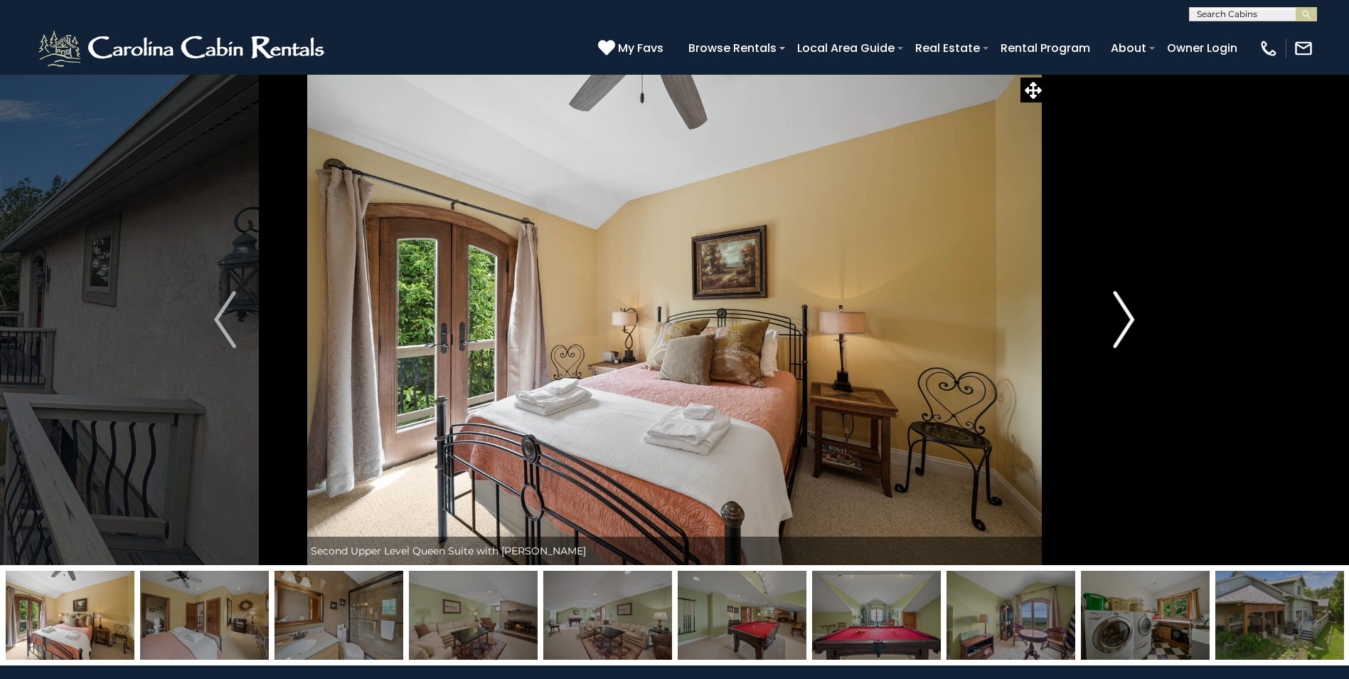
click at [1120, 324] on img "Next" at bounding box center [1123, 319] width 21 height 57
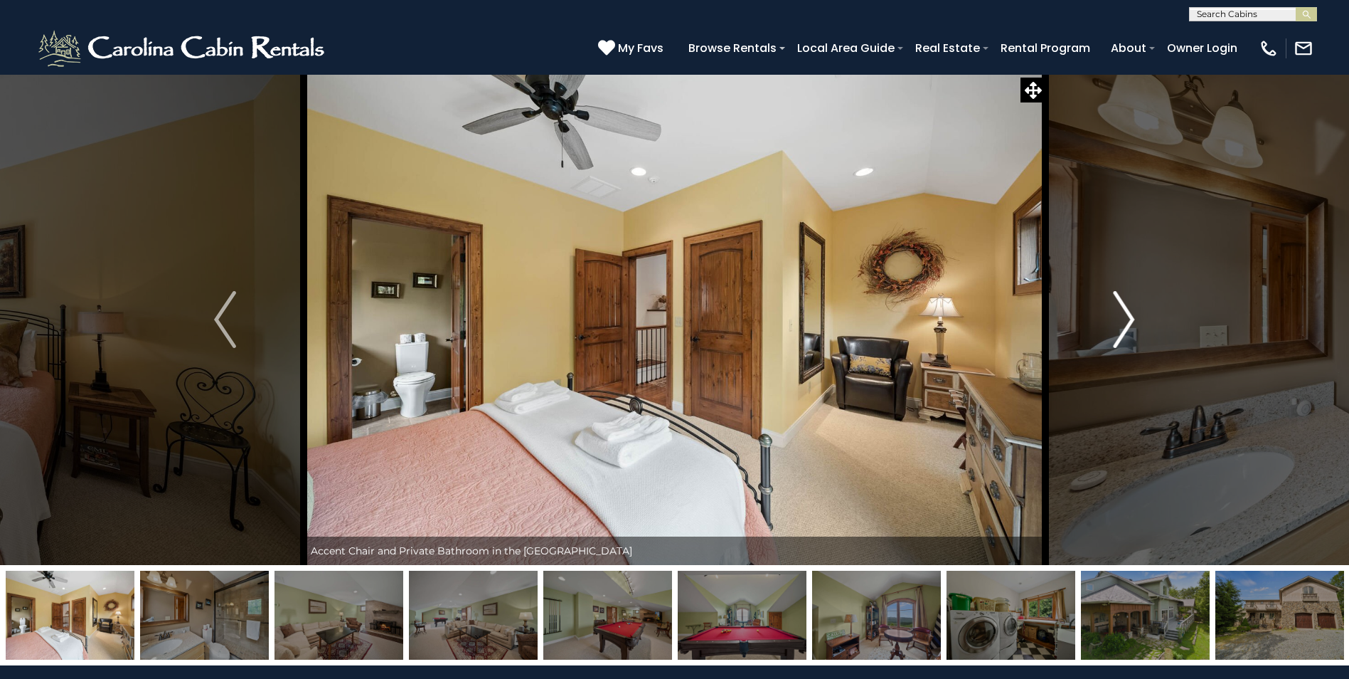
click at [1120, 324] on img "Next" at bounding box center [1123, 319] width 21 height 57
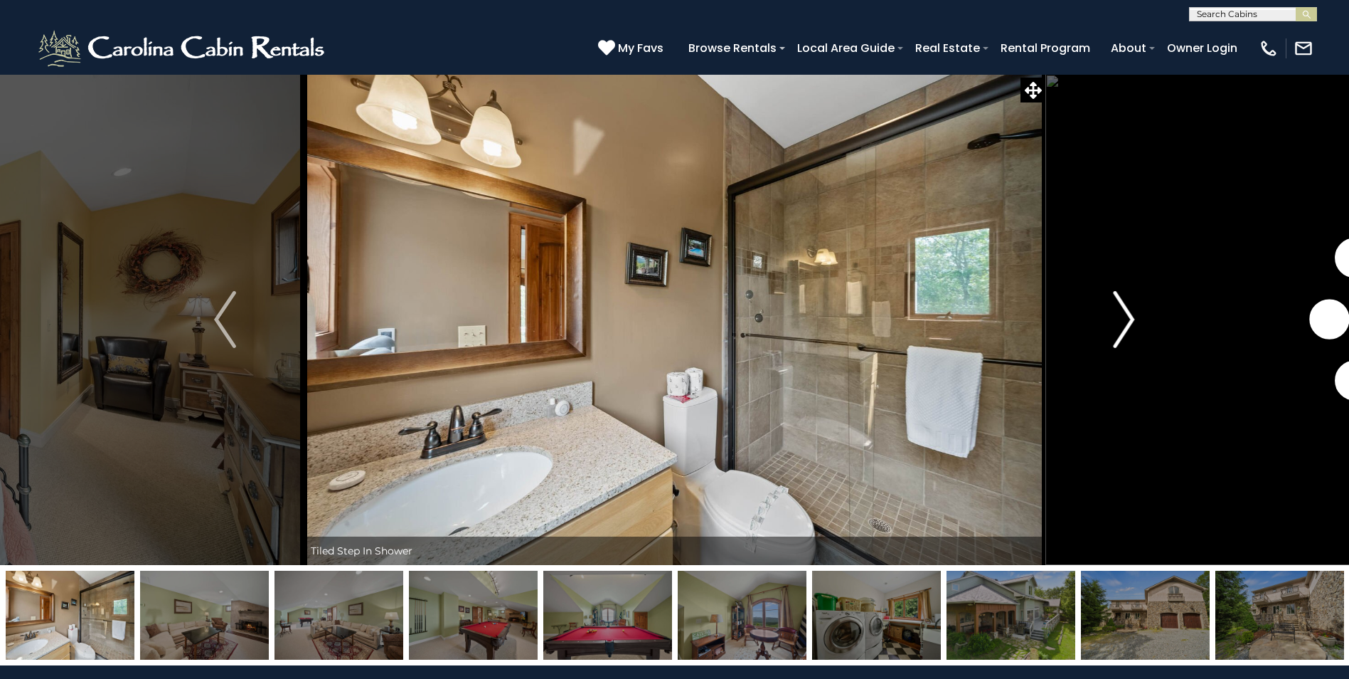
click at [1120, 324] on img "Next" at bounding box center [1123, 319] width 21 height 57
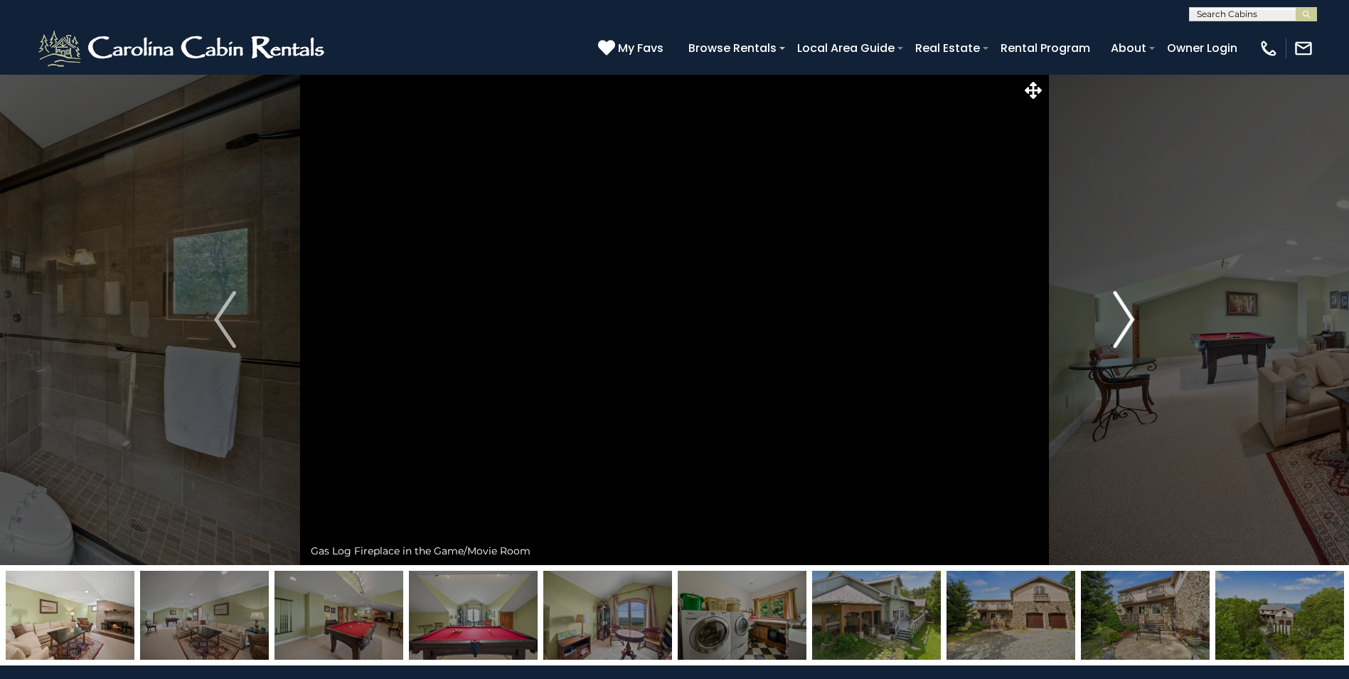
click at [1120, 324] on img "Next" at bounding box center [1123, 319] width 21 height 57
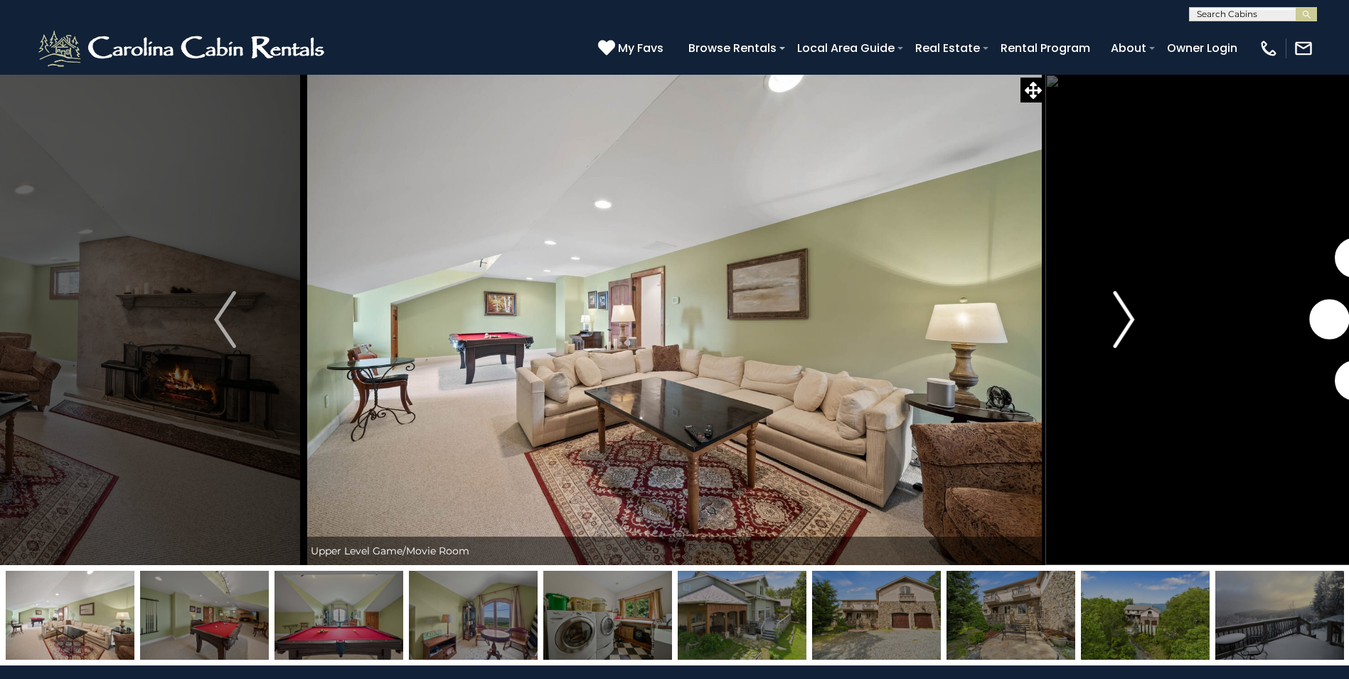
click at [1120, 324] on img "Next" at bounding box center [1123, 319] width 21 height 57
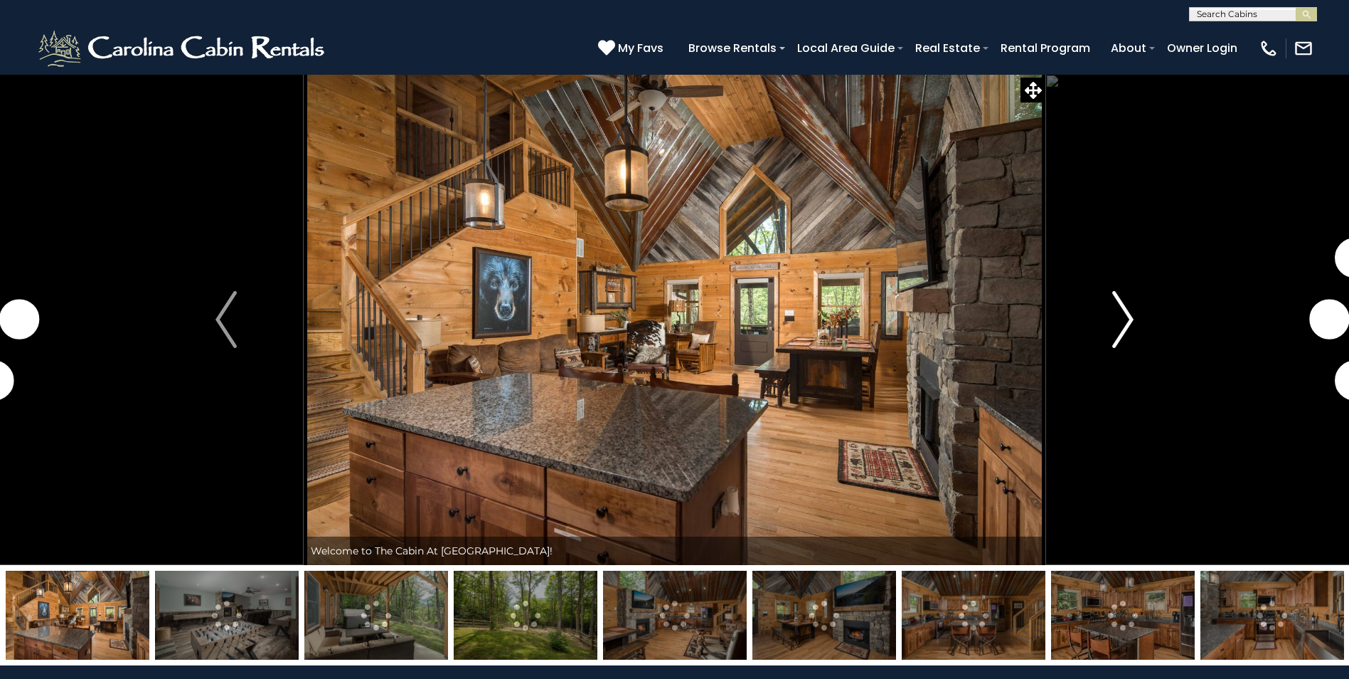
click at [1119, 327] on img "Next" at bounding box center [1123, 319] width 21 height 57
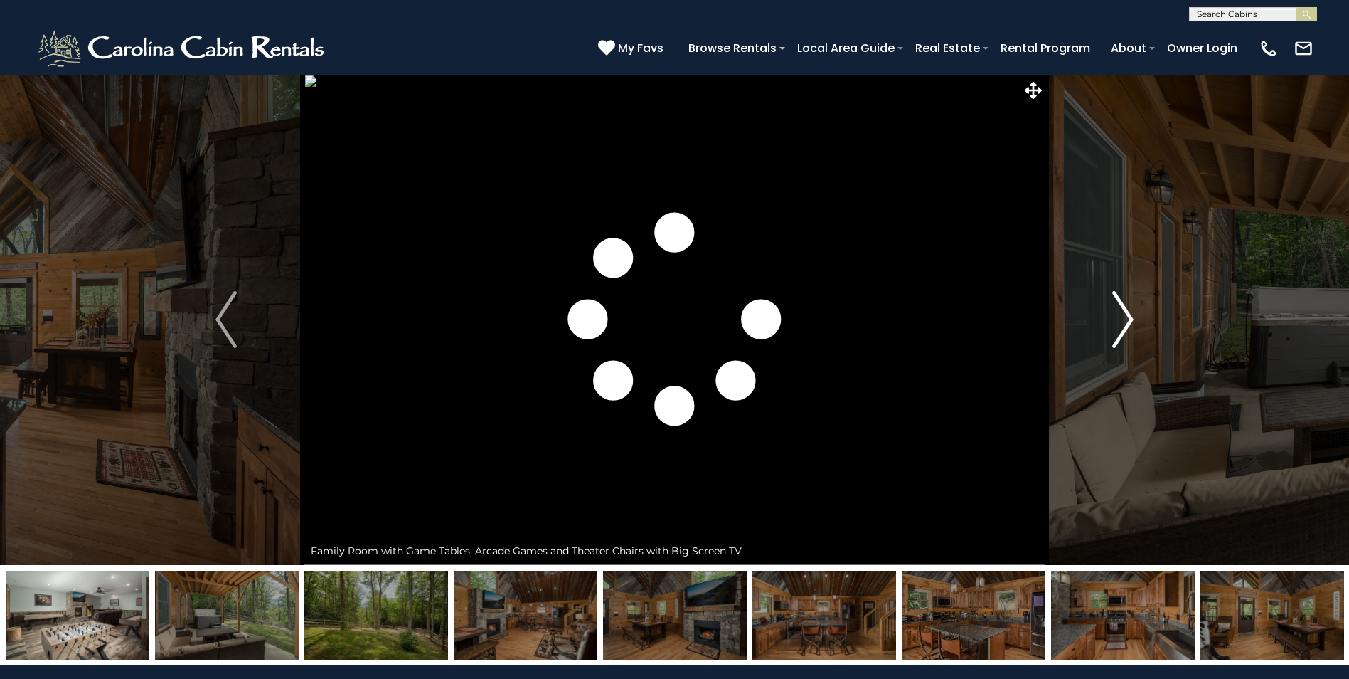
click at [1117, 325] on img "Next" at bounding box center [1123, 319] width 21 height 57
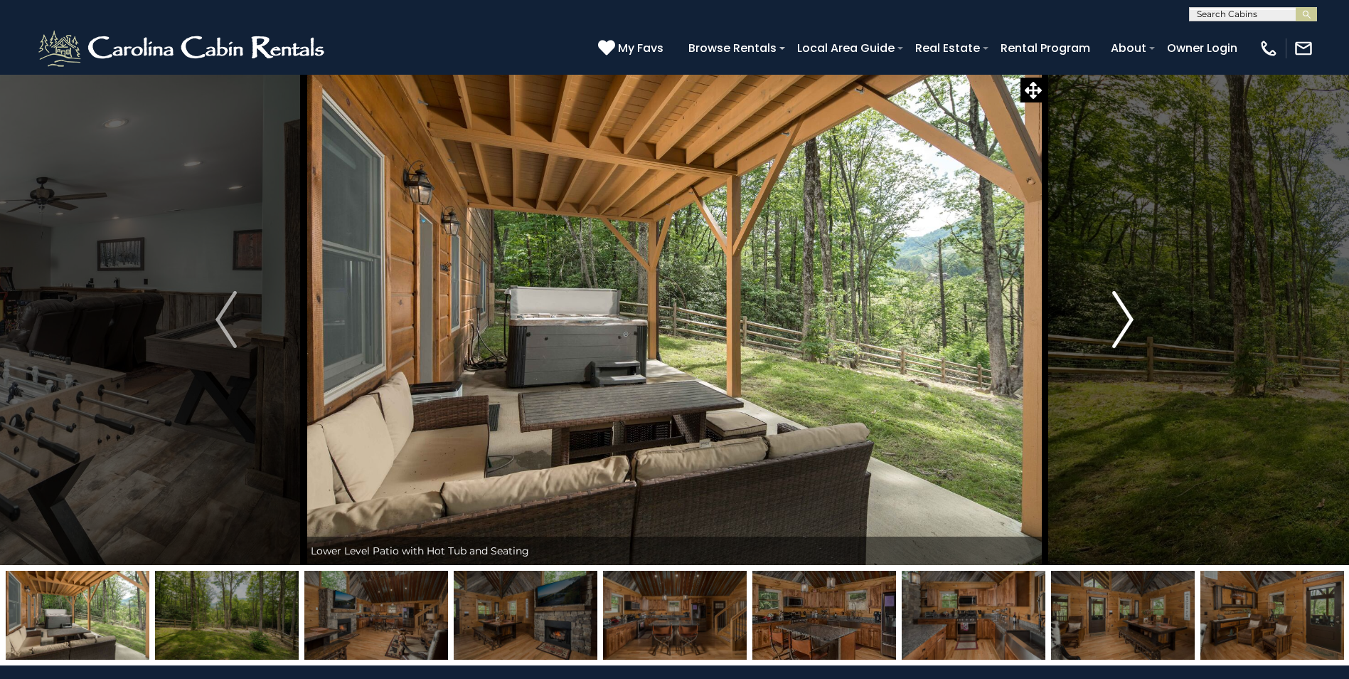
click at [1117, 325] on img "Next" at bounding box center [1123, 319] width 21 height 57
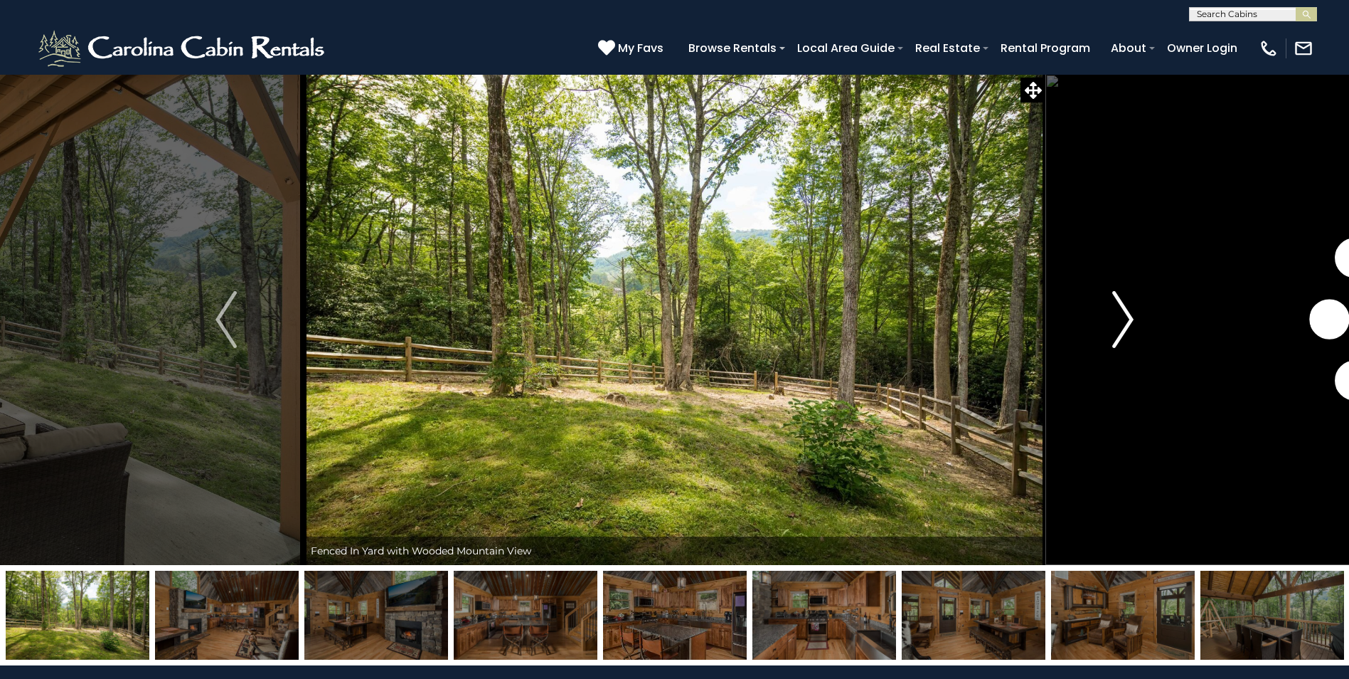
click at [1117, 325] on img "Next" at bounding box center [1123, 319] width 21 height 57
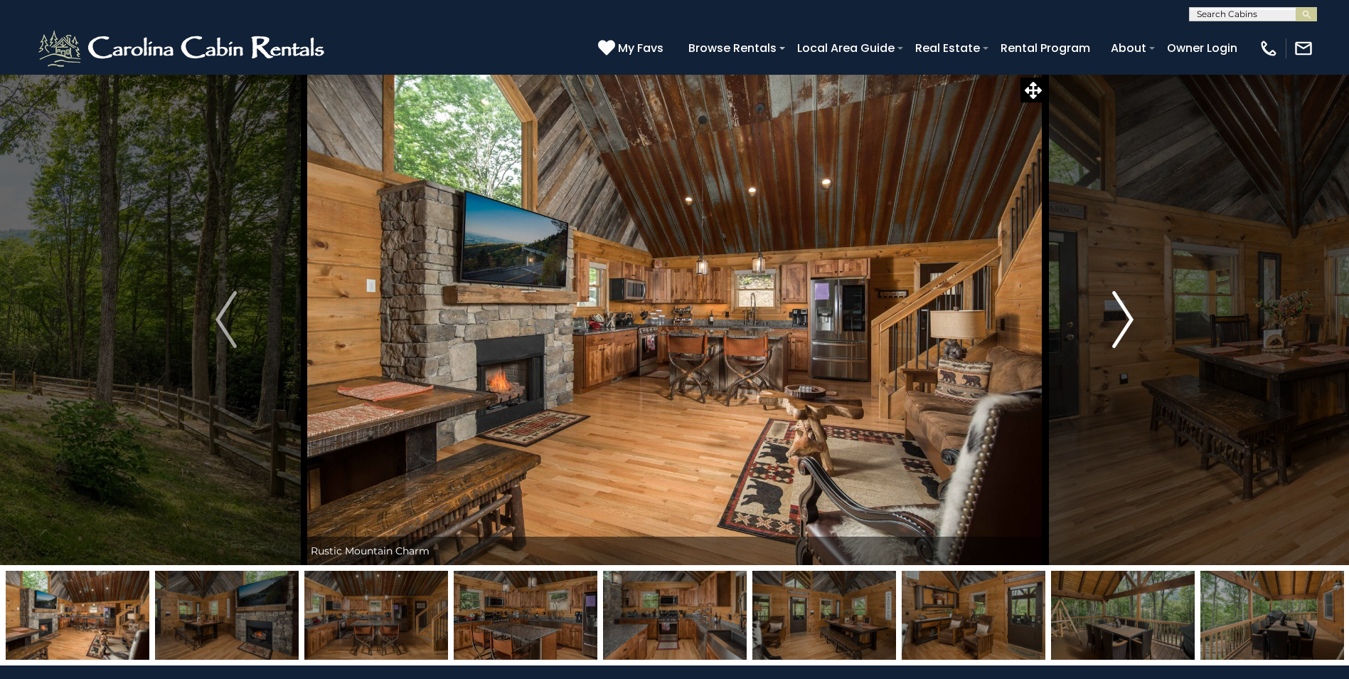
click at [1117, 325] on img "Next" at bounding box center [1123, 319] width 21 height 57
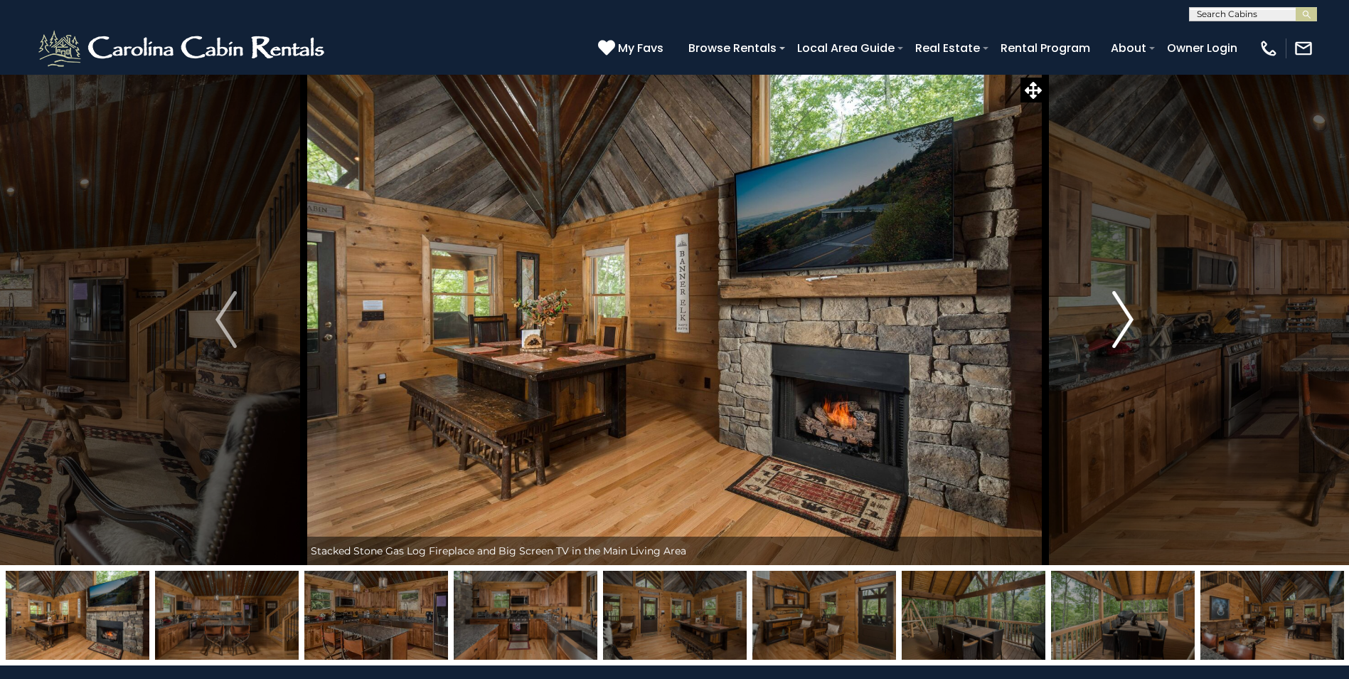
click at [1117, 325] on img "Next" at bounding box center [1123, 319] width 21 height 57
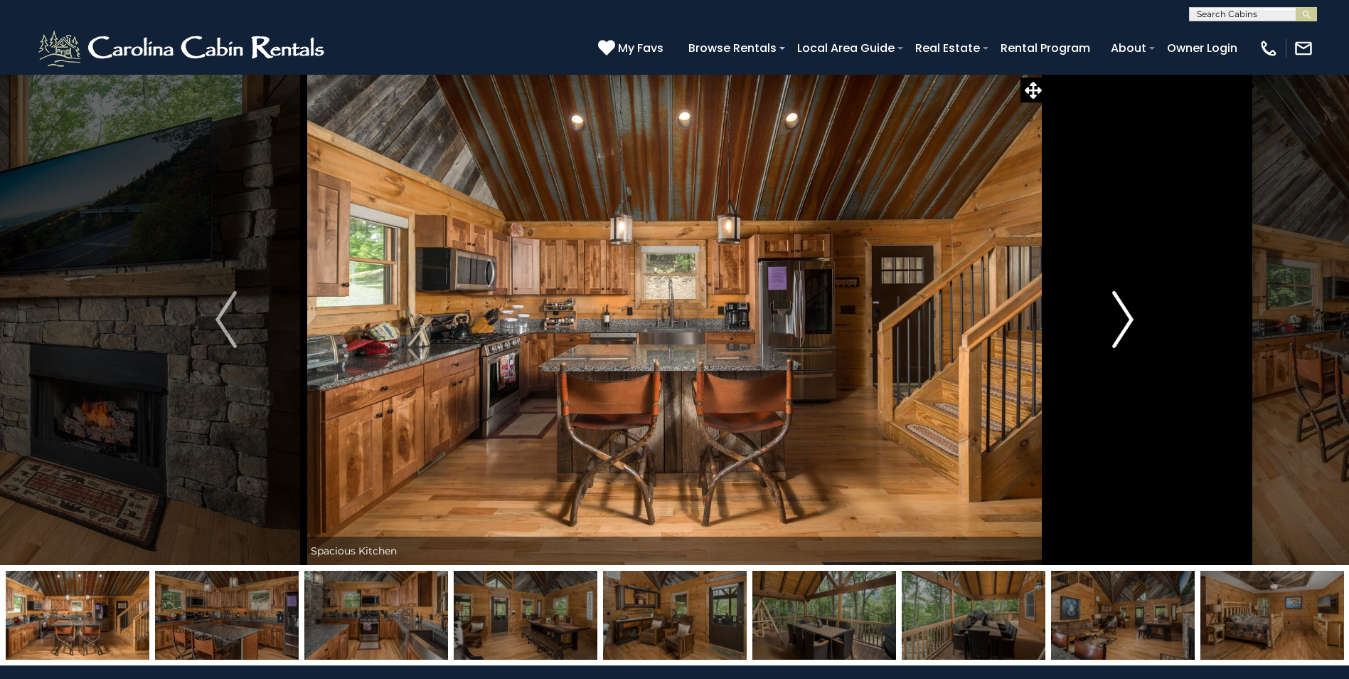
click at [1117, 325] on img "Next" at bounding box center [1123, 319] width 21 height 57
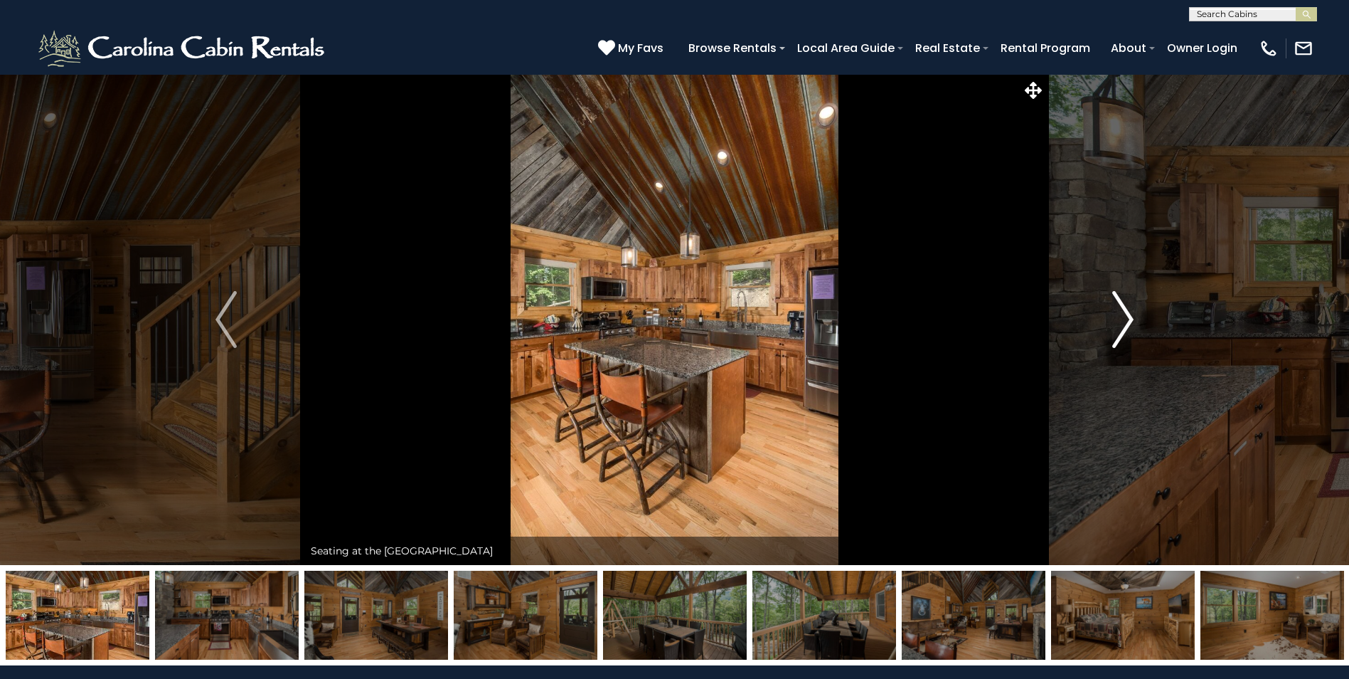
click at [1117, 325] on img "Next" at bounding box center [1123, 319] width 21 height 57
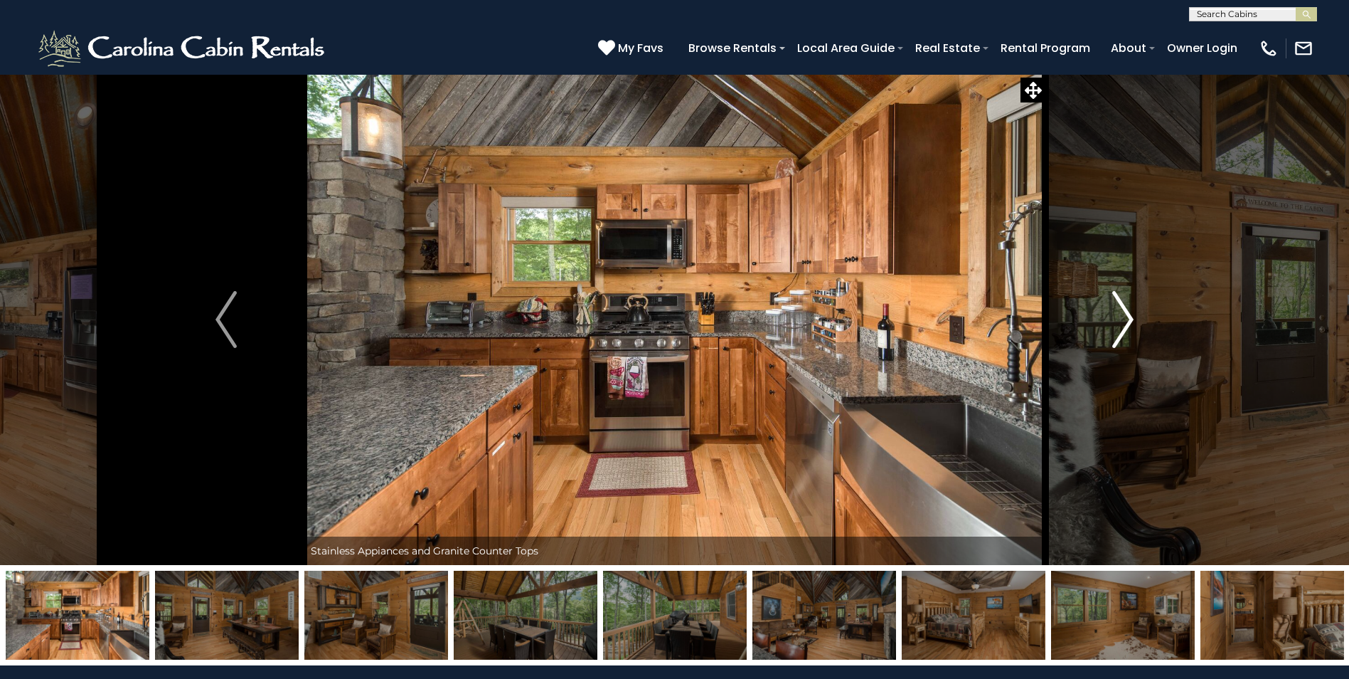
click at [1117, 325] on img "Next" at bounding box center [1123, 319] width 21 height 57
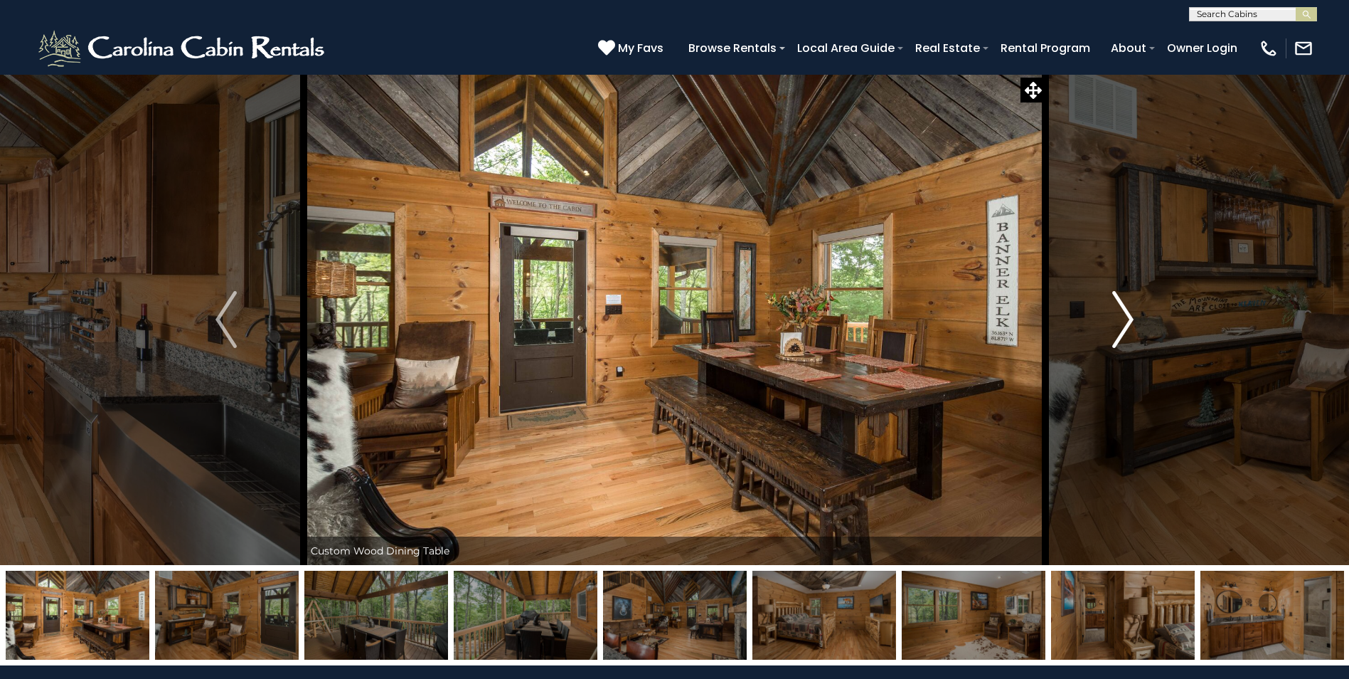
click at [1117, 325] on img "Next" at bounding box center [1123, 319] width 21 height 57
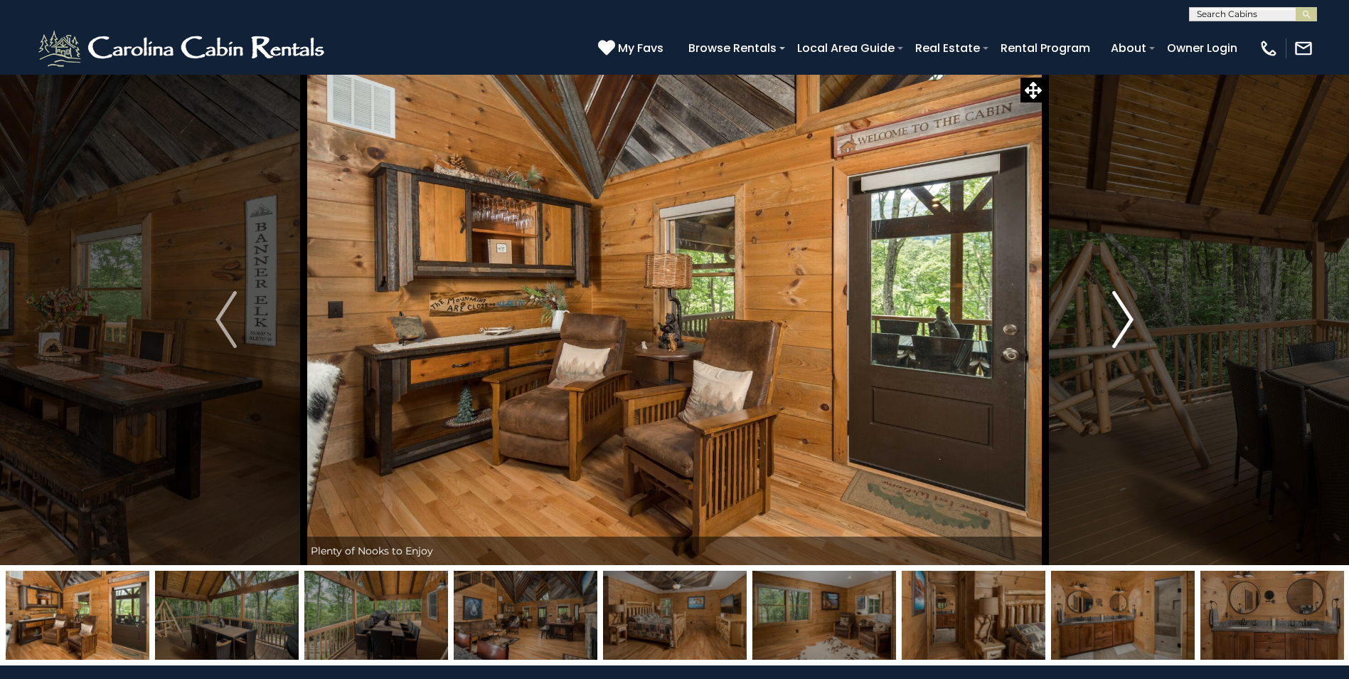
click at [1117, 325] on img "Next" at bounding box center [1123, 319] width 21 height 57
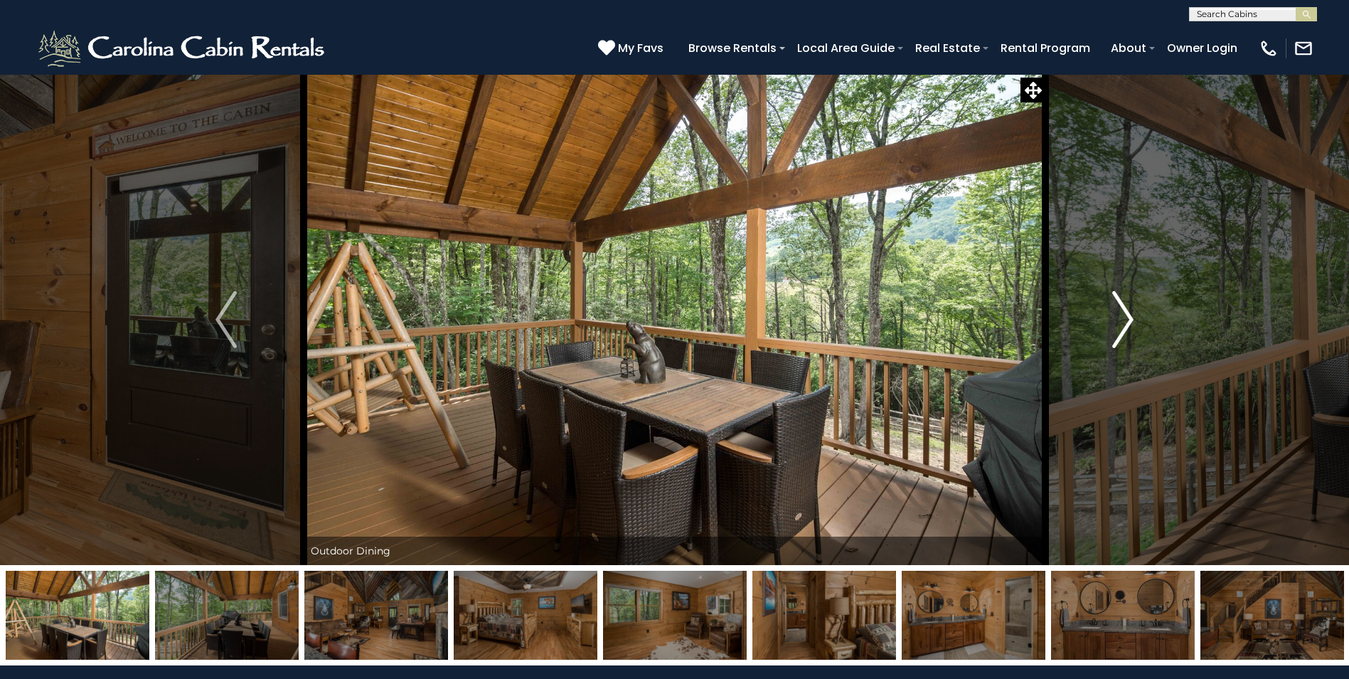
click at [1117, 325] on img "Next" at bounding box center [1123, 319] width 21 height 57
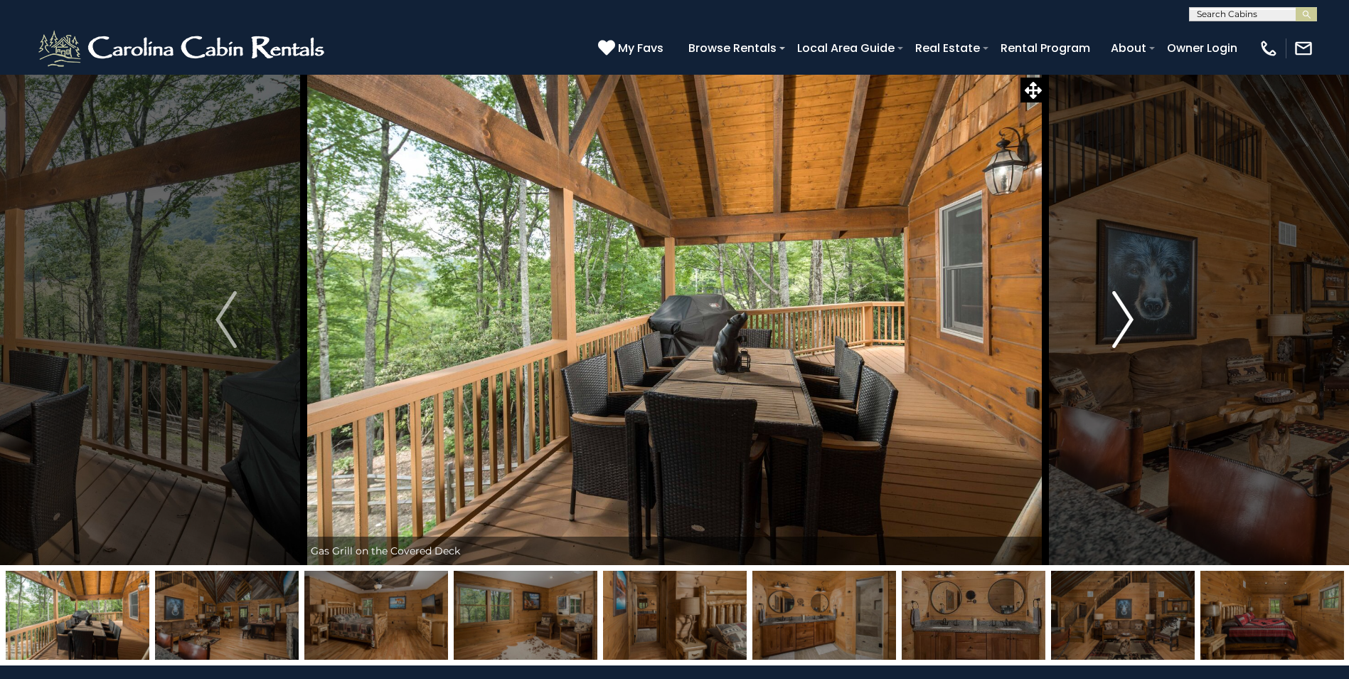
click at [1117, 325] on img "Next" at bounding box center [1123, 319] width 21 height 57
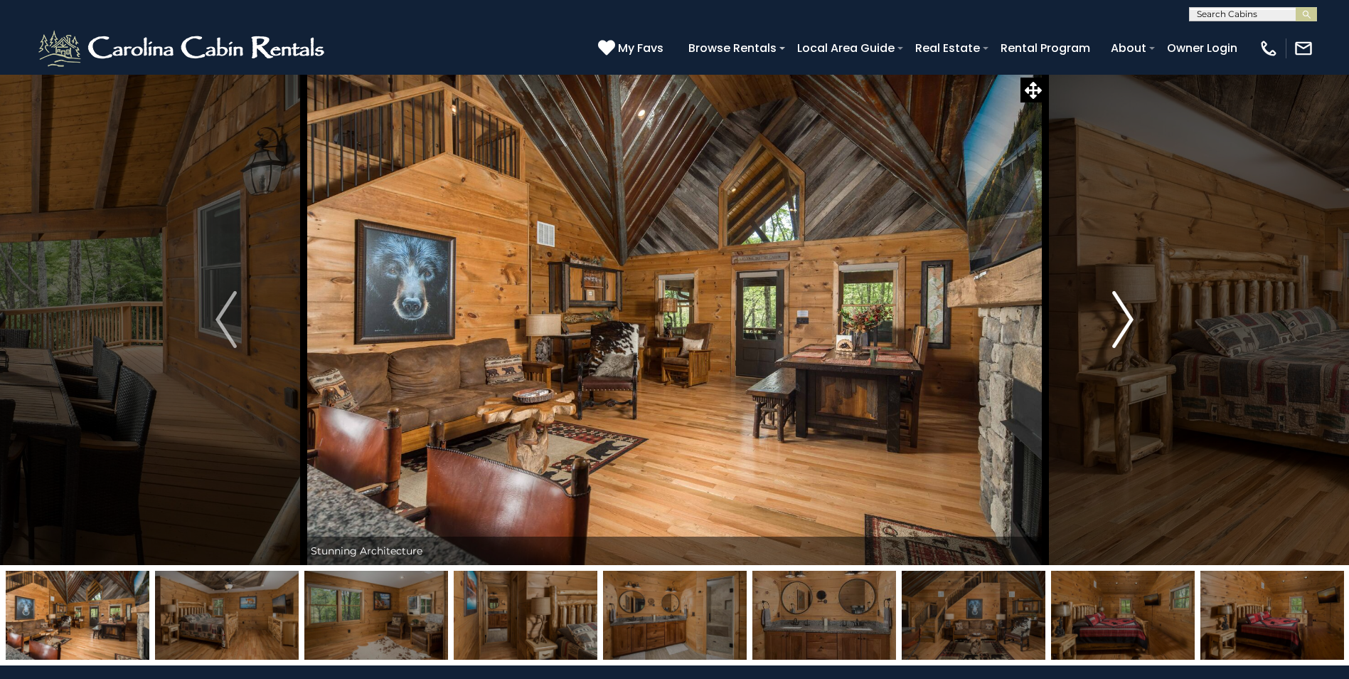
click at [1117, 325] on img "Next" at bounding box center [1123, 319] width 21 height 57
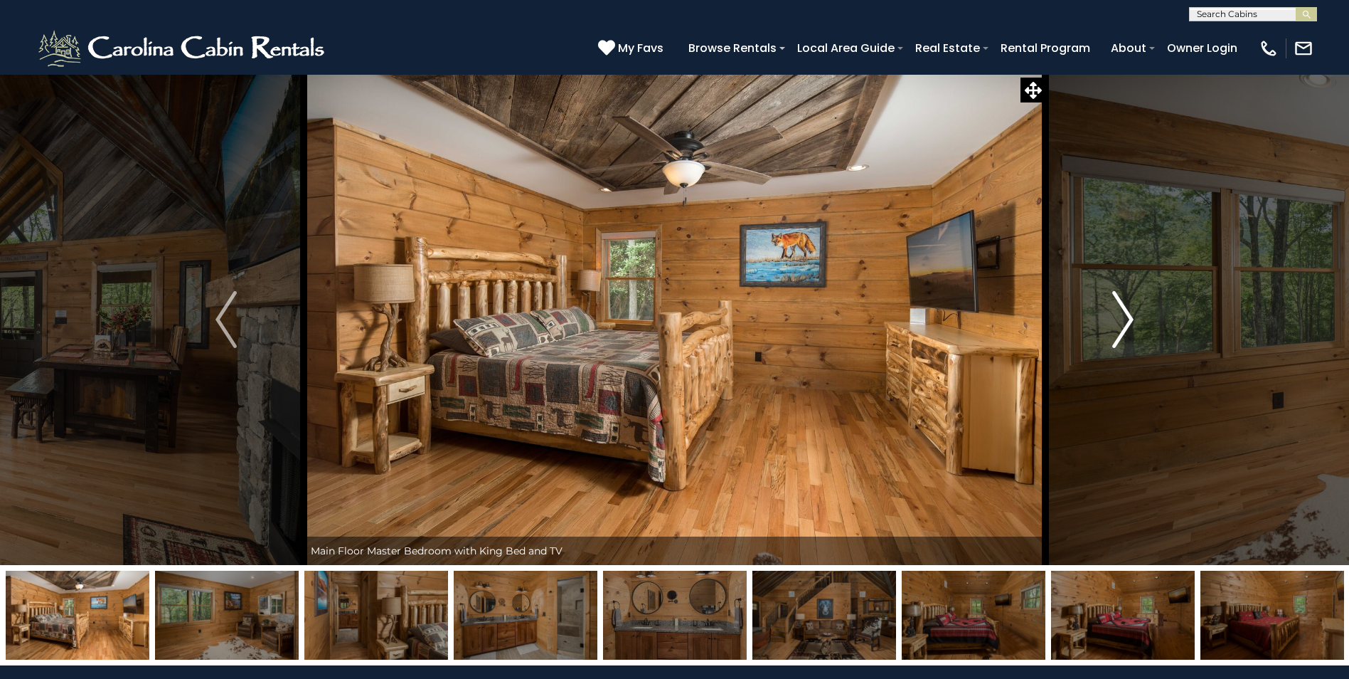
click at [1117, 325] on img "Next" at bounding box center [1123, 319] width 21 height 57
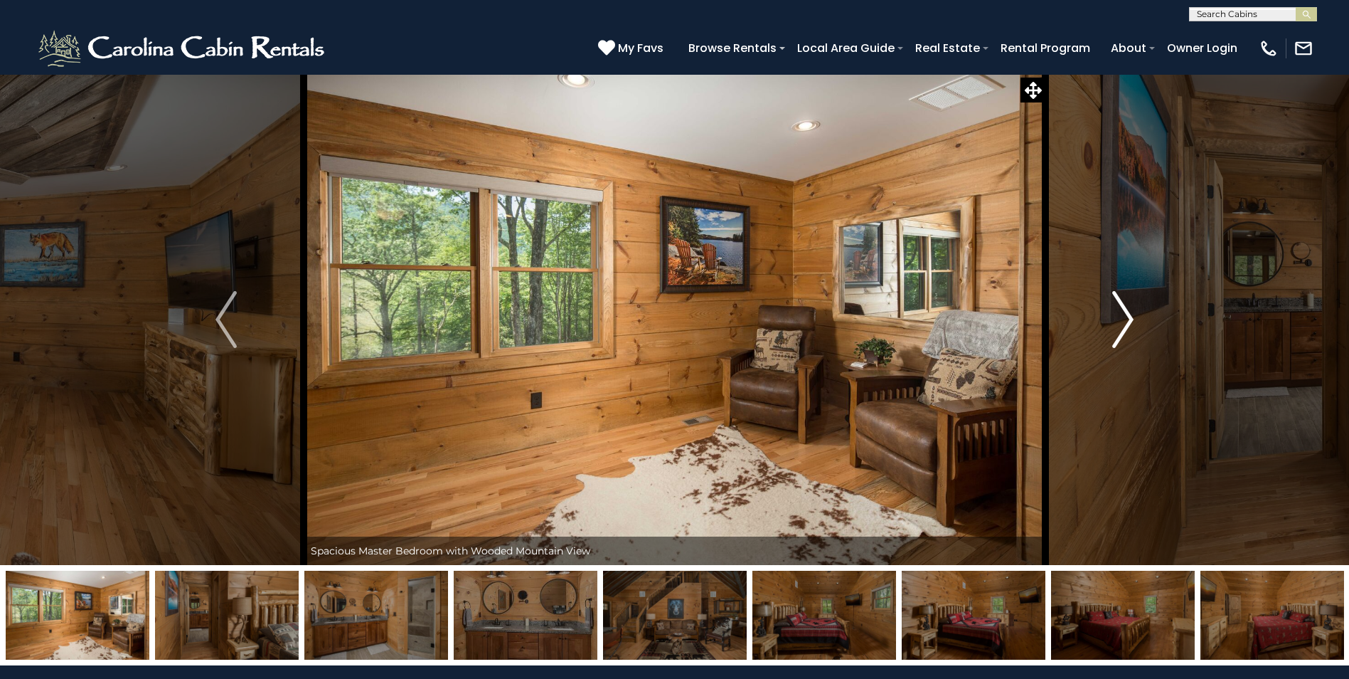
click at [1117, 325] on img "Next" at bounding box center [1123, 319] width 21 height 57
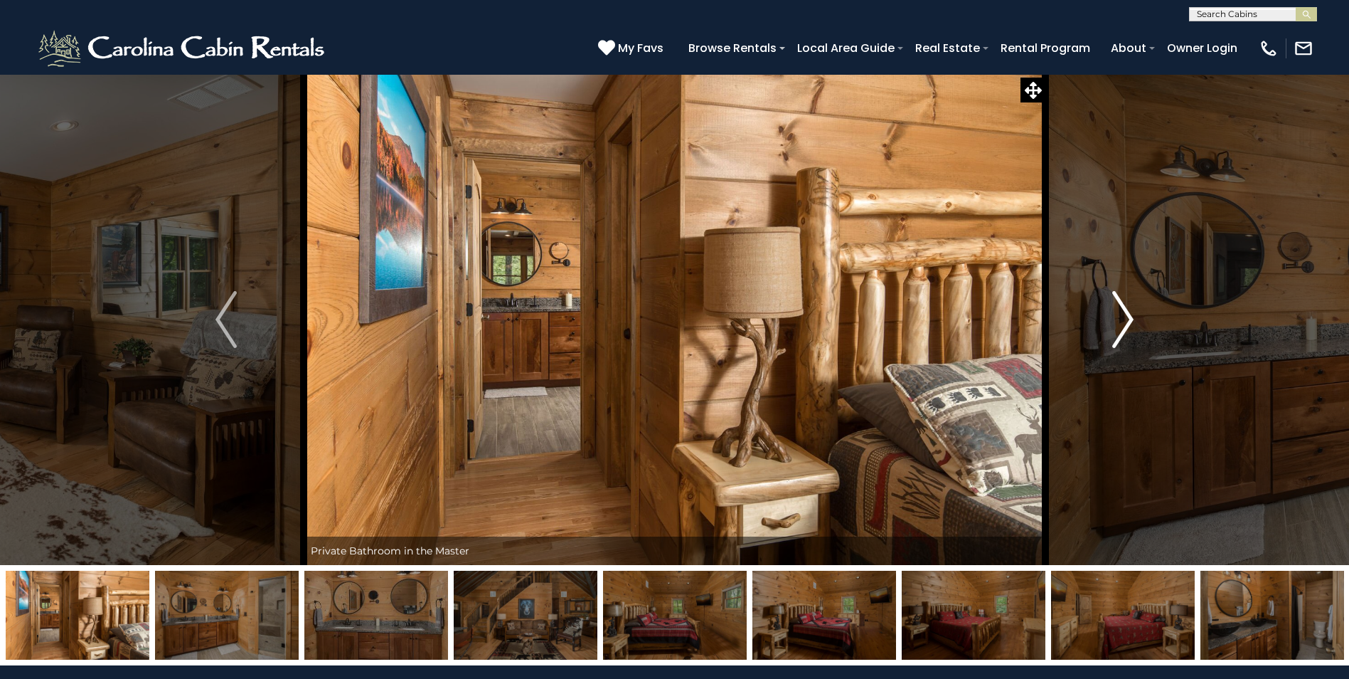
click at [1117, 325] on img "Next" at bounding box center [1123, 319] width 21 height 57
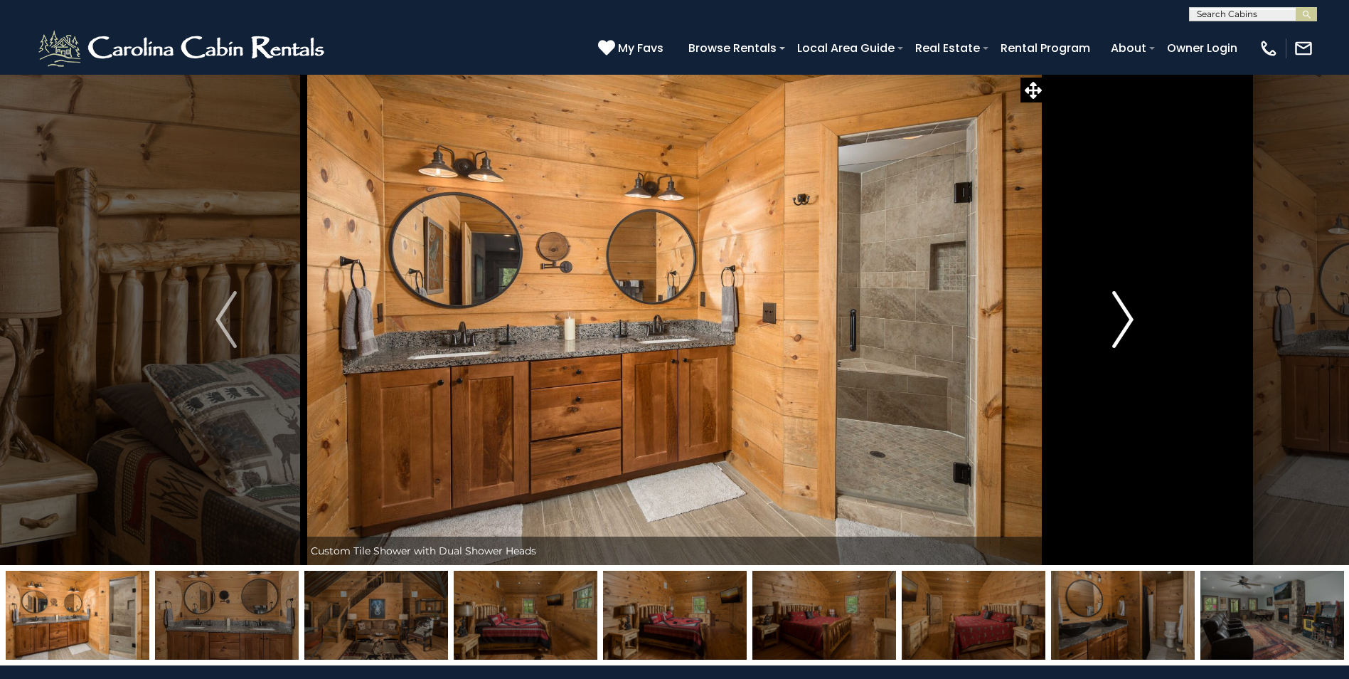
click at [1117, 325] on img "Next" at bounding box center [1123, 319] width 21 height 57
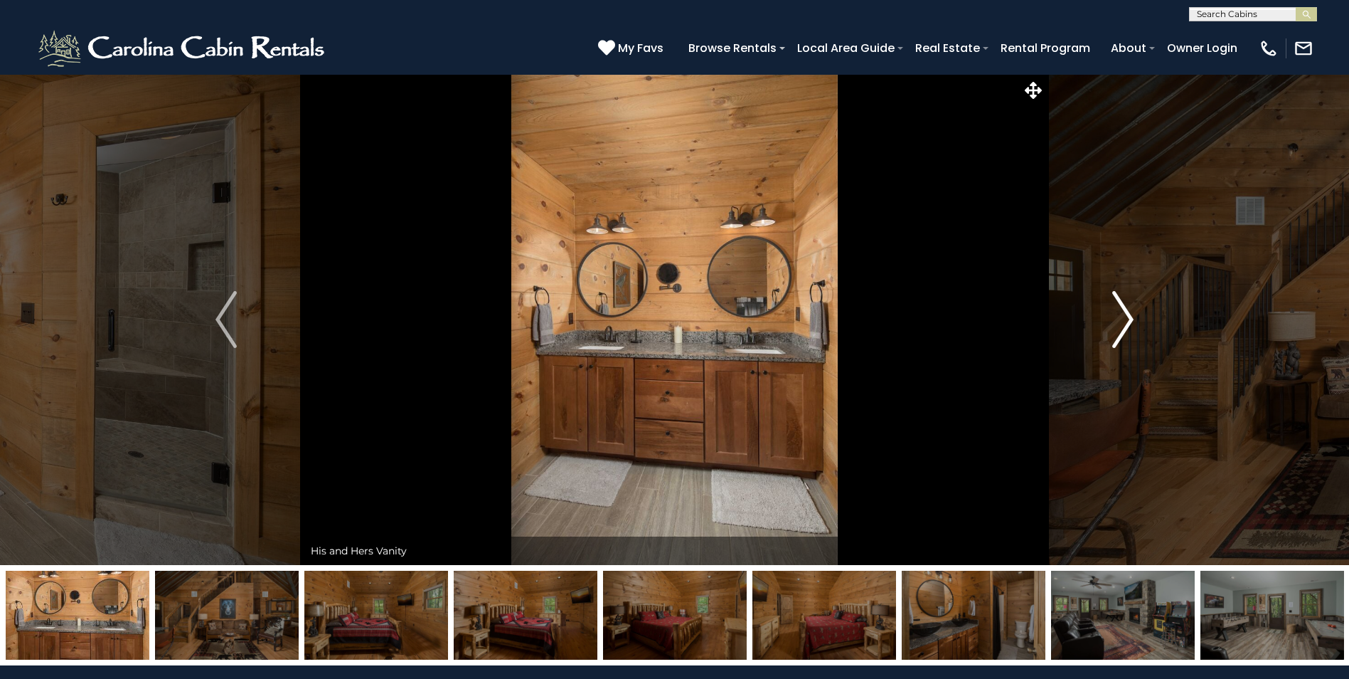
click at [1117, 325] on img "Next" at bounding box center [1123, 319] width 21 height 57
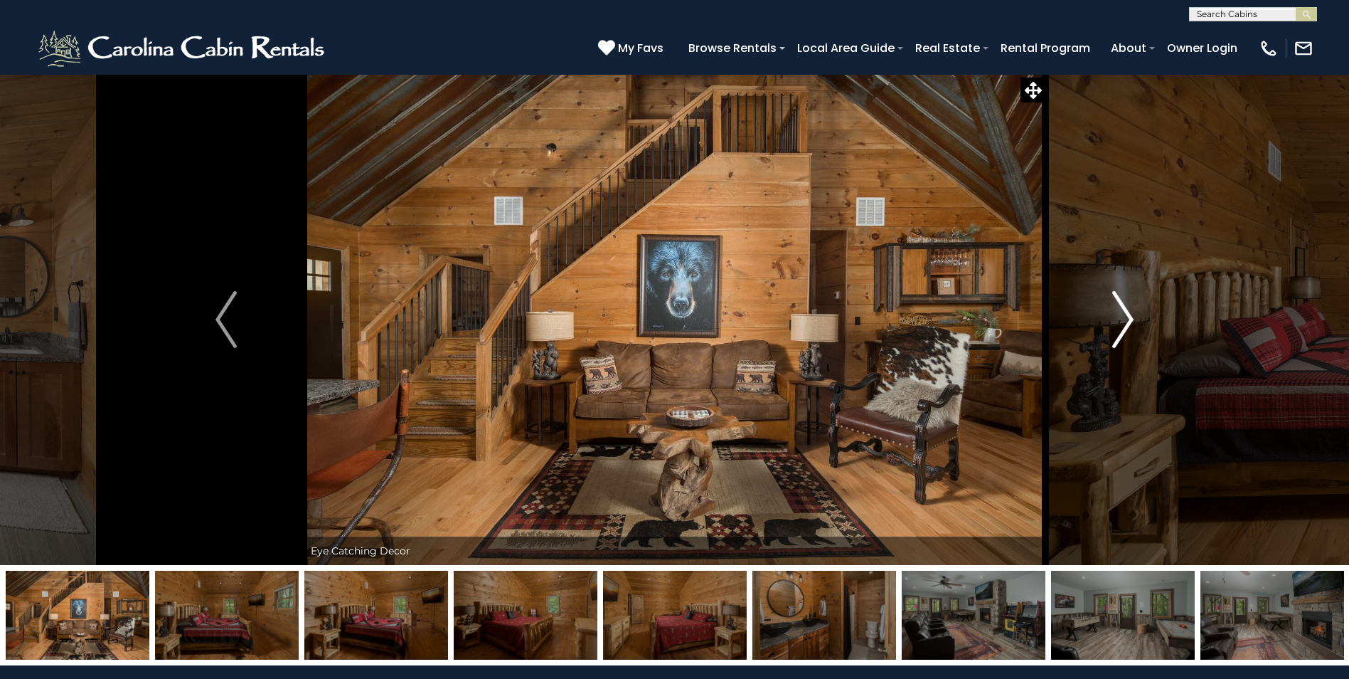
click at [1117, 325] on img "Next" at bounding box center [1123, 319] width 21 height 57
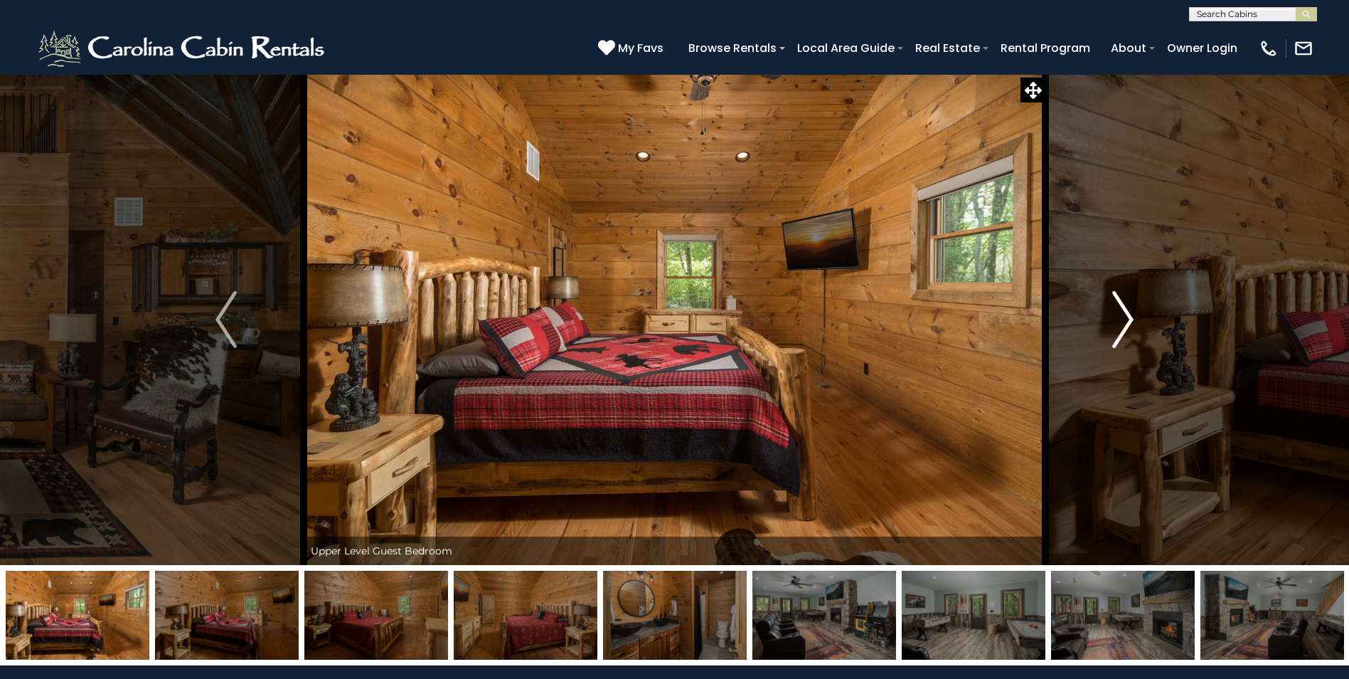
click at [1125, 331] on img "Next" at bounding box center [1123, 319] width 21 height 57
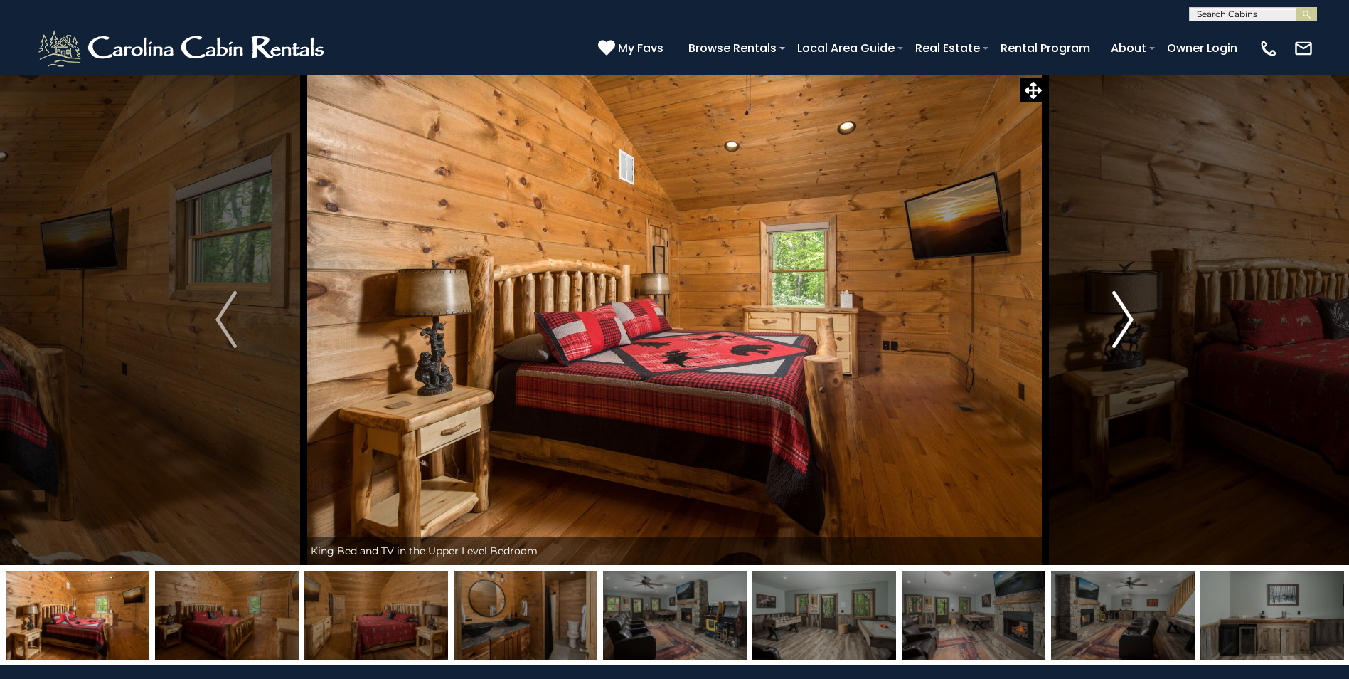
click at [1128, 339] on img "Next" at bounding box center [1123, 319] width 21 height 57
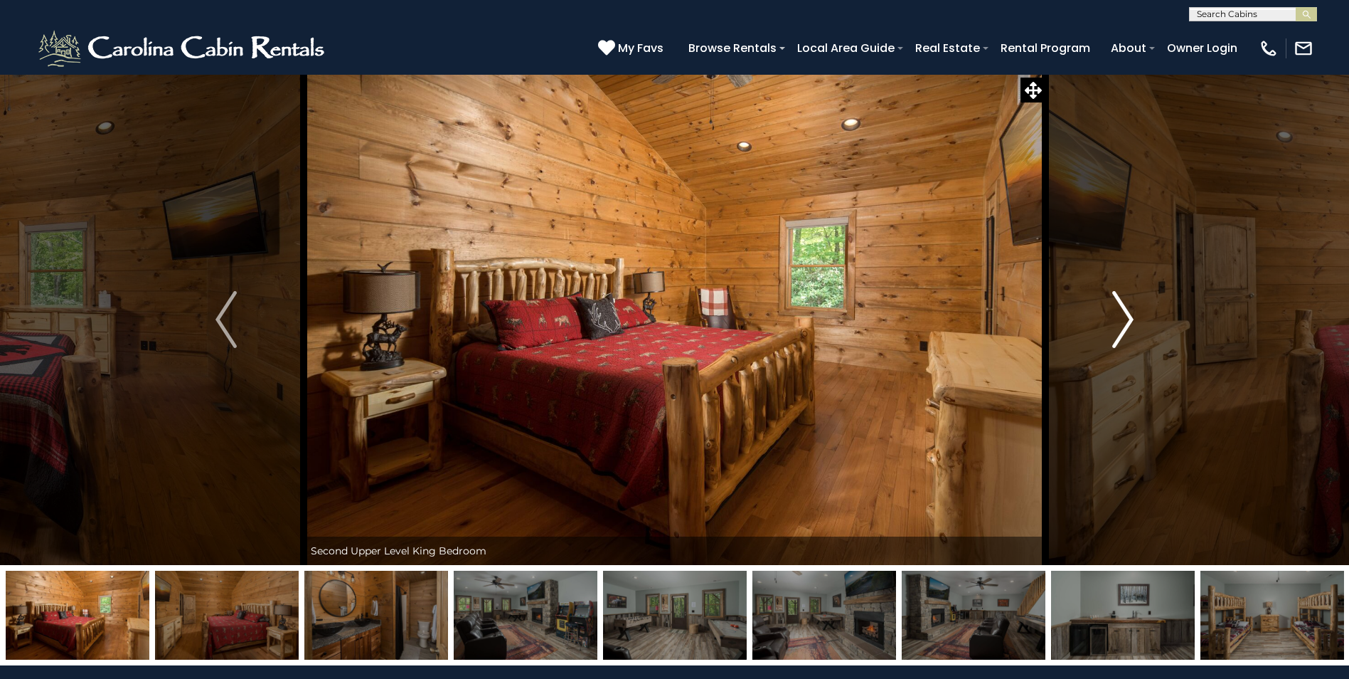
click at [1128, 339] on img "Next" at bounding box center [1123, 319] width 21 height 57
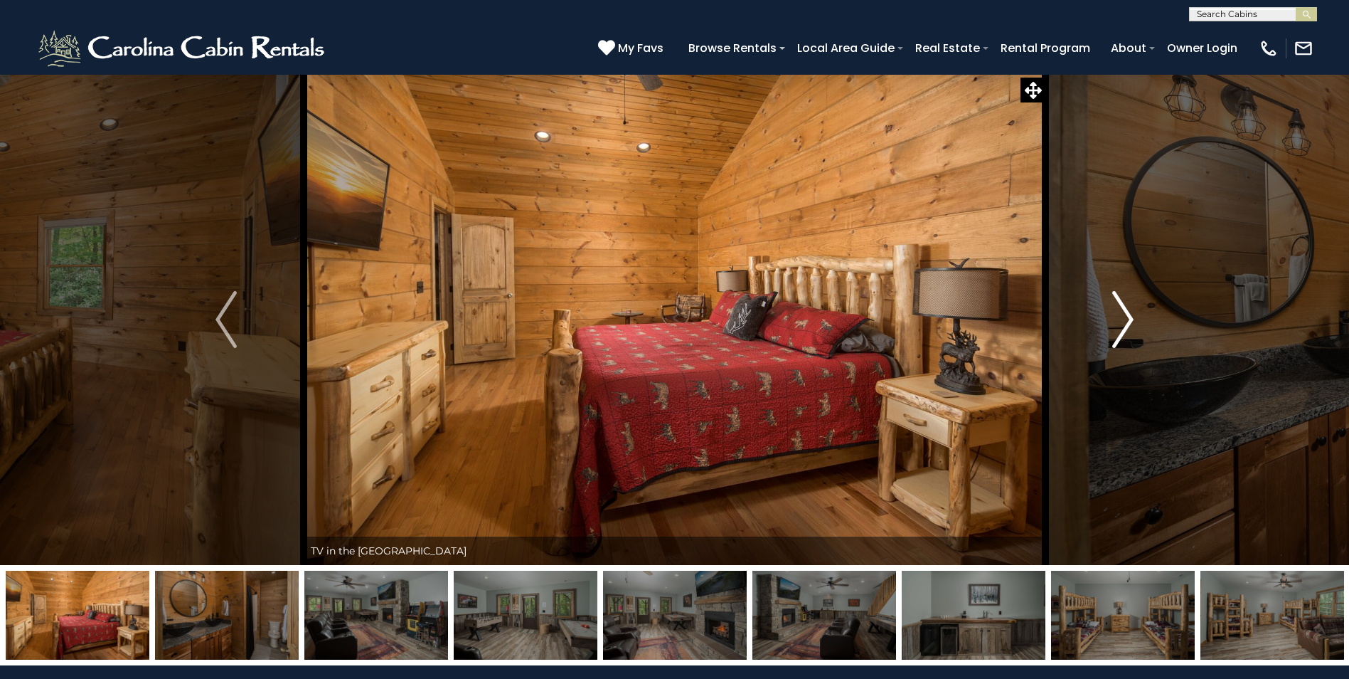
click at [1128, 339] on img "Next" at bounding box center [1123, 319] width 21 height 57
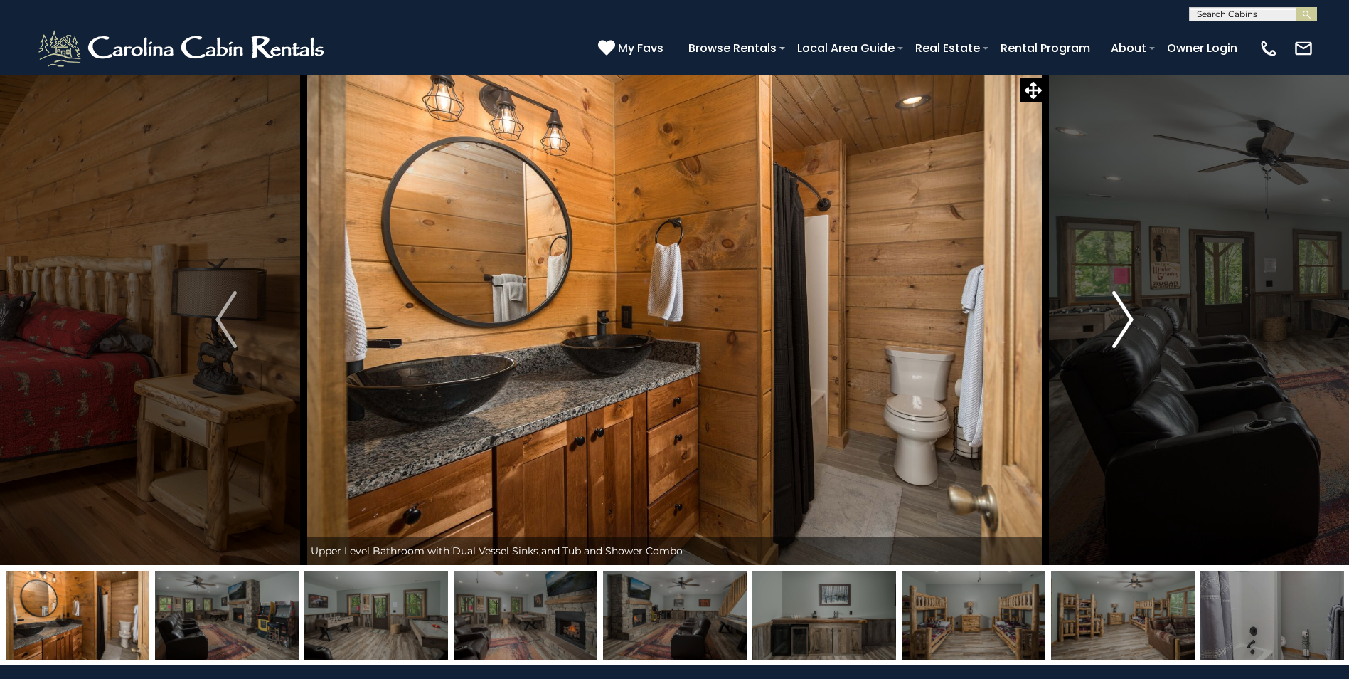
click at [1128, 339] on img "Next" at bounding box center [1123, 319] width 21 height 57
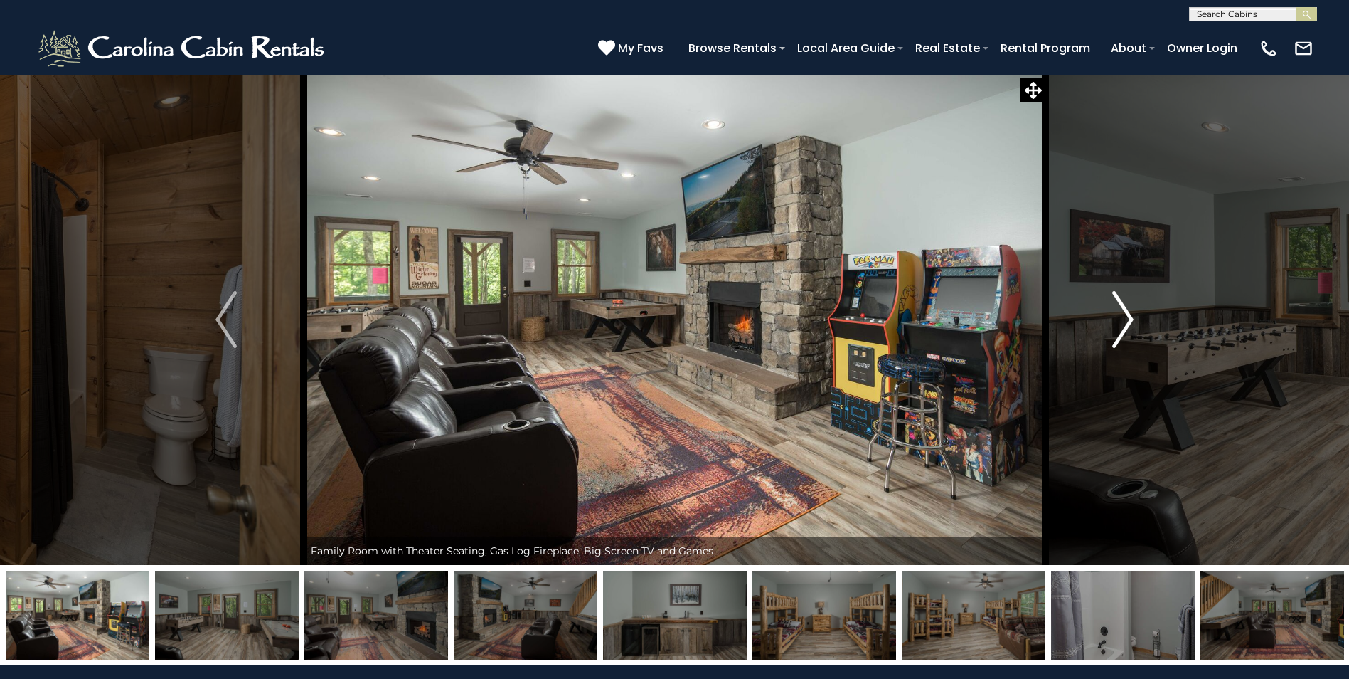
click at [1125, 325] on img "Next" at bounding box center [1123, 319] width 21 height 57
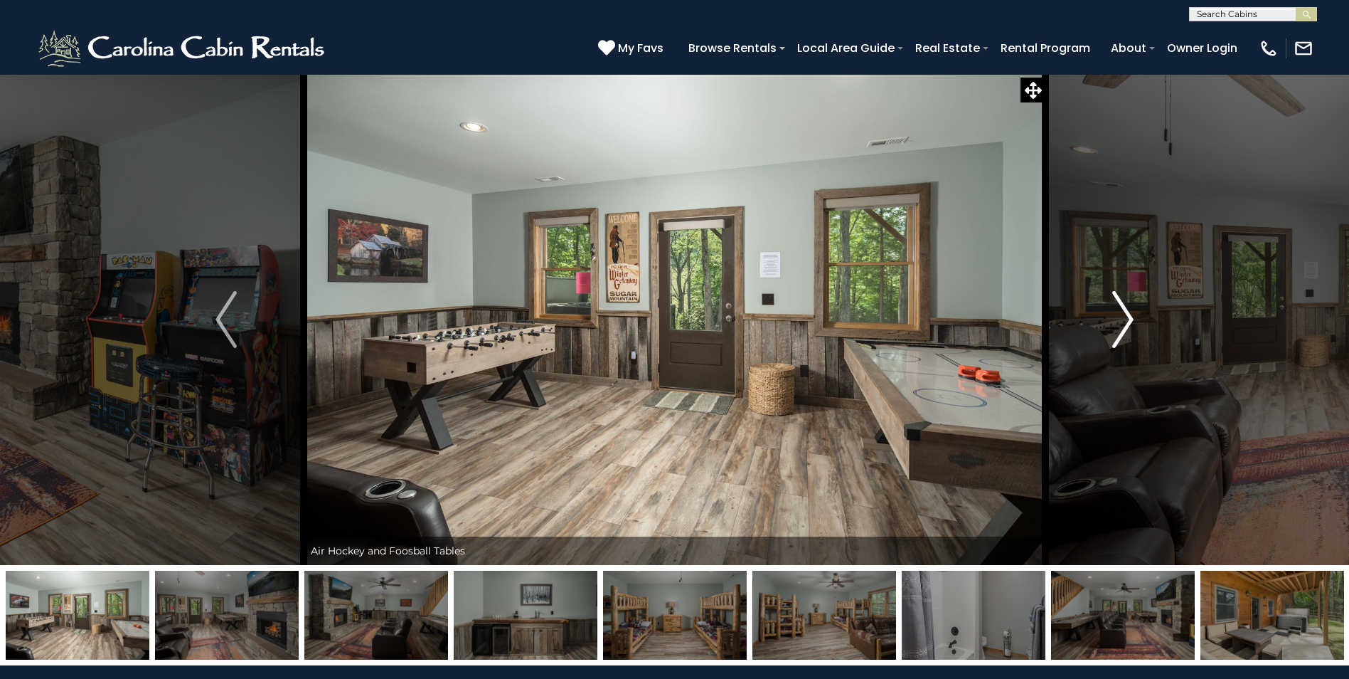
click at [1125, 325] on img "Next" at bounding box center [1123, 319] width 21 height 57
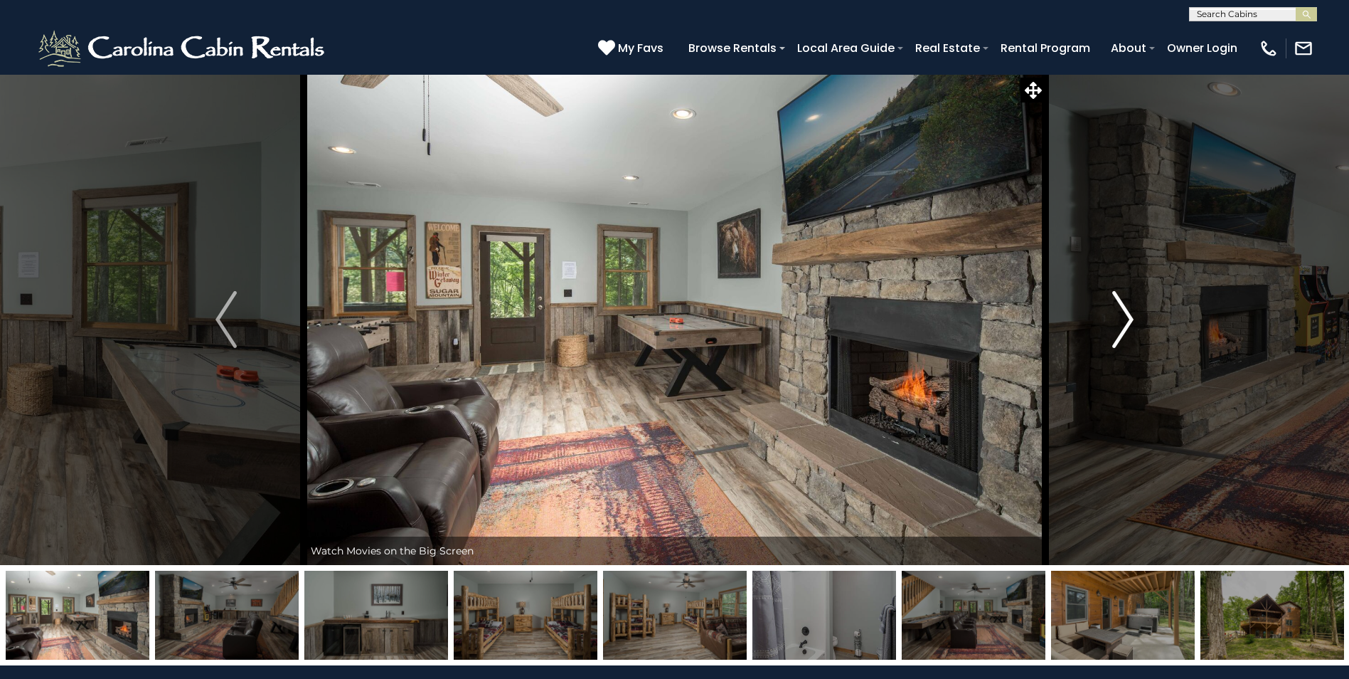
click at [1125, 325] on img "Next" at bounding box center [1123, 319] width 21 height 57
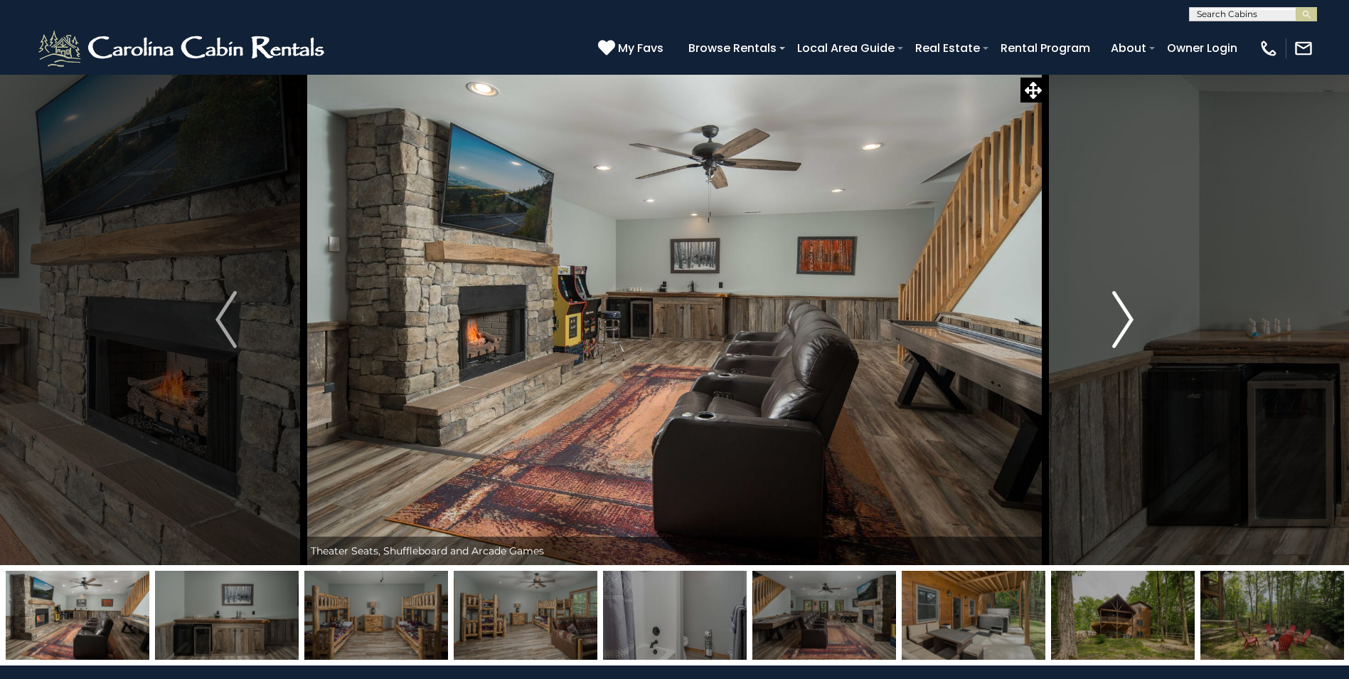
click at [1125, 325] on img "Next" at bounding box center [1123, 319] width 21 height 57
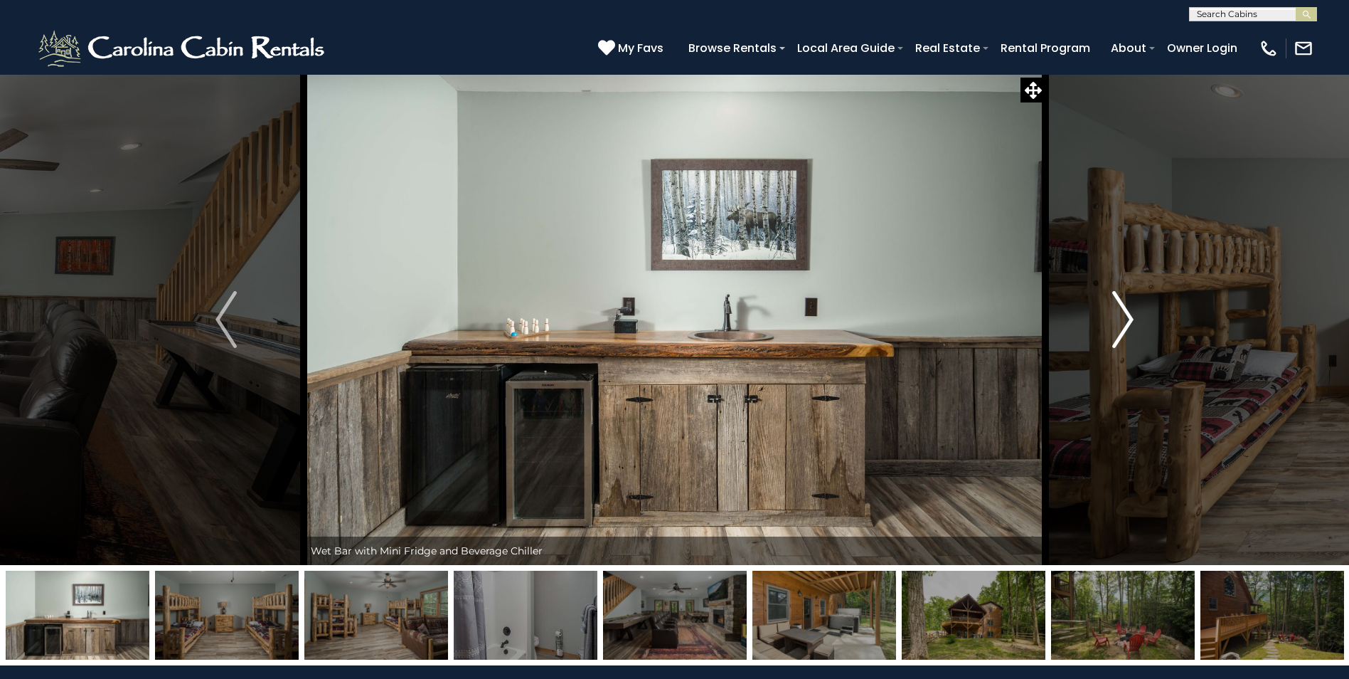
click at [1125, 325] on img "Next" at bounding box center [1123, 319] width 21 height 57
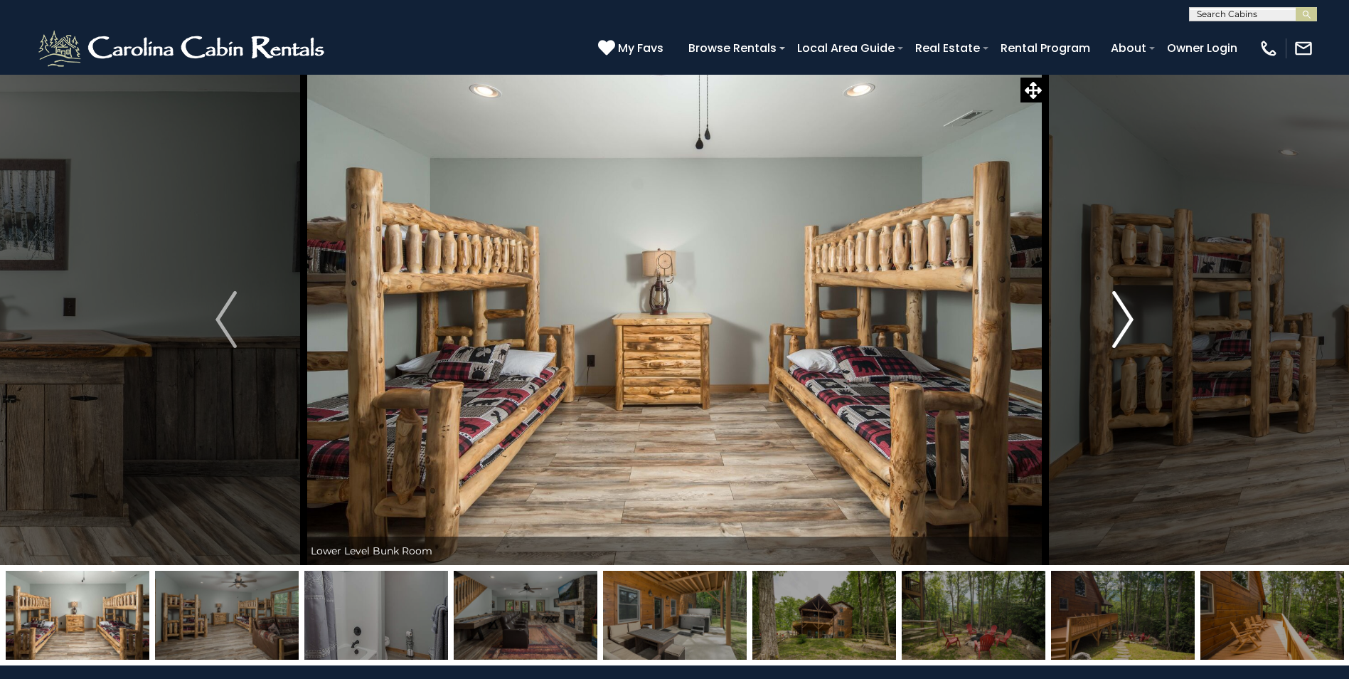
click at [1125, 325] on img "Next" at bounding box center [1123, 319] width 21 height 57
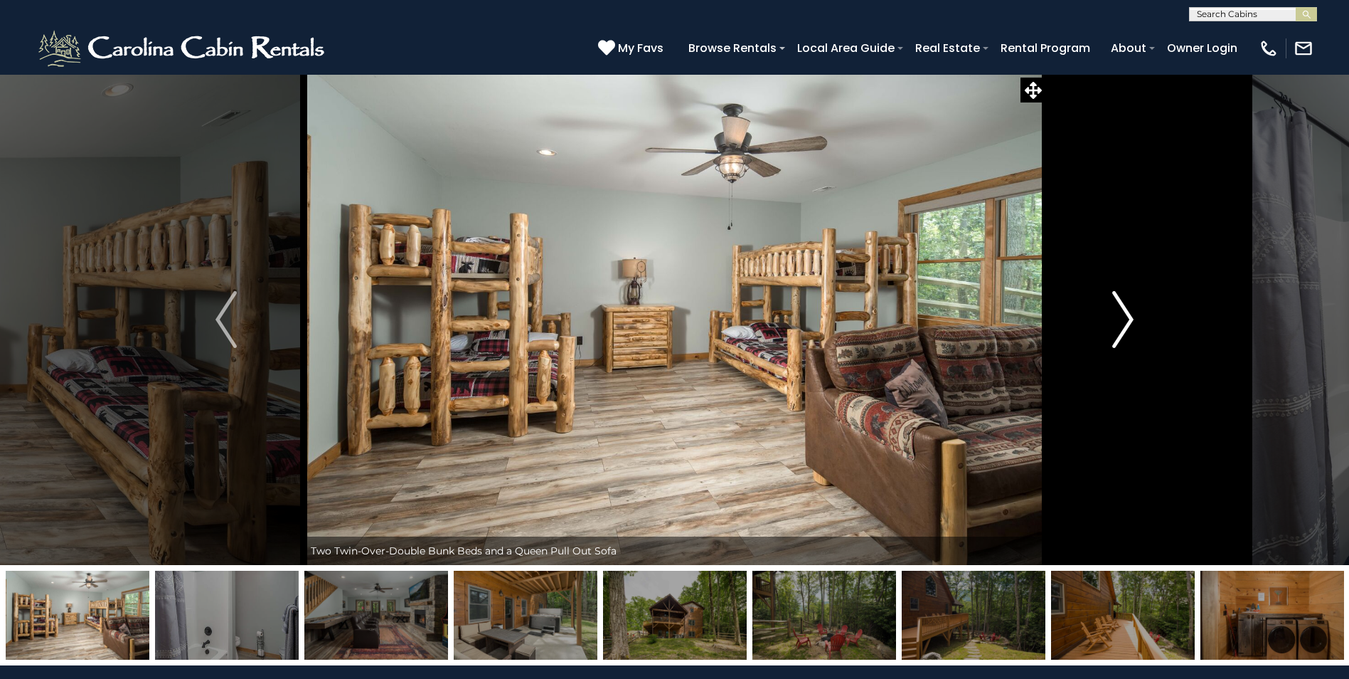
click at [1125, 325] on img "Next" at bounding box center [1123, 319] width 21 height 57
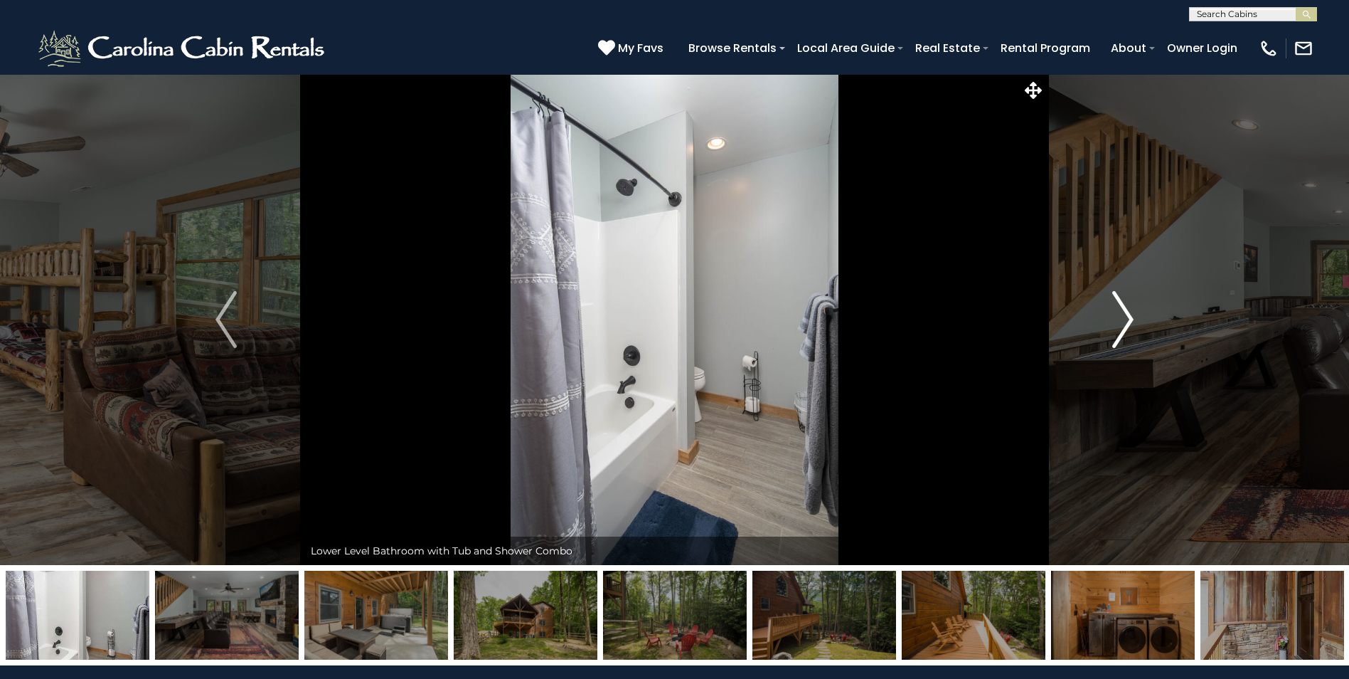
click at [1125, 325] on img "Next" at bounding box center [1123, 319] width 21 height 57
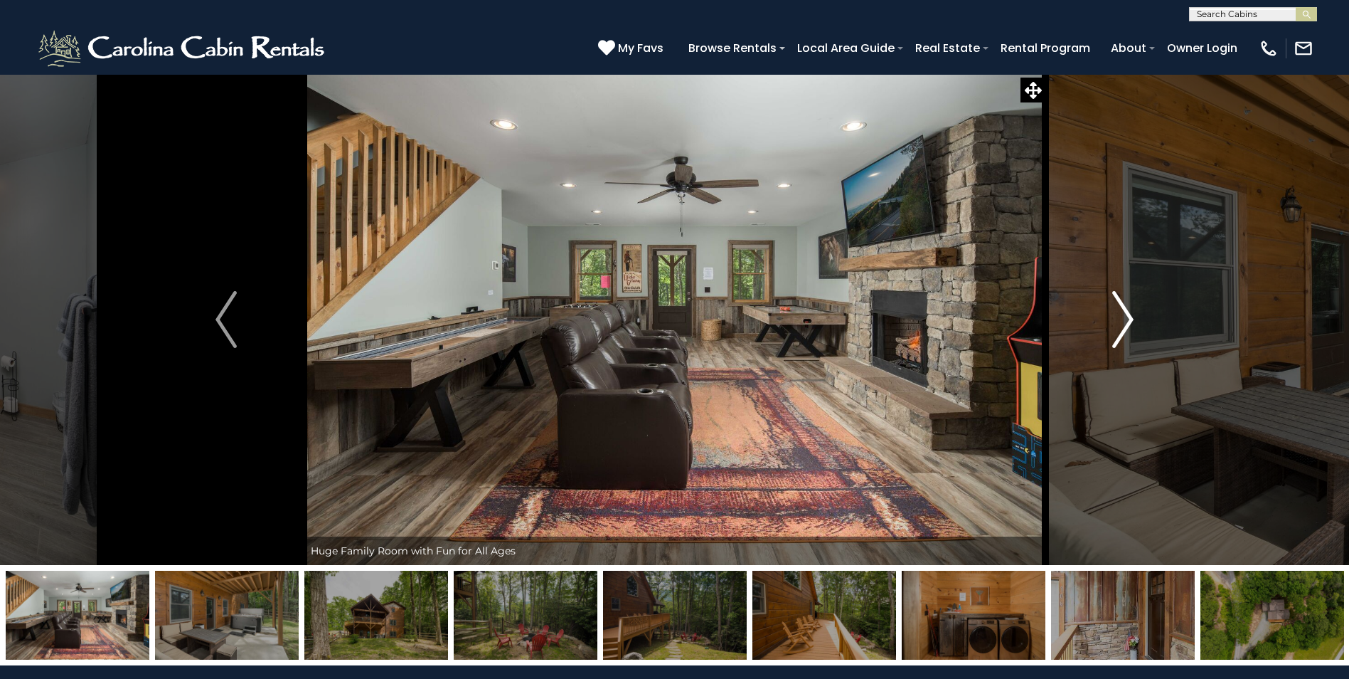
click at [1125, 325] on img "Next" at bounding box center [1123, 319] width 21 height 57
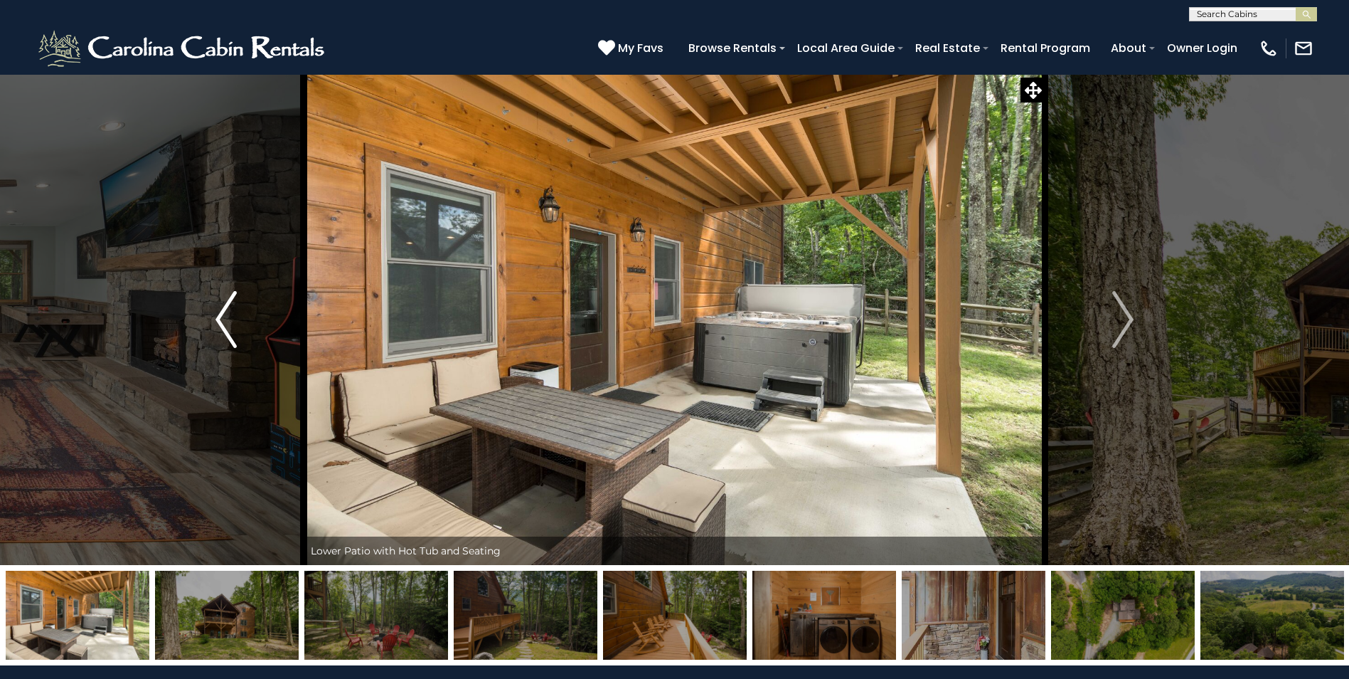
click at [231, 322] on img "Previous" at bounding box center [226, 319] width 21 height 57
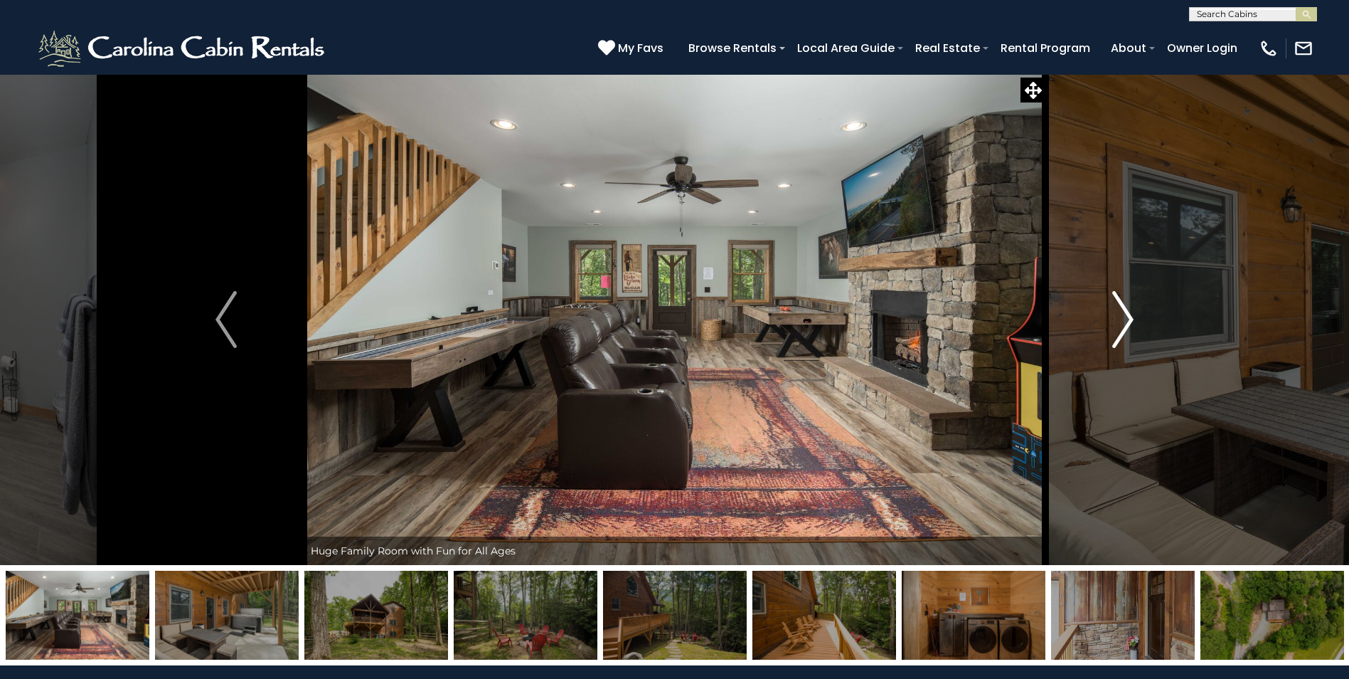
click at [1120, 325] on img "Next" at bounding box center [1123, 319] width 21 height 57
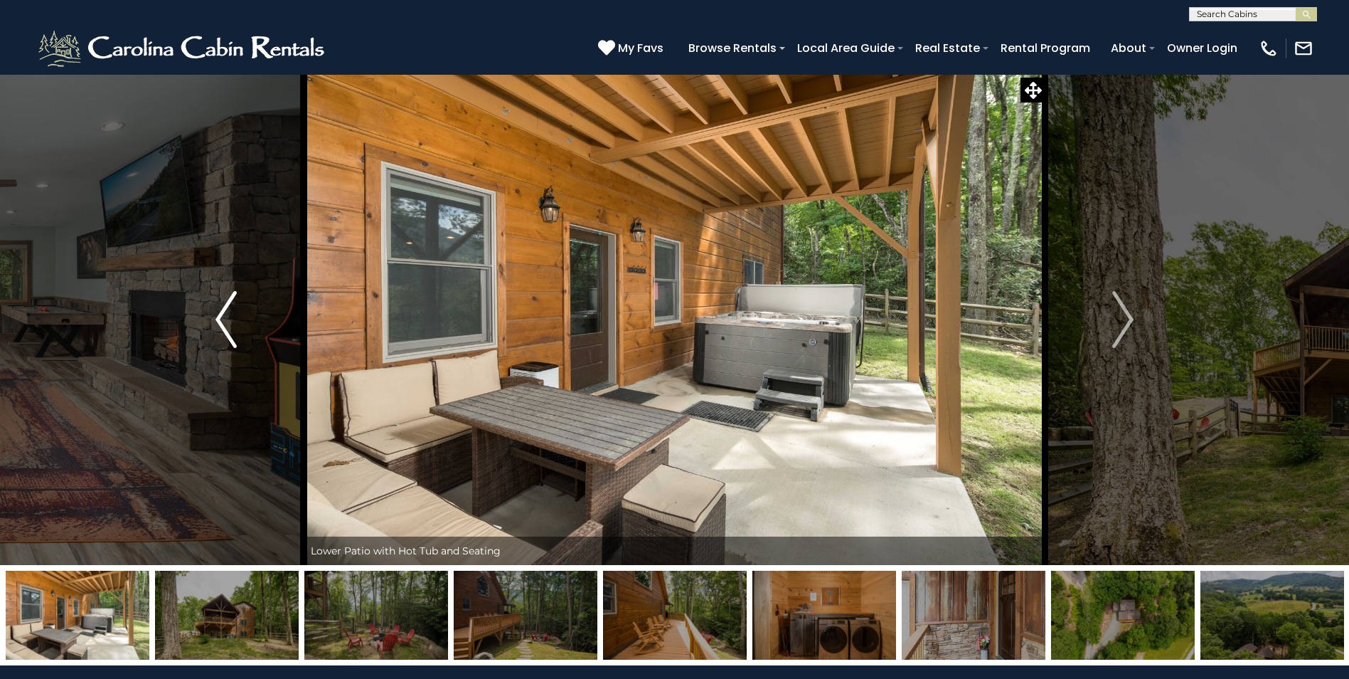
click at [212, 323] on button "Previous" at bounding box center [226, 319] width 155 height 491
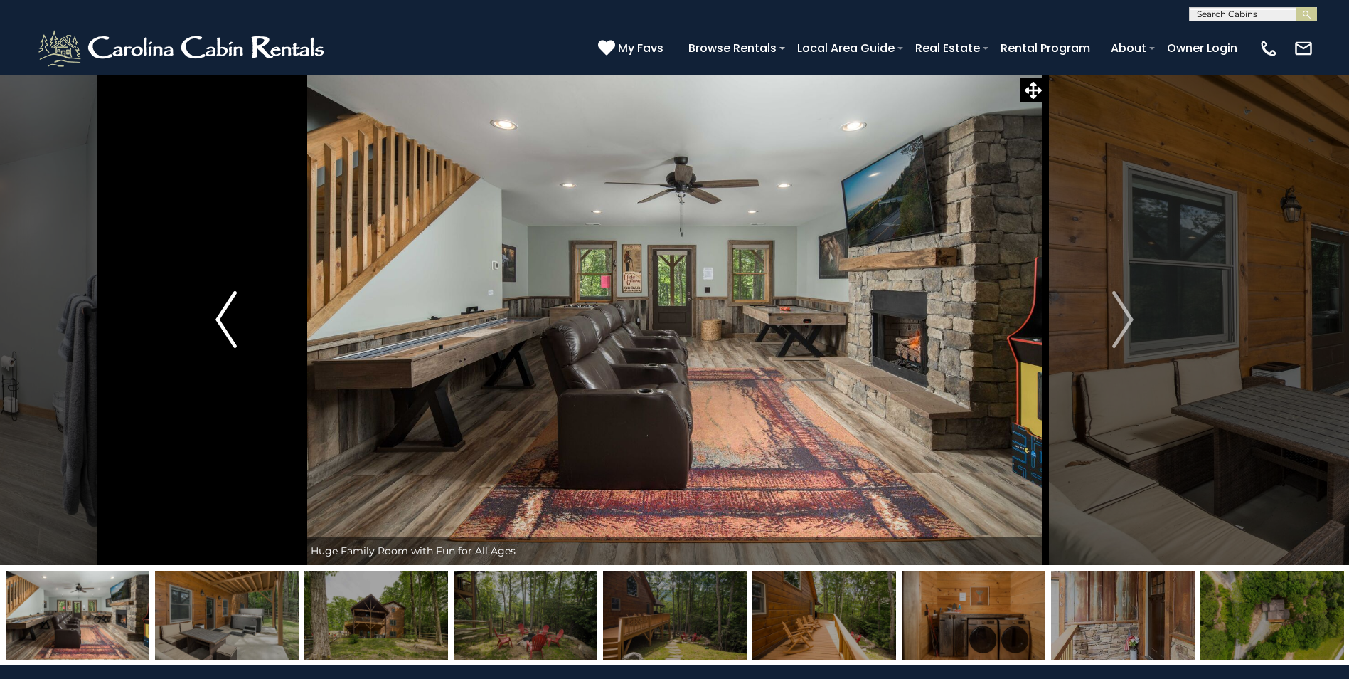
click at [222, 319] on img "Previous" at bounding box center [226, 319] width 21 height 57
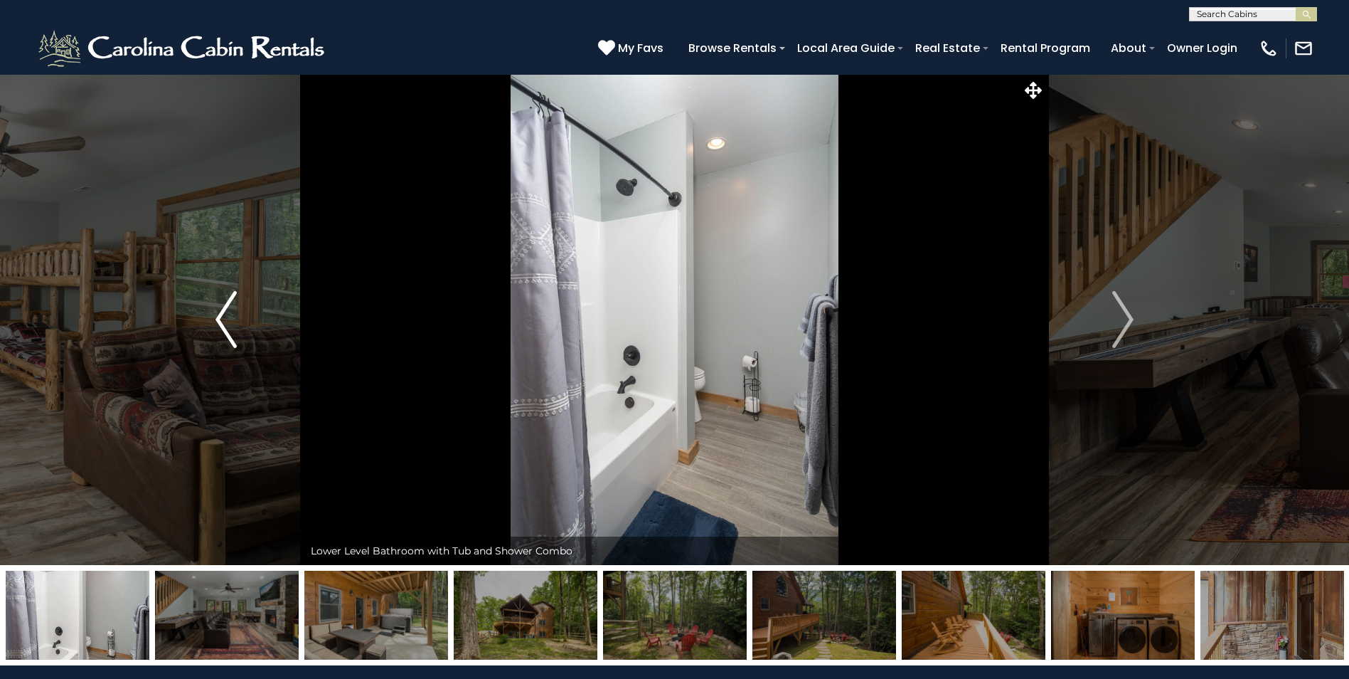
click at [221, 313] on img "Previous" at bounding box center [226, 319] width 21 height 57
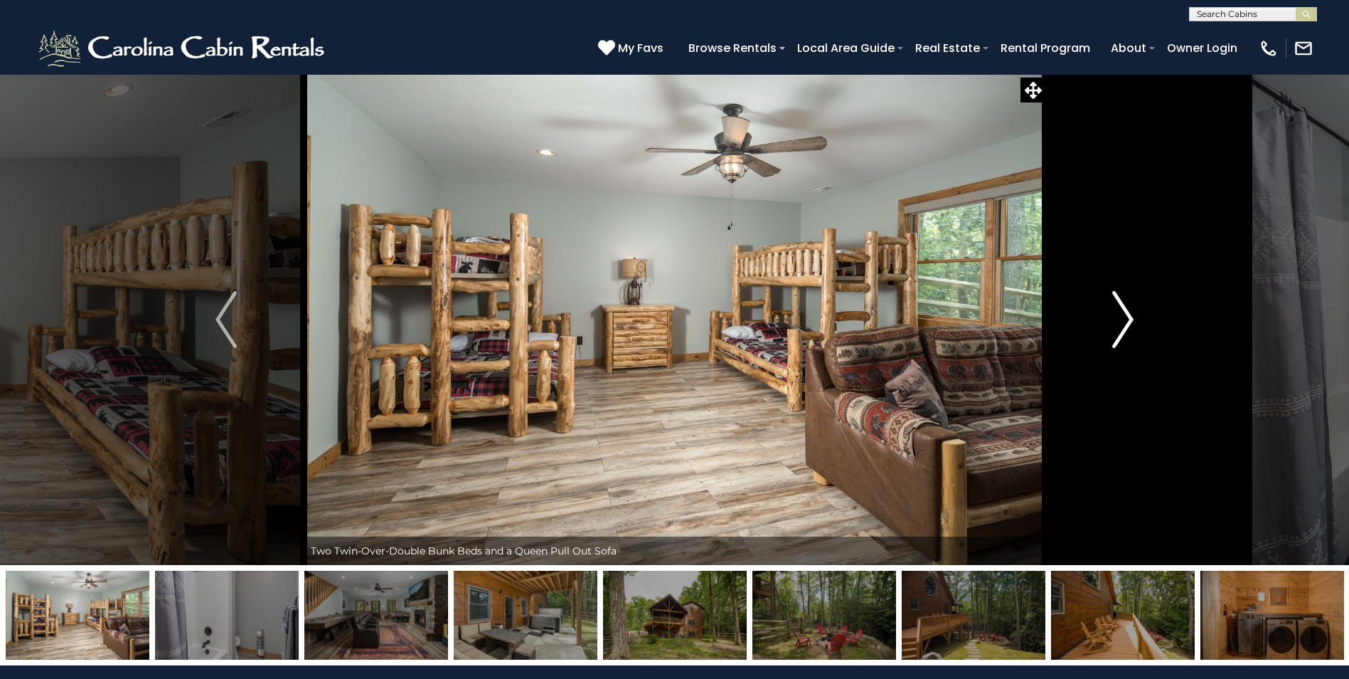
click at [1132, 336] on img "Next" at bounding box center [1123, 319] width 21 height 57
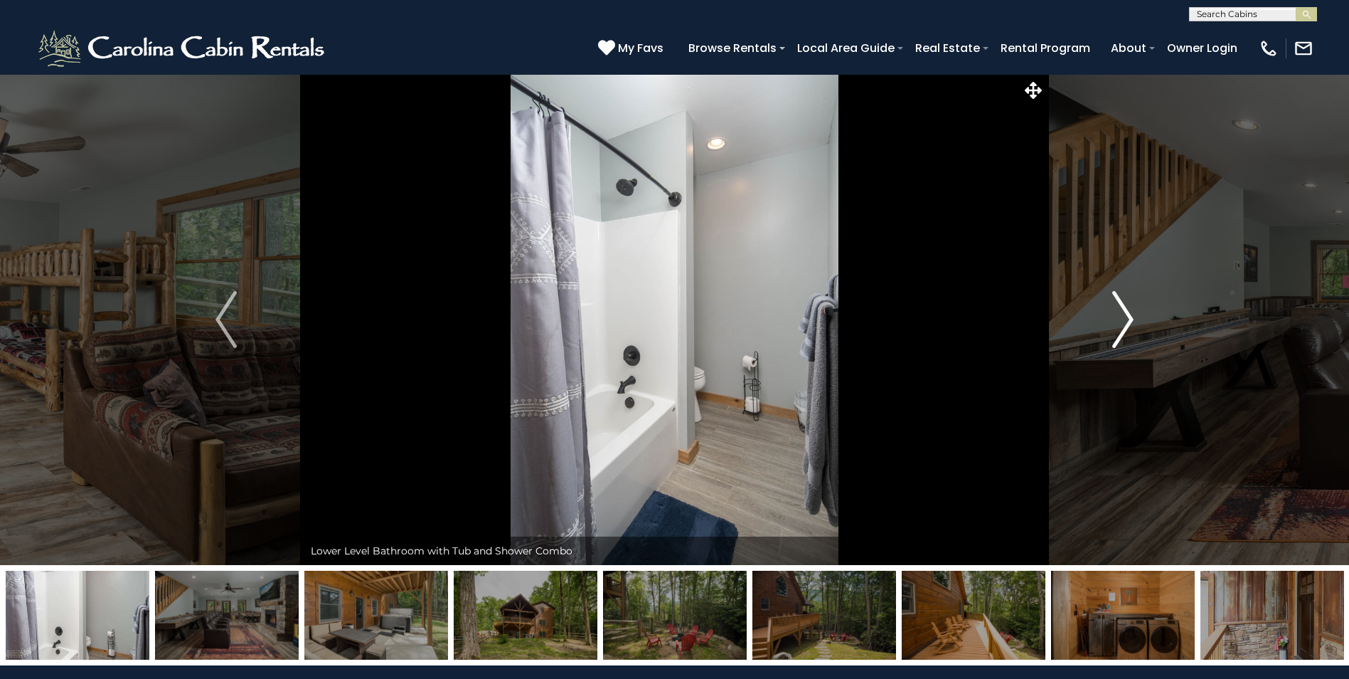
click at [1132, 336] on img "Next" at bounding box center [1123, 319] width 21 height 57
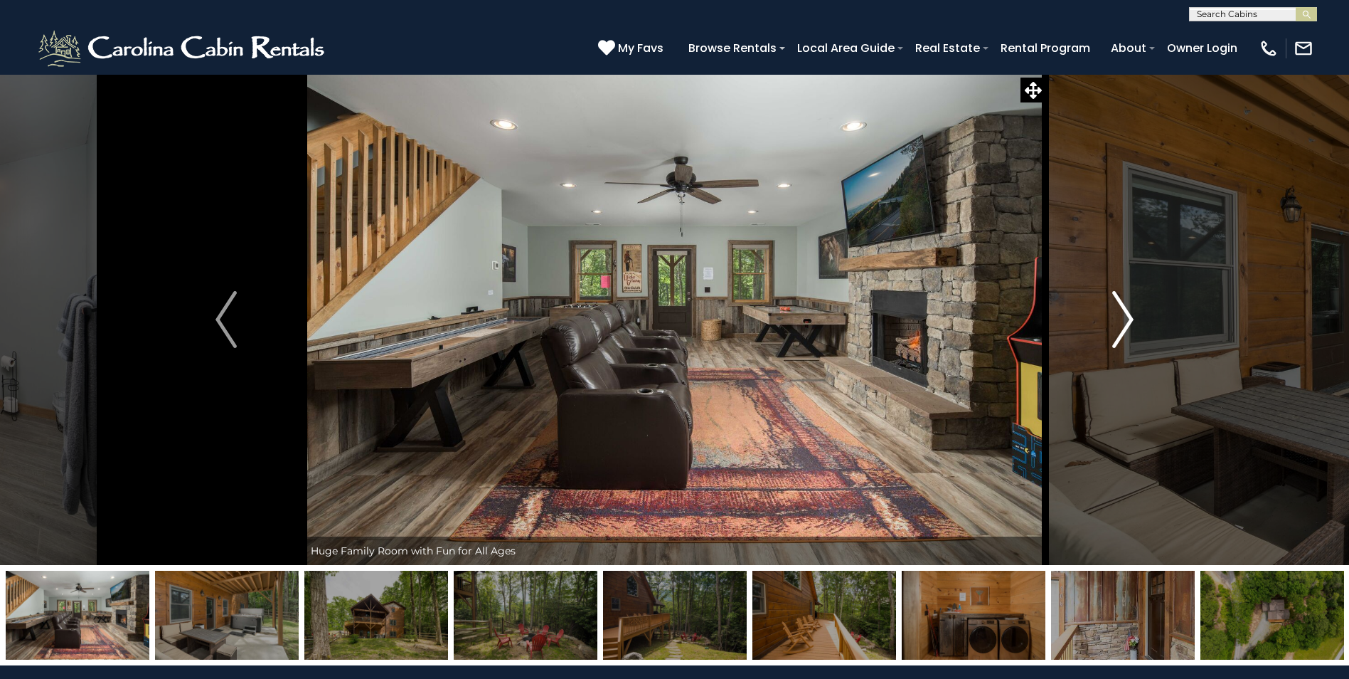
click at [1132, 336] on img "Next" at bounding box center [1123, 319] width 21 height 57
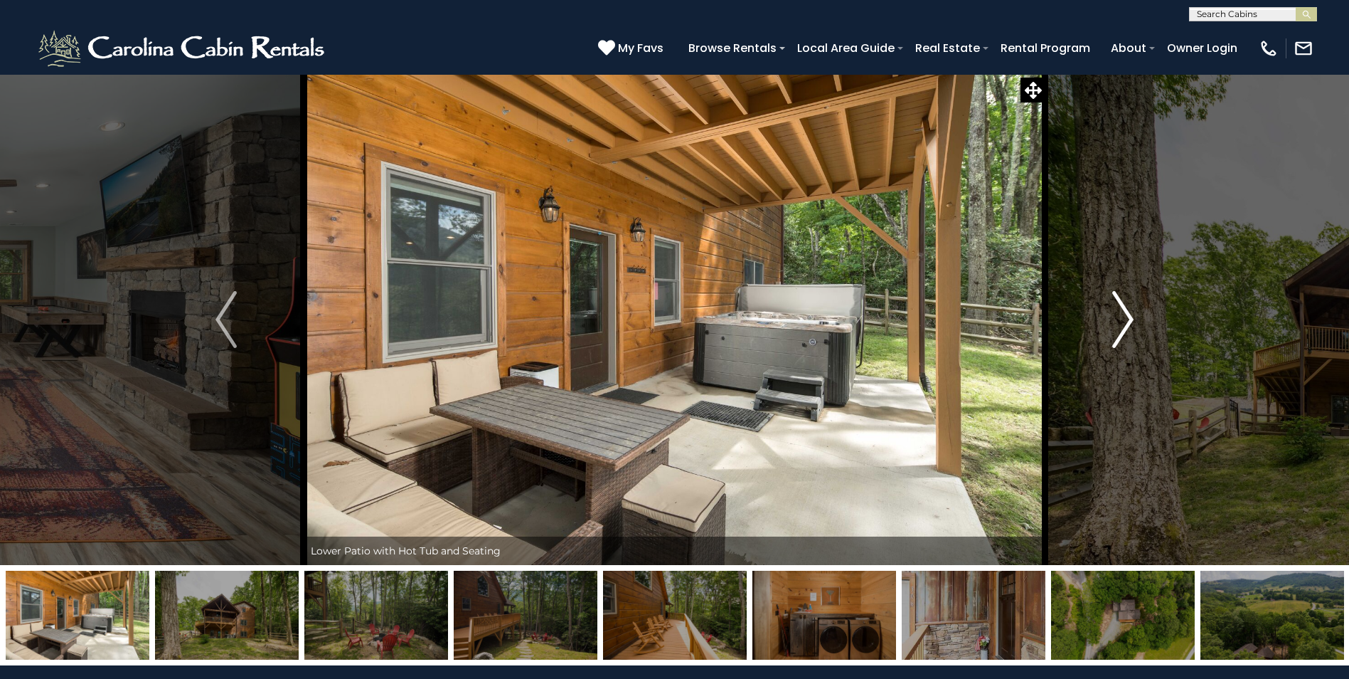
click at [1132, 336] on img "Next" at bounding box center [1123, 319] width 21 height 57
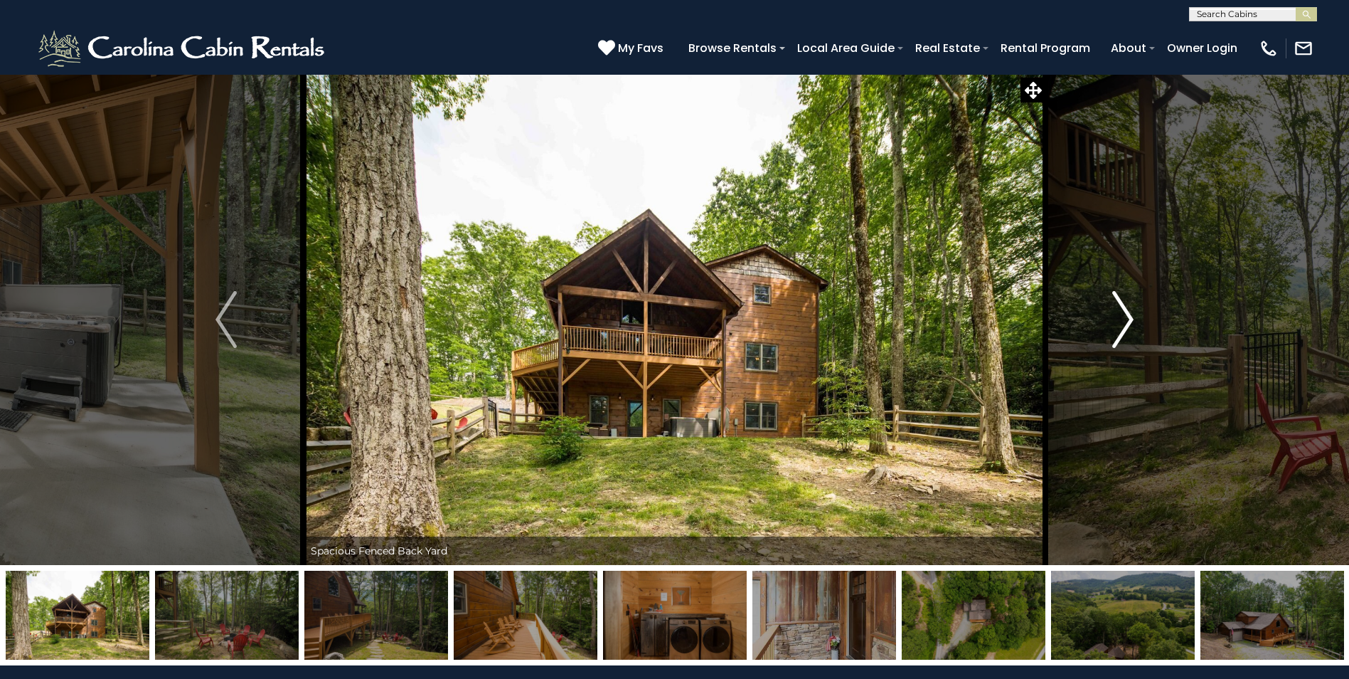
click at [1131, 336] on img "Next" at bounding box center [1123, 319] width 21 height 57
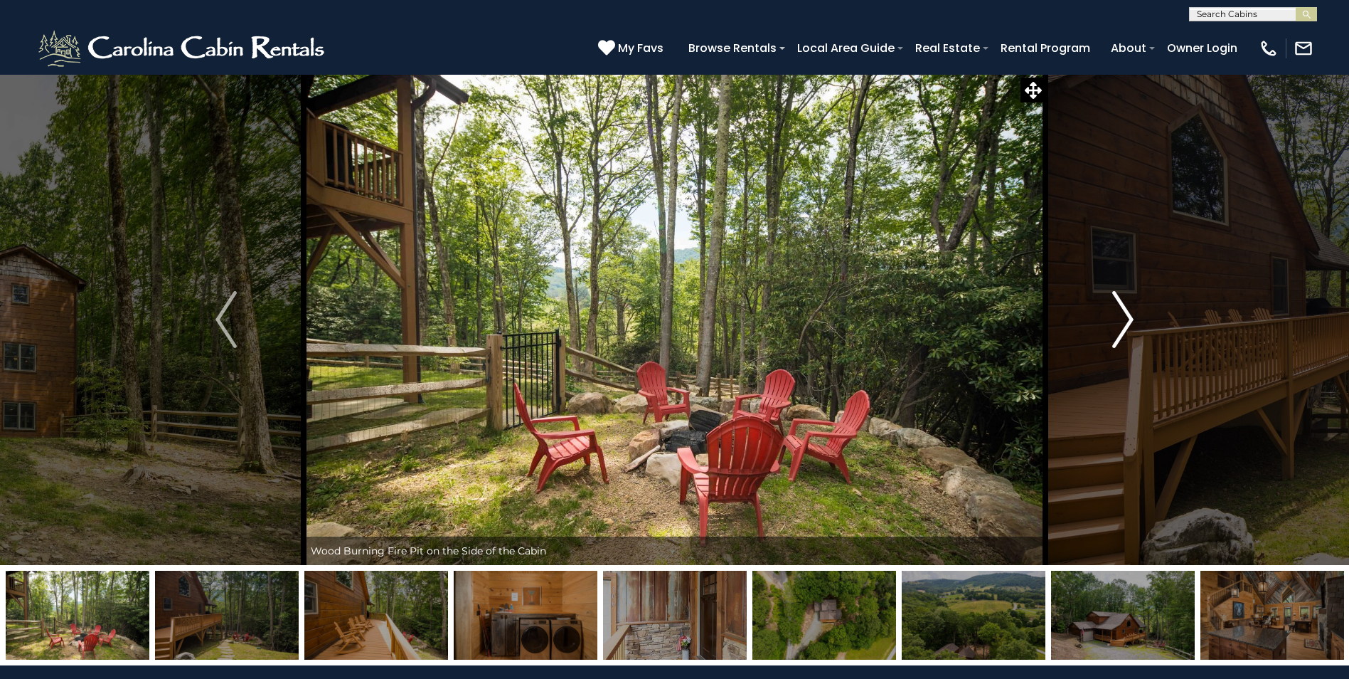
click at [1131, 336] on img "Next" at bounding box center [1123, 319] width 21 height 57
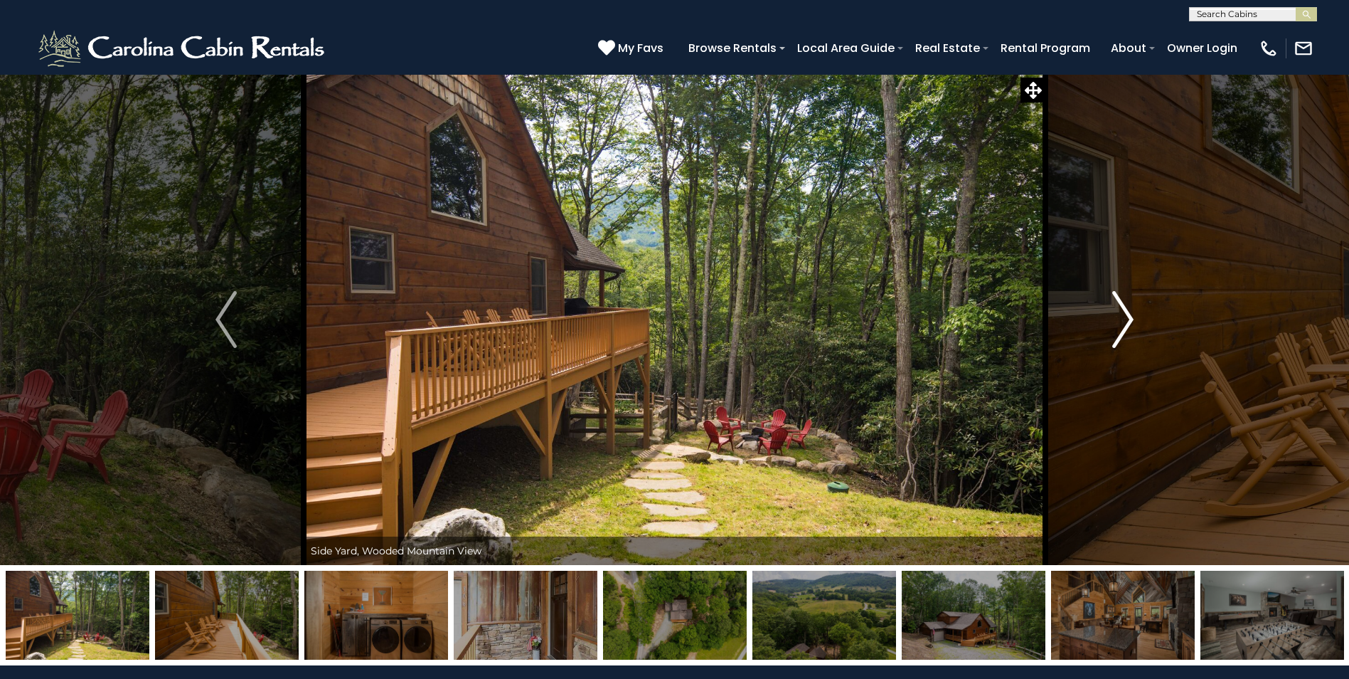
click at [1131, 336] on img "Next" at bounding box center [1123, 319] width 21 height 57
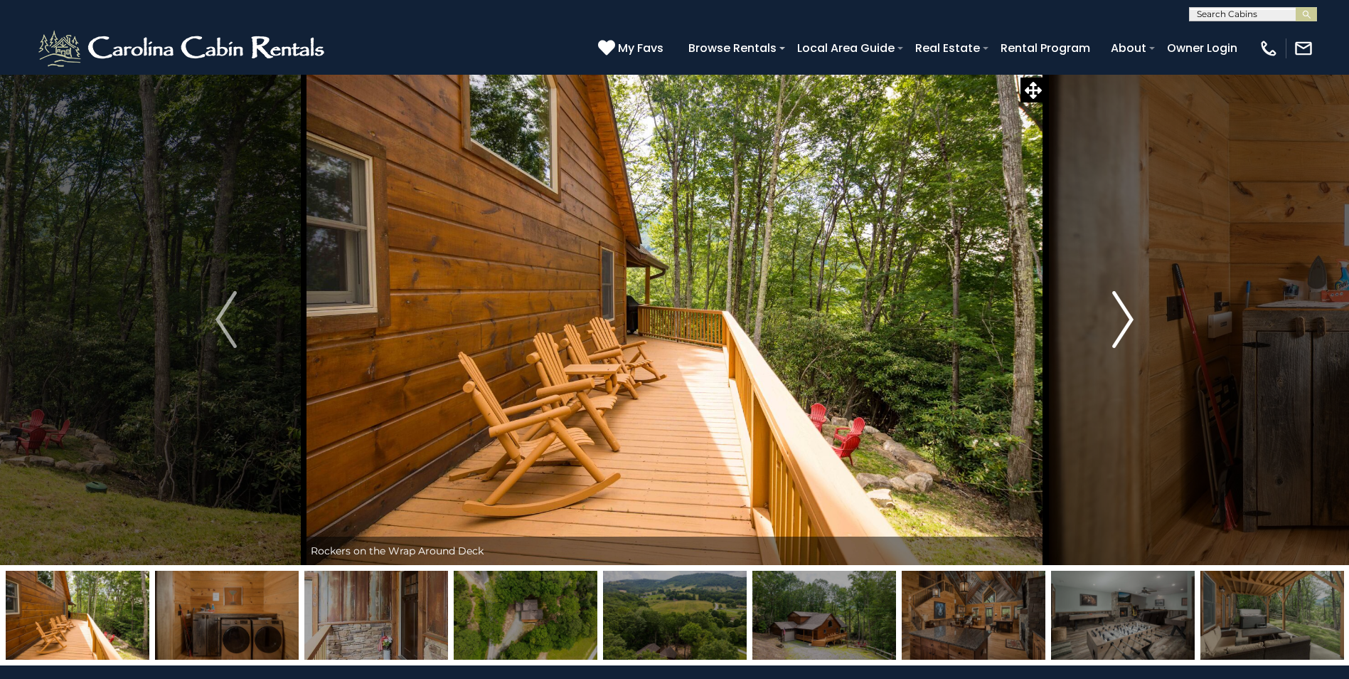
click at [1131, 336] on img "Next" at bounding box center [1123, 319] width 21 height 57
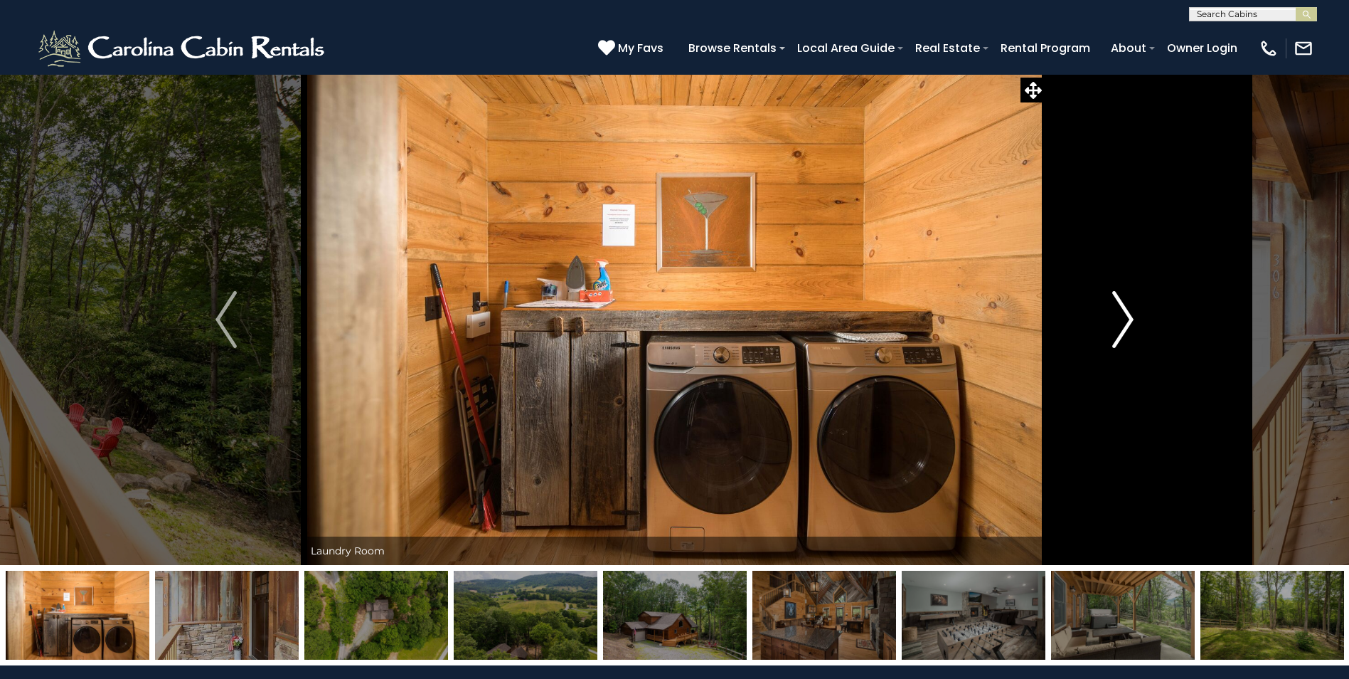
click at [1131, 336] on img "Next" at bounding box center [1123, 319] width 21 height 57
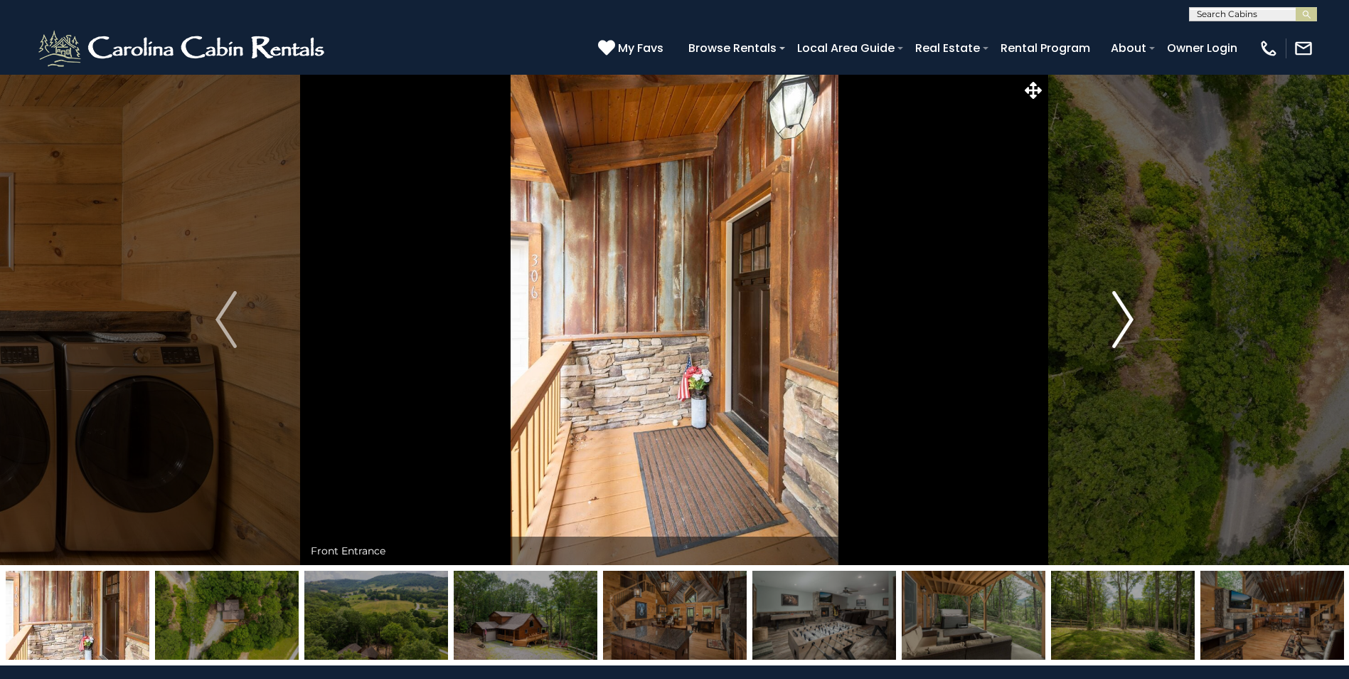
click at [1131, 336] on img "Next" at bounding box center [1123, 319] width 21 height 57
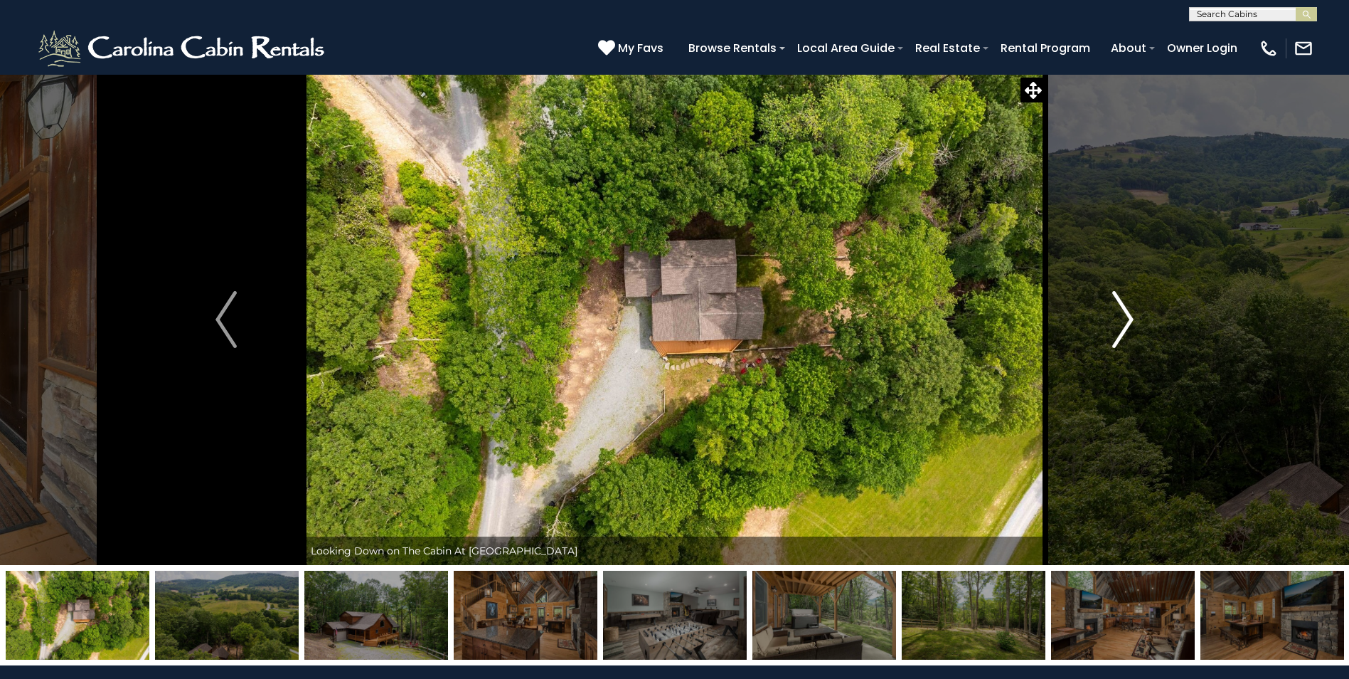
click at [1131, 336] on img "Next" at bounding box center [1123, 319] width 21 height 57
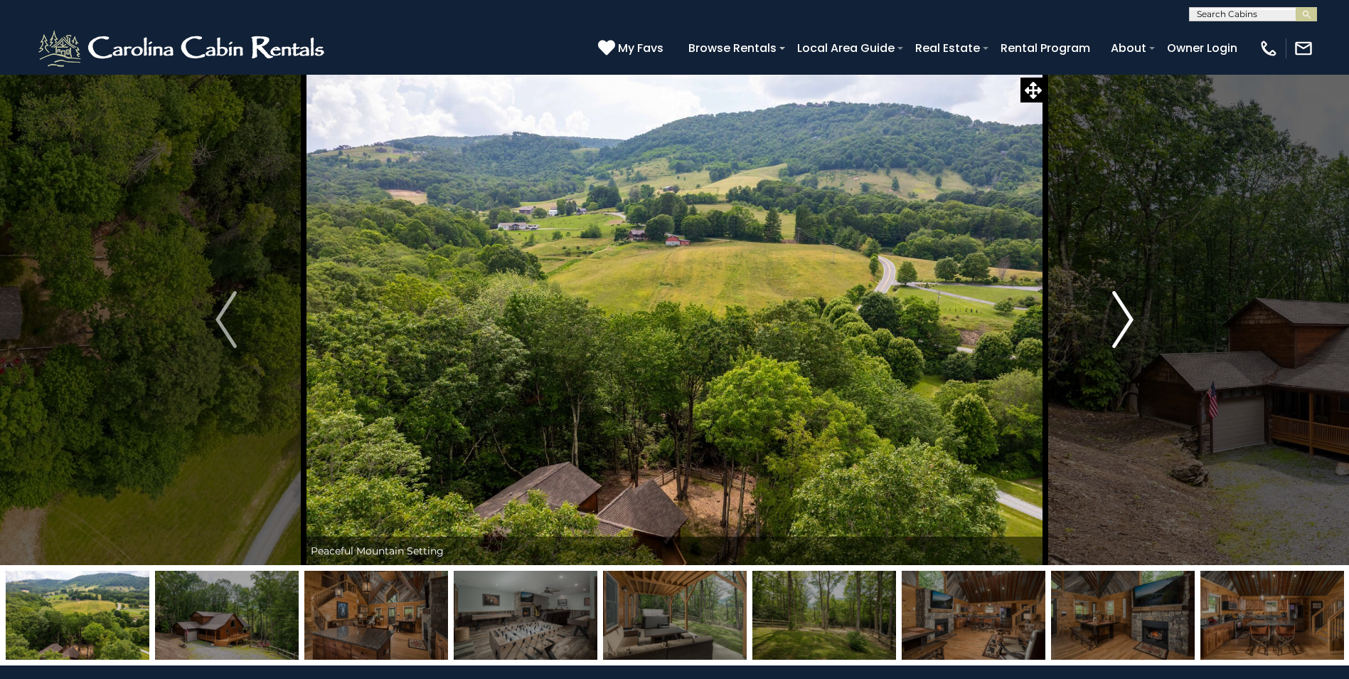
click at [1131, 336] on img "Next" at bounding box center [1123, 319] width 21 height 57
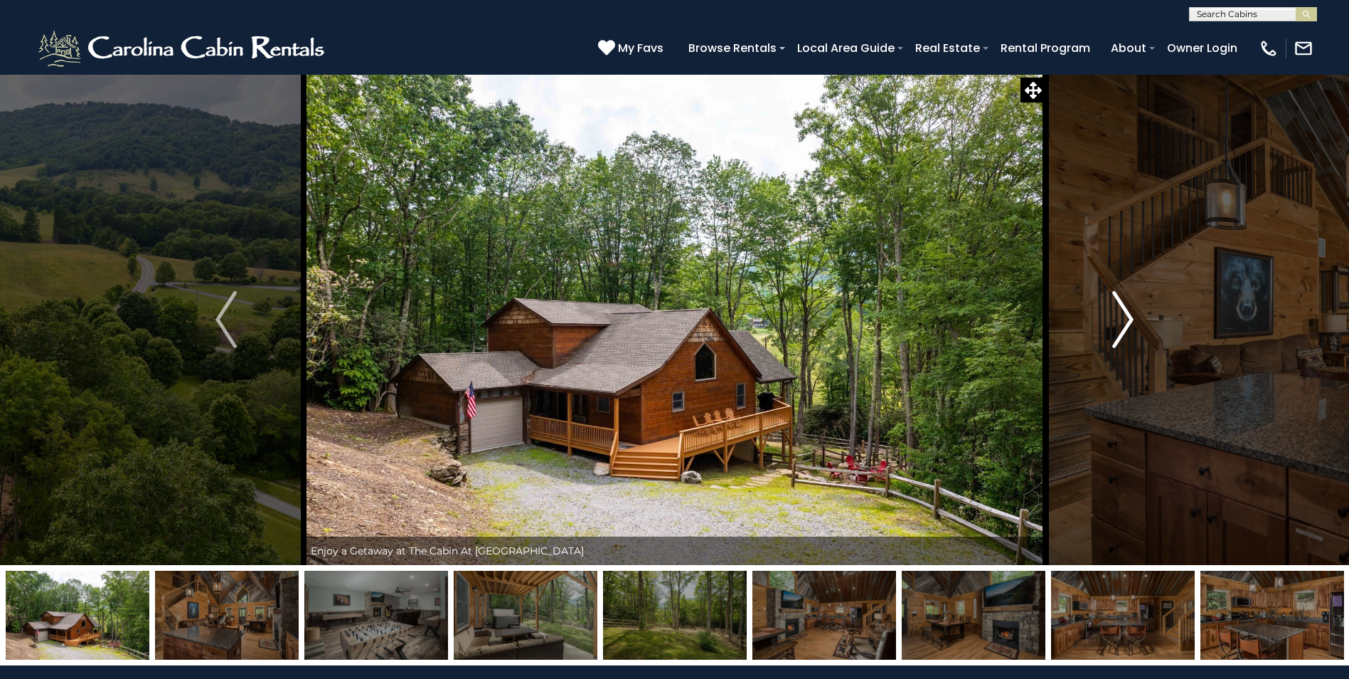
click at [1131, 336] on img "Next" at bounding box center [1123, 319] width 21 height 57
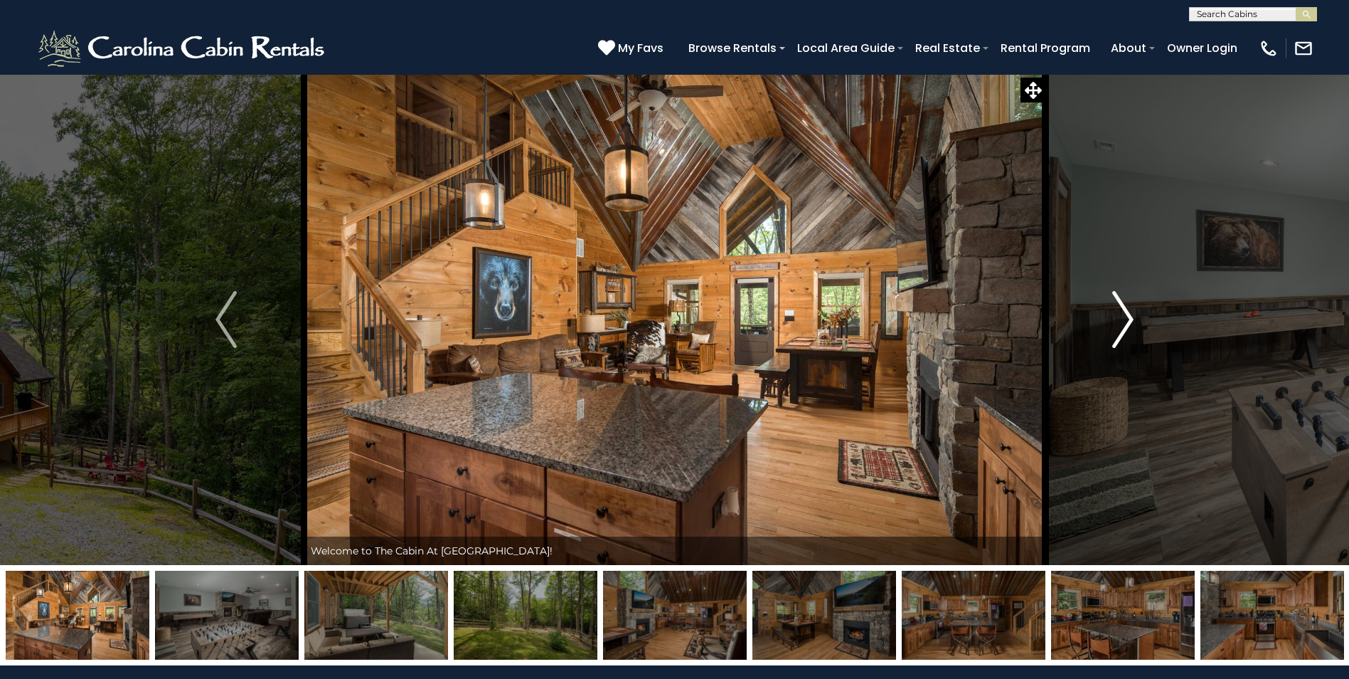
click at [1131, 335] on img "Next" at bounding box center [1123, 319] width 21 height 57
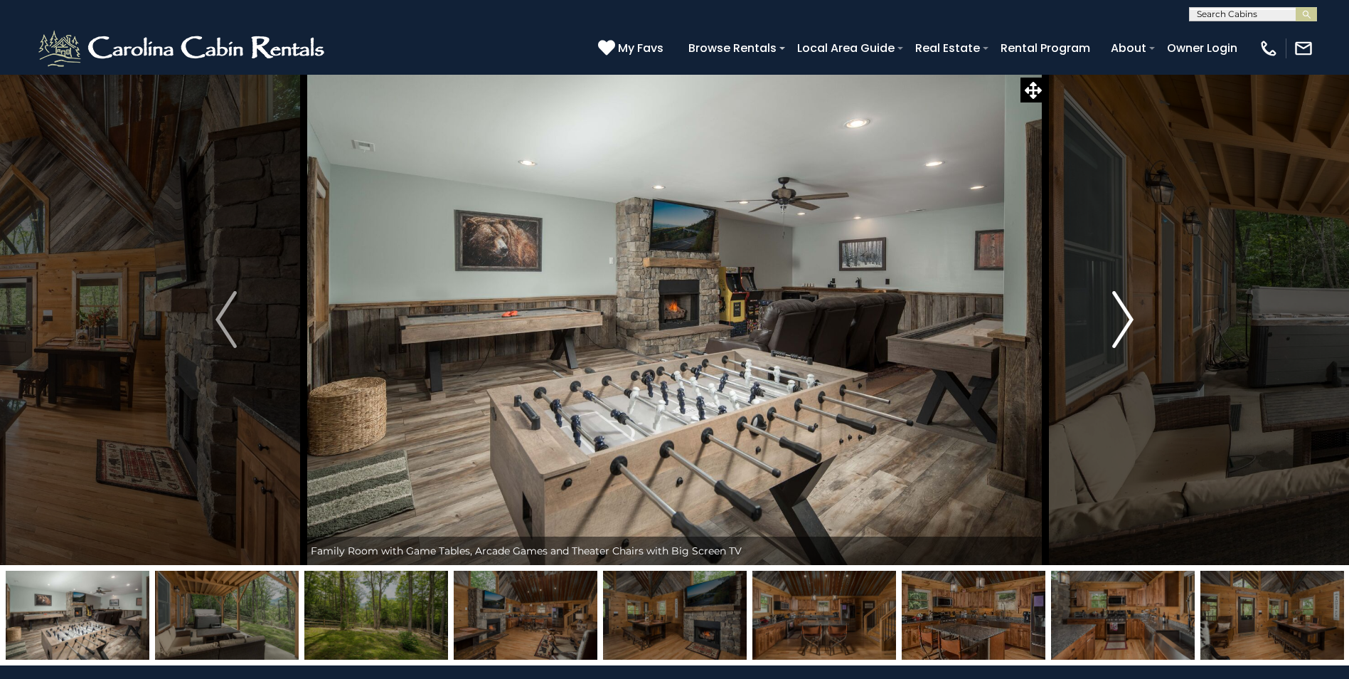
click at [1131, 335] on img "Next" at bounding box center [1123, 319] width 21 height 57
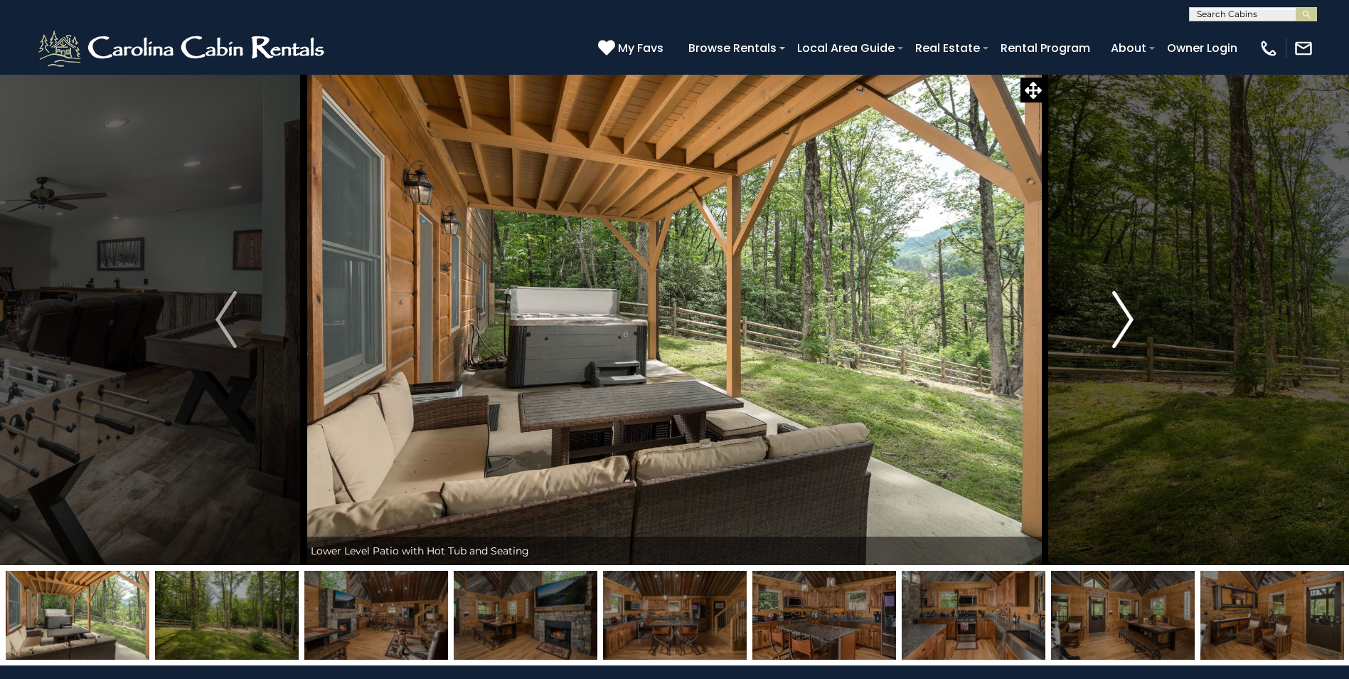
click at [1125, 332] on img "Next" at bounding box center [1123, 319] width 21 height 57
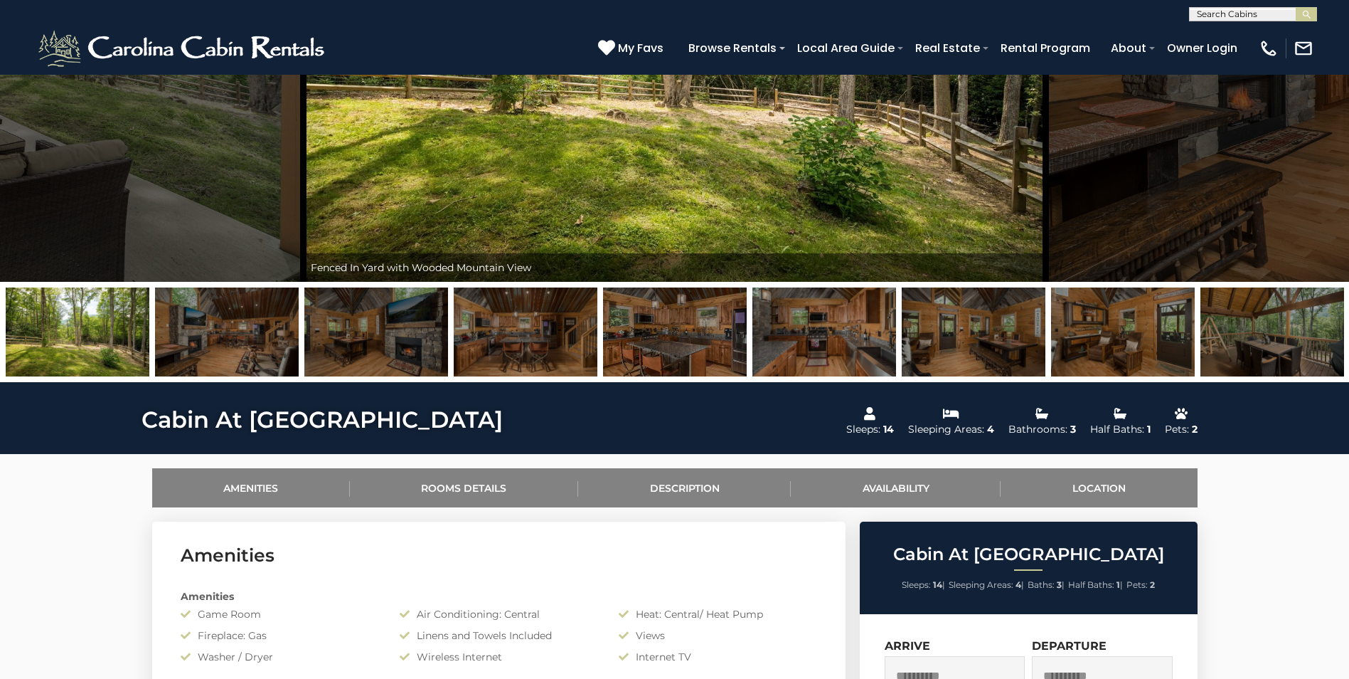
scroll to position [569, 0]
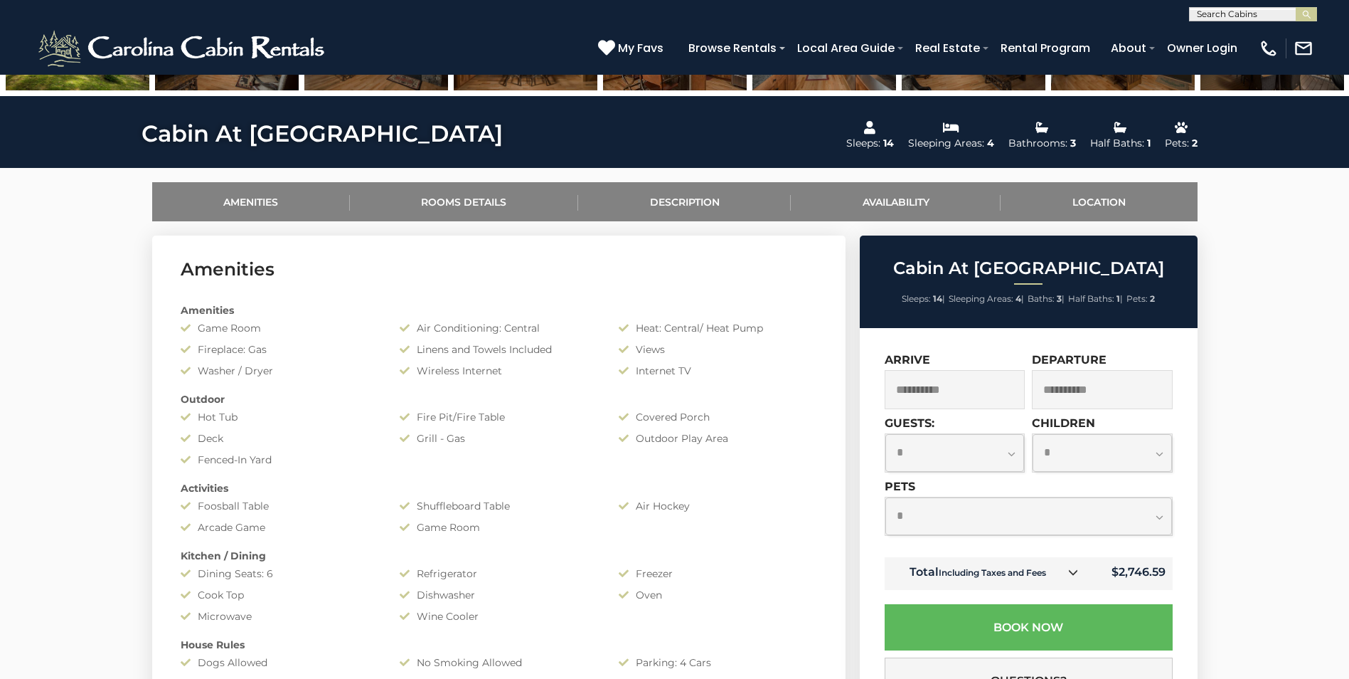
click at [1009, 461] on select "**********" at bounding box center [955, 453] width 139 height 38
select select "**"
click at [886, 434] on select "**********" at bounding box center [955, 453] width 139 height 38
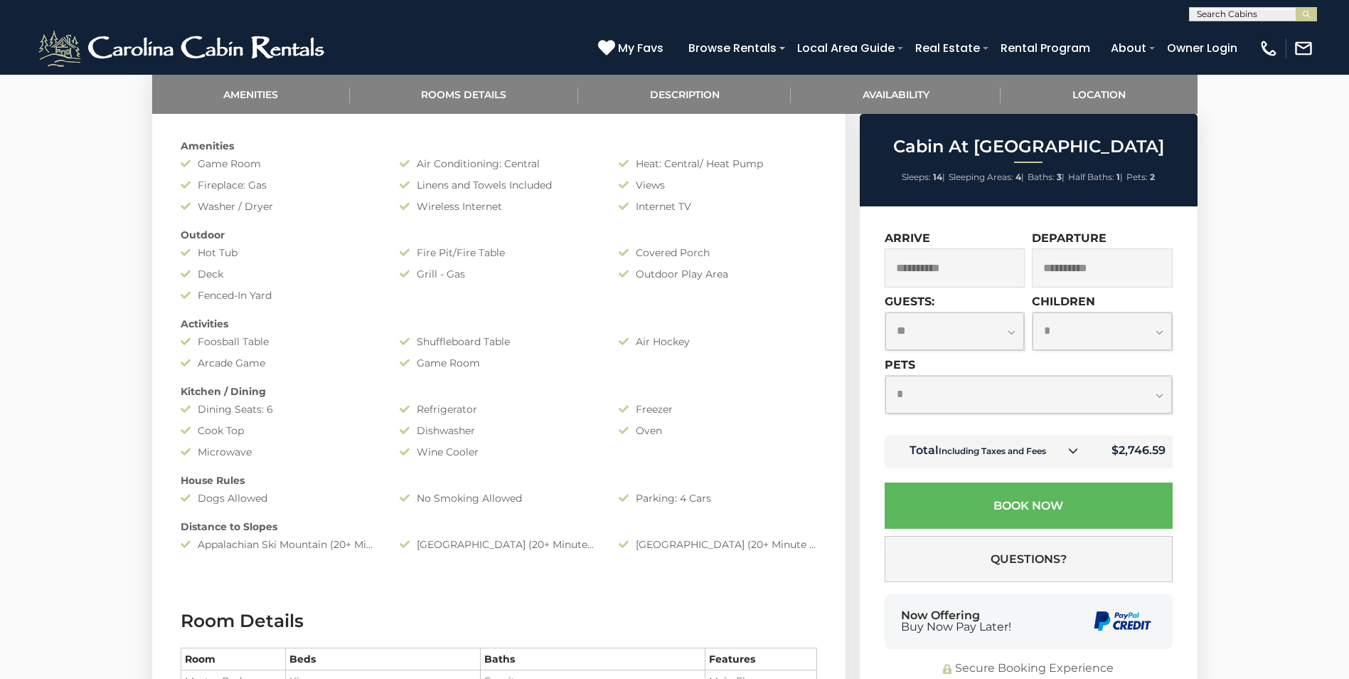
scroll to position [783, 0]
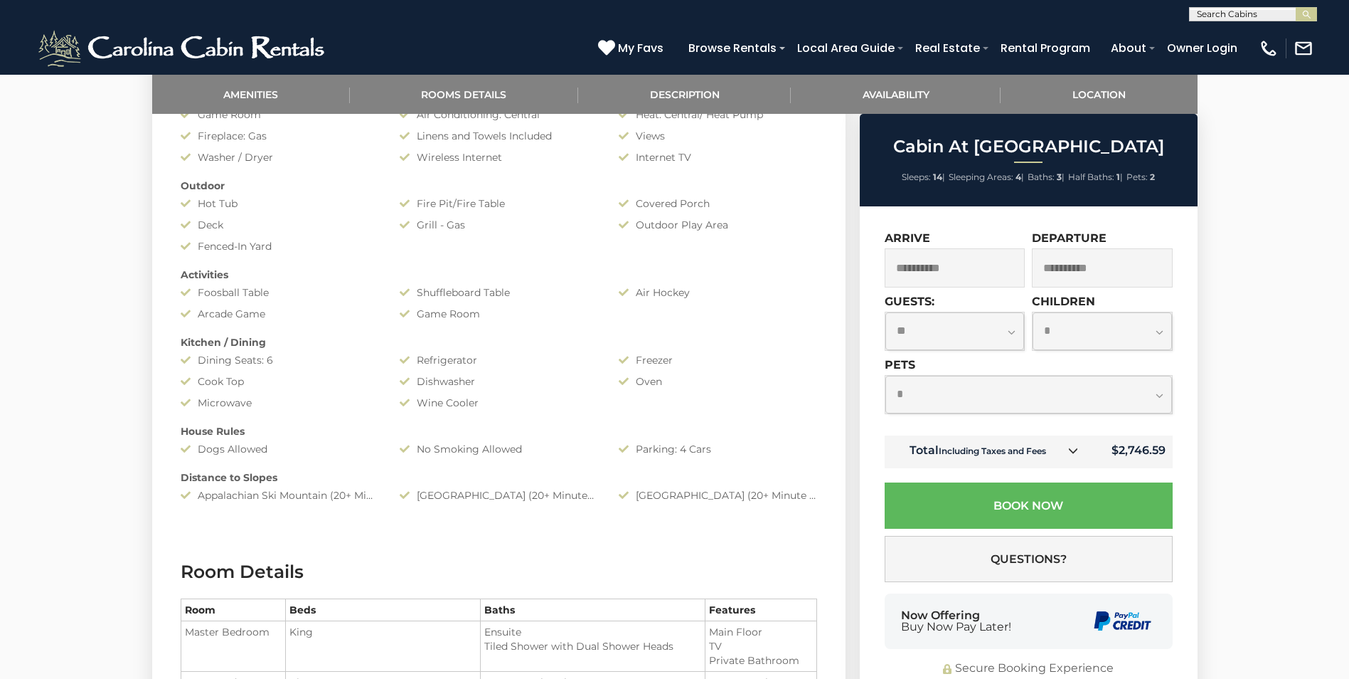
click at [1071, 454] on icon at bounding box center [1073, 450] width 10 height 10
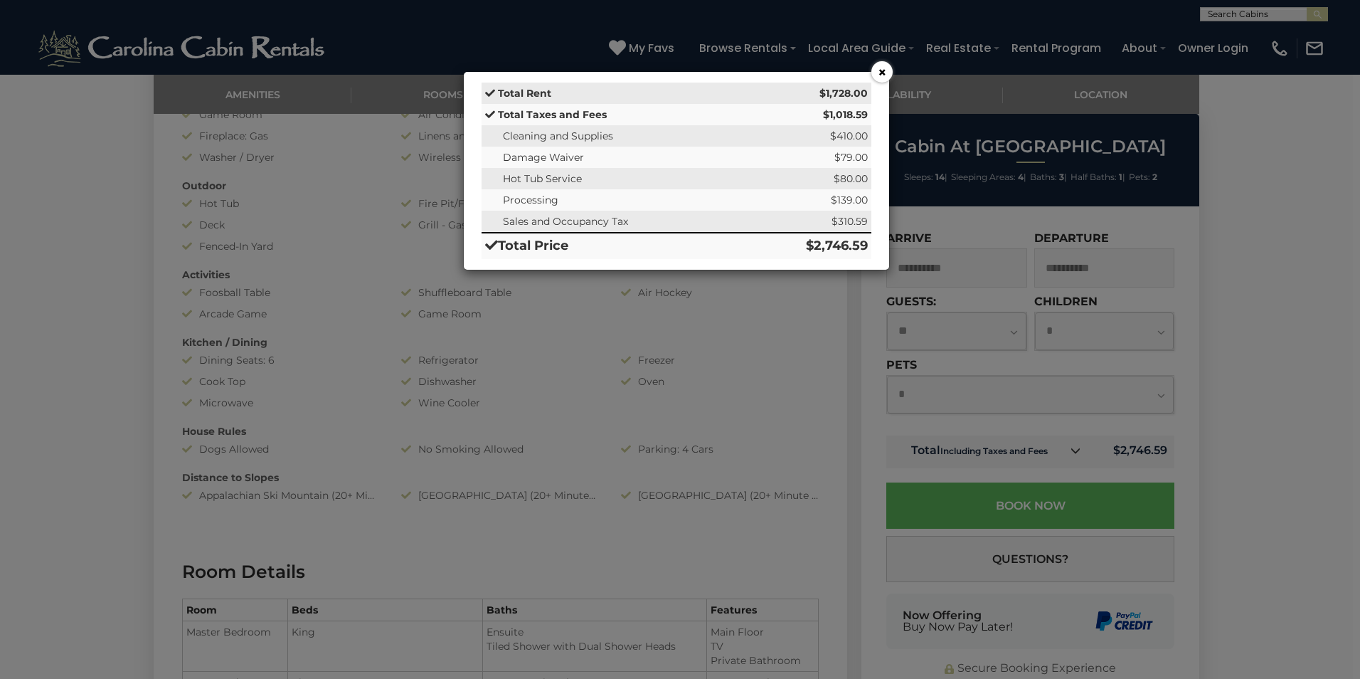
click at [886, 71] on button "×" at bounding box center [881, 71] width 21 height 21
